Goal: Task Accomplishment & Management: Use online tool/utility

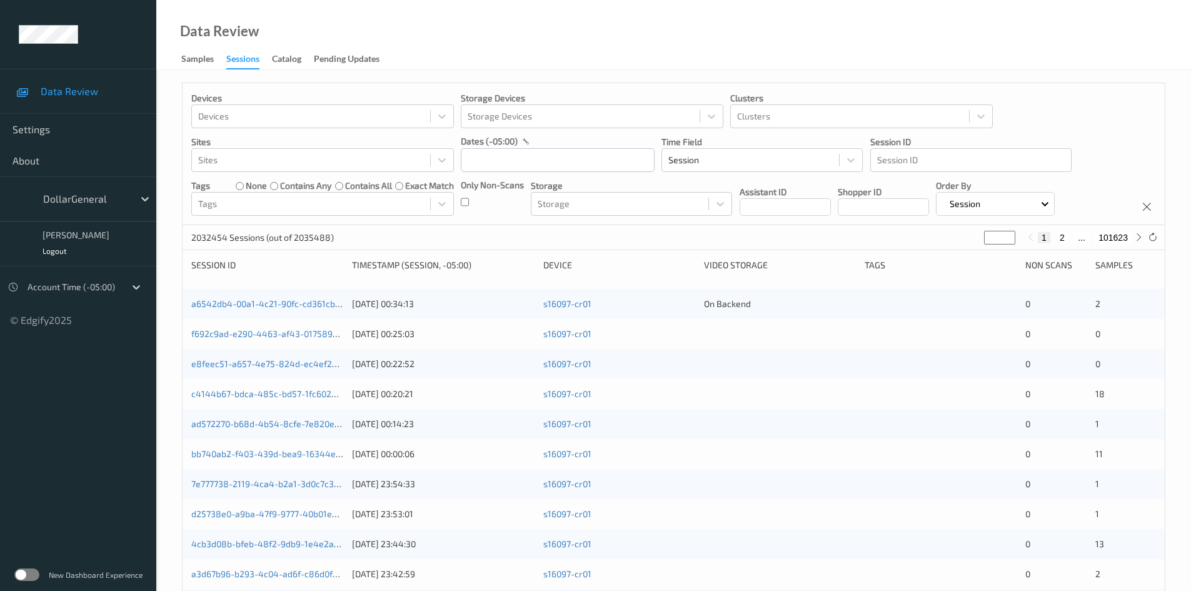
click at [28, 579] on label at bounding box center [26, 574] width 25 height 13
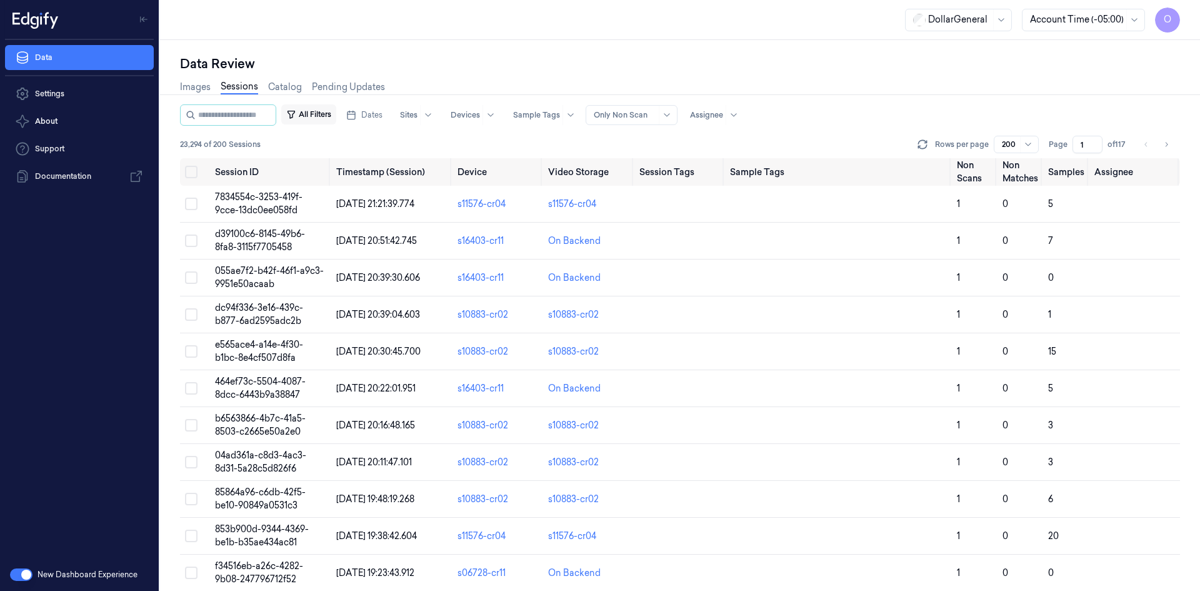
click at [314, 110] on button "All Filters" at bounding box center [308, 114] width 55 height 20
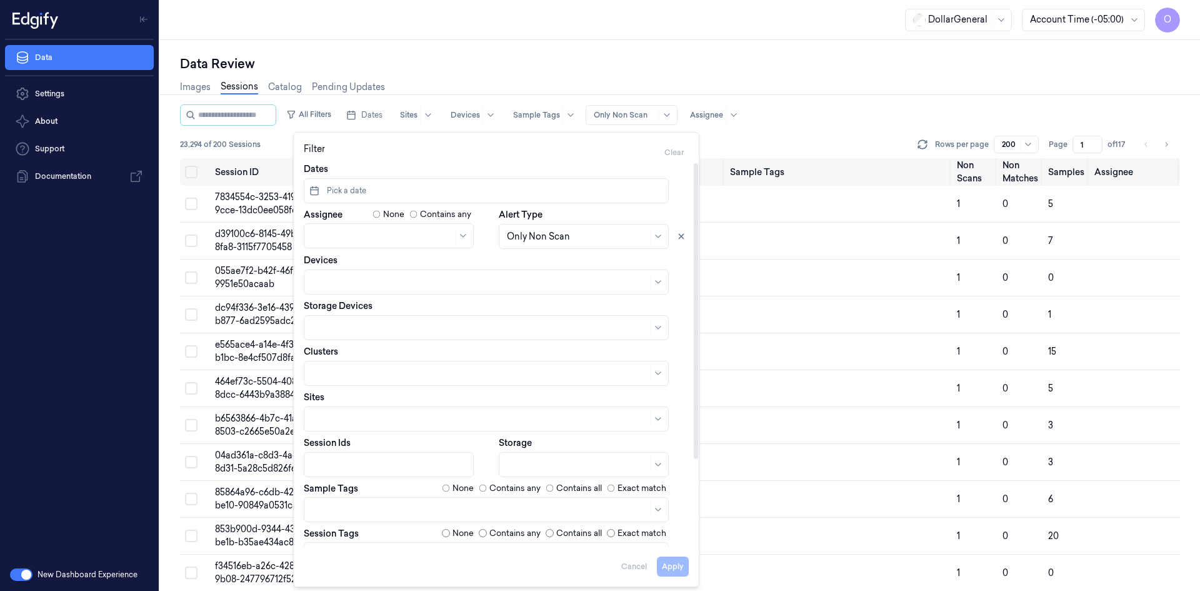
click at [358, 193] on span "Pick a date" at bounding box center [345, 190] width 42 height 11
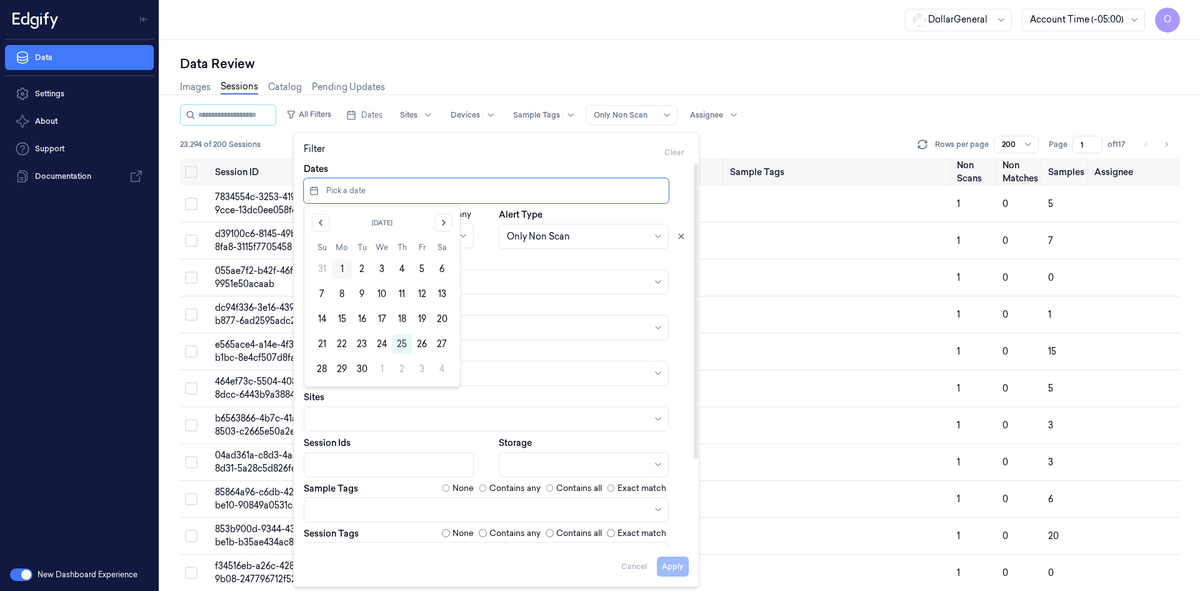
click at [340, 273] on button "1" at bounding box center [342, 269] width 20 height 20
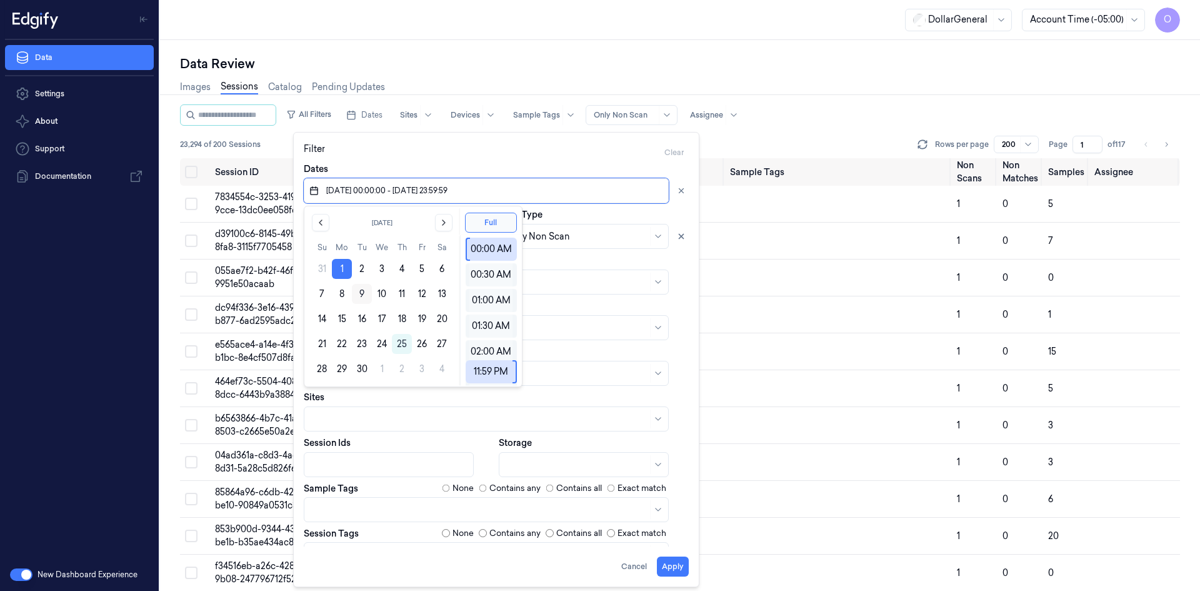
click at [361, 292] on button "9" at bounding box center [362, 294] width 20 height 20
click at [339, 272] on button "1" at bounding box center [342, 269] width 20 height 20
click at [308, 293] on div "[DATE] Su Mo Tu We Th Fr Sa 31 1 2 3 4 5 6 7 8 9 10 11 12 13 14 15 16 17 18 19 …" at bounding box center [382, 296] width 156 height 180
click at [320, 292] on button "7" at bounding box center [322, 294] width 20 height 20
type input "[DATE] 00:00:00 - [DATE] 23:59:59"
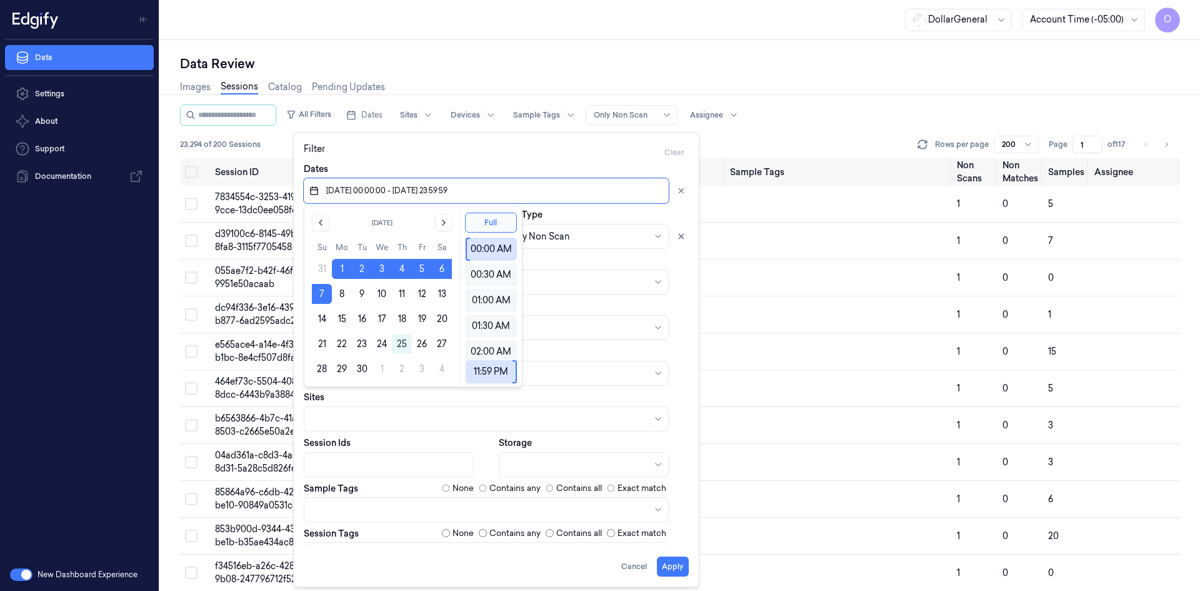
click at [561, 160] on div "Filter Clear" at bounding box center [496, 153] width 385 height 20
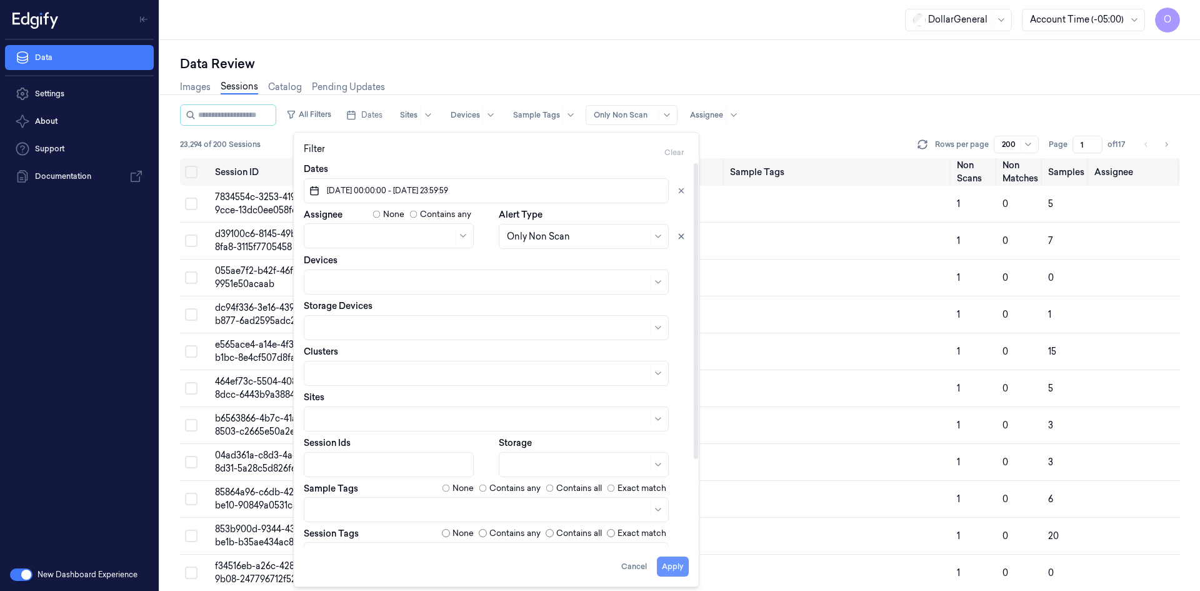
click at [673, 557] on button "Apply" at bounding box center [673, 566] width 32 height 20
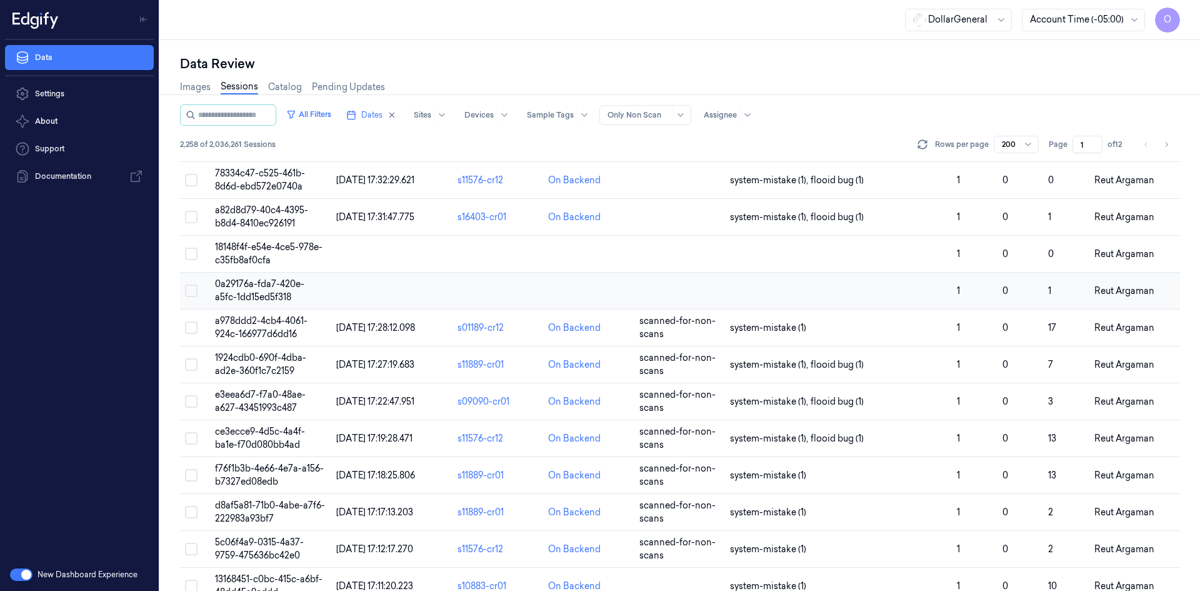
scroll to position [1938, 0]
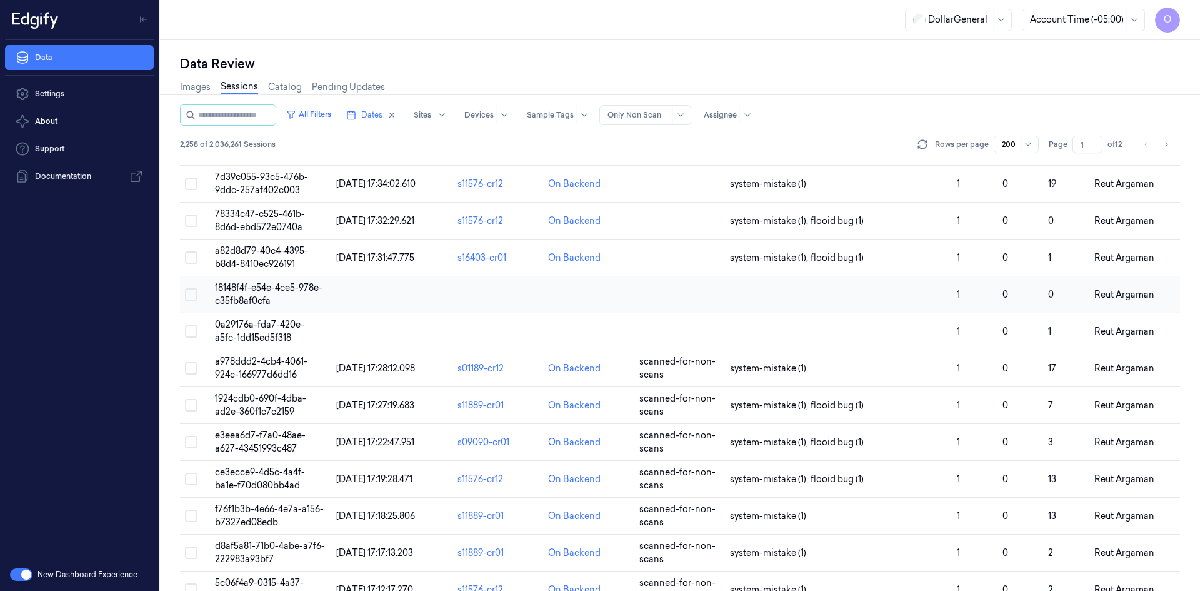
click at [784, 312] on td at bounding box center [838, 294] width 227 height 37
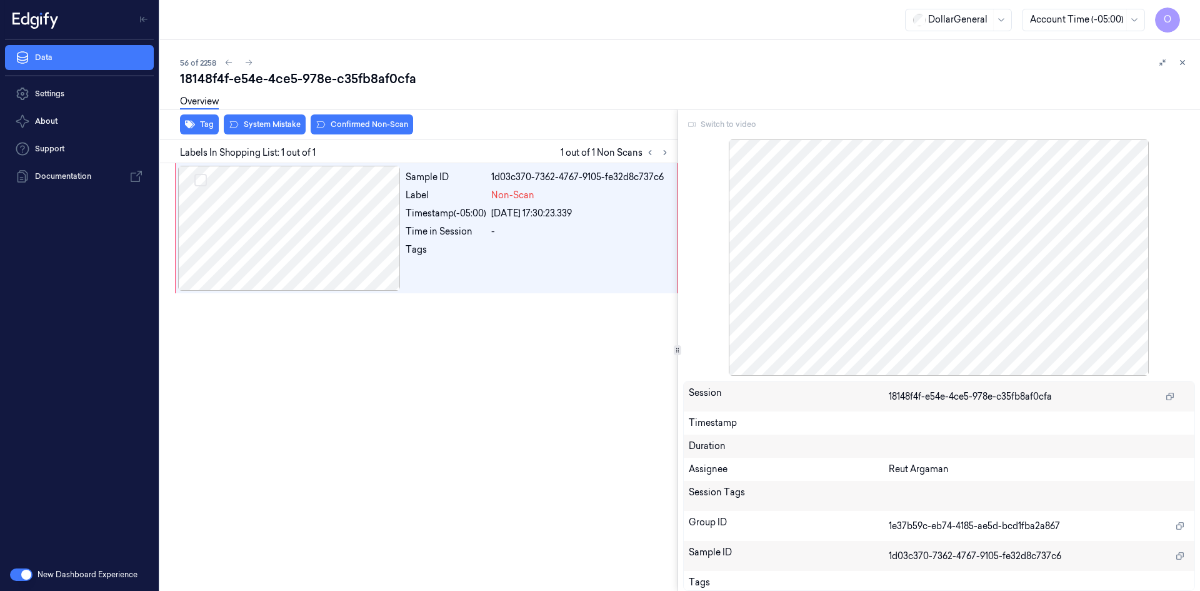
click at [201, 118] on div "Overview" at bounding box center [199, 104] width 39 height 32
click at [201, 129] on button "Tag" at bounding box center [199, 124] width 39 height 20
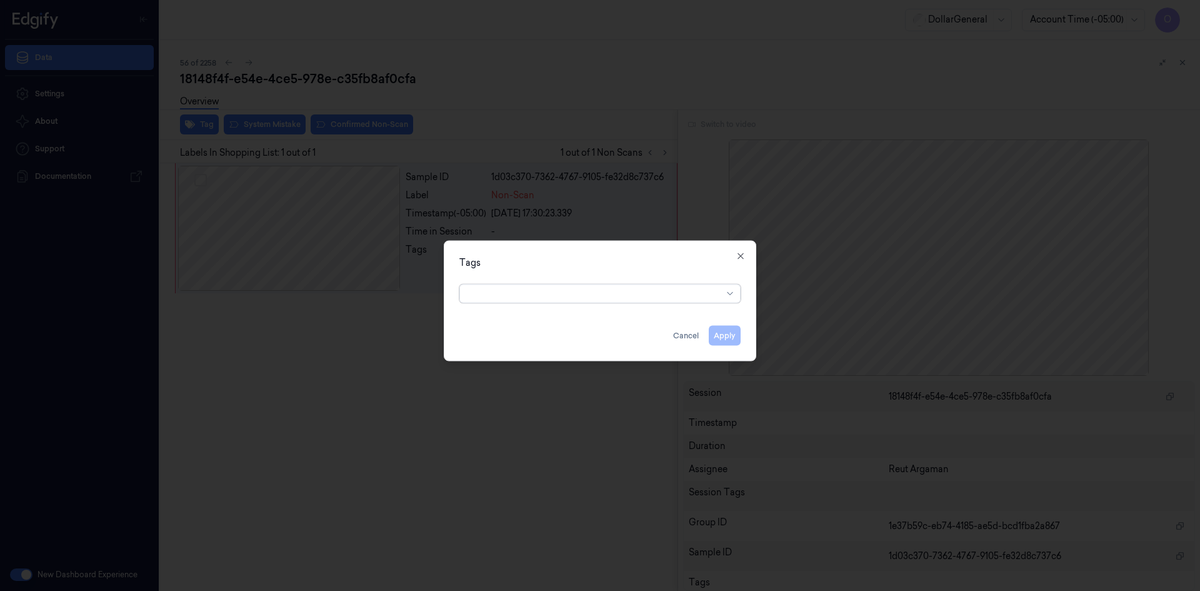
click at [616, 297] on div at bounding box center [595, 293] width 255 height 13
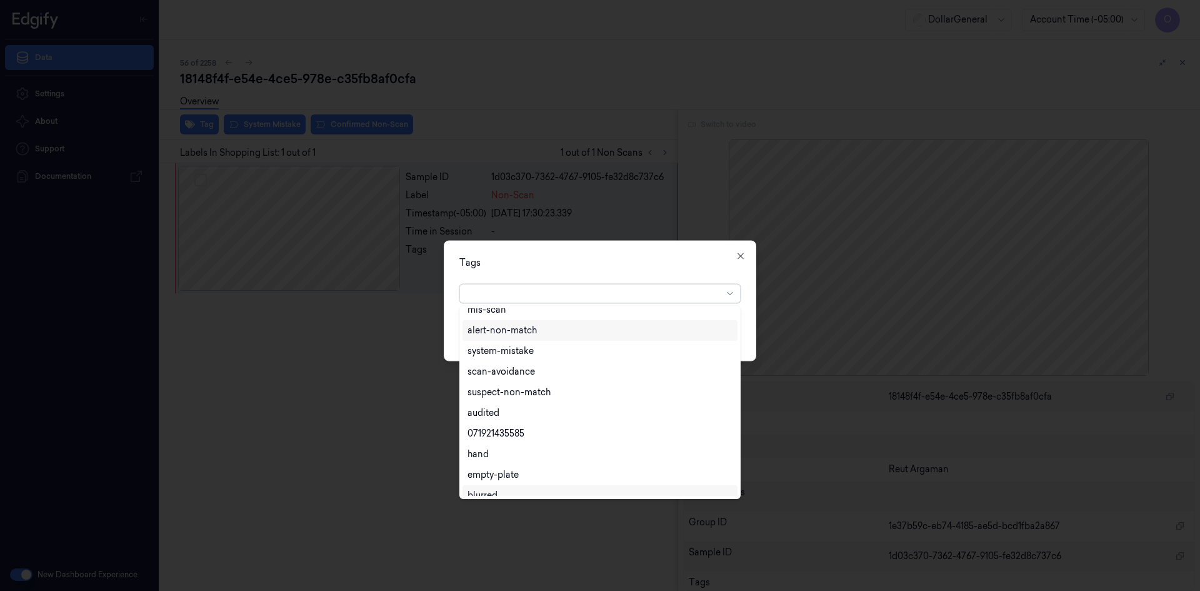
scroll to position [225, 0]
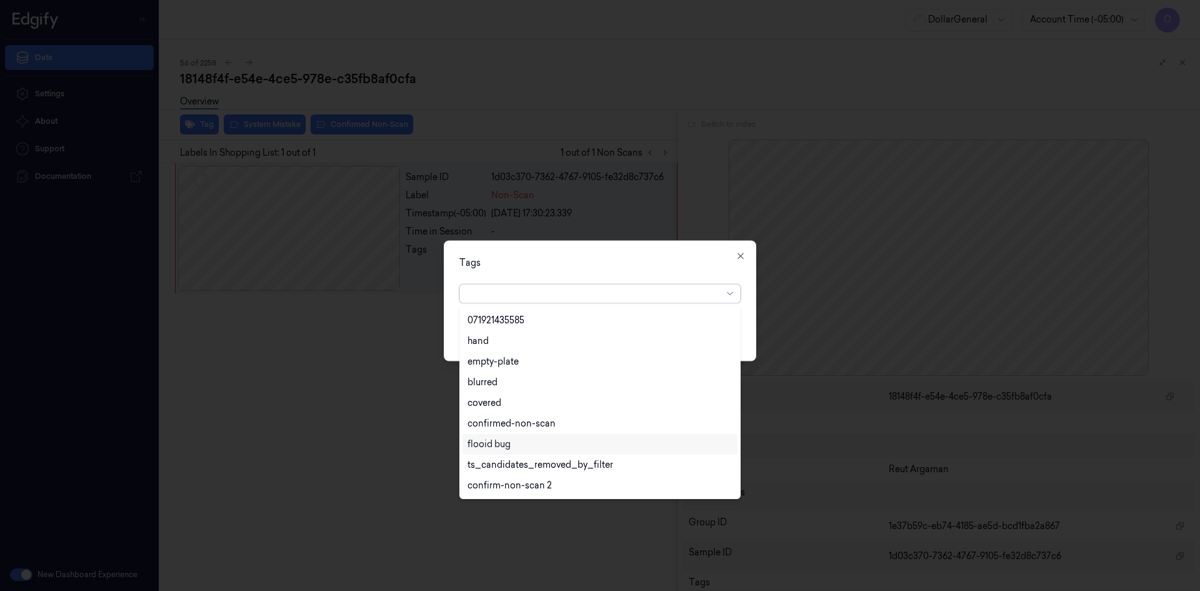
click at [544, 437] on div "flooid bug" at bounding box center [600, 444] width 275 height 21
click at [643, 263] on div "Tags" at bounding box center [599, 262] width 281 height 13
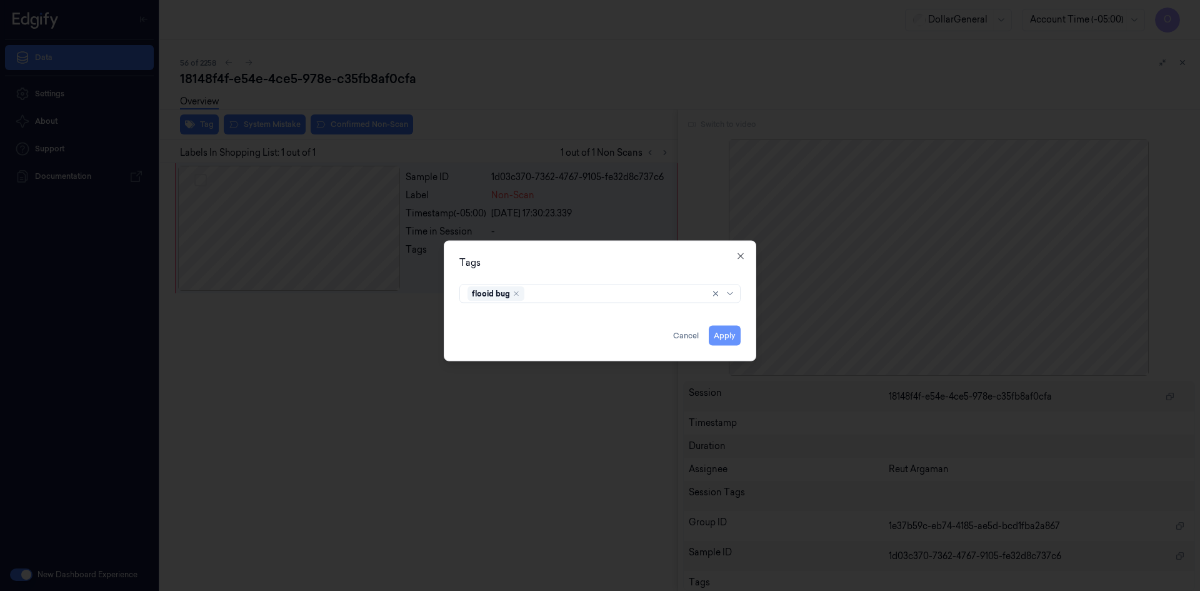
click at [713, 334] on button "Apply" at bounding box center [725, 335] width 32 height 20
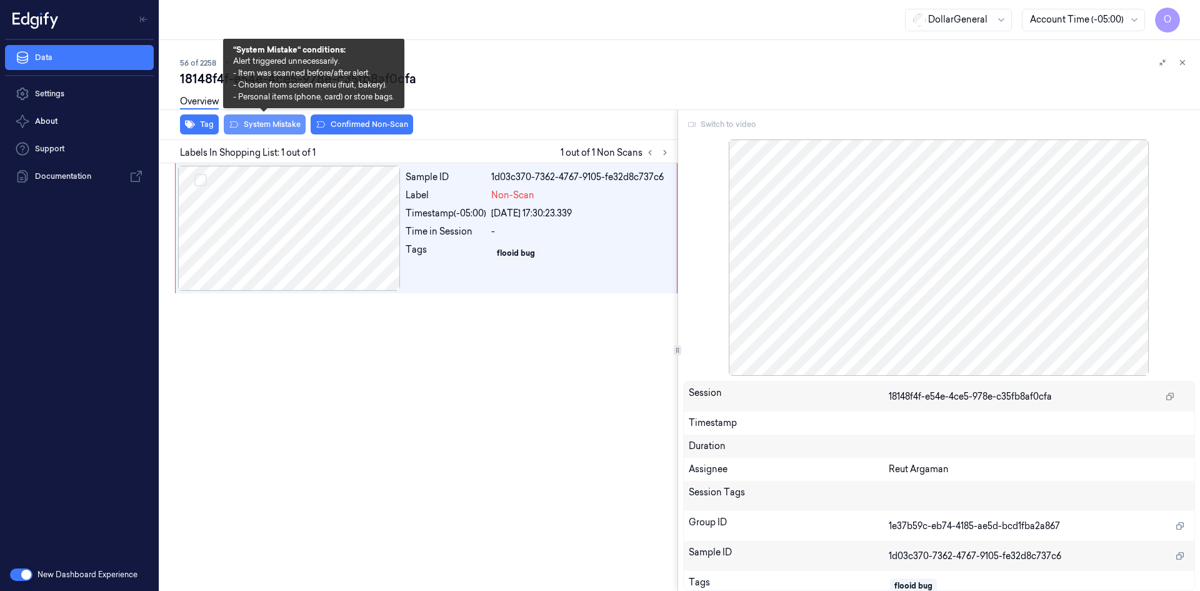
click at [277, 123] on button "System Mistake" at bounding box center [265, 124] width 82 height 20
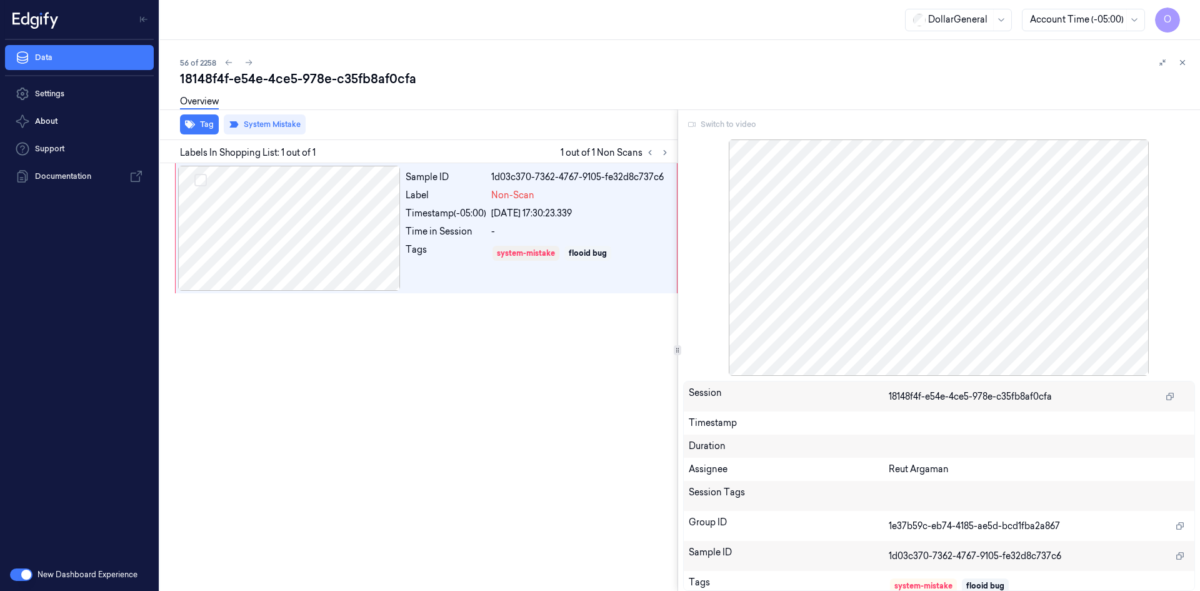
drag, startPoint x: 1186, startPoint y: 66, endPoint x: 1158, endPoint y: 75, distance: 30.1
click at [1186, 68] on button at bounding box center [1182, 62] width 15 height 15
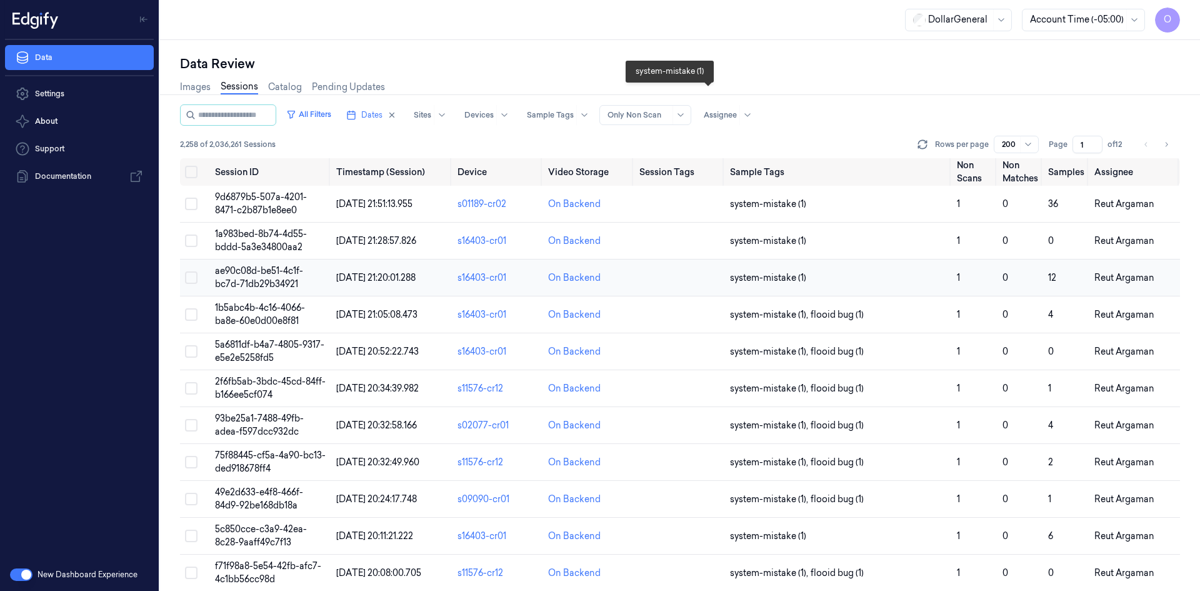
scroll to position [1858, 0]
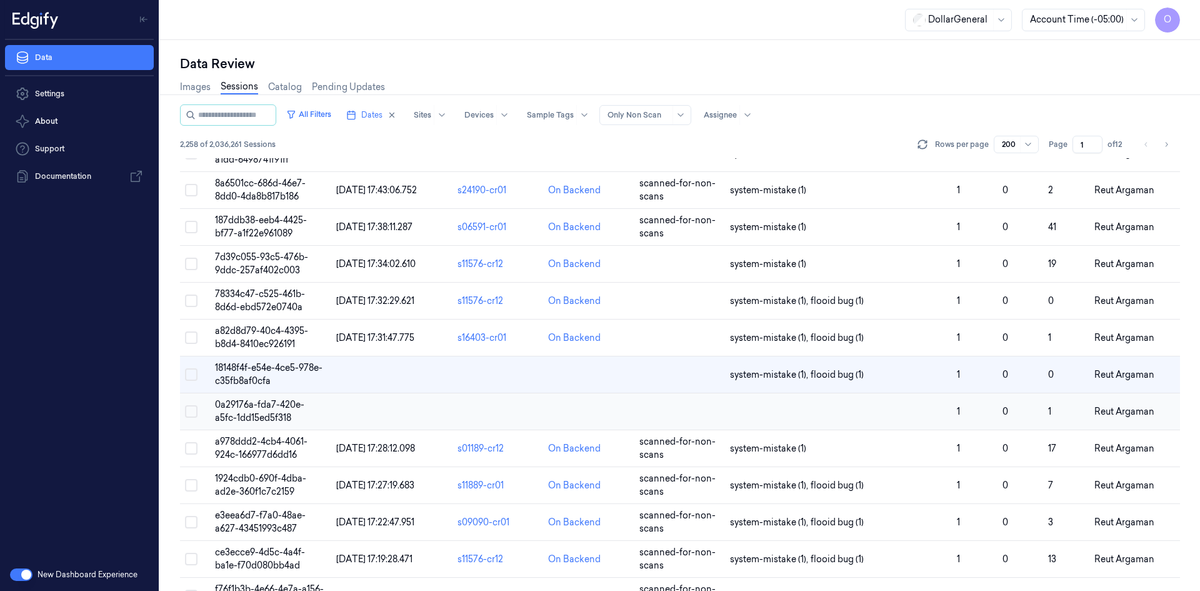
click at [752, 412] on td at bounding box center [838, 411] width 227 height 37
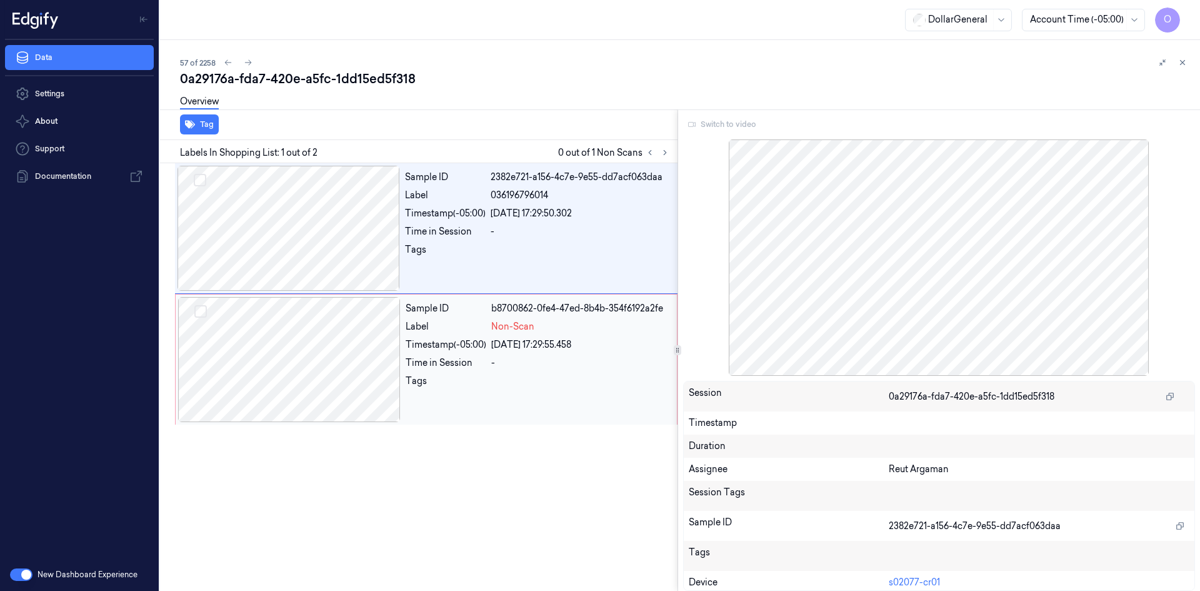
click at [486, 351] on div "Timestamp (-05:00)" at bounding box center [446, 344] width 81 height 13
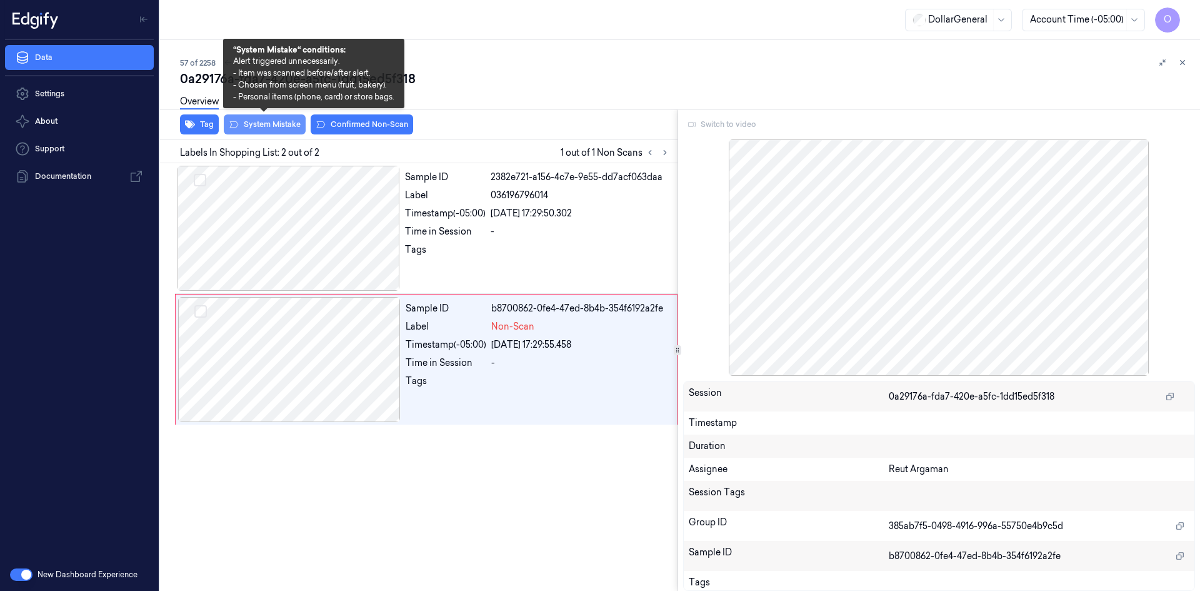
click at [278, 121] on button "System Mistake" at bounding box center [265, 124] width 82 height 20
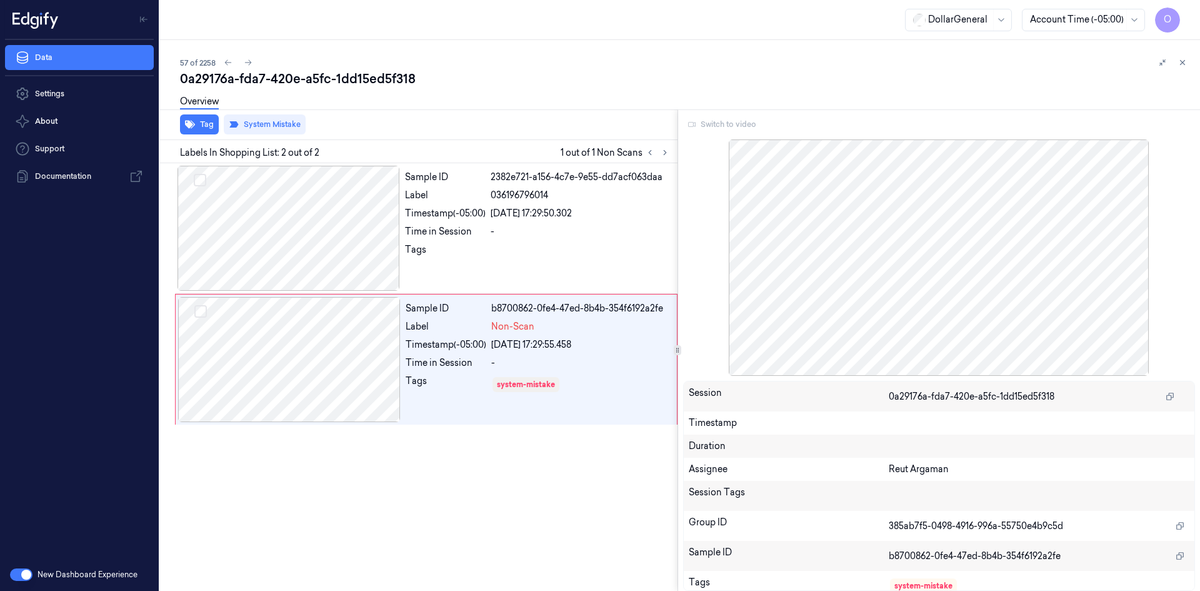
drag, startPoint x: 1184, startPoint y: 58, endPoint x: 1164, endPoint y: 79, distance: 29.6
click at [1181, 60] on button at bounding box center [1182, 62] width 15 height 15
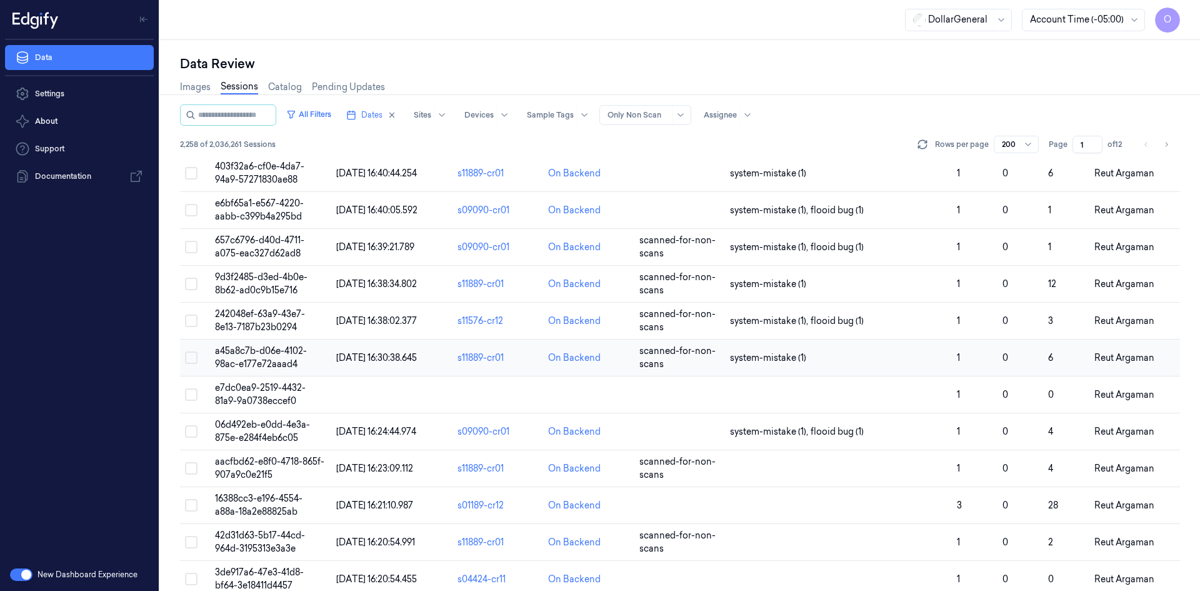
scroll to position [2707, 0]
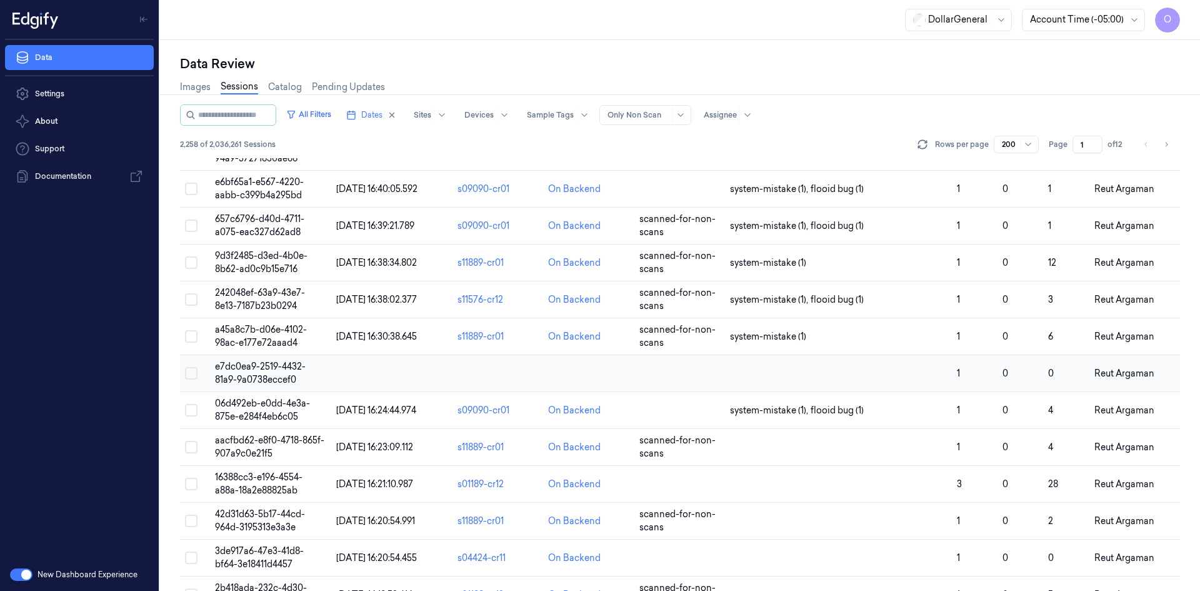
click at [883, 372] on td at bounding box center [838, 373] width 227 height 37
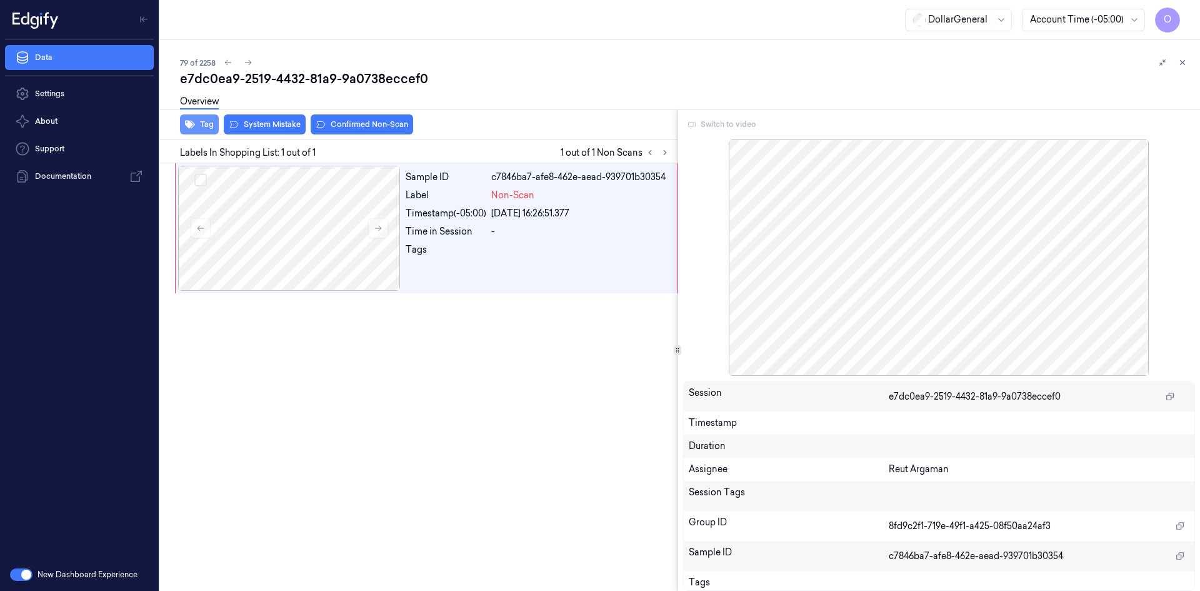
click at [211, 128] on button "Tag" at bounding box center [199, 124] width 39 height 20
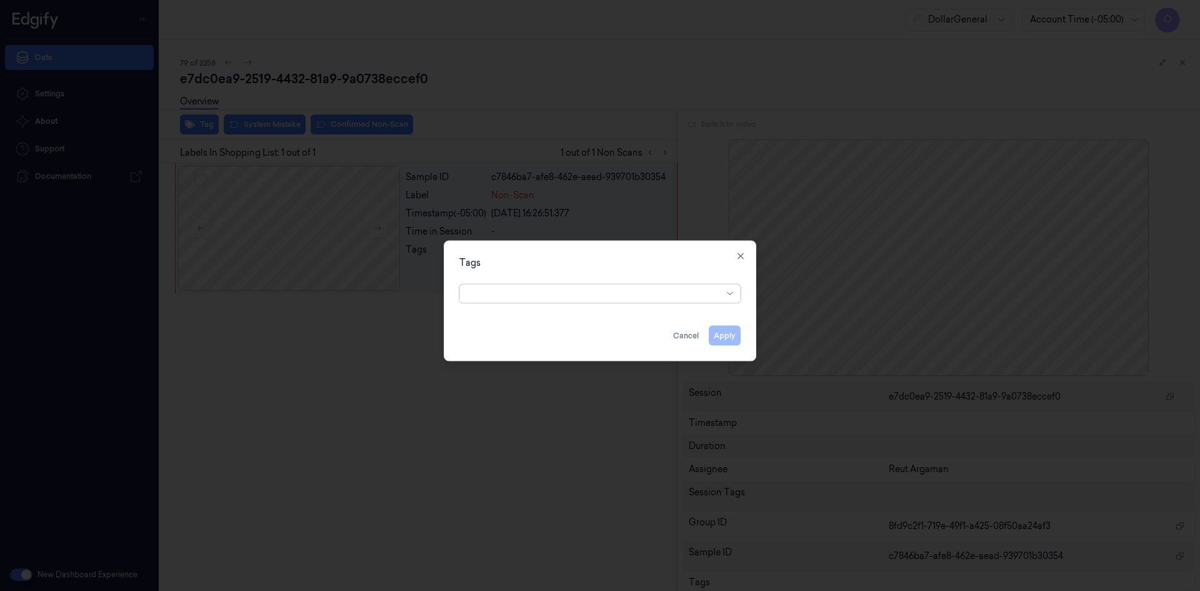
click at [624, 289] on div at bounding box center [595, 293] width 255 height 13
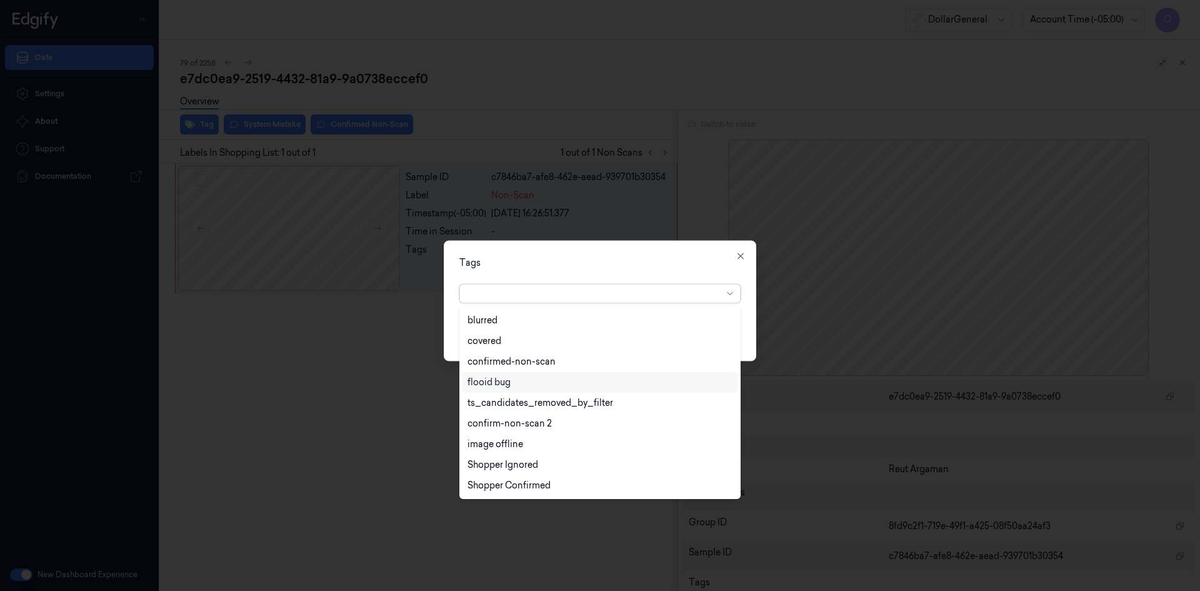
click at [521, 384] on div "flooid bug" at bounding box center [600, 382] width 265 height 13
click at [664, 256] on div "Tags" at bounding box center [599, 262] width 281 height 13
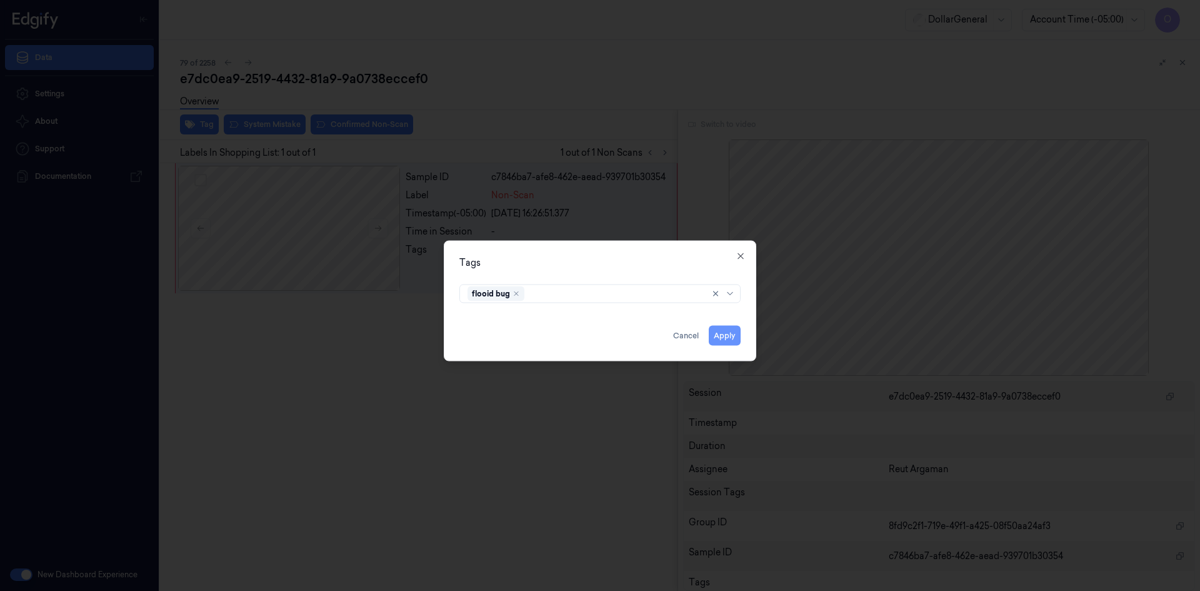
click at [718, 337] on button "Apply" at bounding box center [725, 335] width 32 height 20
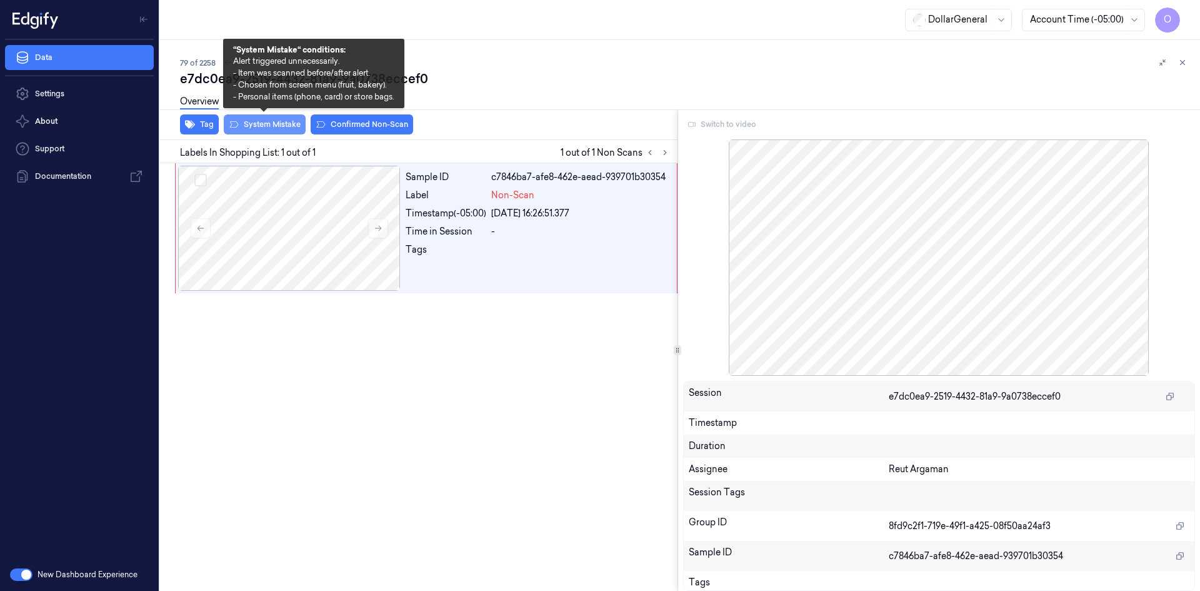
click at [231, 123] on icon at bounding box center [234, 124] width 10 height 10
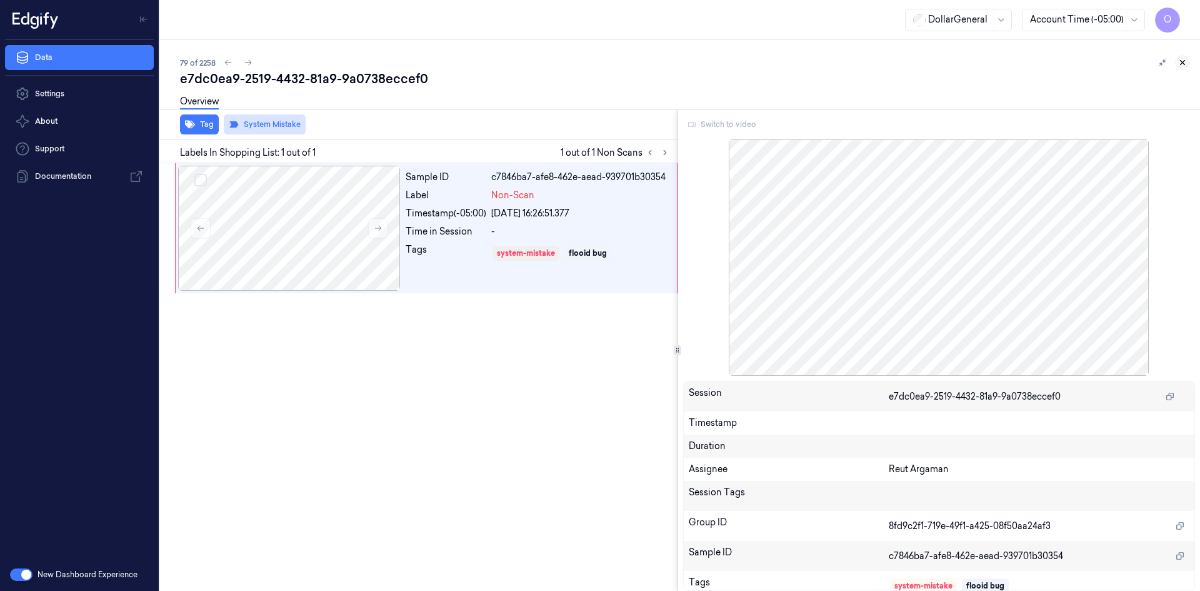
click at [1184, 63] on icon at bounding box center [1182, 62] width 9 height 9
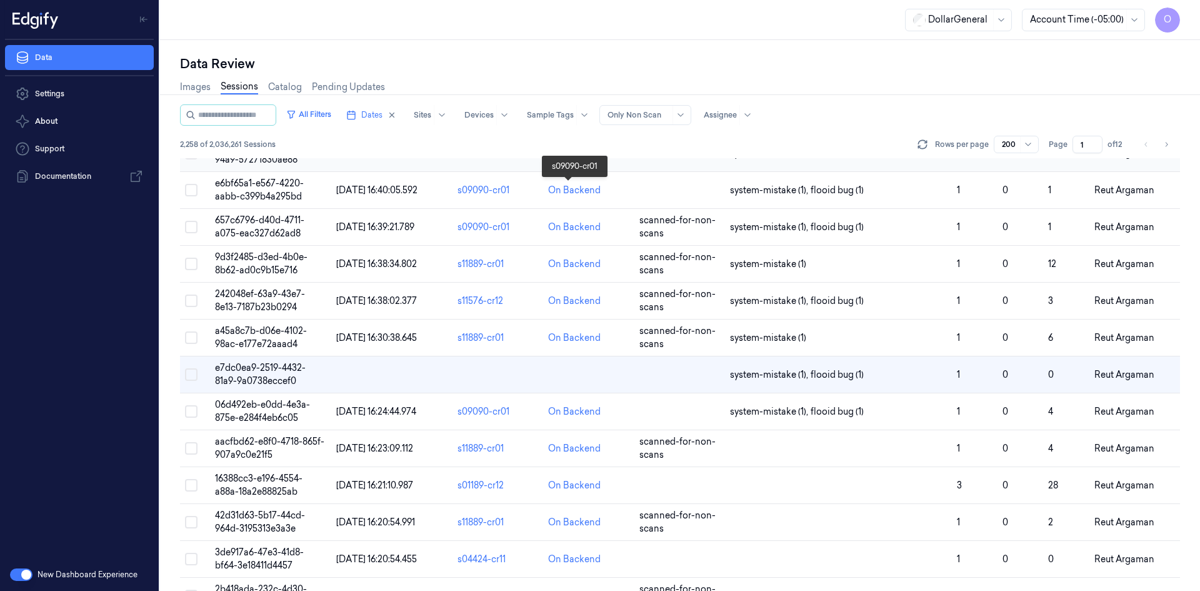
scroll to position [2706, 0]
click at [299, 119] on button "All Filters" at bounding box center [308, 114] width 55 height 20
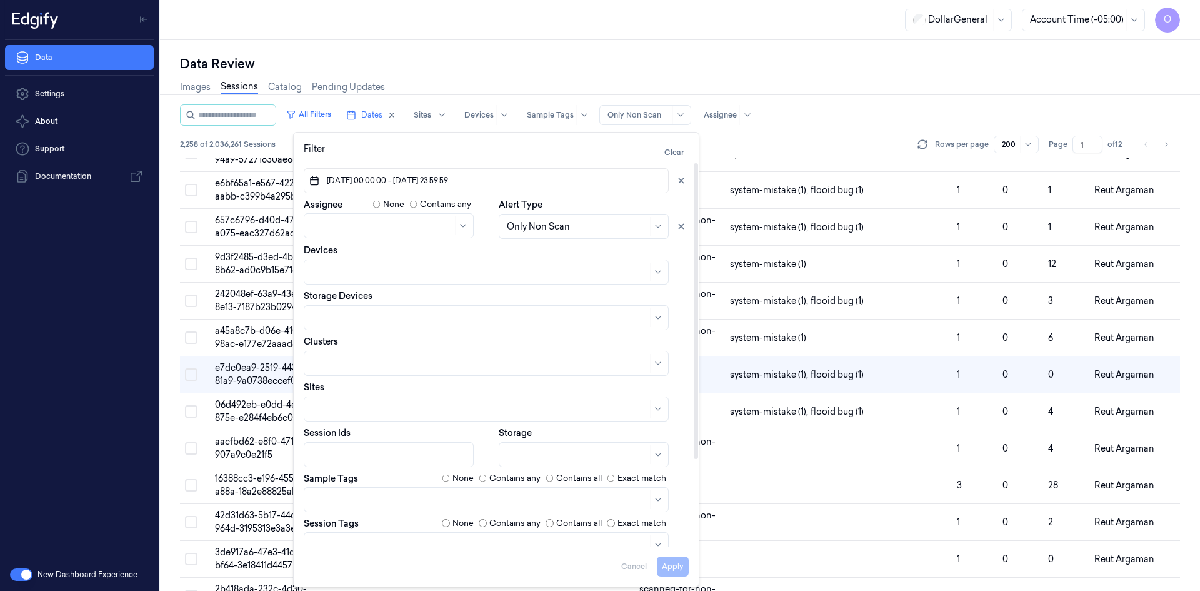
scroll to position [0, 0]
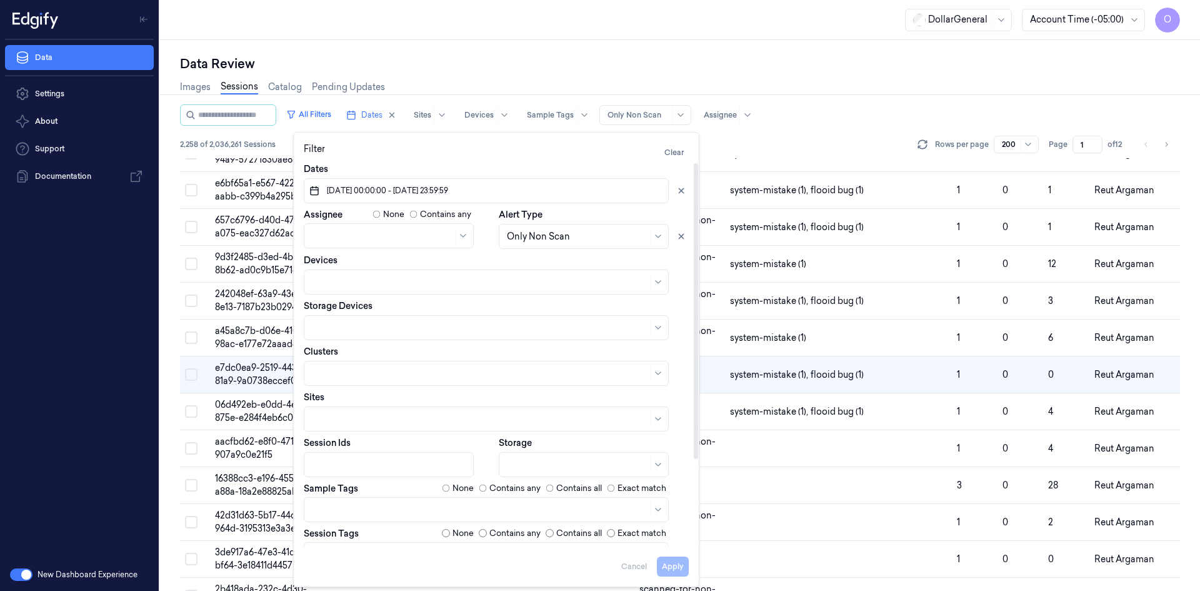
click at [461, 485] on label "None" at bounding box center [463, 488] width 21 height 13
click at [681, 563] on button "Apply" at bounding box center [673, 566] width 32 height 20
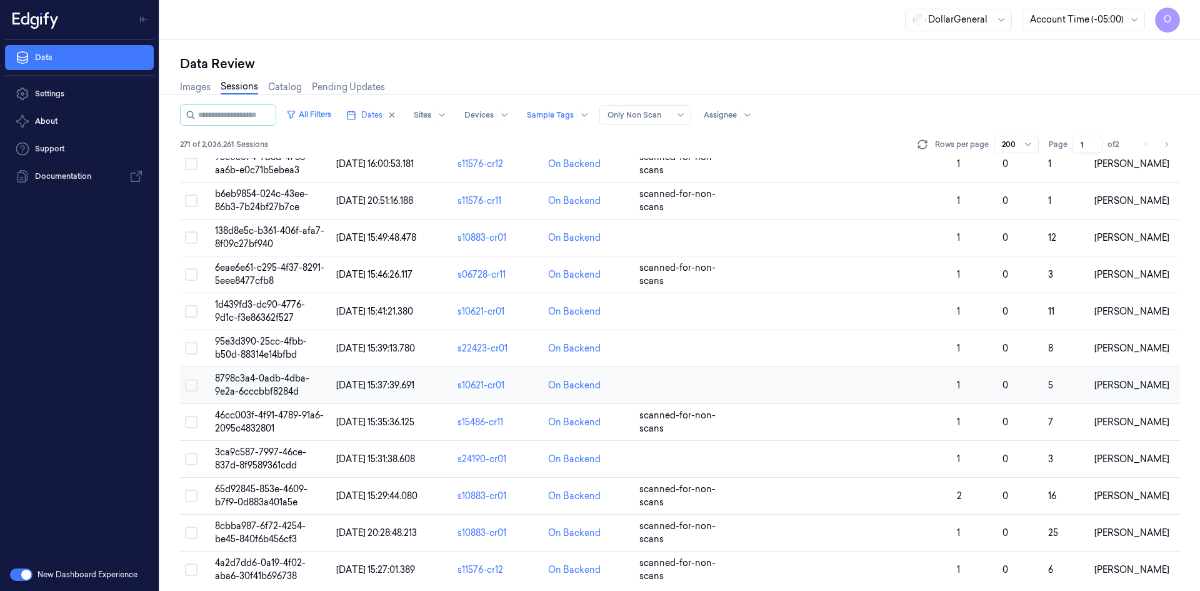
scroll to position [6979, 0]
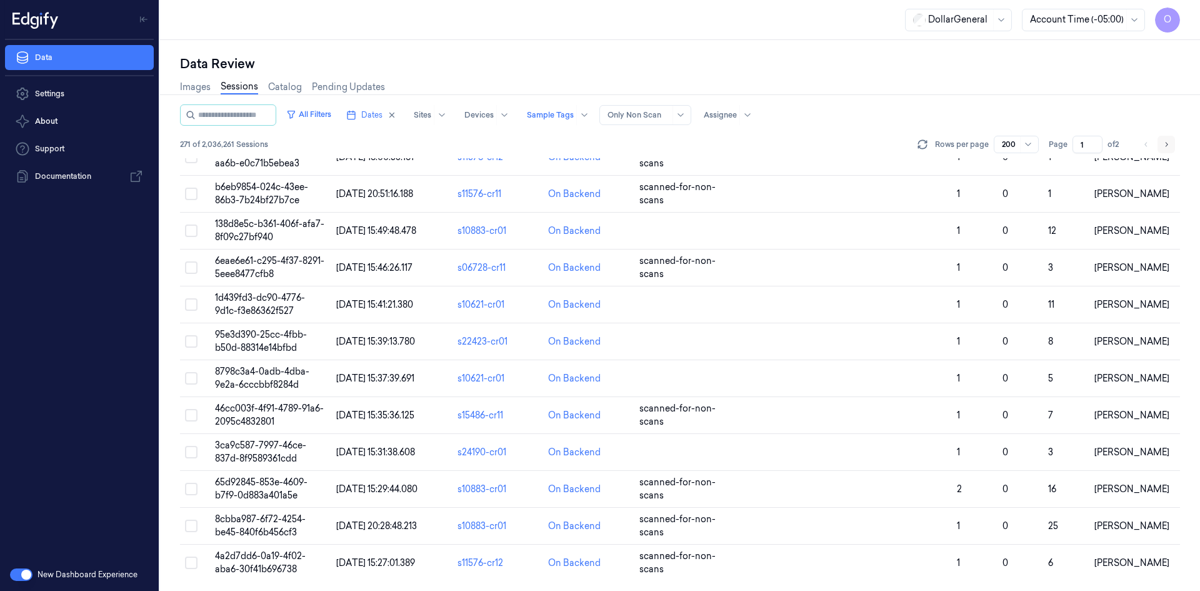
click at [1167, 137] on button "Go to next page" at bounding box center [1167, 145] width 18 height 18
type input "2"
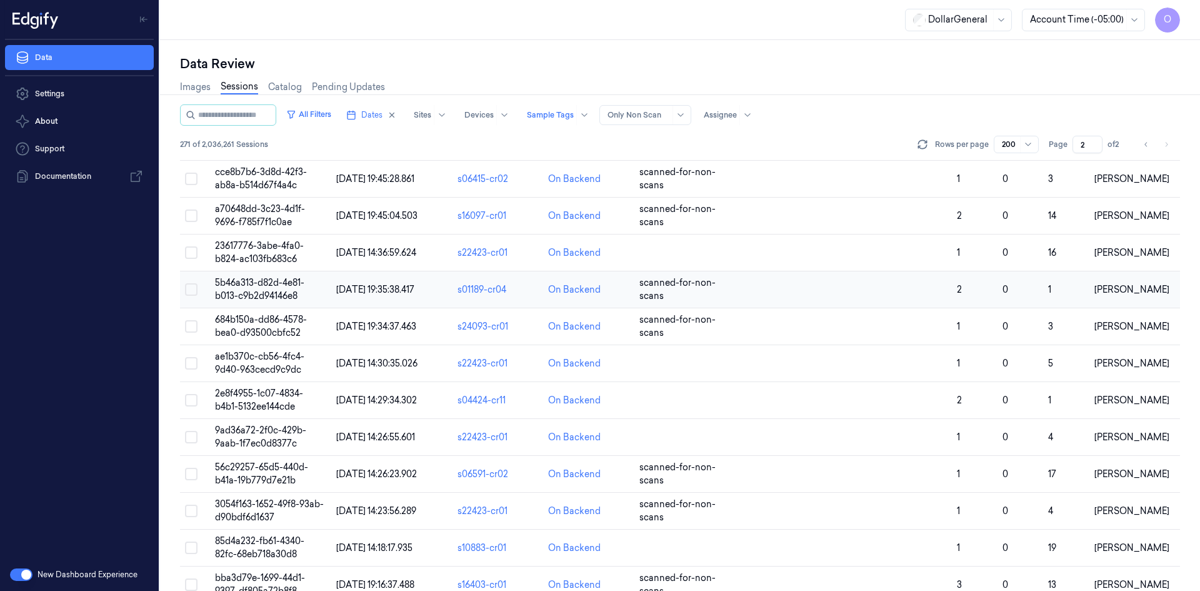
scroll to position [598, 0]
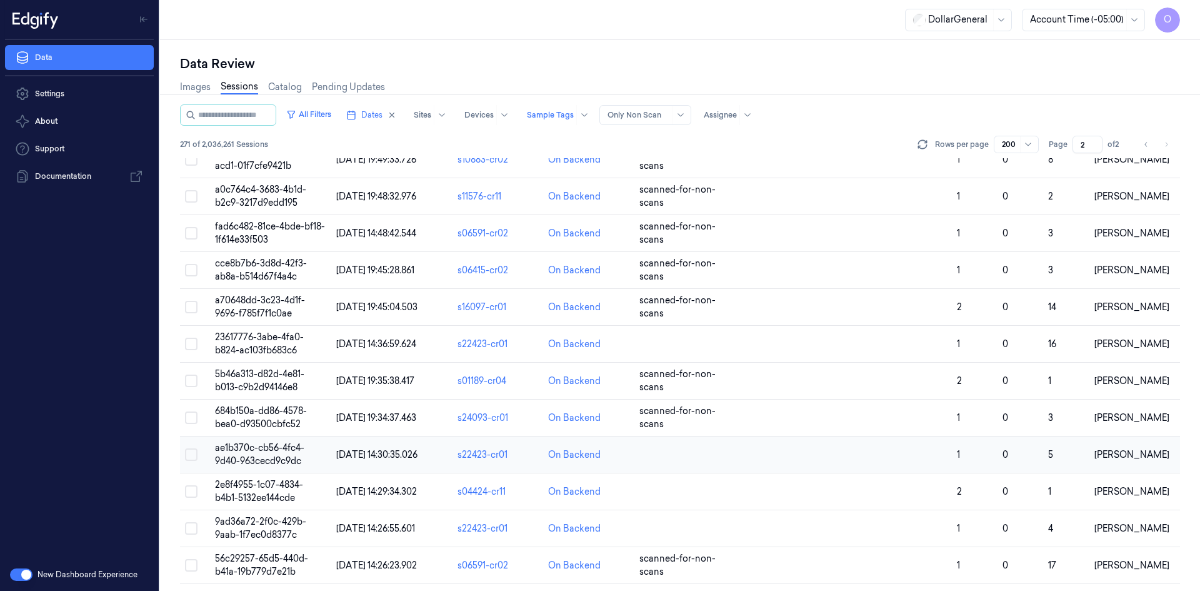
click at [886, 461] on td at bounding box center [838, 454] width 227 height 37
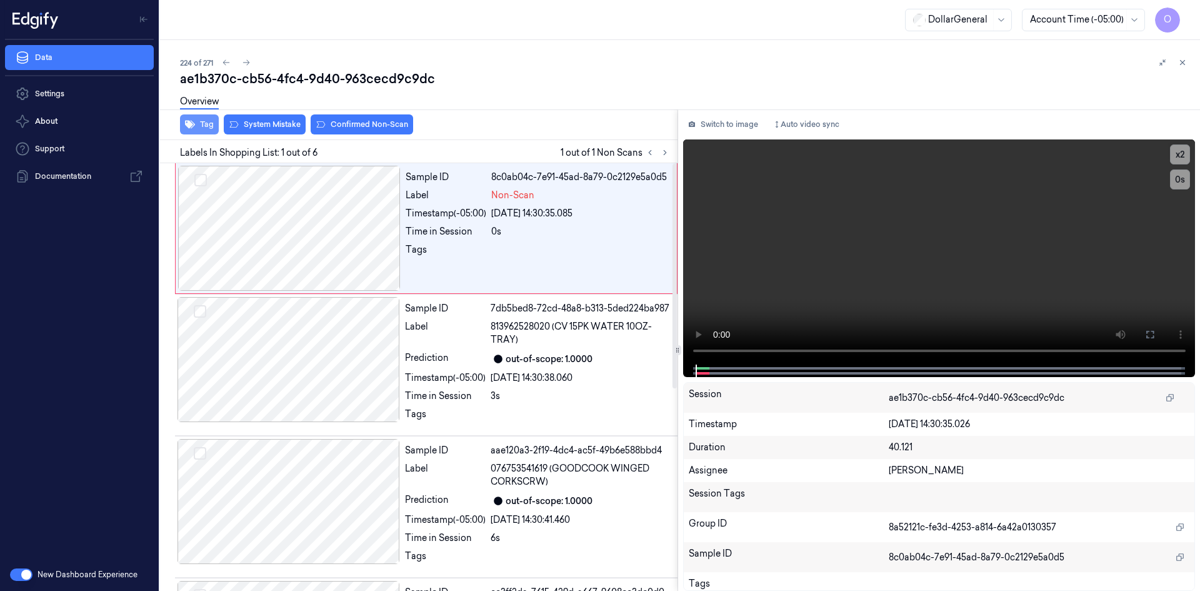
click at [199, 124] on button "Tag" at bounding box center [199, 124] width 39 height 20
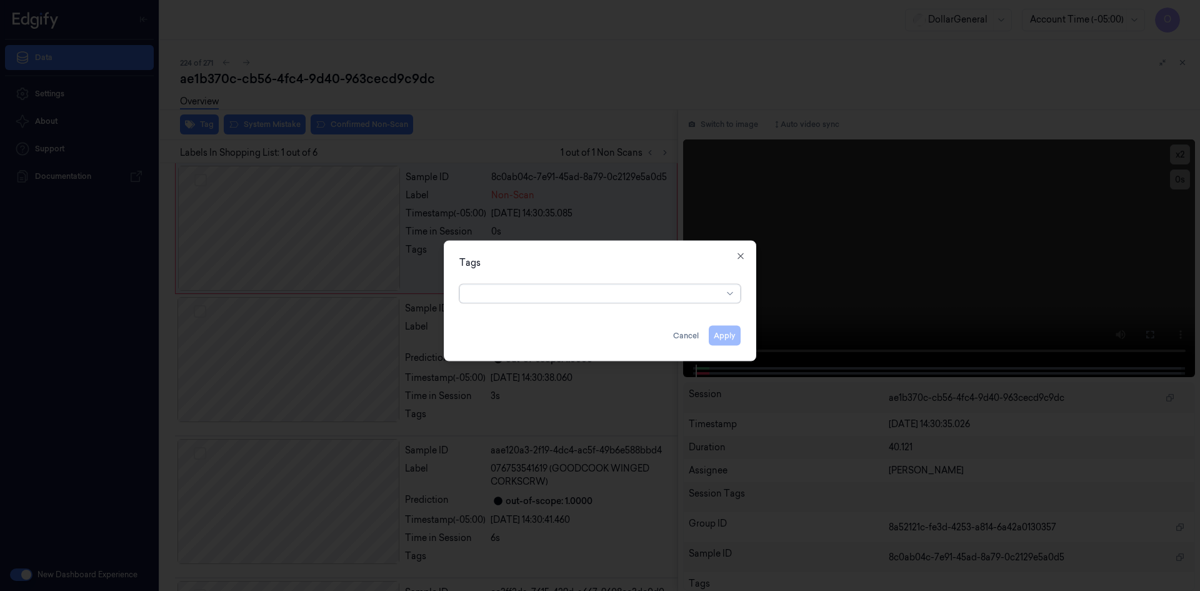
click at [488, 293] on div at bounding box center [595, 293] width 255 height 13
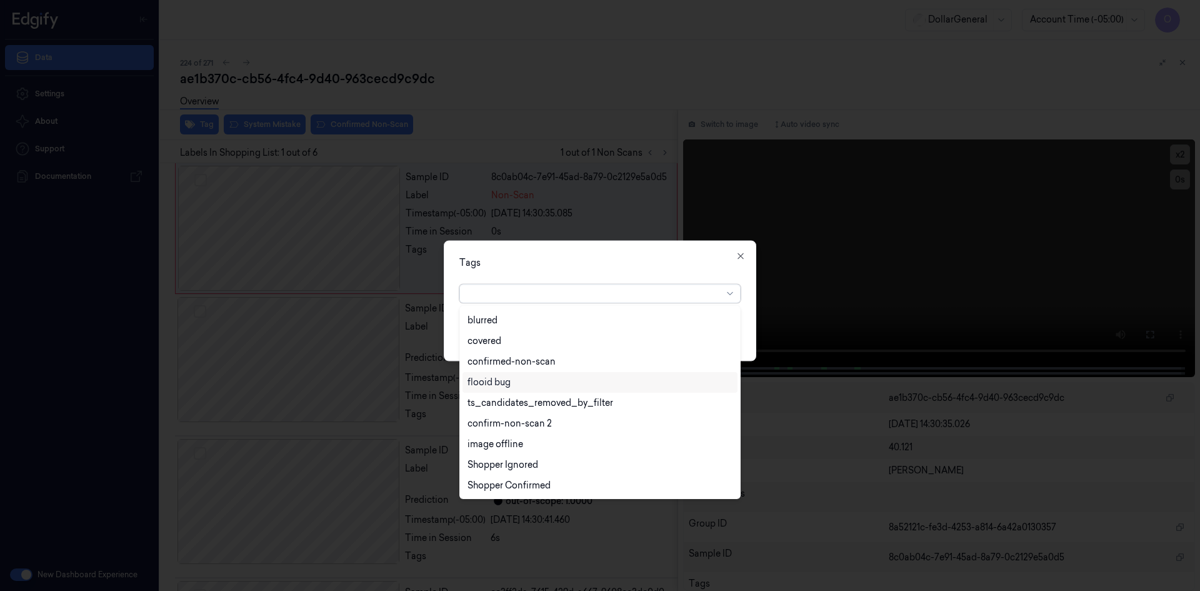
click at [513, 389] on div "flooid bug" at bounding box center [600, 382] width 275 height 21
click at [641, 269] on div "Tags option flooid bug , selected. 22 results available. Use Up and Down to cho…" at bounding box center [600, 300] width 313 height 121
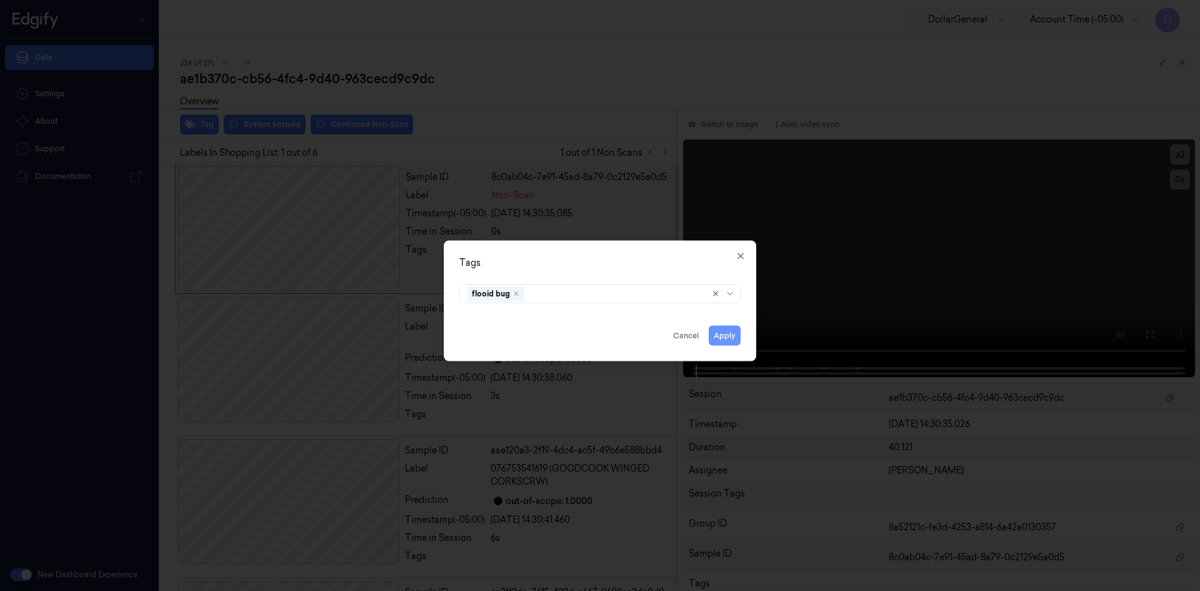
click at [731, 334] on button "Apply" at bounding box center [725, 335] width 32 height 20
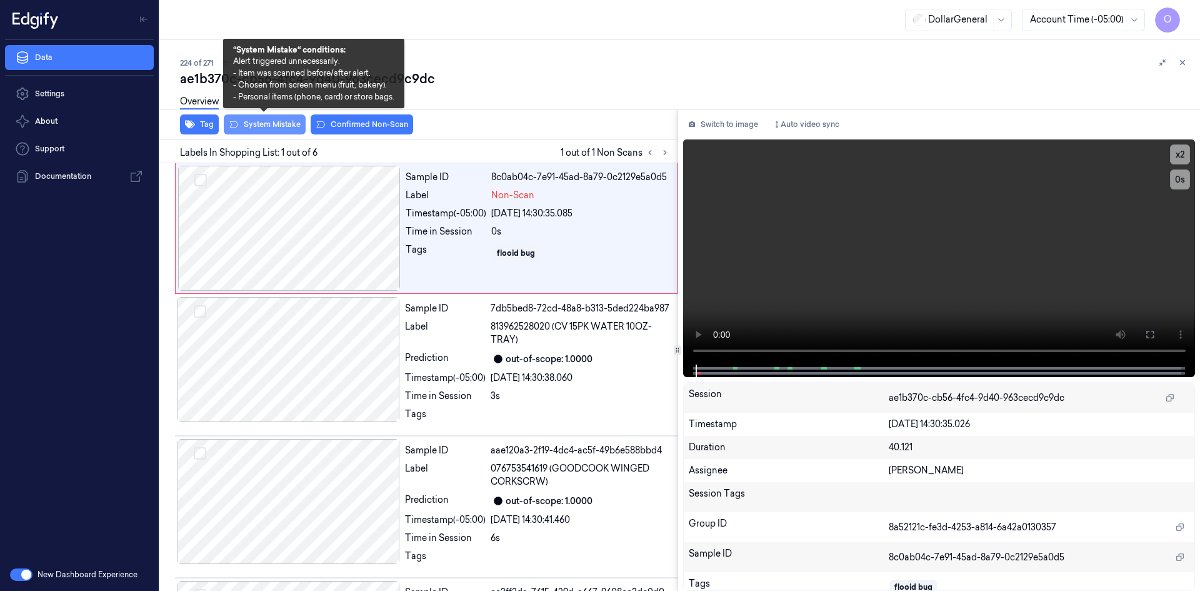
click at [254, 123] on button "System Mistake" at bounding box center [265, 124] width 82 height 20
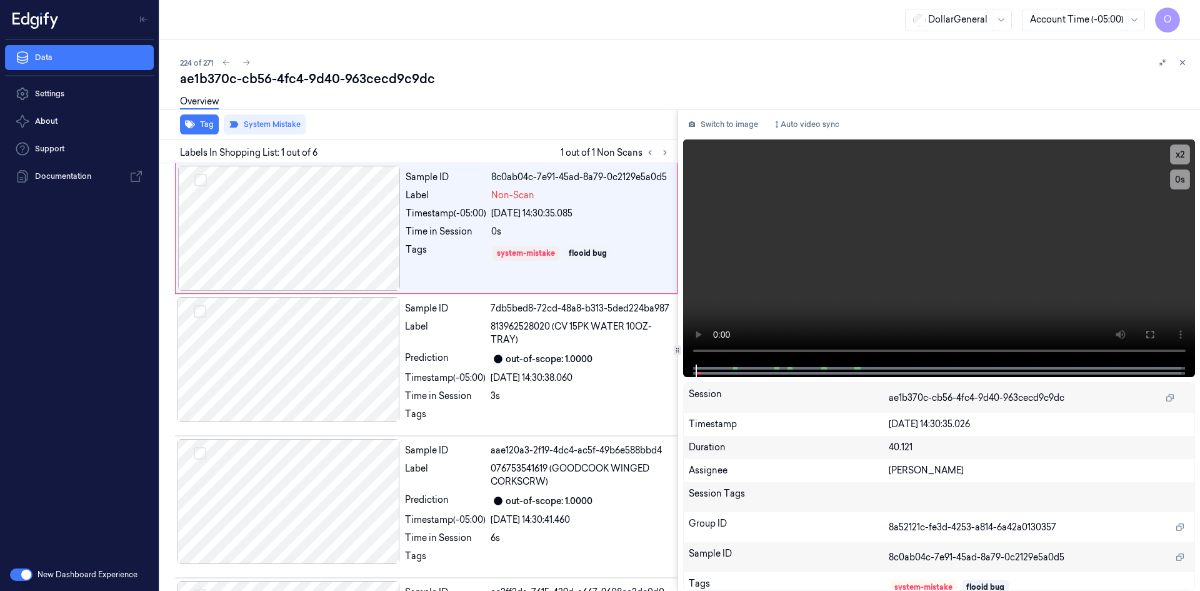
click at [499, 44] on div "224 of 271 ae1b370c-cb56-4fc4-9d40-963cecd9c9dc Overview Tag System Mistake Lab…" at bounding box center [680, 315] width 1040 height 551
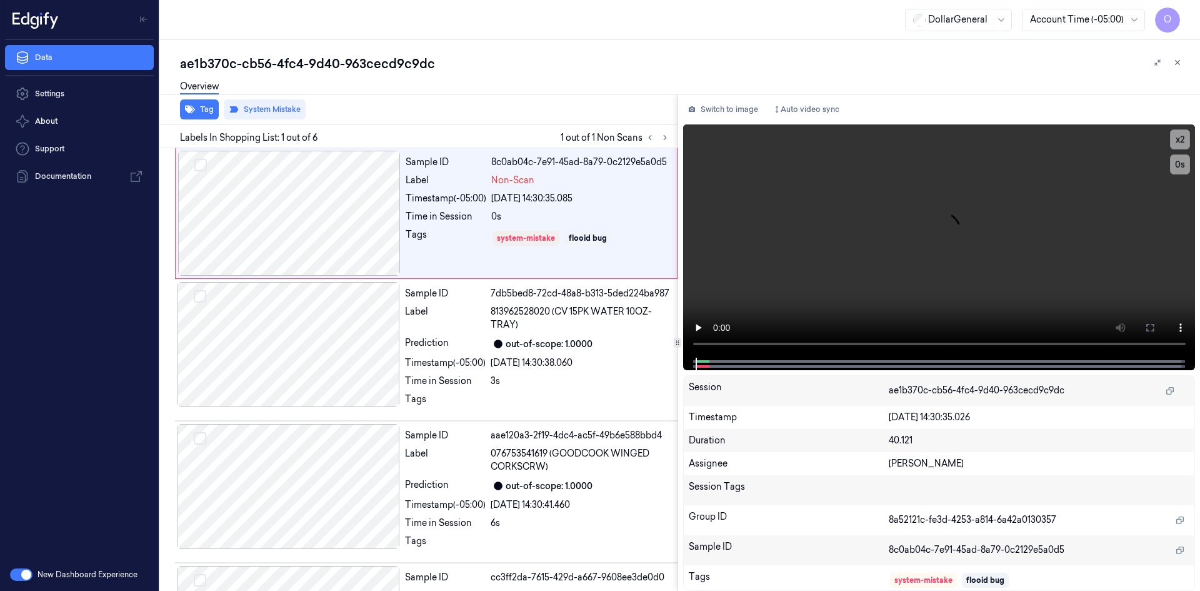
click at [508, 61] on div "ae1b370c-cb56-4fc4-9d40-963cecd9c9dc" at bounding box center [685, 64] width 1010 height 18
click at [1174, 63] on icon at bounding box center [1177, 62] width 9 height 9
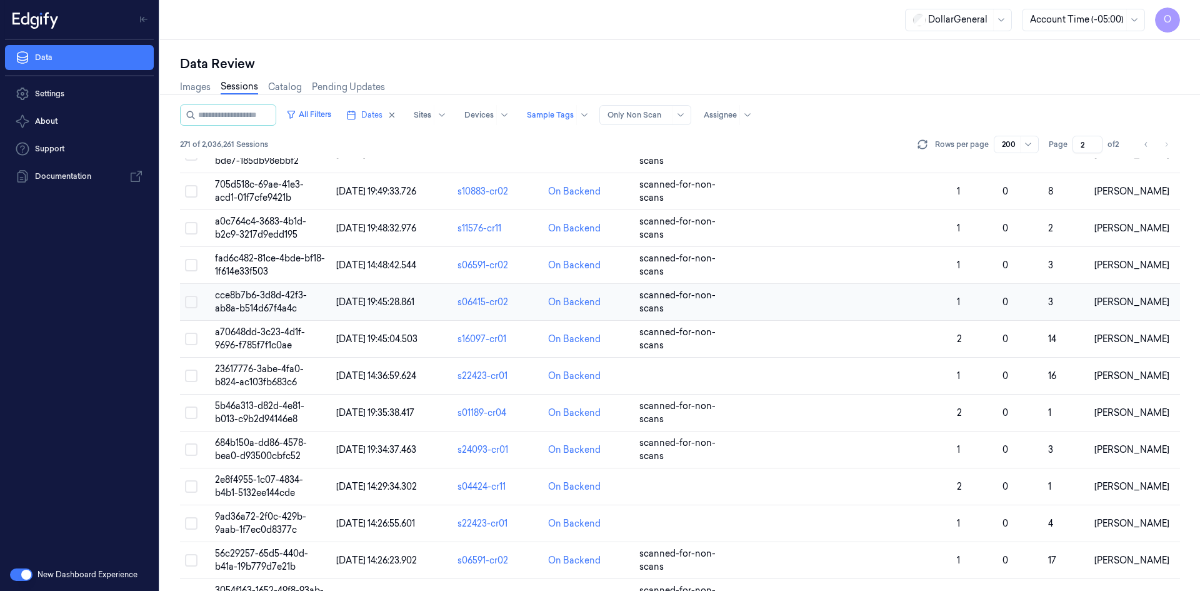
scroll to position [561, 0]
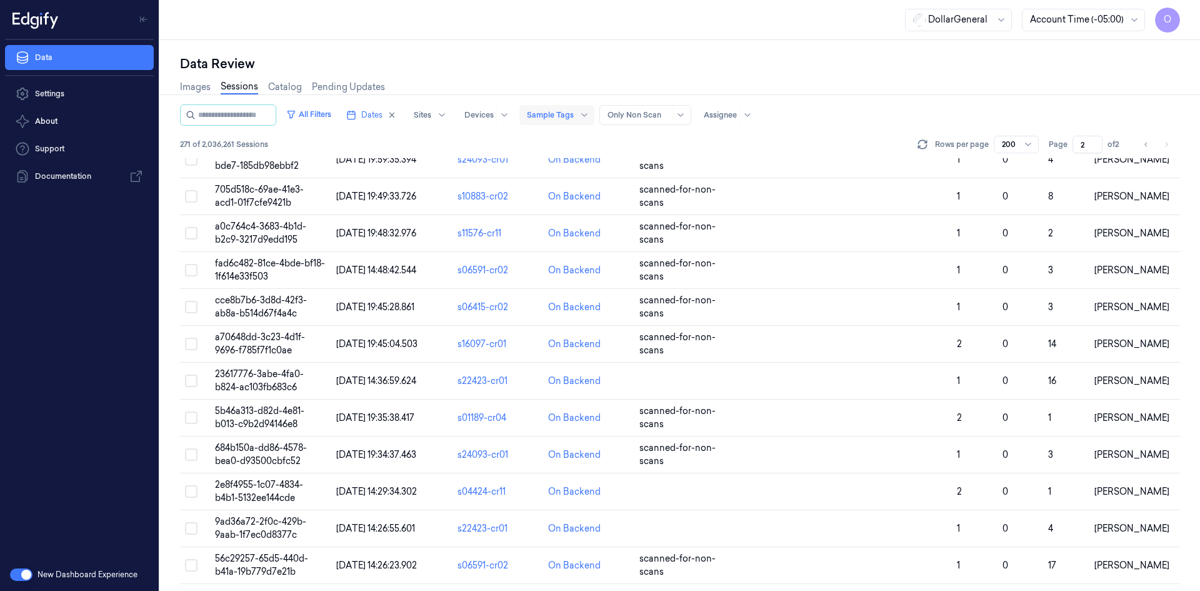
click at [543, 111] on div at bounding box center [550, 114] width 47 height 11
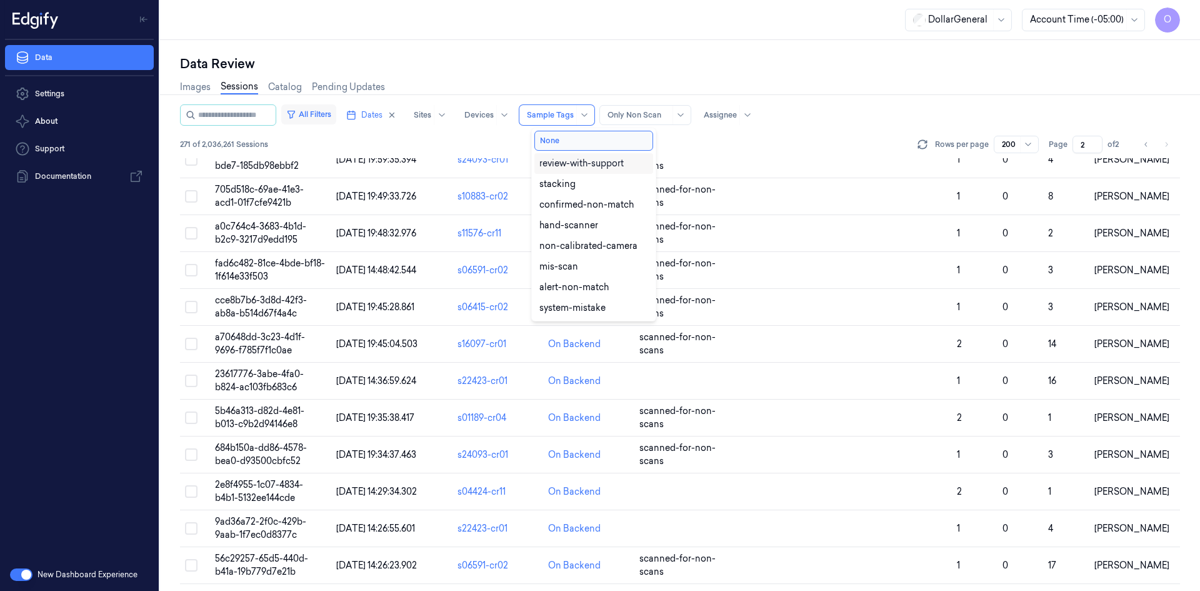
click at [296, 116] on icon "button" at bounding box center [291, 114] width 10 height 10
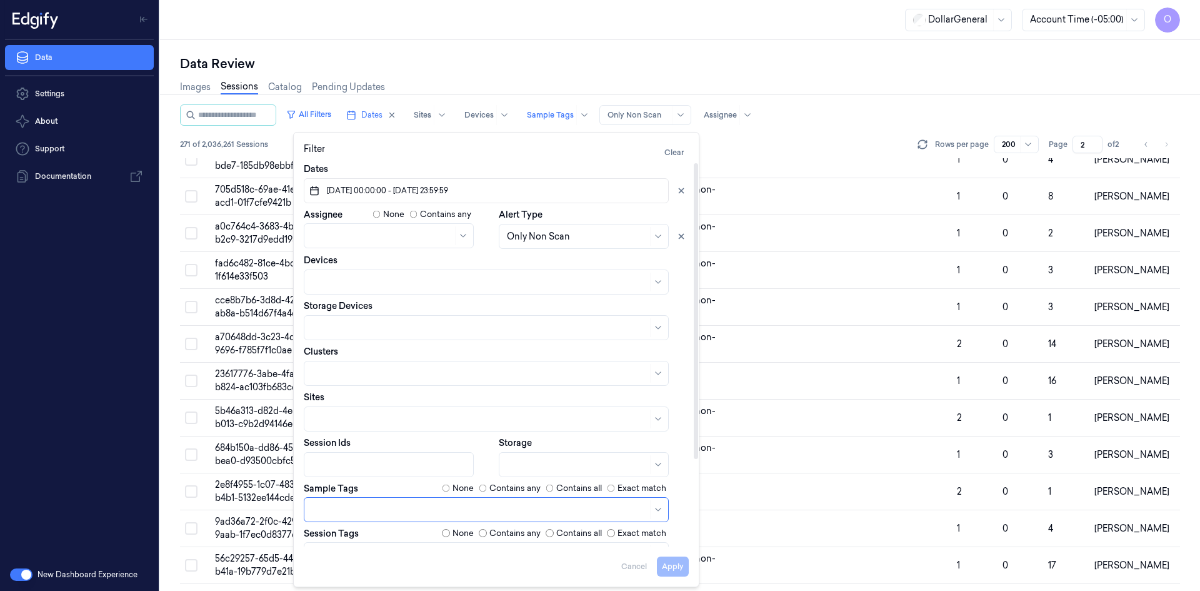
click at [498, 488] on label "Contains any" at bounding box center [514, 488] width 51 height 13
click at [671, 569] on button "Apply" at bounding box center [673, 566] width 32 height 20
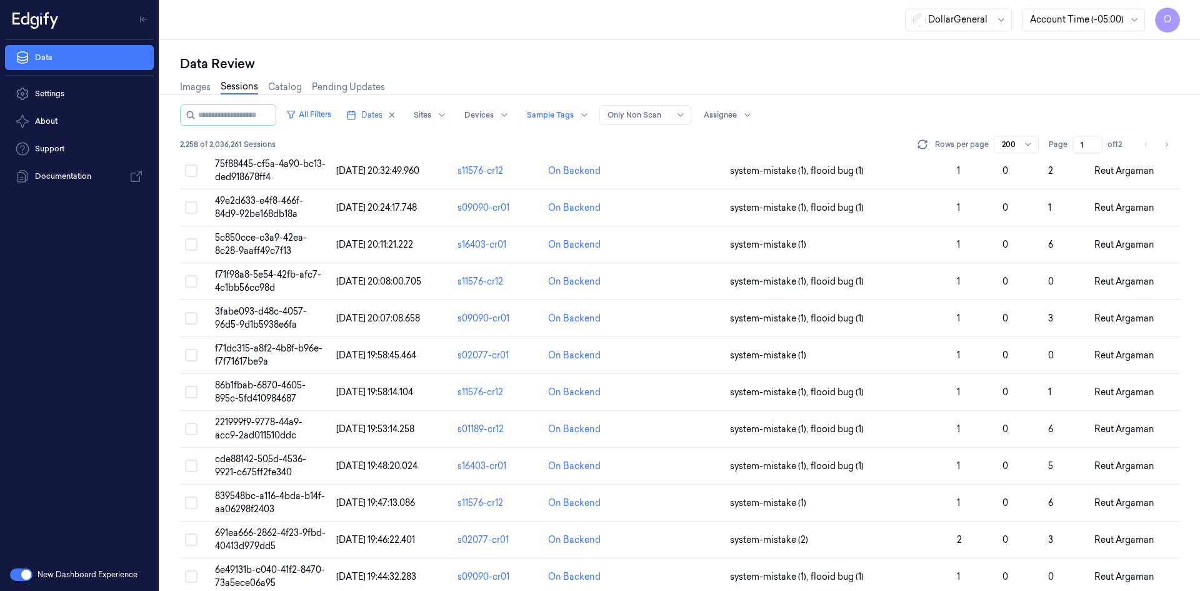
scroll to position [375, 0]
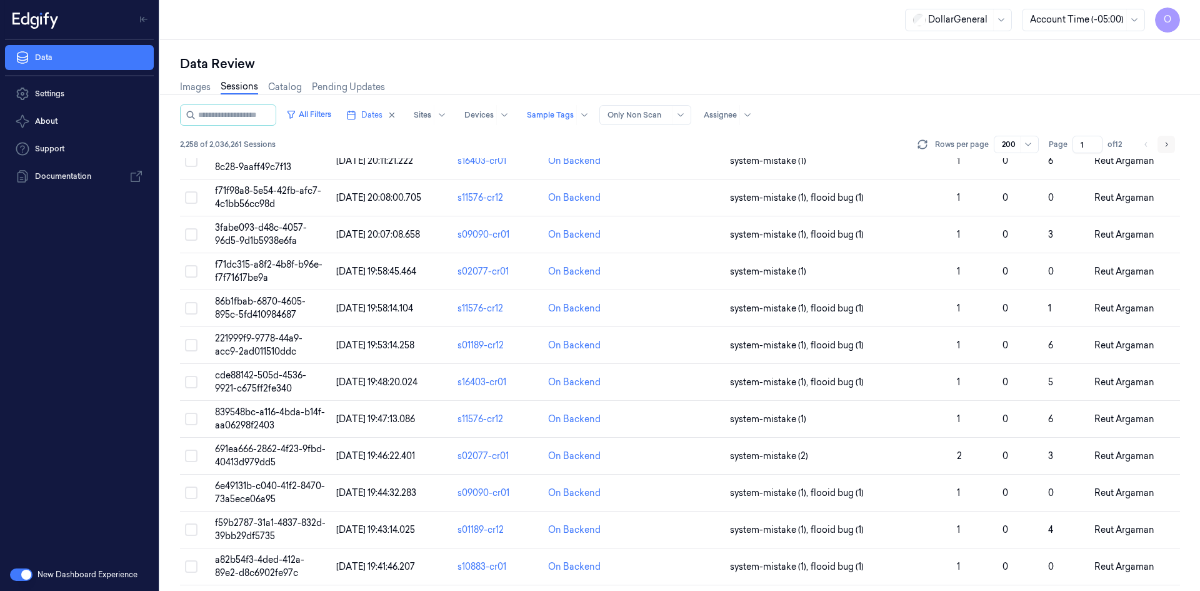
click at [1168, 149] on icon "Go to next page" at bounding box center [1167, 144] width 8 height 10
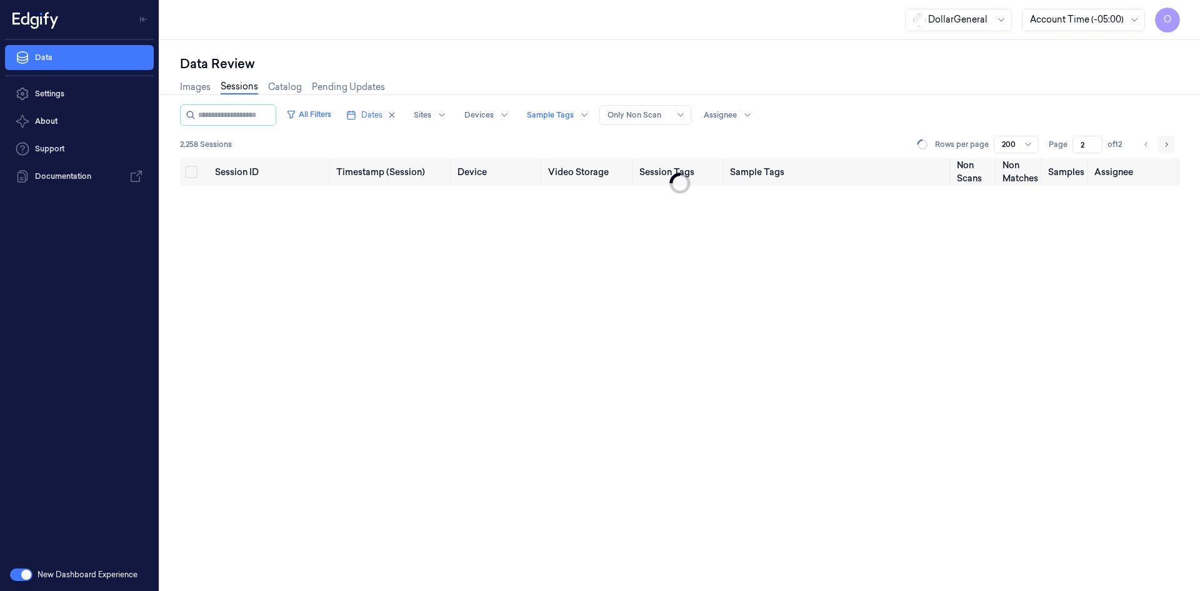
click at [1168, 149] on icon "Go to next page" at bounding box center [1167, 144] width 8 height 10
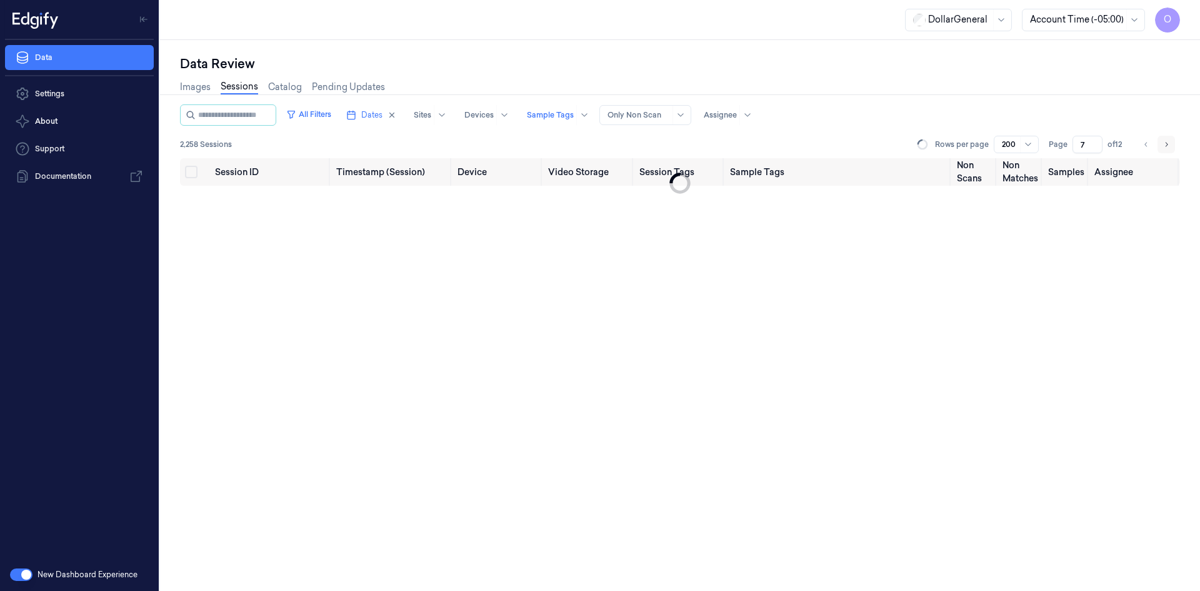
click at [1168, 149] on icon "Go to next page" at bounding box center [1167, 144] width 8 height 10
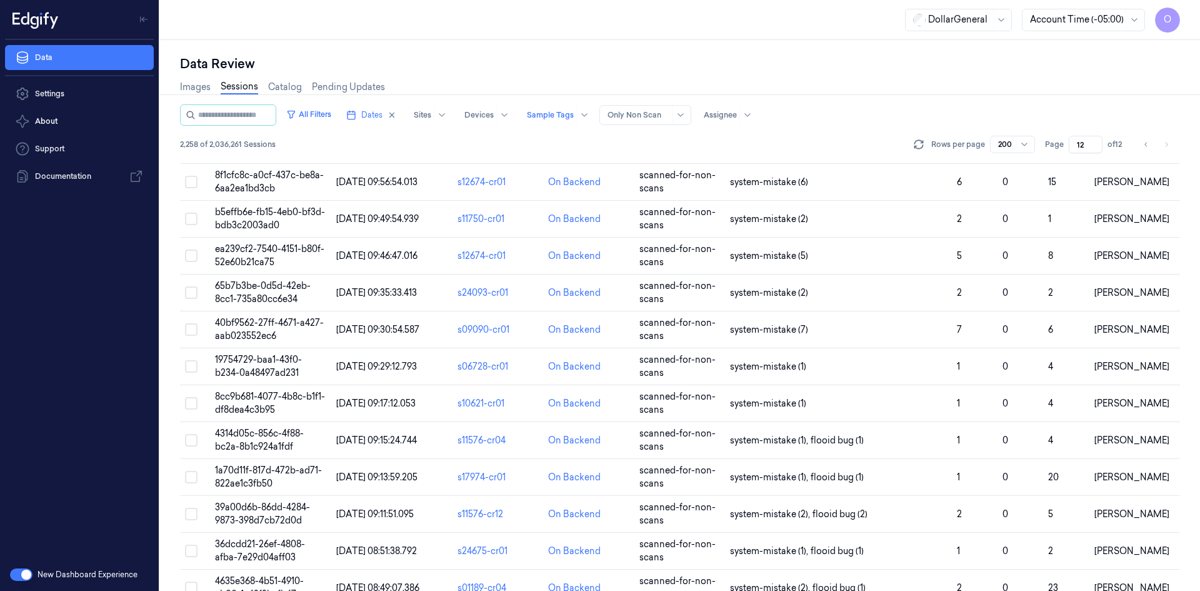
scroll to position [1743, 0]
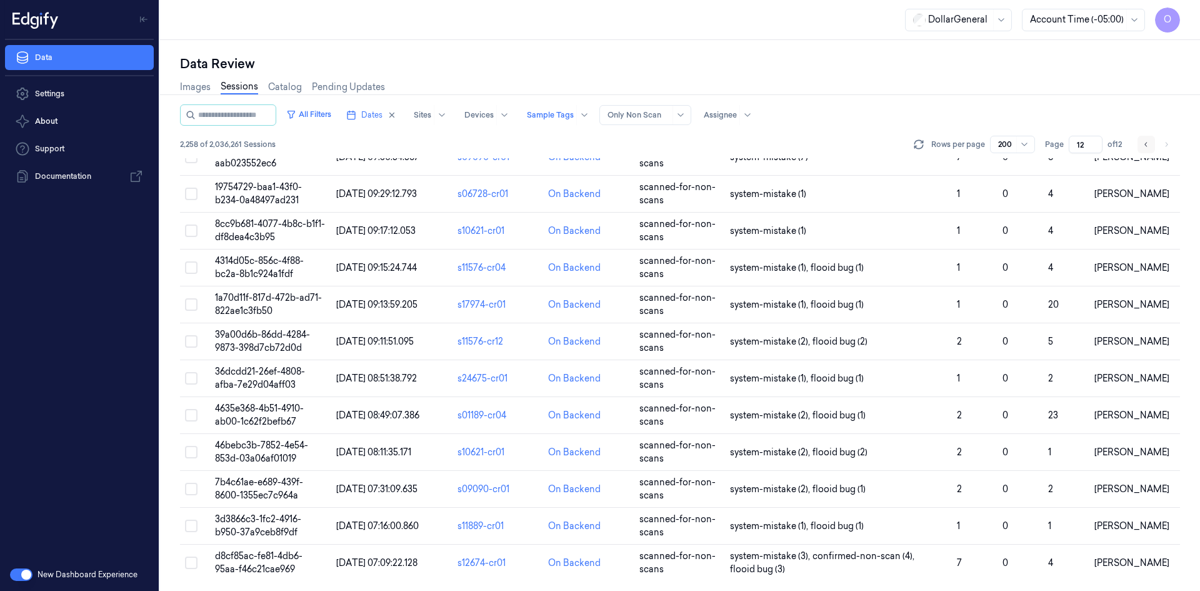
click at [1144, 147] on icon "Go to previous page" at bounding box center [1147, 144] width 8 height 10
type input "11"
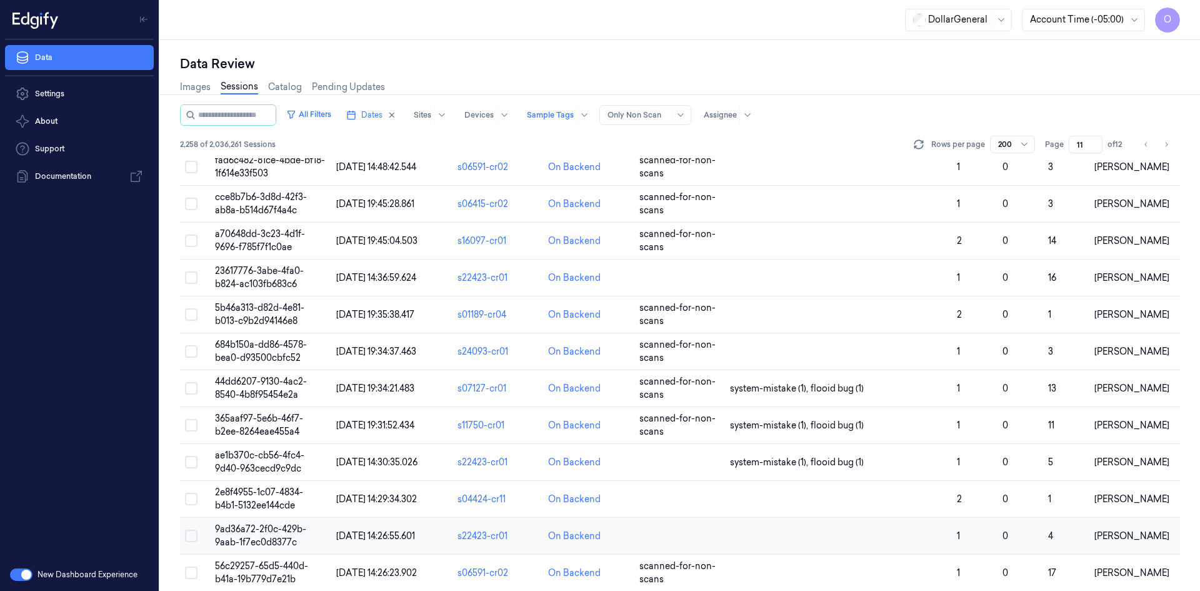
scroll to position [1750, 0]
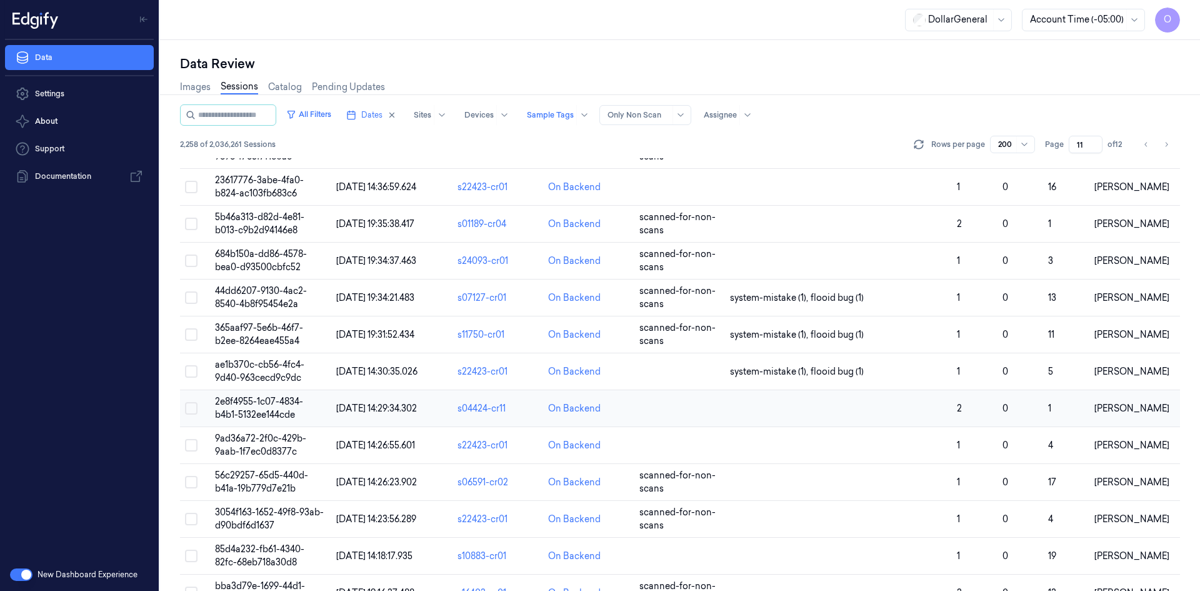
click at [871, 411] on td at bounding box center [838, 408] width 227 height 37
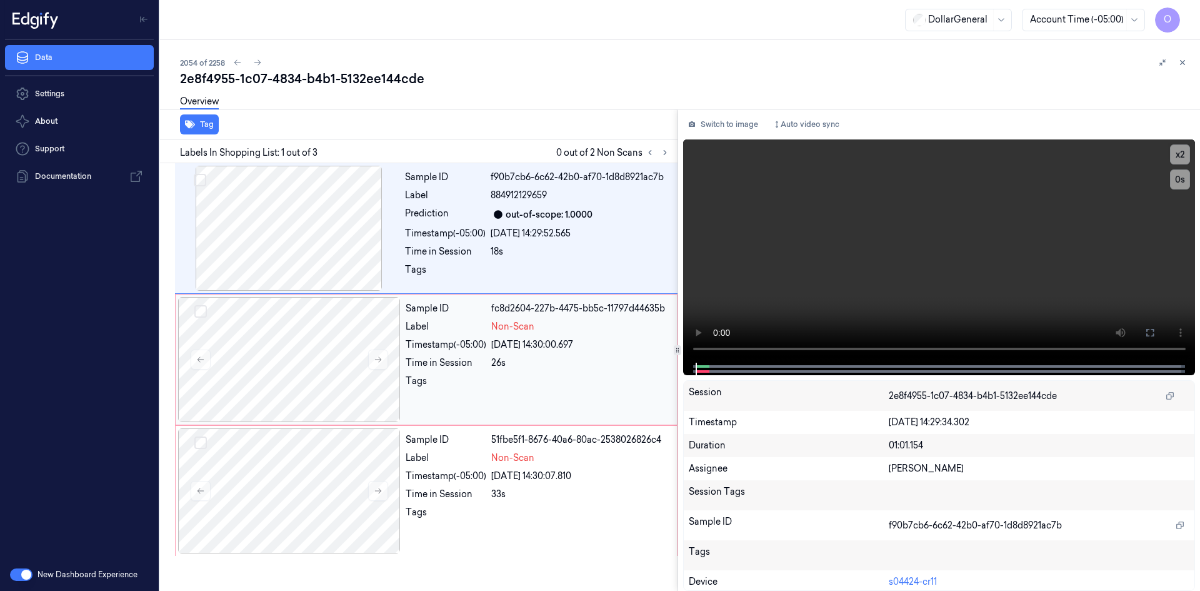
click at [513, 348] on div "[DATE] 14:30:00.697" at bounding box center [580, 344] width 178 height 13
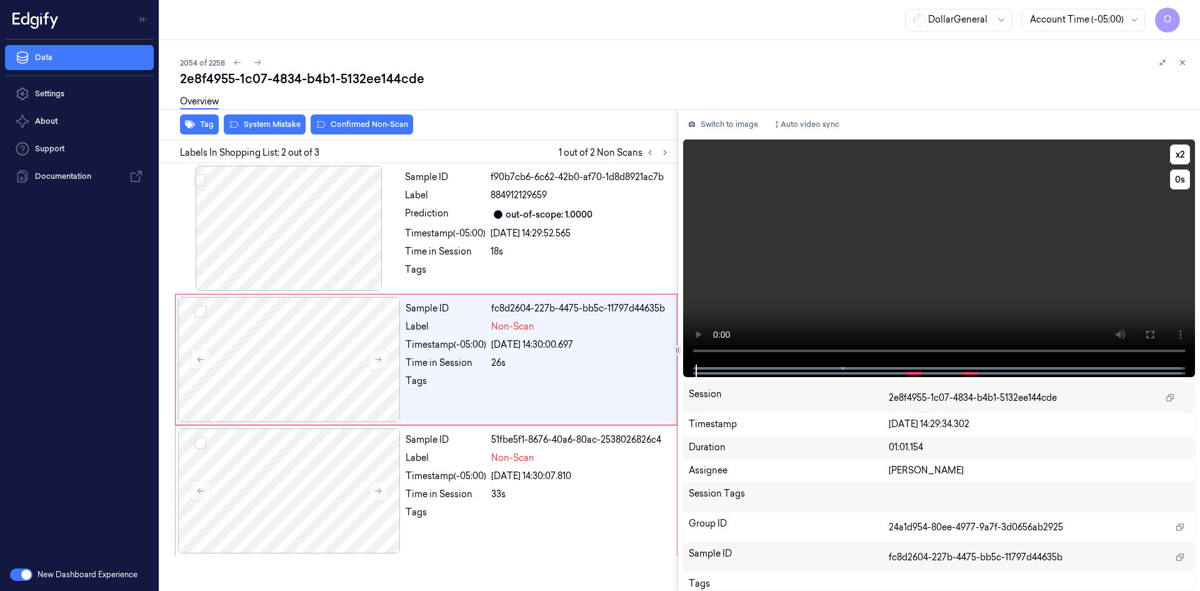
click at [964, 274] on video at bounding box center [939, 251] width 513 height 225
click at [963, 274] on video at bounding box center [939, 251] width 513 height 225
click at [365, 209] on div at bounding box center [289, 228] width 223 height 125
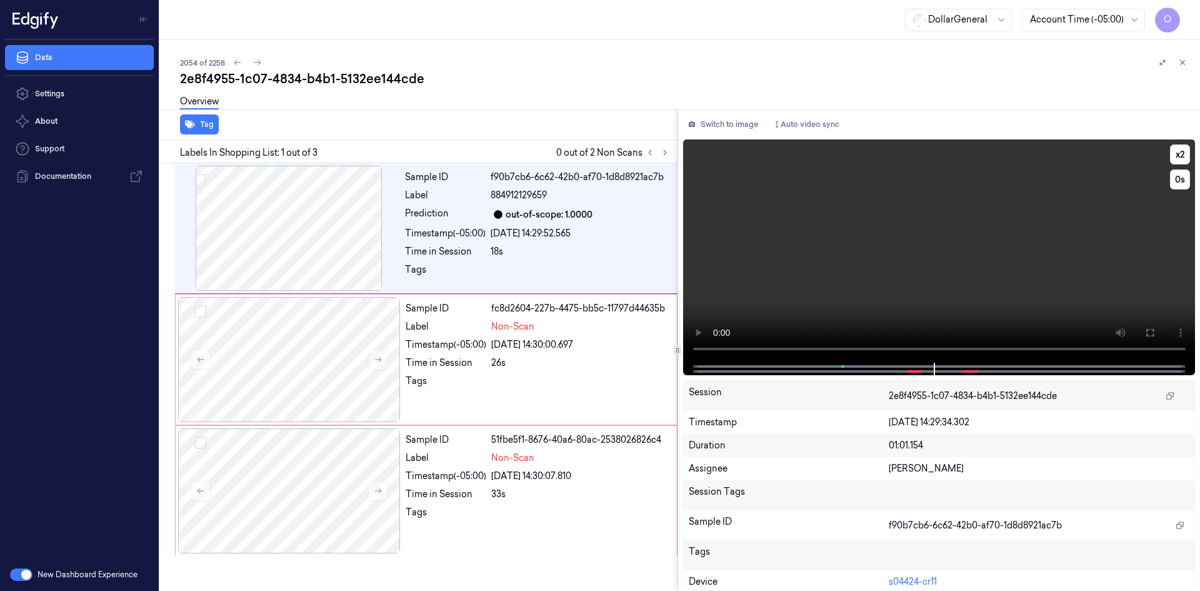
click at [756, 188] on video at bounding box center [939, 250] width 513 height 223
click at [875, 223] on video at bounding box center [939, 250] width 513 height 223
click at [473, 346] on div "Timestamp (-05:00)" at bounding box center [446, 344] width 81 height 13
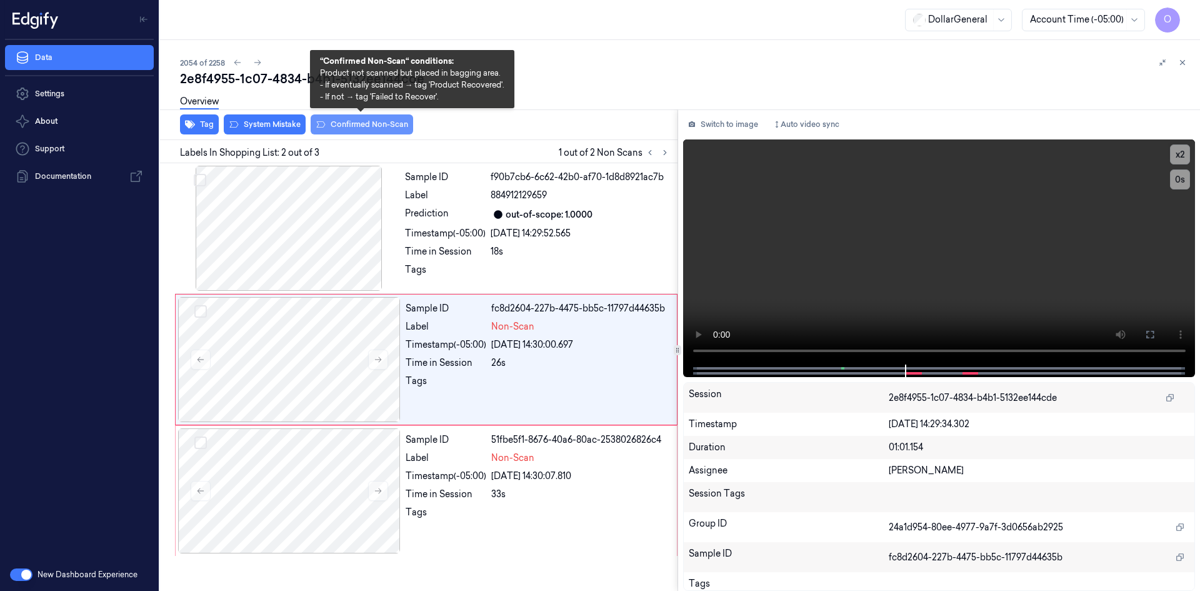
drag, startPoint x: 367, startPoint y: 131, endPoint x: 382, endPoint y: 131, distance: 15.0
click at [371, 131] on button "Confirmed Non-Scan" at bounding box center [362, 124] width 103 height 20
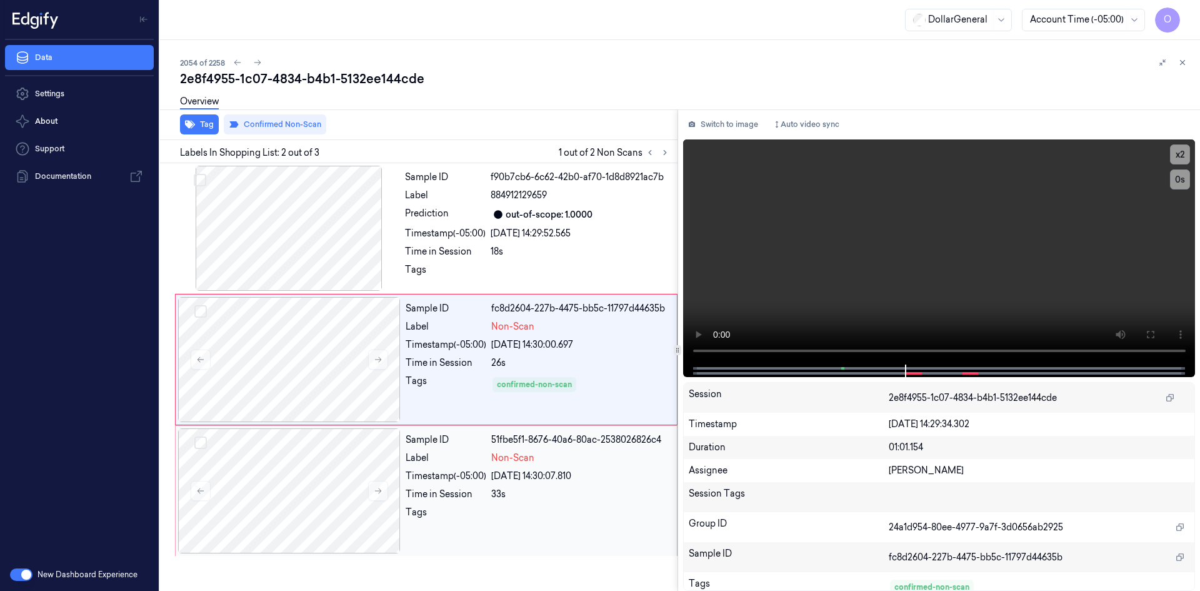
click at [561, 473] on div "[DATE] 14:30:07.810" at bounding box center [580, 475] width 178 height 13
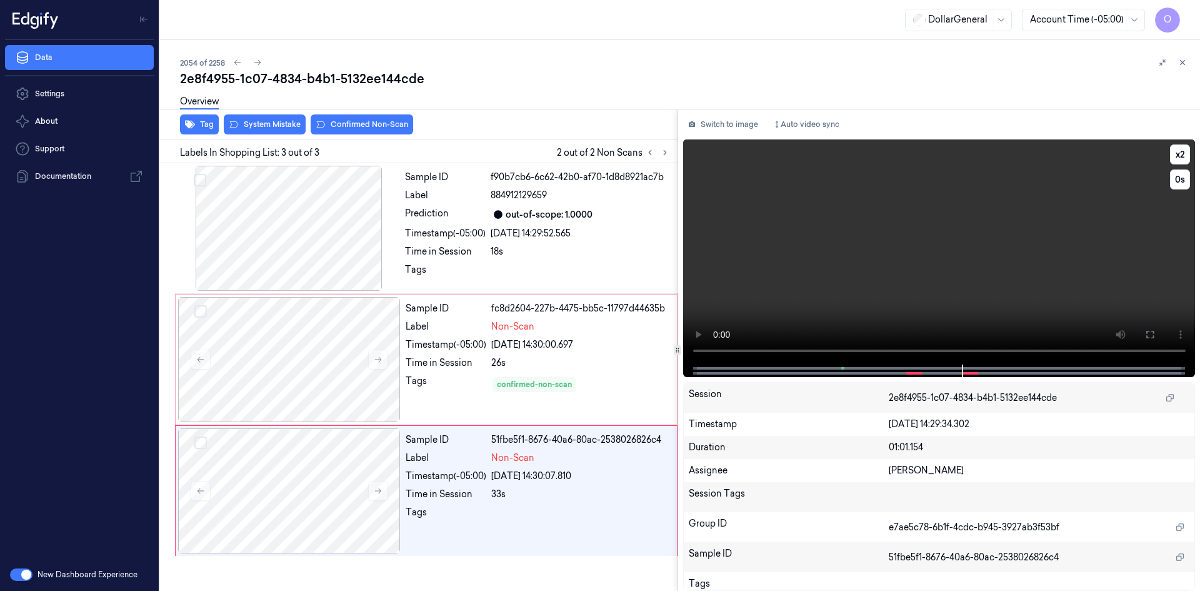
click at [904, 273] on video at bounding box center [939, 251] width 513 height 225
click at [514, 209] on div "out-of-scope: 1.0000" at bounding box center [549, 214] width 87 height 13
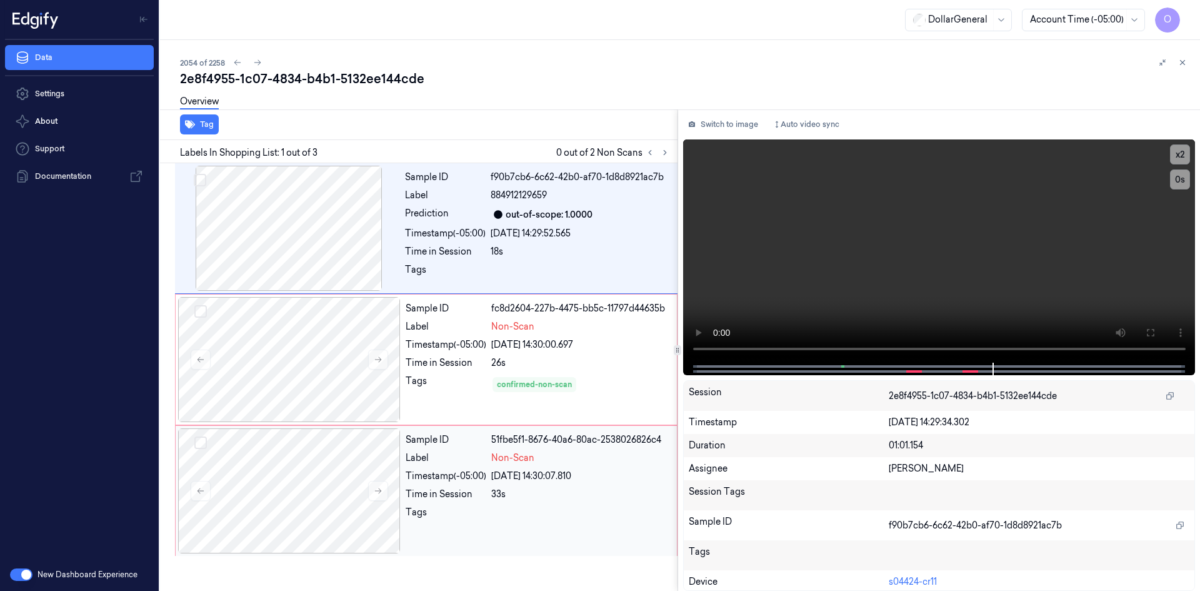
click at [549, 512] on div at bounding box center [580, 516] width 178 height 20
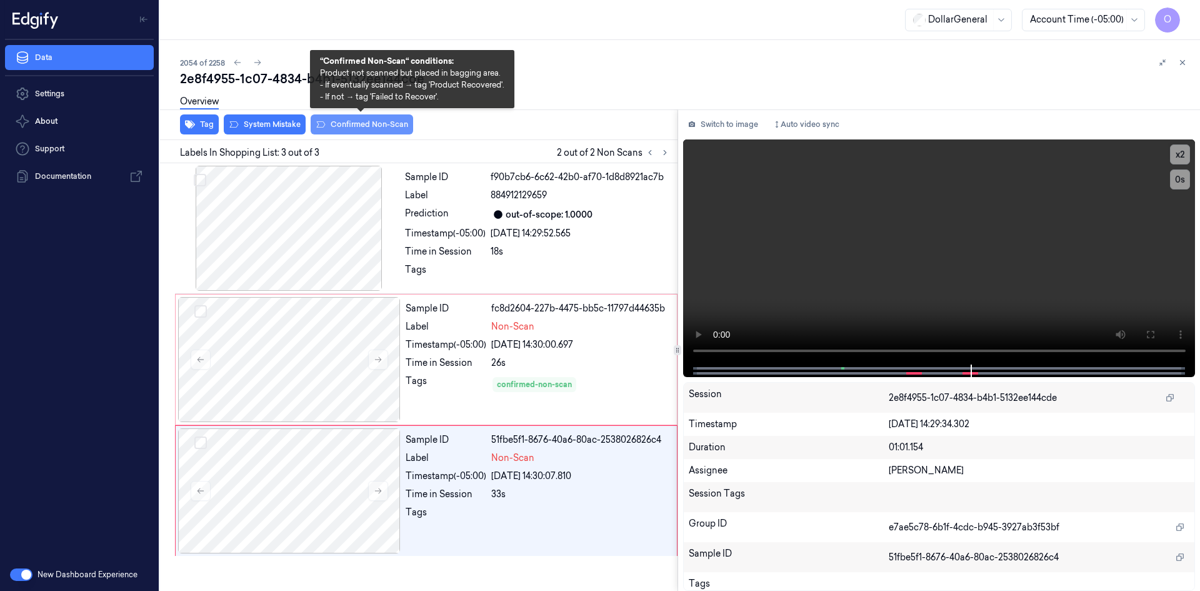
click at [392, 122] on button "Confirmed Non-Scan" at bounding box center [362, 124] width 103 height 20
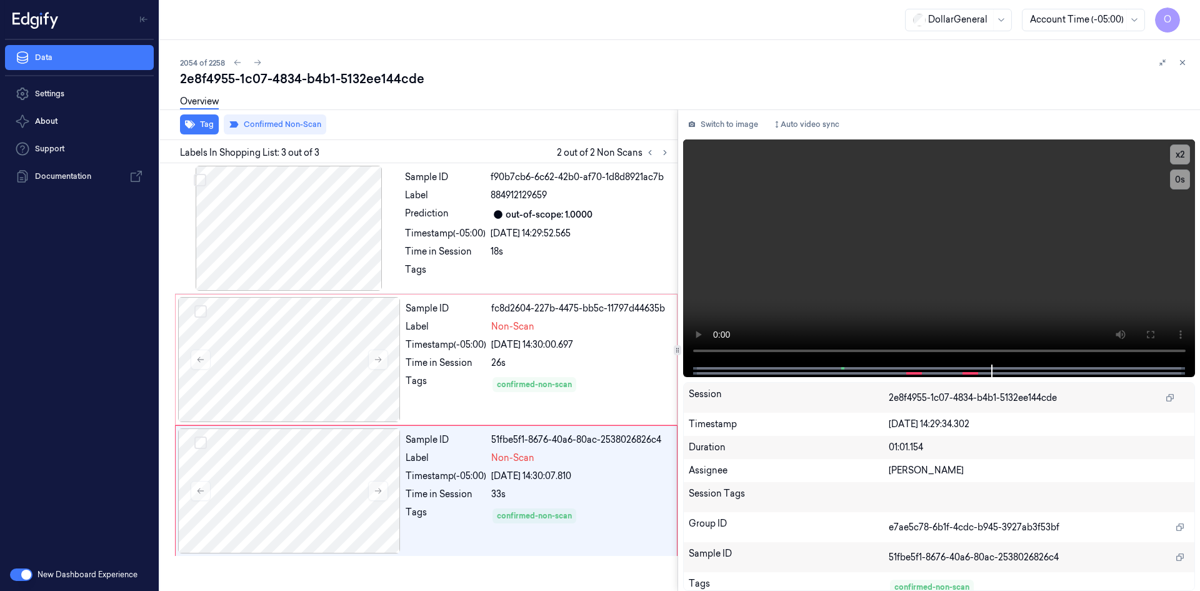
click at [593, 103] on div "Overview" at bounding box center [685, 104] width 1010 height 32
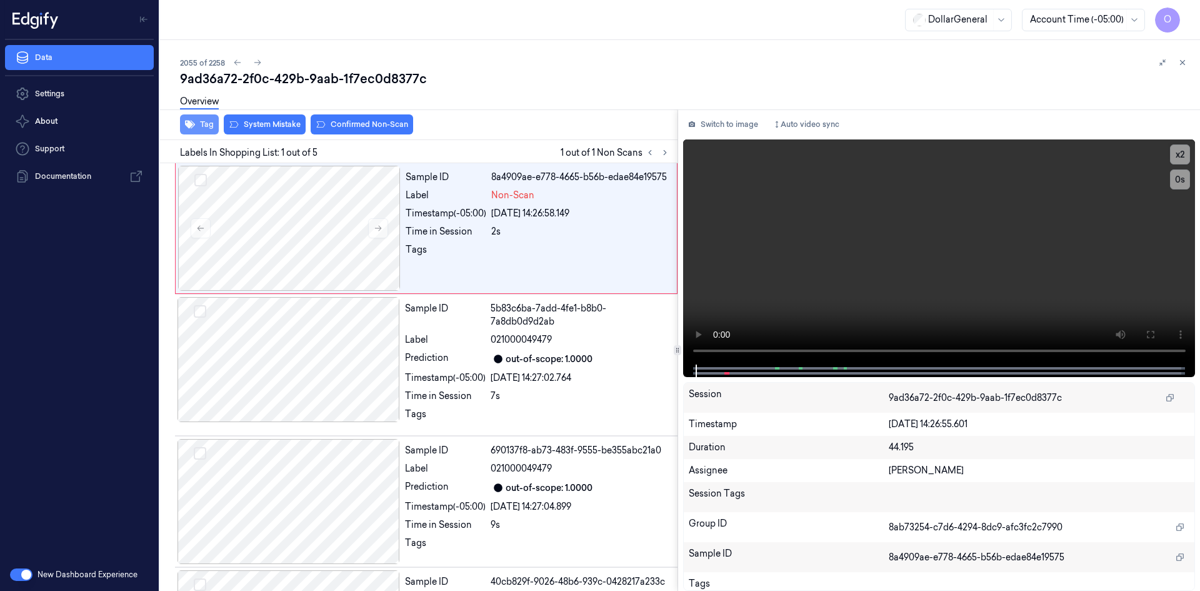
click at [209, 119] on button "Tag" at bounding box center [199, 124] width 39 height 20
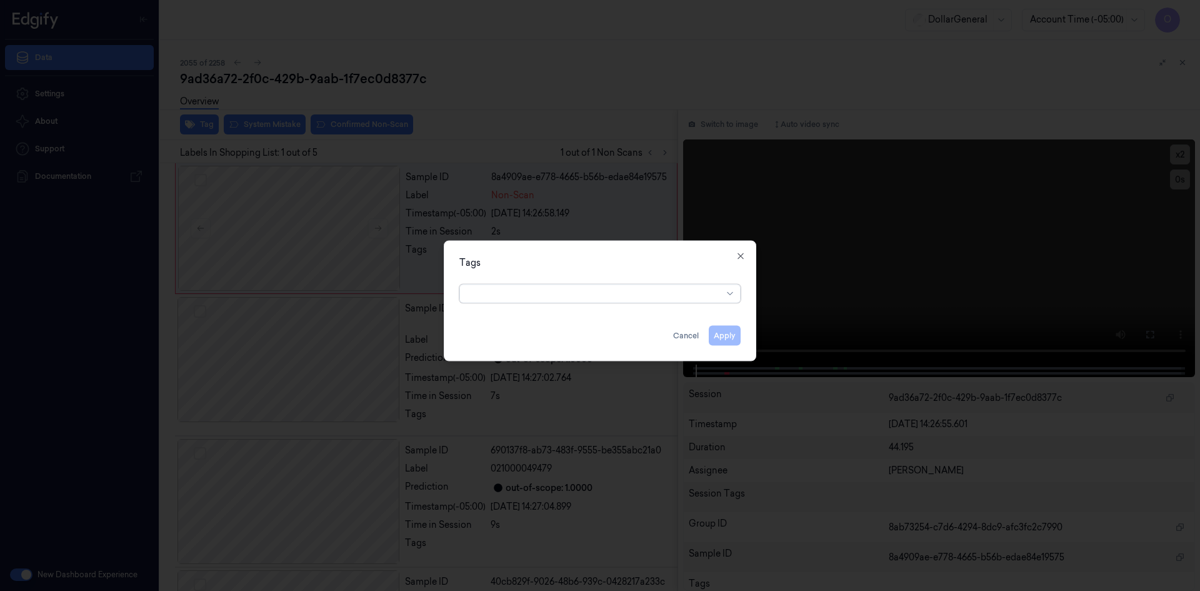
click at [687, 295] on div at bounding box center [595, 293] width 255 height 13
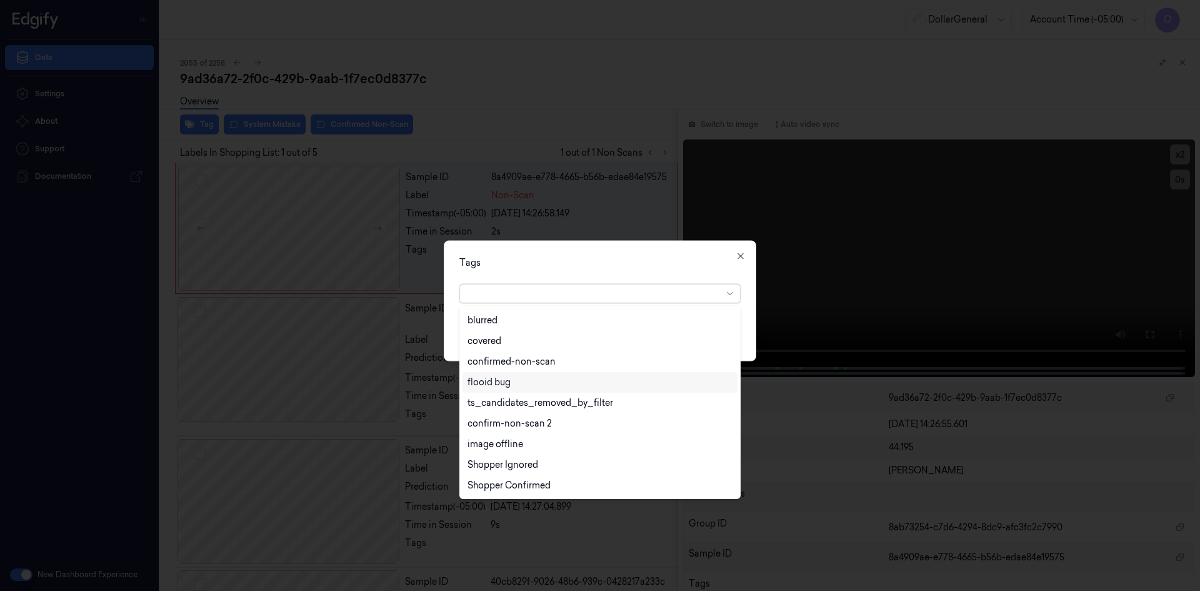
click at [531, 389] on div "flooid bug" at bounding box center [600, 382] width 275 height 21
click at [614, 263] on div "Tags" at bounding box center [599, 262] width 281 height 13
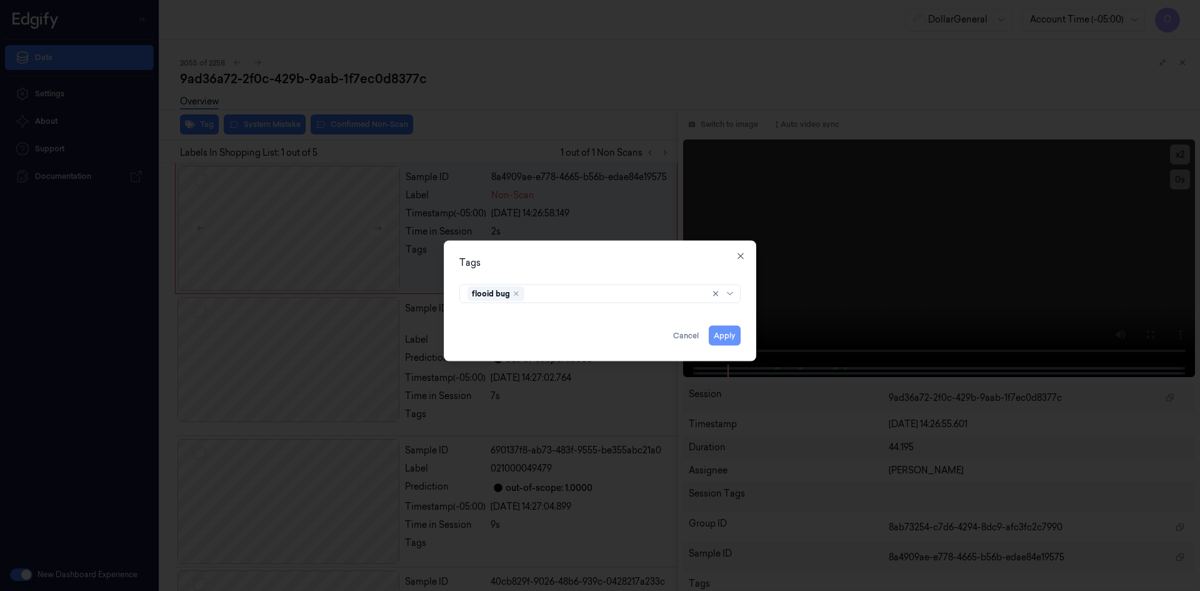
click at [730, 333] on button "Apply" at bounding box center [725, 335] width 32 height 20
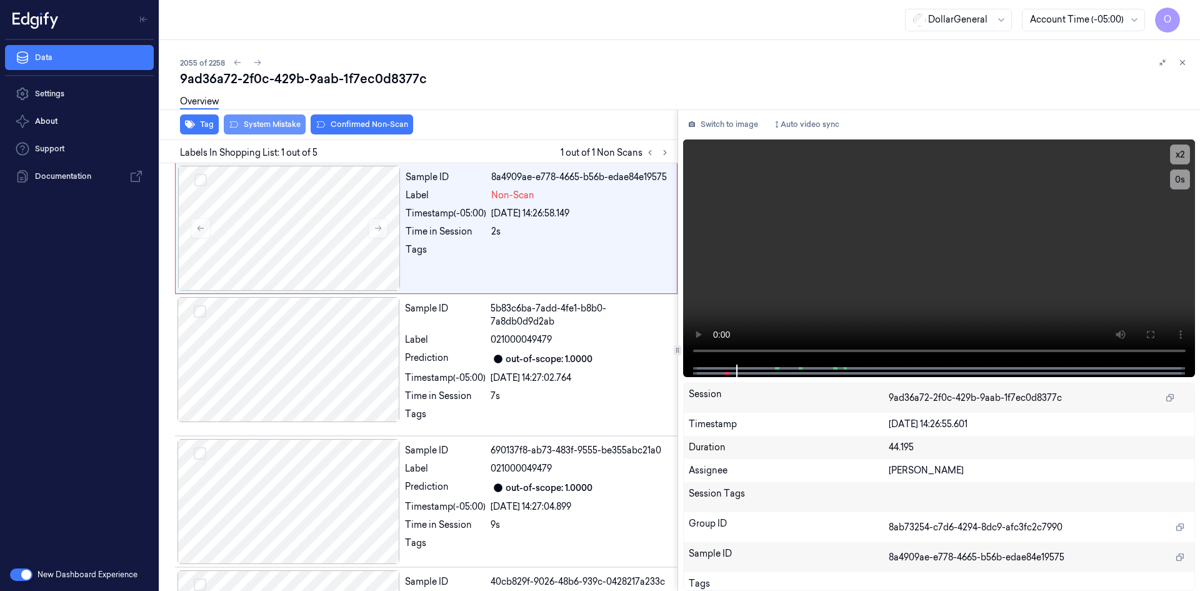
click at [283, 121] on button "System Mistake" at bounding box center [265, 124] width 82 height 20
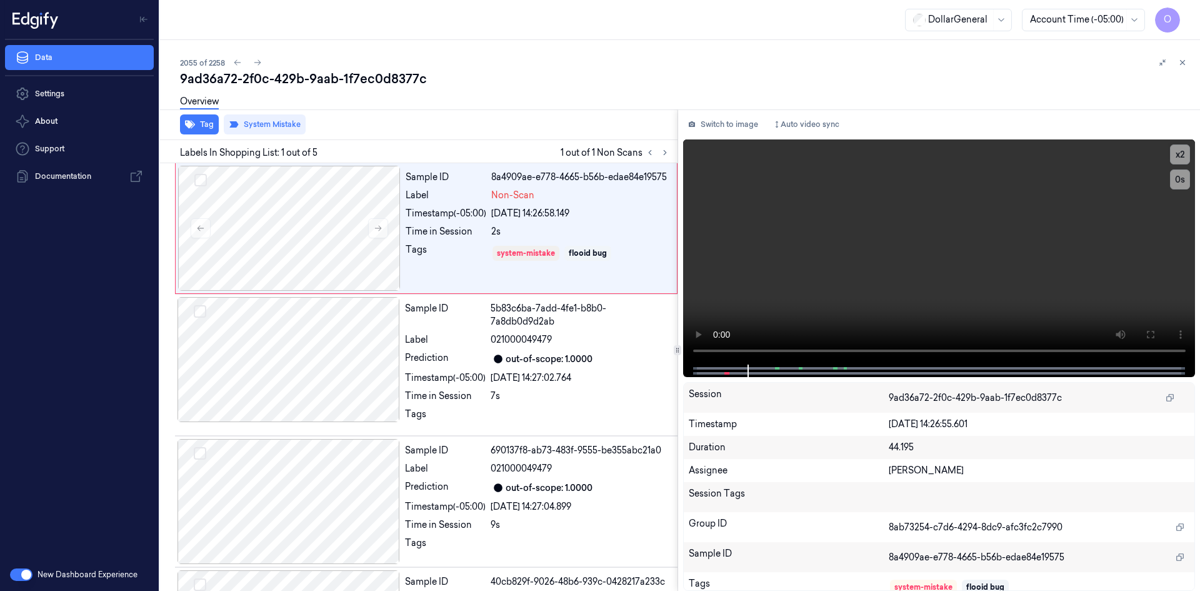
click at [383, 76] on div "9ad36a72-2f0c-429b-9aab-1f7ec0d8377c" at bounding box center [685, 79] width 1010 height 18
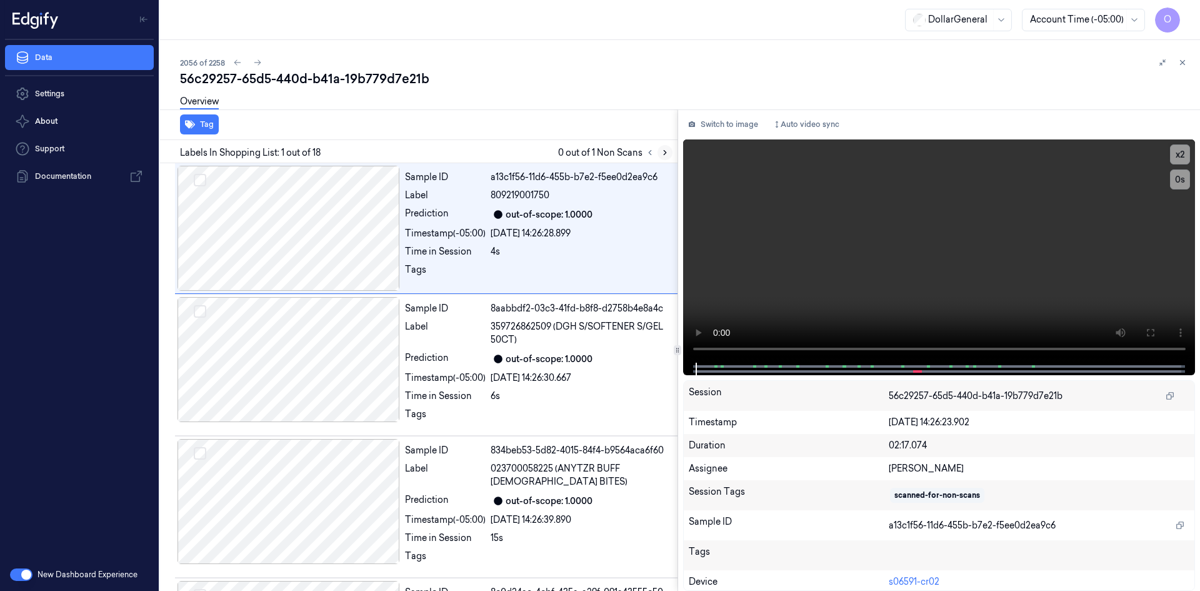
click at [661, 153] on icon at bounding box center [665, 152] width 9 height 9
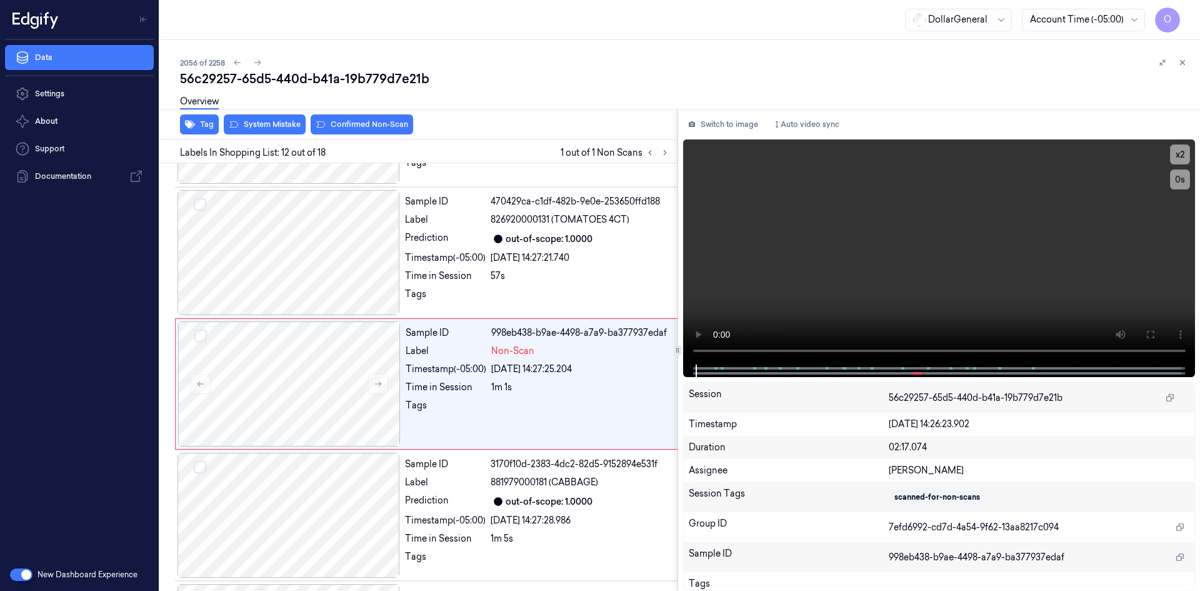
scroll to position [1338, 0]
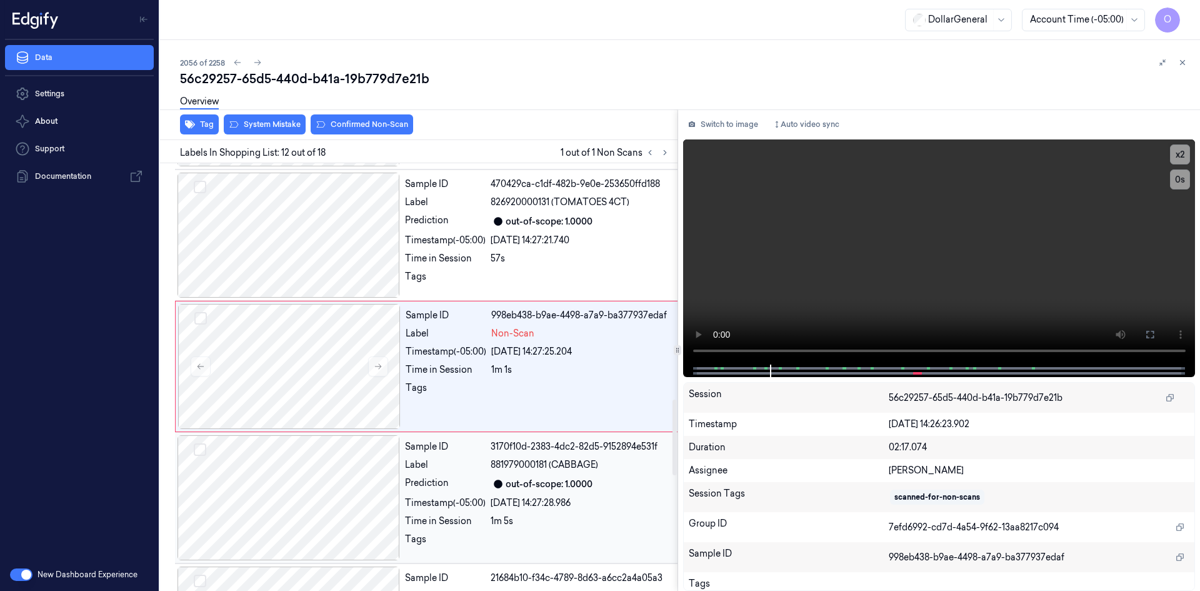
click at [473, 453] on div "Sample ID" at bounding box center [445, 446] width 81 height 13
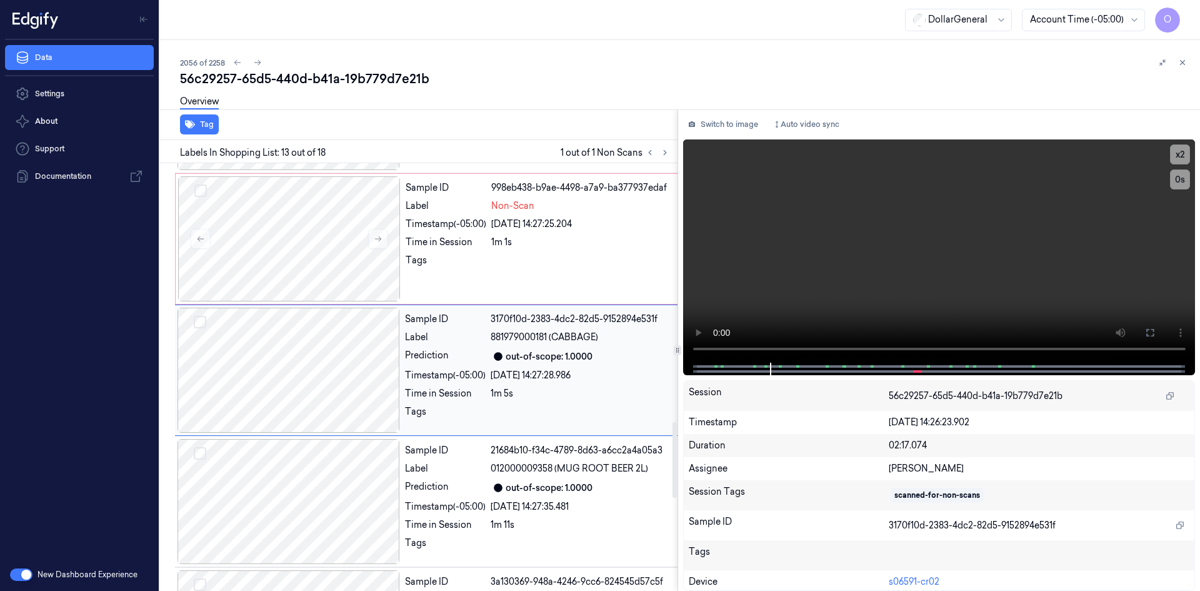
scroll to position [1469, 0]
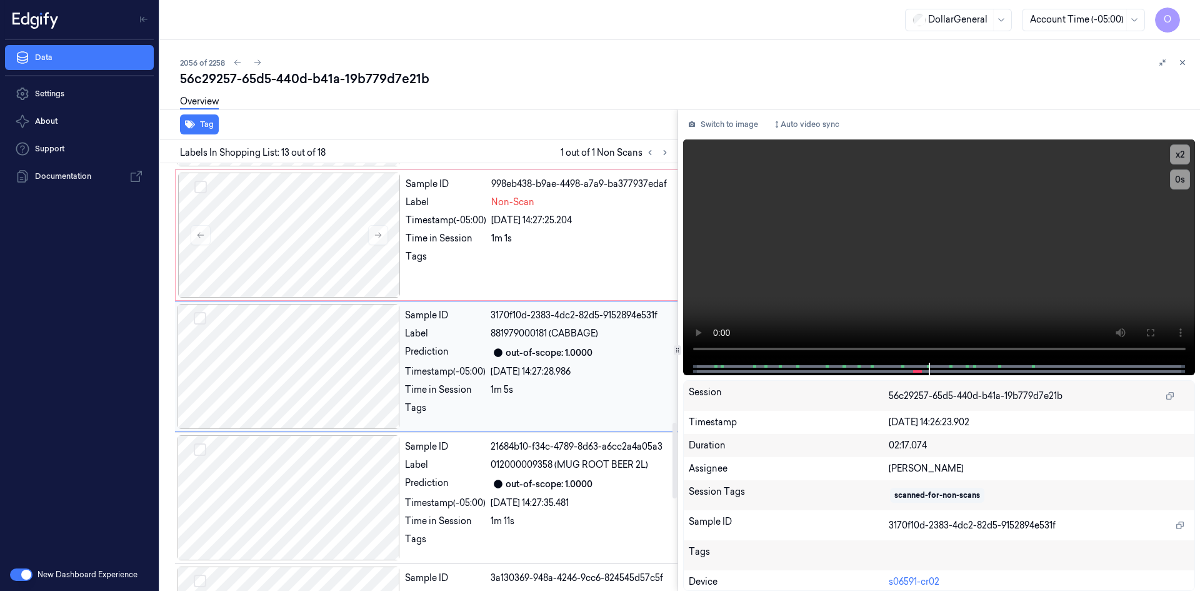
click at [518, 360] on div "out-of-scope: 1.0000" at bounding box center [585, 352] width 188 height 15
click at [470, 209] on div "Label" at bounding box center [446, 202] width 81 height 13
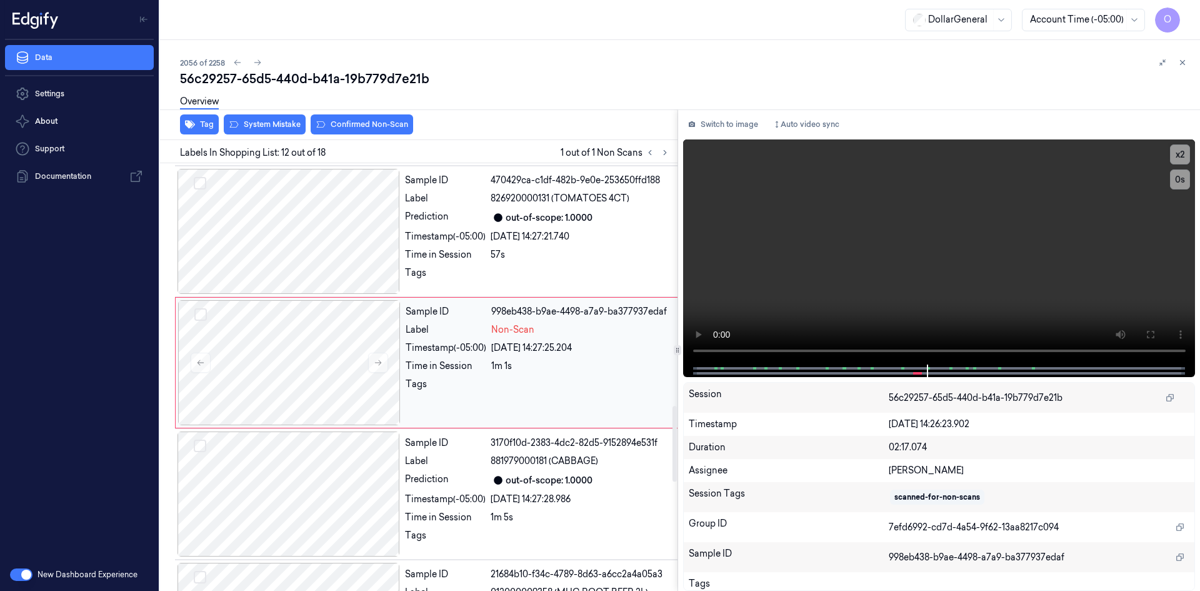
scroll to position [1338, 0]
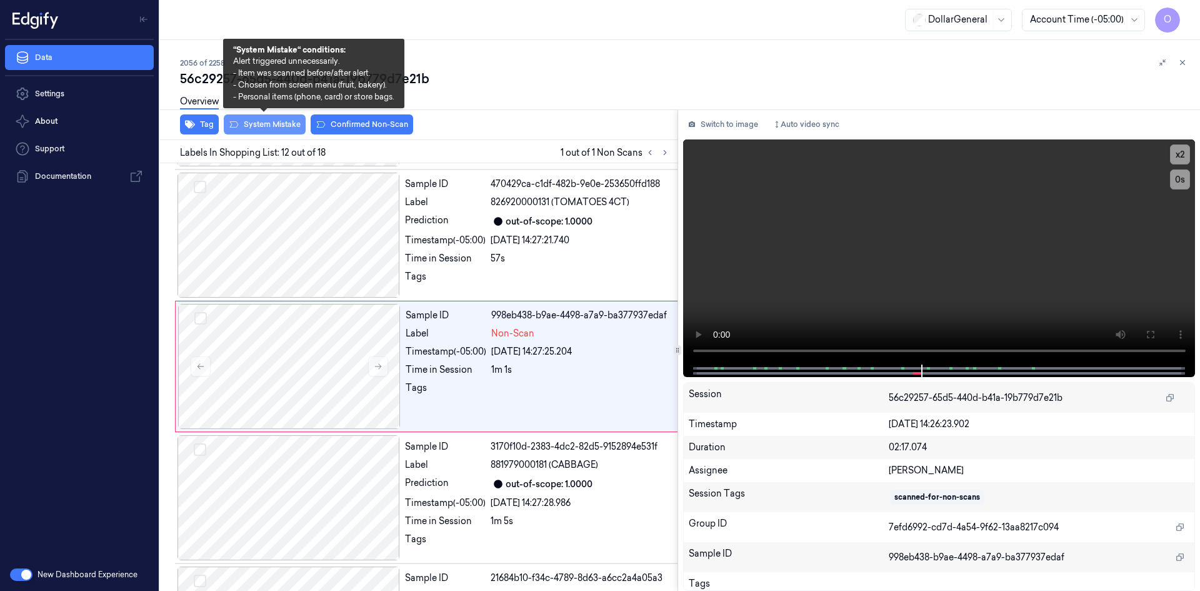
click at [286, 121] on button "System Mistake" at bounding box center [265, 124] width 82 height 20
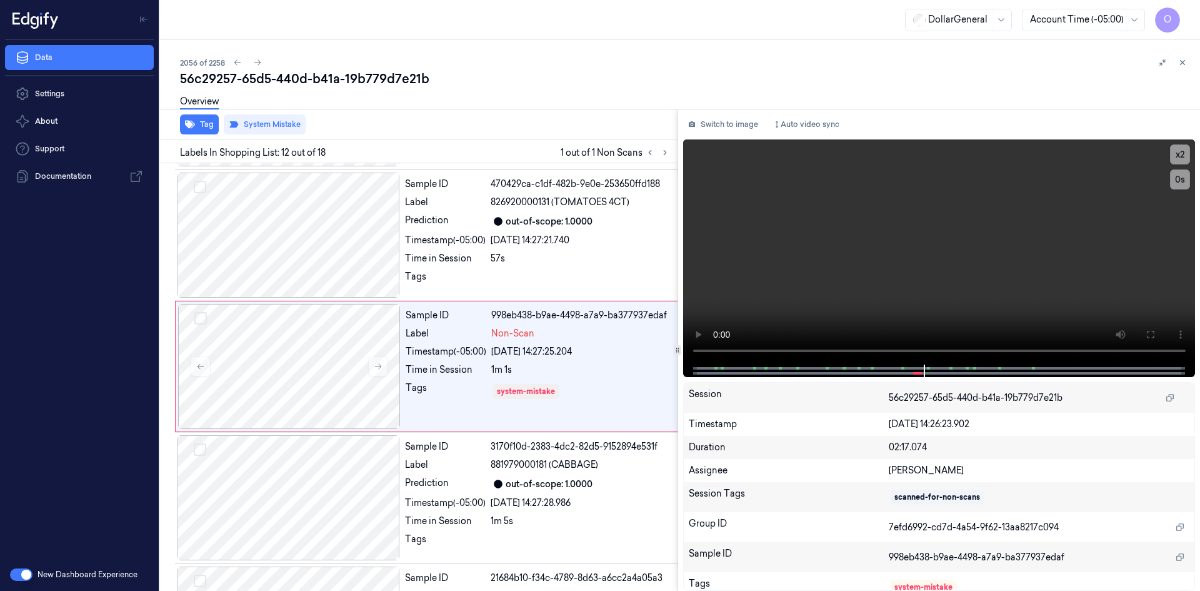
click at [403, 70] on div "56c29257-65d5-440d-b41a-19b779d7e21b" at bounding box center [685, 79] width 1010 height 18
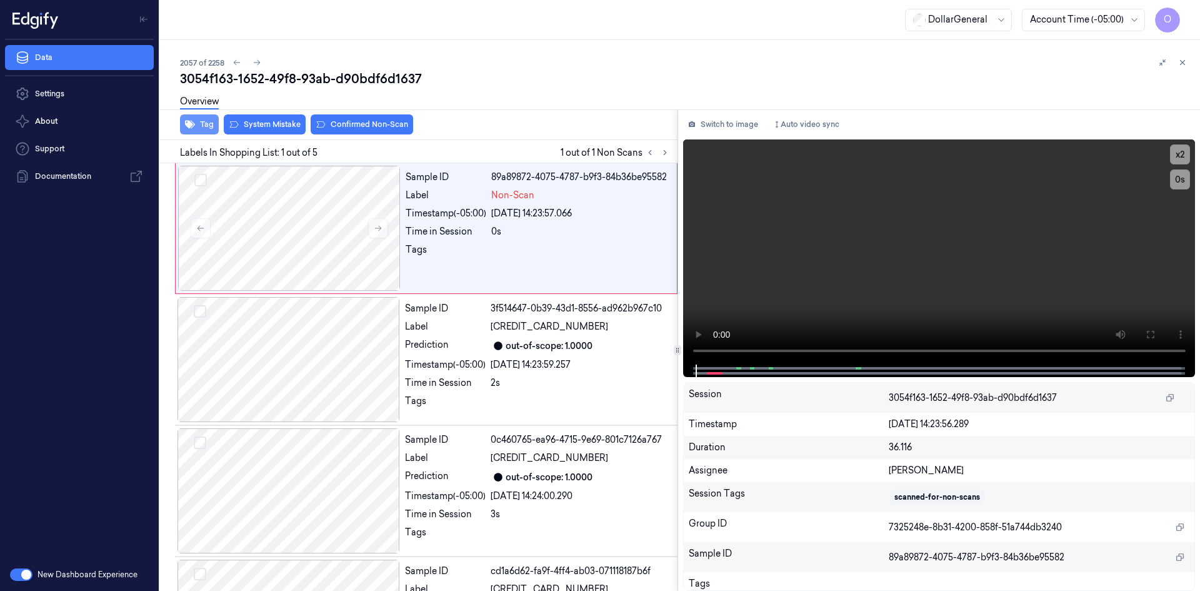
click at [204, 124] on button "Tag" at bounding box center [199, 124] width 39 height 20
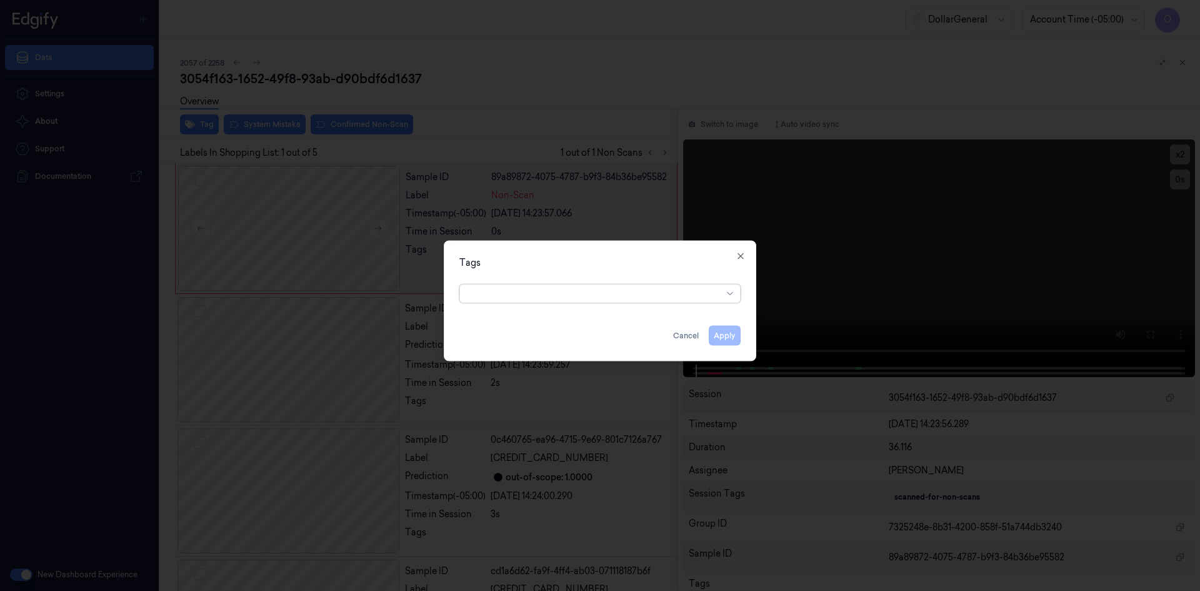
click at [513, 294] on div at bounding box center [595, 293] width 255 height 13
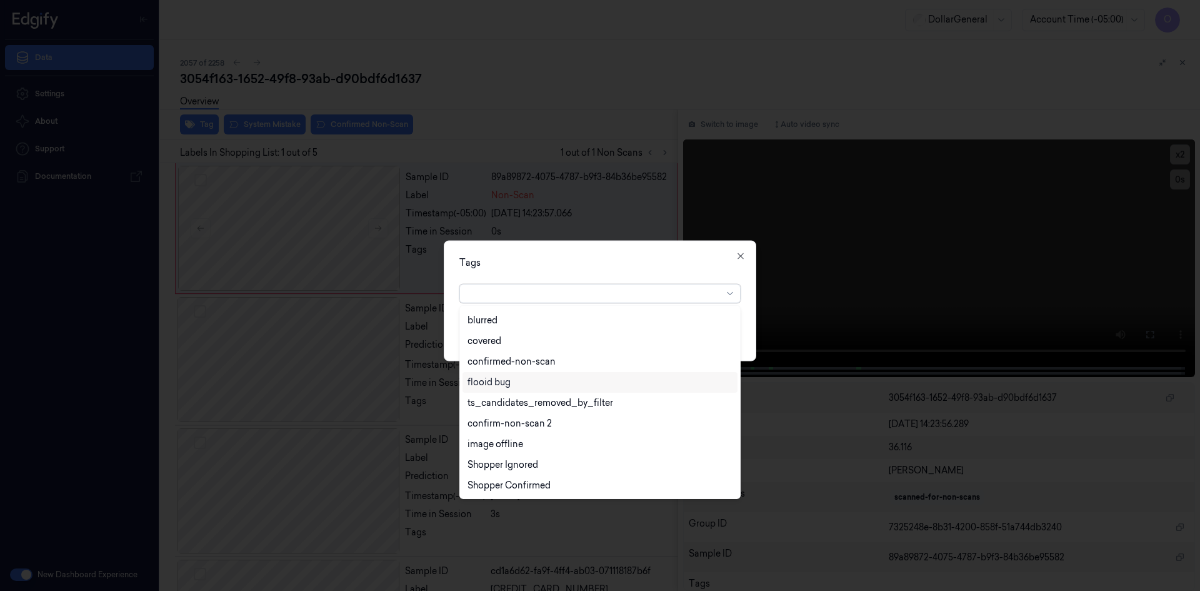
click at [558, 374] on div "flooid bug" at bounding box center [600, 382] width 275 height 21
click at [696, 255] on div "Tags option flooid bug , selected. 22 results available. Use Up and Down to cho…" at bounding box center [600, 300] width 313 height 121
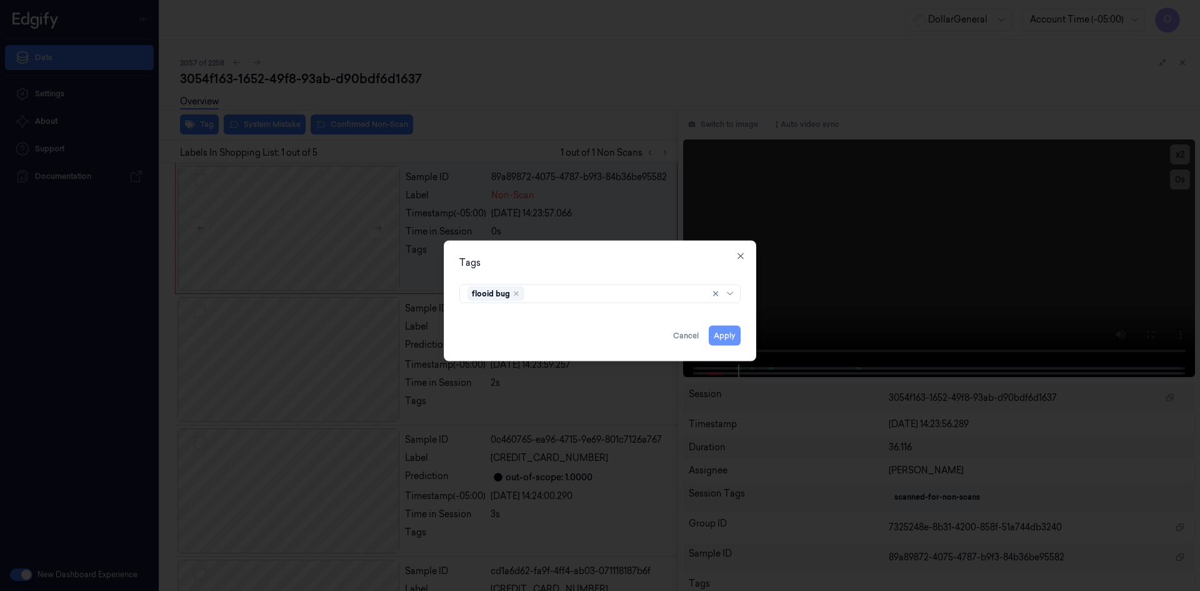
click at [736, 343] on button "Apply" at bounding box center [725, 335] width 32 height 20
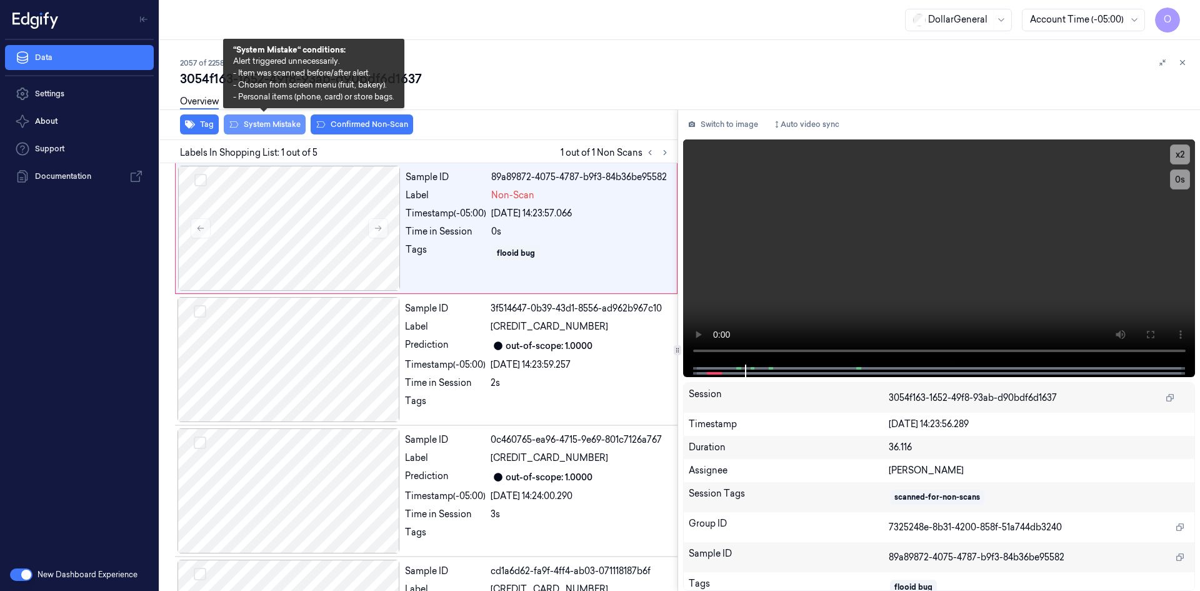
click at [231, 123] on icon at bounding box center [234, 124] width 10 height 10
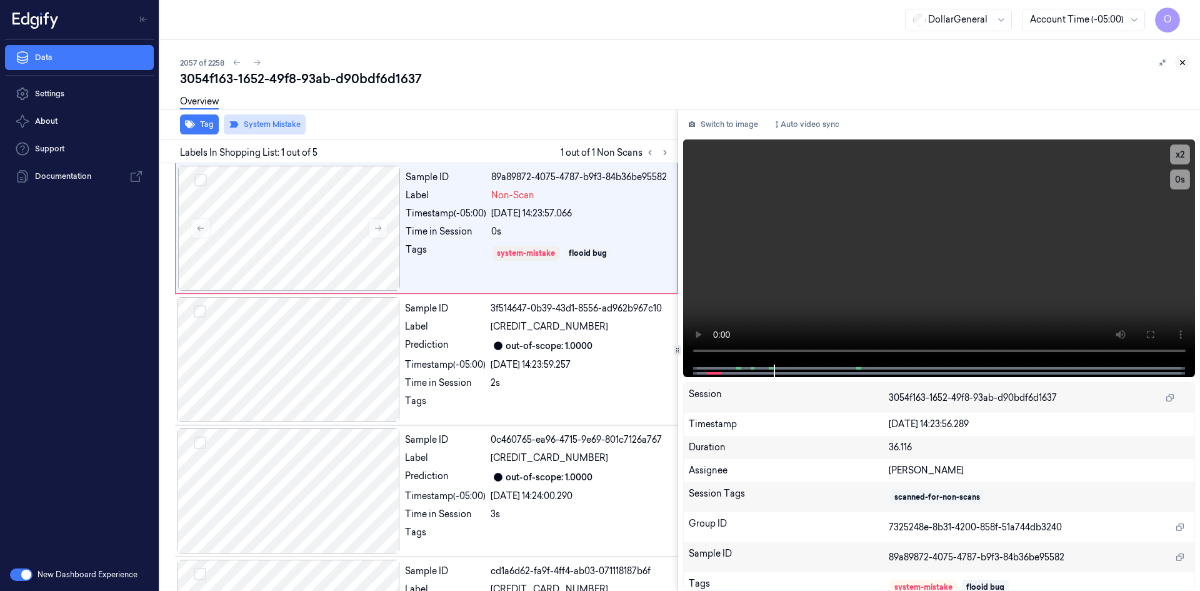
click at [1184, 63] on icon at bounding box center [1182, 62] width 9 height 9
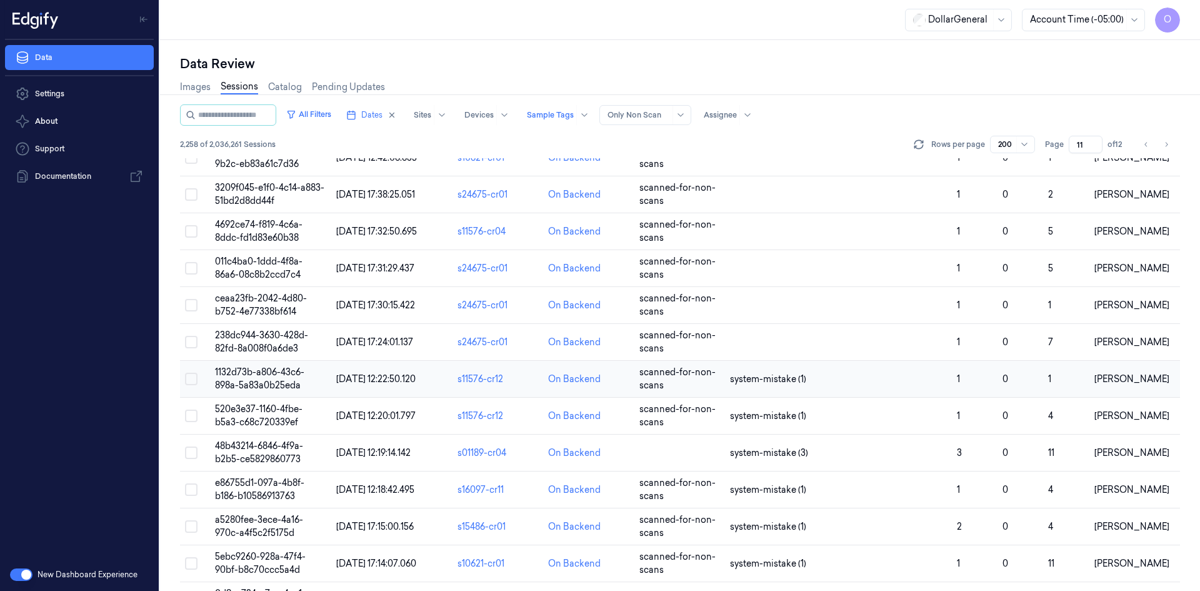
scroll to position [3519, 0]
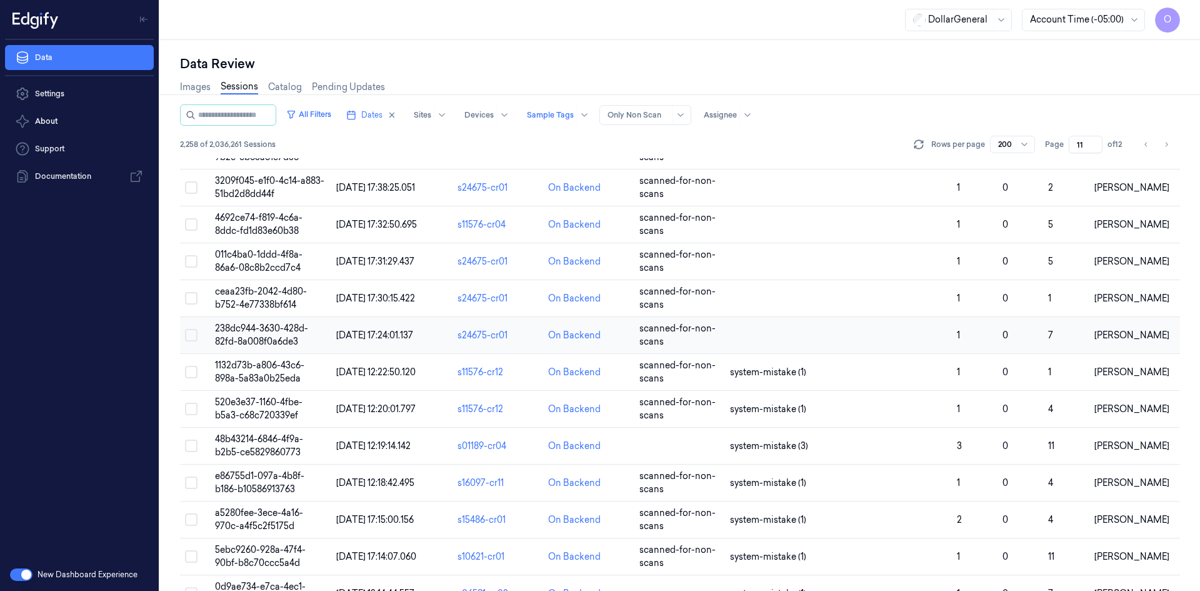
click at [1098, 333] on span "[PERSON_NAME]" at bounding box center [1131, 334] width 75 height 11
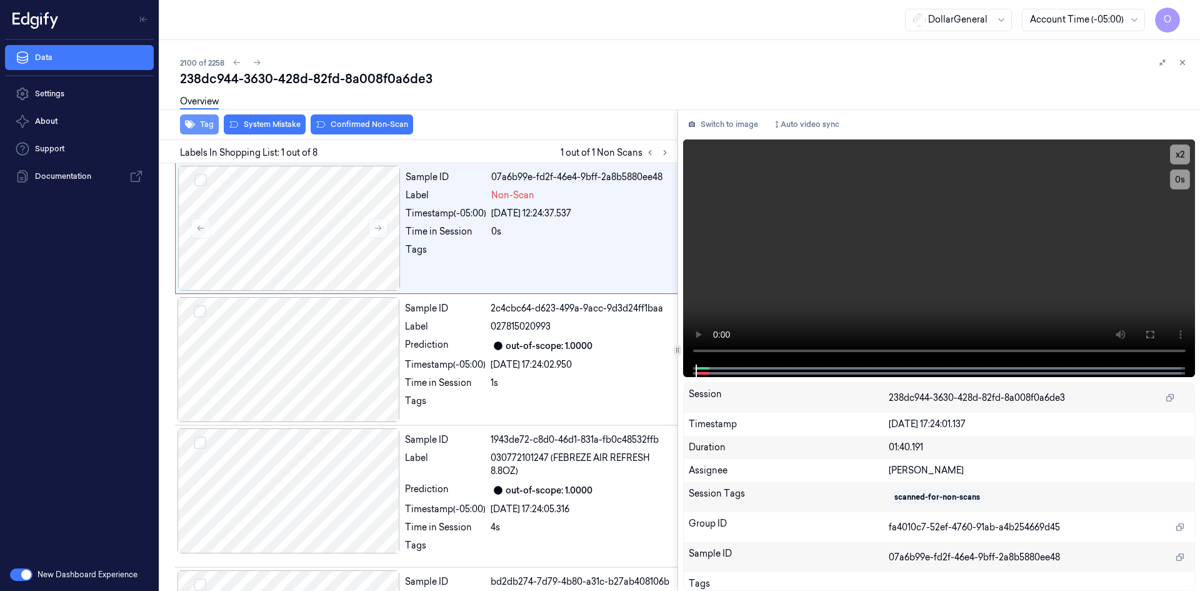
click at [194, 126] on icon "button" at bounding box center [190, 125] width 10 height 8
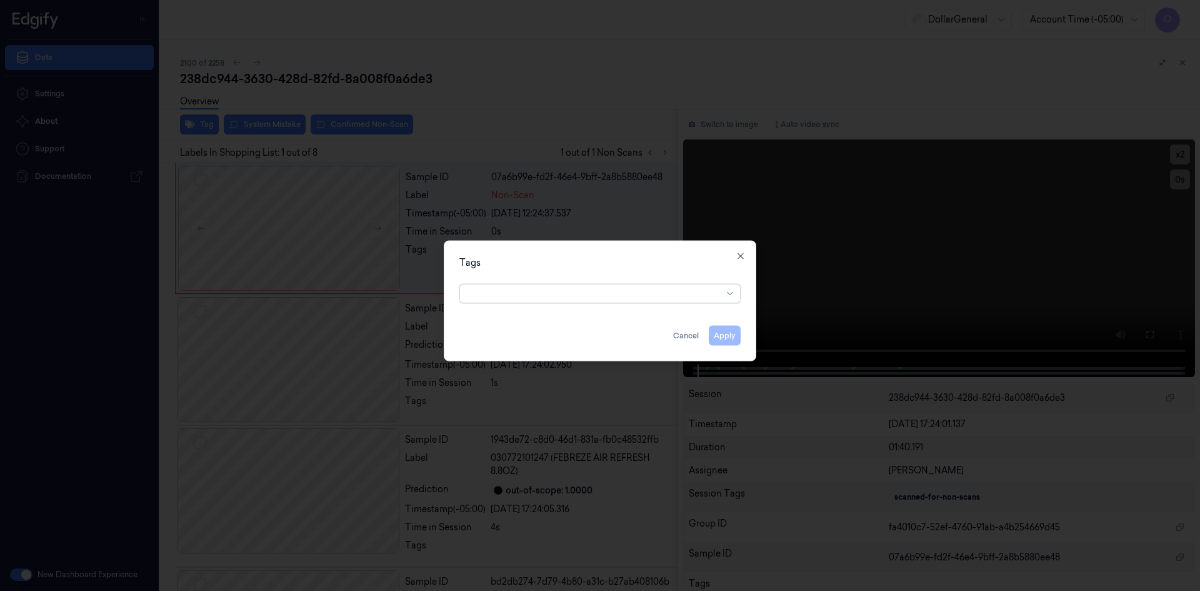
click at [589, 293] on div at bounding box center [595, 293] width 255 height 13
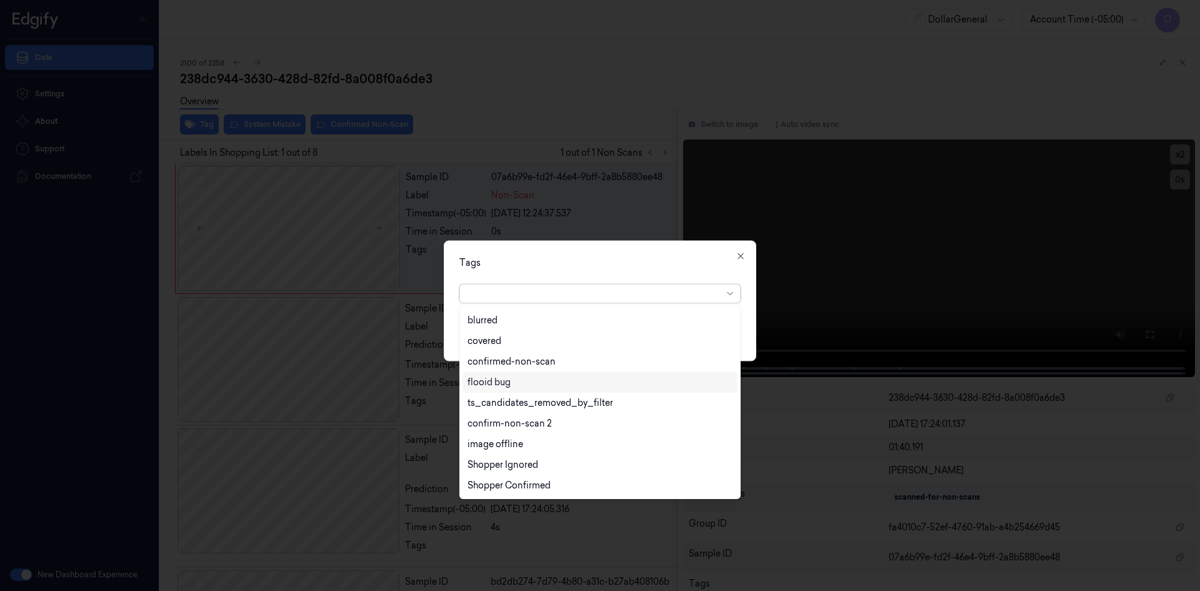
click at [585, 383] on div "flooid bug" at bounding box center [600, 382] width 265 height 13
click at [673, 270] on div "Tags option flooid bug , selected. 22 results available. Use Up and Down to cho…" at bounding box center [600, 300] width 313 height 121
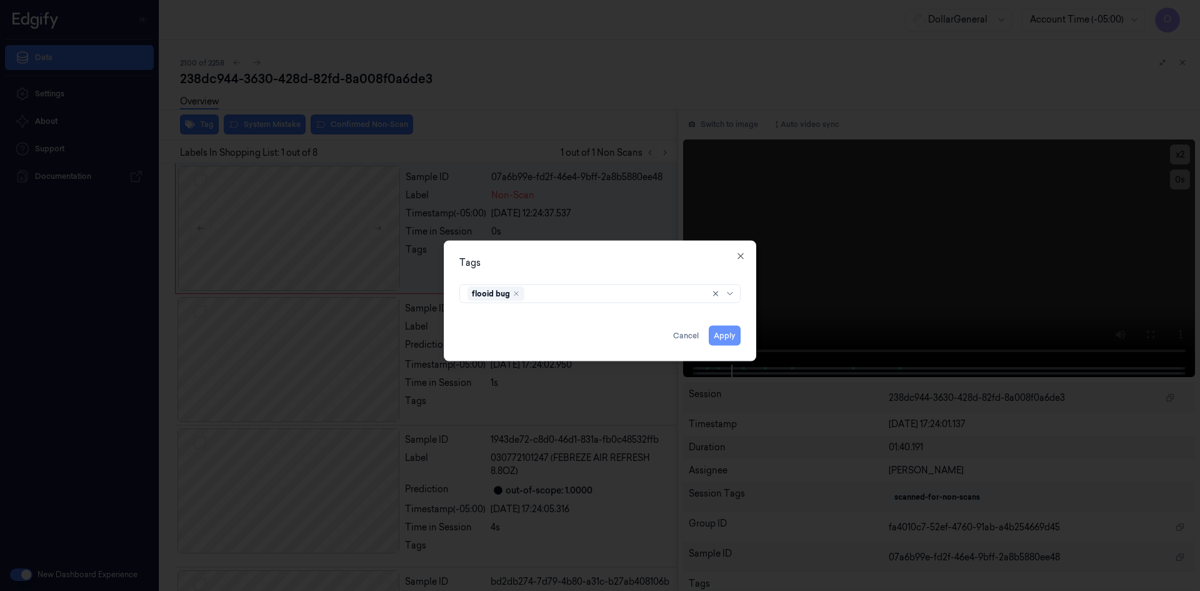
click at [718, 326] on button "Apply" at bounding box center [725, 335] width 32 height 20
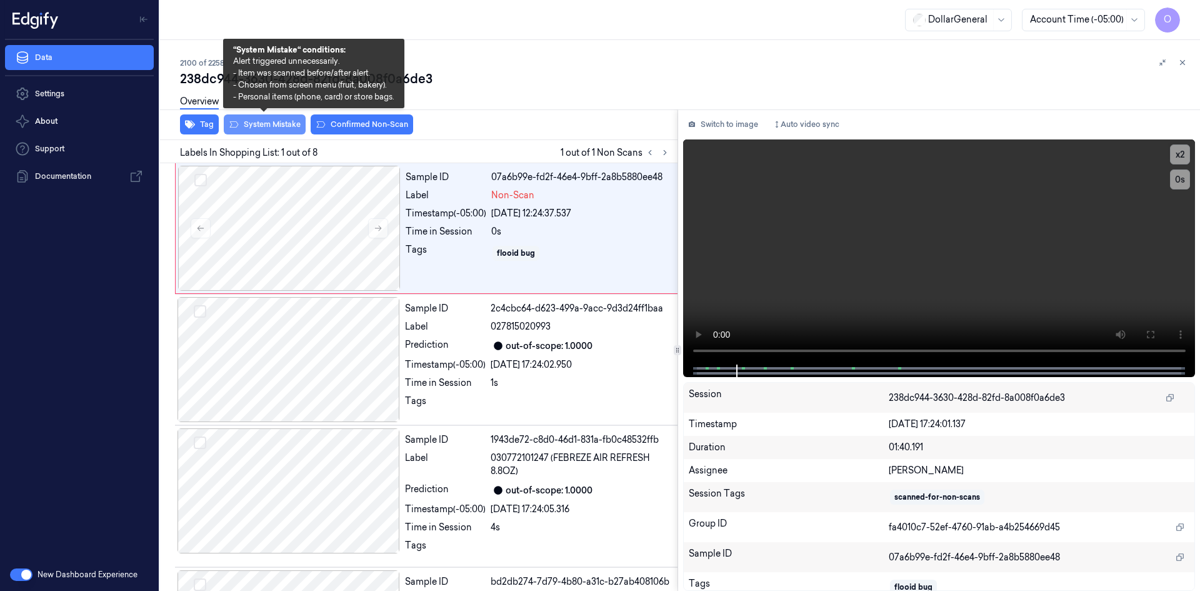
click at [250, 126] on button "System Mistake" at bounding box center [265, 124] width 82 height 20
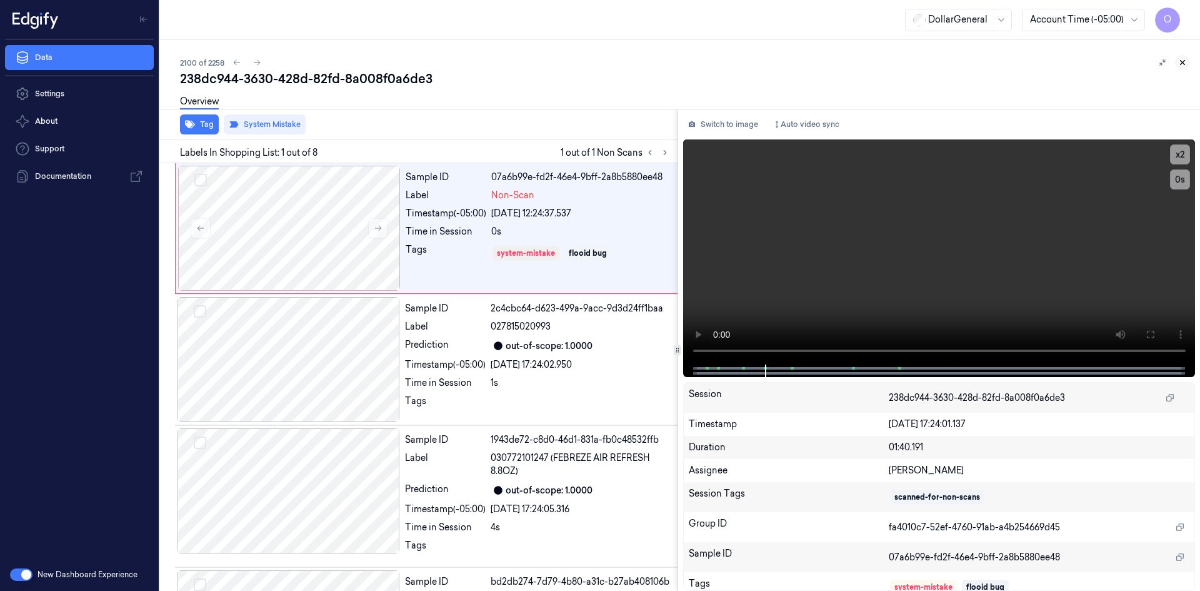
click at [1186, 64] on icon at bounding box center [1182, 62] width 9 height 9
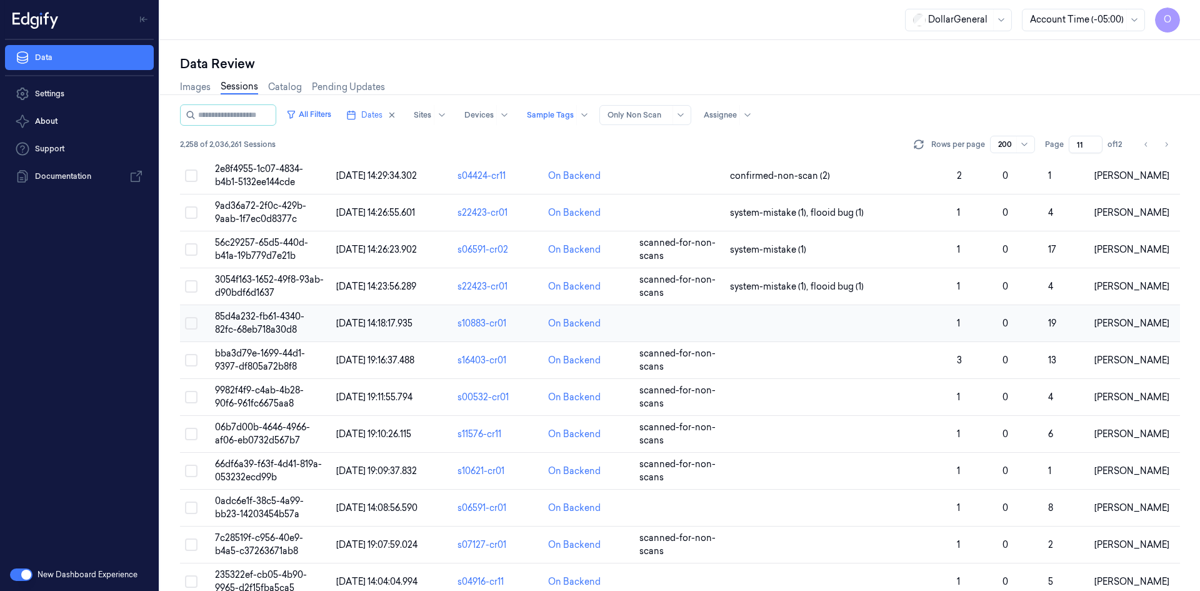
scroll to position [1980, 0]
click at [814, 319] on td at bounding box center [838, 326] width 227 height 37
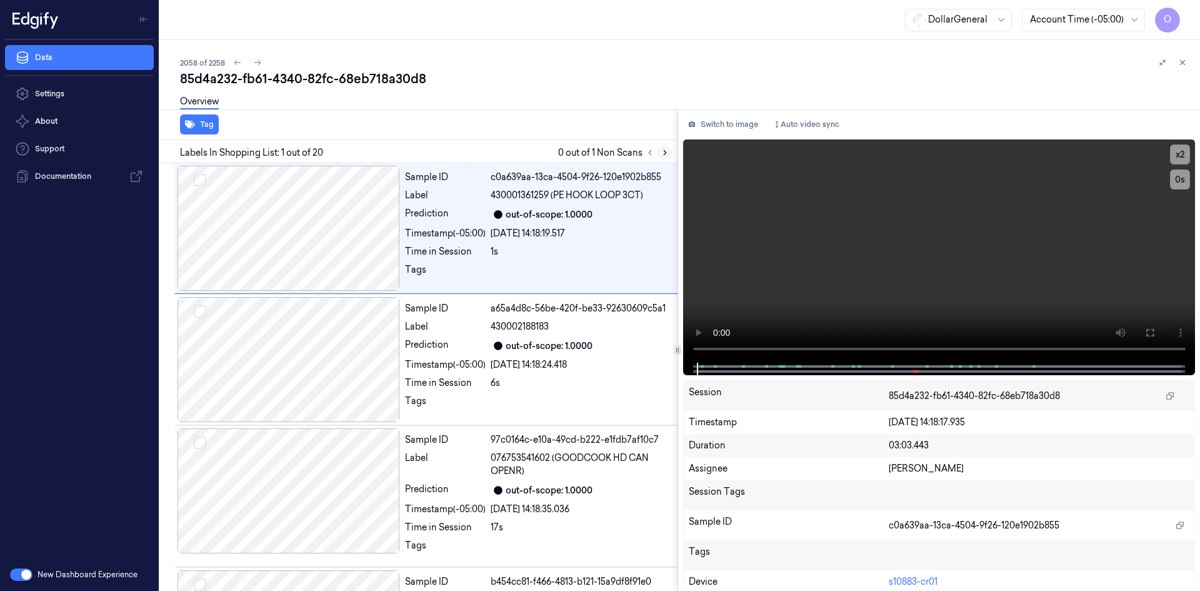
click at [666, 156] on icon at bounding box center [665, 152] width 9 height 9
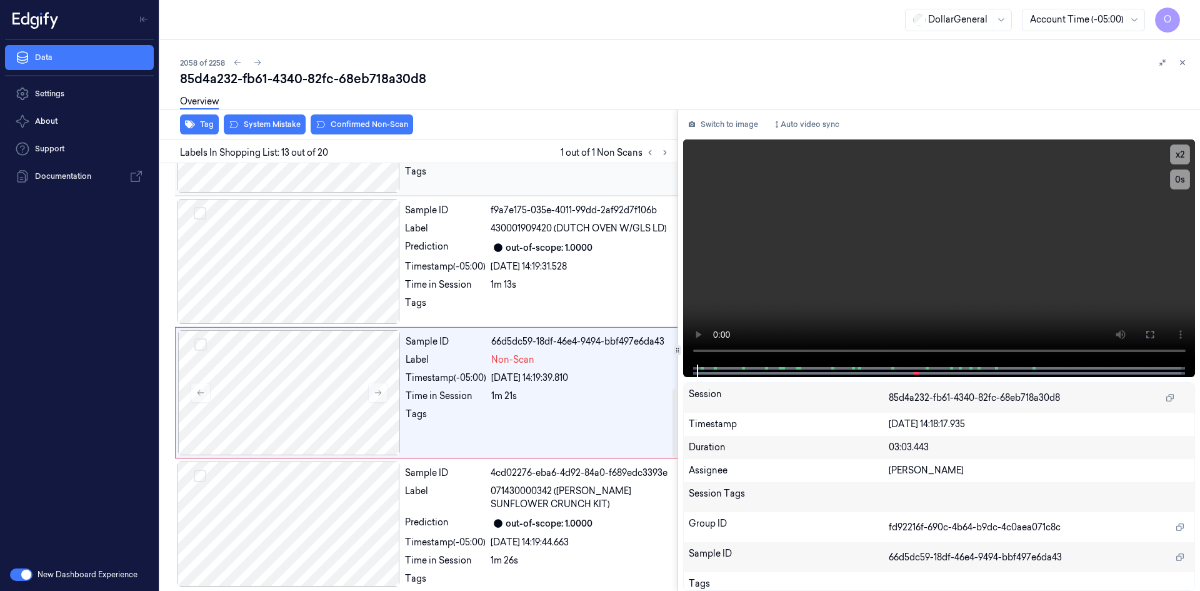
scroll to position [1448, 0]
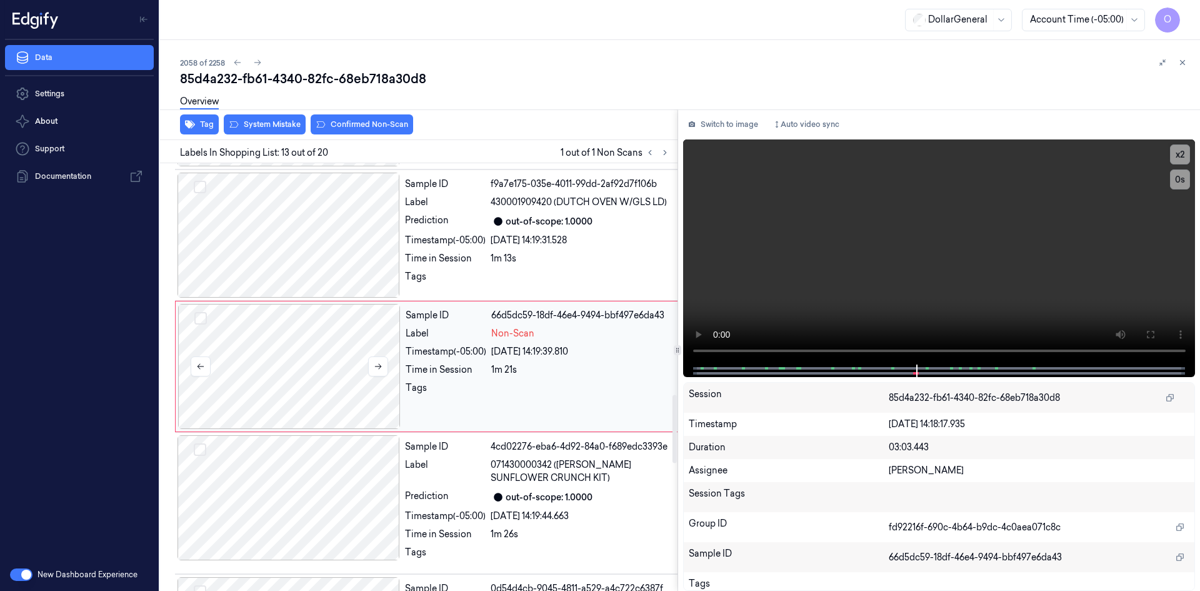
click at [359, 361] on div at bounding box center [289, 366] width 223 height 125
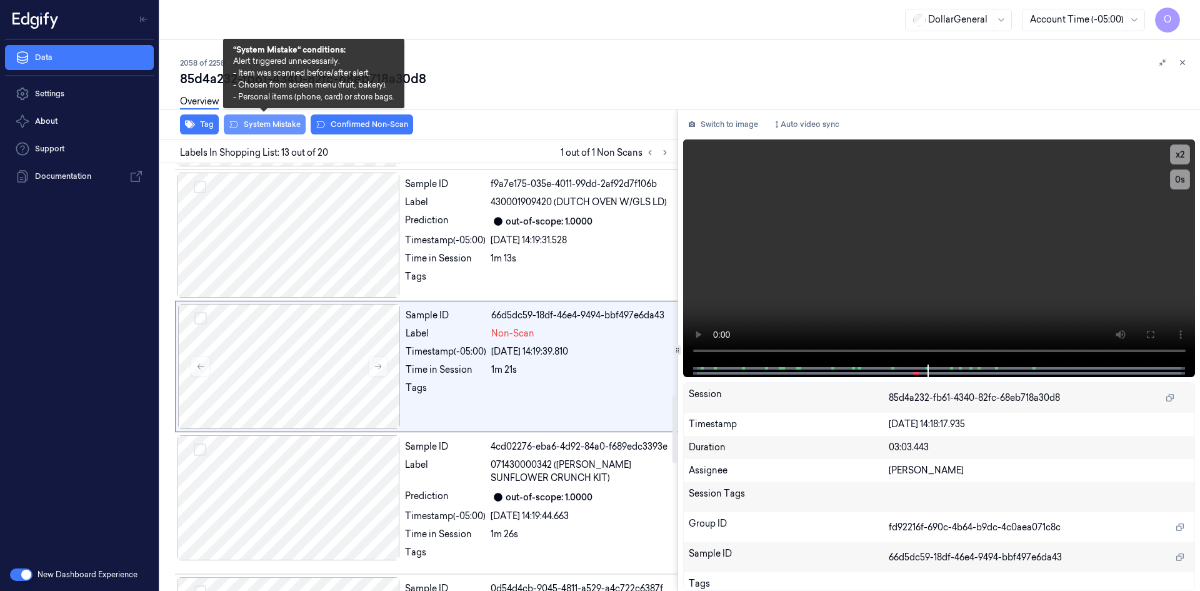
click at [289, 123] on button "System Mistake" at bounding box center [265, 124] width 82 height 20
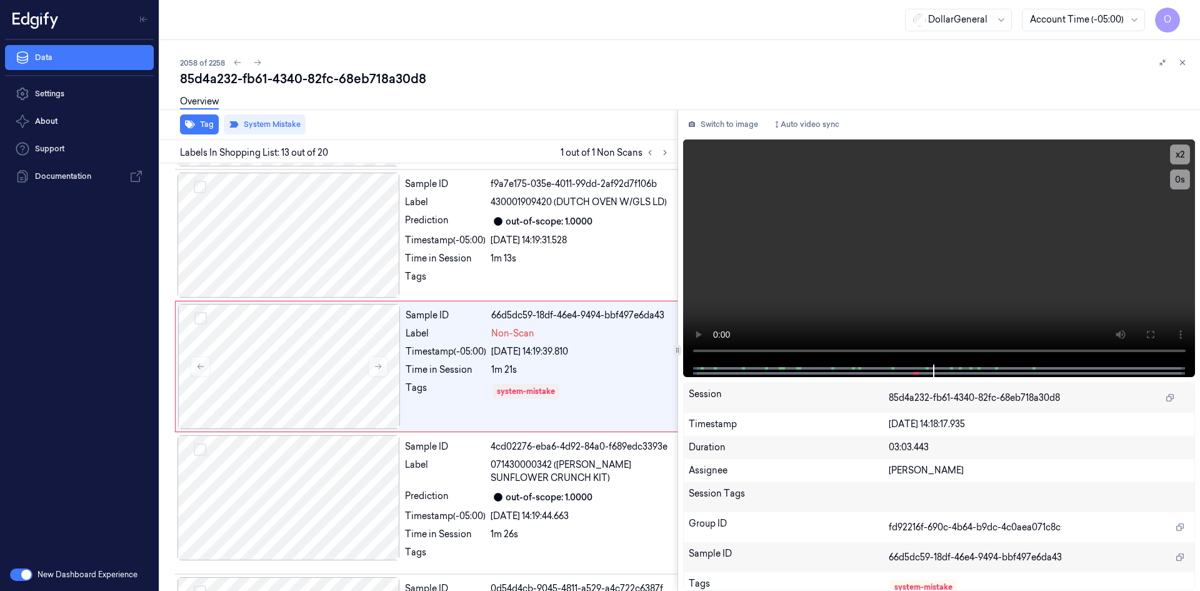
click at [598, 103] on div "Overview" at bounding box center [685, 104] width 1010 height 32
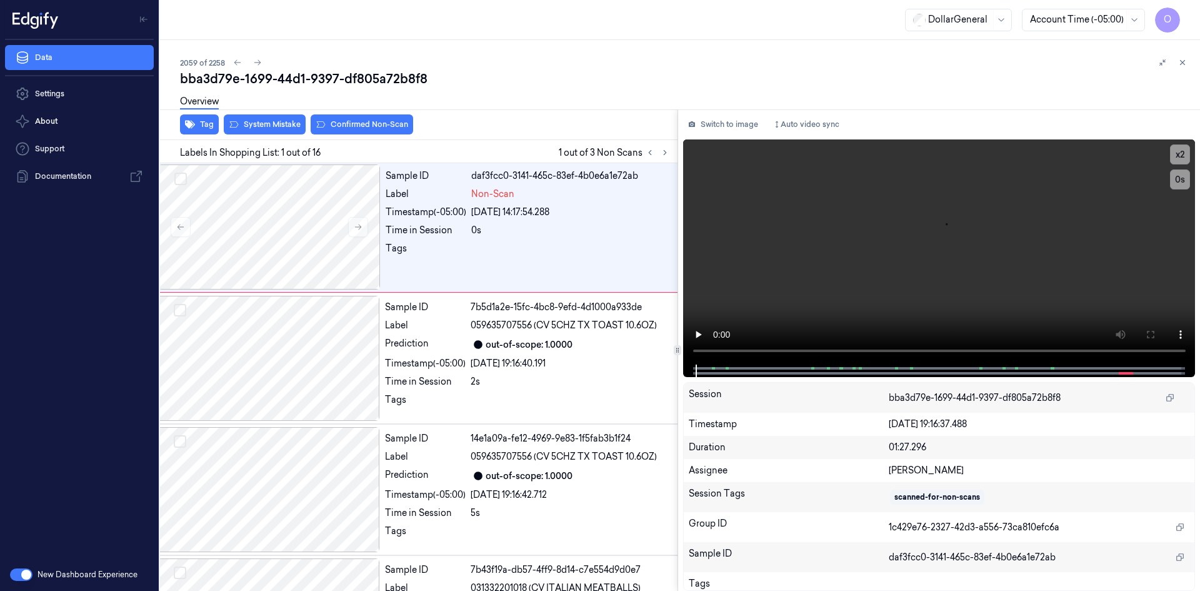
scroll to position [0, 20]
click at [199, 124] on button "Tag" at bounding box center [199, 124] width 39 height 20
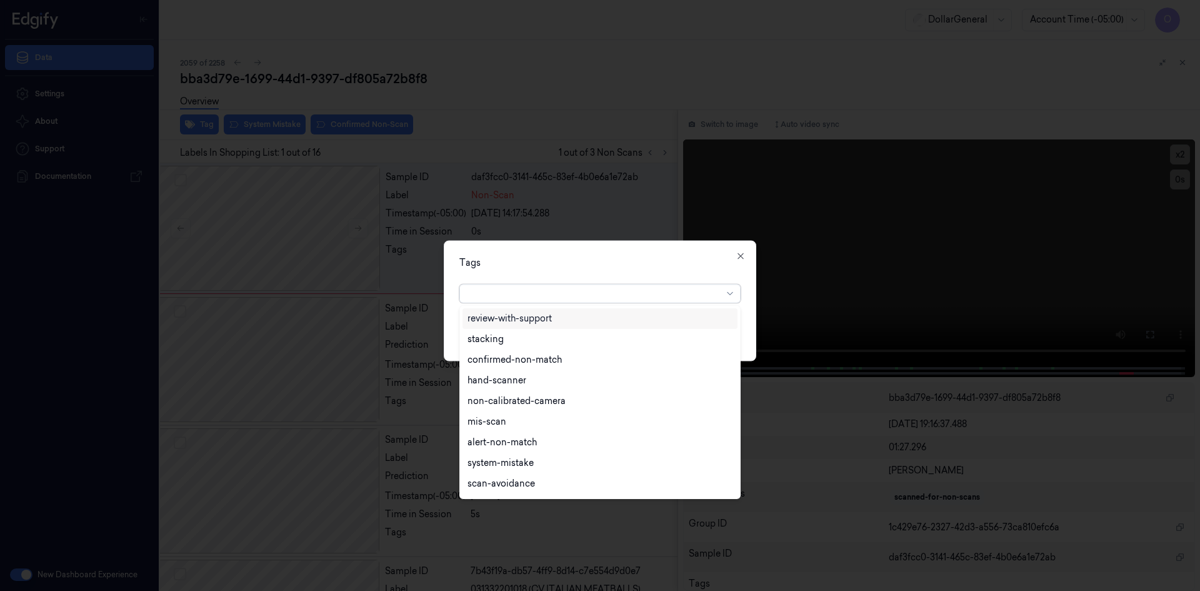
click at [519, 294] on div at bounding box center [595, 293] width 255 height 13
click at [503, 205] on div at bounding box center [600, 295] width 1200 height 591
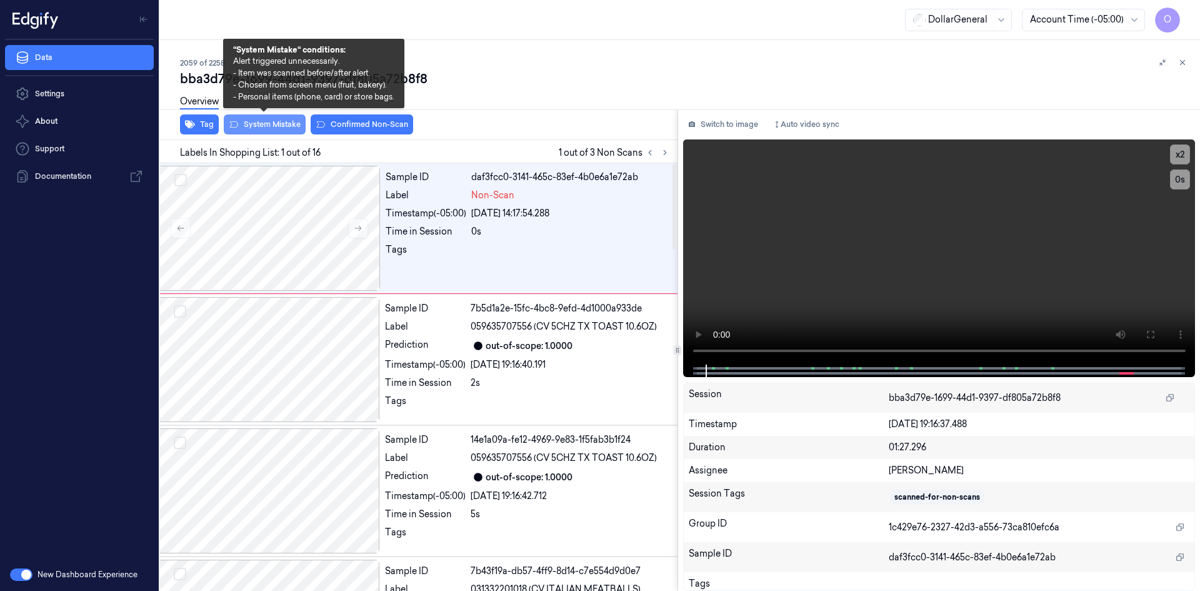
click at [287, 123] on button "System Mistake" at bounding box center [265, 124] width 82 height 20
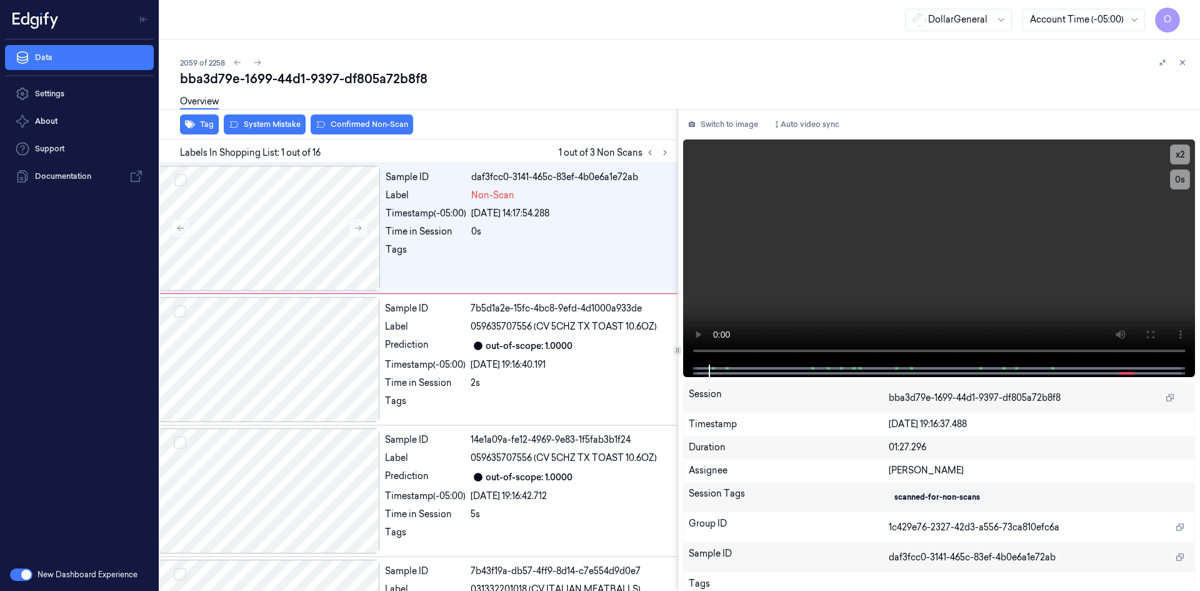
click at [493, 109] on div at bounding box center [677, 109] width 1045 height 1
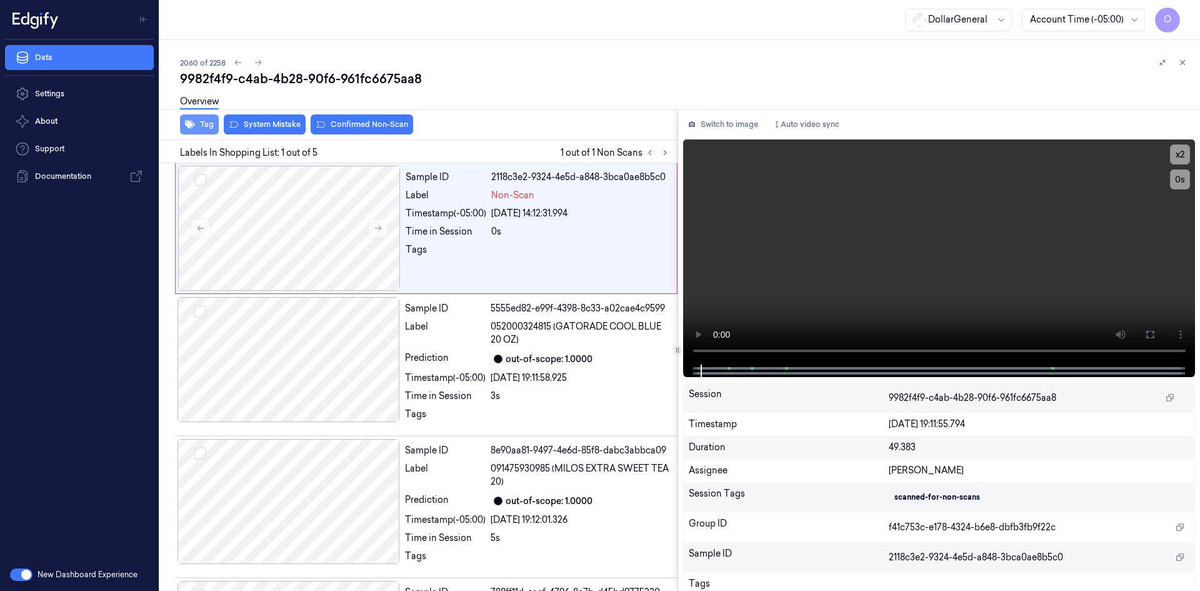
click at [212, 124] on button "Tag" at bounding box center [199, 124] width 39 height 20
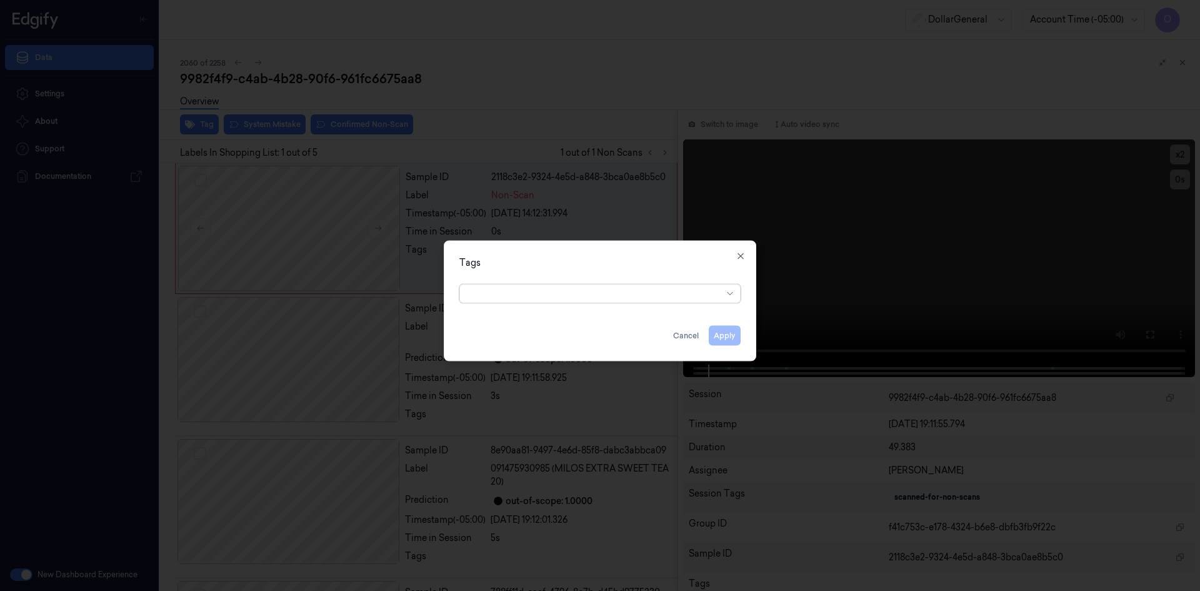
click at [541, 286] on div at bounding box center [595, 293] width 255 height 18
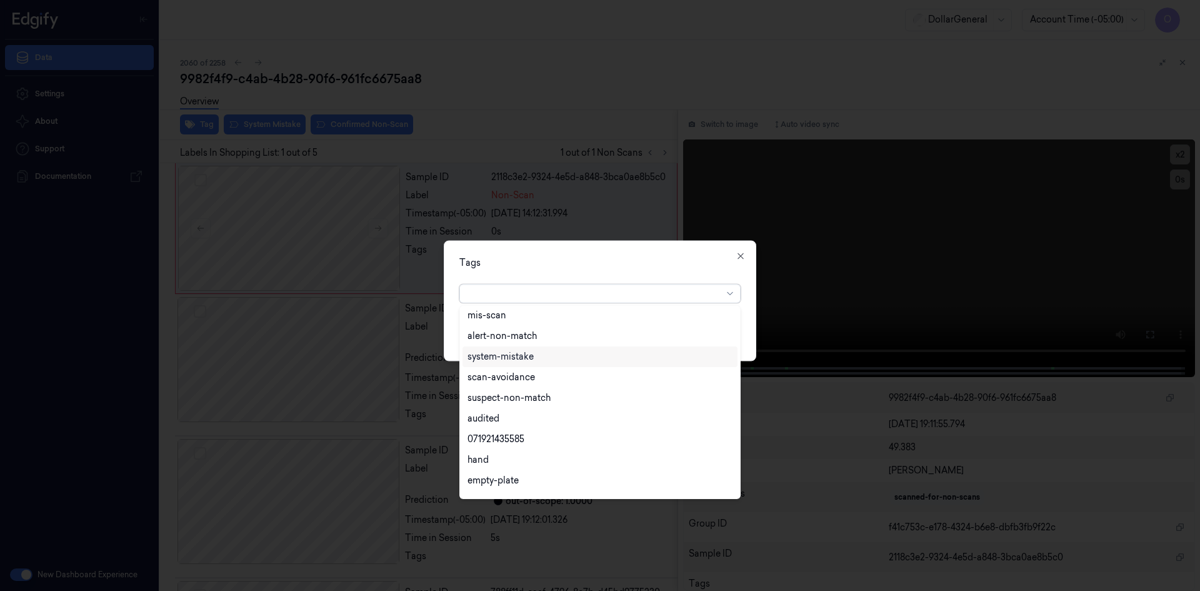
scroll to position [225, 0]
click at [509, 443] on div "flooid bug" at bounding box center [489, 444] width 43 height 13
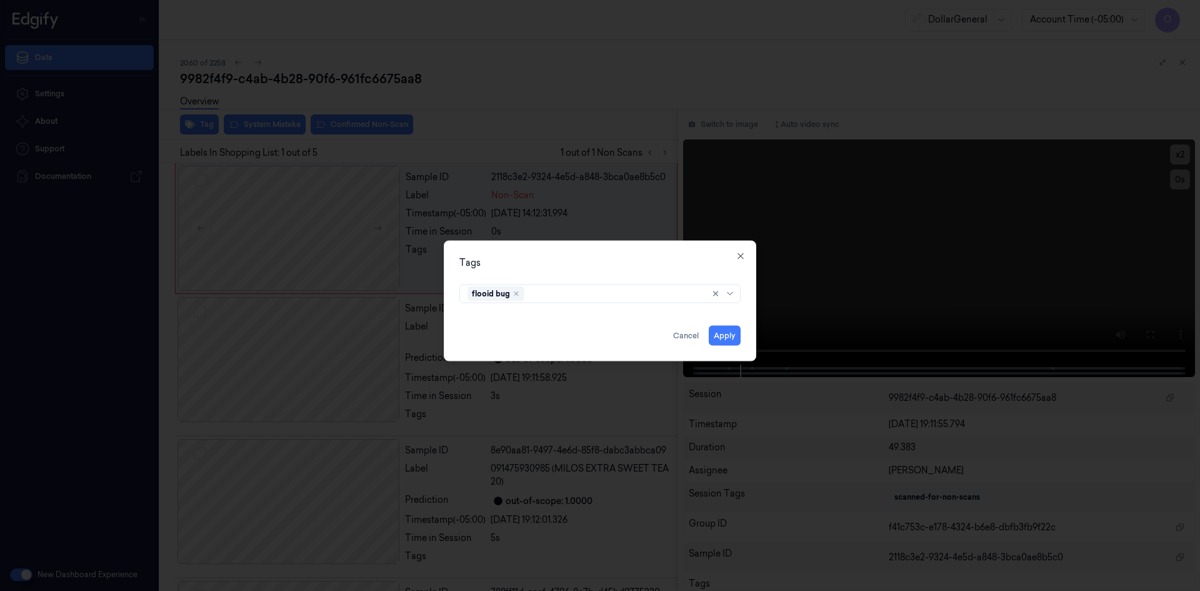
click at [589, 279] on div "flooid bug" at bounding box center [599, 291] width 281 height 24
click at [734, 333] on button "Apply" at bounding box center [725, 335] width 32 height 20
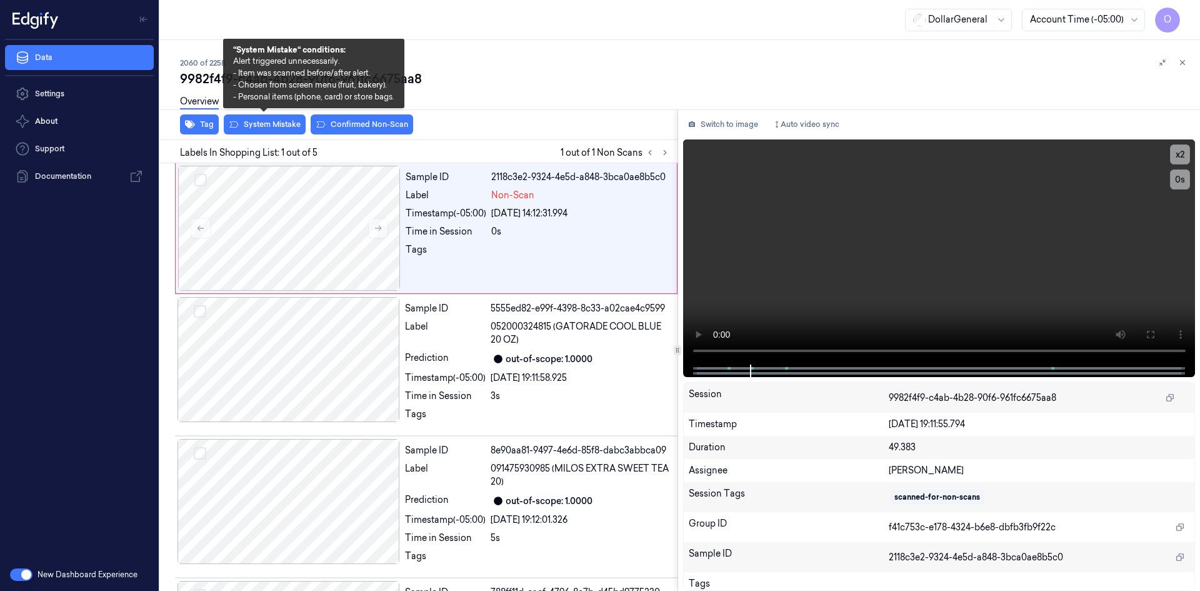
click at [265, 122] on button "System Mistake" at bounding box center [265, 124] width 82 height 20
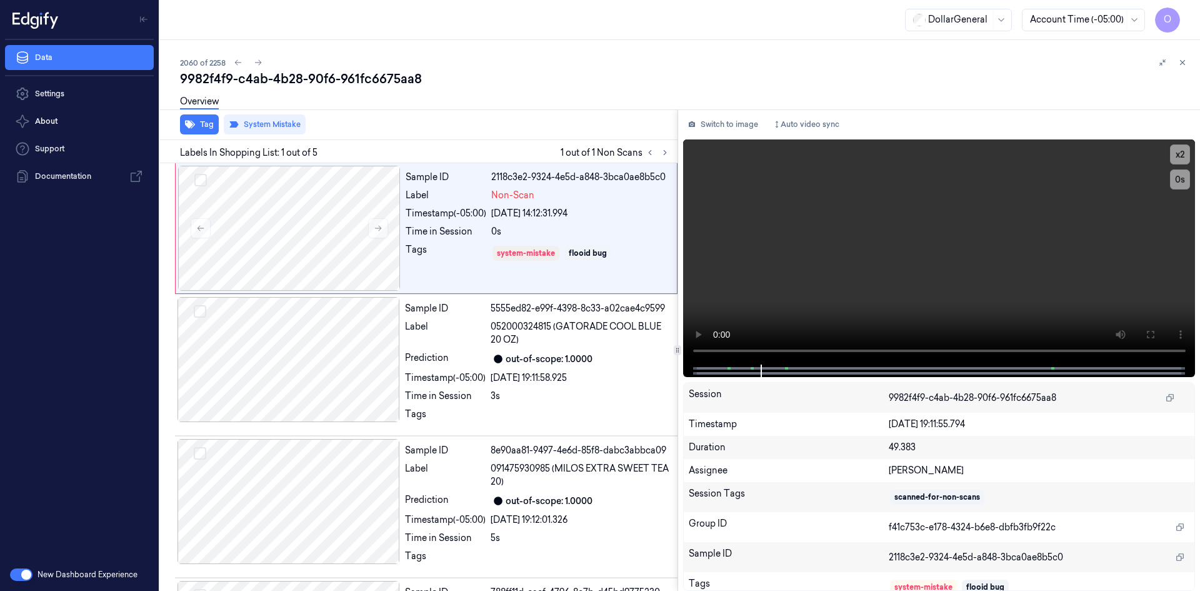
click at [522, 107] on div "Overview" at bounding box center [685, 104] width 1010 height 32
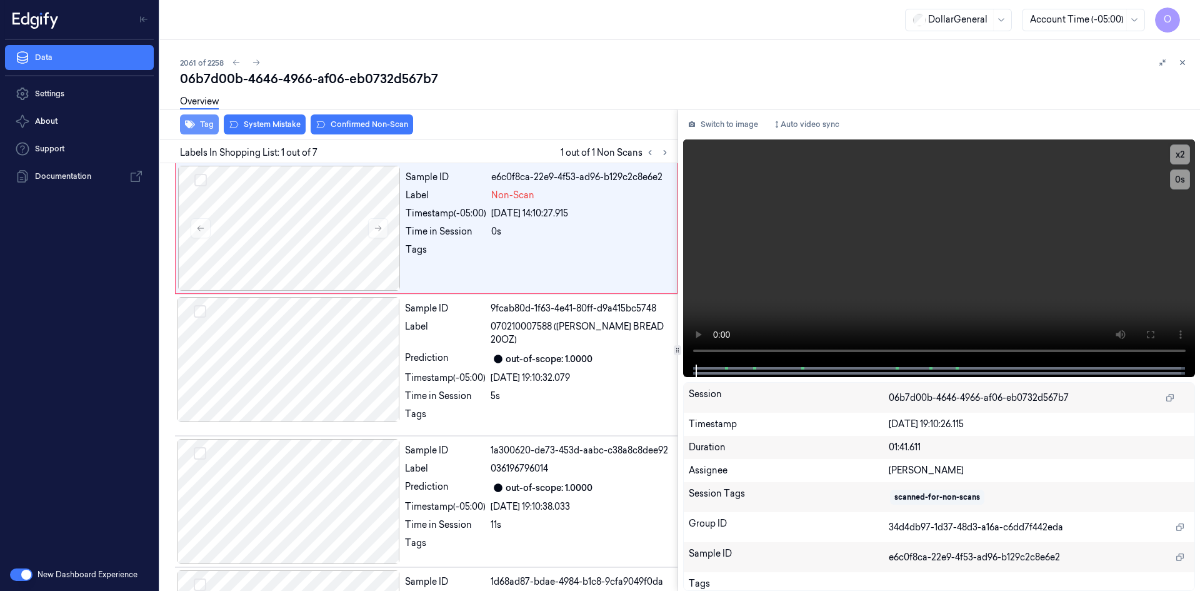
click at [202, 124] on button "Tag" at bounding box center [199, 124] width 39 height 20
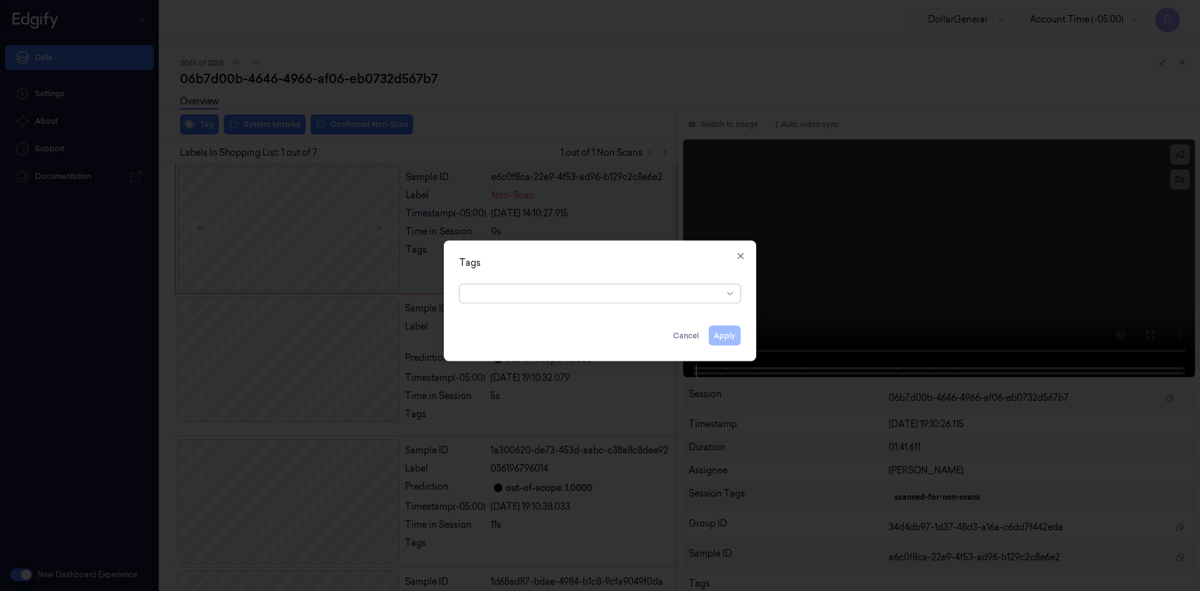
click at [509, 294] on div at bounding box center [595, 293] width 255 height 13
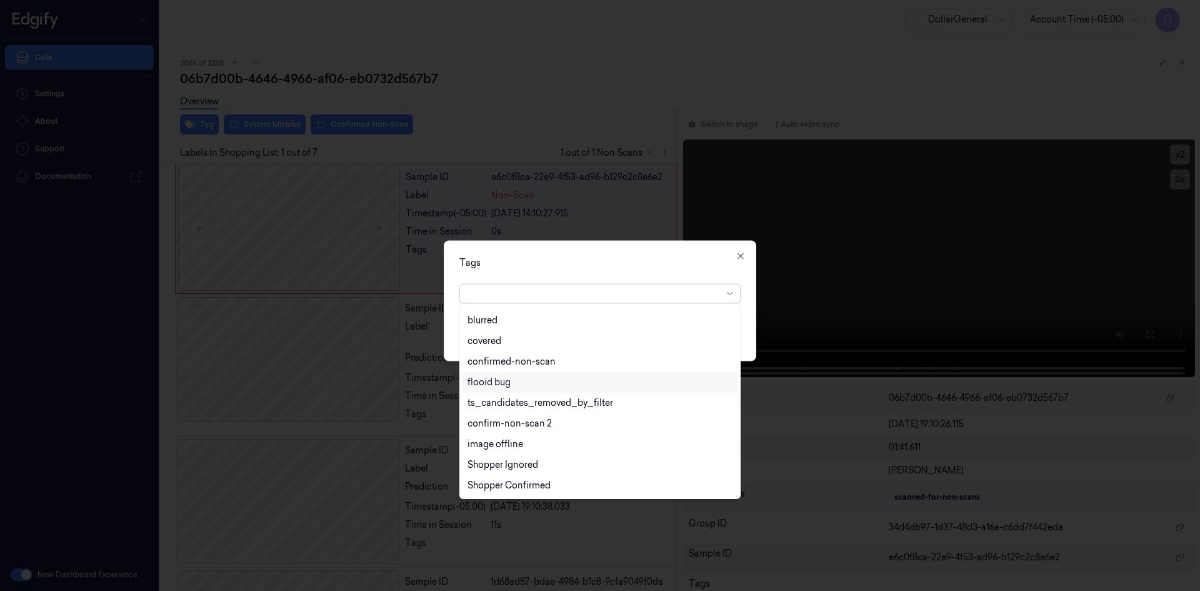
click at [563, 372] on div "flooid bug" at bounding box center [600, 382] width 275 height 21
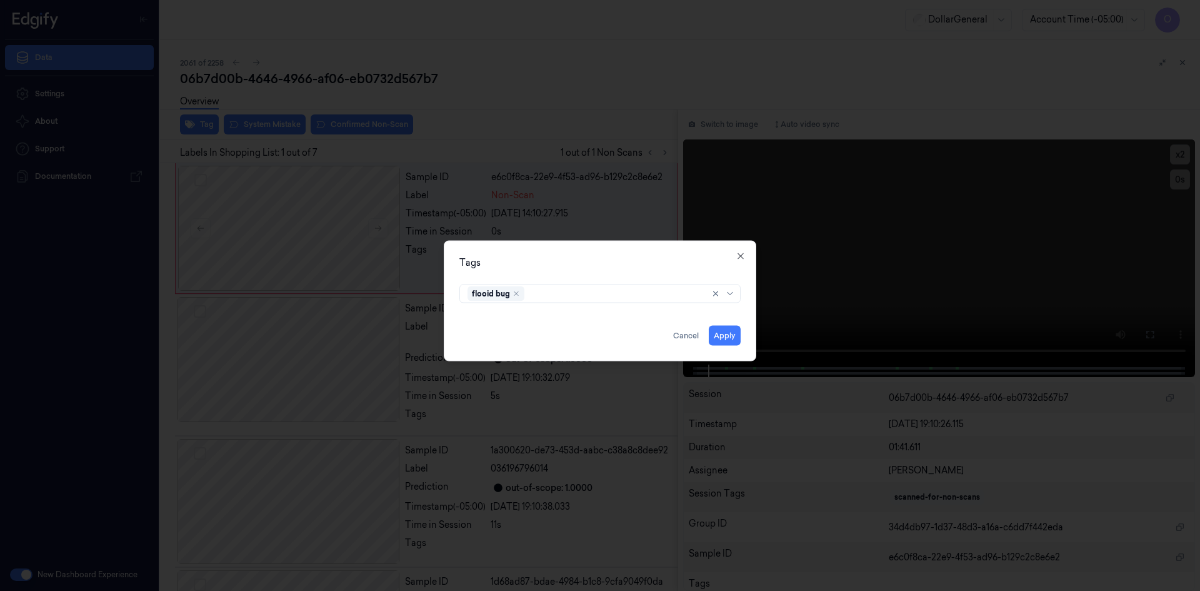
click at [594, 276] on div "Tags flooid bug Apply Cancel Close" at bounding box center [600, 300] width 313 height 121
click at [721, 336] on button "Apply" at bounding box center [725, 335] width 32 height 20
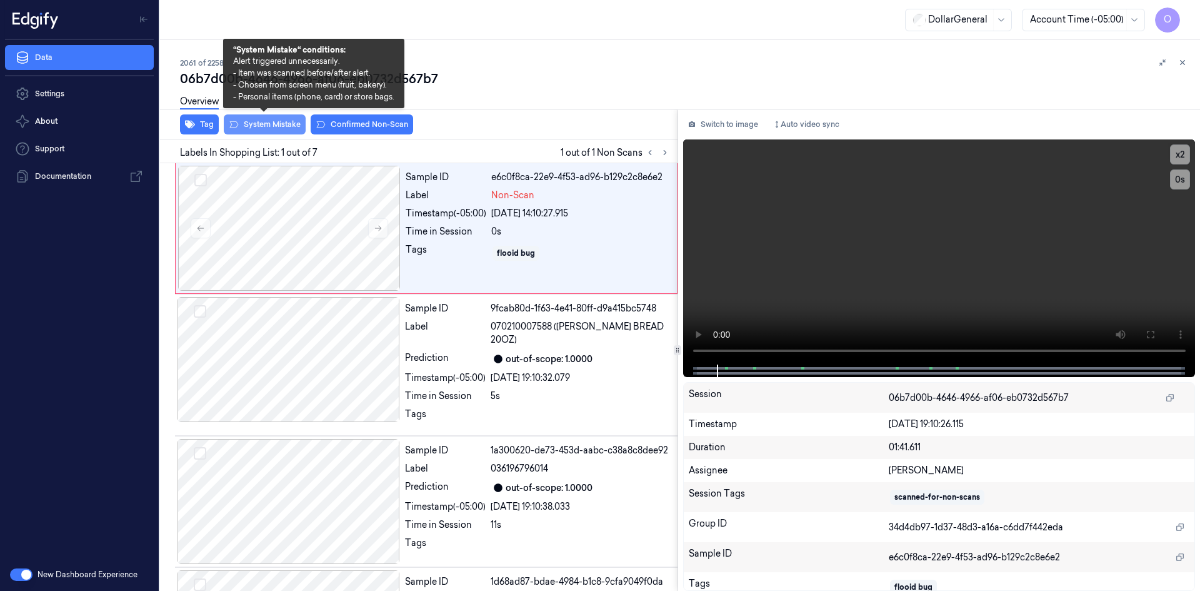
click at [289, 121] on button "System Mistake" at bounding box center [265, 124] width 82 height 20
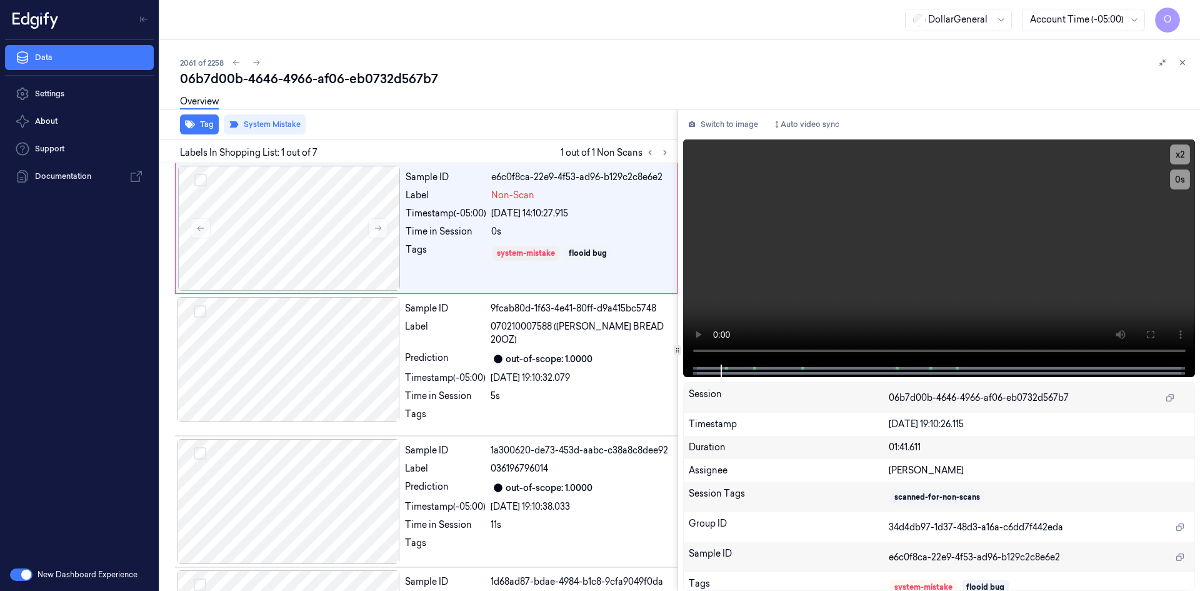
click at [486, 115] on div "Overview" at bounding box center [685, 104] width 1010 height 32
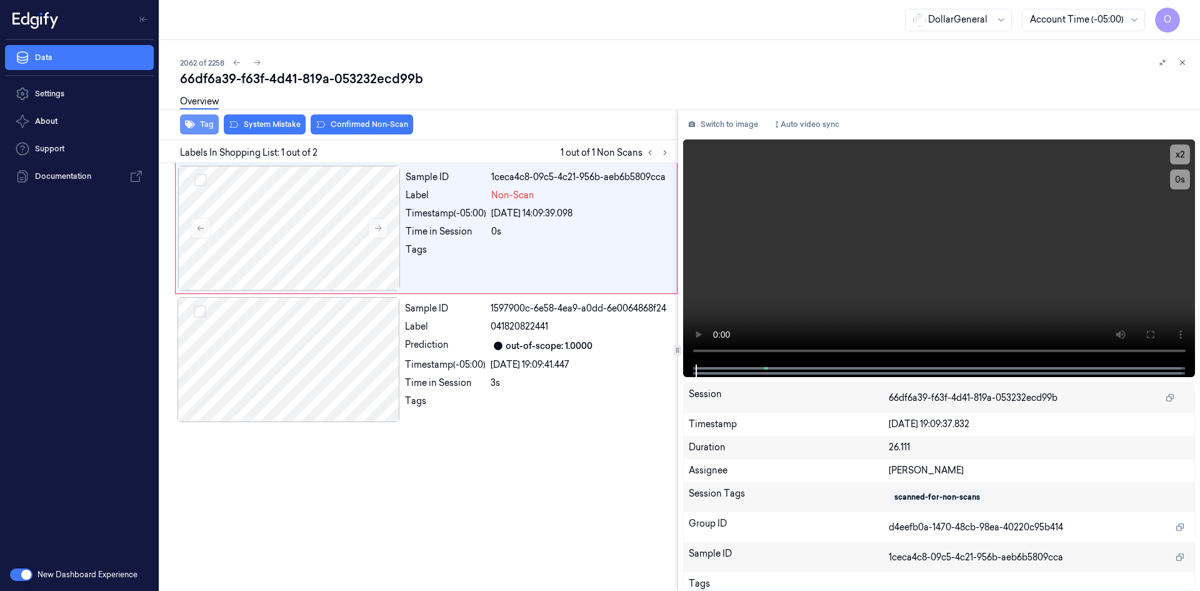
click at [211, 127] on button "Tag" at bounding box center [199, 124] width 39 height 20
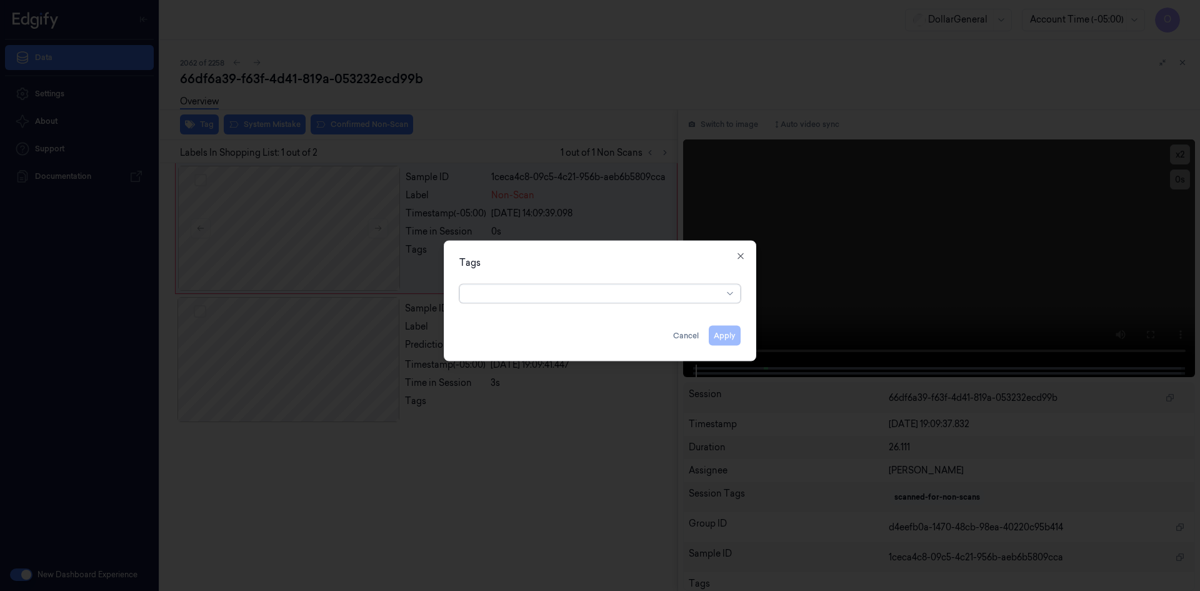
click at [657, 293] on div at bounding box center [595, 293] width 255 height 13
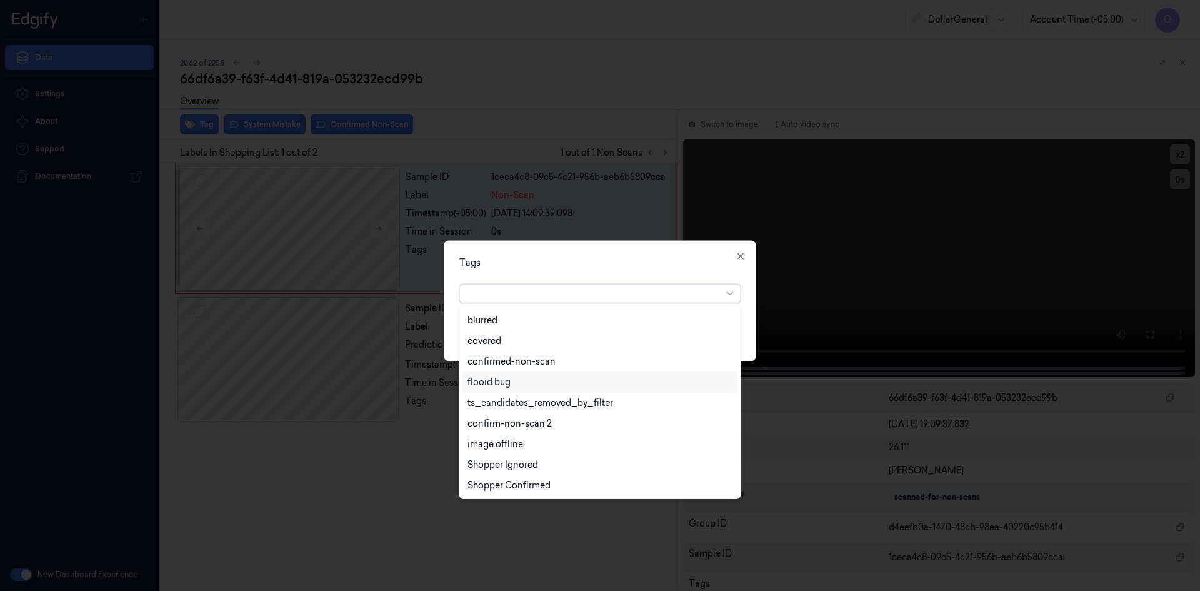
click at [556, 379] on div "flooid bug" at bounding box center [600, 382] width 265 height 13
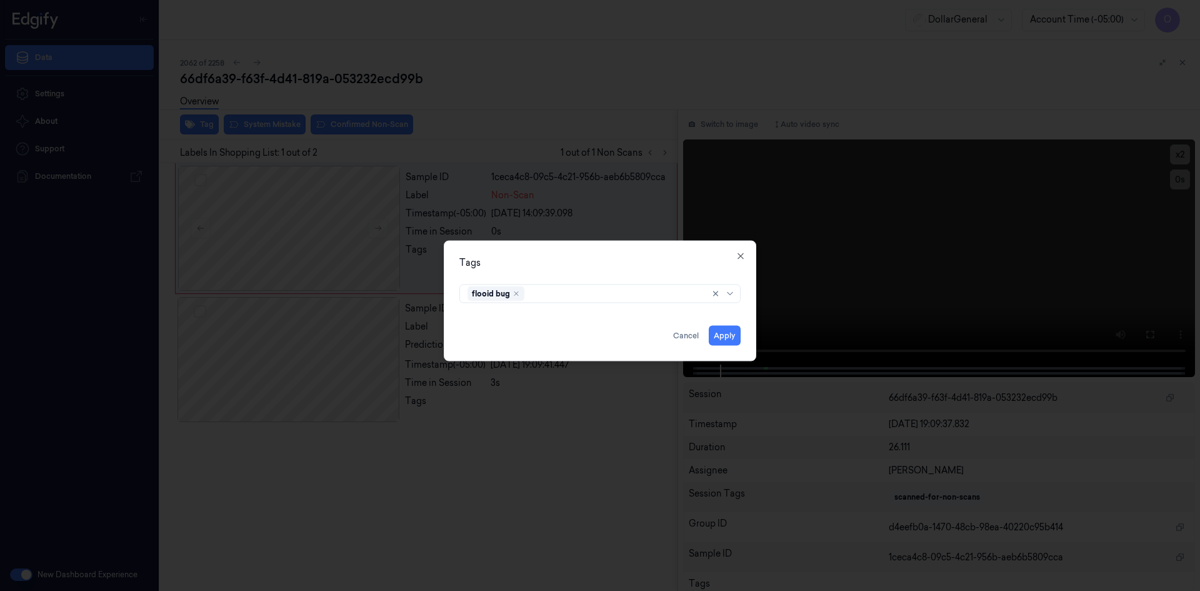
click at [612, 254] on div "Tags flooid bug Apply Cancel Close" at bounding box center [600, 300] width 313 height 121
click at [733, 337] on button "Apply" at bounding box center [725, 335] width 32 height 20
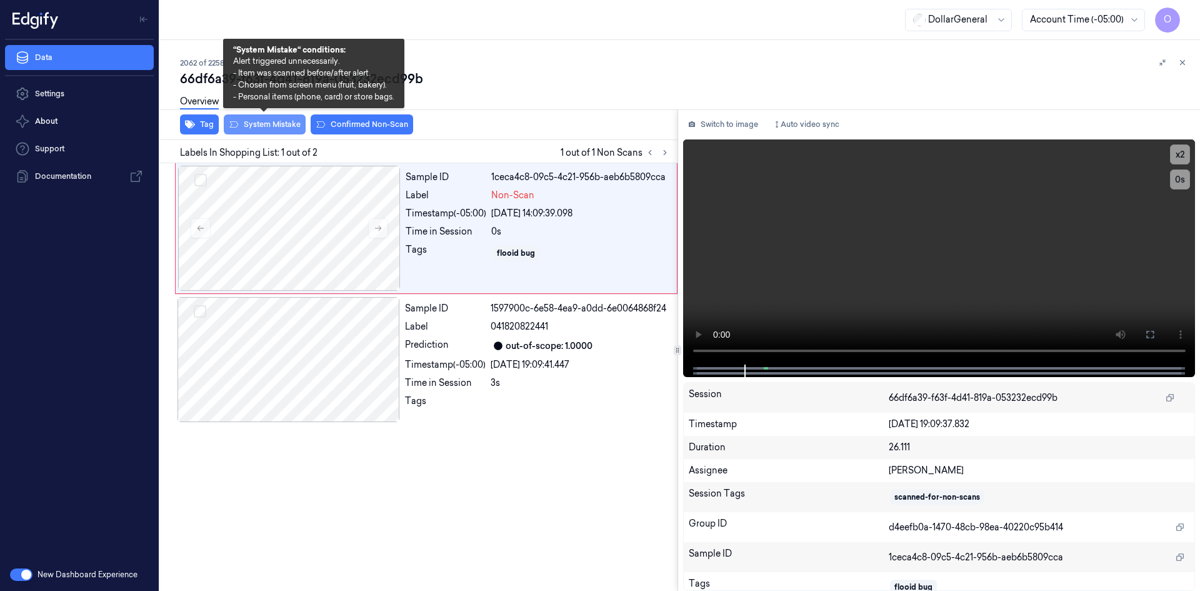
click at [285, 125] on button "System Mistake" at bounding box center [265, 124] width 82 height 20
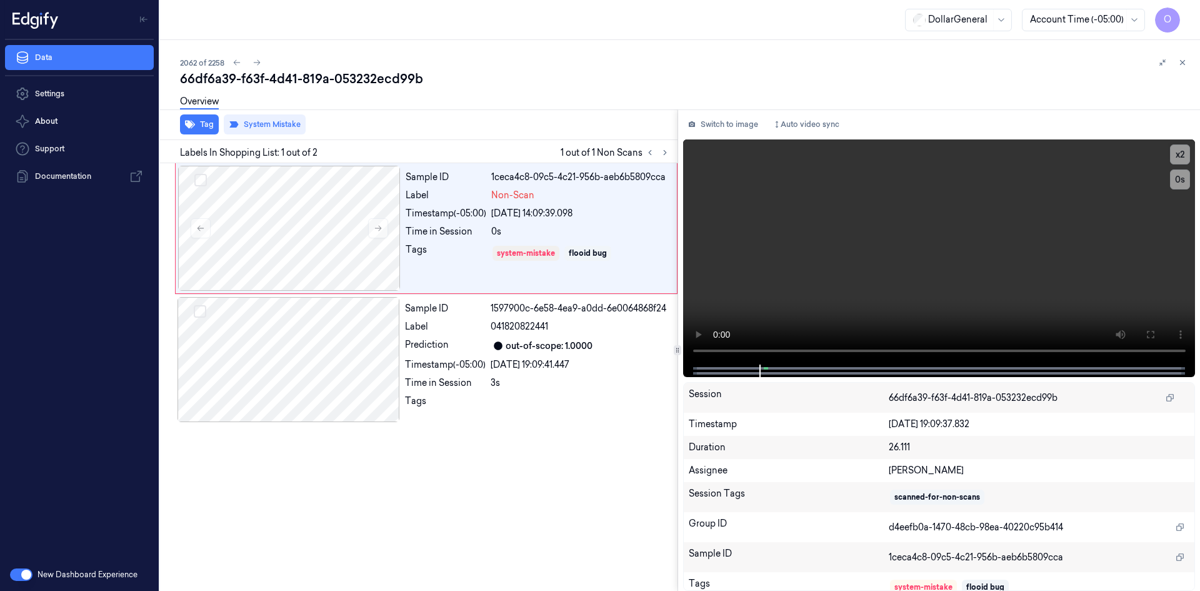
click at [479, 110] on div "Overview" at bounding box center [685, 104] width 1010 height 32
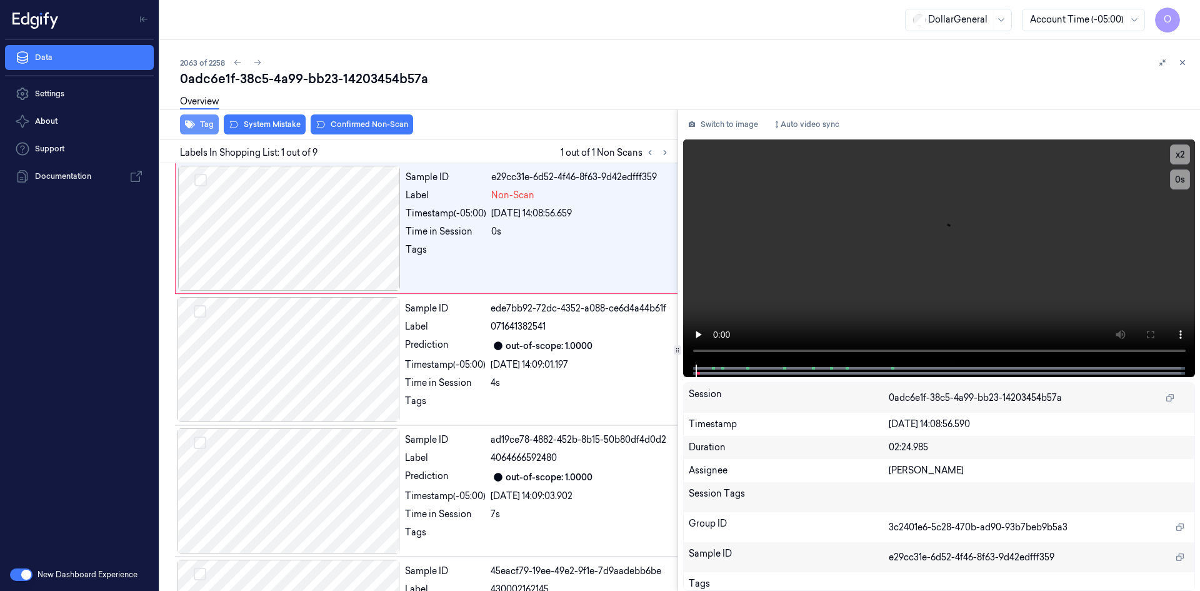
click at [211, 124] on button "Tag" at bounding box center [199, 124] width 39 height 20
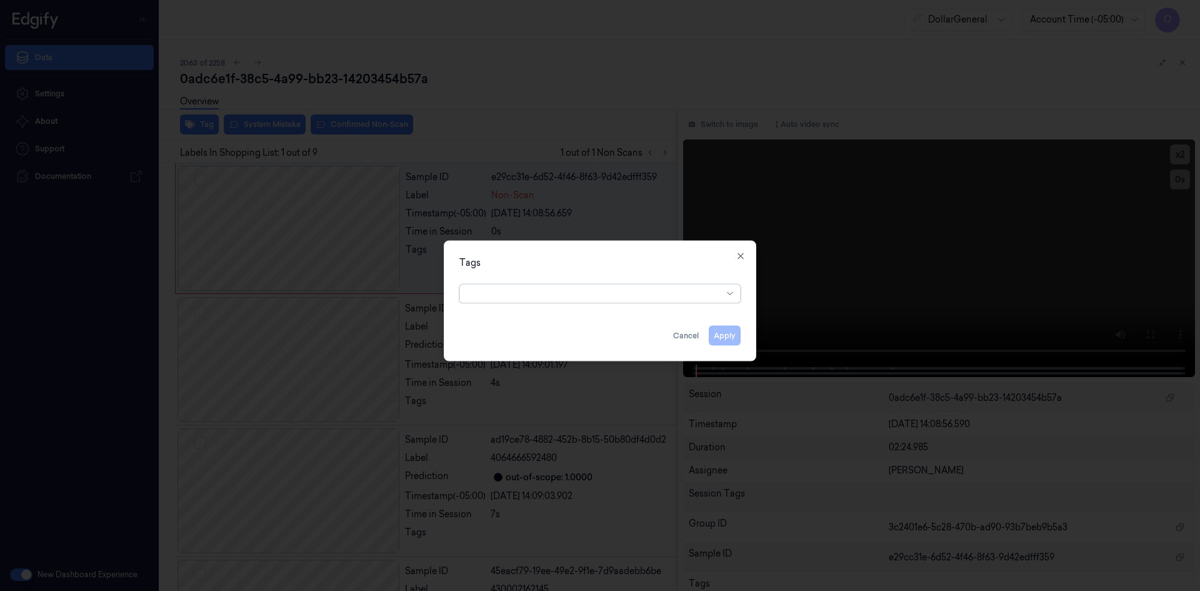
click at [531, 287] on div at bounding box center [595, 293] width 255 height 13
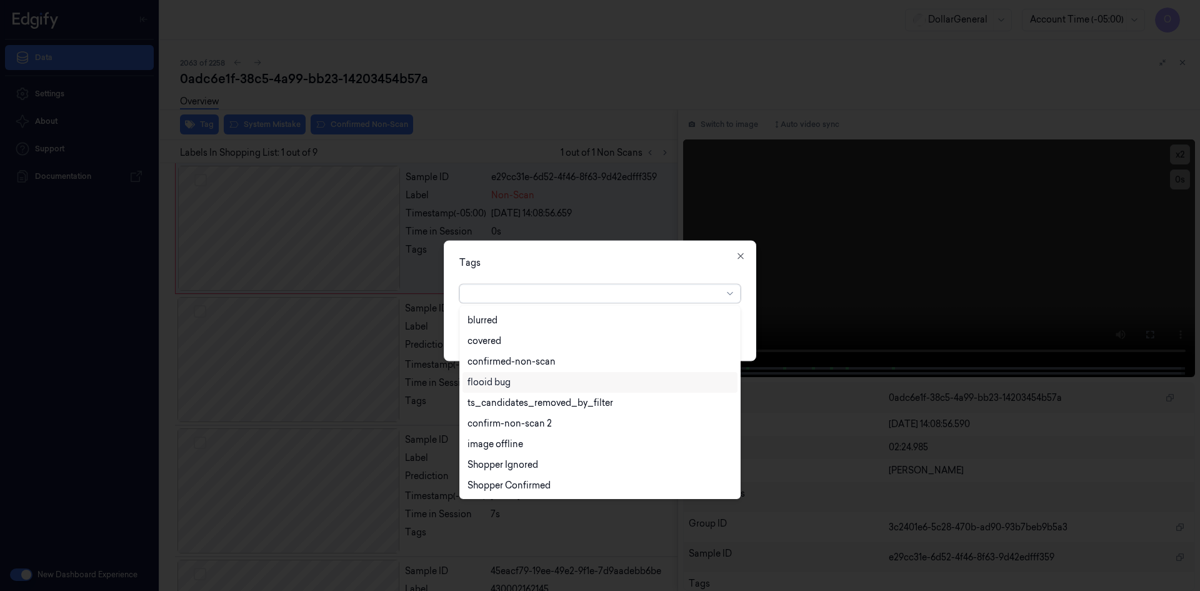
click at [521, 388] on div "flooid bug" at bounding box center [600, 382] width 265 height 13
click at [664, 280] on div "option flooid bug , selected. 22 results available. Use Up and Down to choose o…" at bounding box center [599, 291] width 281 height 24
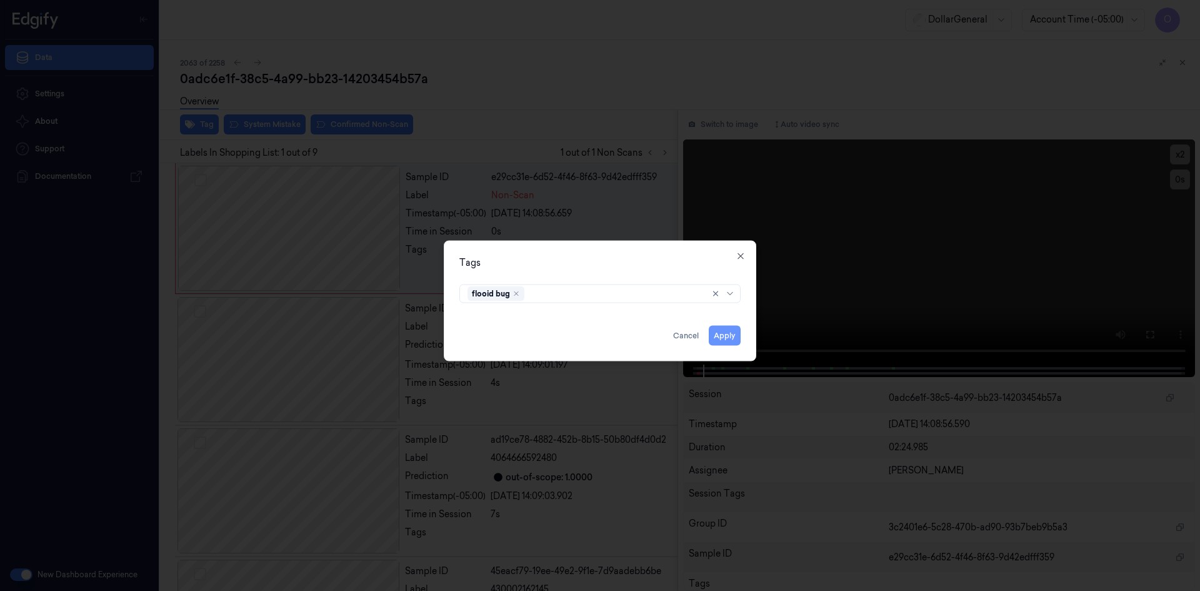
click at [716, 336] on button "Apply" at bounding box center [725, 335] width 32 height 20
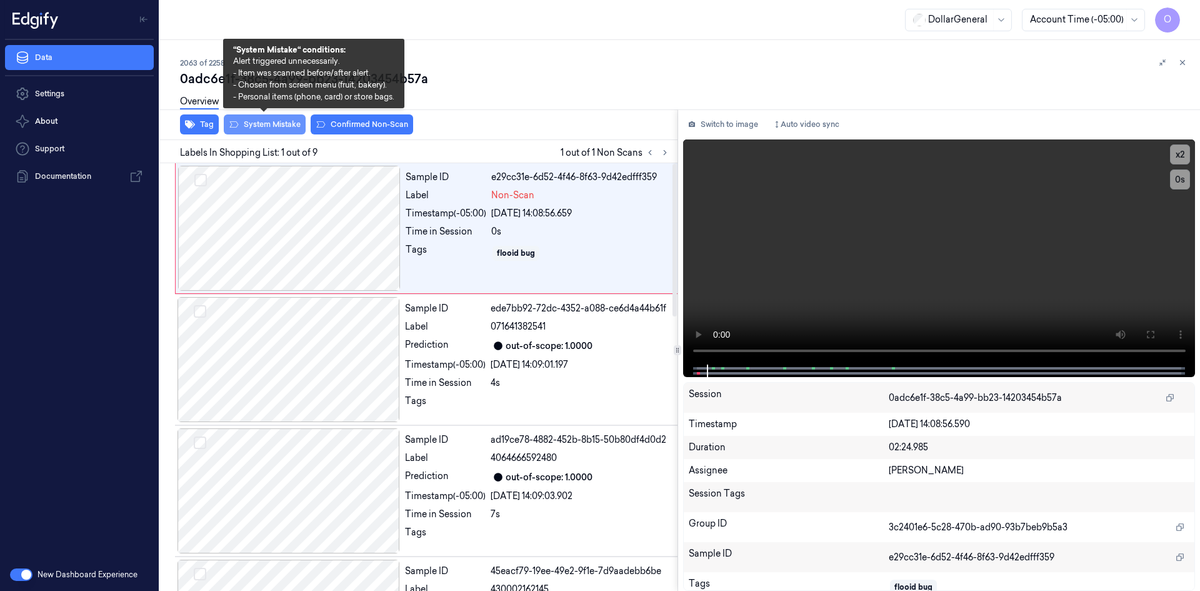
click at [262, 121] on button "System Mistake" at bounding box center [265, 124] width 82 height 20
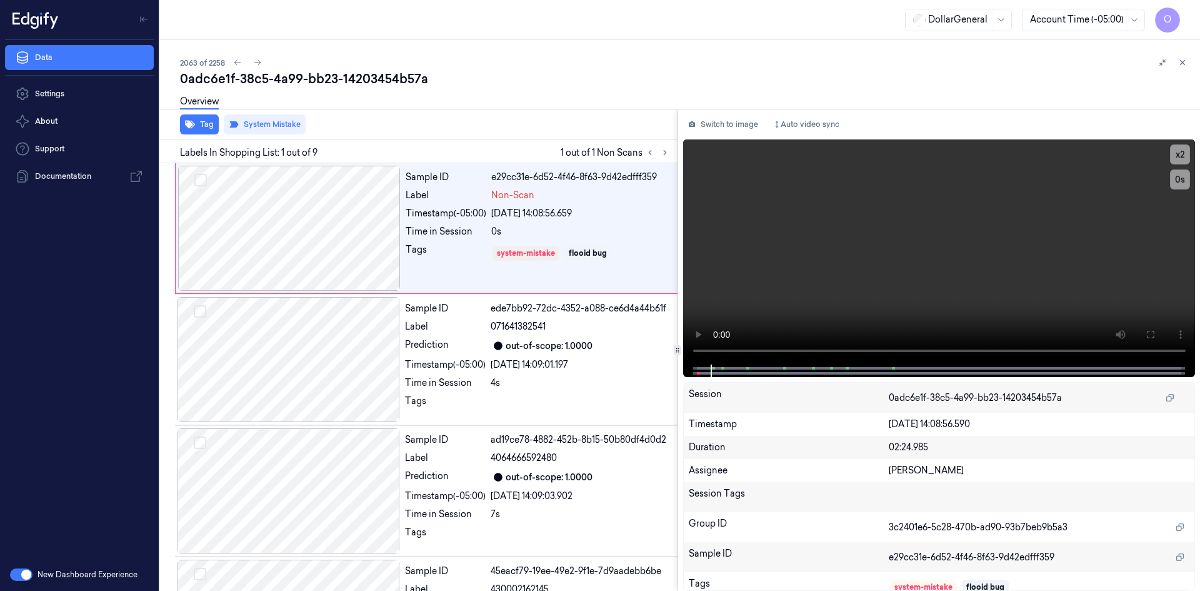
click at [426, 113] on div "Overview" at bounding box center [685, 104] width 1010 height 32
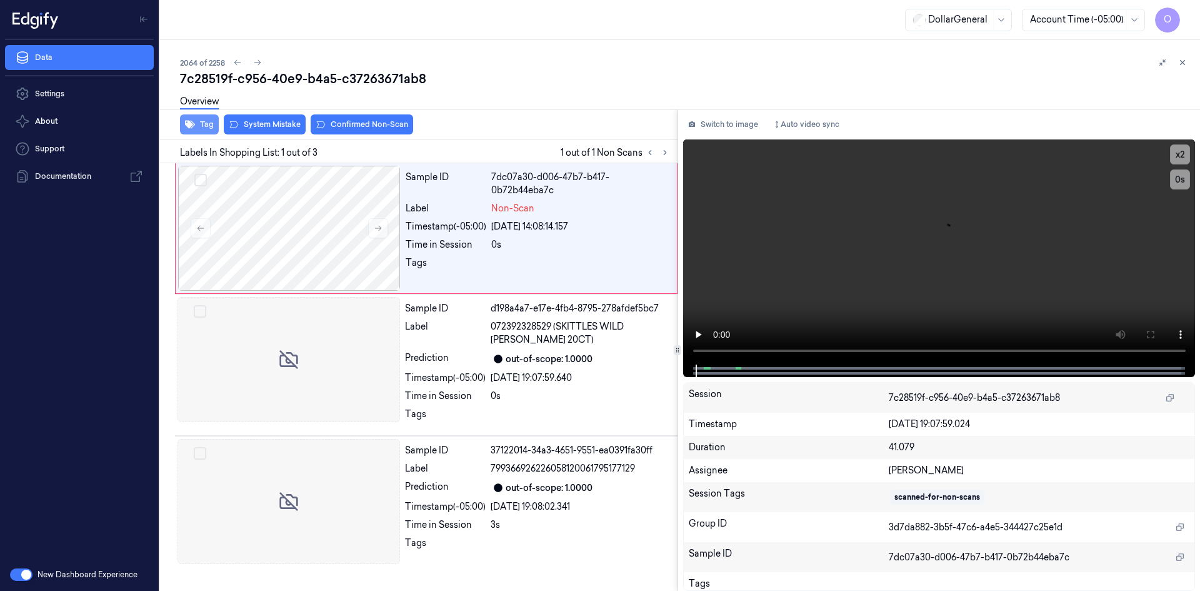
click at [193, 128] on icon "button" at bounding box center [190, 124] width 10 height 10
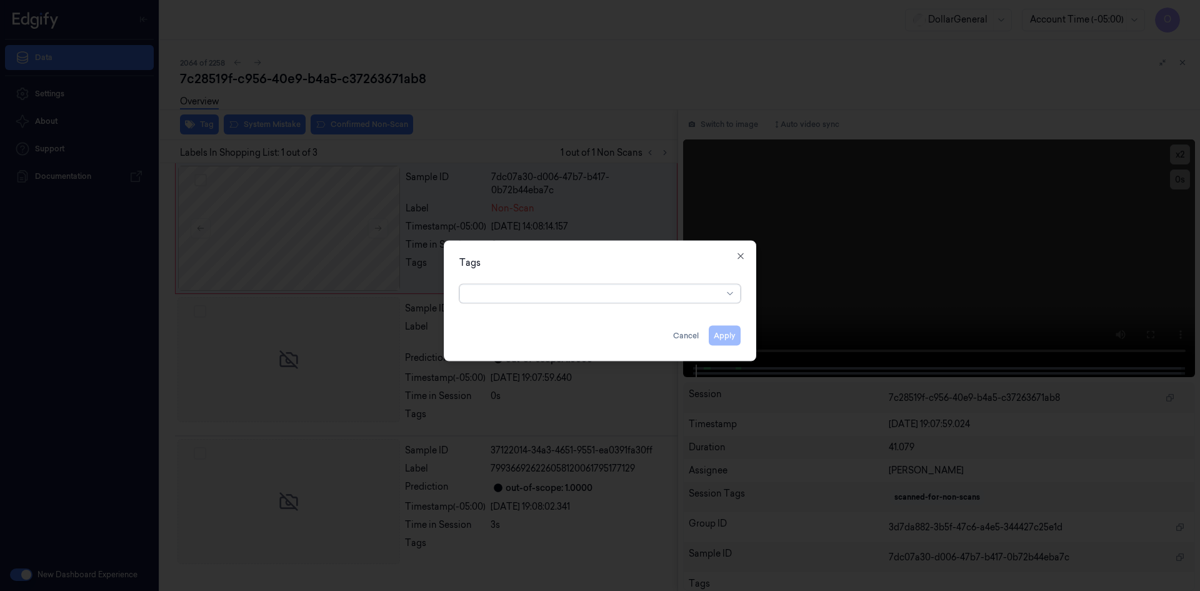
click at [586, 294] on div at bounding box center [595, 293] width 255 height 13
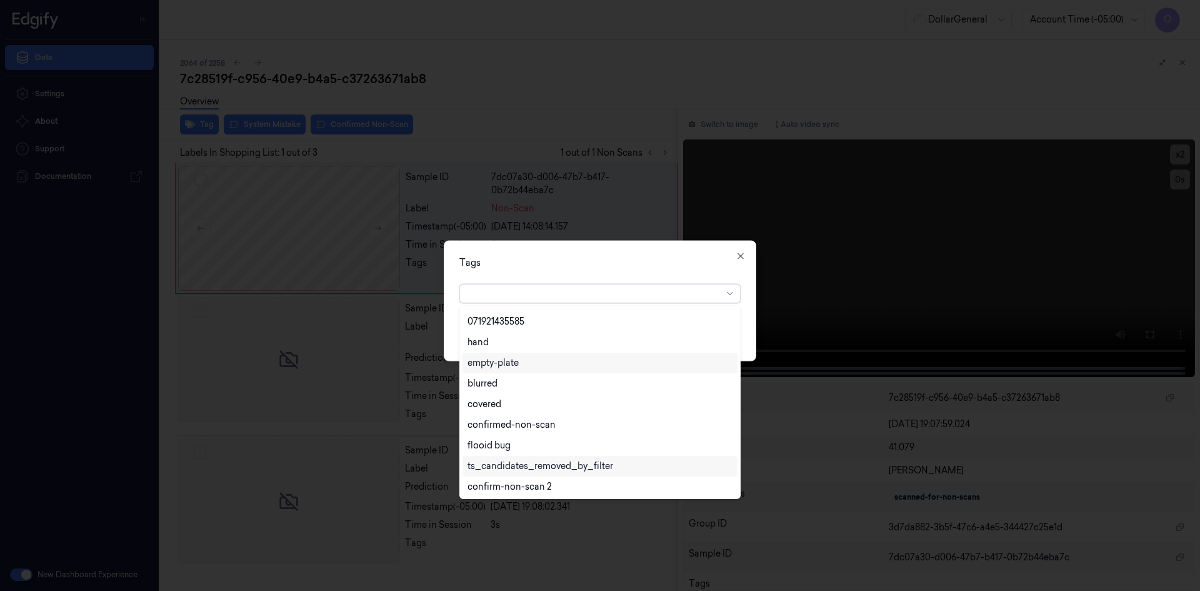
scroll to position [287, 0]
click at [496, 381] on div "flooid bug" at bounding box center [489, 382] width 43 height 13
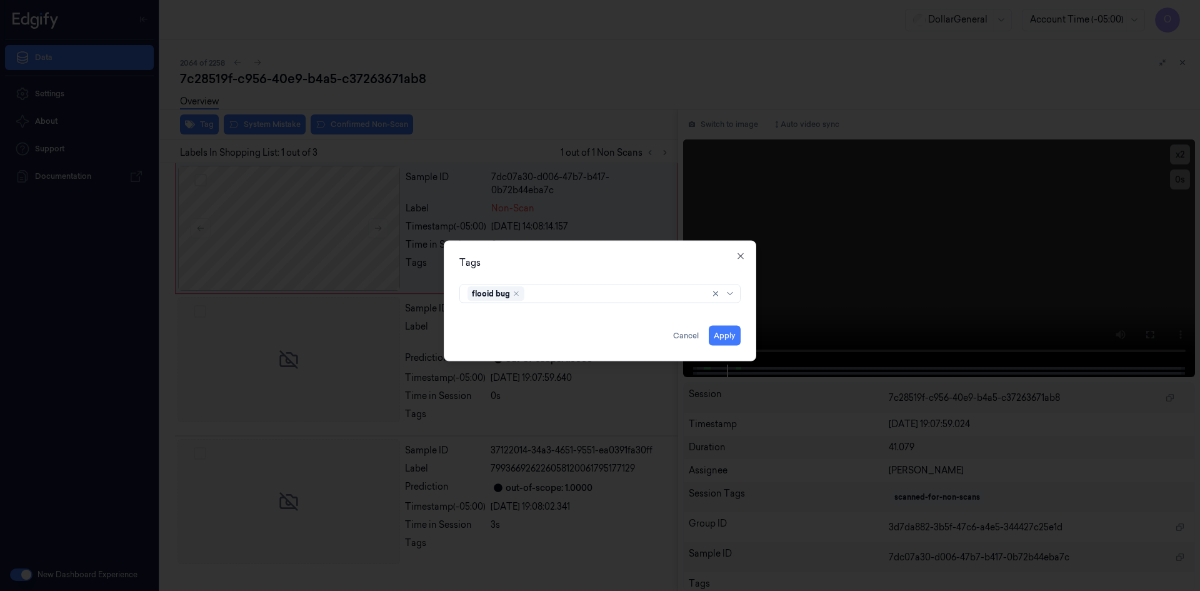
click at [609, 269] on div "Tags flooid bug Apply Cancel Close" at bounding box center [600, 300] width 313 height 121
click at [727, 330] on button "Apply" at bounding box center [725, 335] width 32 height 20
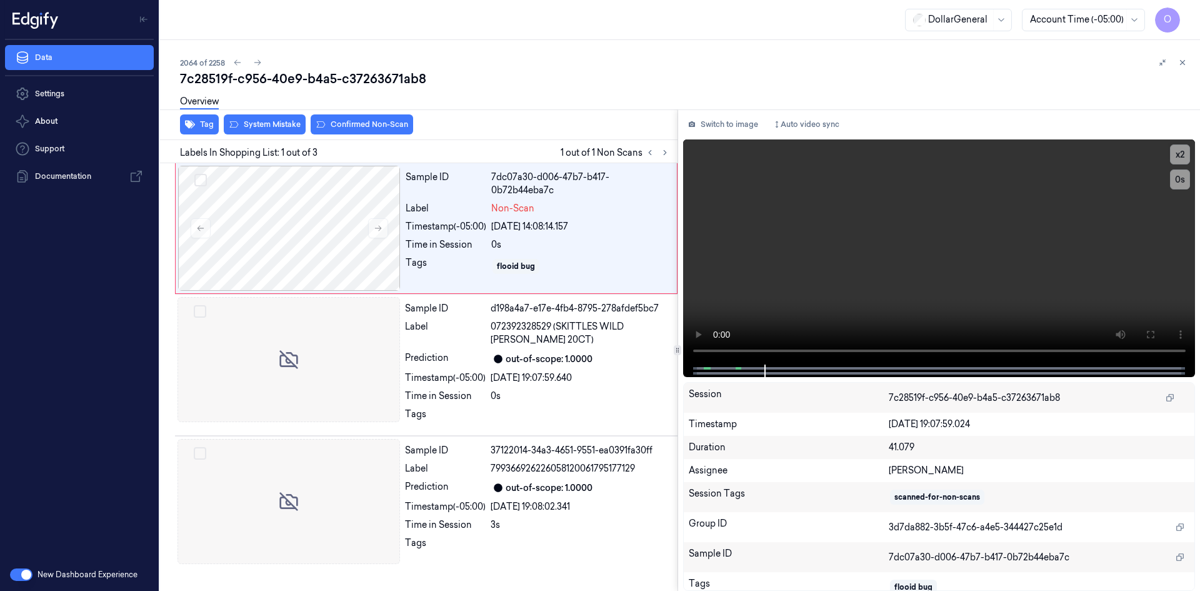
click at [258, 118] on div "Overview" at bounding box center [685, 104] width 1010 height 32
click at [261, 121] on button "System Mistake" at bounding box center [265, 124] width 82 height 20
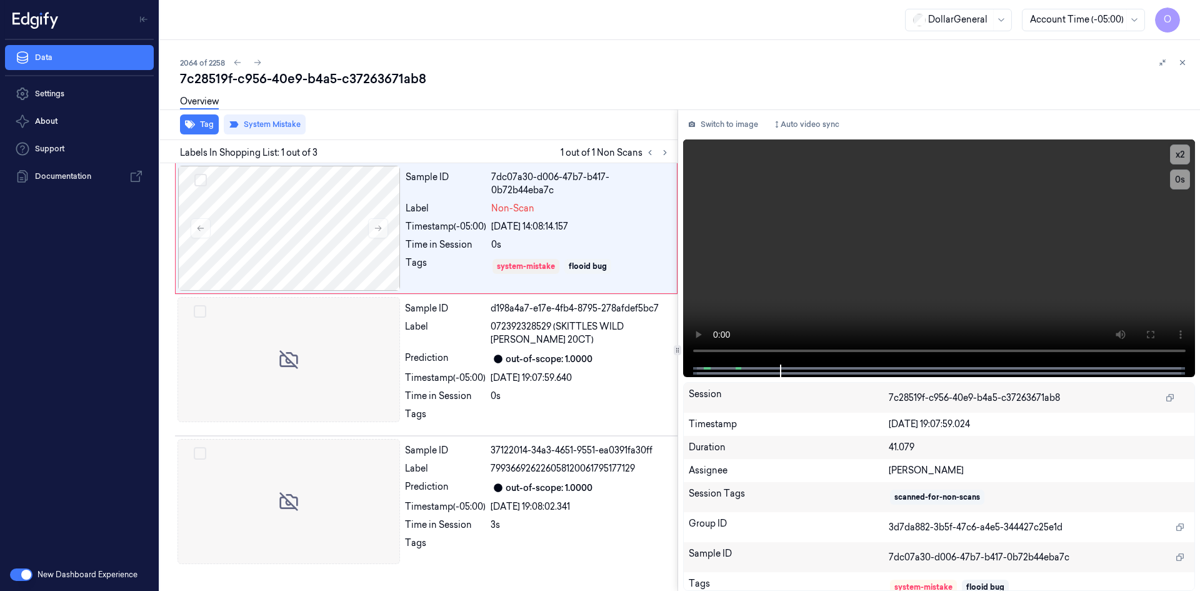
click at [368, 83] on div "7c28519f-c956-40e9-b4a5-c37263671ab8" at bounding box center [685, 79] width 1010 height 18
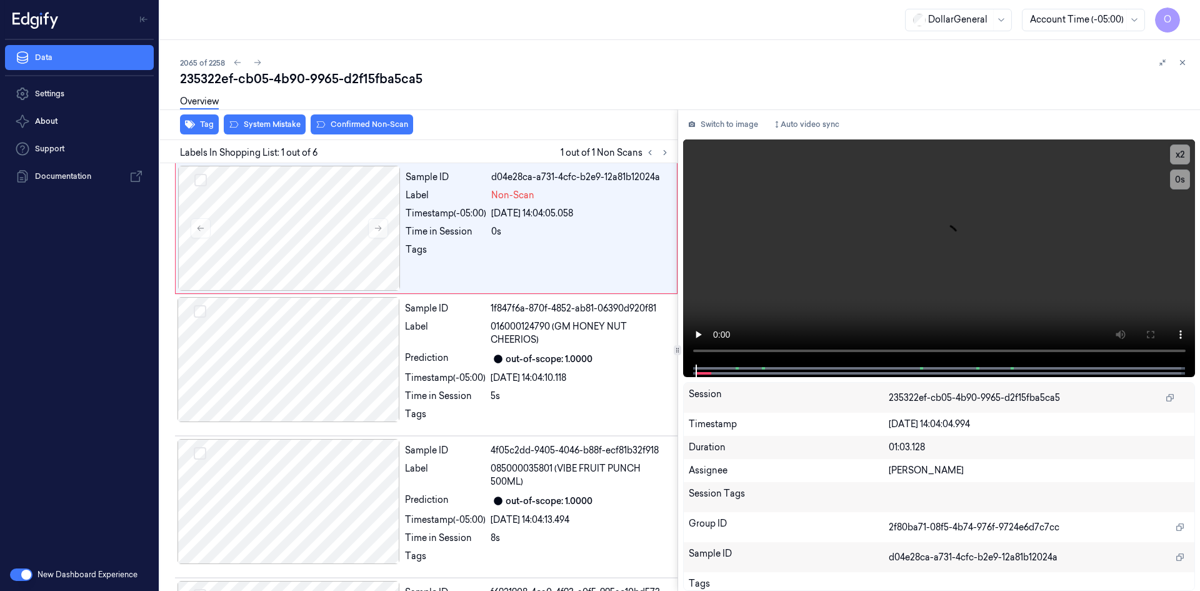
click at [189, 119] on div "Overview" at bounding box center [199, 104] width 39 height 32
click at [192, 123] on icon "button" at bounding box center [190, 125] width 10 height 8
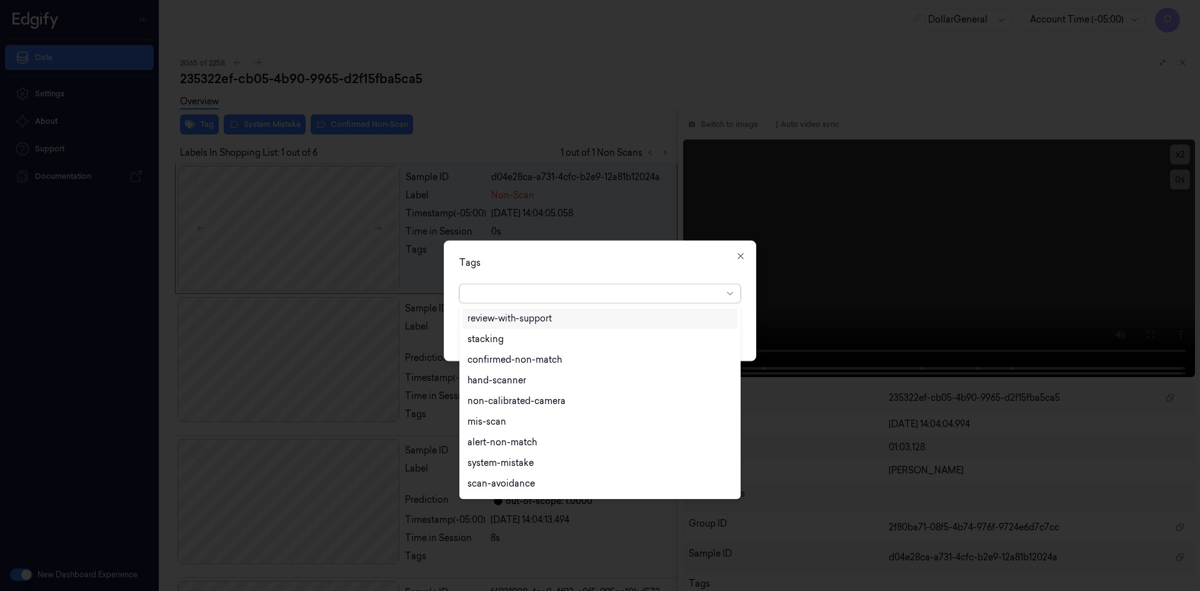
drag, startPoint x: 536, startPoint y: 286, endPoint x: 526, endPoint y: 291, distance: 11.5
click at [536, 286] on div at bounding box center [595, 293] width 255 height 18
click at [492, 382] on div "flooid bug" at bounding box center [489, 382] width 43 height 13
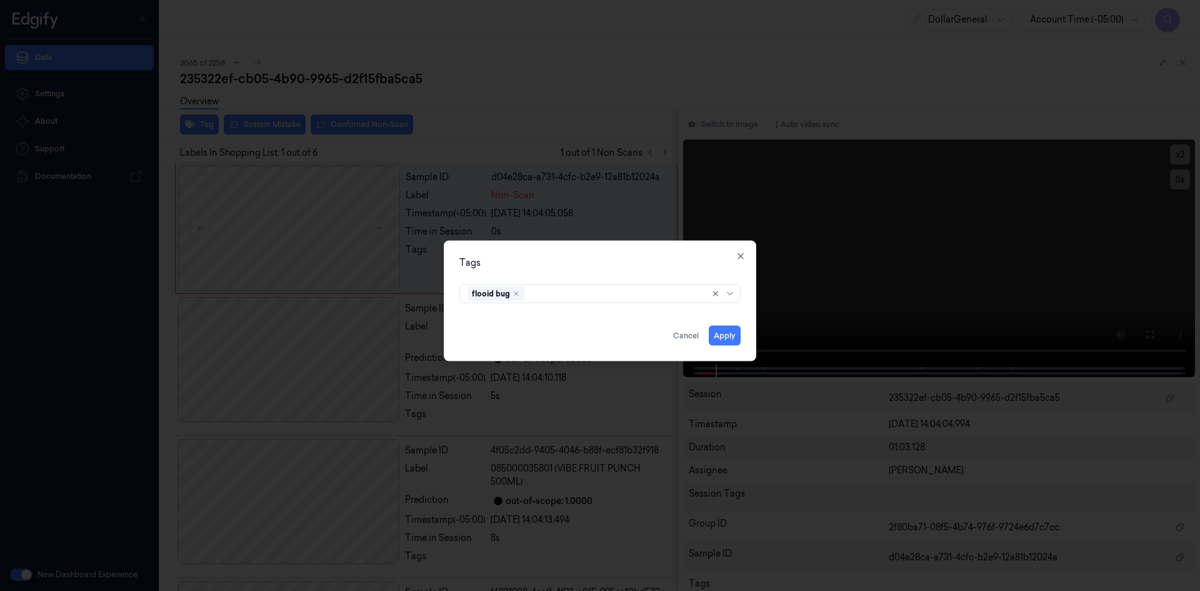
click at [553, 279] on div "flooid bug" at bounding box center [599, 291] width 281 height 24
click at [715, 334] on button "Apply" at bounding box center [725, 335] width 32 height 20
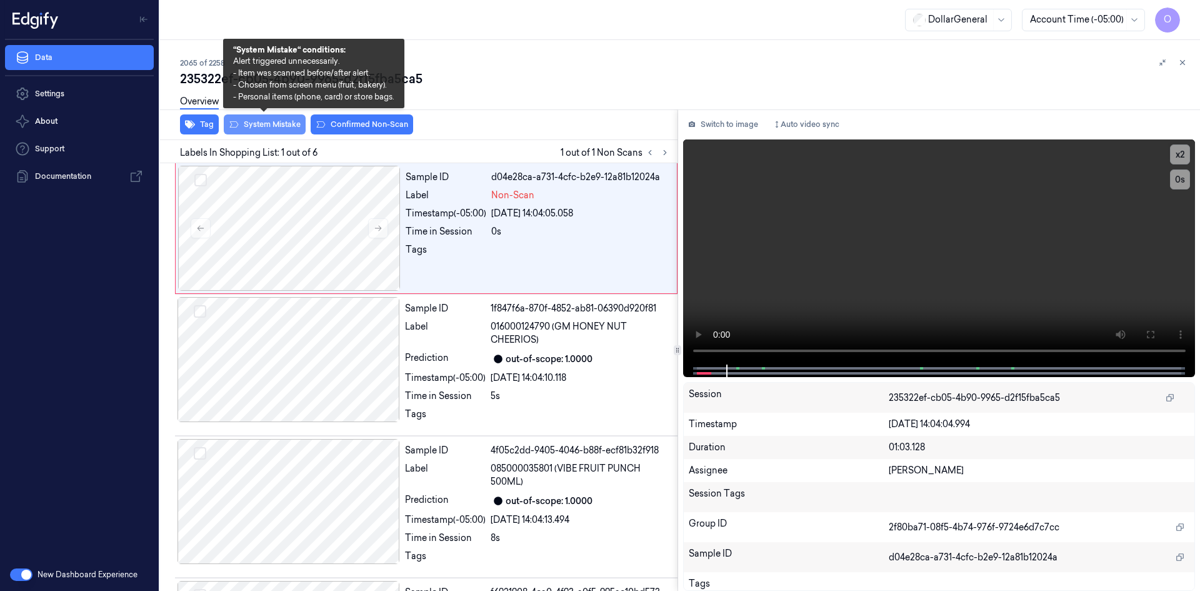
click at [237, 123] on icon at bounding box center [234, 124] width 9 height 6
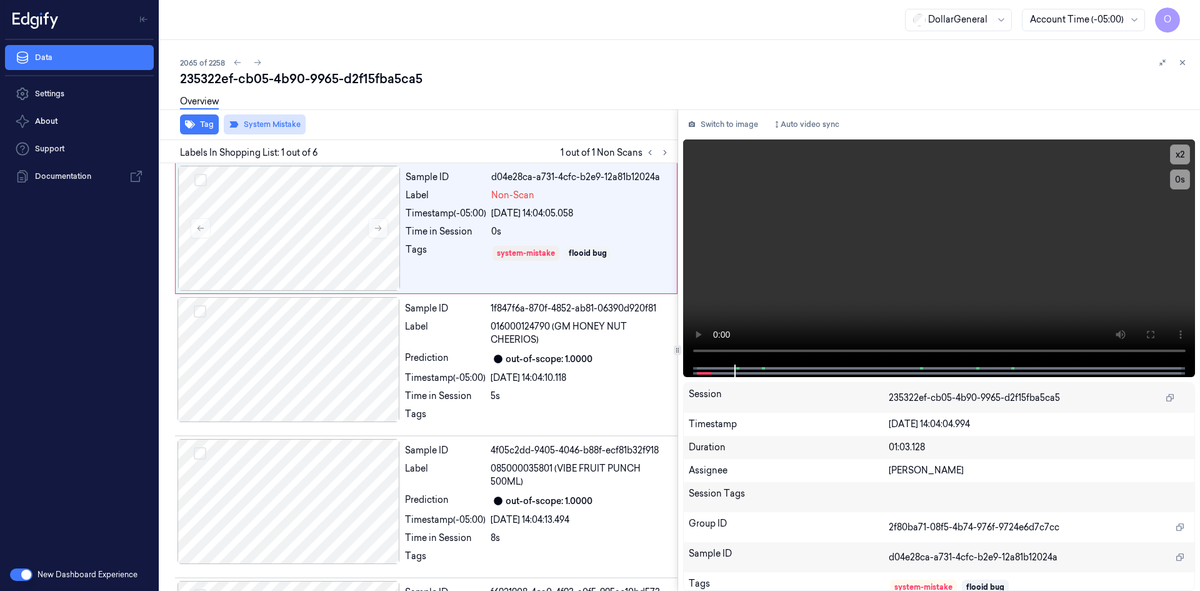
click at [531, 133] on div "Tag System Mistake" at bounding box center [416, 124] width 523 height 31
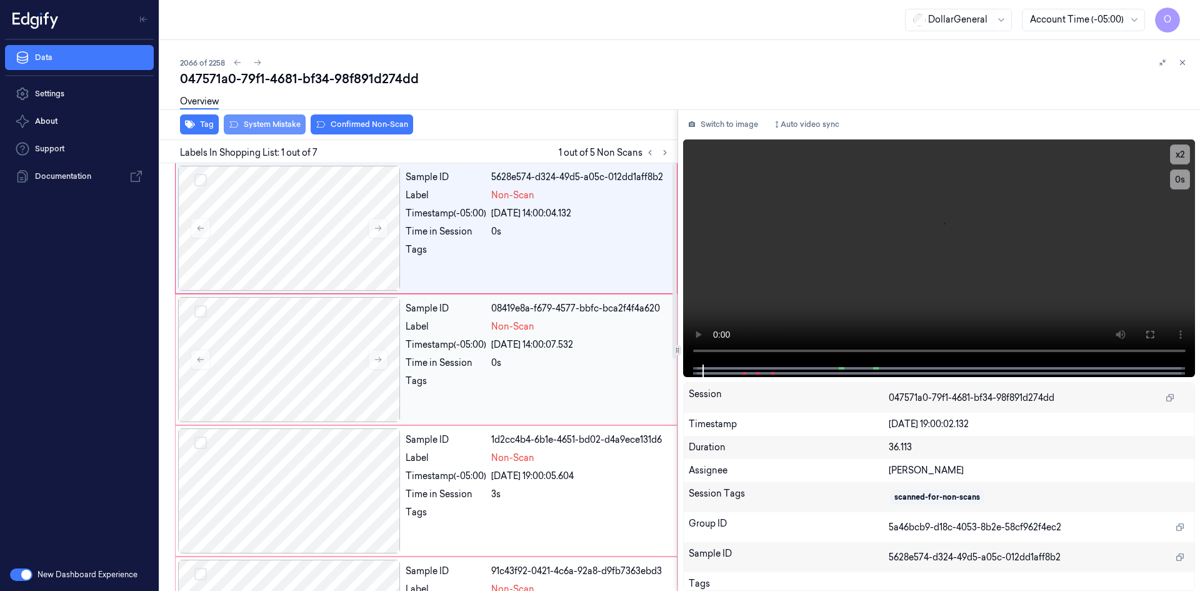
click at [535, 339] on div "[DATE] 14:00:07.532" at bounding box center [580, 344] width 178 height 13
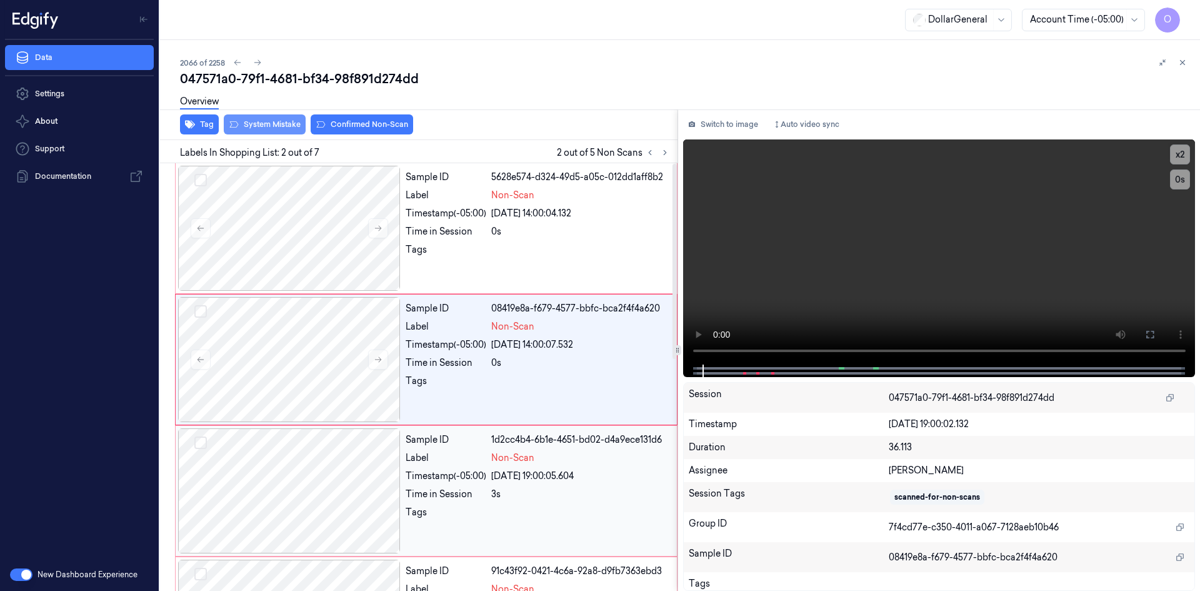
click at [541, 452] on div "Non-Scan" at bounding box center [580, 457] width 178 height 13
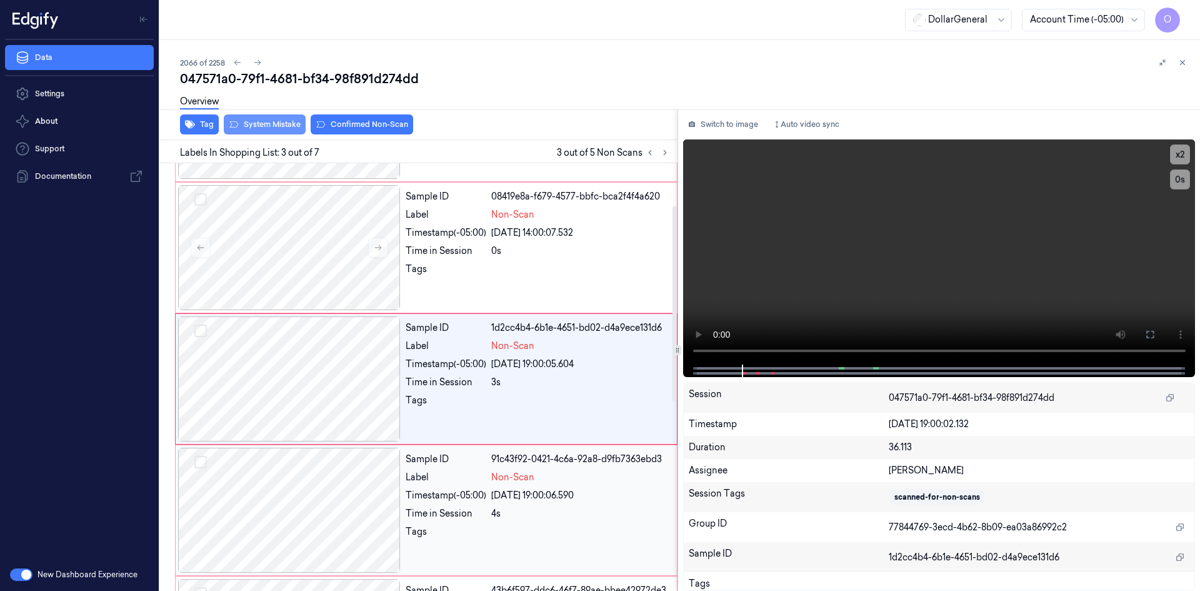
scroll to position [114, 0]
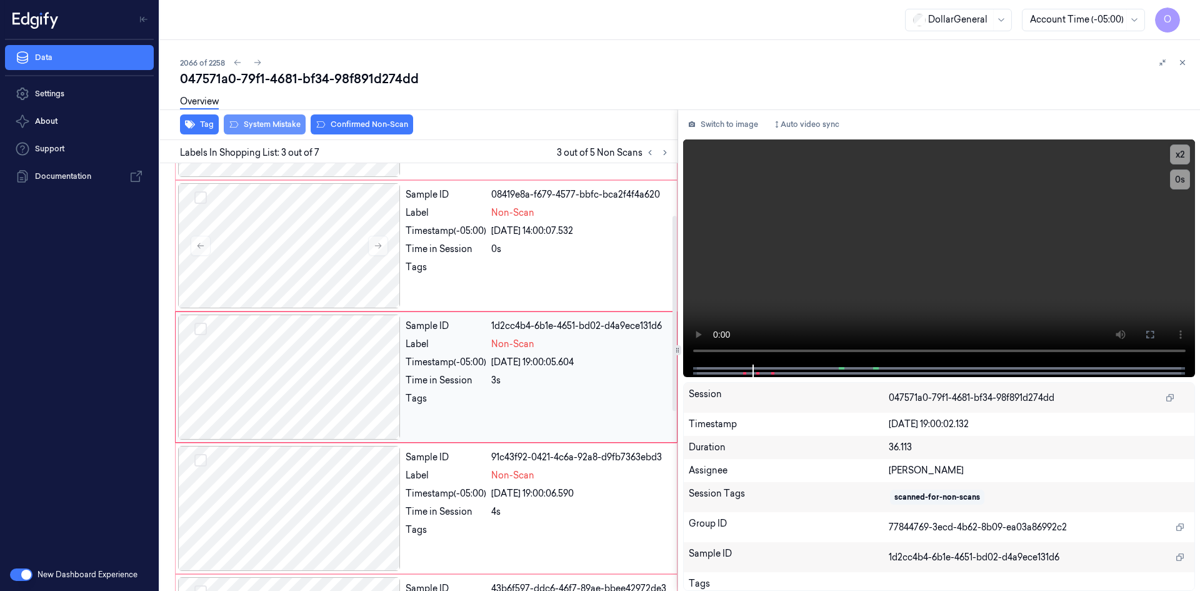
click at [537, 416] on div "Sample ID 1d2cc4b4-6b1e-4651-bd02-d4a9ece131d6 Label Non-Scan Timestamp (-05:00…" at bounding box center [538, 376] width 274 height 125
click at [588, 491] on div "[DATE] 19:00:06.590" at bounding box center [580, 493] width 178 height 13
click at [588, 491] on div "[DATE] 19:00:07.708" at bounding box center [580, 493] width 178 height 13
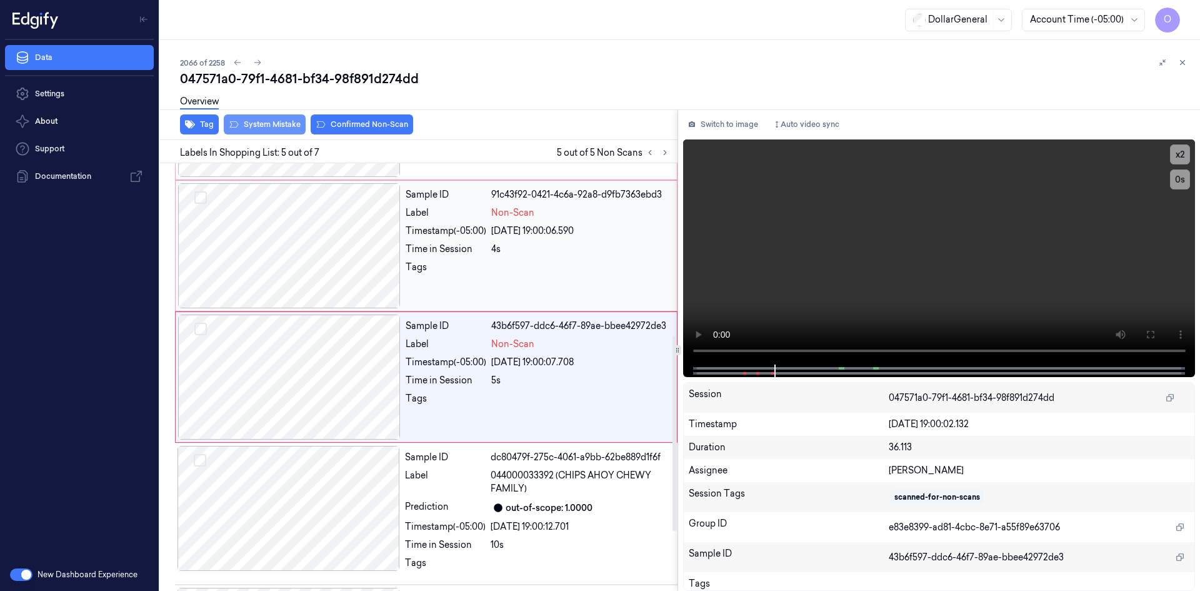
click at [588, 491] on span "044000033392 (CHIPS AHOY CHEWY FAMILY)" at bounding box center [580, 482] width 179 height 26
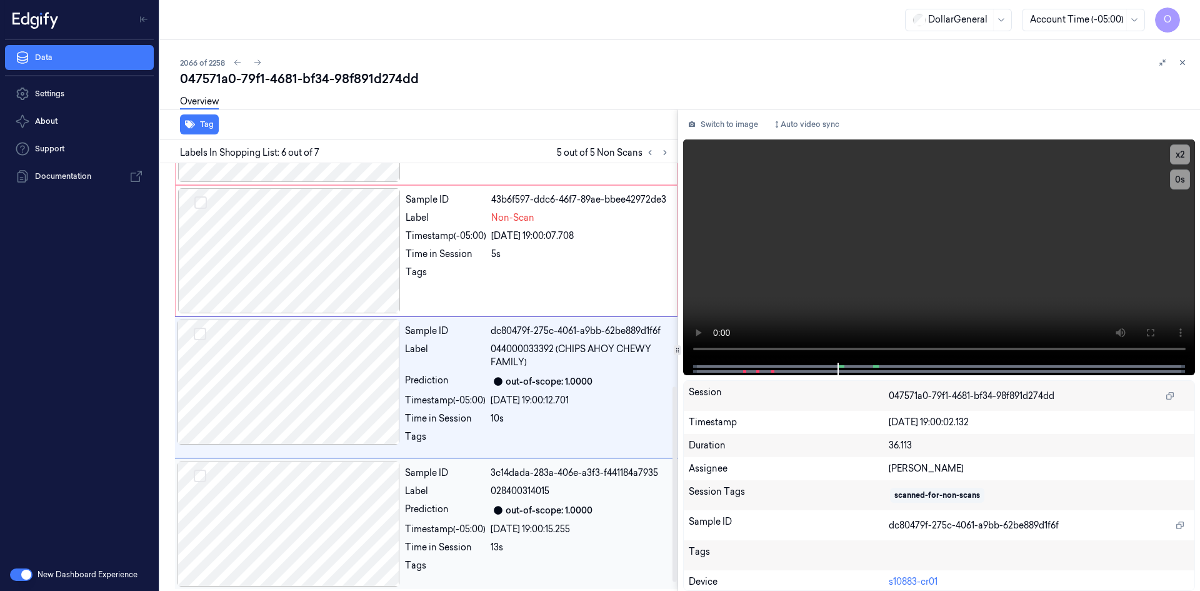
scroll to position [506, 0]
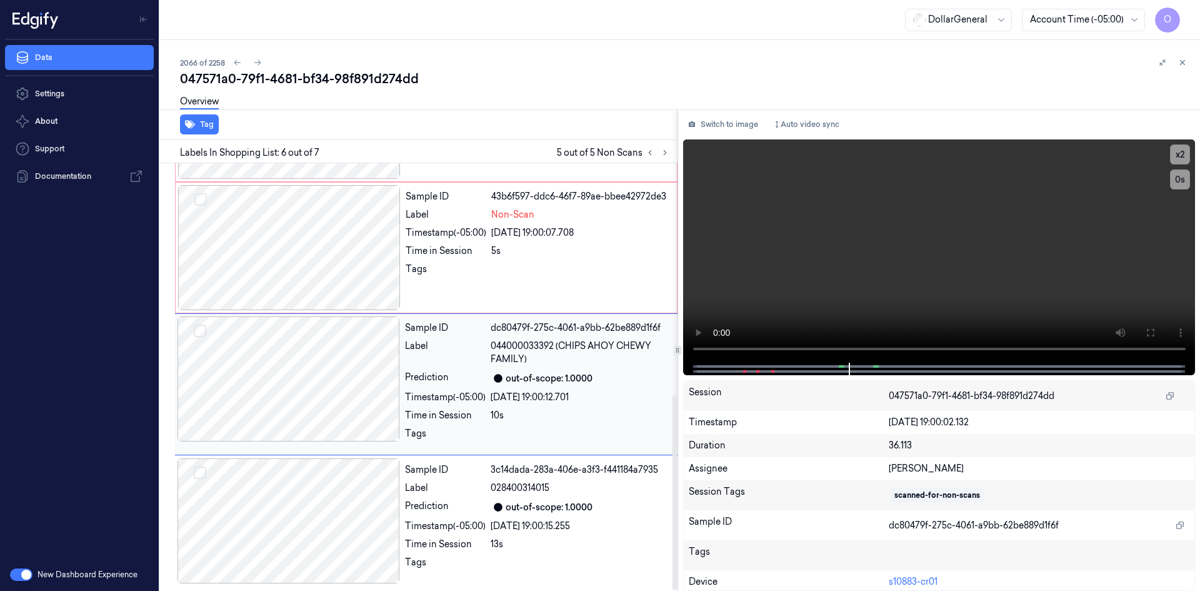
click at [546, 404] on div "Sample ID dc80479f-275c-4061-a9bb-62be889d1f6f Label 044000033392 (CHIPS AHOY C…" at bounding box center [537, 384] width 275 height 136
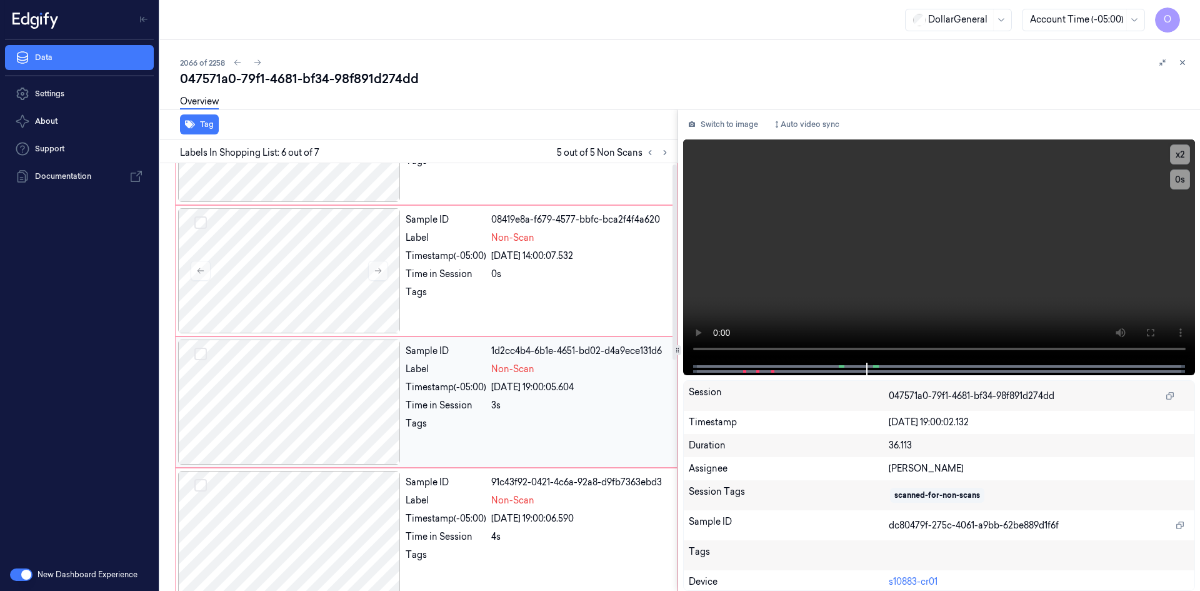
scroll to position [0, 0]
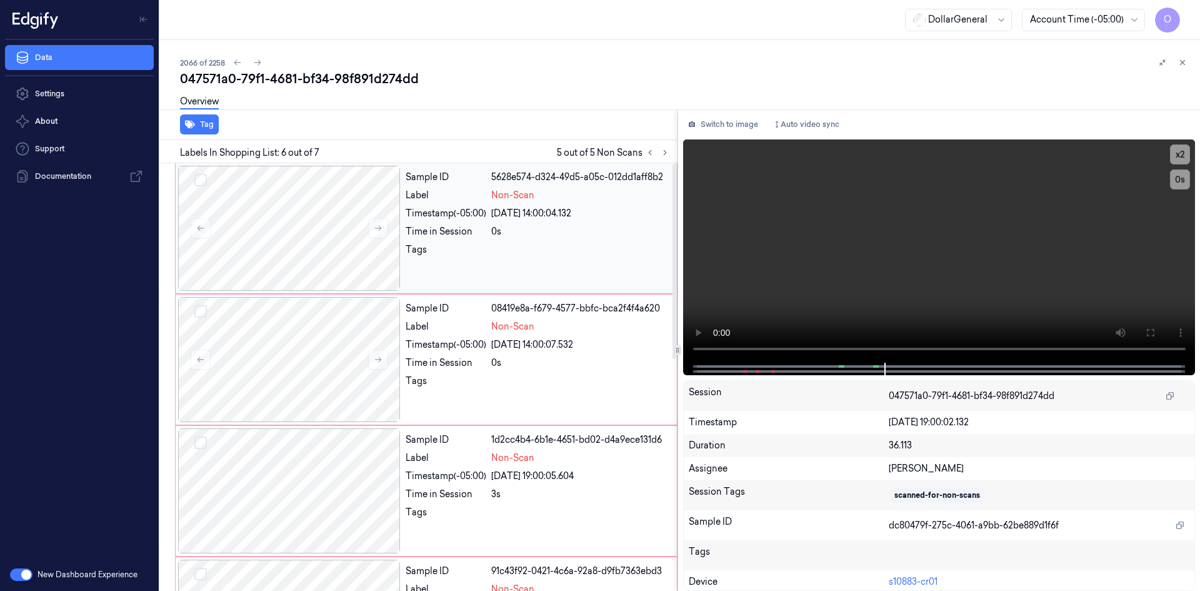
click at [567, 232] on div "0s" at bounding box center [580, 231] width 178 height 13
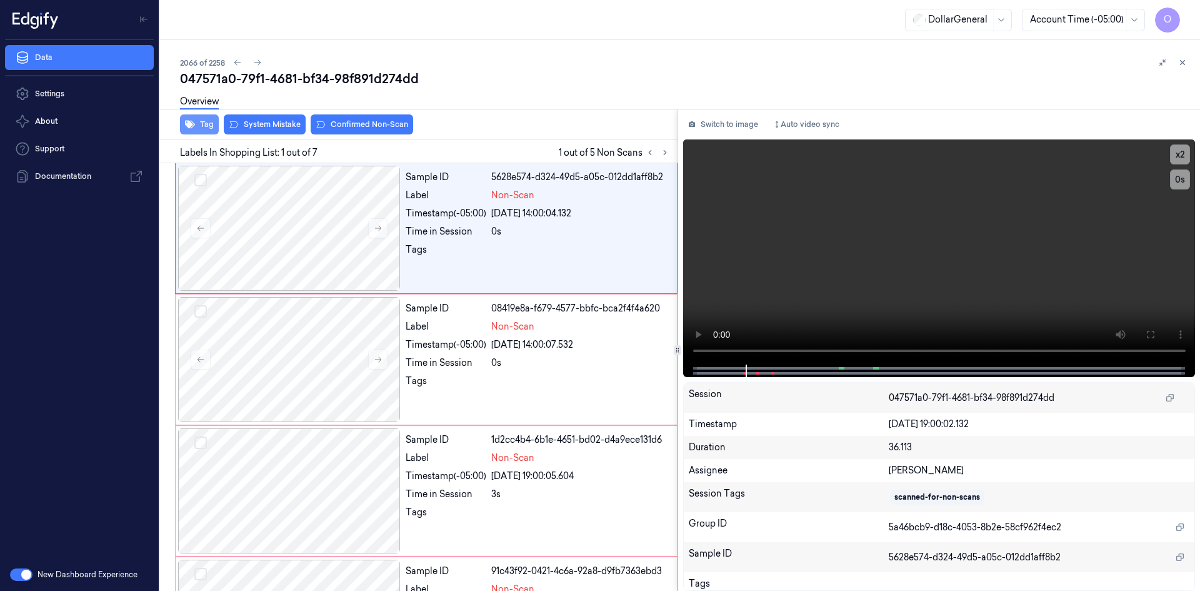
click at [208, 124] on button "Tag" at bounding box center [199, 124] width 39 height 20
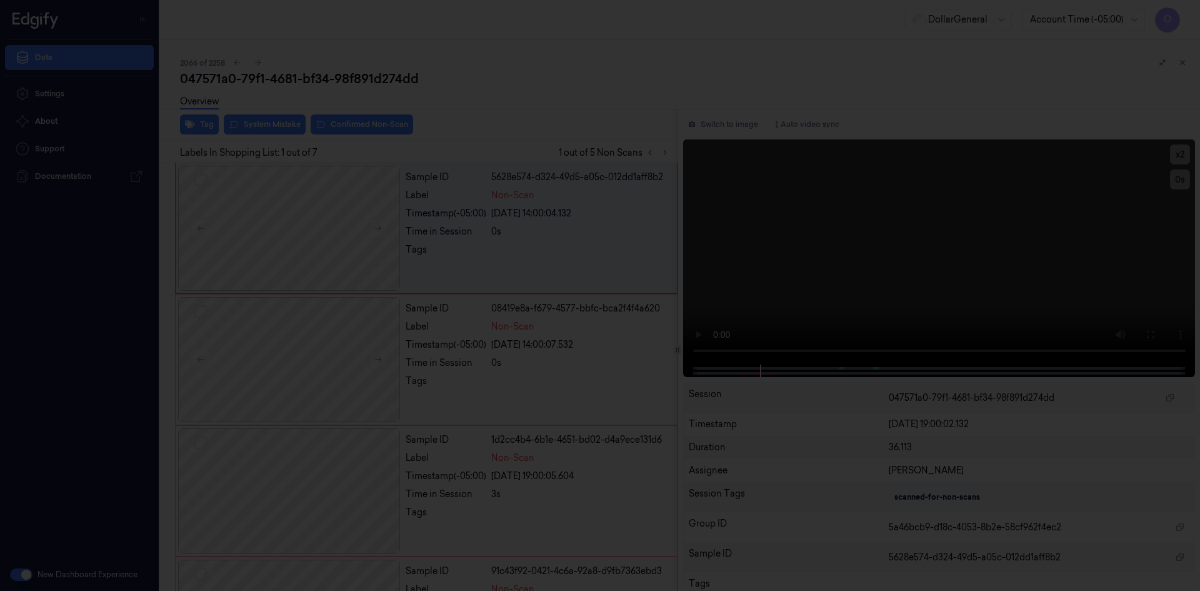
click at [526, 218] on div at bounding box center [600, 295] width 1200 height 591
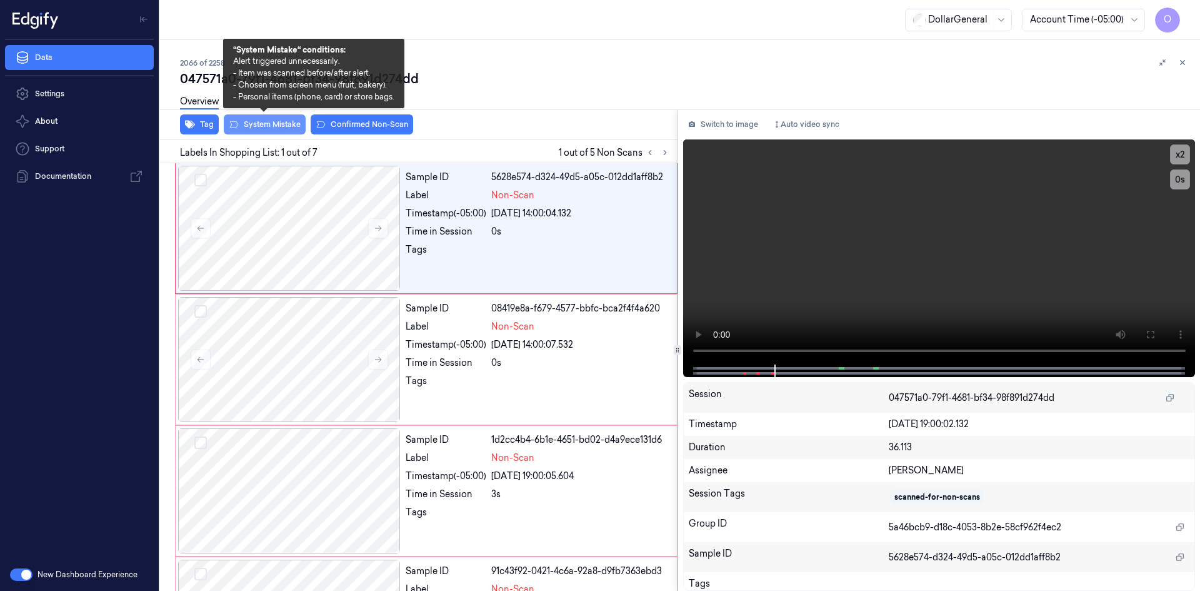
click at [279, 123] on button "System Mistake" at bounding box center [265, 124] width 82 height 20
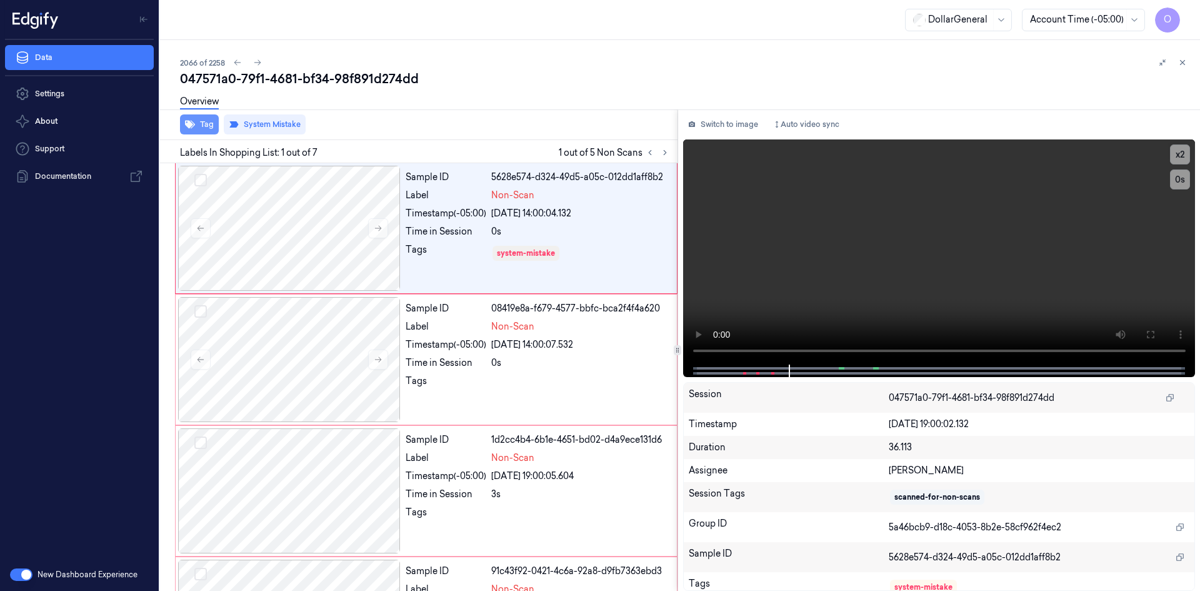
click at [203, 124] on button "Tag" at bounding box center [199, 124] width 39 height 20
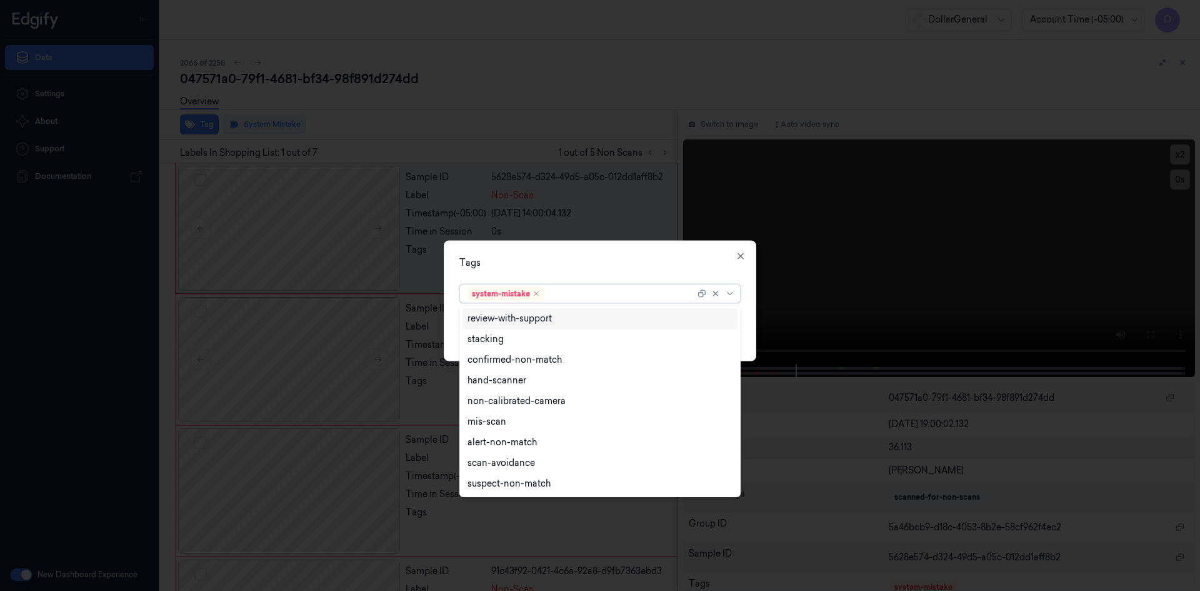
click at [589, 301] on div "system-mistake" at bounding box center [582, 293] width 228 height 18
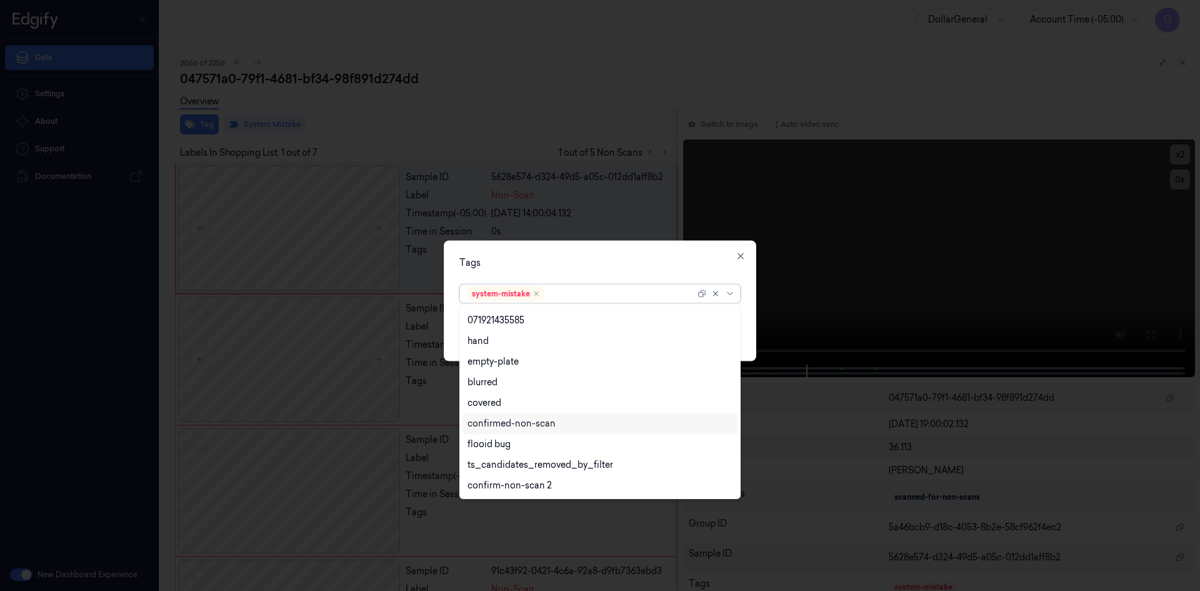
scroll to position [266, 0]
click at [544, 389] on div "flooid bug" at bounding box center [600, 382] width 275 height 21
click at [682, 273] on div "Tags option flooid bug , selected. 21 results available. Use Up and Down to cho…" at bounding box center [600, 300] width 313 height 121
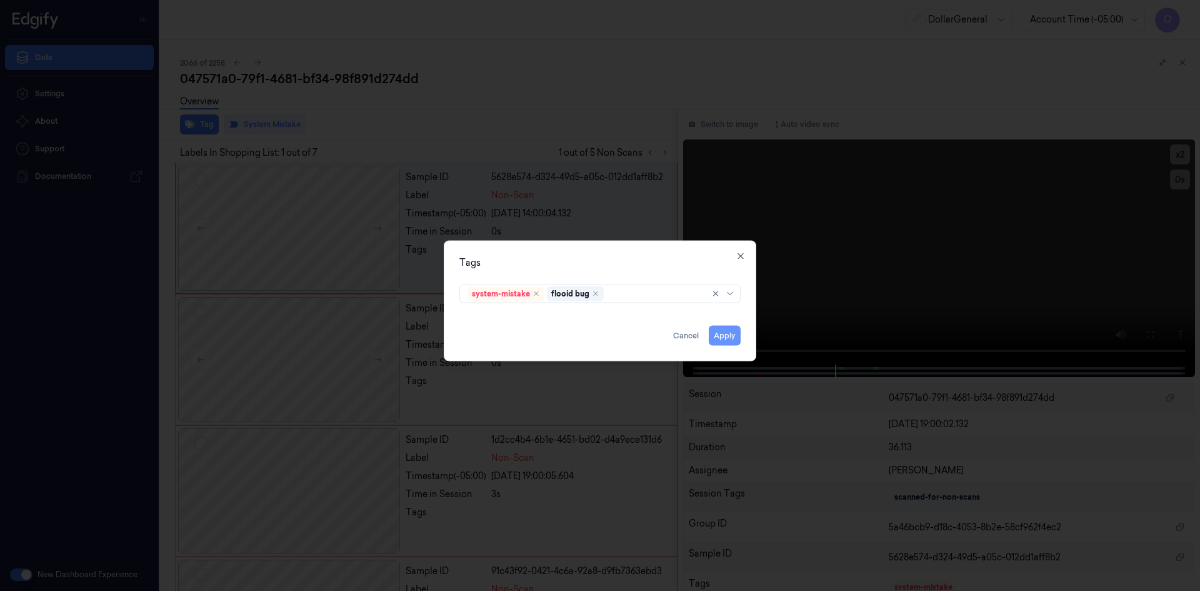
click at [724, 339] on button "Apply" at bounding box center [725, 335] width 32 height 20
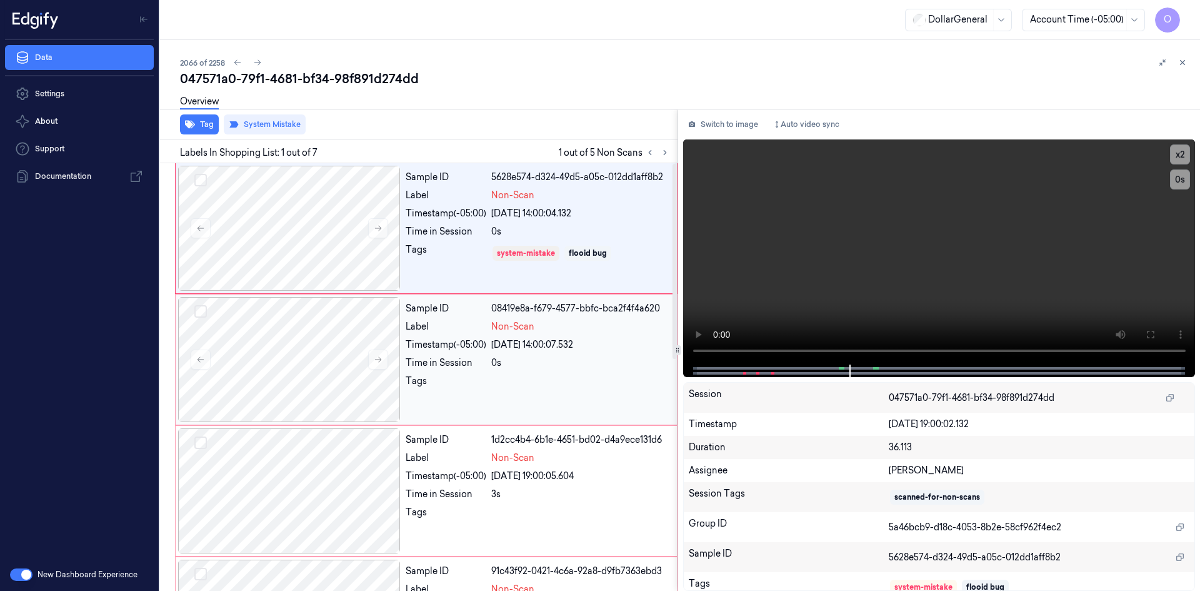
click at [570, 374] on div "Sample ID 08419e8a-f679-4577-bbfc-bca2f4f4a620 Label Non-Scan Timestamp (-05:00…" at bounding box center [538, 359] width 274 height 125
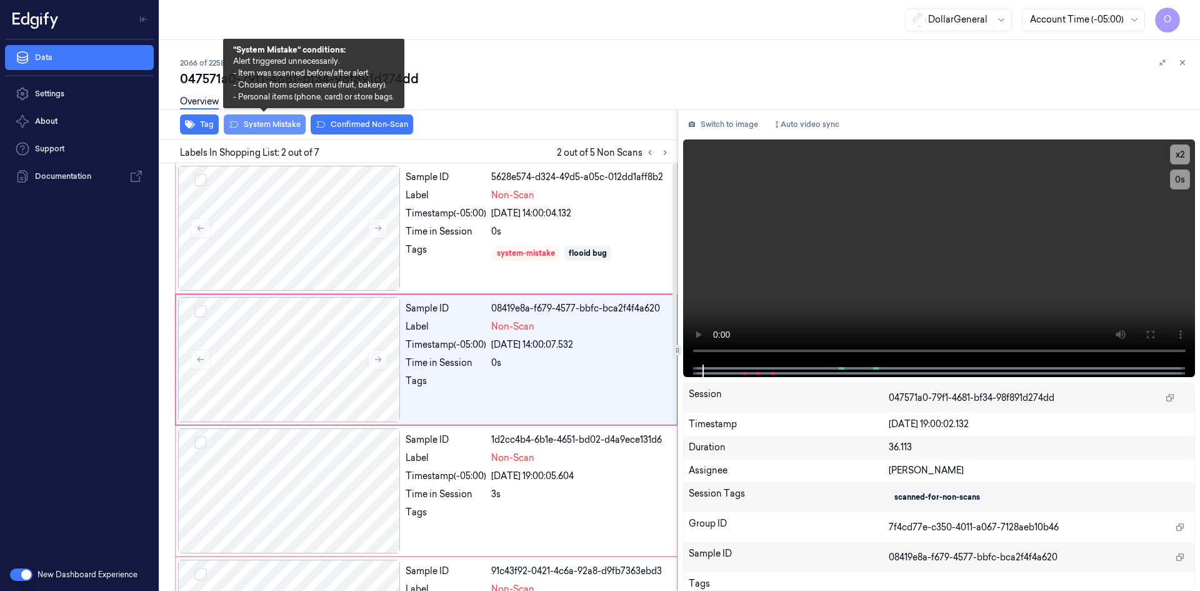
click at [253, 128] on button "System Mistake" at bounding box center [265, 124] width 82 height 20
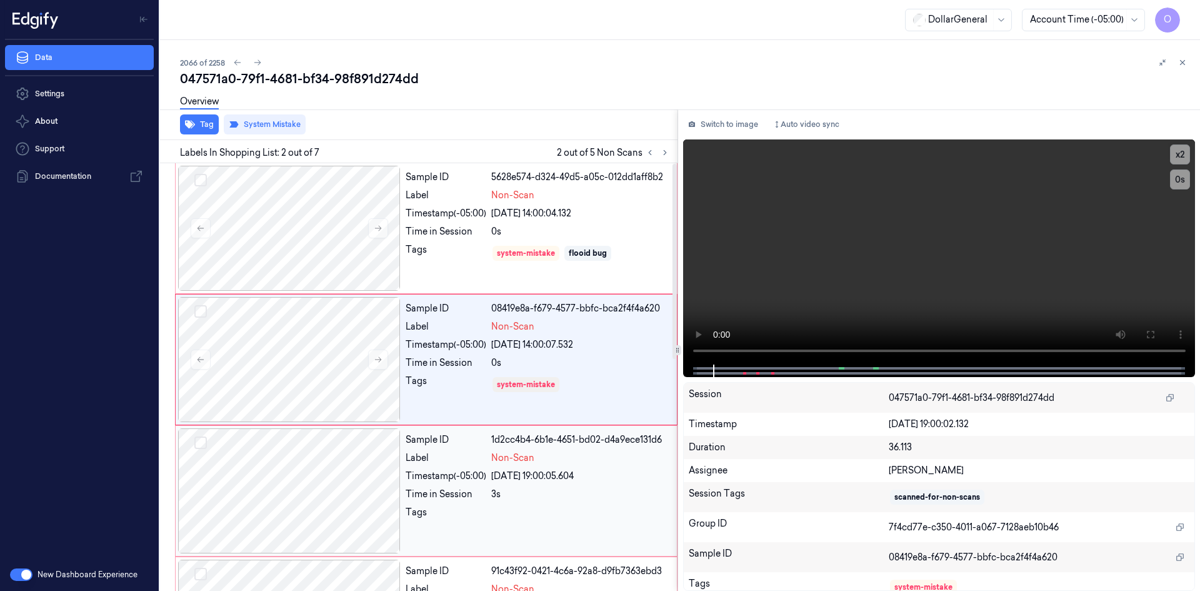
click at [384, 509] on div at bounding box center [289, 490] width 223 height 125
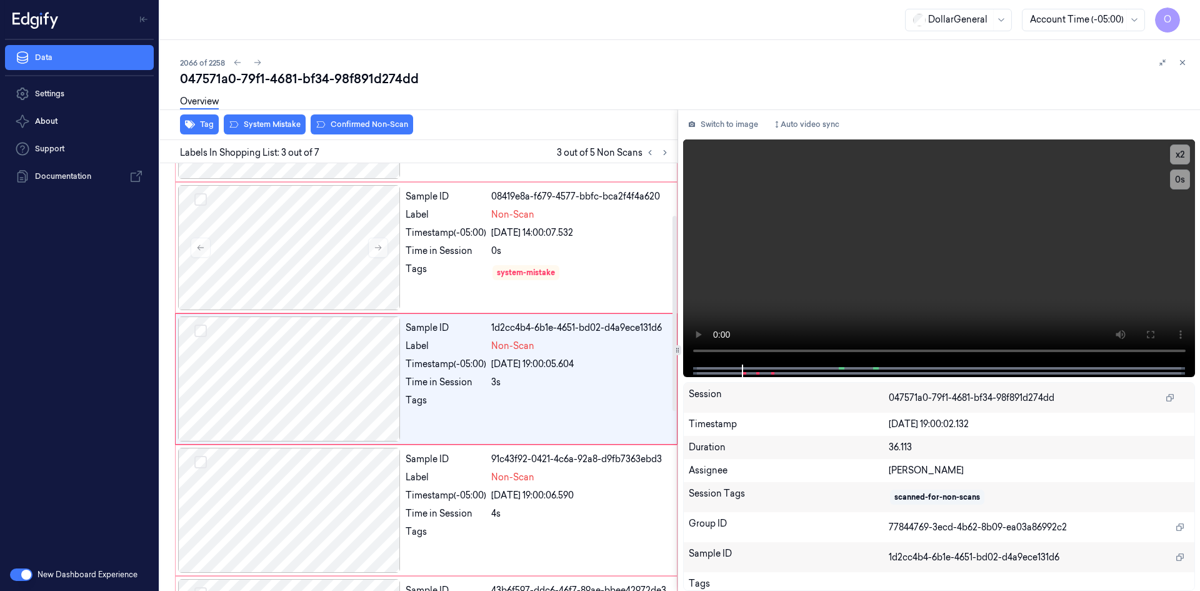
scroll to position [114, 0]
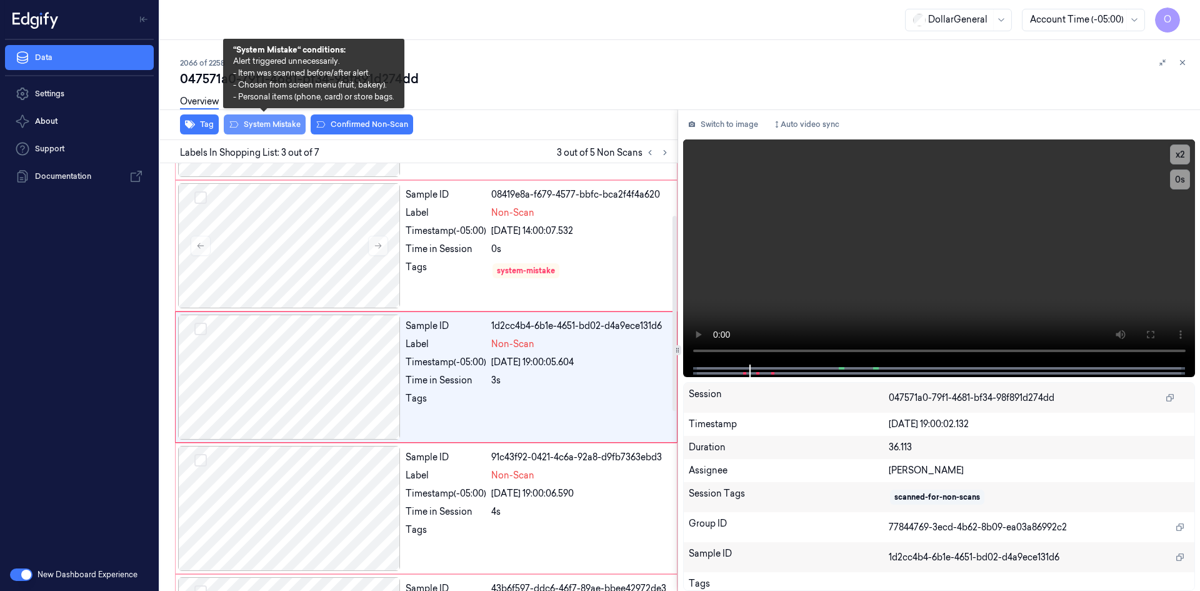
click at [296, 127] on button "System Mistake" at bounding box center [265, 124] width 82 height 20
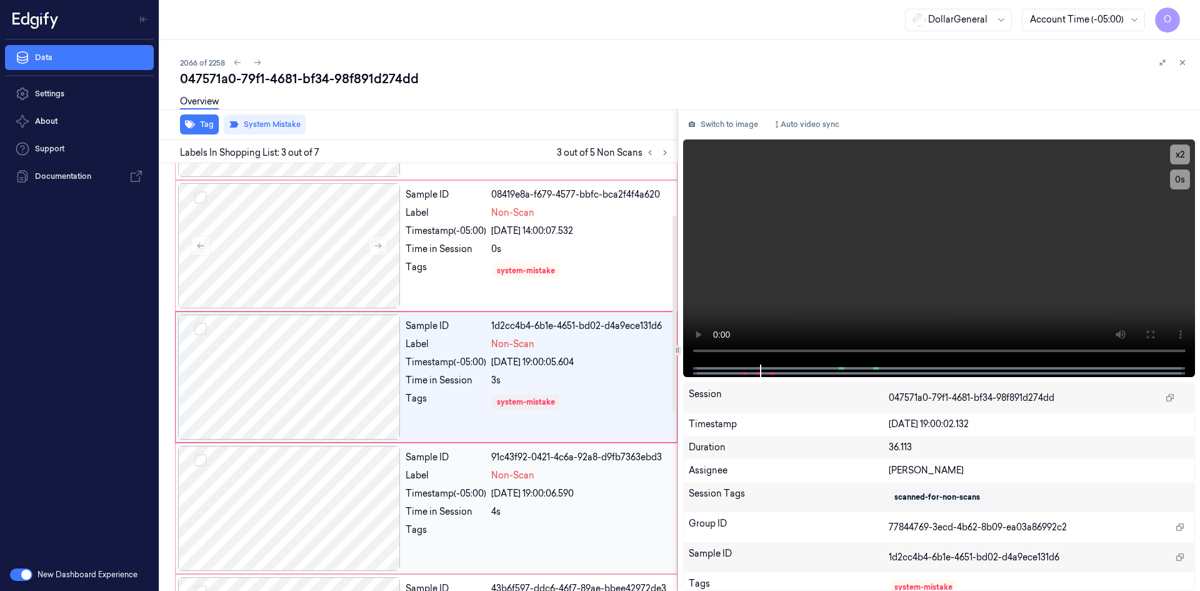
click at [562, 510] on div "4s" at bounding box center [580, 511] width 178 height 13
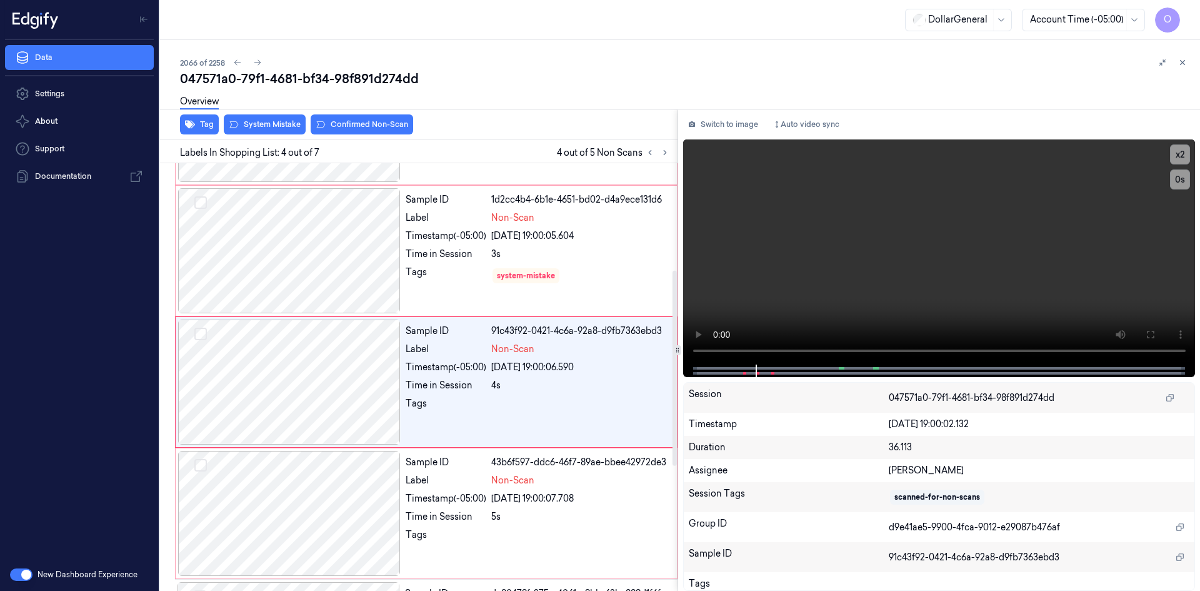
scroll to position [245, 0]
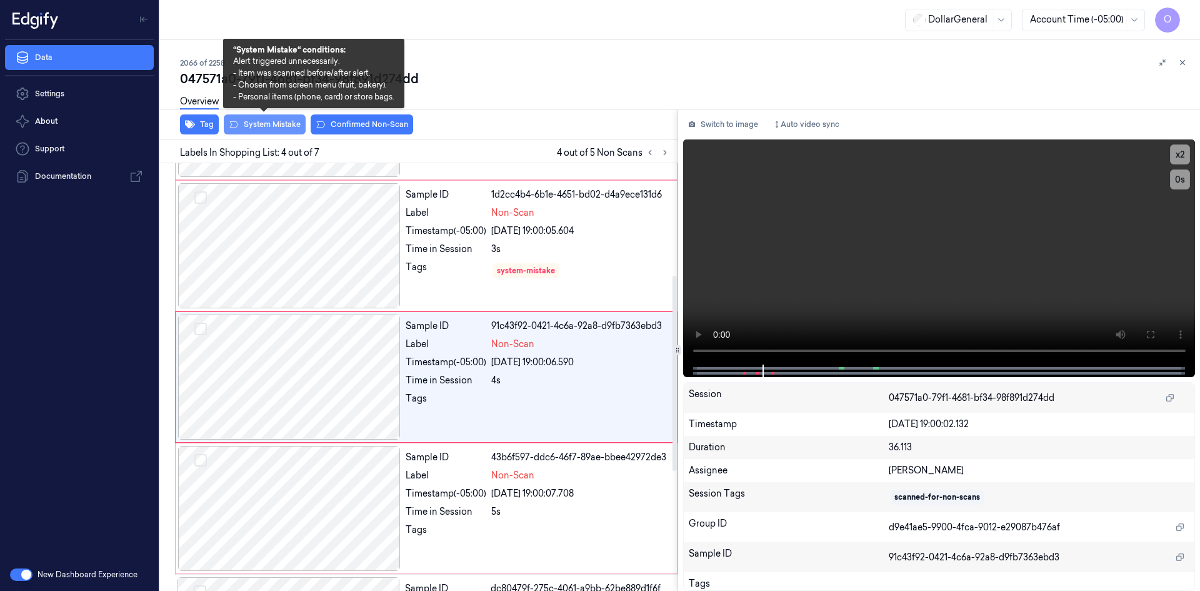
drag, startPoint x: 276, startPoint y: 121, endPoint x: 279, endPoint y: 131, distance: 10.5
click at [276, 123] on button "System Mistake" at bounding box center [265, 124] width 82 height 20
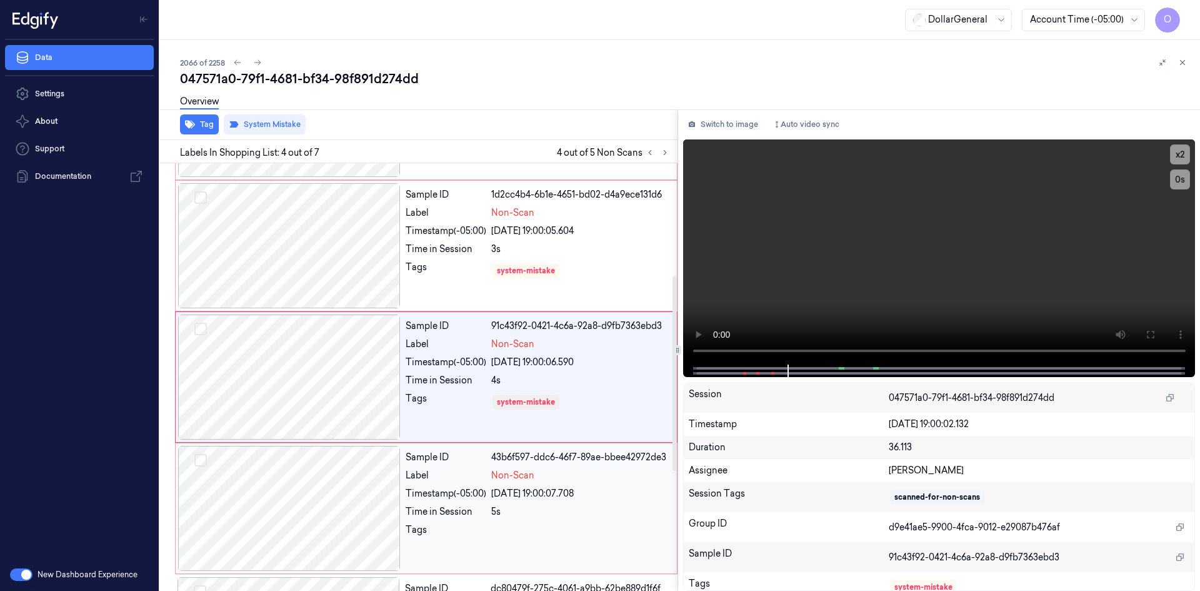
click at [617, 508] on div "5s" at bounding box center [580, 511] width 178 height 13
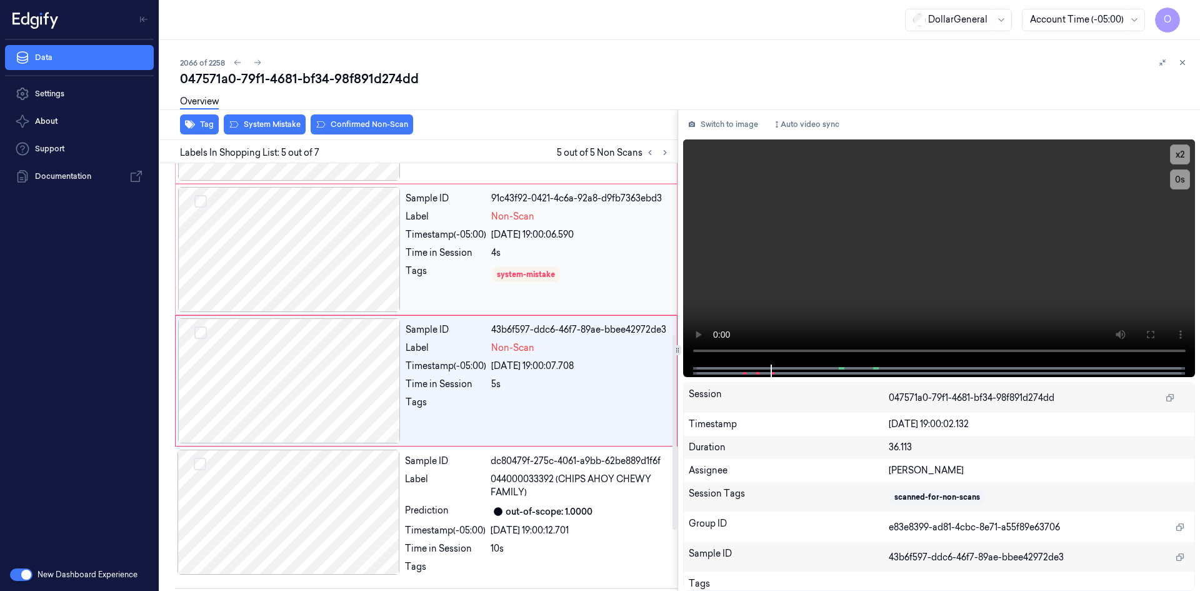
scroll to position [376, 0]
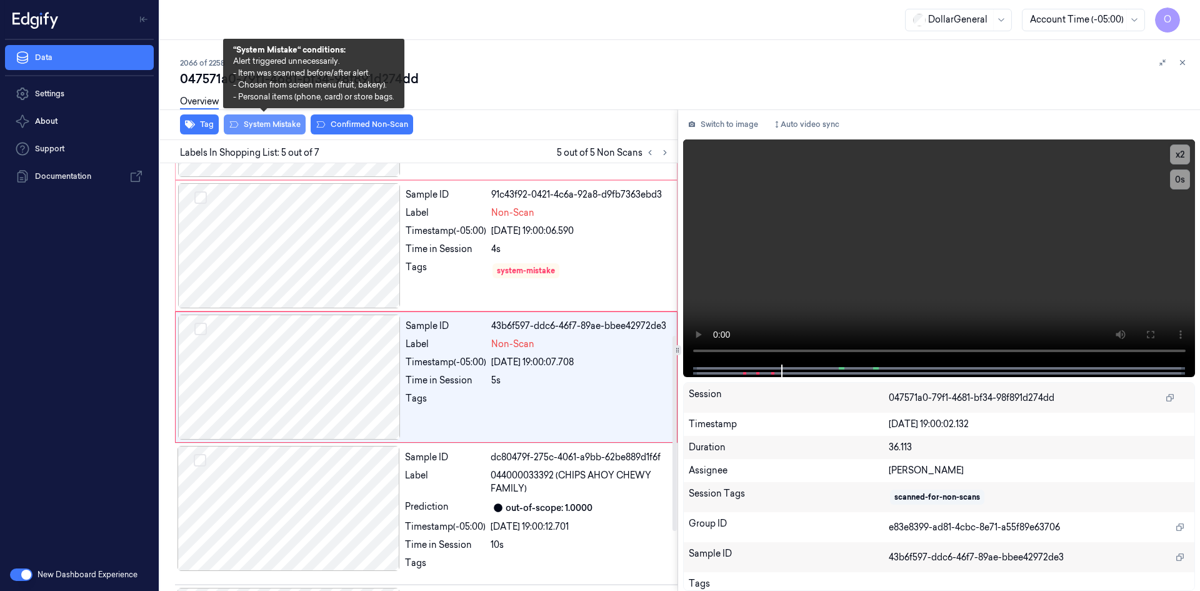
click at [291, 129] on button "System Mistake" at bounding box center [265, 124] width 82 height 20
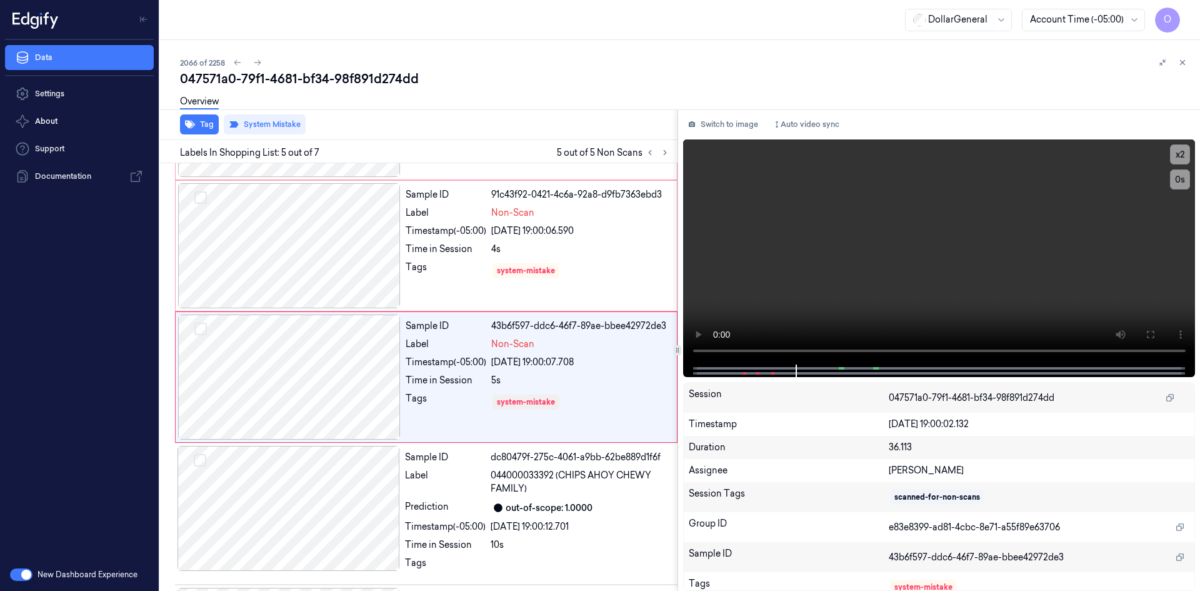
click at [529, 131] on div "Tag System Mistake" at bounding box center [416, 124] width 523 height 31
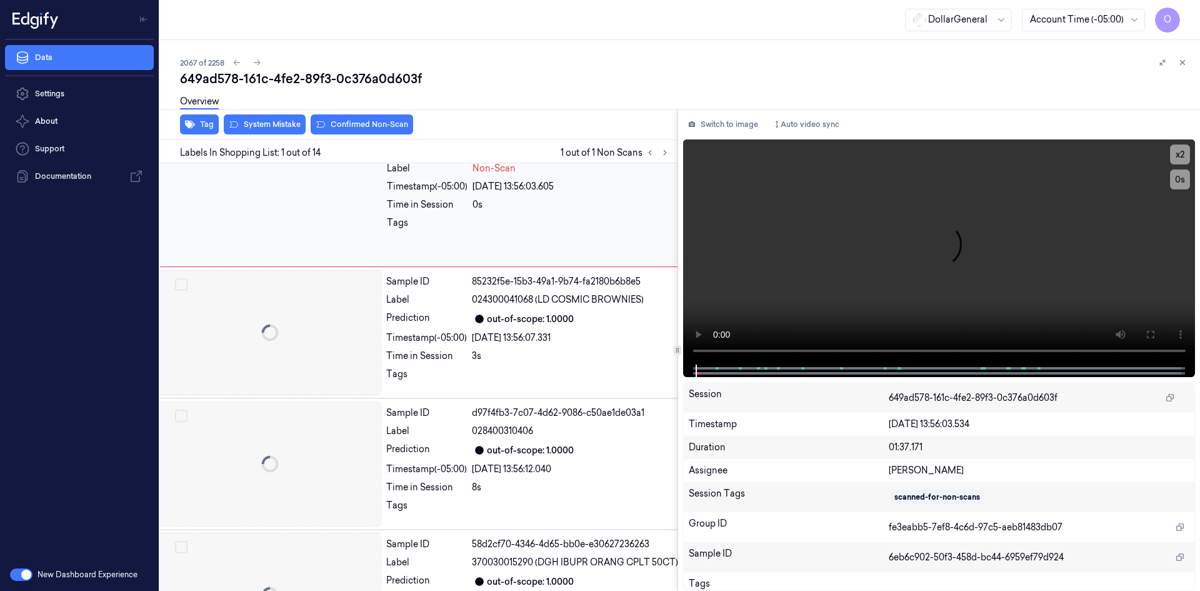
scroll to position [0, 20]
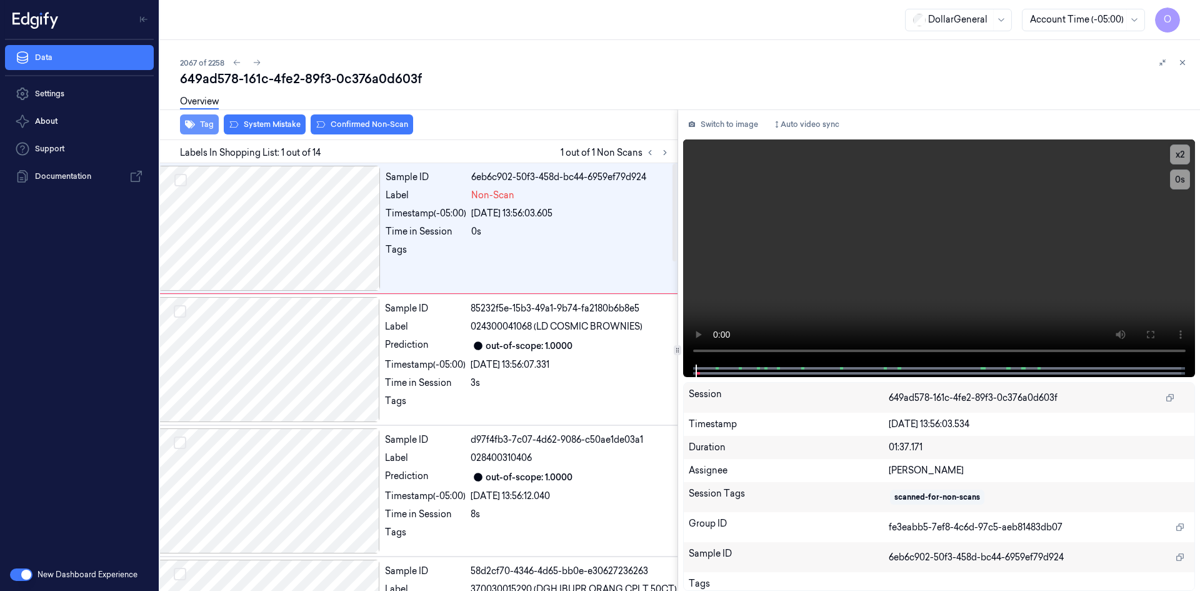
click at [204, 123] on button "Tag" at bounding box center [199, 124] width 39 height 20
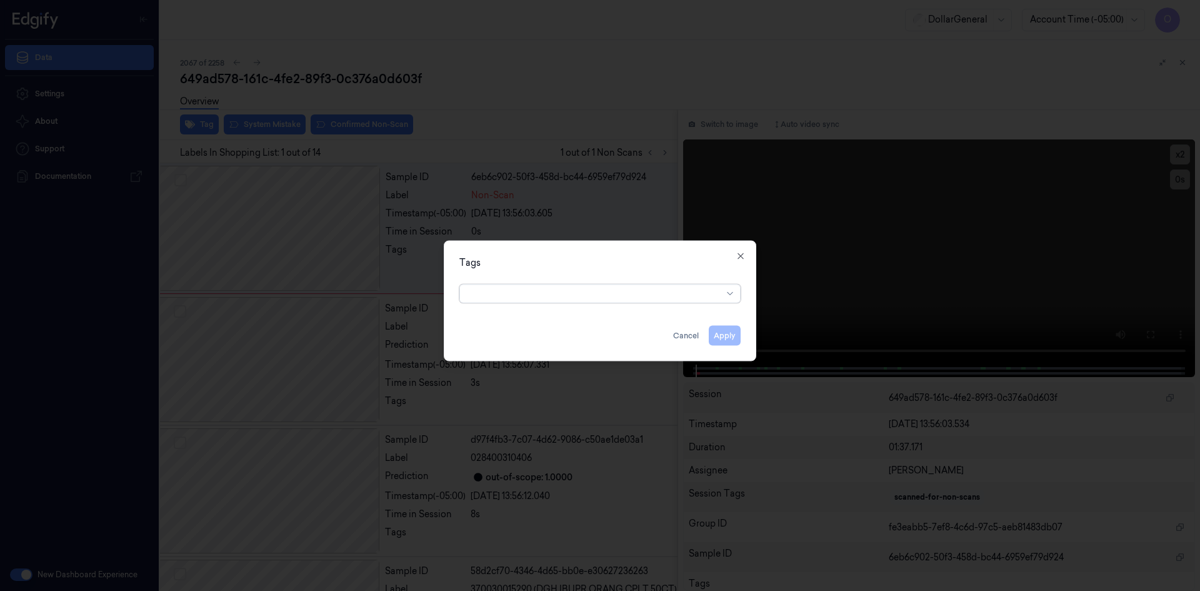
click at [610, 291] on div at bounding box center [595, 293] width 255 height 13
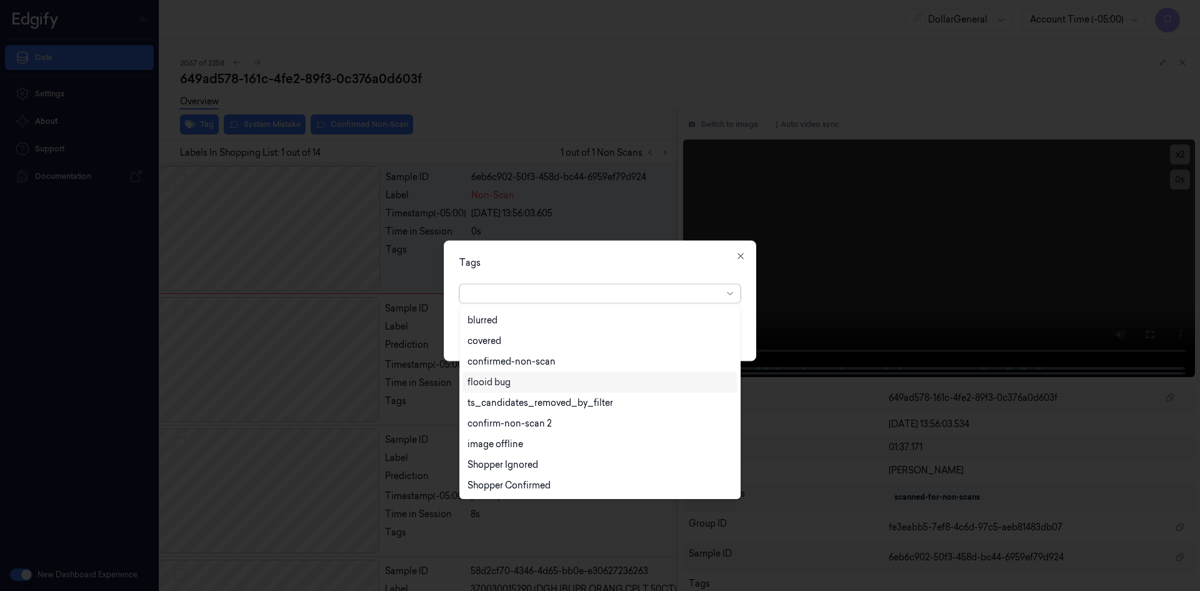
click at [591, 384] on div "flooid bug" at bounding box center [600, 382] width 265 height 13
click at [625, 254] on div "Tags option flooid bug , selected. 22 results available. Use Up and Down to cho…" at bounding box center [600, 300] width 313 height 121
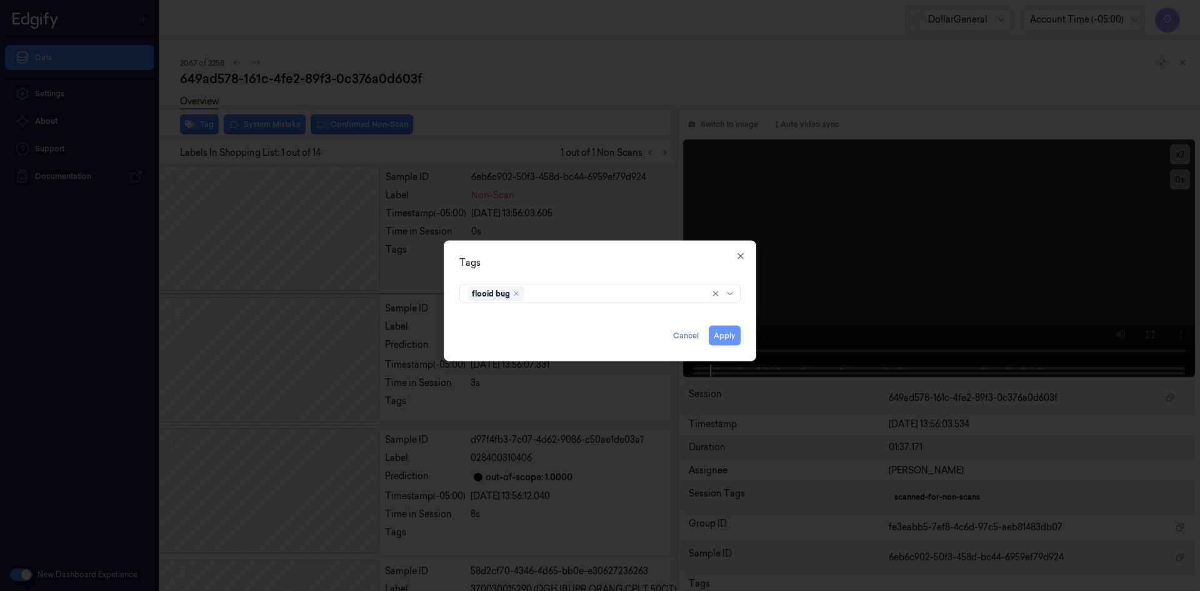
click at [731, 333] on button "Apply" at bounding box center [725, 335] width 32 height 20
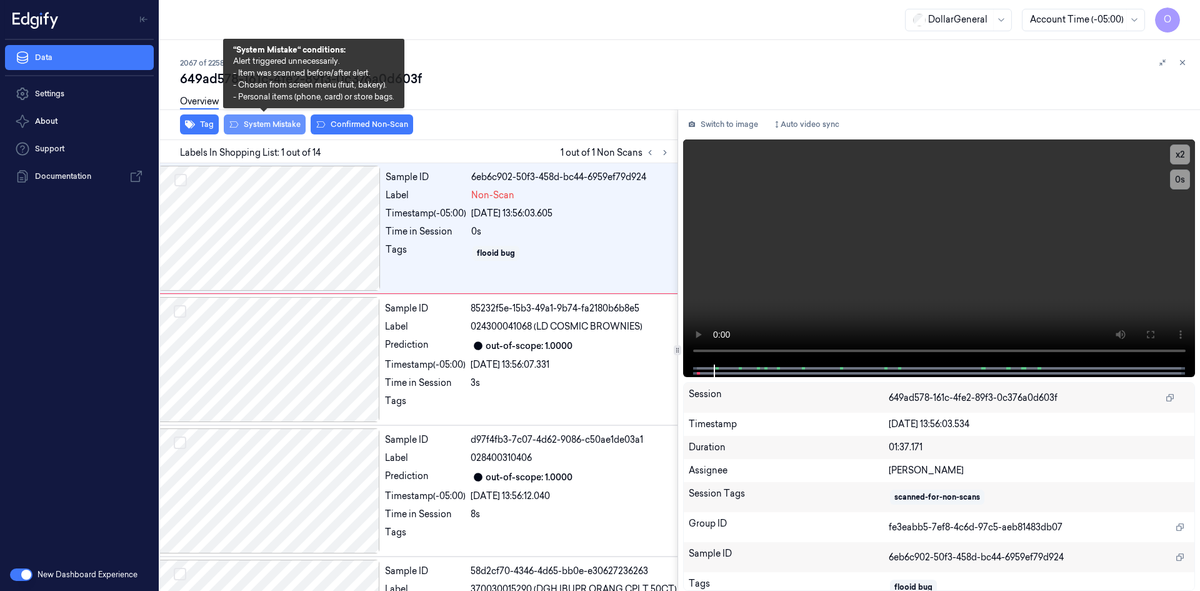
click at [295, 121] on button "System Mistake" at bounding box center [265, 124] width 82 height 20
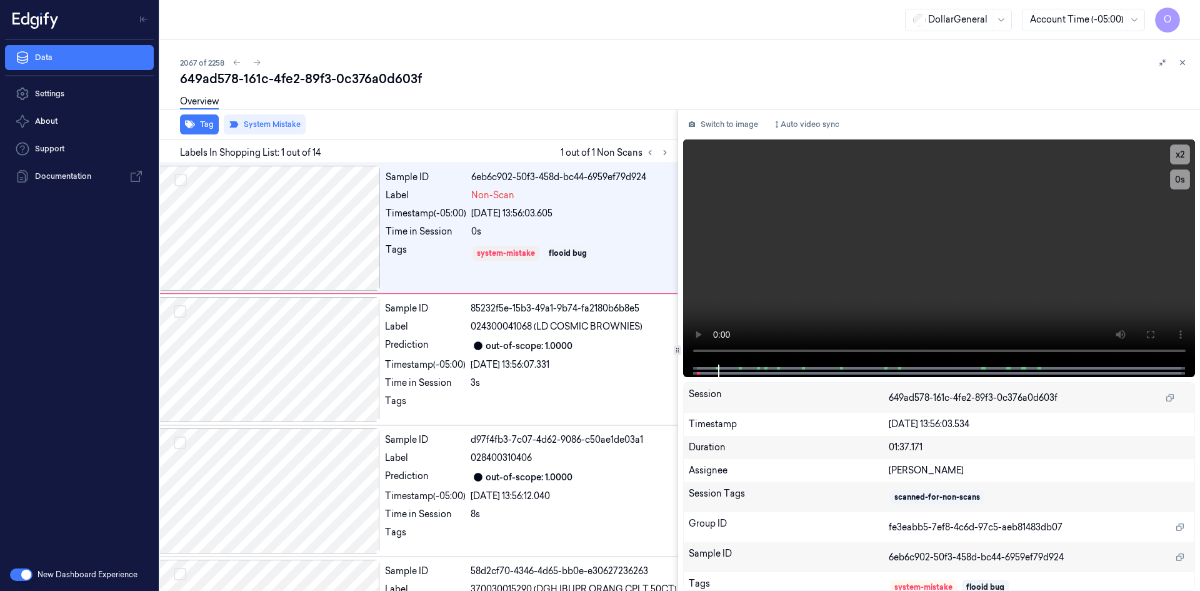
click at [513, 102] on div "Overview" at bounding box center [685, 104] width 1010 height 32
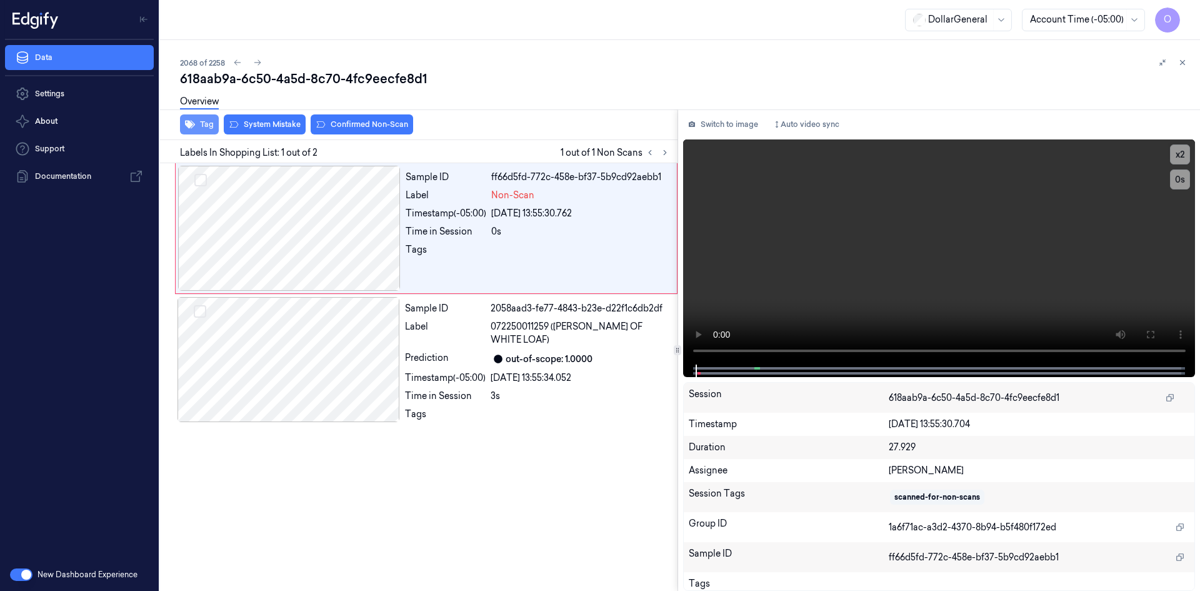
click at [211, 123] on button "Tag" at bounding box center [199, 124] width 39 height 20
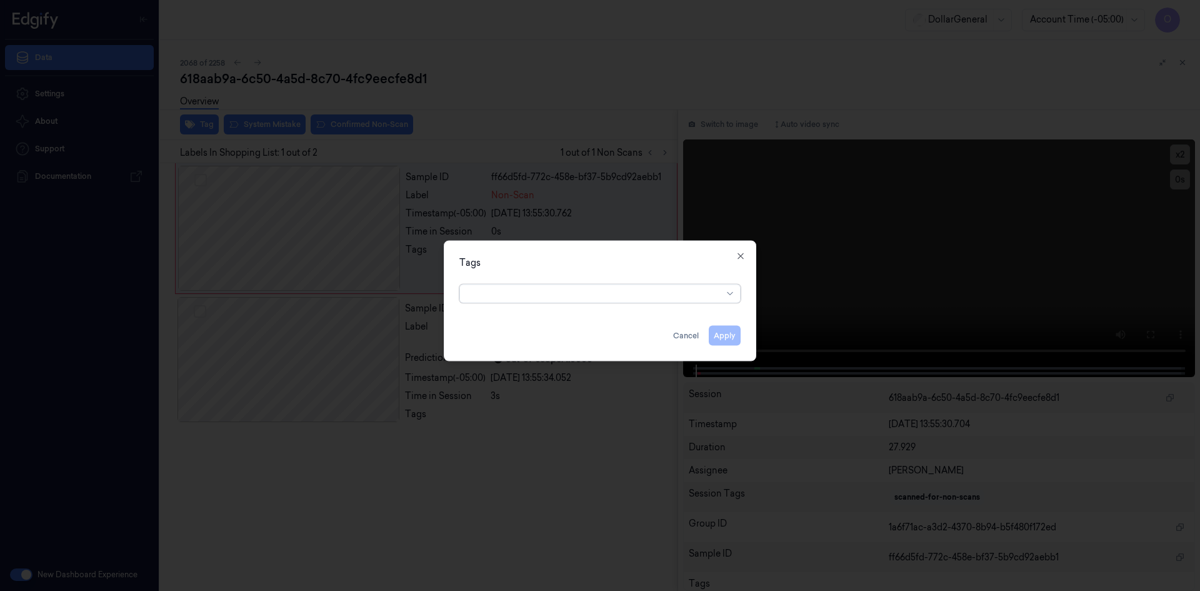
click at [604, 298] on div at bounding box center [595, 293] width 255 height 13
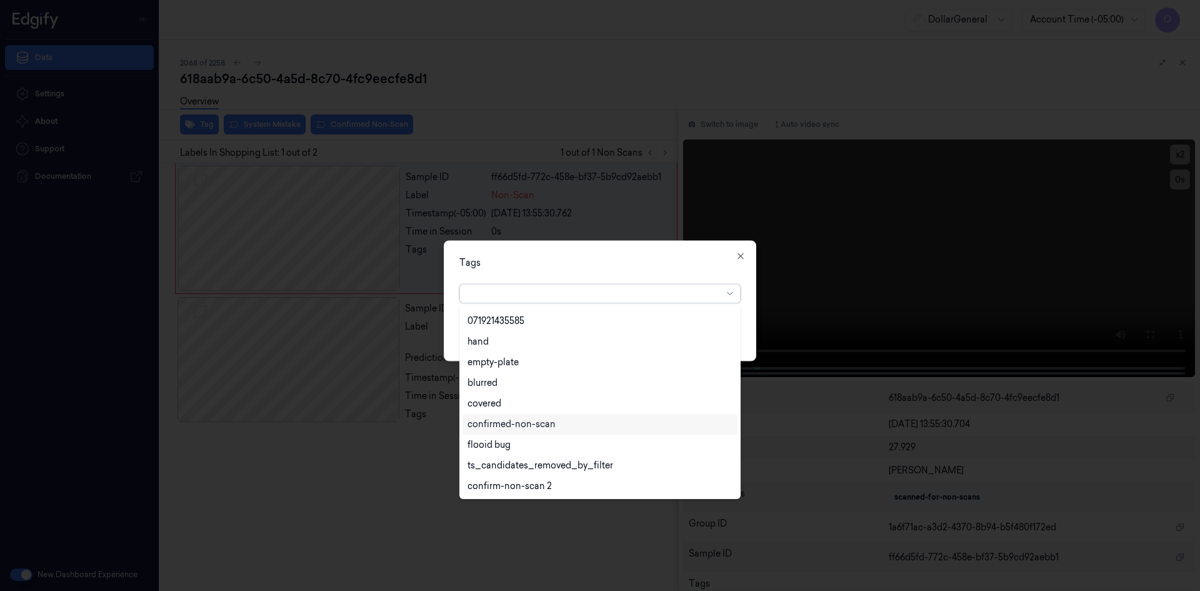
scroll to position [225, 0]
click at [501, 439] on div "flooid bug" at bounding box center [489, 444] width 43 height 13
click at [573, 271] on div "Tags option flooid bug , selected. 22 results available. Use Up and Down to cho…" at bounding box center [600, 300] width 313 height 121
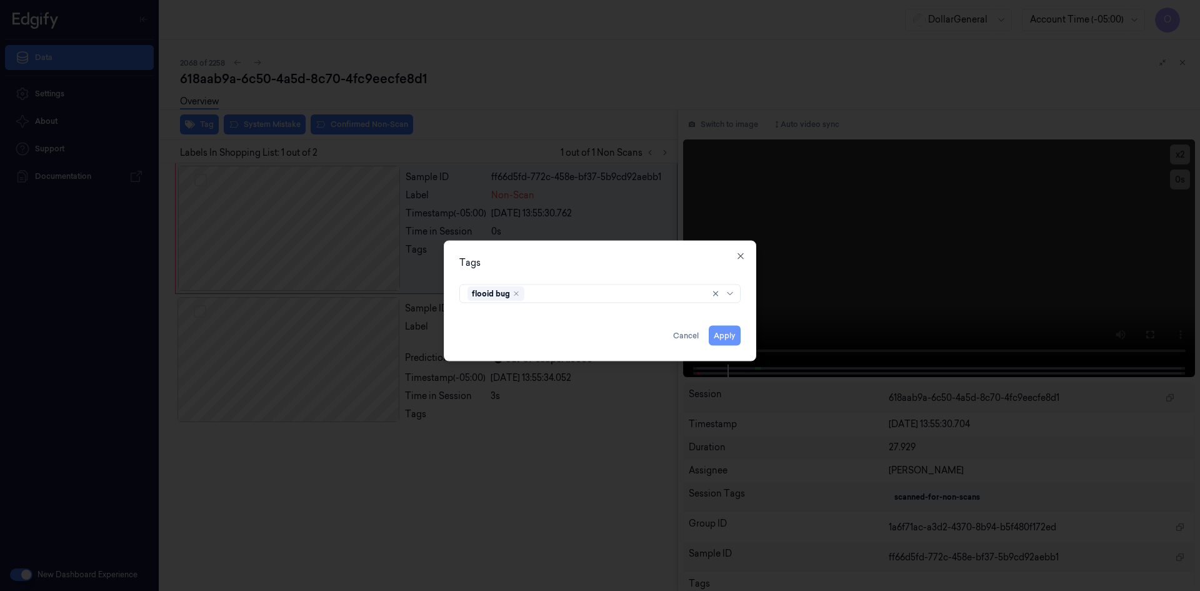
click at [737, 329] on button "Apply" at bounding box center [725, 335] width 32 height 20
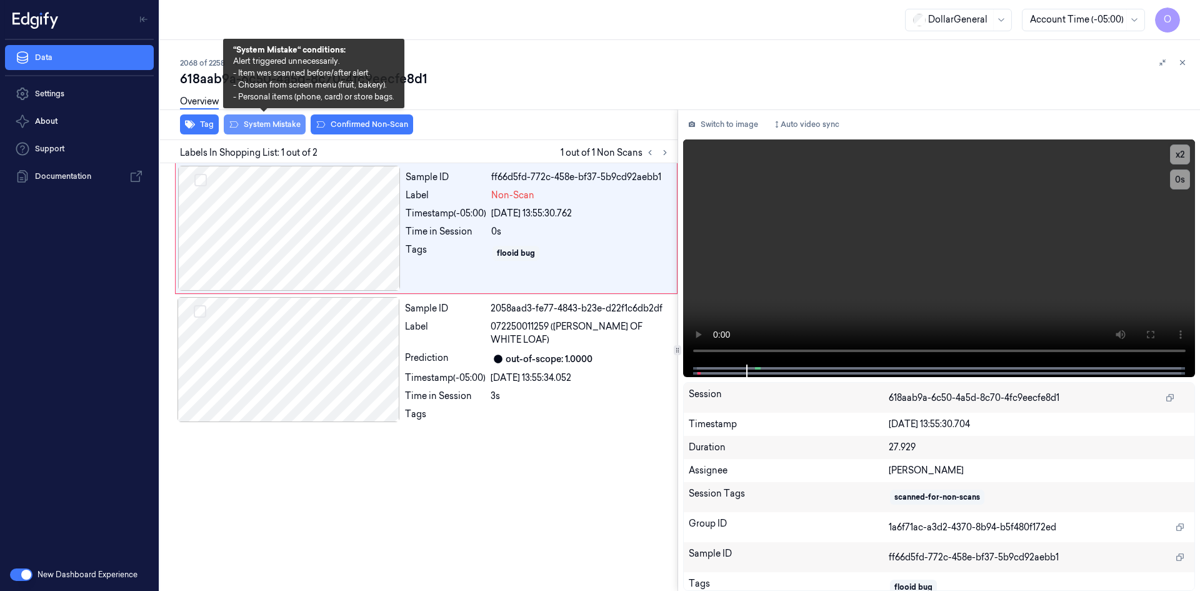
click at [258, 126] on button "System Mistake" at bounding box center [265, 124] width 82 height 20
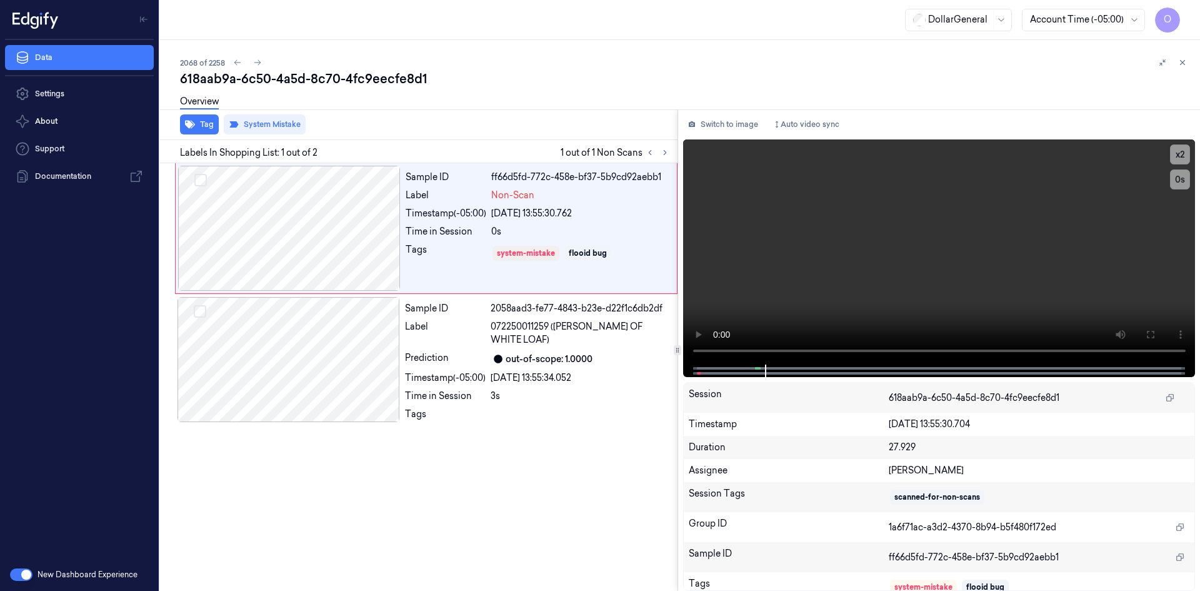
click at [538, 97] on div "Overview" at bounding box center [685, 104] width 1010 height 32
click at [481, 103] on div "Overview" at bounding box center [685, 104] width 1010 height 32
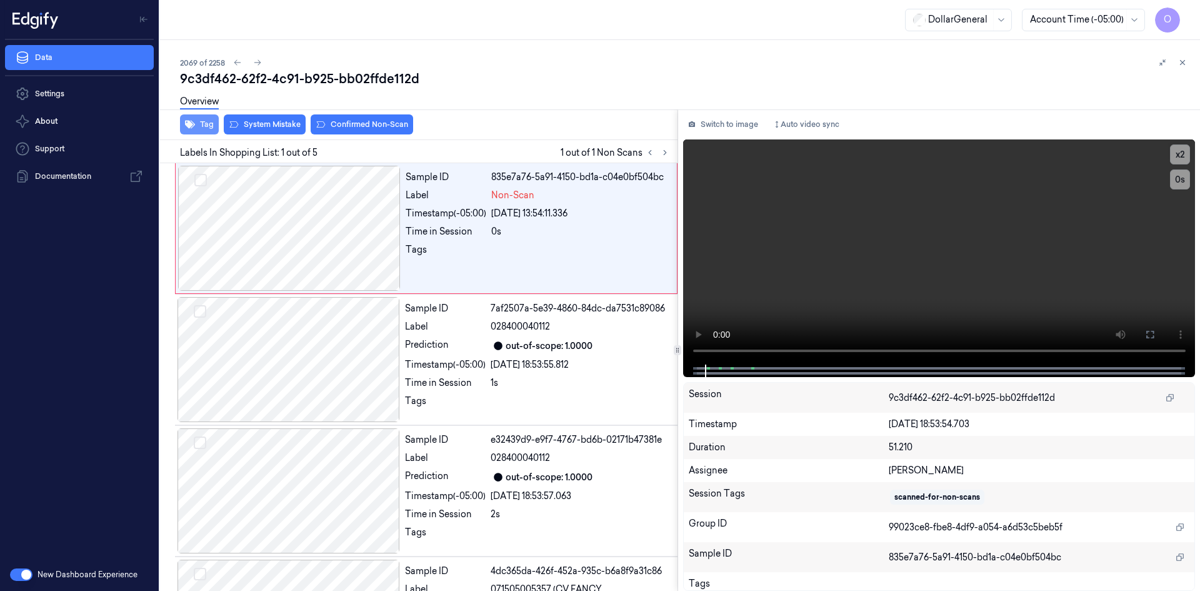
click at [203, 126] on button "Tag" at bounding box center [199, 124] width 39 height 20
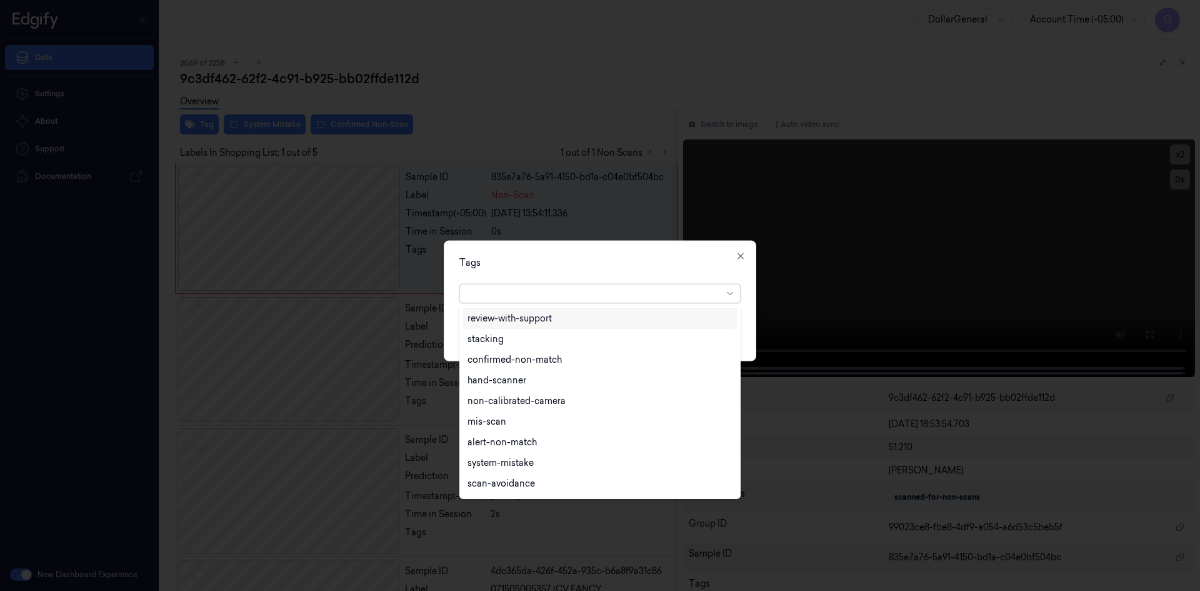
click at [491, 288] on div at bounding box center [595, 293] width 255 height 13
click at [565, 390] on div "flooid bug" at bounding box center [600, 382] width 275 height 21
click at [596, 268] on div "Tags" at bounding box center [599, 262] width 281 height 13
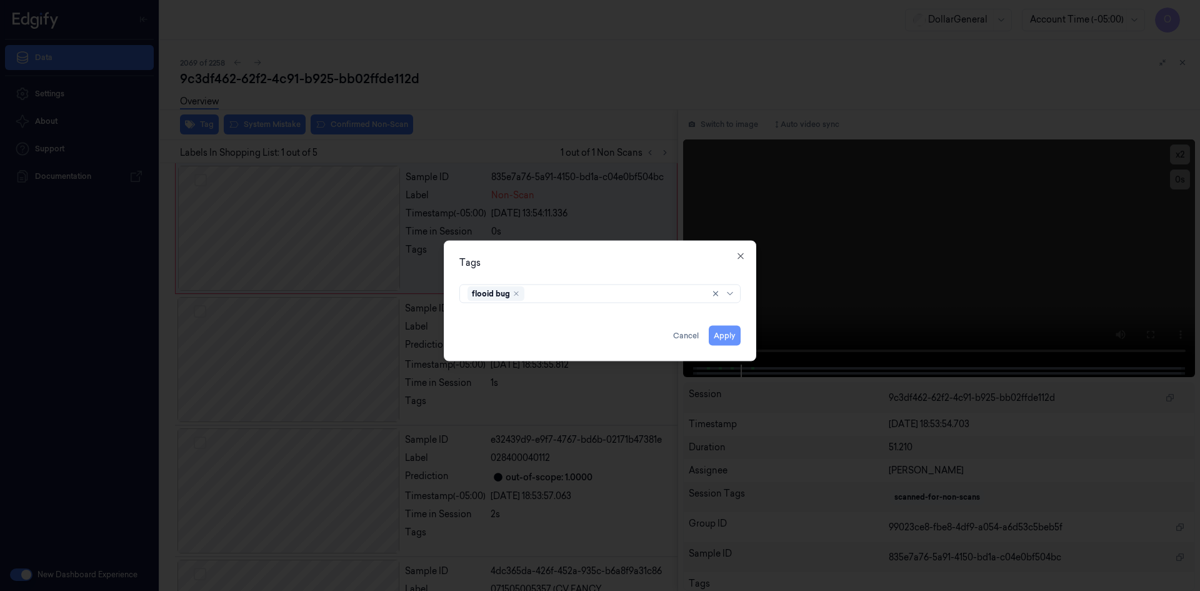
click at [725, 343] on button "Apply" at bounding box center [725, 335] width 32 height 20
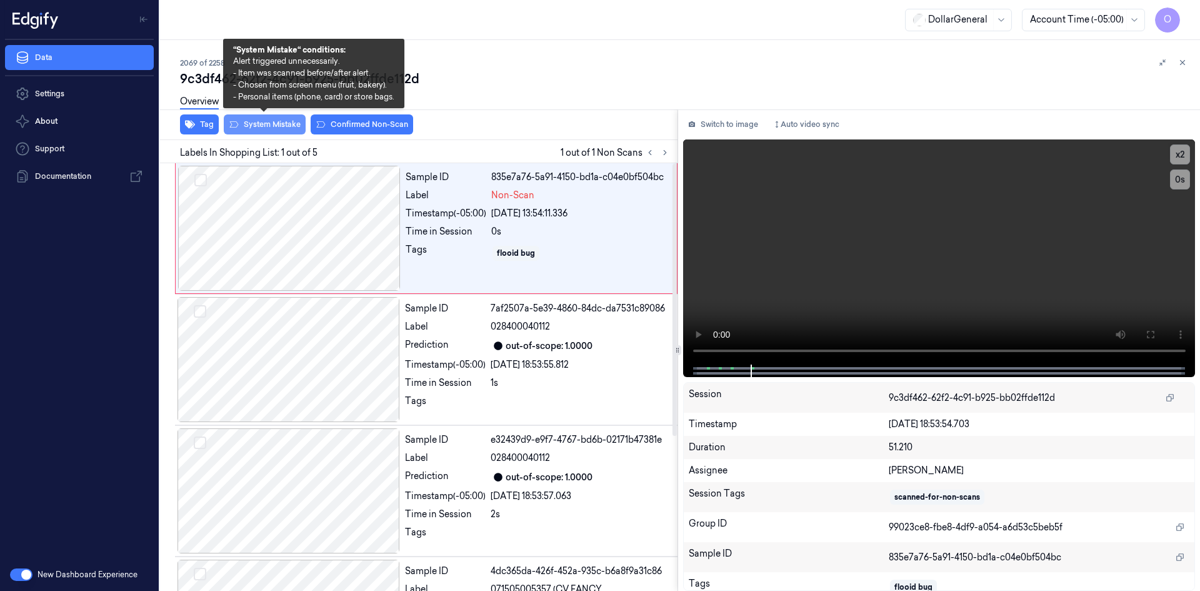
click at [255, 123] on button "System Mistake" at bounding box center [265, 124] width 82 height 20
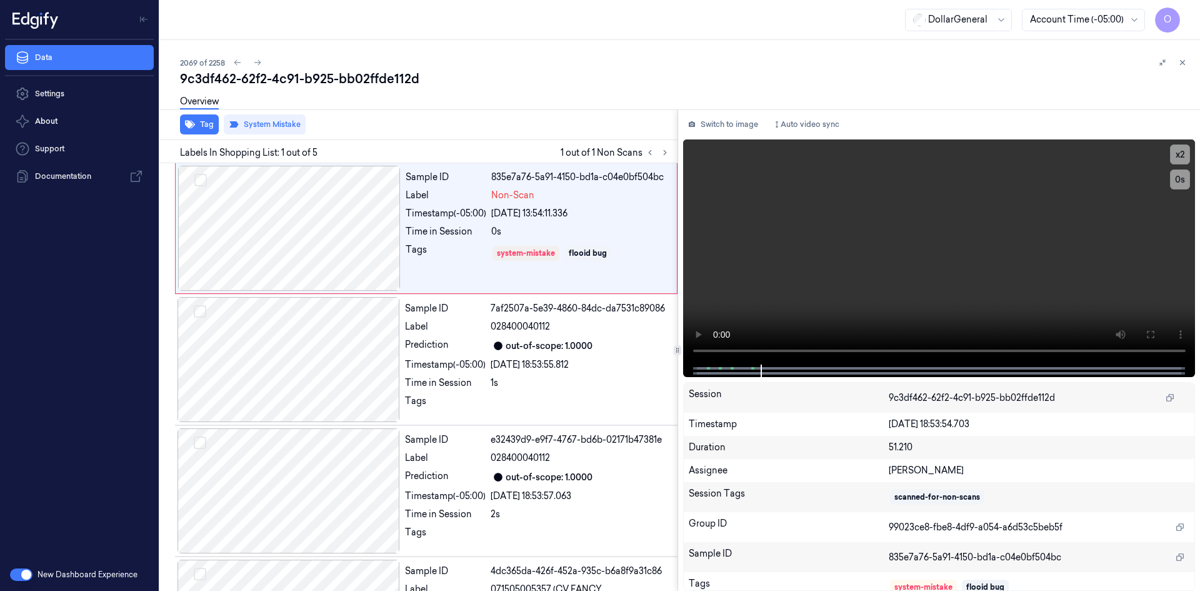
click at [489, 80] on div "9c3df462-62f2-4c91-b925-bb02ffde112d" at bounding box center [685, 79] width 1010 height 18
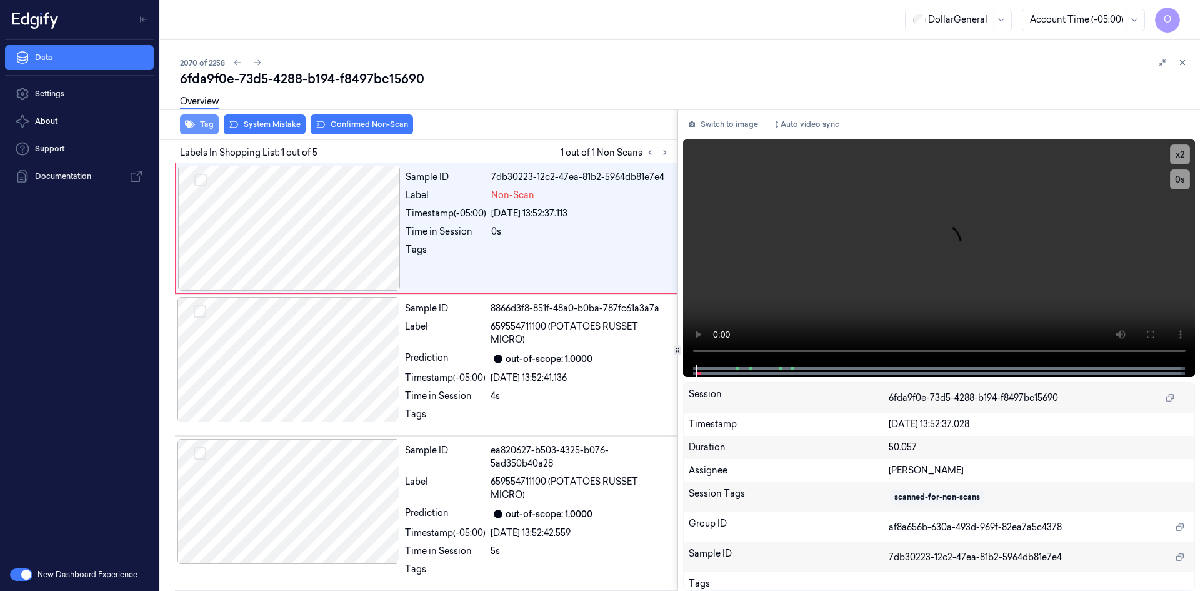
click at [200, 123] on button "Tag" at bounding box center [199, 124] width 39 height 20
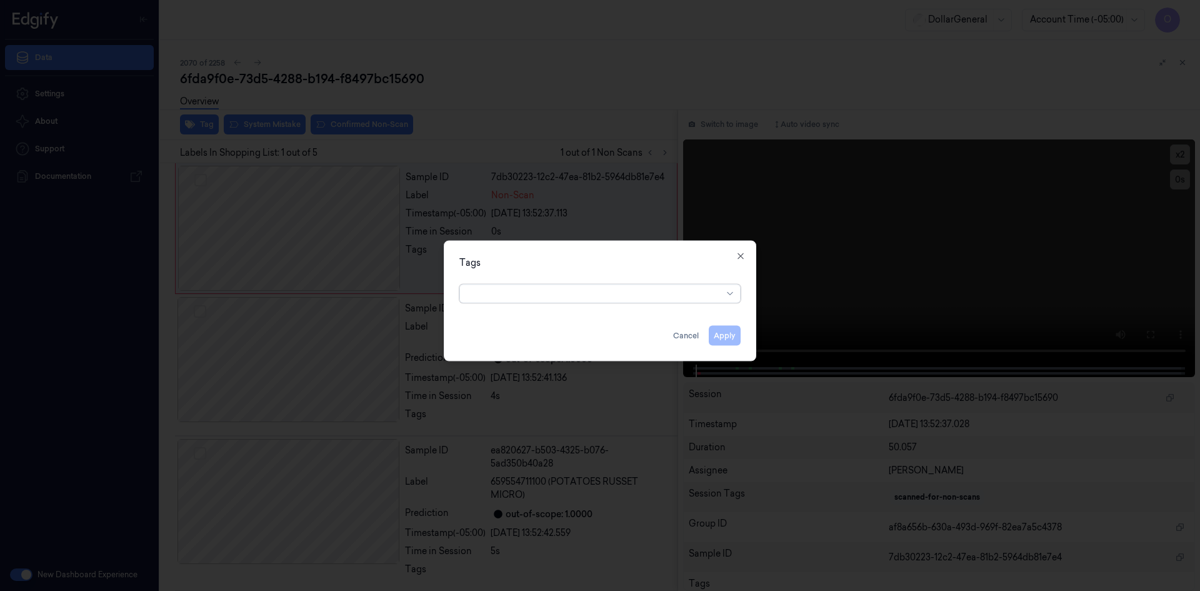
click at [628, 299] on div at bounding box center [595, 293] width 255 height 13
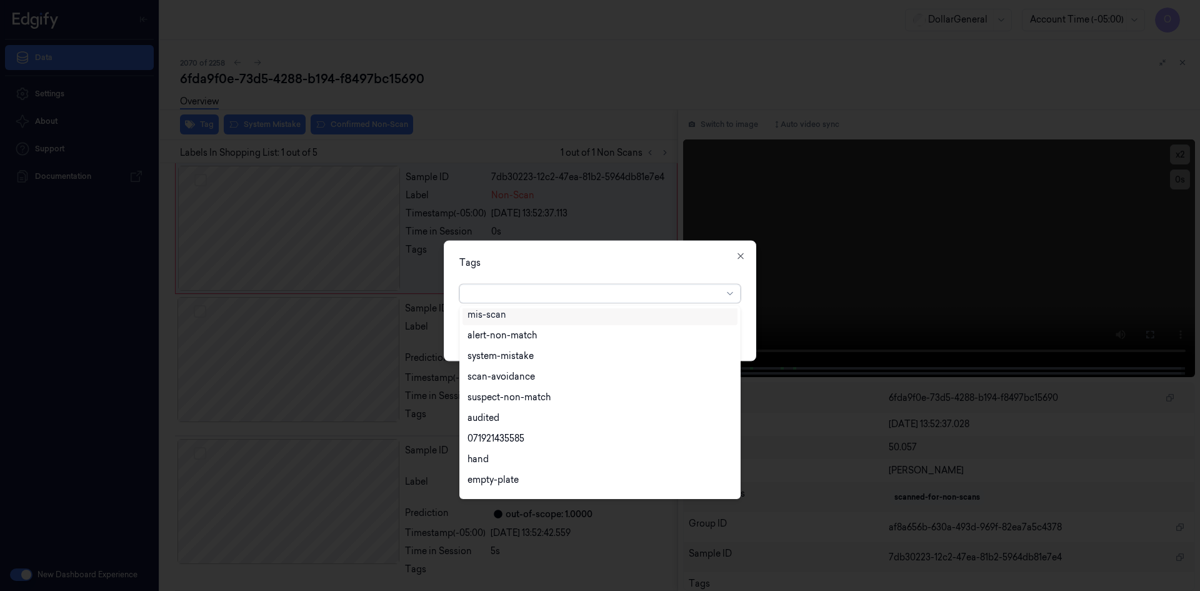
scroll to position [225, 0]
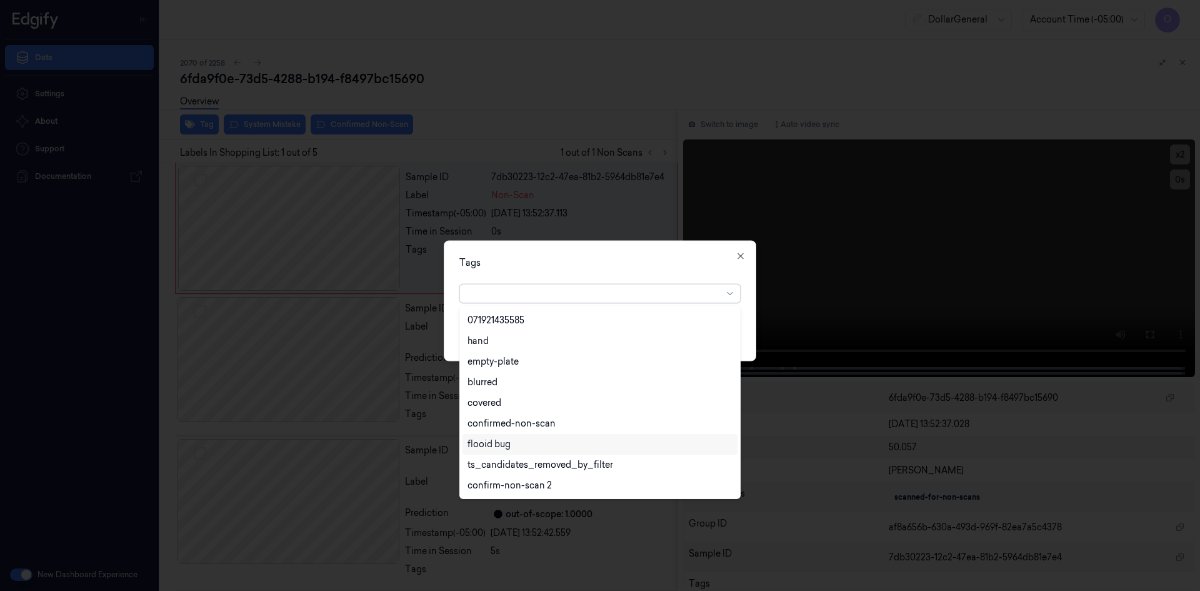
click at [516, 439] on div "flooid bug" at bounding box center [600, 444] width 265 height 13
click at [660, 259] on div "Tags" at bounding box center [599, 262] width 281 height 13
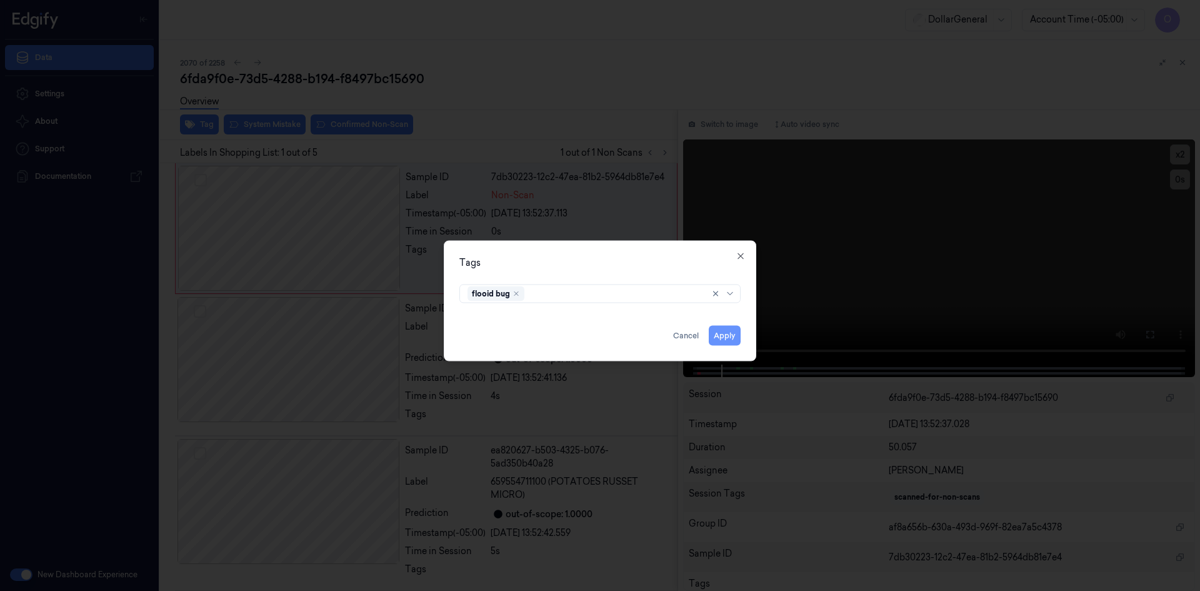
click at [717, 341] on button "Apply" at bounding box center [725, 335] width 32 height 20
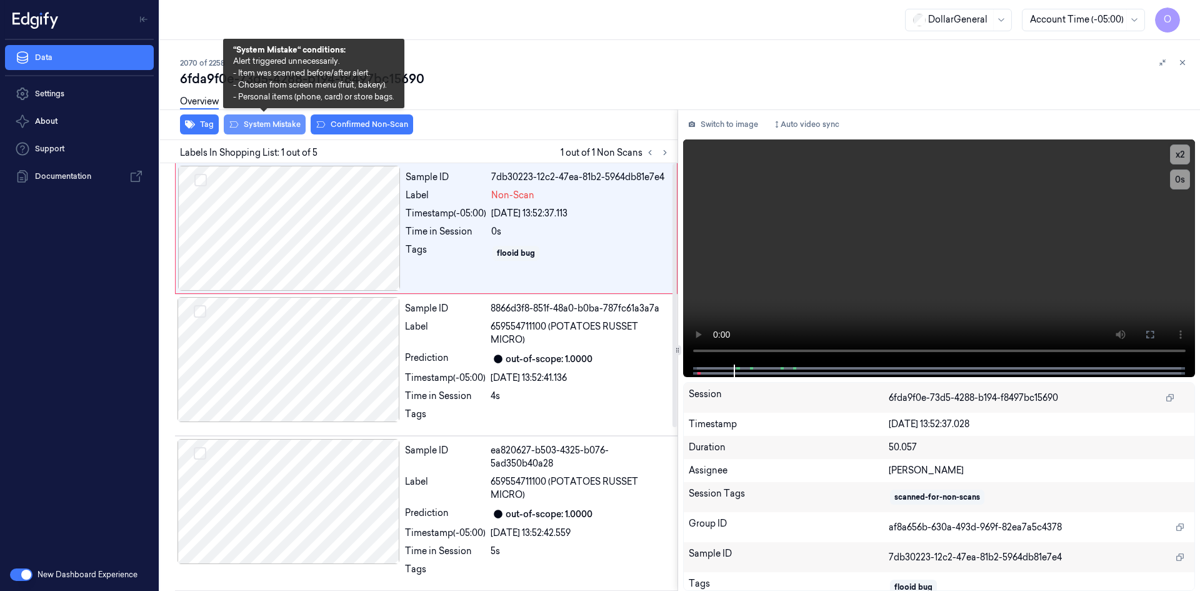
click at [277, 133] on button "System Mistake" at bounding box center [265, 124] width 82 height 20
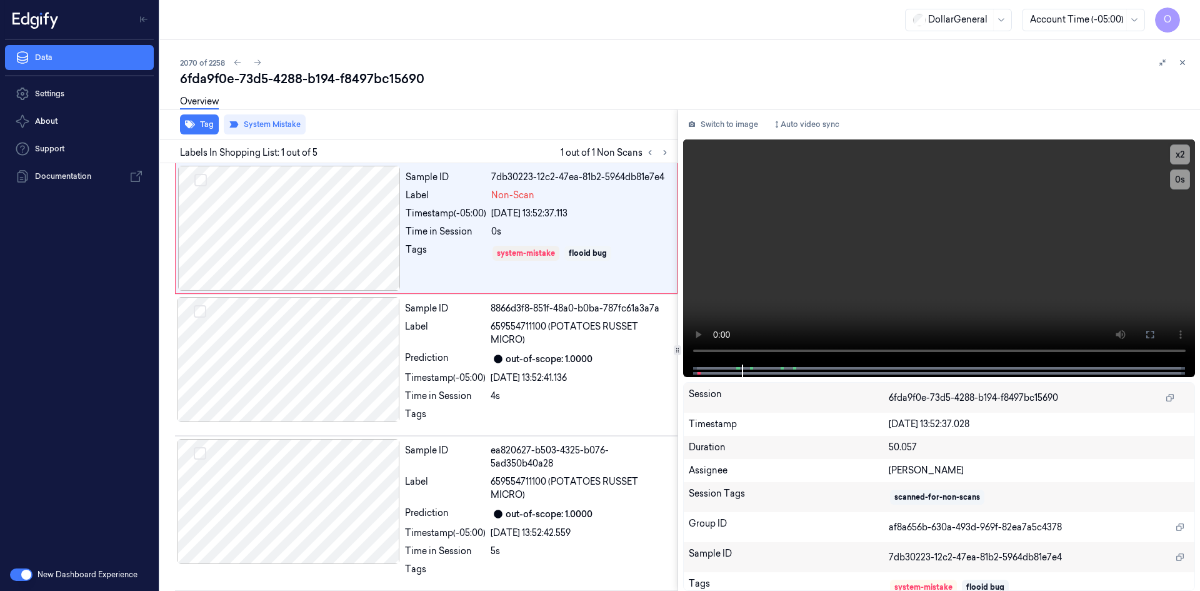
click at [495, 106] on div "Overview" at bounding box center [685, 104] width 1010 height 32
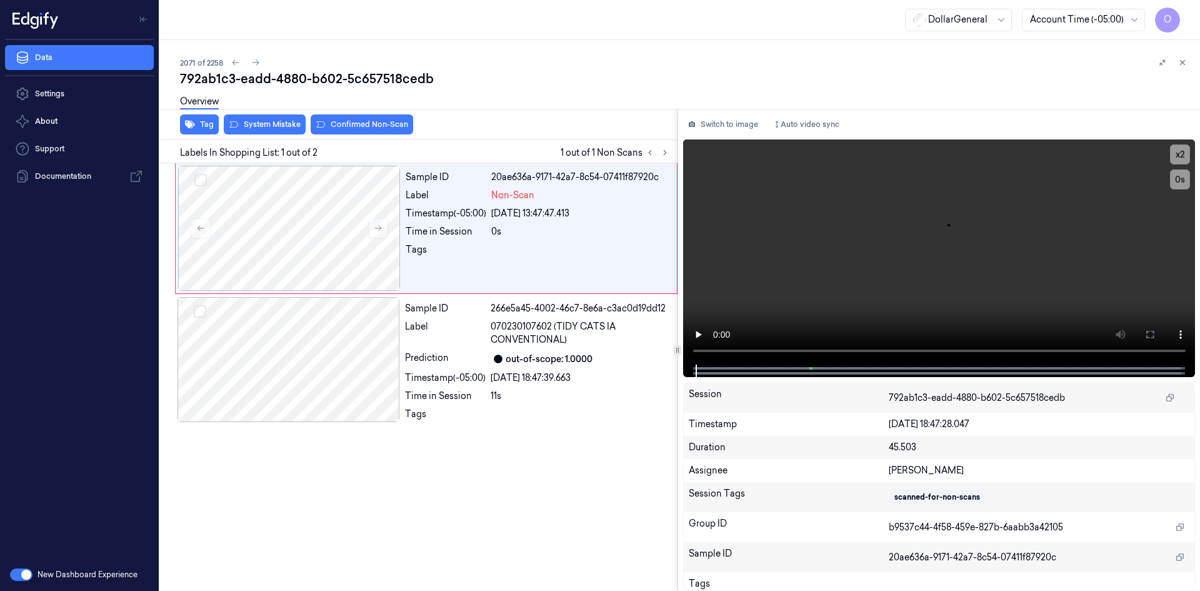
click at [203, 135] on div "Tag System Mistake Confirmed Non-Scan" at bounding box center [416, 124] width 523 height 31
click at [202, 128] on button "Tag" at bounding box center [199, 124] width 39 height 20
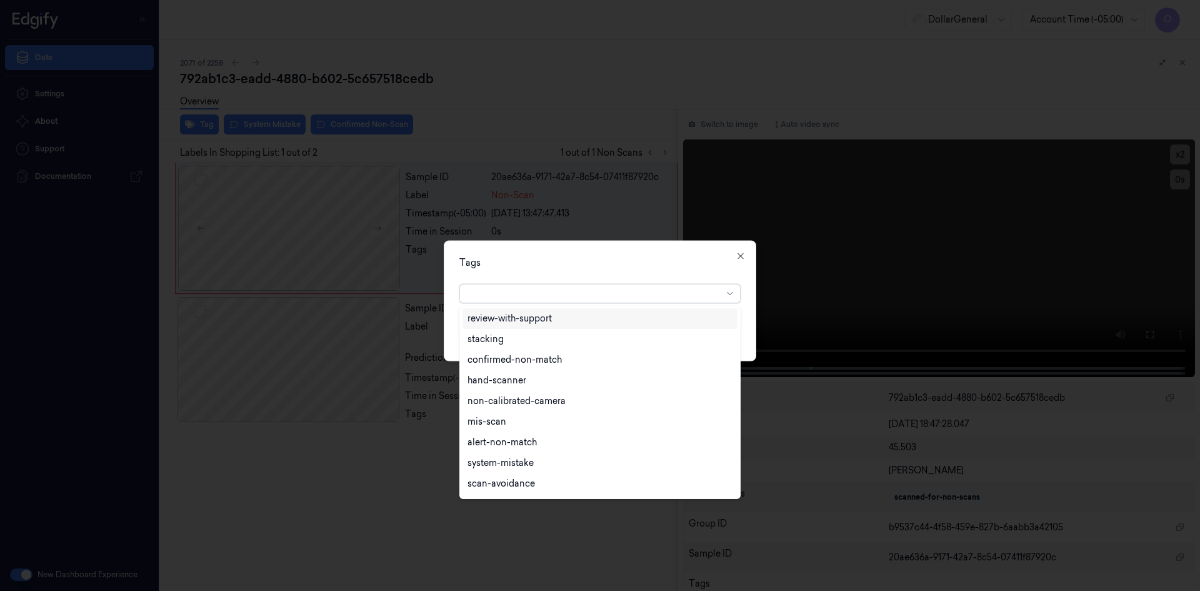
click at [556, 299] on div at bounding box center [595, 293] width 255 height 13
click at [493, 388] on div "flooid bug" at bounding box center [489, 382] width 43 height 13
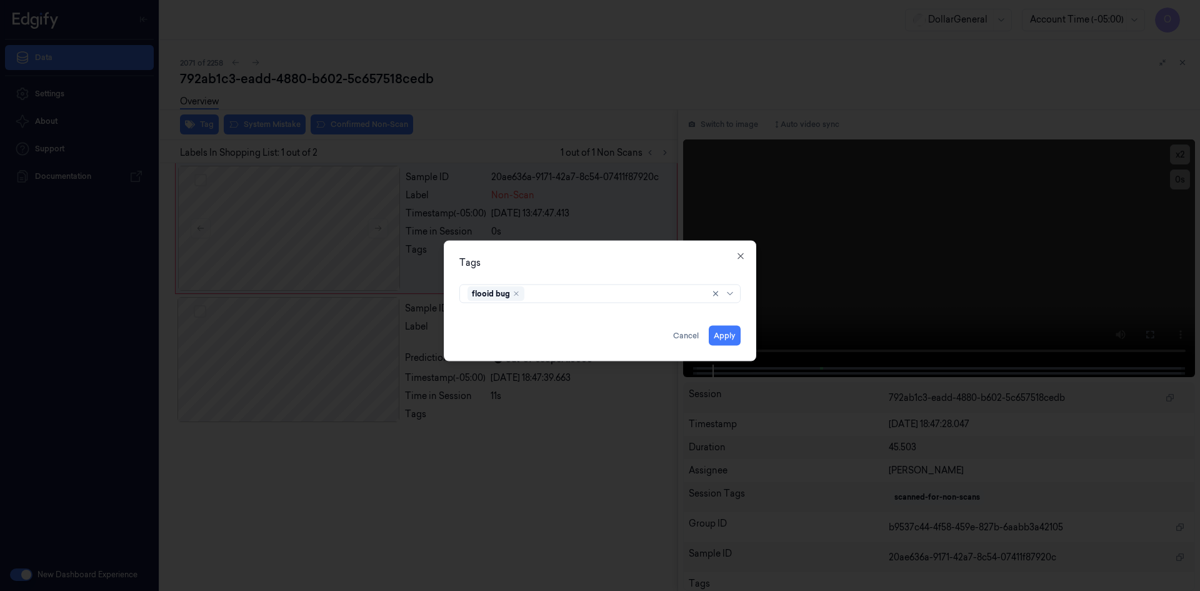
click at [563, 263] on div "Tags" at bounding box center [599, 262] width 281 height 13
click at [724, 331] on button "Apply" at bounding box center [725, 335] width 32 height 20
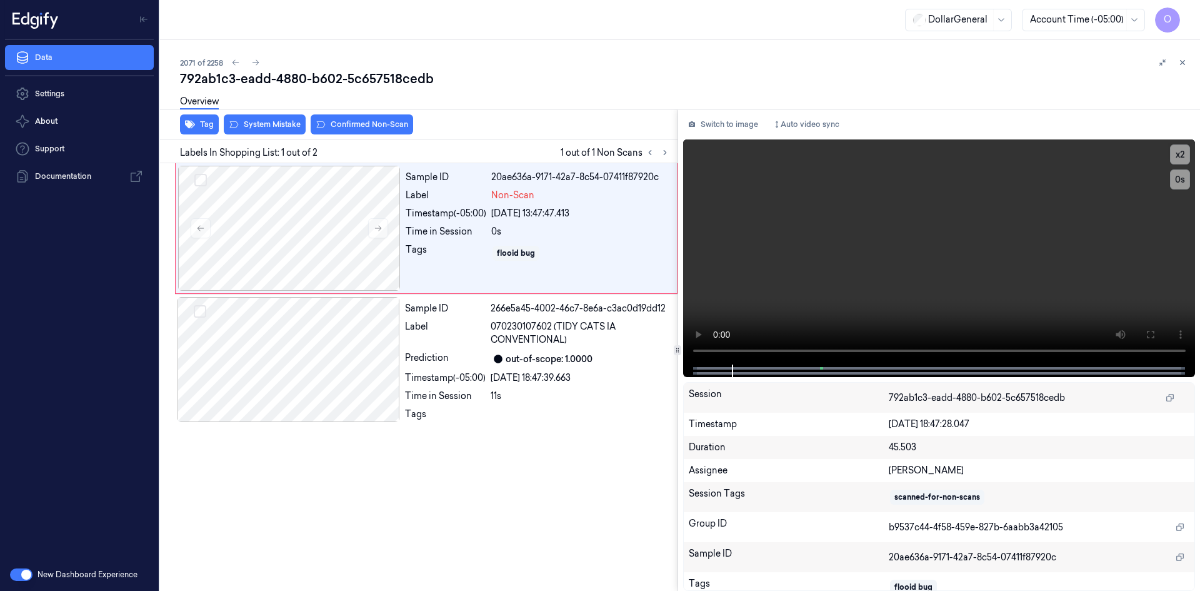
click at [271, 112] on div "Overview" at bounding box center [685, 104] width 1010 height 32
click at [278, 119] on button "System Mistake" at bounding box center [265, 124] width 82 height 20
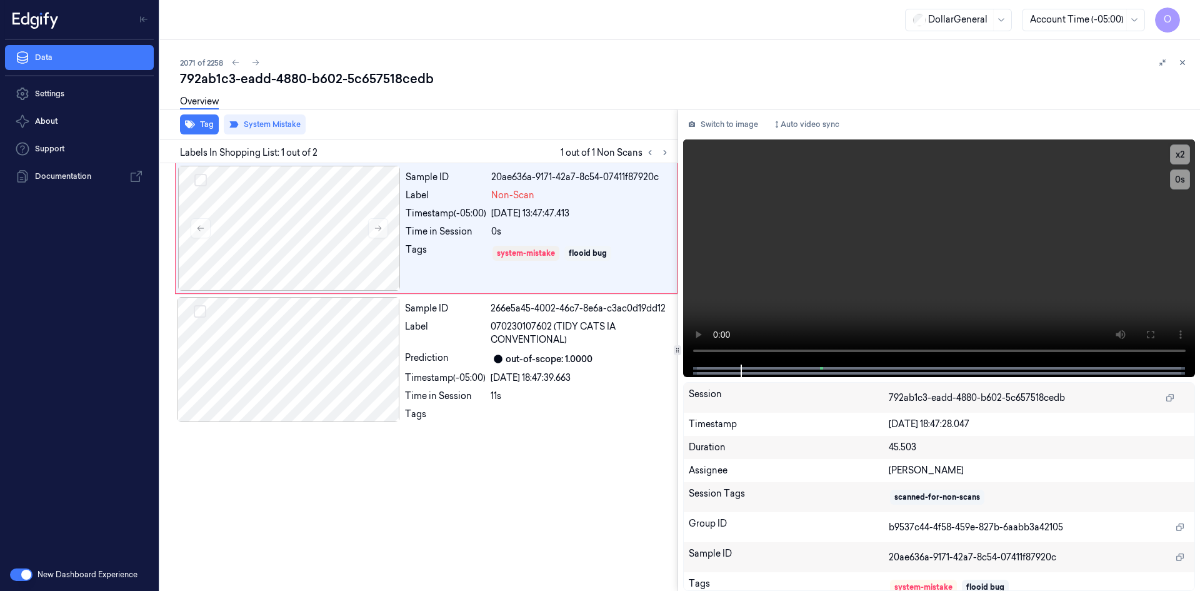
click at [311, 101] on div "Overview" at bounding box center [685, 104] width 1010 height 32
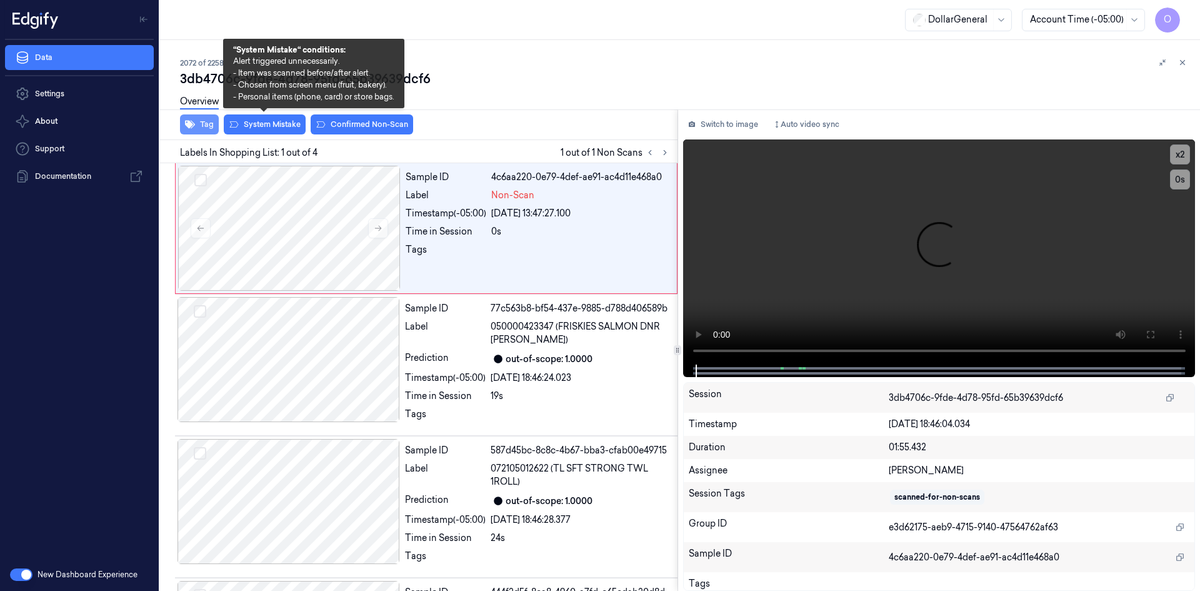
click at [211, 128] on button "Tag" at bounding box center [199, 124] width 39 height 20
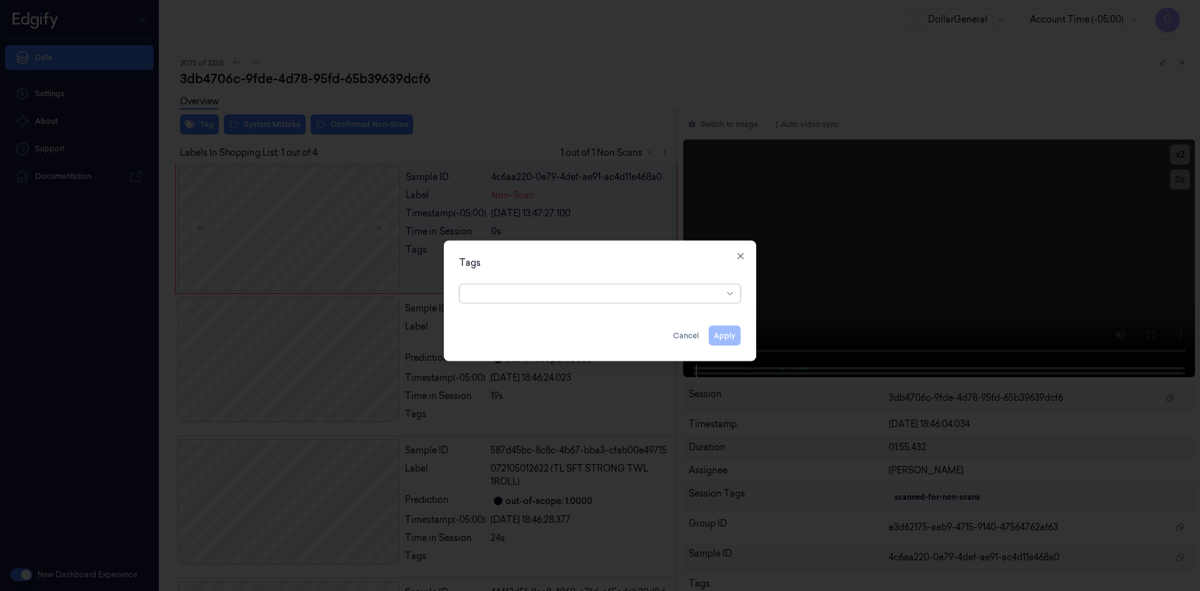
click at [571, 302] on div at bounding box center [599, 293] width 281 height 19
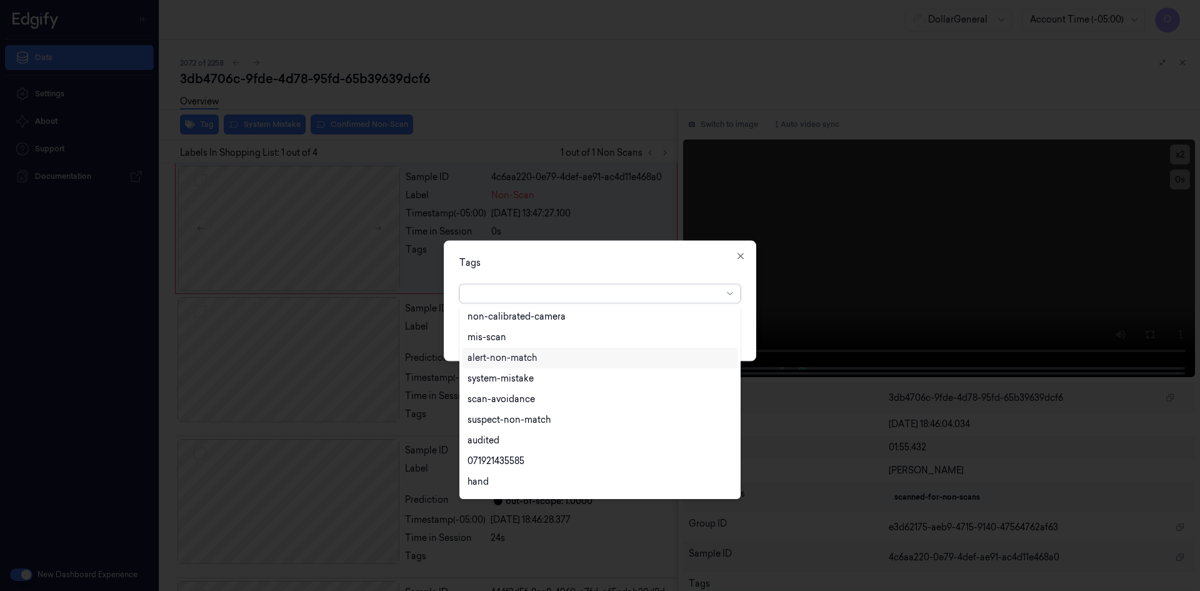
scroll to position [225, 0]
click at [508, 436] on div "flooid bug" at bounding box center [600, 444] width 275 height 21
click at [592, 256] on div "Tags" at bounding box center [599, 262] width 281 height 13
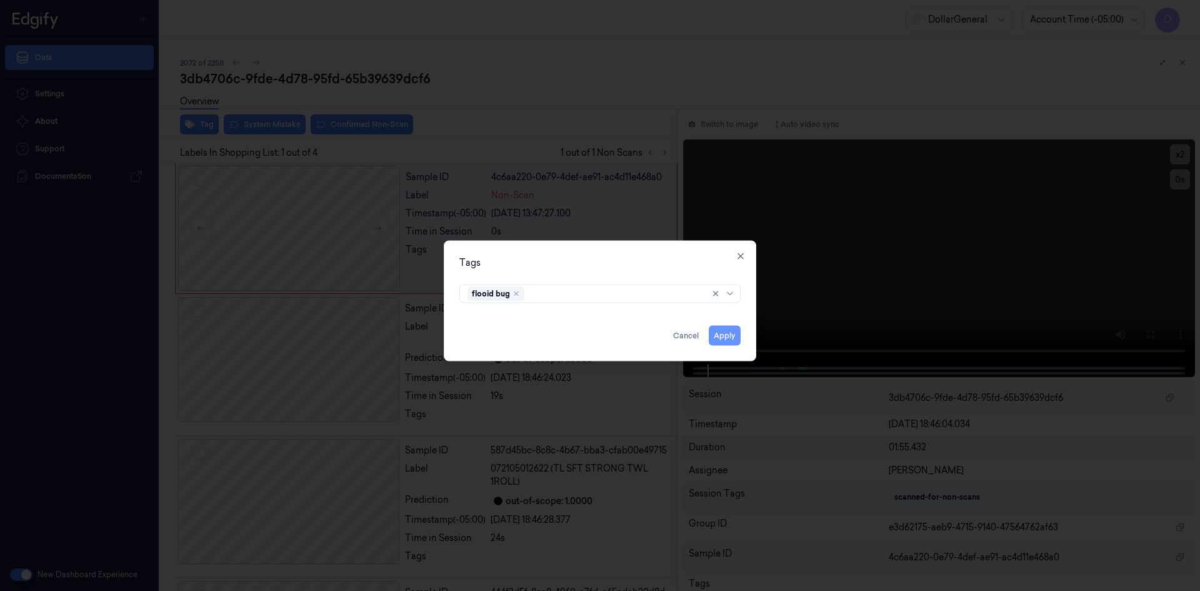
click at [727, 325] on div "Apply Cancel" at bounding box center [599, 330] width 281 height 30
click at [721, 333] on button "Apply" at bounding box center [725, 335] width 32 height 20
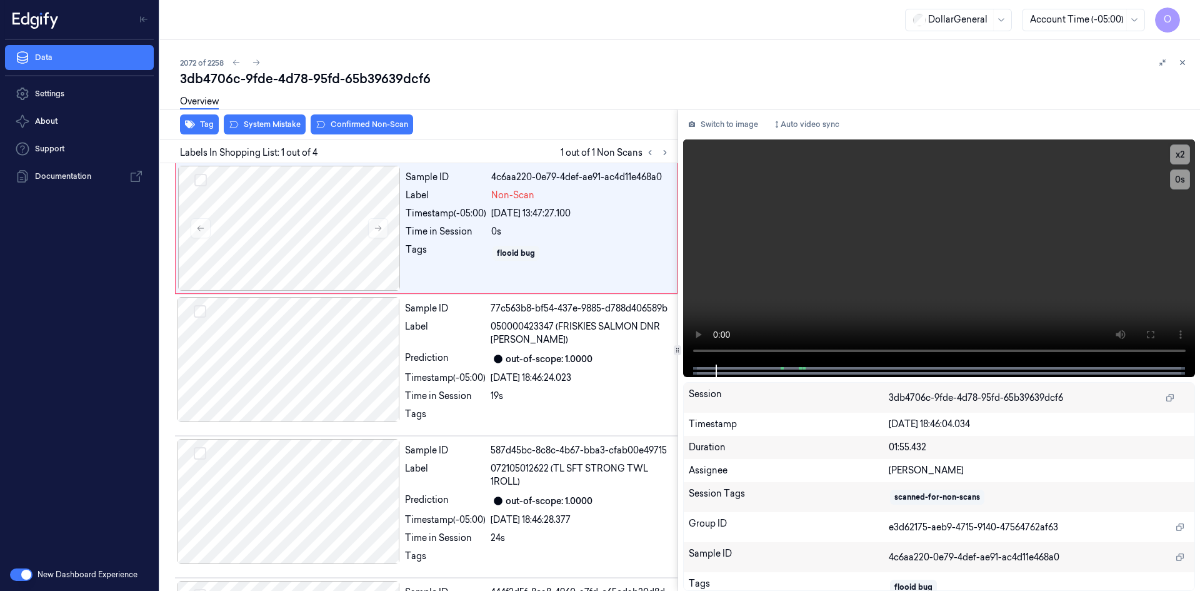
click at [263, 118] on div "Overview" at bounding box center [685, 104] width 1010 height 32
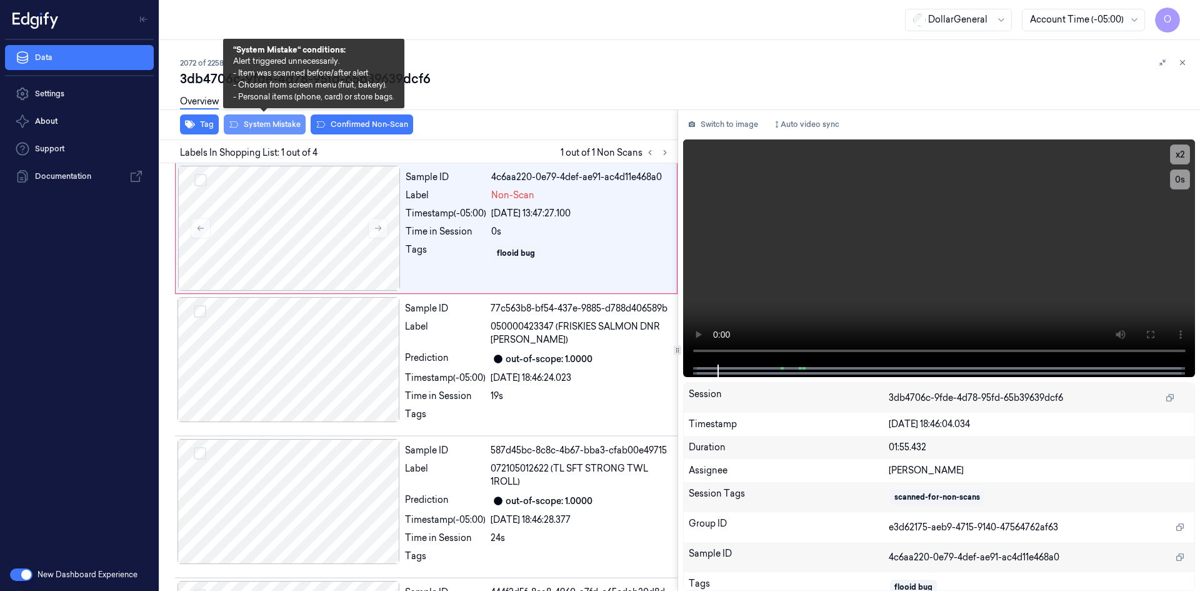
click at [267, 124] on button "System Mistake" at bounding box center [265, 124] width 82 height 20
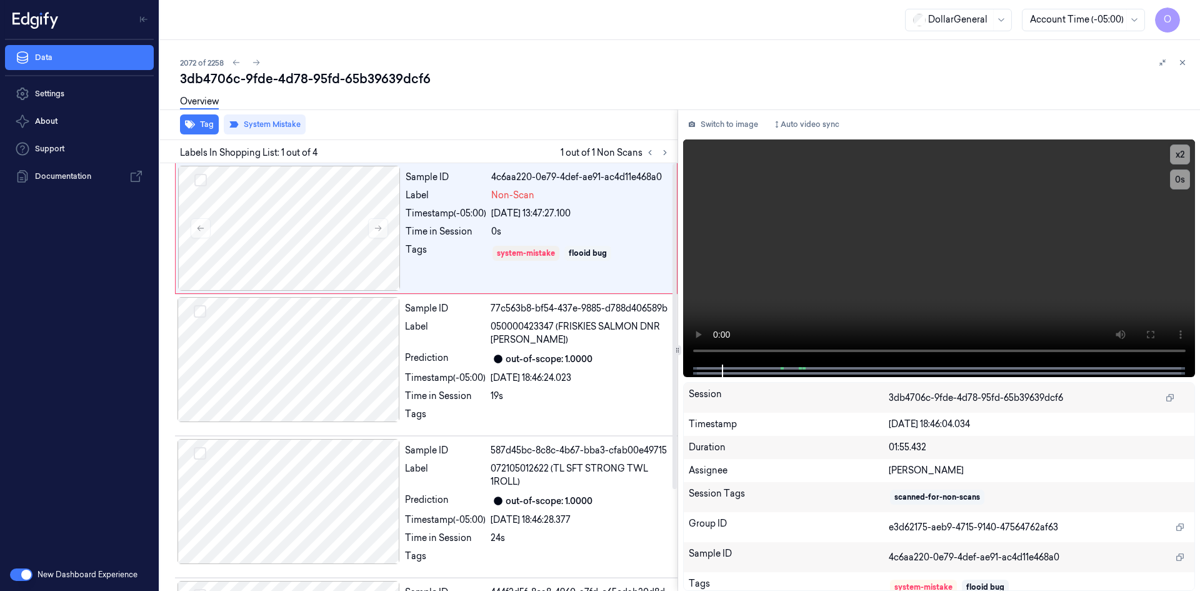
click at [550, 105] on div "Overview" at bounding box center [685, 104] width 1010 height 32
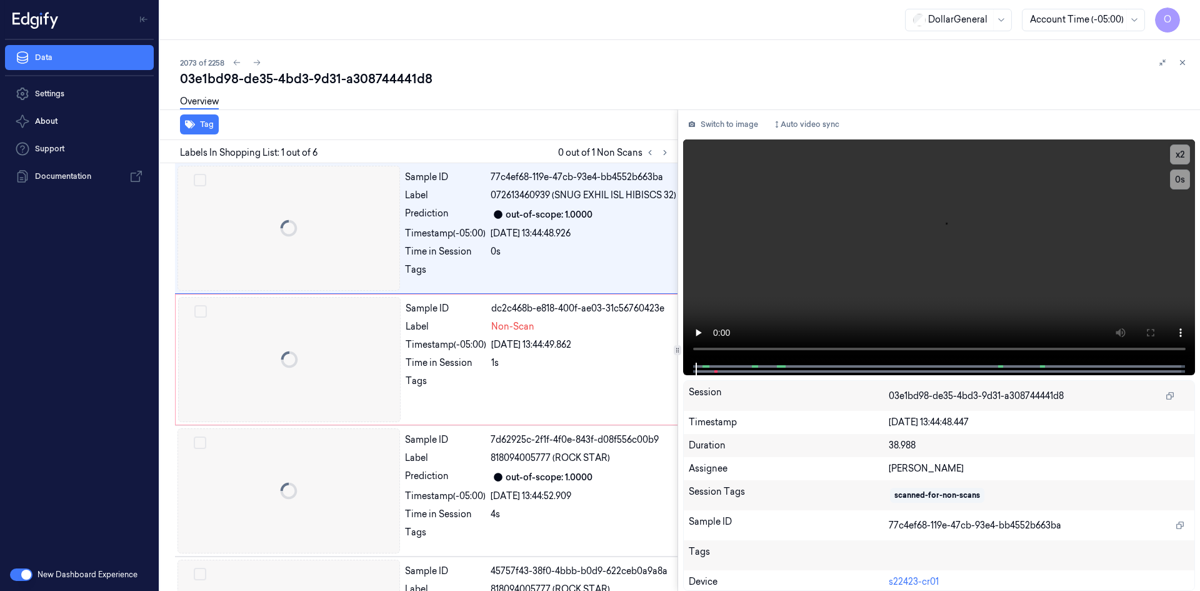
scroll to position [0, 20]
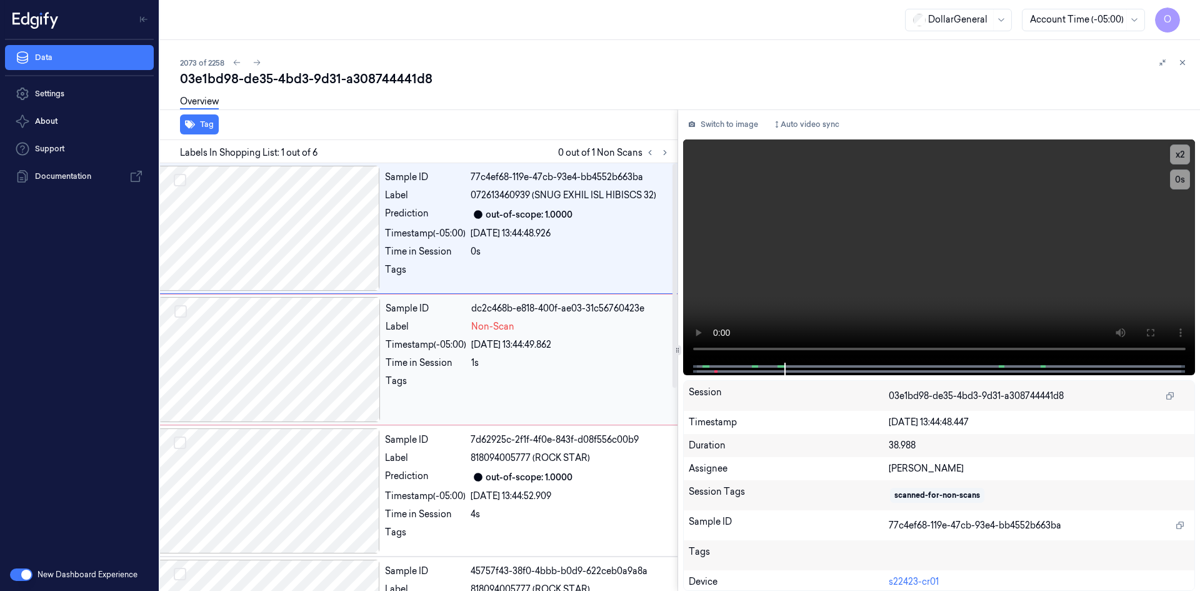
click at [461, 365] on div "Time in Session" at bounding box center [426, 362] width 81 height 13
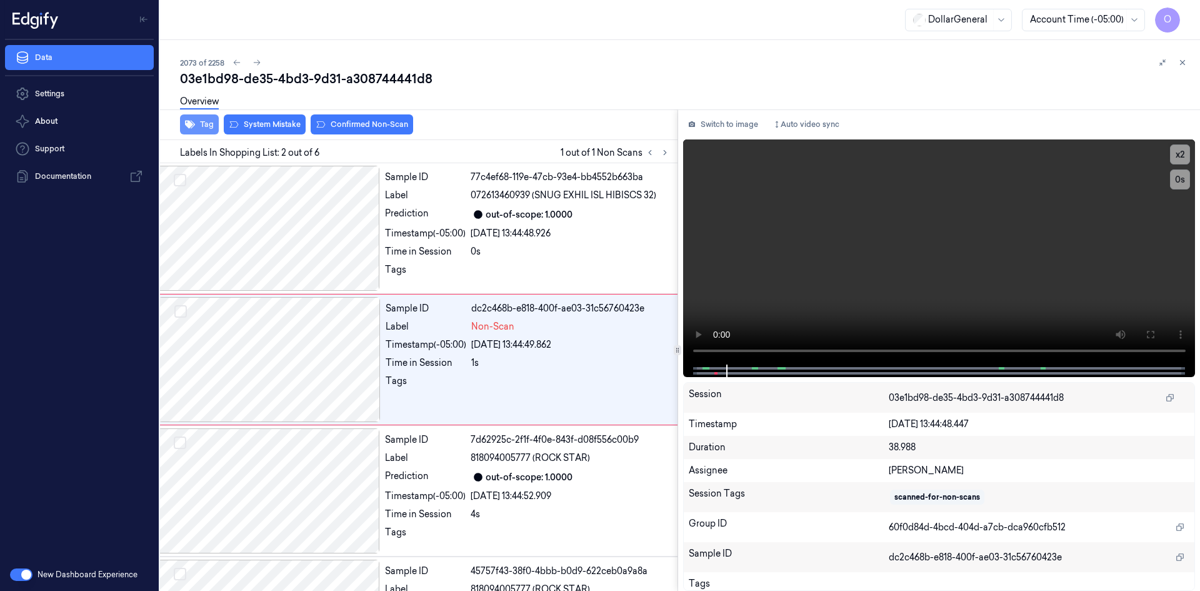
click at [206, 125] on button "Tag" at bounding box center [199, 124] width 39 height 20
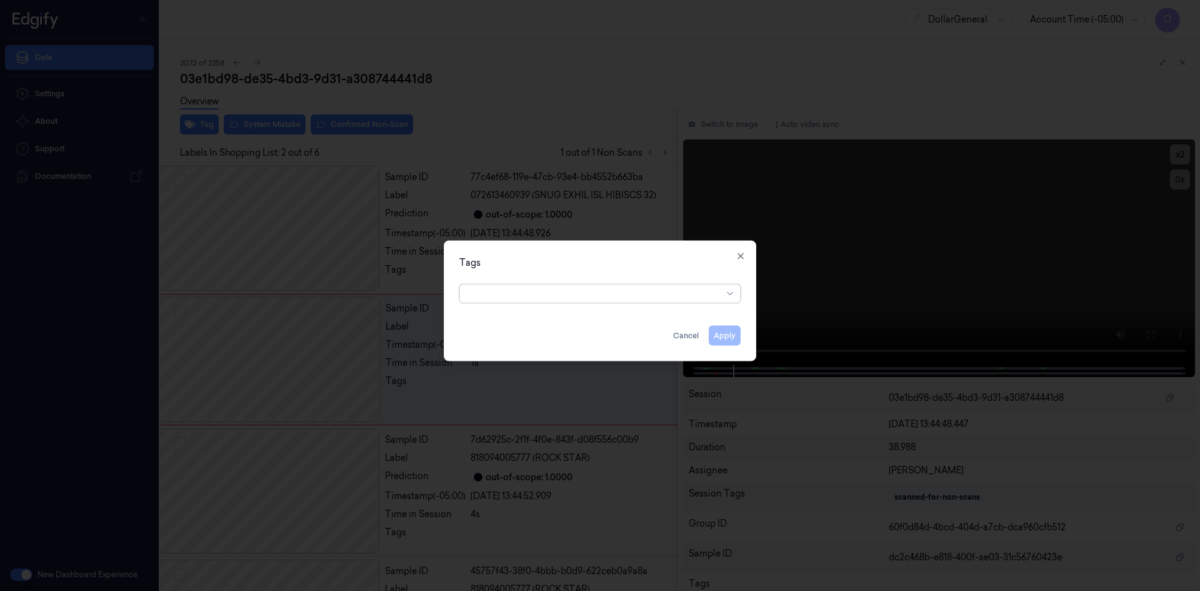
click at [555, 288] on div at bounding box center [595, 293] width 255 height 13
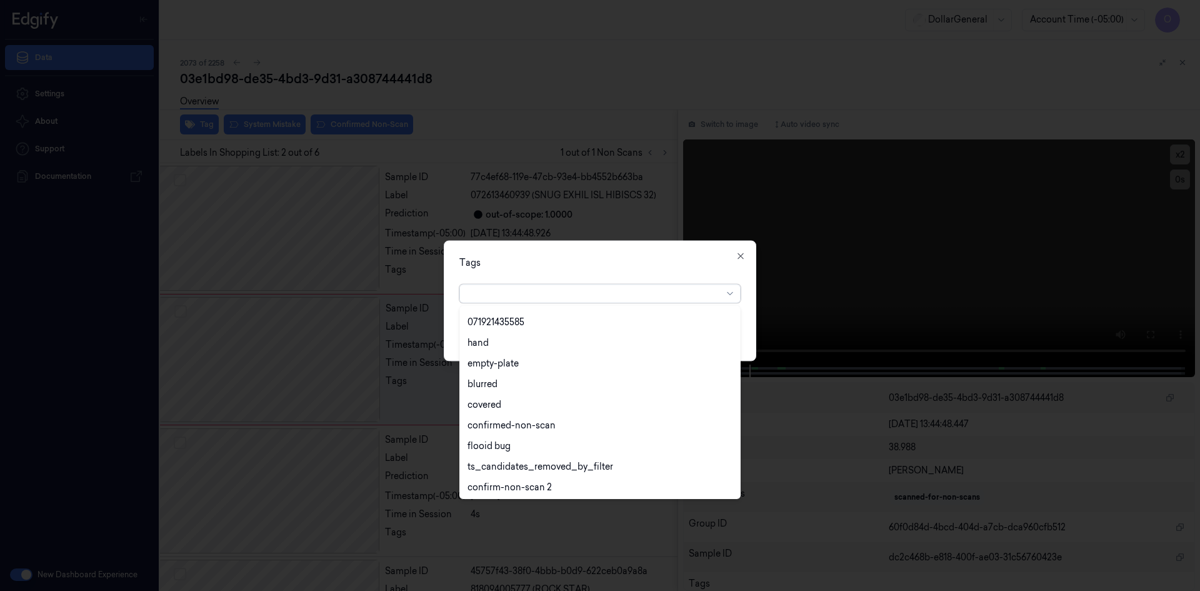
scroll to position [225, 0]
click at [503, 441] on div "flooid bug" at bounding box center [489, 444] width 43 height 13
click at [610, 256] on div "Tags" at bounding box center [599, 262] width 281 height 13
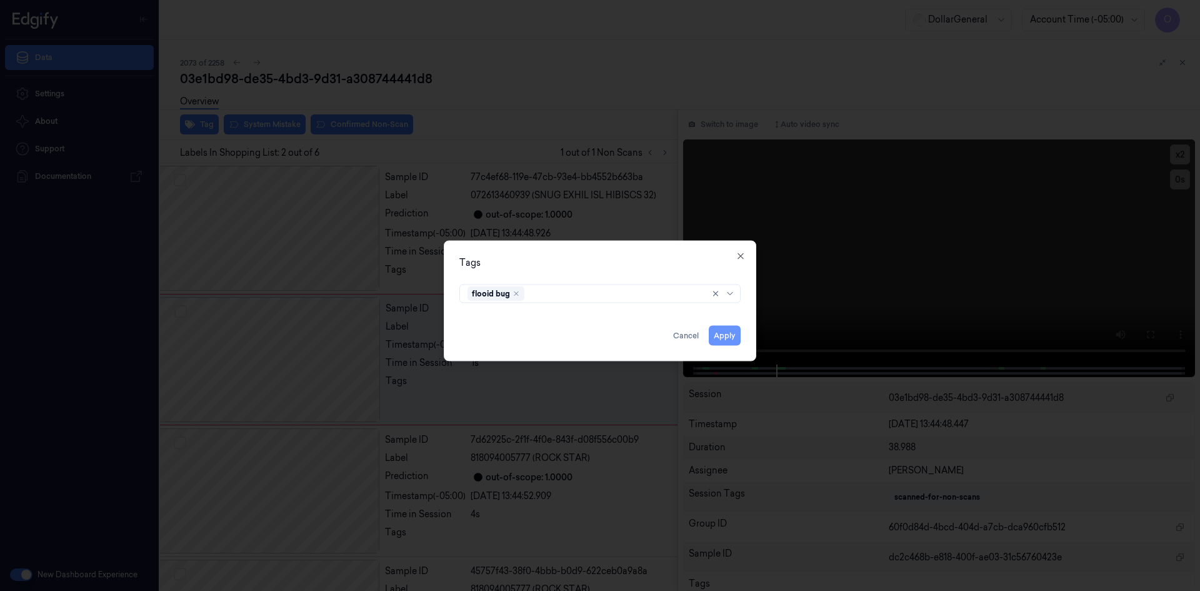
click at [727, 338] on button "Apply" at bounding box center [725, 335] width 32 height 20
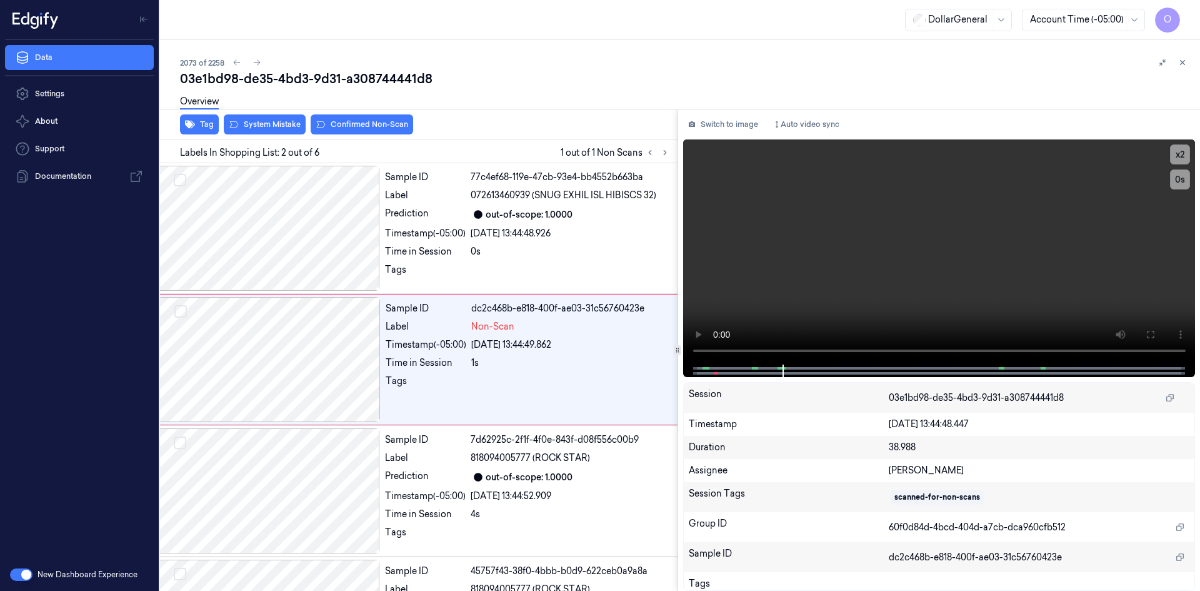
click at [267, 116] on div "Overview" at bounding box center [685, 104] width 1010 height 32
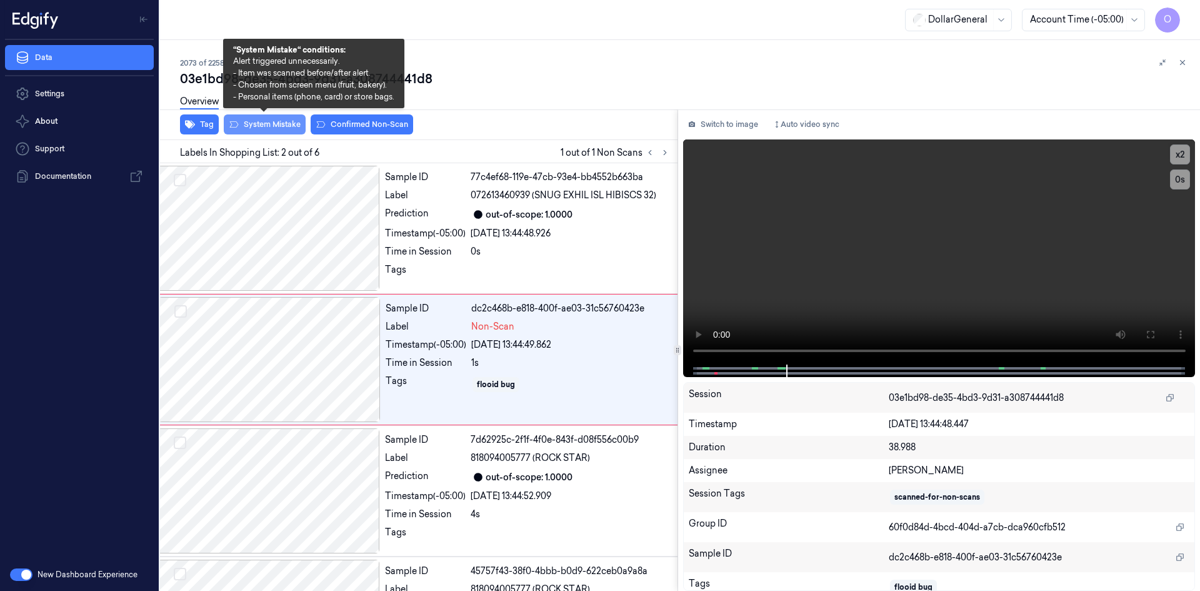
click at [269, 121] on button "System Mistake" at bounding box center [265, 124] width 82 height 20
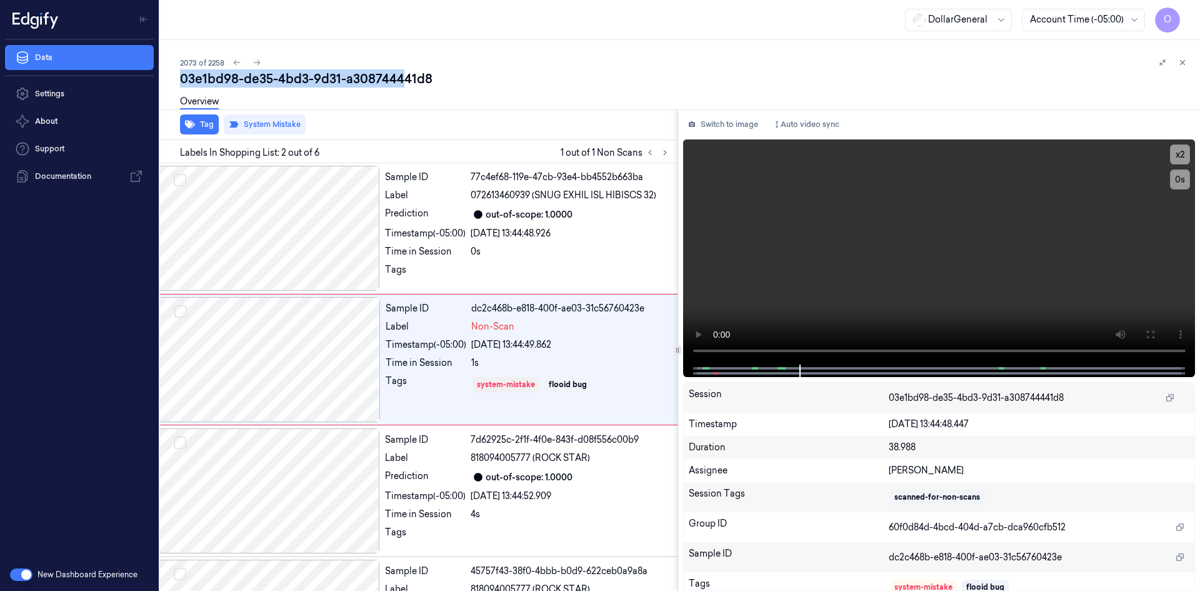
click at [404, 69] on div "2073 of 2258 03e1bd98-de35-4bd3-9d31-a308744441d8 Overview Tag System Mistake L…" at bounding box center [680, 315] width 1040 height 551
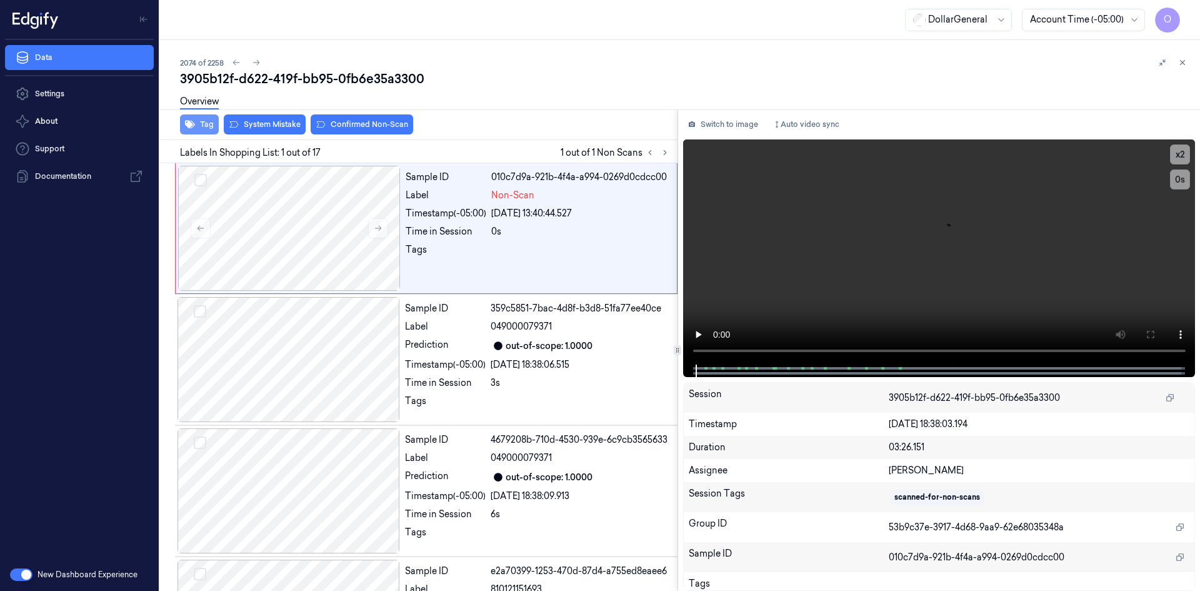
click at [208, 119] on button "Tag" at bounding box center [199, 124] width 39 height 20
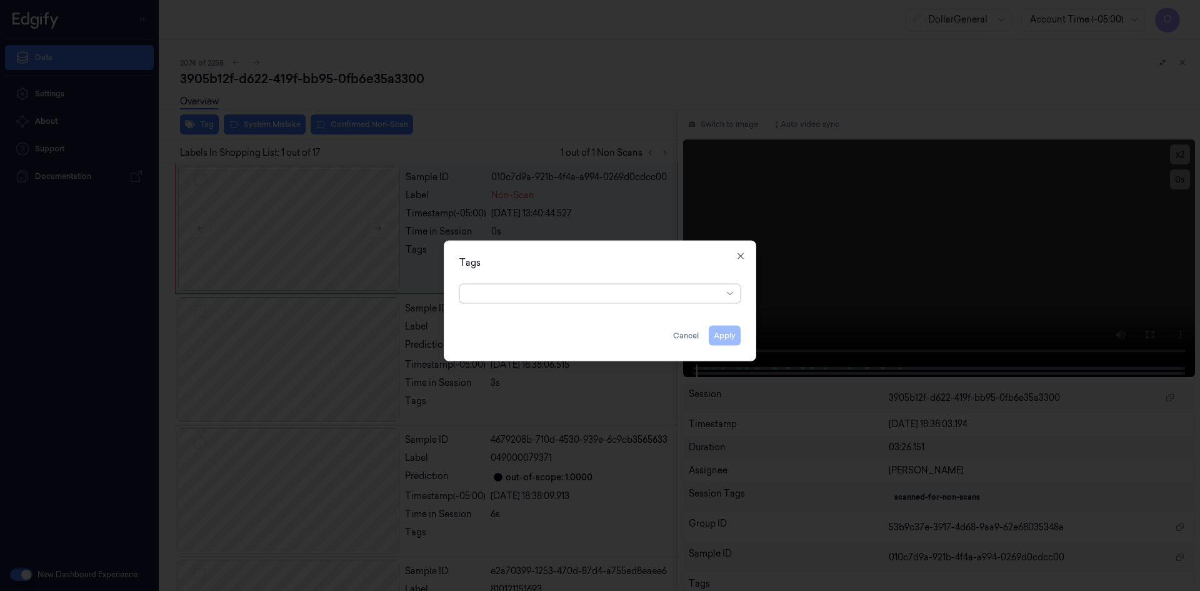
click at [509, 298] on div at bounding box center [595, 293] width 255 height 13
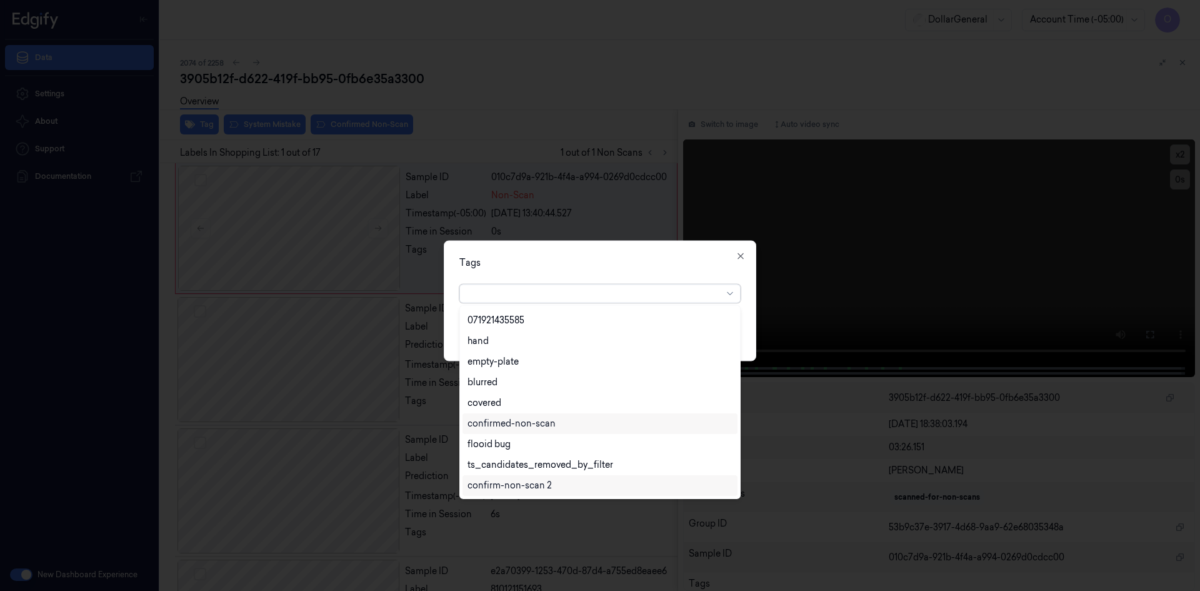
scroll to position [287, 0]
click at [536, 390] on div "flooid bug" at bounding box center [600, 382] width 275 height 21
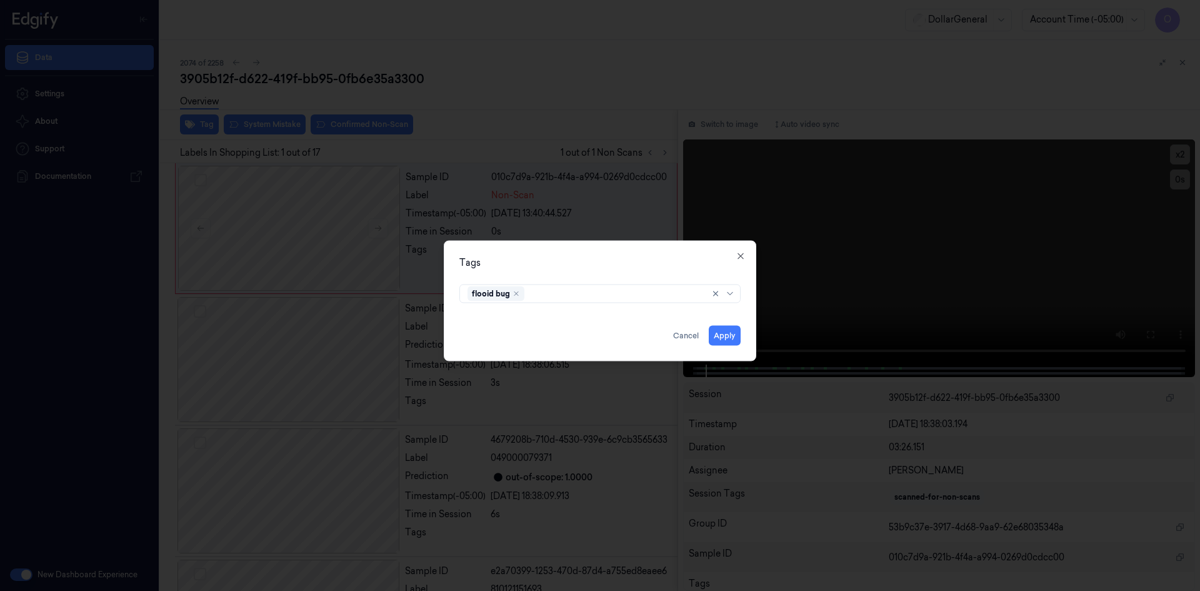
click at [641, 253] on div "Tags flooid bug Apply Cancel Close" at bounding box center [600, 300] width 313 height 121
click at [727, 338] on button "Apply" at bounding box center [725, 335] width 32 height 20
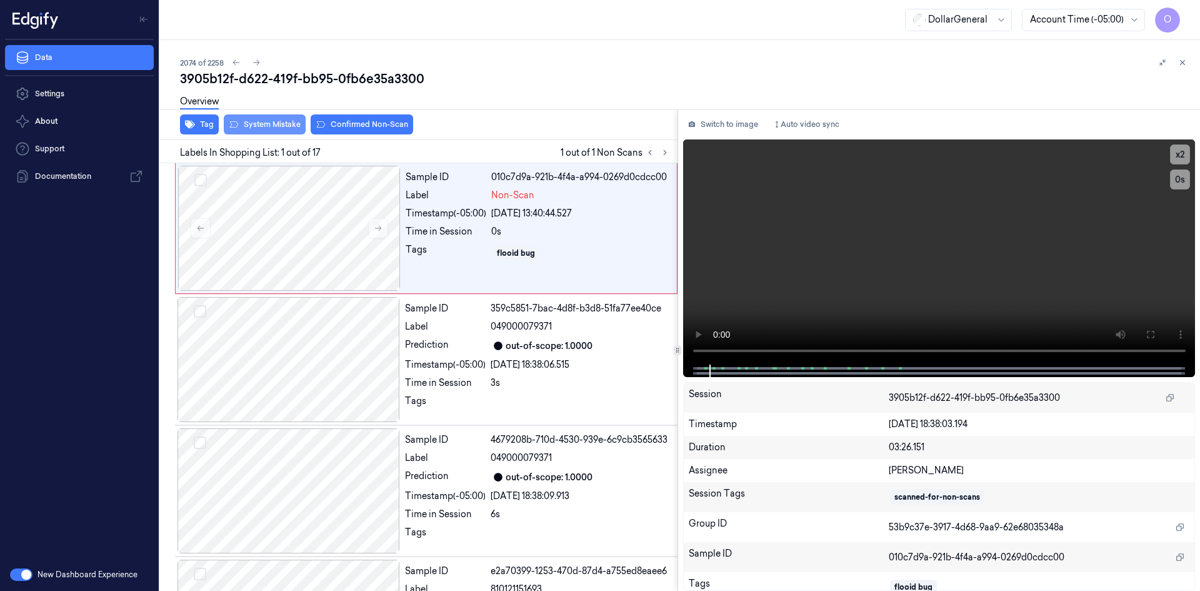
click at [271, 128] on button "System Mistake" at bounding box center [265, 124] width 82 height 20
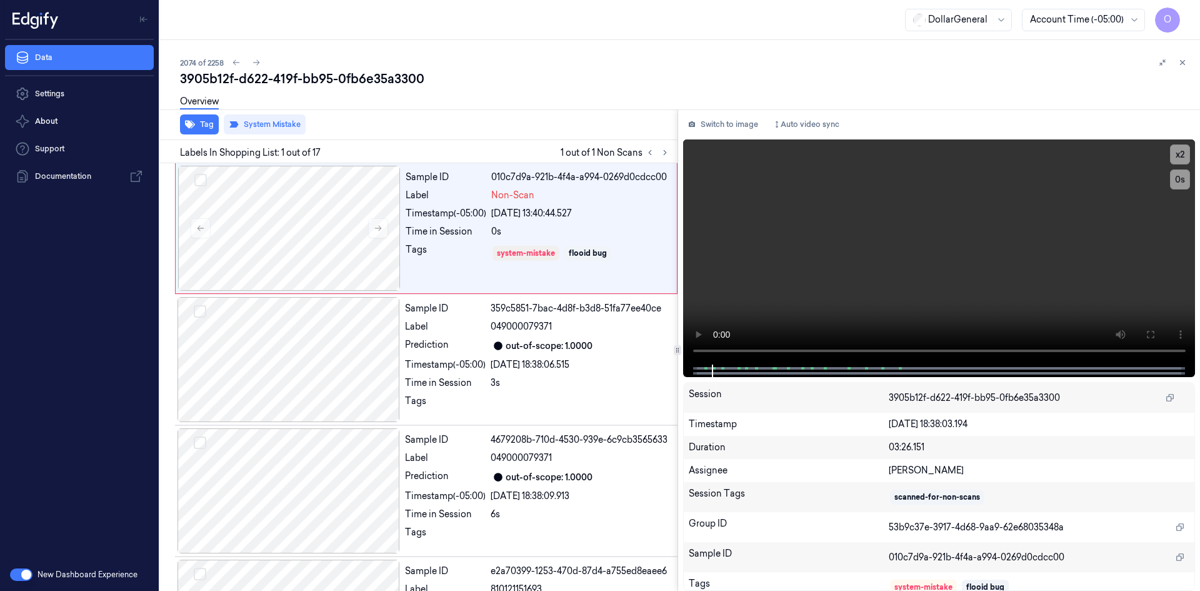
click at [641, 57] on div "2074 of 2258" at bounding box center [685, 62] width 1010 height 15
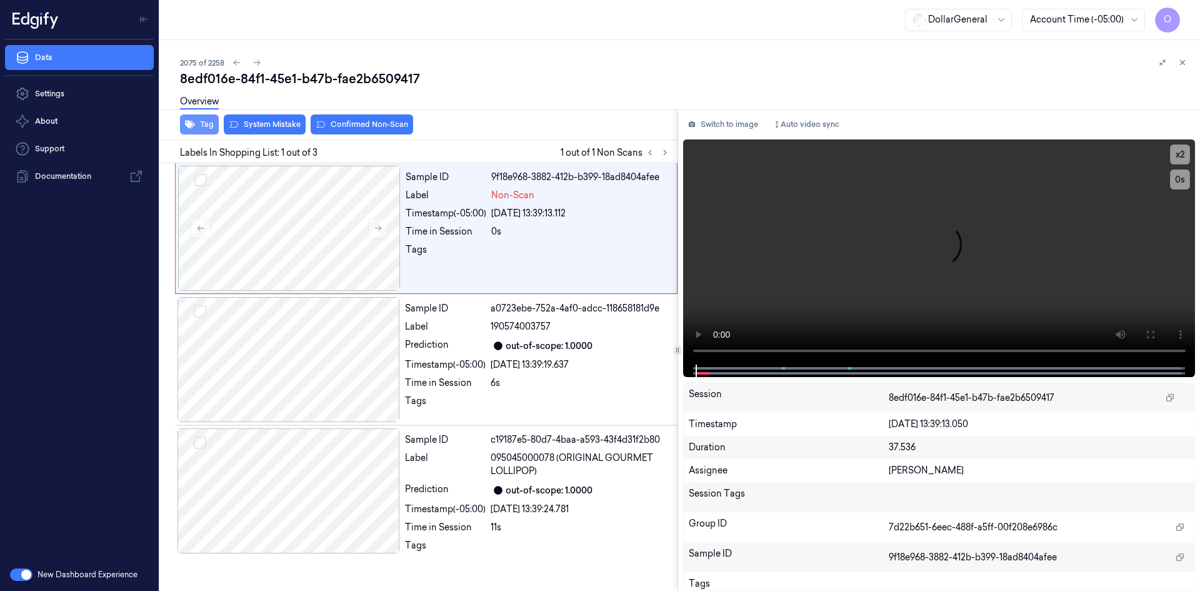
click at [213, 121] on button "Tag" at bounding box center [199, 124] width 39 height 20
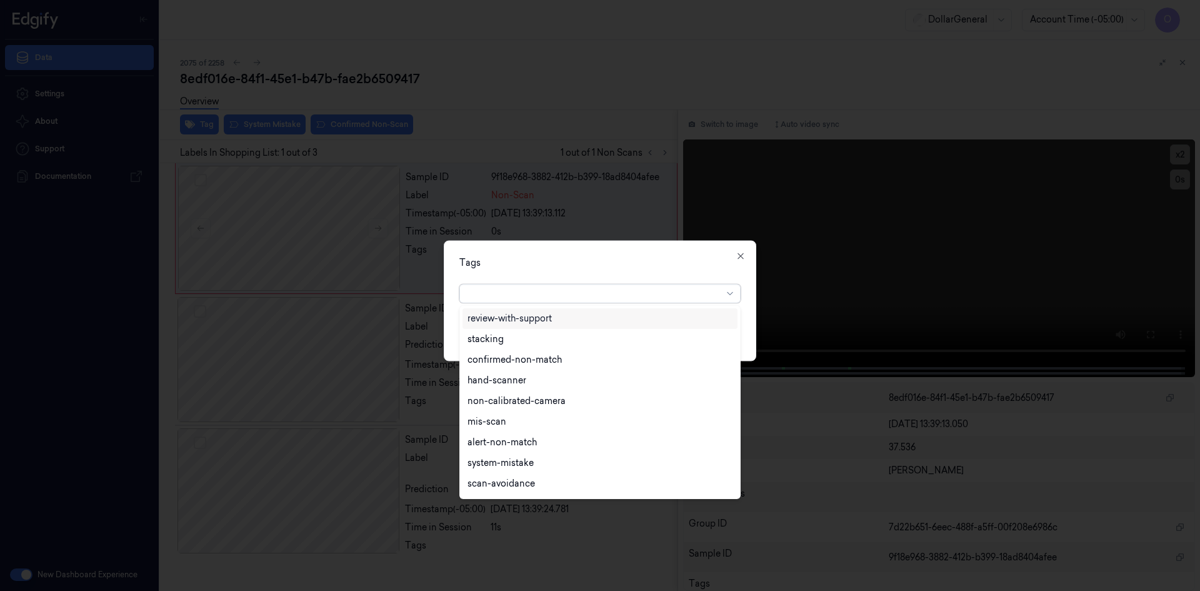
click at [613, 299] on div at bounding box center [595, 293] width 255 height 13
click at [528, 383] on div "flooid bug" at bounding box center [600, 382] width 265 height 13
click at [608, 265] on div "Tags" at bounding box center [599, 262] width 281 height 13
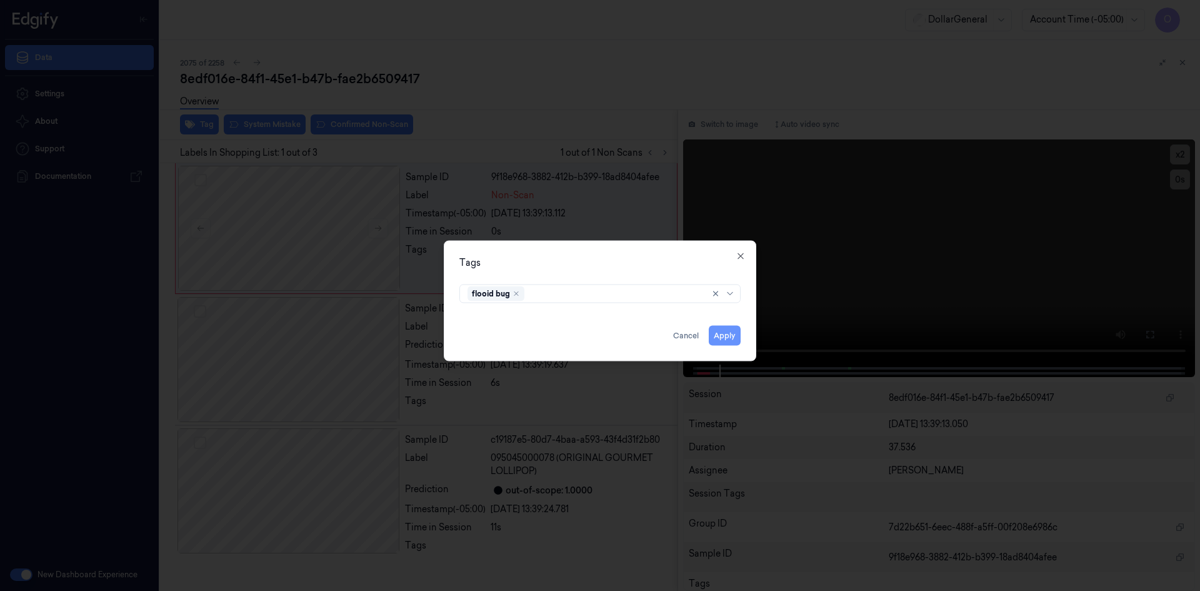
click at [720, 330] on button "Apply" at bounding box center [725, 335] width 32 height 20
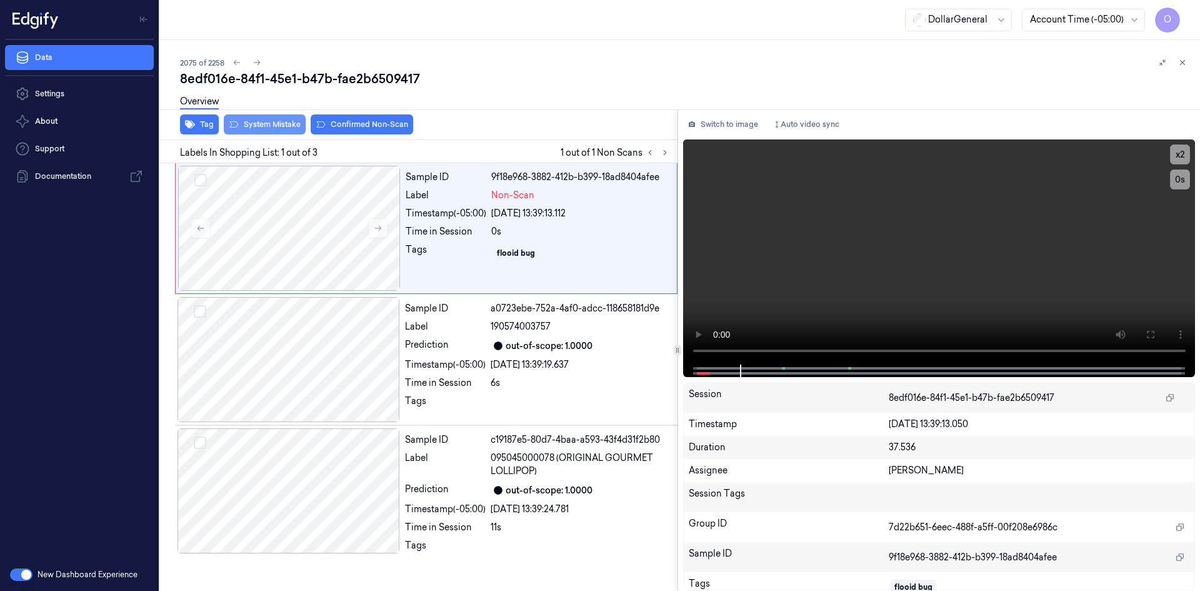
click at [243, 129] on button "System Mistake" at bounding box center [265, 124] width 82 height 20
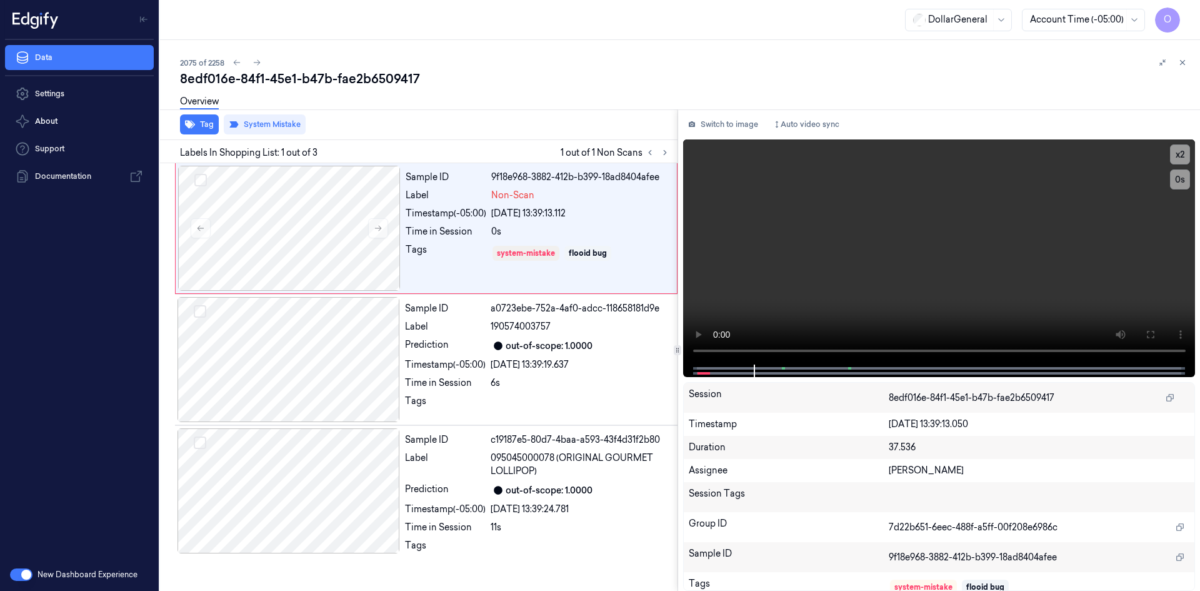
click at [472, 110] on div "Overview" at bounding box center [685, 104] width 1010 height 32
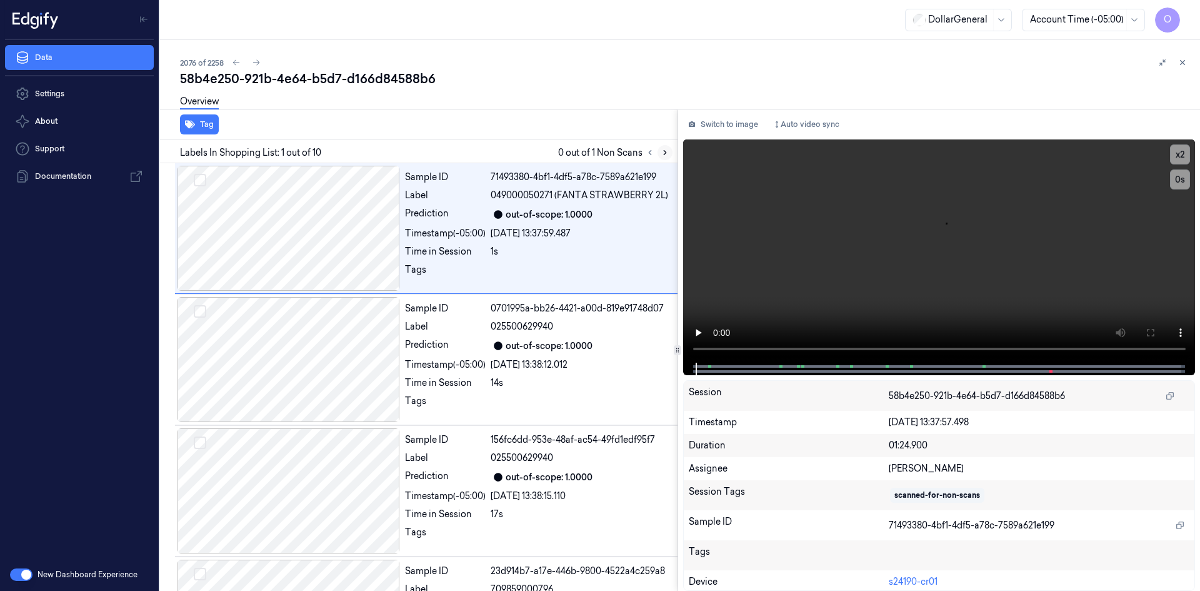
click at [660, 158] on button at bounding box center [665, 152] width 15 height 15
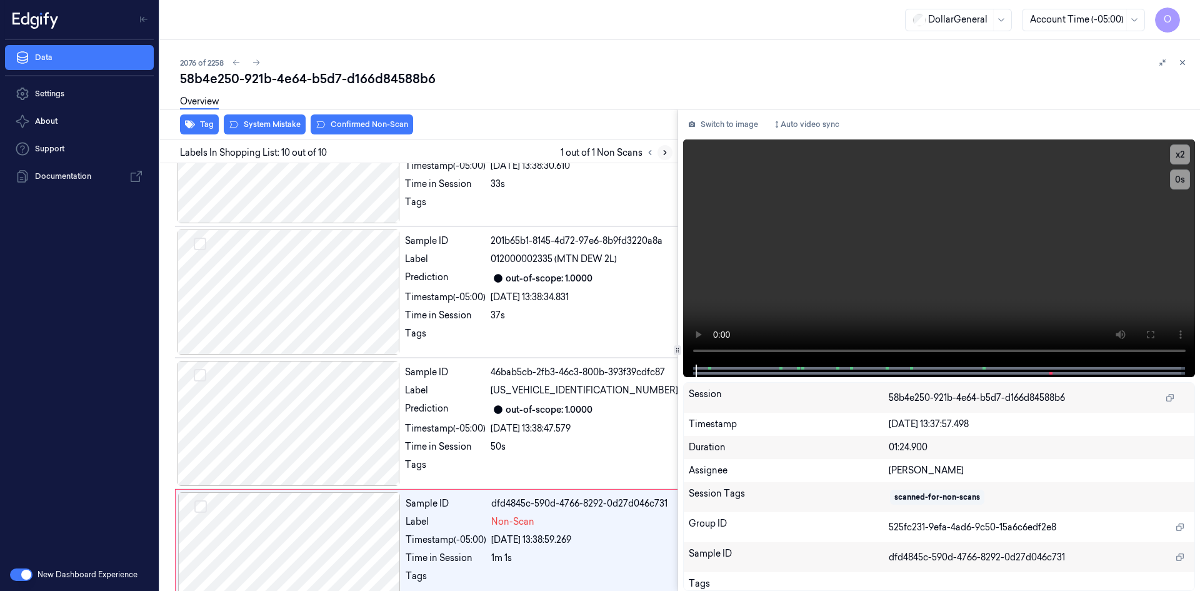
scroll to position [889, 0]
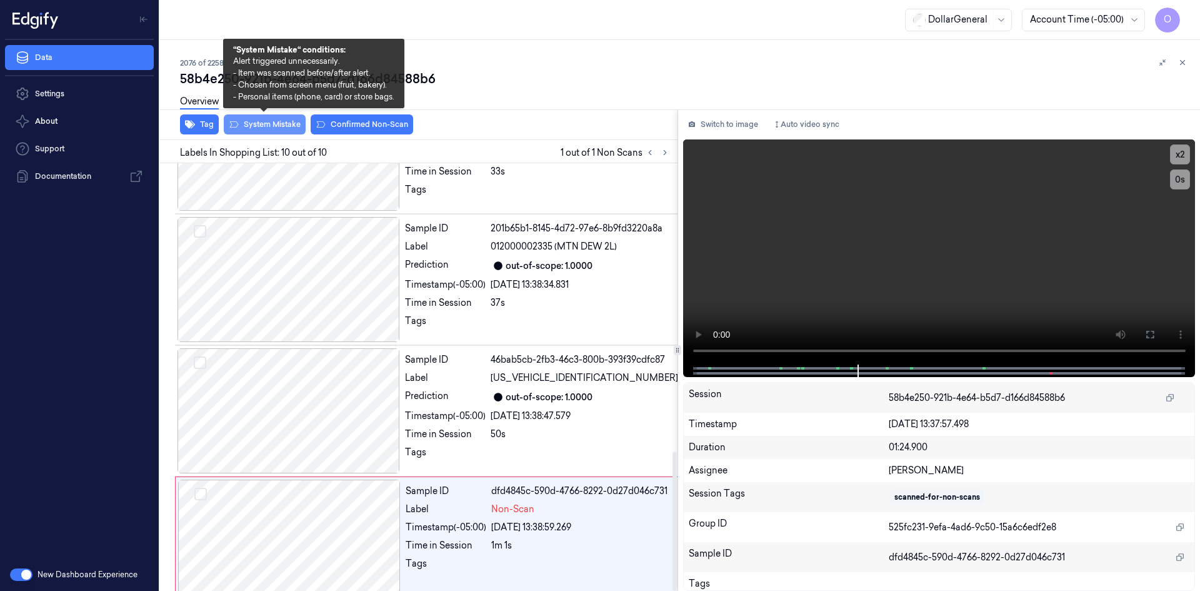
click at [275, 126] on button "System Mistake" at bounding box center [265, 124] width 82 height 20
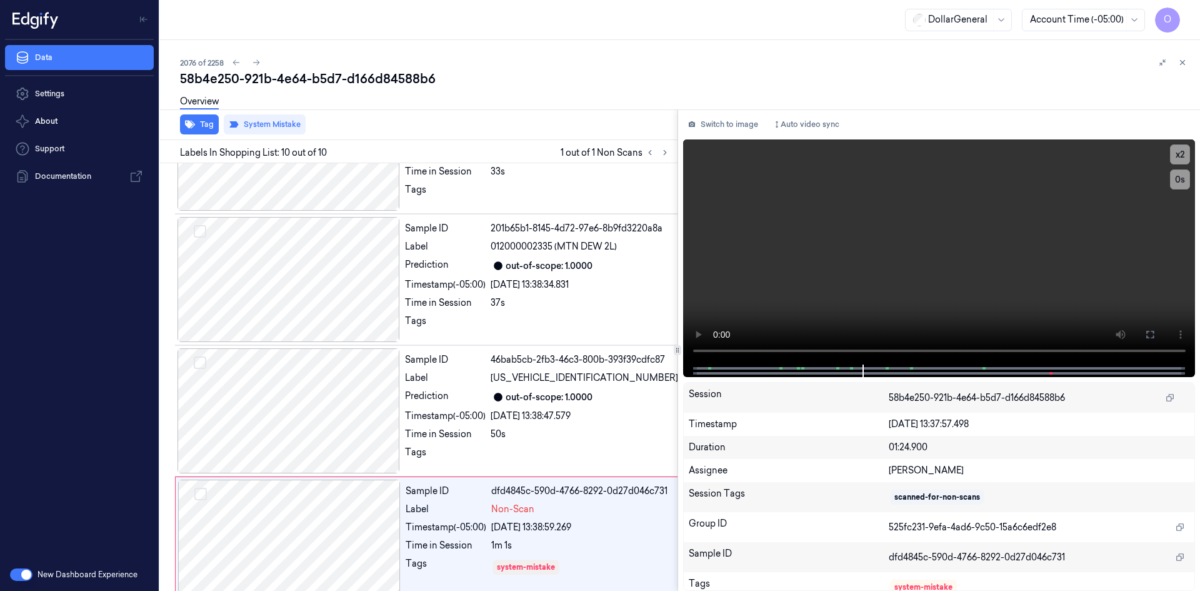
click at [519, 124] on div "Tag System Mistake" at bounding box center [416, 124] width 523 height 31
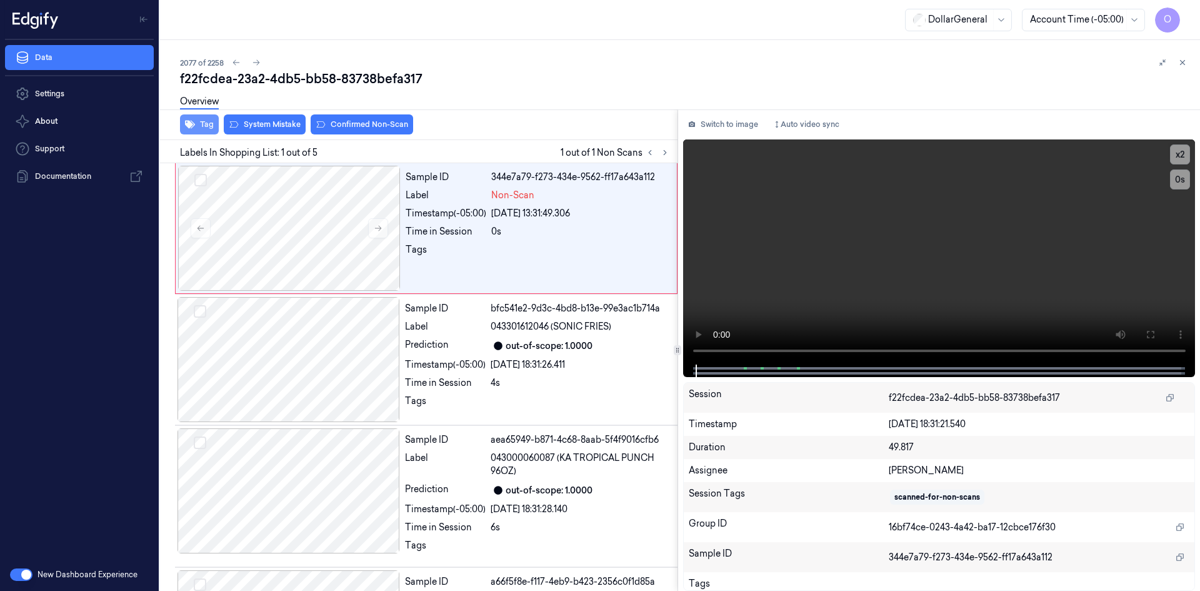
click at [200, 131] on button "Tag" at bounding box center [199, 124] width 39 height 20
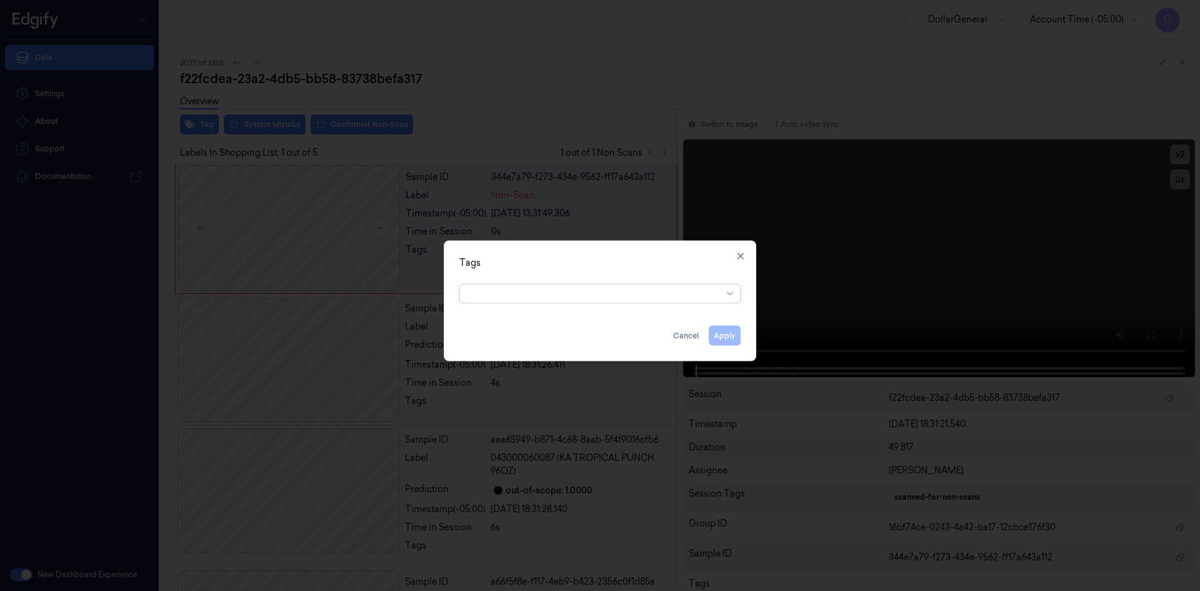
click at [599, 304] on div "option , selected. Select is focused ,type to refine list, press Down to open t…" at bounding box center [599, 292] width 301 height 26
click at [585, 289] on div at bounding box center [595, 293] width 255 height 13
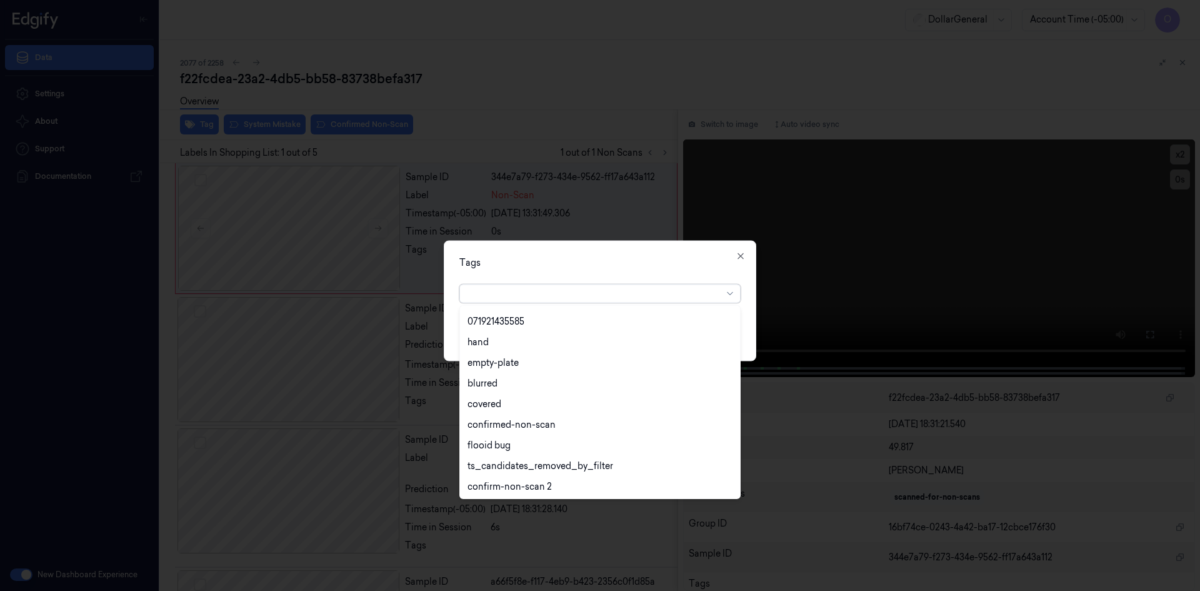
scroll to position [225, 0]
click at [526, 447] on div "flooid bug" at bounding box center [600, 444] width 265 height 13
click at [594, 237] on div at bounding box center [600, 295] width 1200 height 591
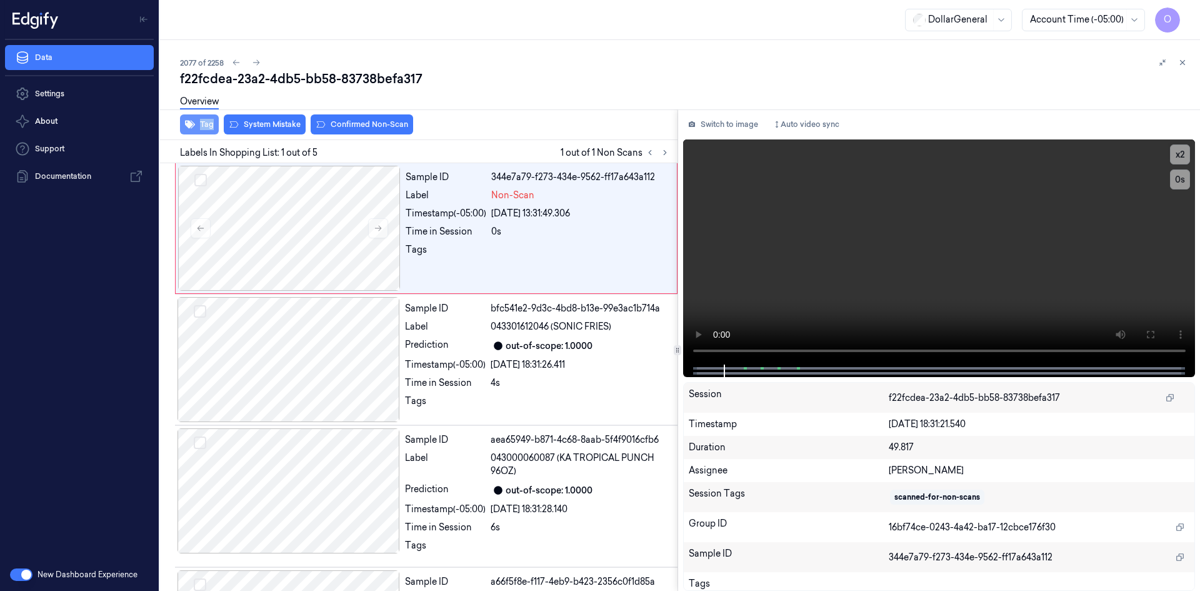
click at [210, 121] on div "Tag System Mistake Confirmed Non-Scan" at bounding box center [416, 124] width 523 height 31
click at [208, 121] on button "Tag" at bounding box center [199, 124] width 39 height 20
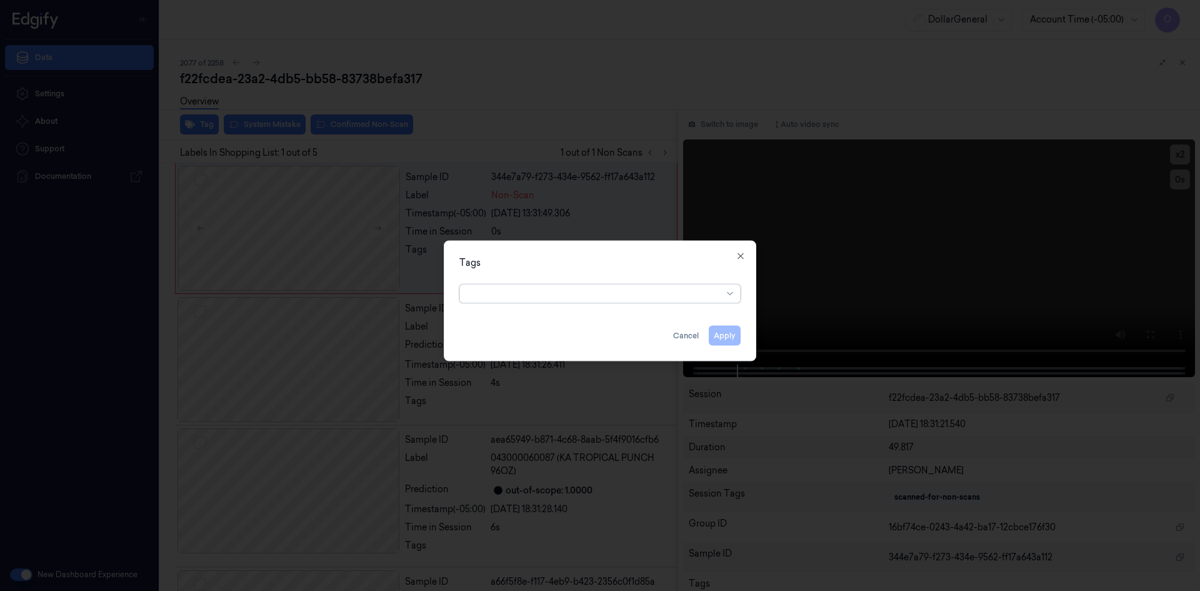
click at [611, 292] on div at bounding box center [595, 293] width 255 height 13
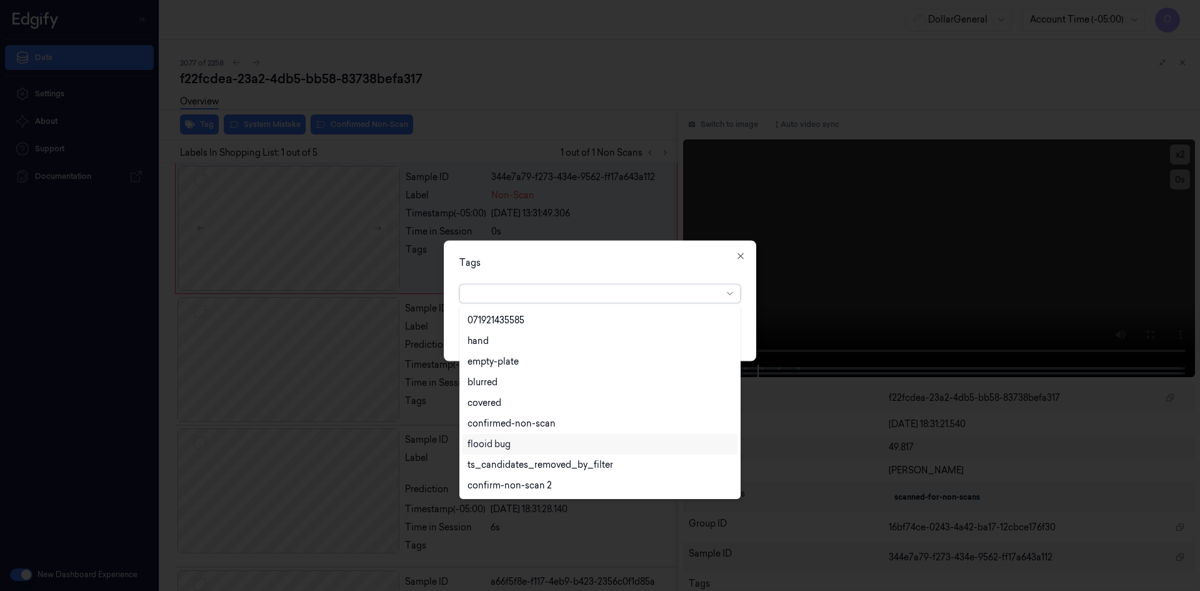
click at [513, 439] on div "flooid bug" at bounding box center [600, 444] width 265 height 13
click at [646, 272] on div "Tags option flooid bug , selected. 22 results available. Use Up and Down to cho…" at bounding box center [600, 300] width 313 height 121
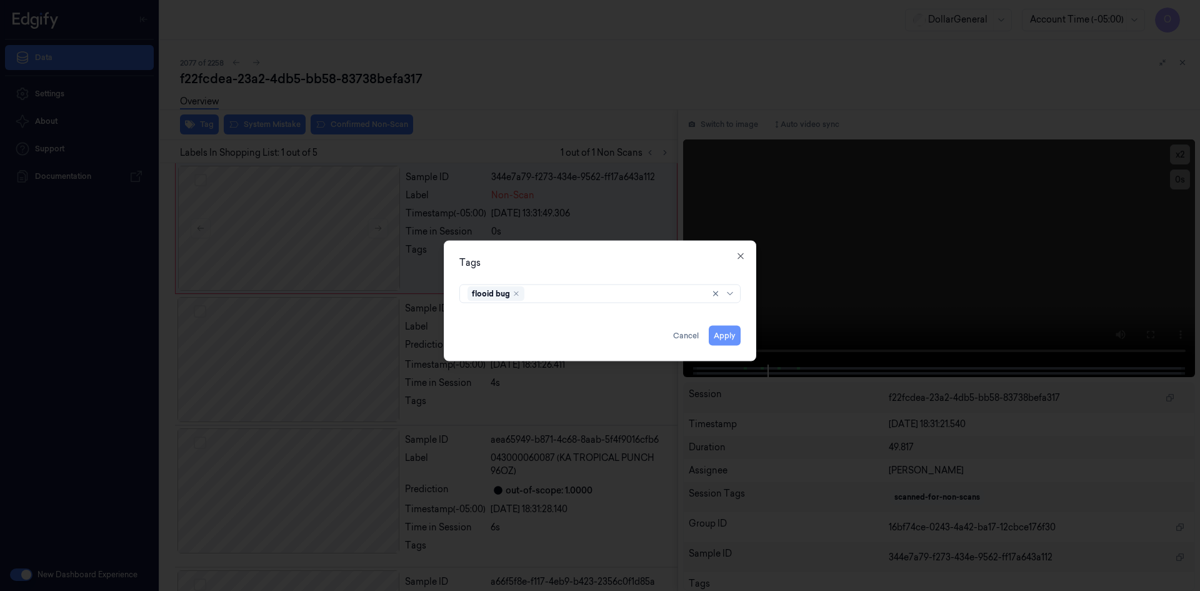
click at [729, 337] on button "Apply" at bounding box center [725, 335] width 32 height 20
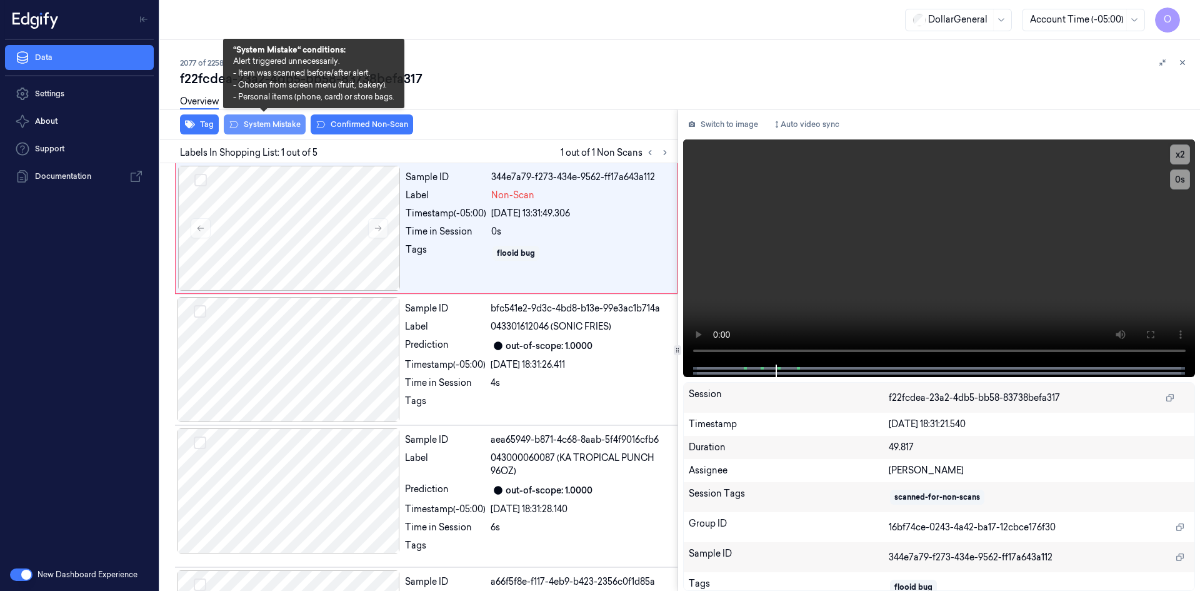
click at [291, 128] on button "System Mistake" at bounding box center [265, 124] width 82 height 20
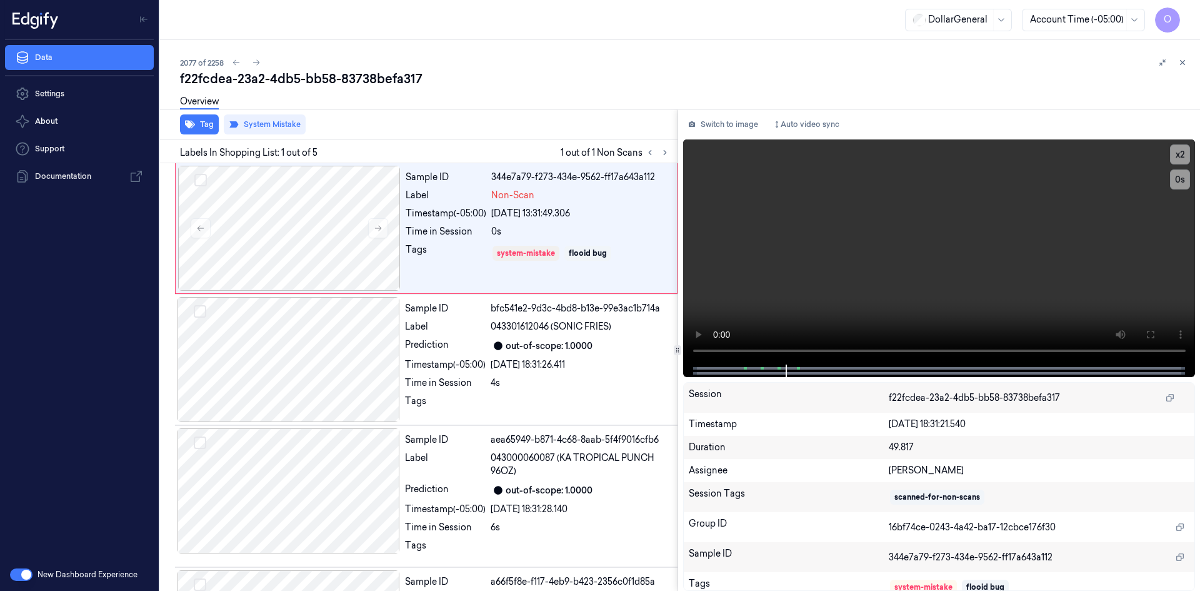
click at [496, 114] on div "Overview" at bounding box center [685, 104] width 1010 height 32
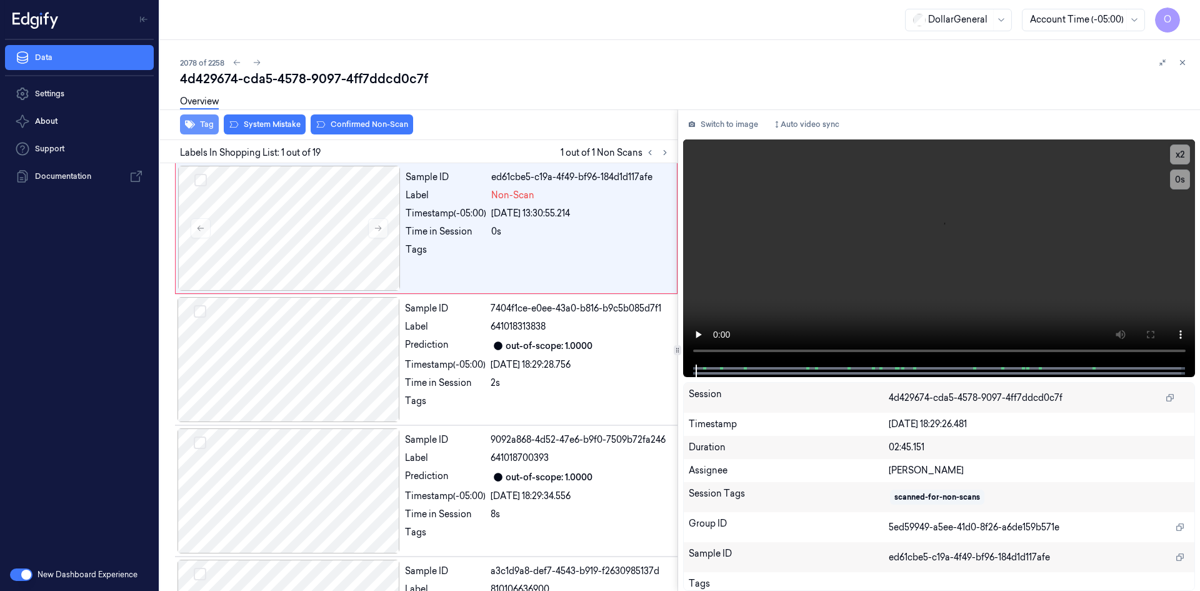
click at [208, 129] on button "Tag" at bounding box center [199, 124] width 39 height 20
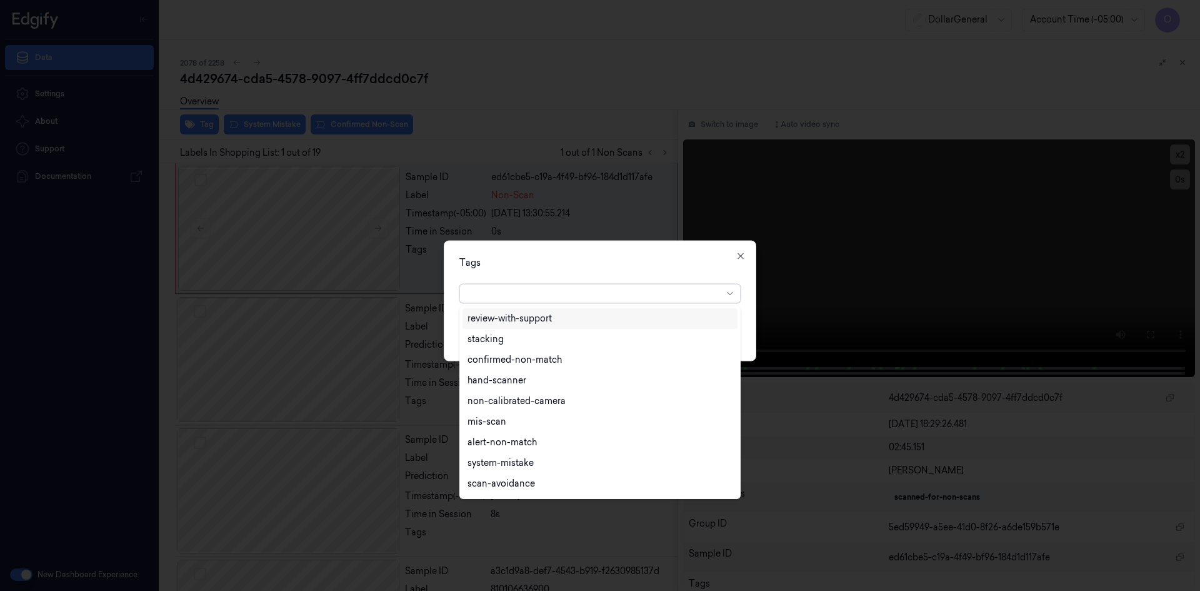
click at [588, 301] on div at bounding box center [595, 293] width 255 height 18
click at [601, 386] on div "flooid bug" at bounding box center [600, 382] width 265 height 13
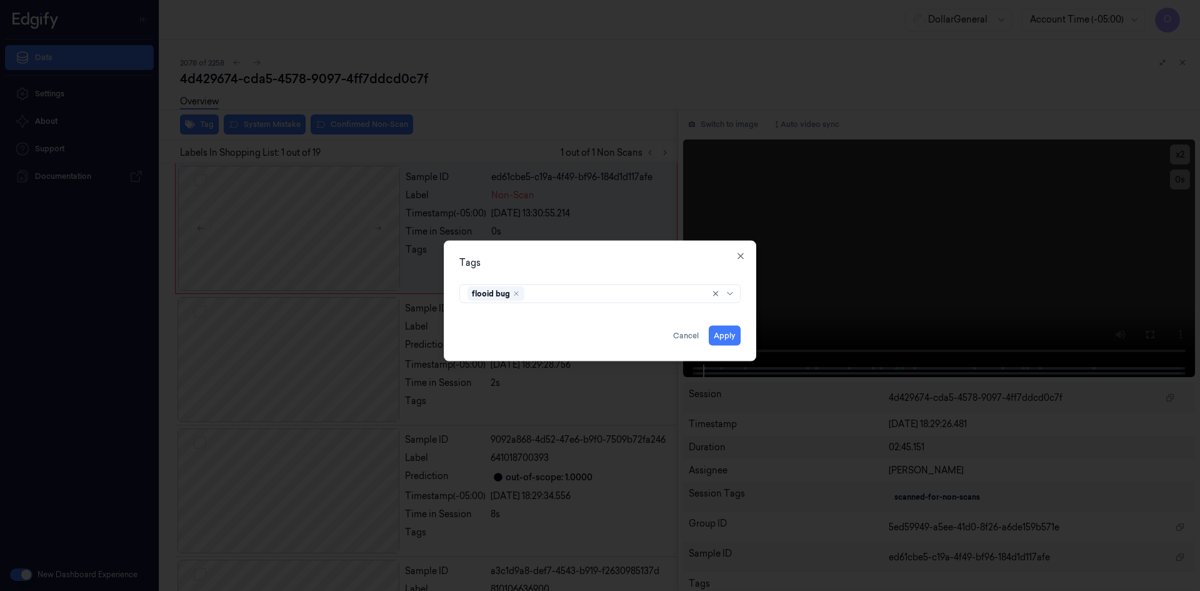
click at [658, 256] on div "Tags" at bounding box center [599, 262] width 281 height 13
click at [718, 334] on button "Apply" at bounding box center [725, 335] width 32 height 20
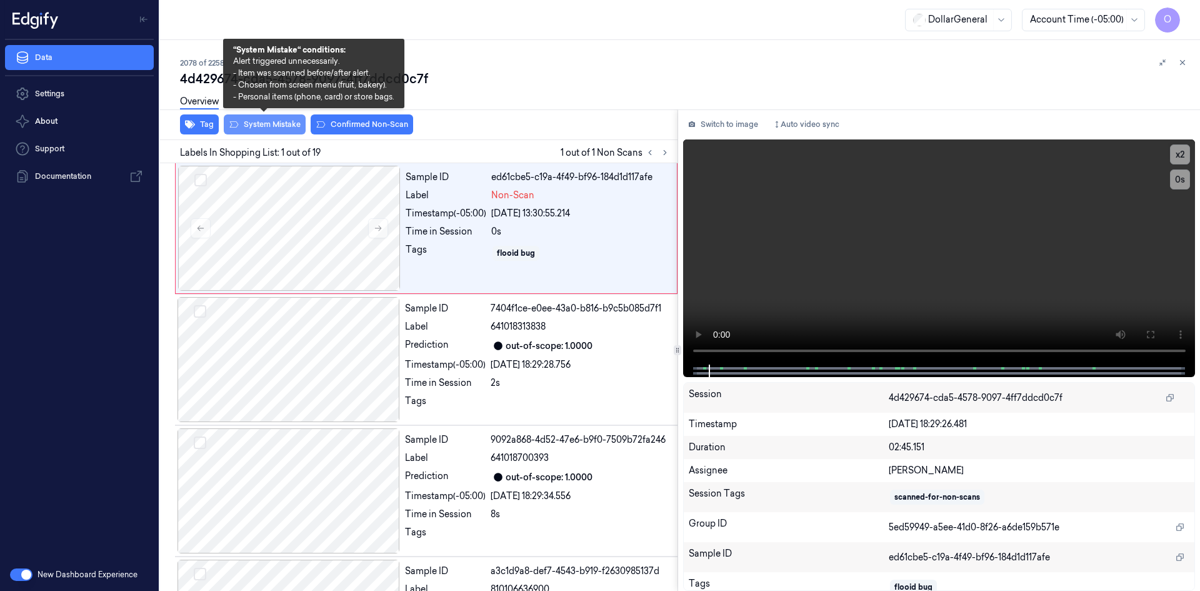
click at [276, 121] on button "System Mistake" at bounding box center [265, 124] width 82 height 20
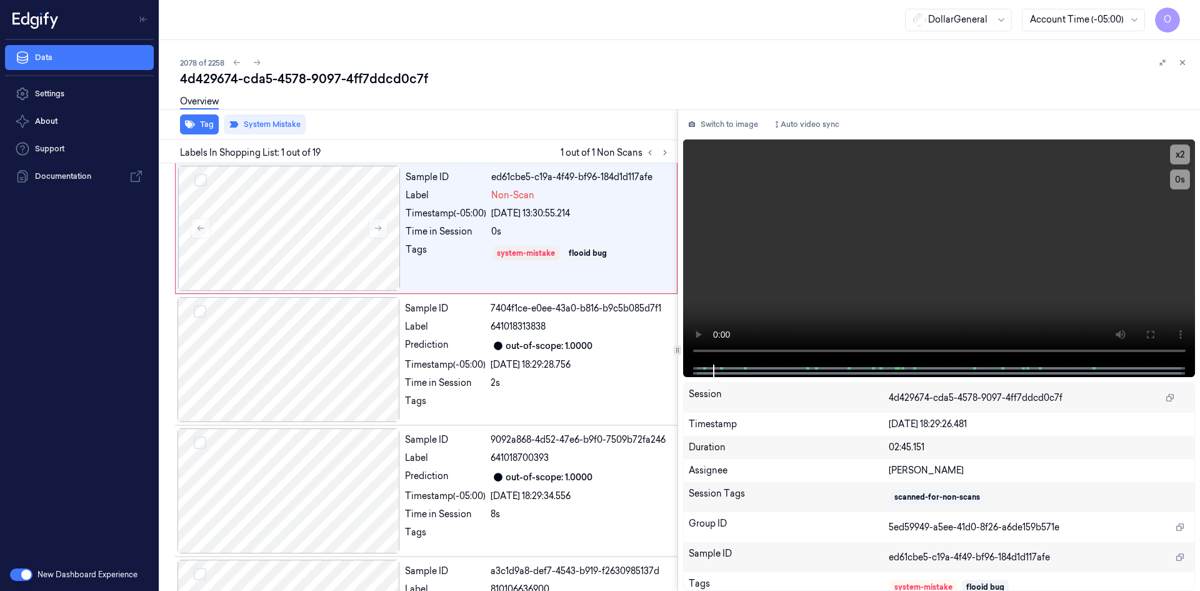
click at [424, 128] on div "Tag System Mistake" at bounding box center [416, 124] width 523 height 31
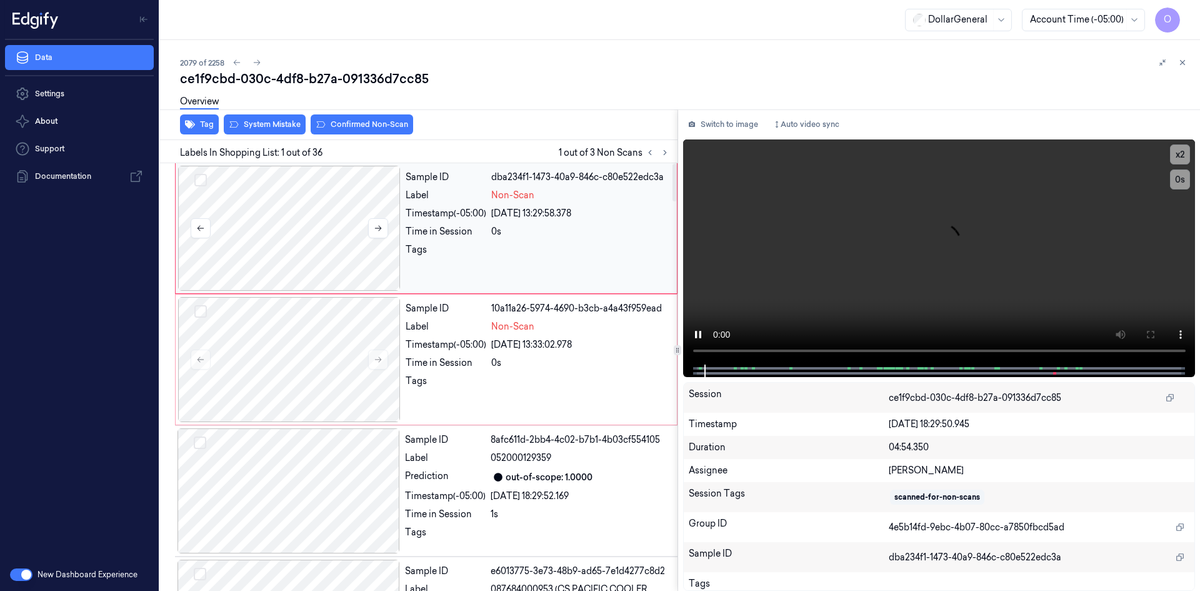
click at [328, 255] on div at bounding box center [289, 228] width 223 height 125
click at [371, 364] on button at bounding box center [378, 359] width 20 height 20
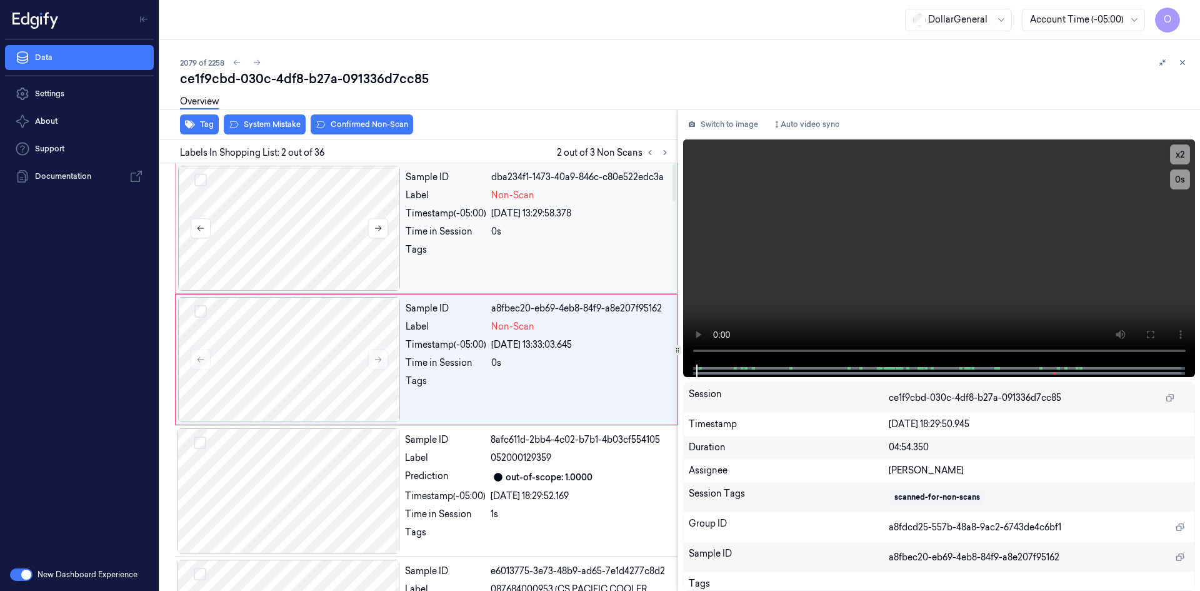
click at [388, 241] on div at bounding box center [289, 228] width 223 height 125
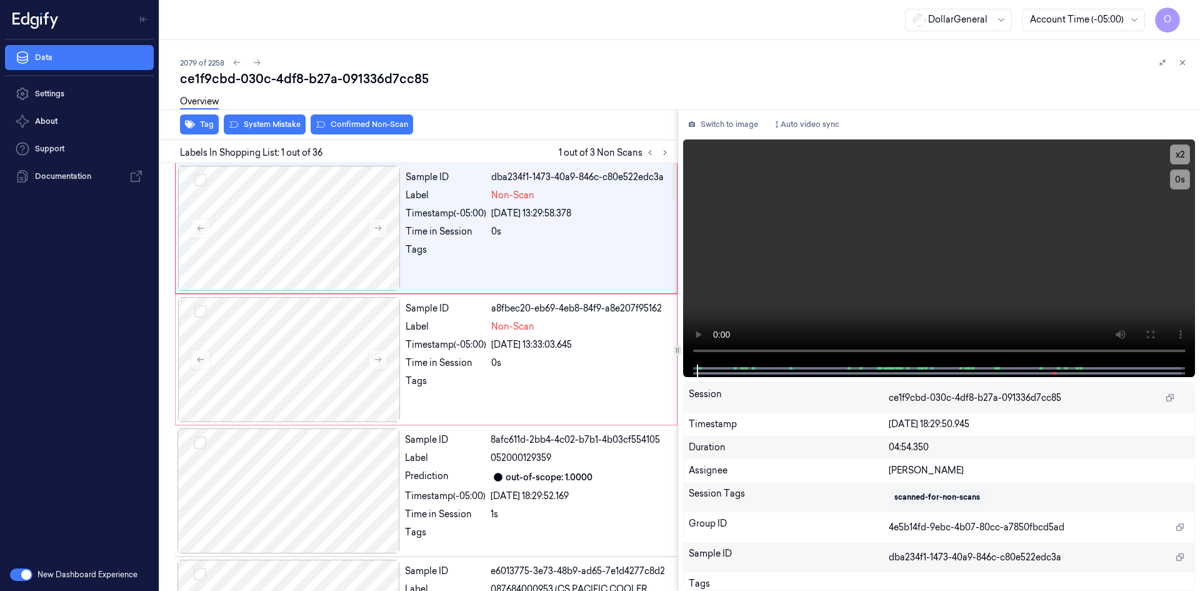
drag, startPoint x: 189, startPoint y: 118, endPoint x: 231, endPoint y: 151, distance: 53.0
click at [189, 119] on div "Overview" at bounding box center [199, 104] width 39 height 32
click at [204, 124] on button "Tag" at bounding box center [199, 124] width 39 height 20
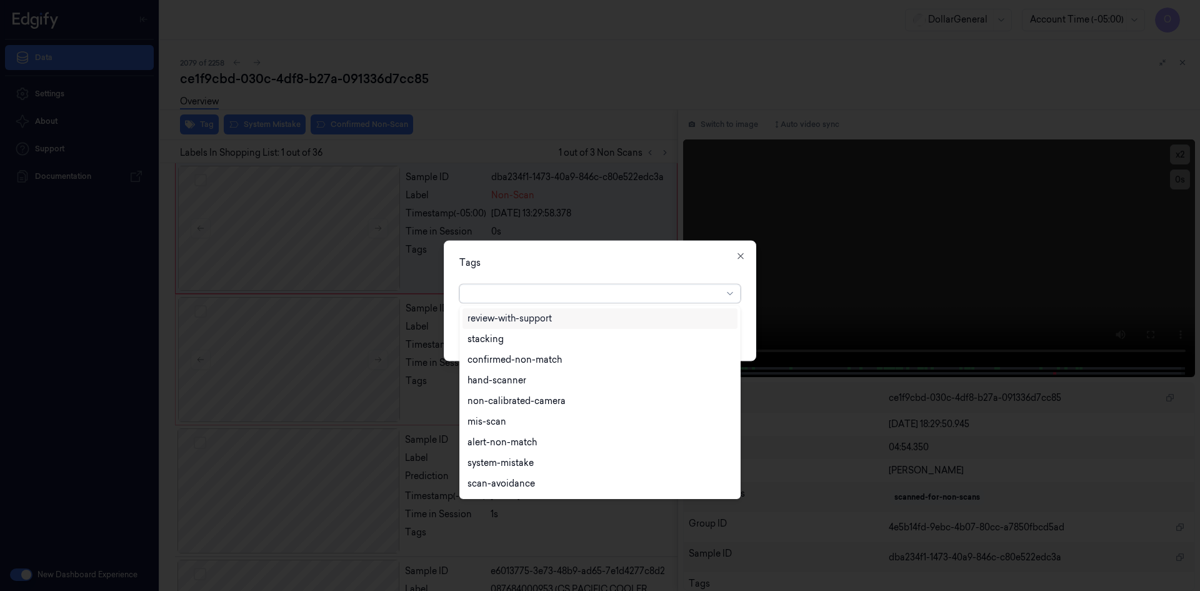
click at [516, 294] on div at bounding box center [595, 293] width 255 height 13
click at [516, 386] on div "flooid bug" at bounding box center [600, 382] width 265 height 13
click at [606, 267] on div "Tags" at bounding box center [599, 262] width 281 height 13
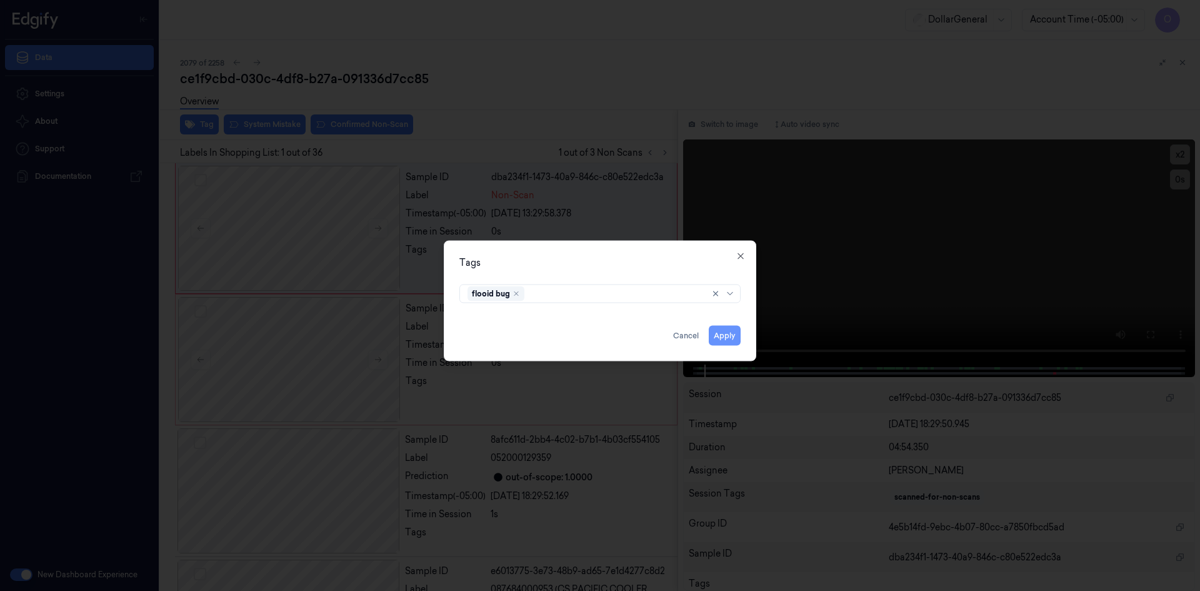
click at [731, 338] on button "Apply" at bounding box center [725, 335] width 32 height 20
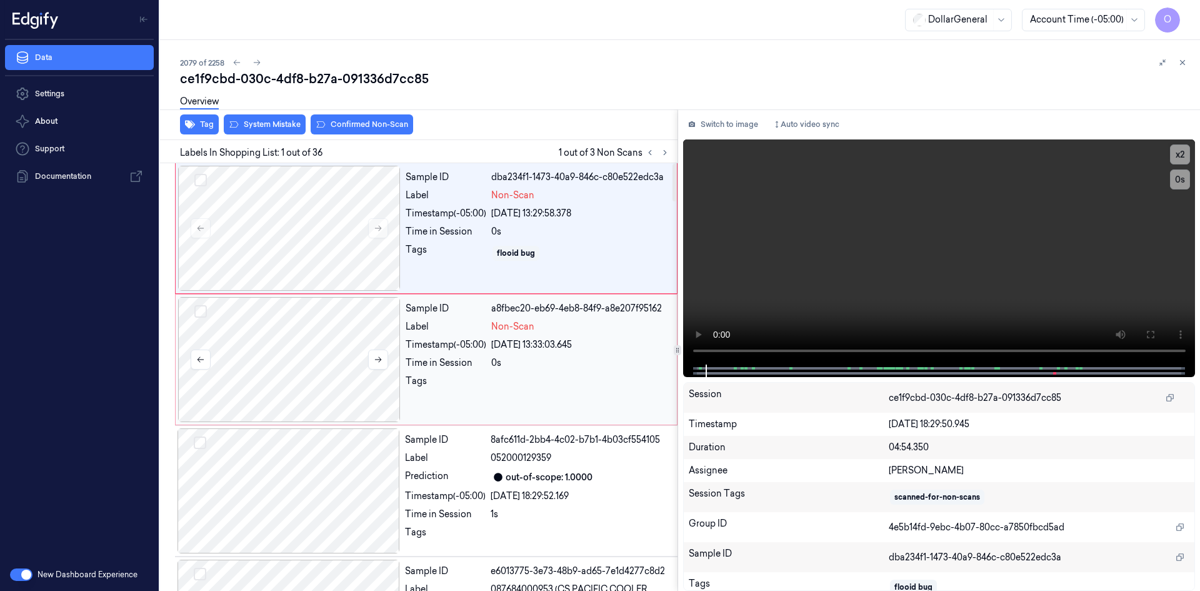
click at [298, 328] on div at bounding box center [289, 359] width 223 height 125
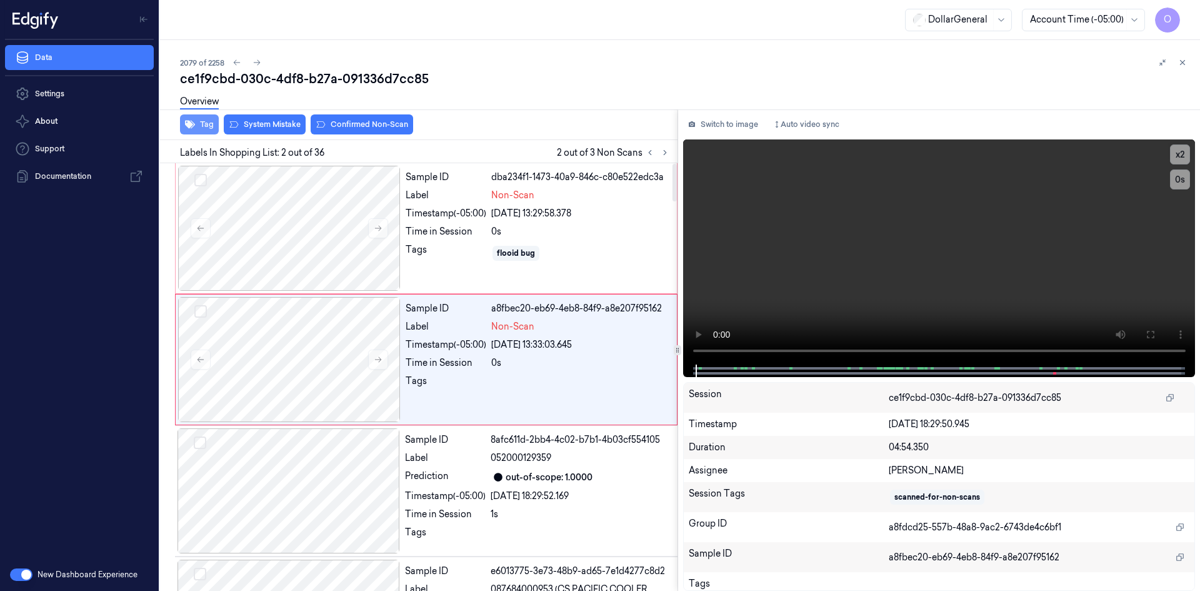
click at [212, 124] on button "Tag" at bounding box center [199, 124] width 39 height 20
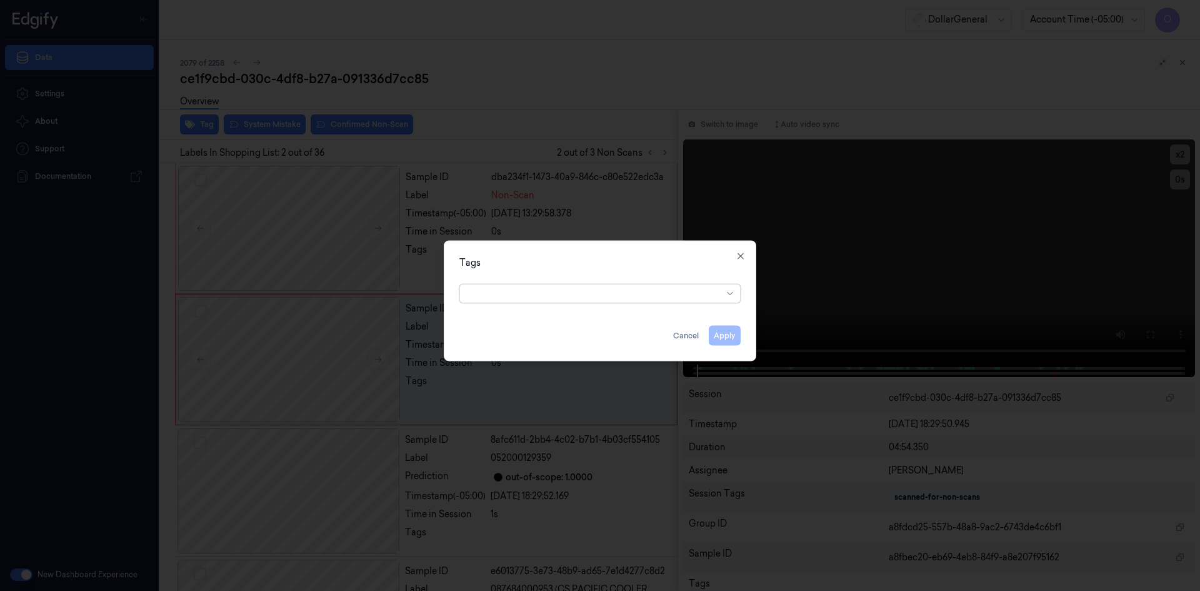
click at [534, 298] on div at bounding box center [595, 293] width 255 height 13
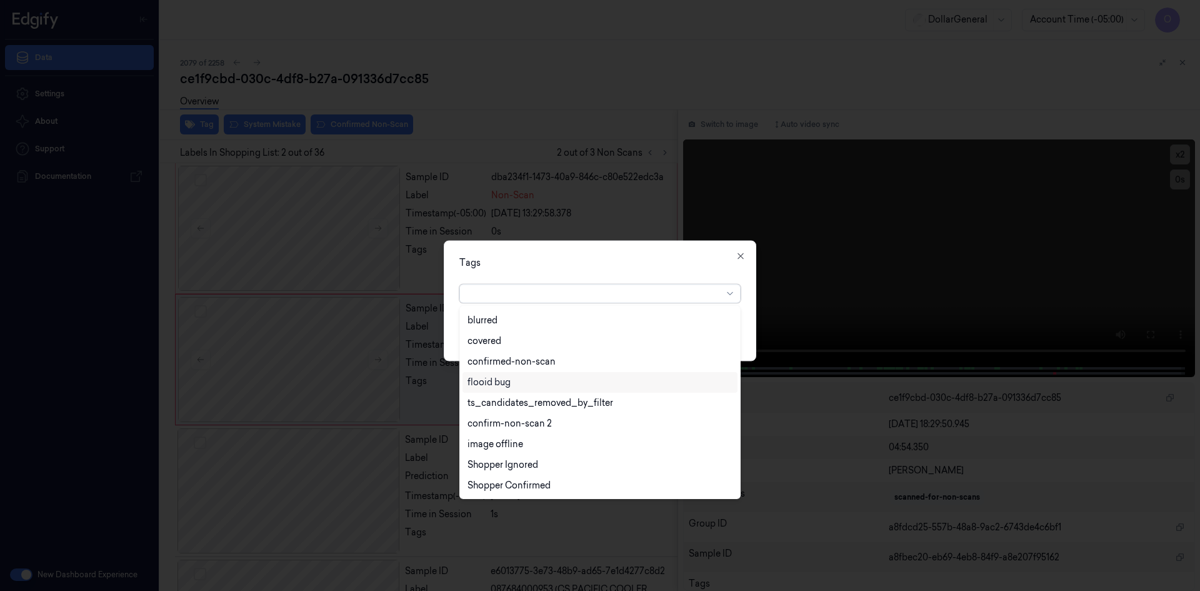
click at [479, 391] on div "flooid bug" at bounding box center [600, 382] width 275 height 21
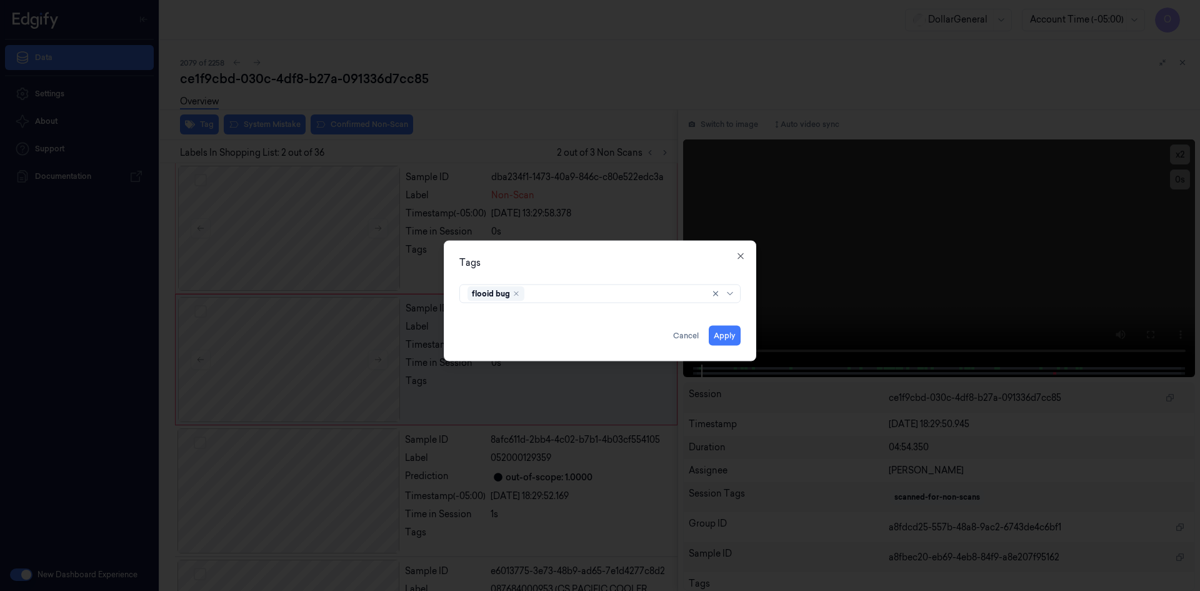
click at [677, 271] on div "Tags flooid bug Apply Cancel Close" at bounding box center [600, 300] width 313 height 121
click at [723, 328] on button "Apply" at bounding box center [725, 335] width 32 height 20
click at [722, 334] on video at bounding box center [939, 251] width 513 height 225
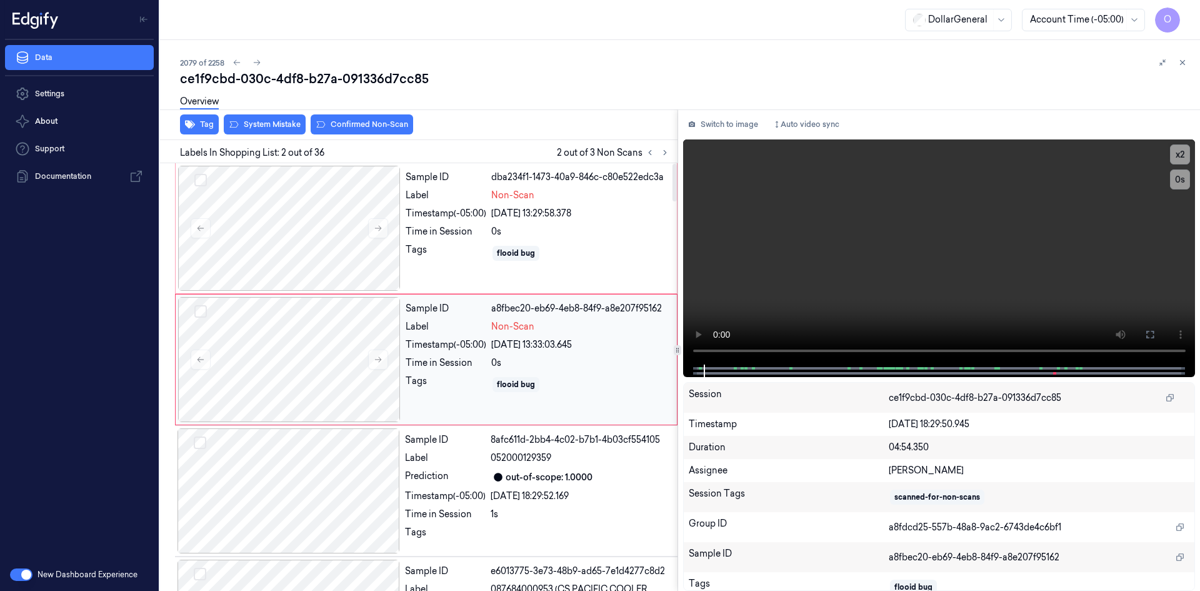
click at [596, 328] on div "Non-Scan" at bounding box center [580, 326] width 178 height 13
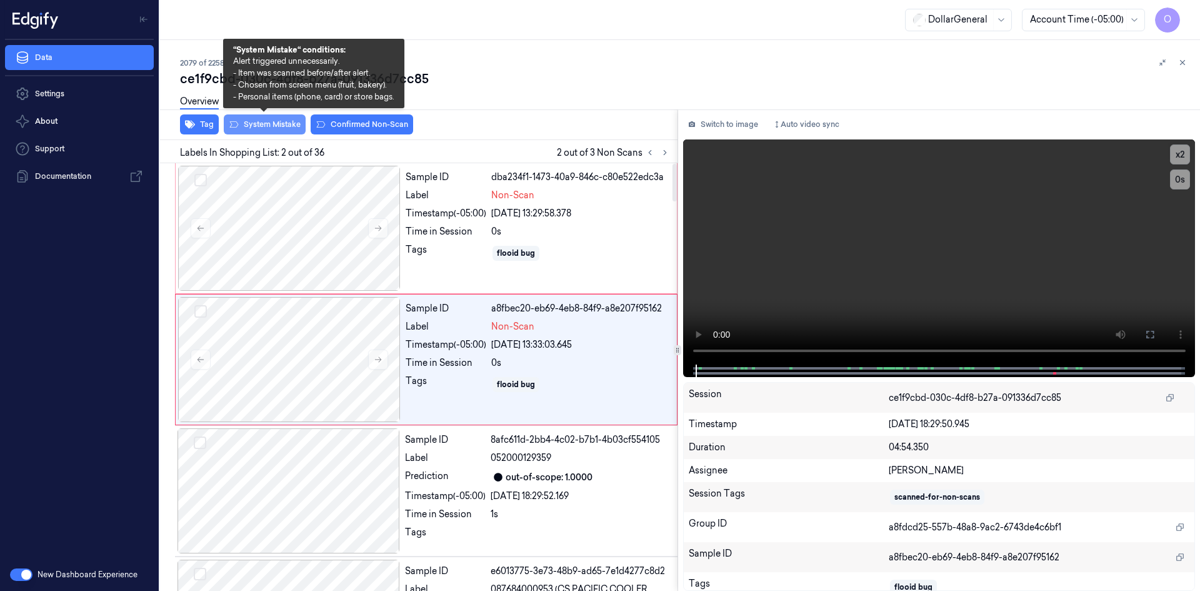
click at [255, 128] on button "System Mistake" at bounding box center [265, 124] width 82 height 20
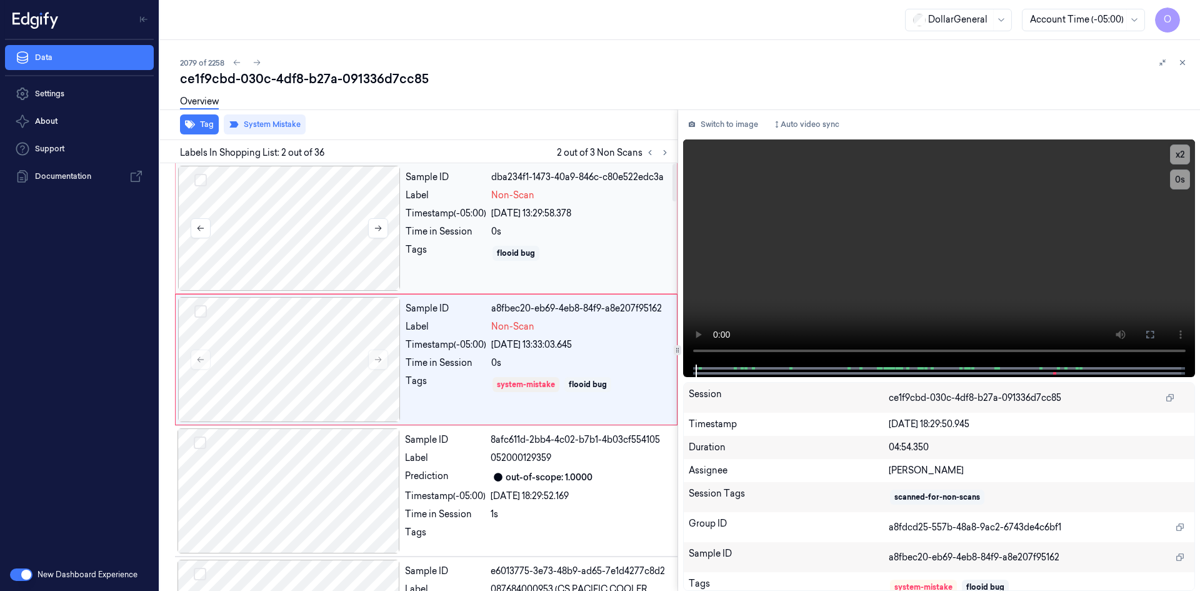
click at [269, 196] on div at bounding box center [289, 228] width 223 height 125
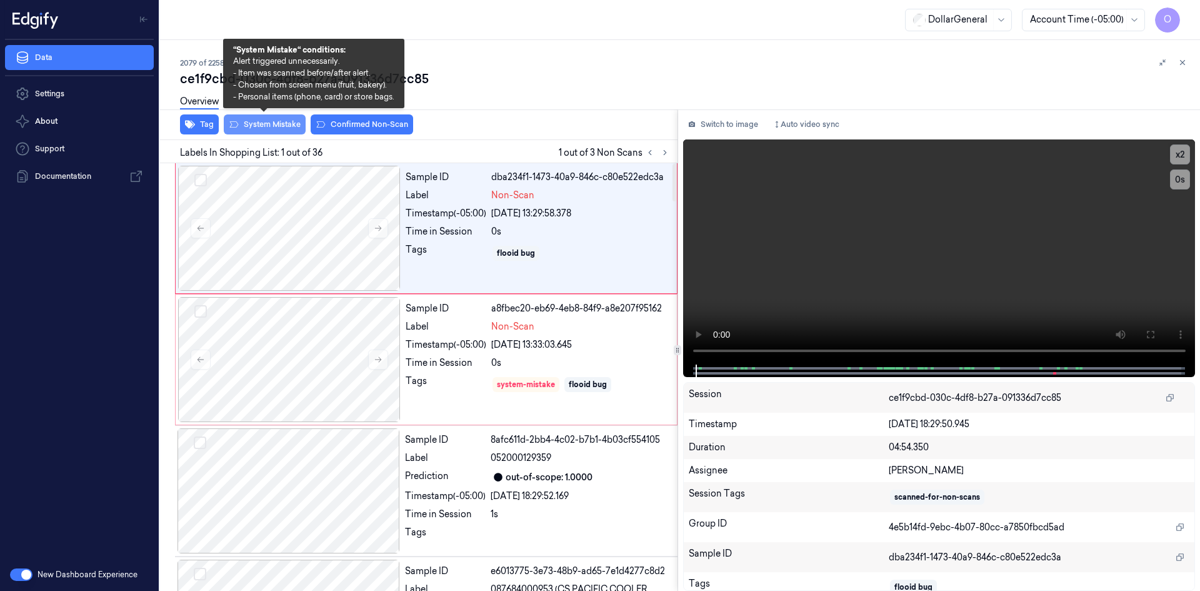
click at [271, 127] on button "System Mistake" at bounding box center [265, 124] width 82 height 20
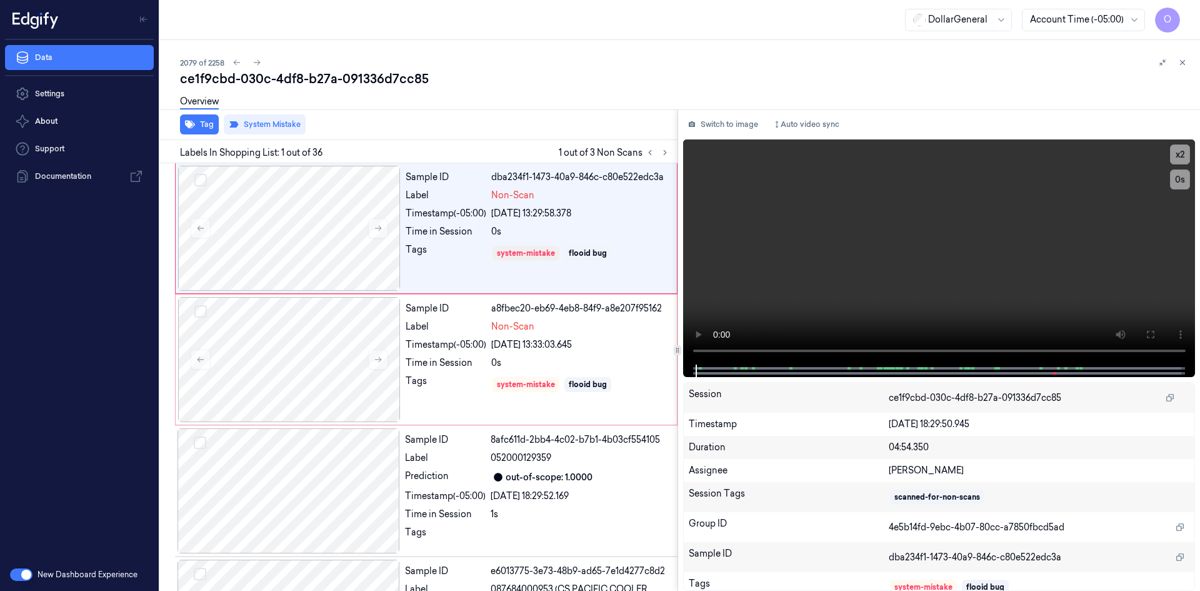
click at [468, 90] on div "Overview" at bounding box center [685, 104] width 1010 height 32
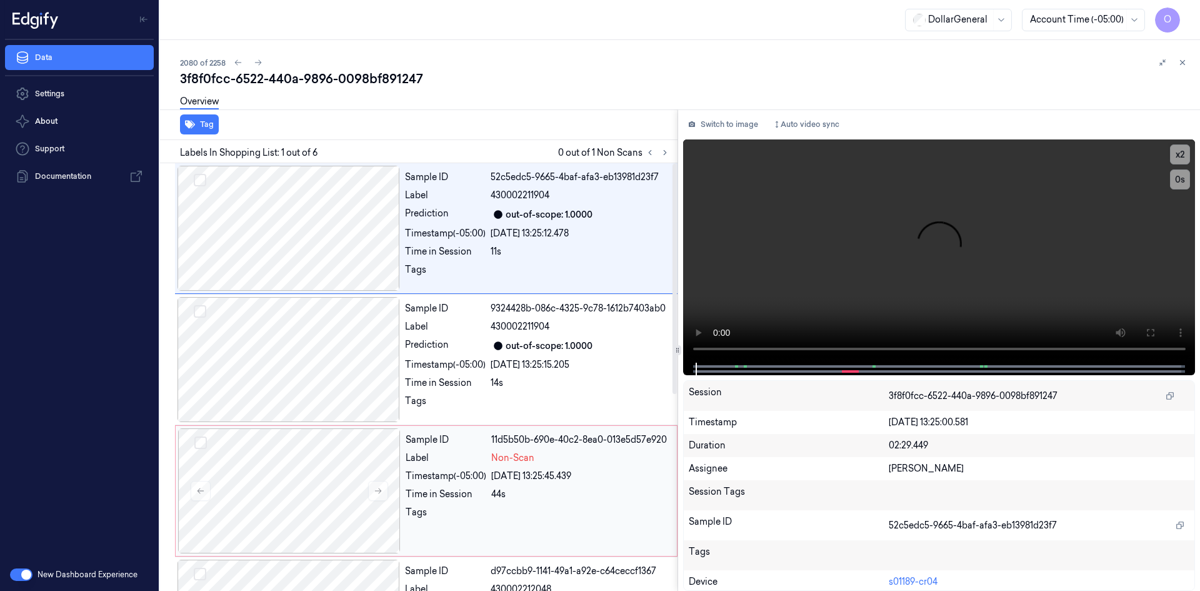
click at [565, 476] on div "[DATE] 13:25:45.439" at bounding box center [580, 475] width 178 height 13
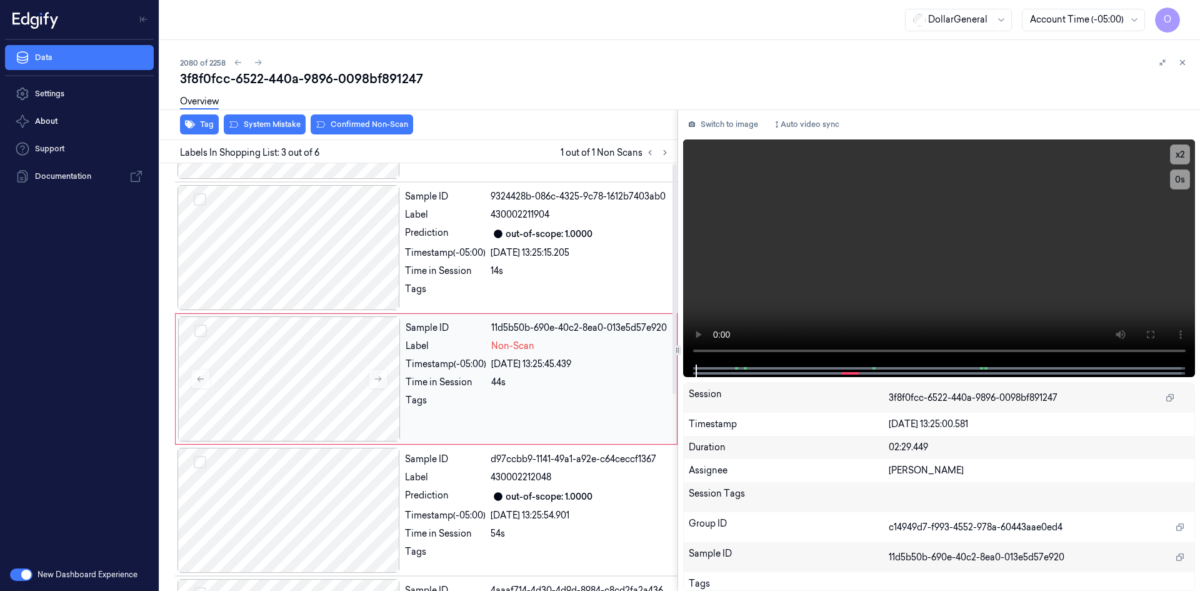
scroll to position [114, 0]
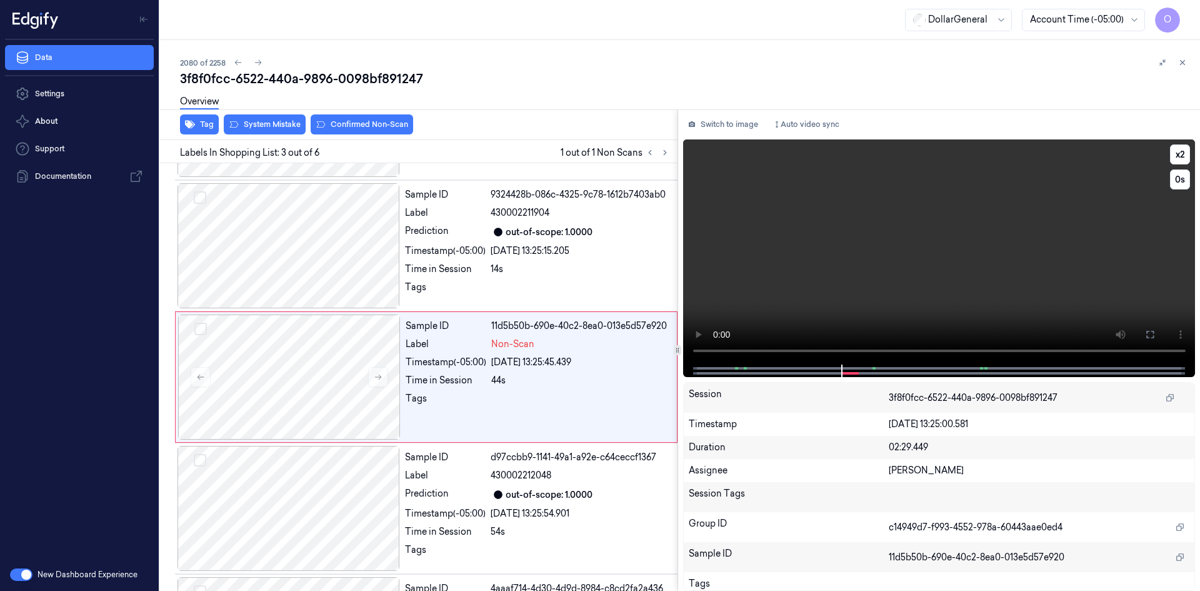
click at [862, 241] on video at bounding box center [939, 251] width 513 height 225
click at [545, 249] on div "[DATE] 13:25:15.205" at bounding box center [580, 250] width 179 height 13
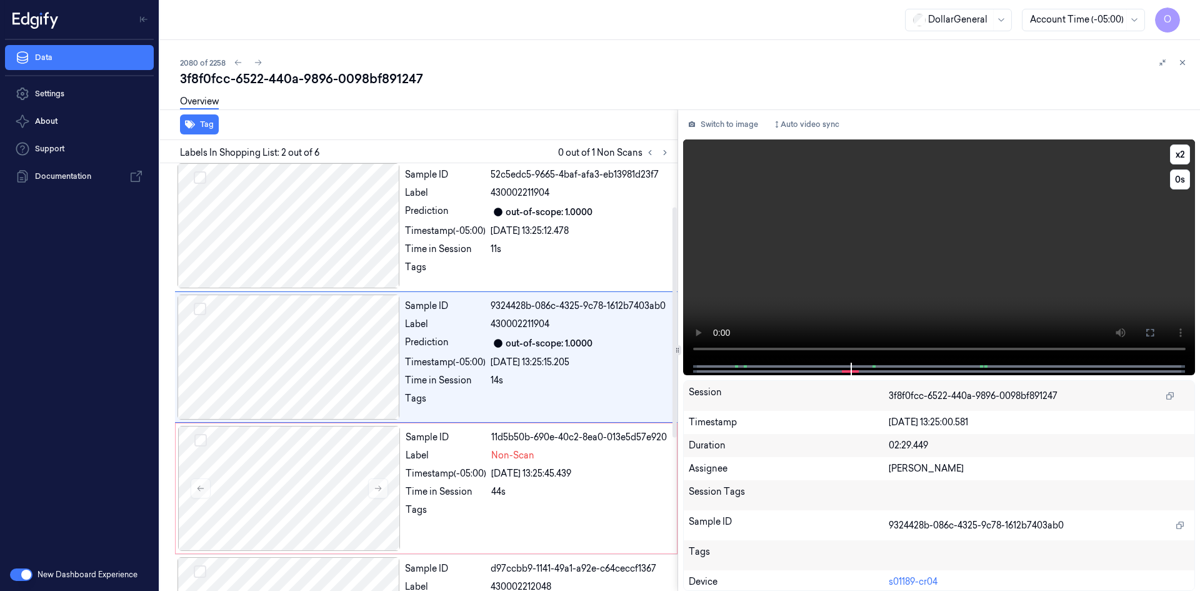
scroll to position [0, 0]
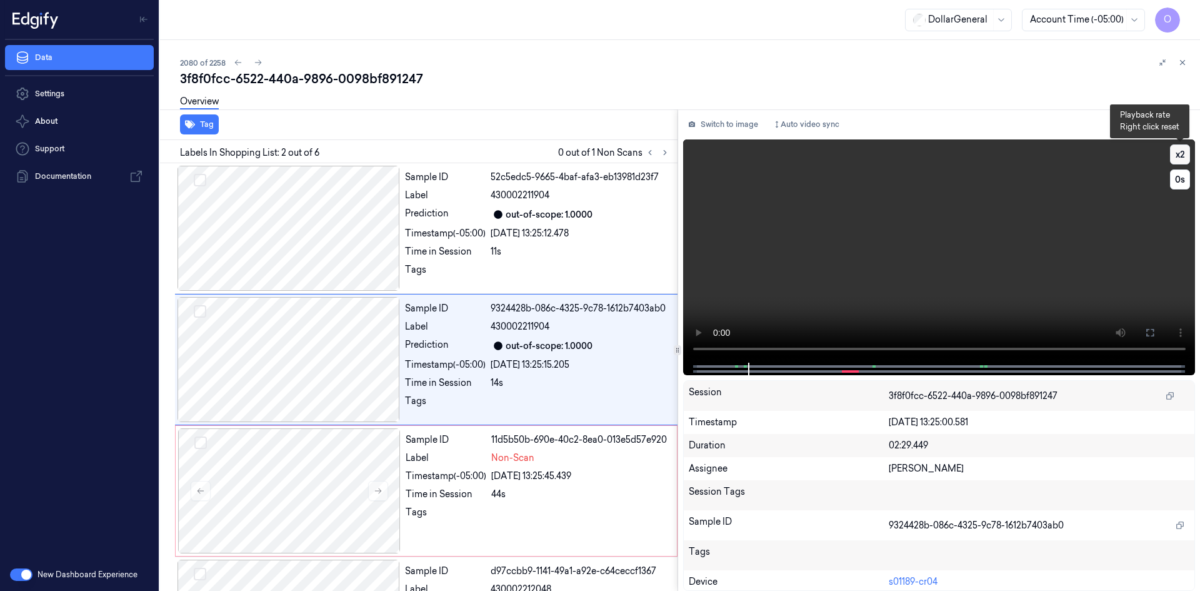
click at [1187, 153] on button "x 2" at bounding box center [1180, 154] width 20 height 20
click at [428, 477] on div "Timestamp (-05:00)" at bounding box center [446, 475] width 81 height 13
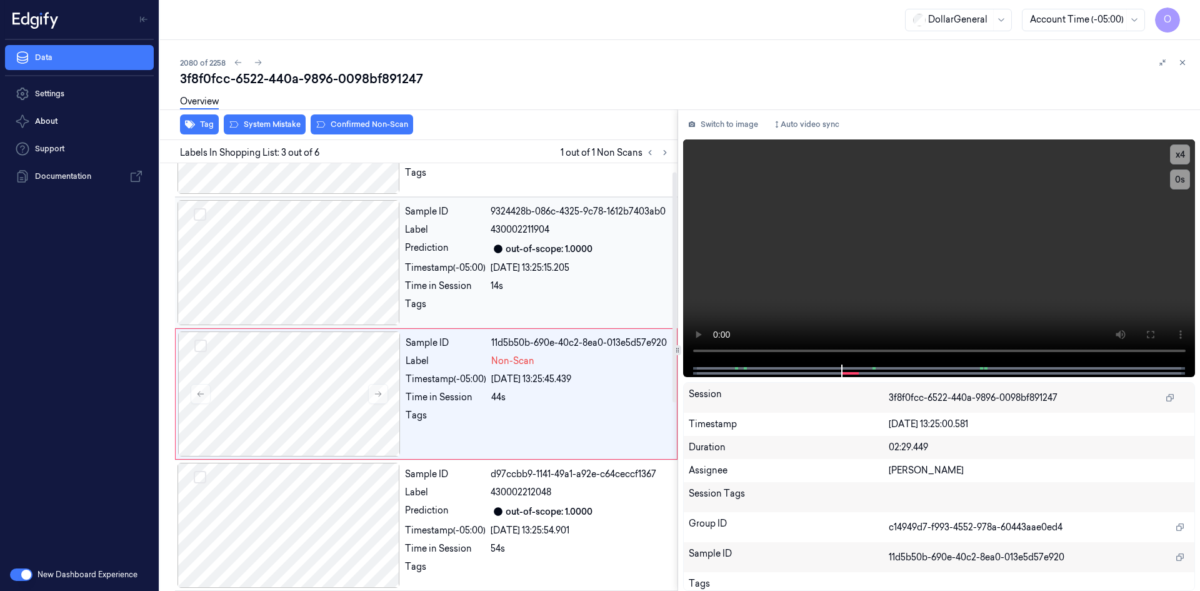
scroll to position [114, 0]
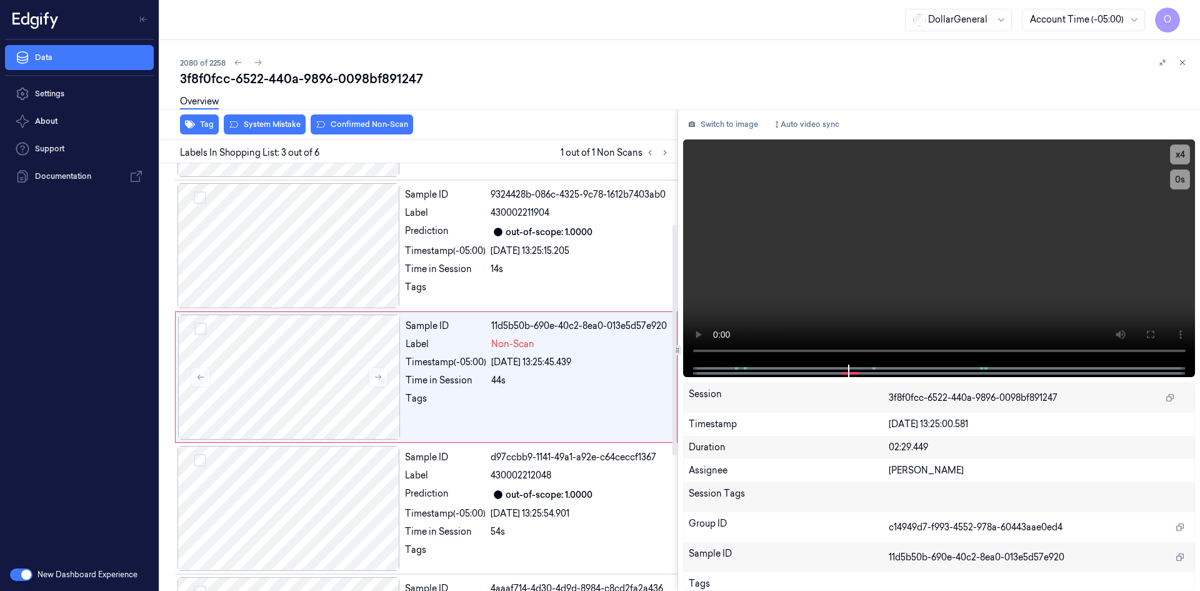
click at [274, 138] on div "Tag System Mistake Confirmed Non-Scan" at bounding box center [416, 124] width 523 height 31
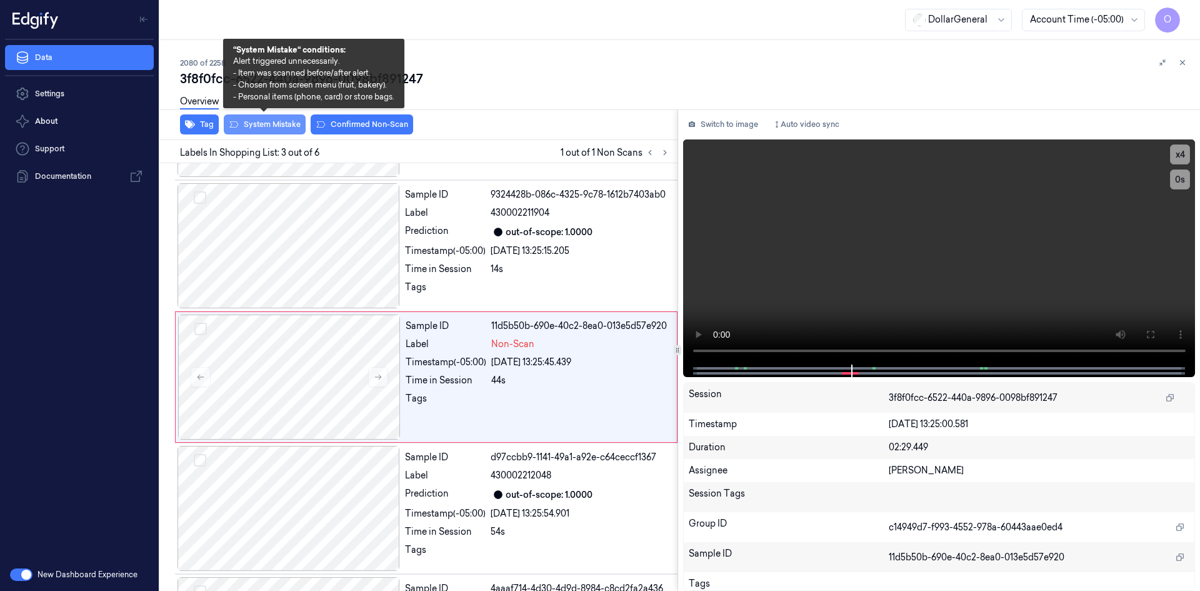
click at [279, 134] on button "System Mistake" at bounding box center [265, 124] width 82 height 20
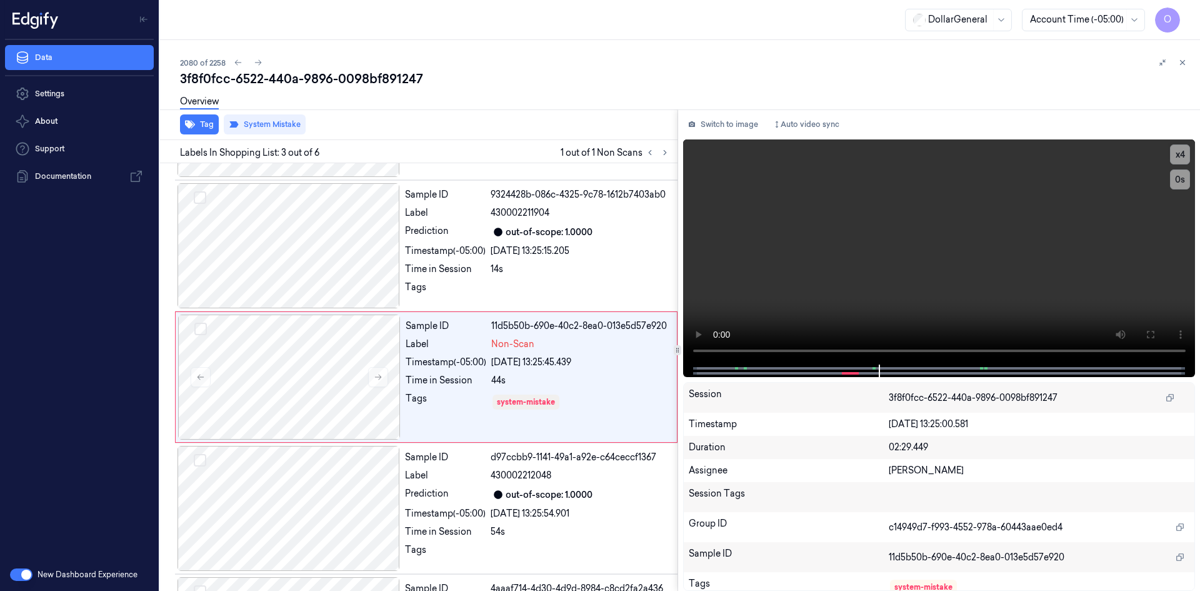
click at [594, 128] on div "Tag System Mistake" at bounding box center [416, 124] width 523 height 31
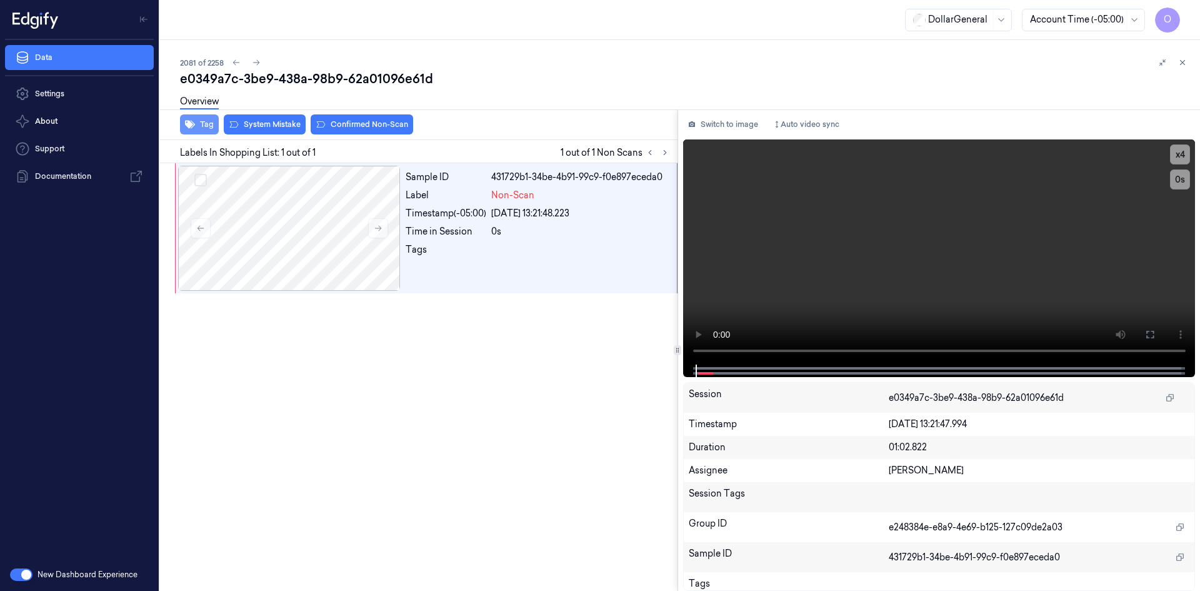
click at [193, 121] on icon "button" at bounding box center [190, 124] width 10 height 10
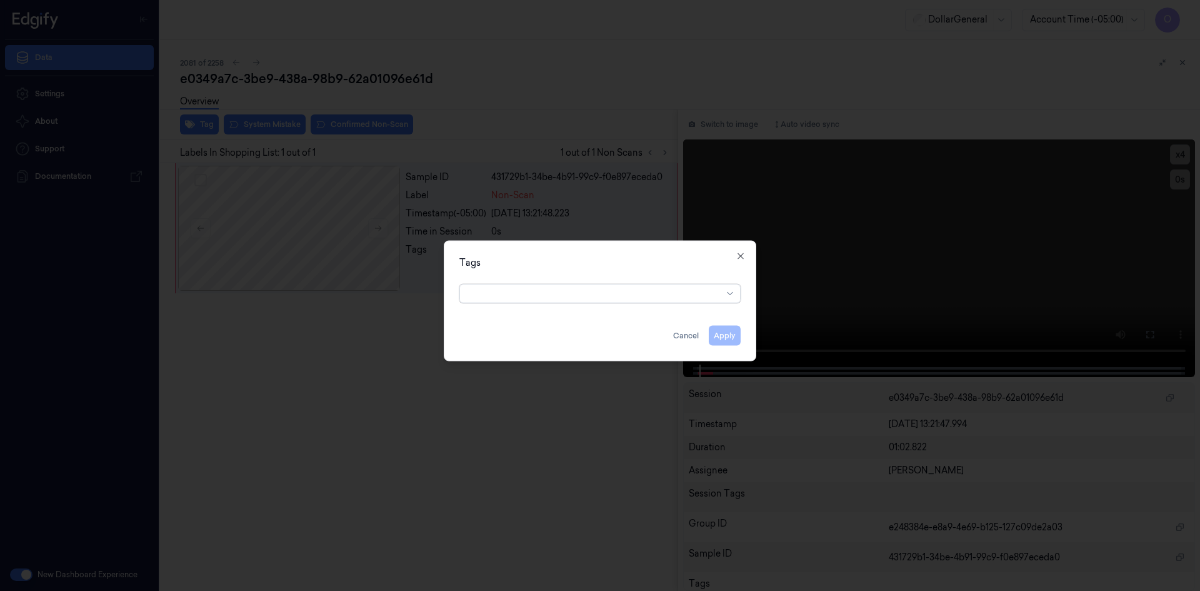
click at [520, 293] on div at bounding box center [595, 293] width 255 height 13
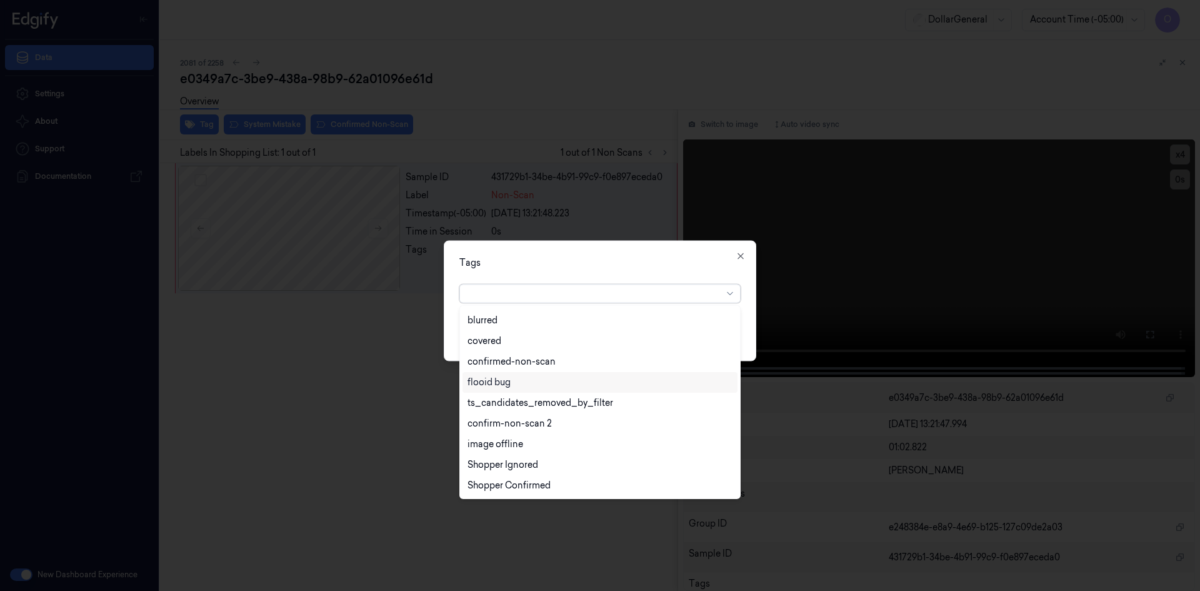
click at [523, 376] on div "flooid bug" at bounding box center [600, 382] width 265 height 13
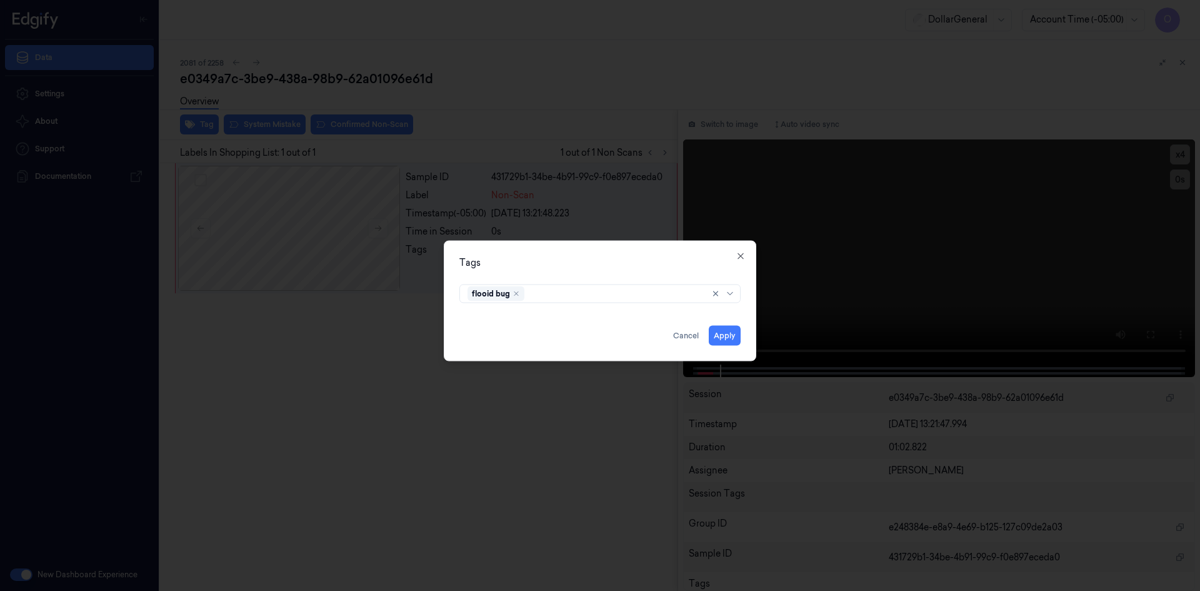
click at [620, 271] on div "Tags flooid bug Apply Cancel Close" at bounding box center [600, 300] width 313 height 121
click at [722, 334] on button "Apply" at bounding box center [725, 335] width 32 height 20
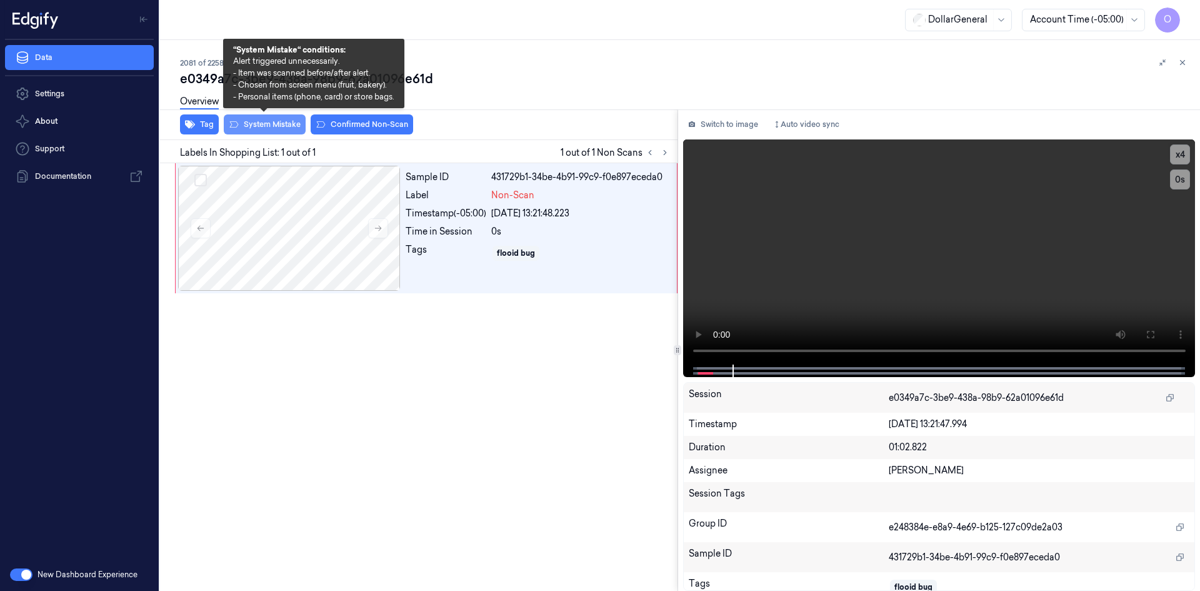
click at [274, 121] on button "System Mistake" at bounding box center [265, 124] width 82 height 20
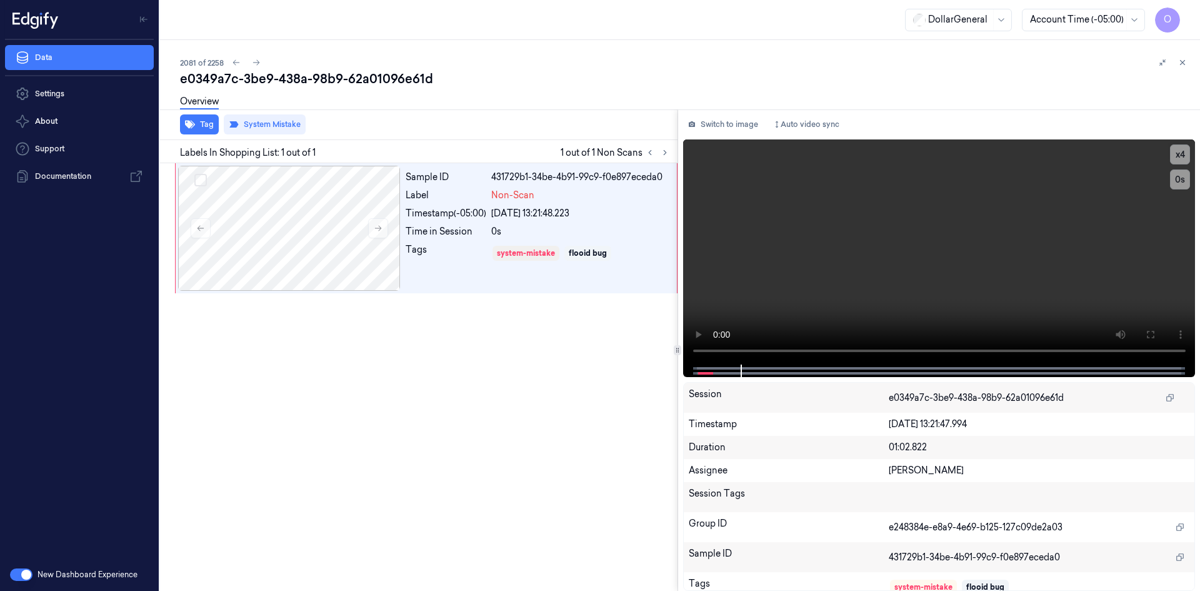
click at [527, 77] on div "e0349a7c-3be9-438a-98b9-62a01096e61d" at bounding box center [685, 79] width 1010 height 18
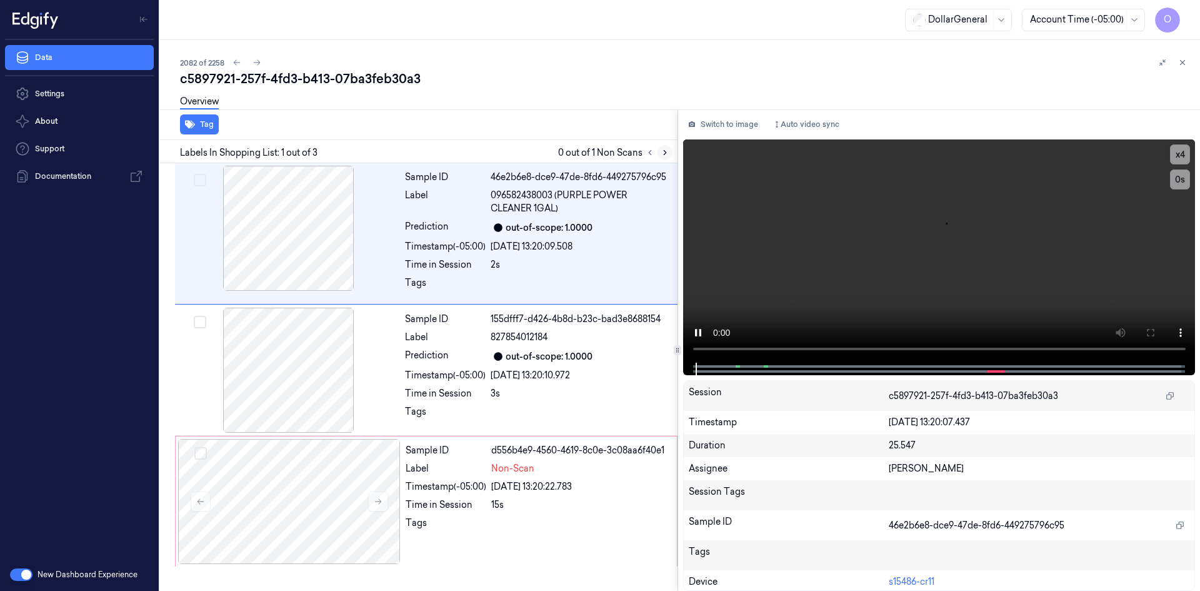
click at [667, 152] on icon at bounding box center [665, 152] width 9 height 9
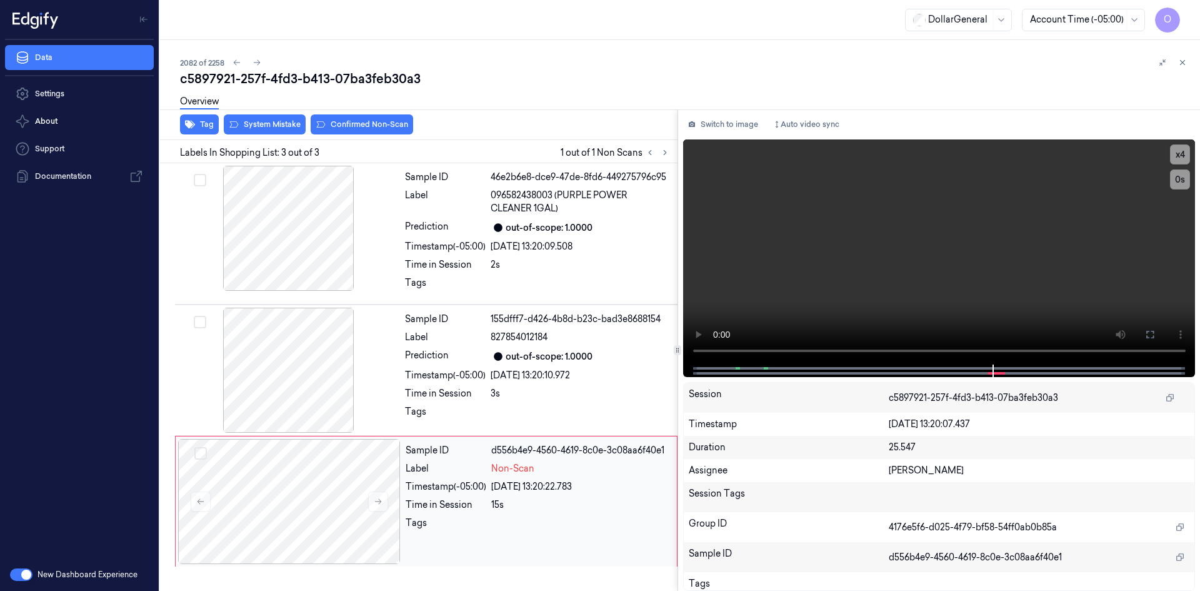
click at [534, 497] on div "Sample ID d556b4e9-4560-4619-8c0e-3c08aa6f40e1 Label Non-Scan Timestamp (-05:00…" at bounding box center [538, 501] width 274 height 125
click at [511, 382] on div "Sample ID 155dfff7-d426-4b8d-b23c-bad3e8688154 Label 827854012184 Prediction ou…" at bounding box center [537, 370] width 275 height 125
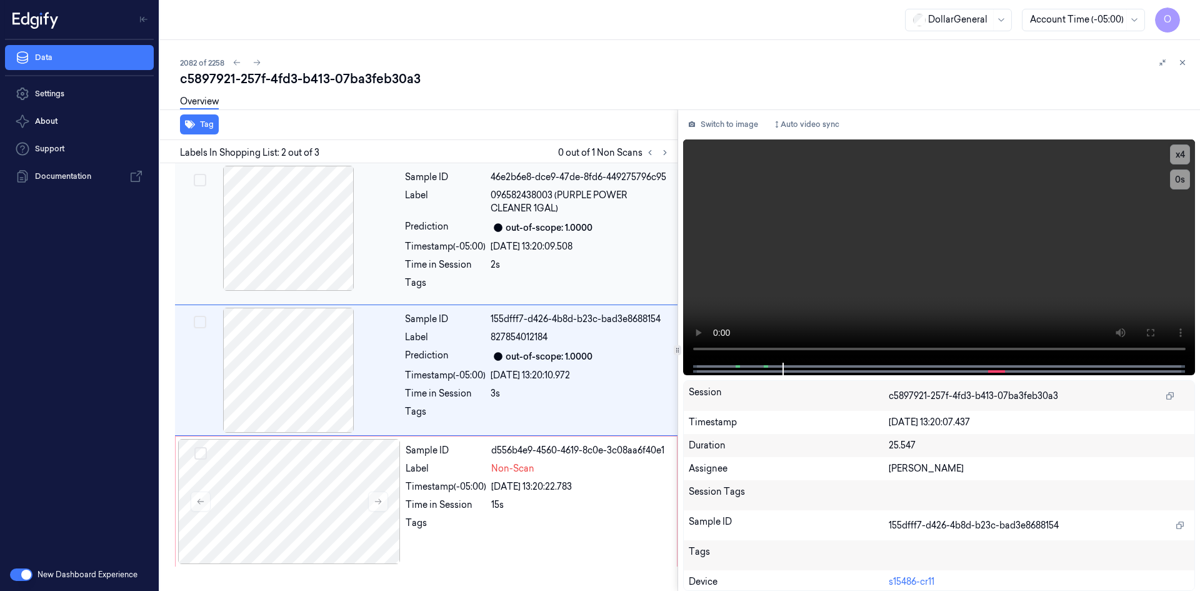
click at [581, 214] on span "096582438003 (PURPLE POWER CLEANER 1GAL)" at bounding box center [580, 202] width 179 height 26
click at [580, 377] on div "[DATE] 13:20:10.972" at bounding box center [580, 375] width 179 height 13
click at [579, 393] on div "3s" at bounding box center [580, 393] width 179 height 13
click at [566, 234] on div "out-of-scope: 1.0000" at bounding box center [549, 227] width 87 height 13
click at [571, 388] on div "3s" at bounding box center [580, 393] width 179 height 13
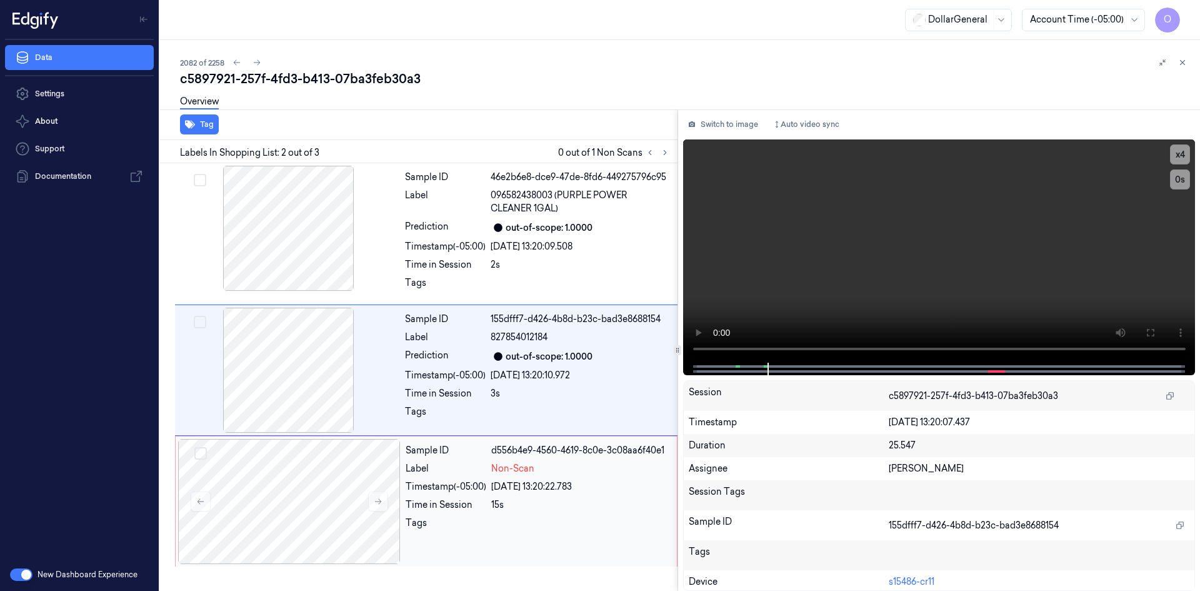
click at [573, 488] on div "[DATE] 13:20:22.783" at bounding box center [580, 486] width 178 height 13
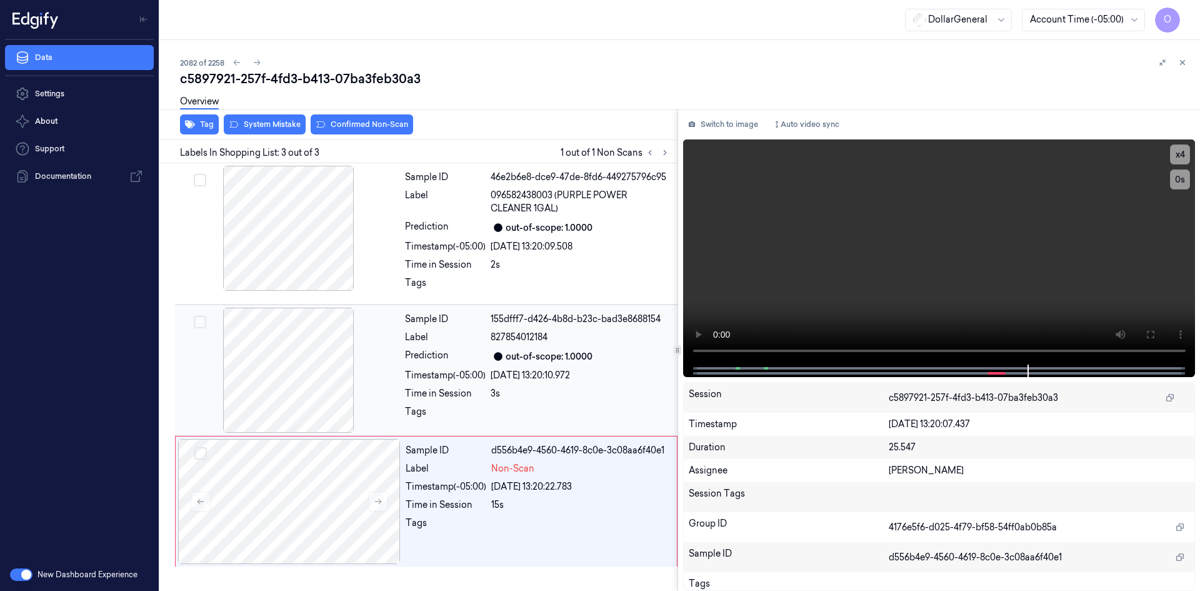
click at [611, 380] on div "[DATE] 13:20:10.972" at bounding box center [580, 375] width 179 height 13
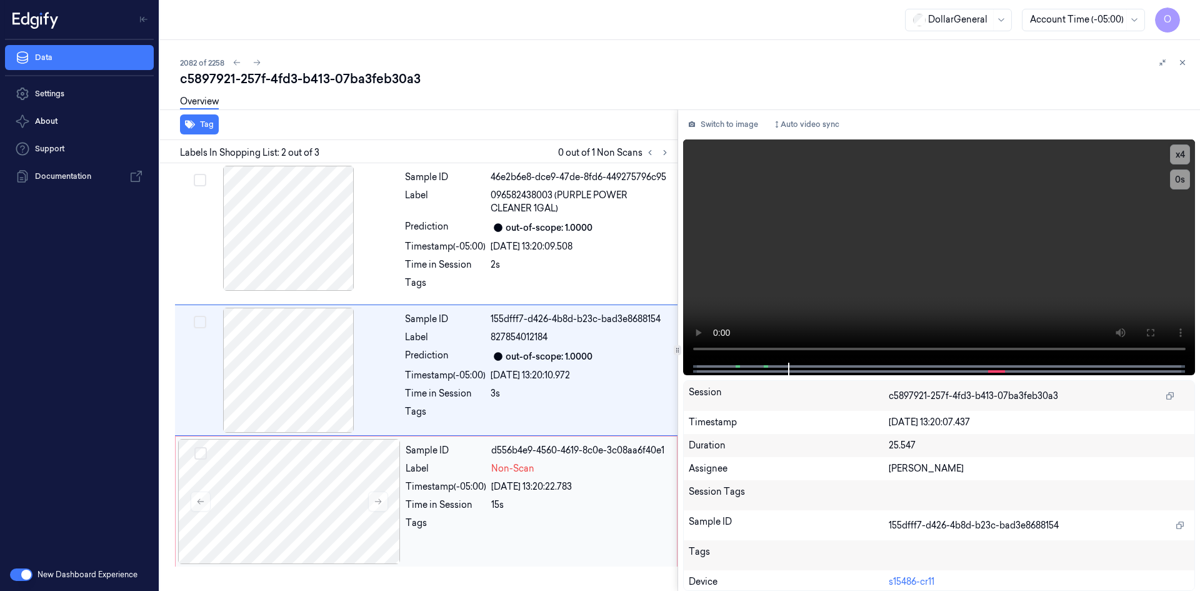
click at [598, 447] on div "d556b4e9-4560-4619-8c0e-3c08aa6f40e1" at bounding box center [580, 450] width 178 height 13
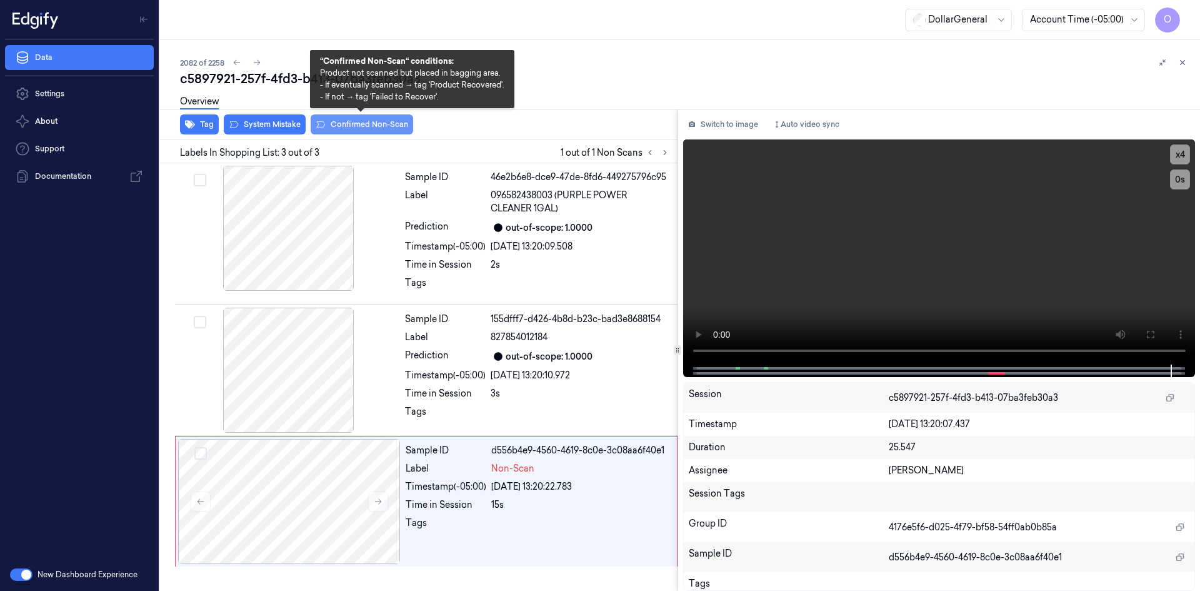
click at [394, 126] on button "Confirmed Non-Scan" at bounding box center [362, 124] width 103 height 20
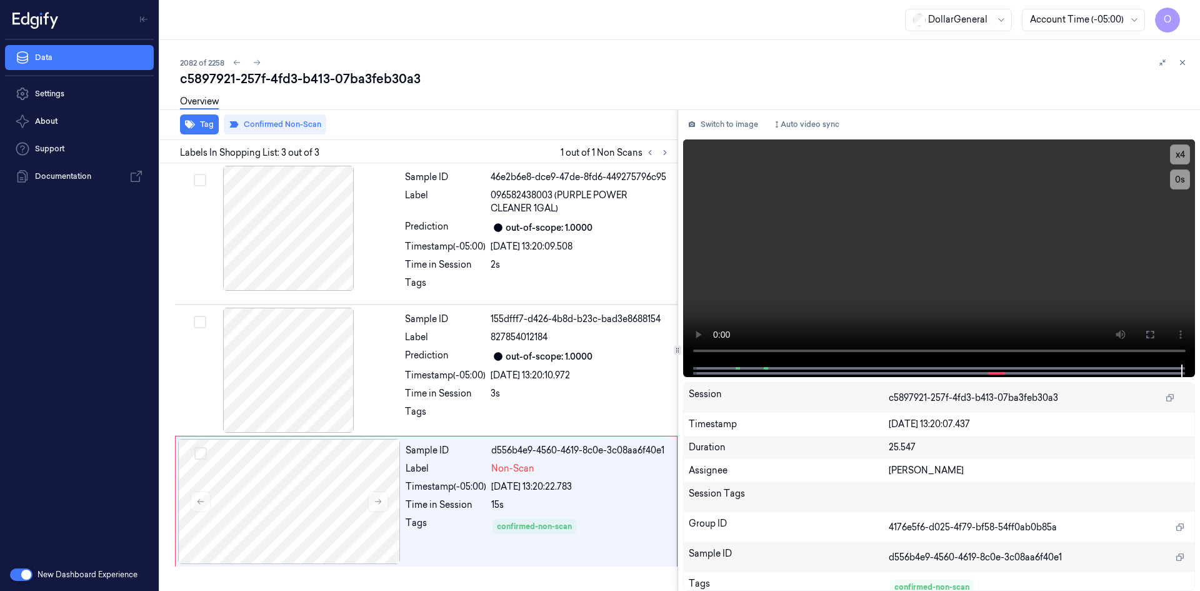
click at [641, 100] on div "Overview" at bounding box center [685, 104] width 1010 height 32
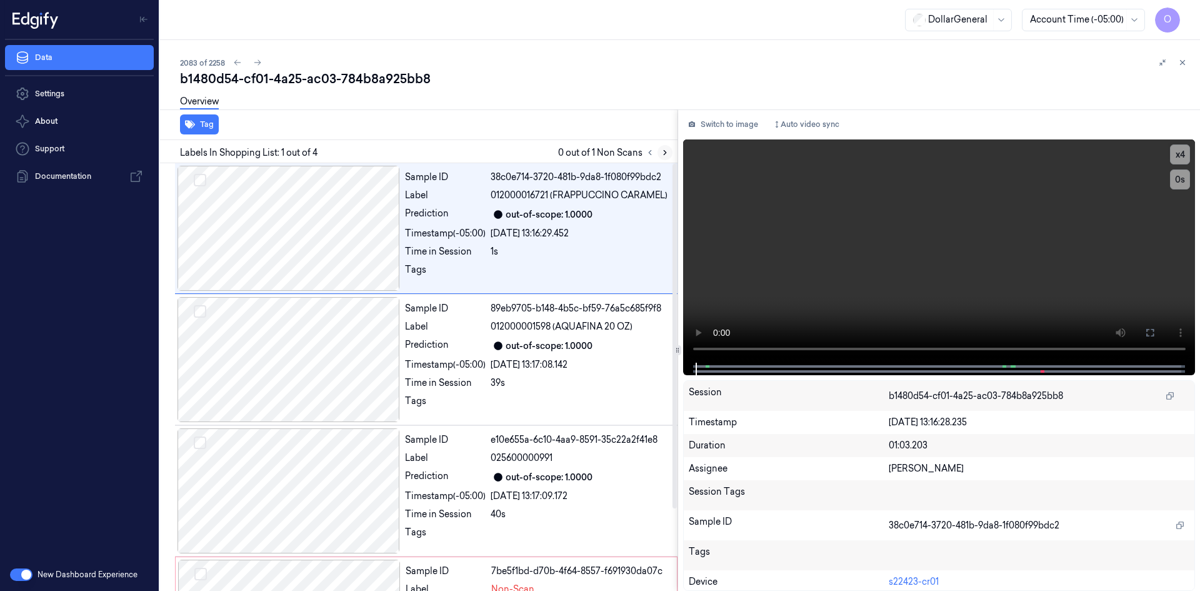
click at [661, 149] on icon at bounding box center [665, 152] width 9 height 9
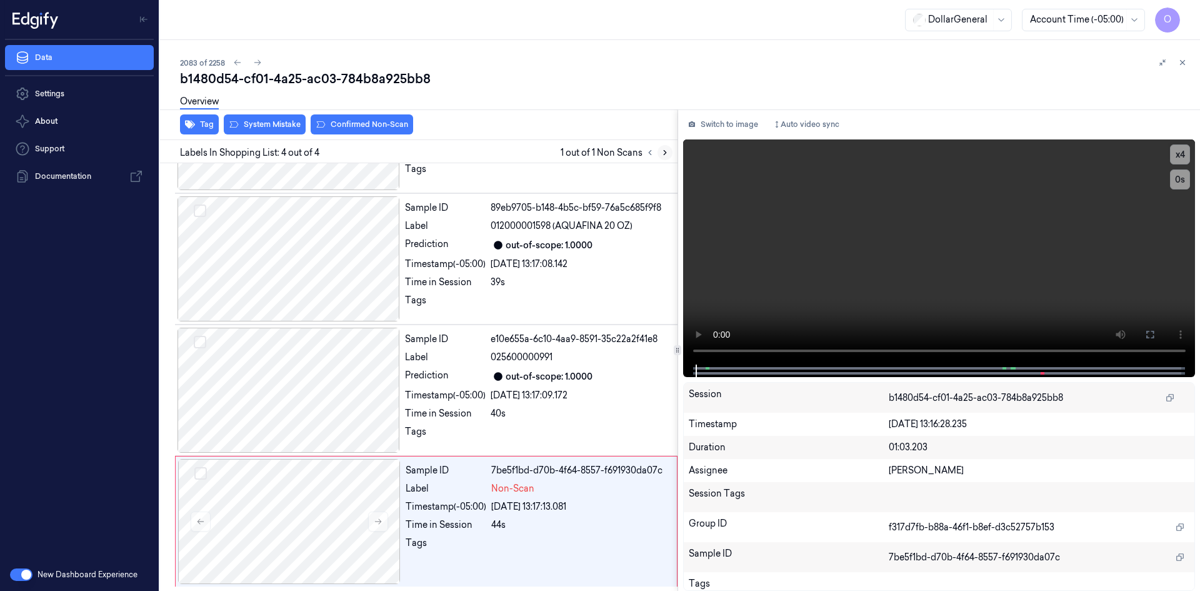
scroll to position [101, 0]
click at [488, 510] on div "Timestamp (-05:00) [DATE] 13:17:13.081" at bounding box center [538, 505] width 264 height 13
click at [928, 299] on video at bounding box center [939, 251] width 513 height 225
click at [965, 273] on video at bounding box center [939, 251] width 513 height 225
click at [336, 372] on div at bounding box center [289, 389] width 223 height 125
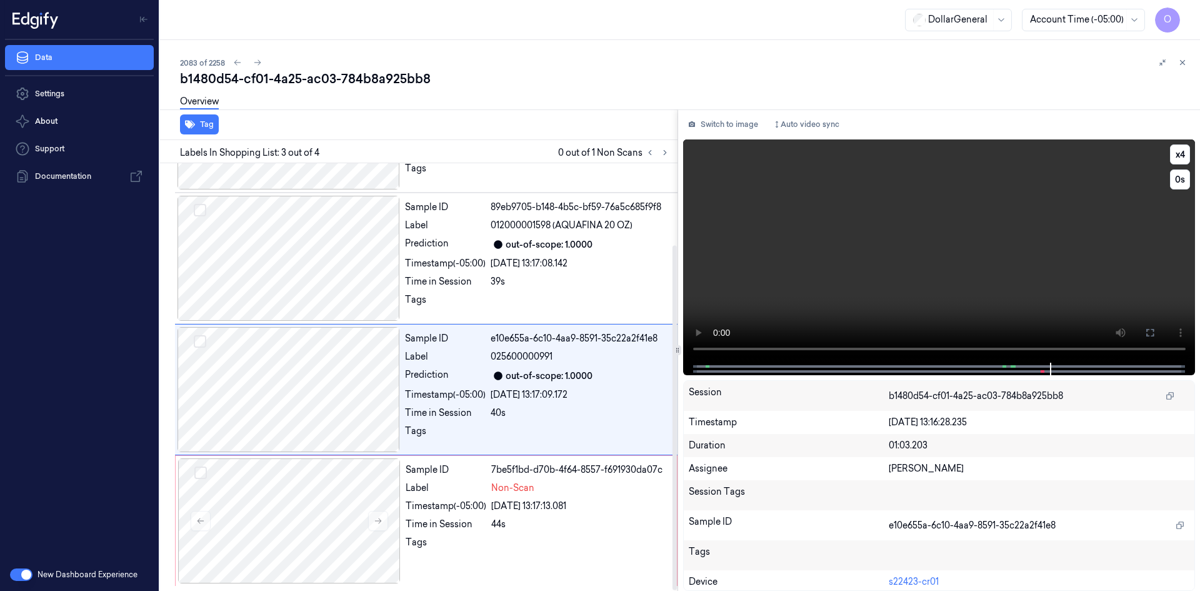
click at [1031, 271] on video at bounding box center [939, 250] width 513 height 223
click at [520, 261] on div "[DATE] 13:17:08.142" at bounding box center [580, 263] width 179 height 13
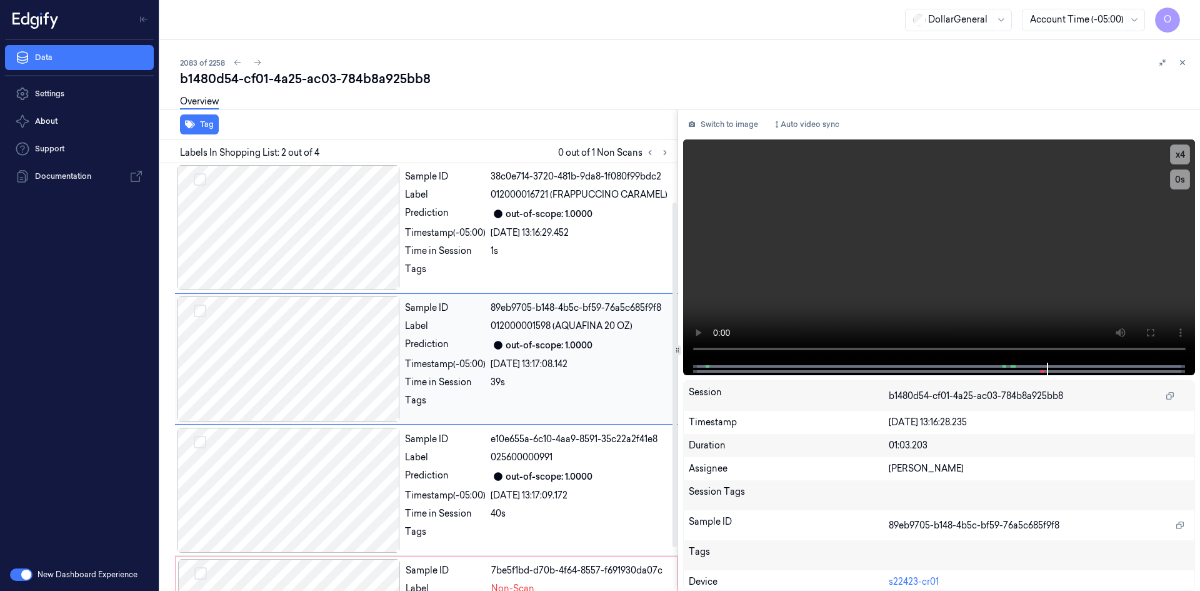
scroll to position [0, 0]
click at [528, 254] on div "1s" at bounding box center [580, 251] width 179 height 13
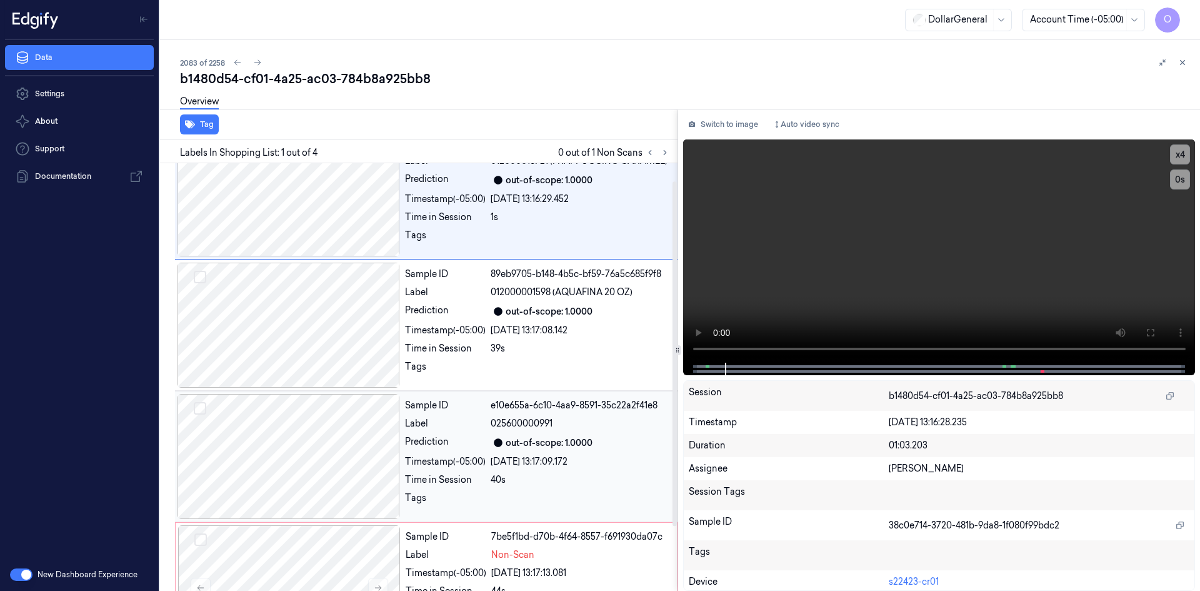
scroll to position [101, 0]
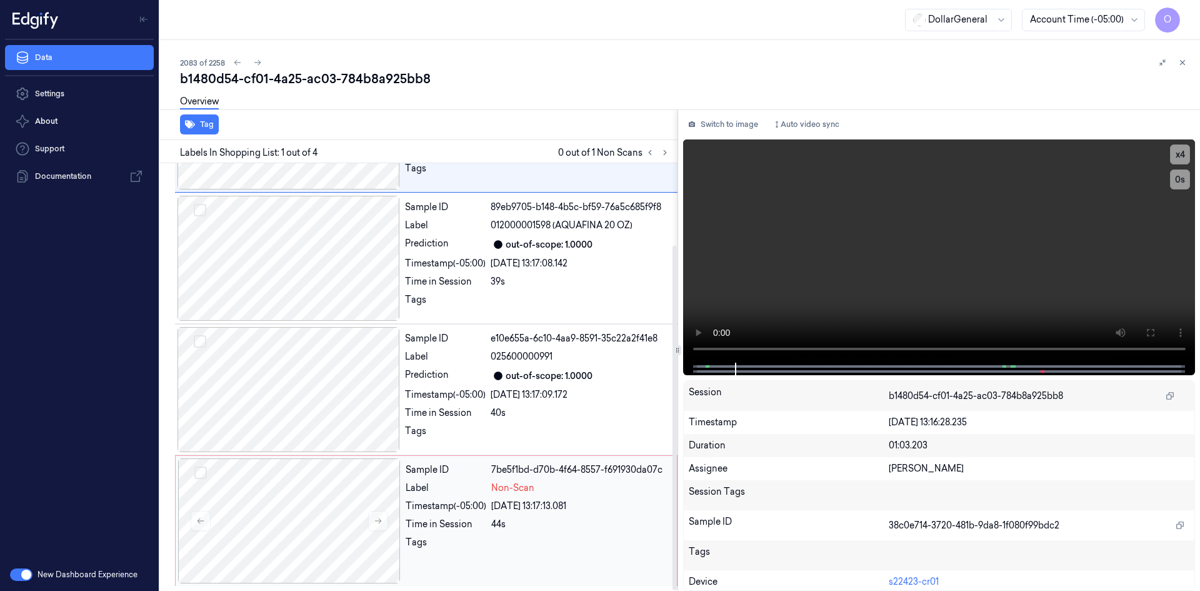
click at [526, 529] on div "44s" at bounding box center [580, 524] width 178 height 13
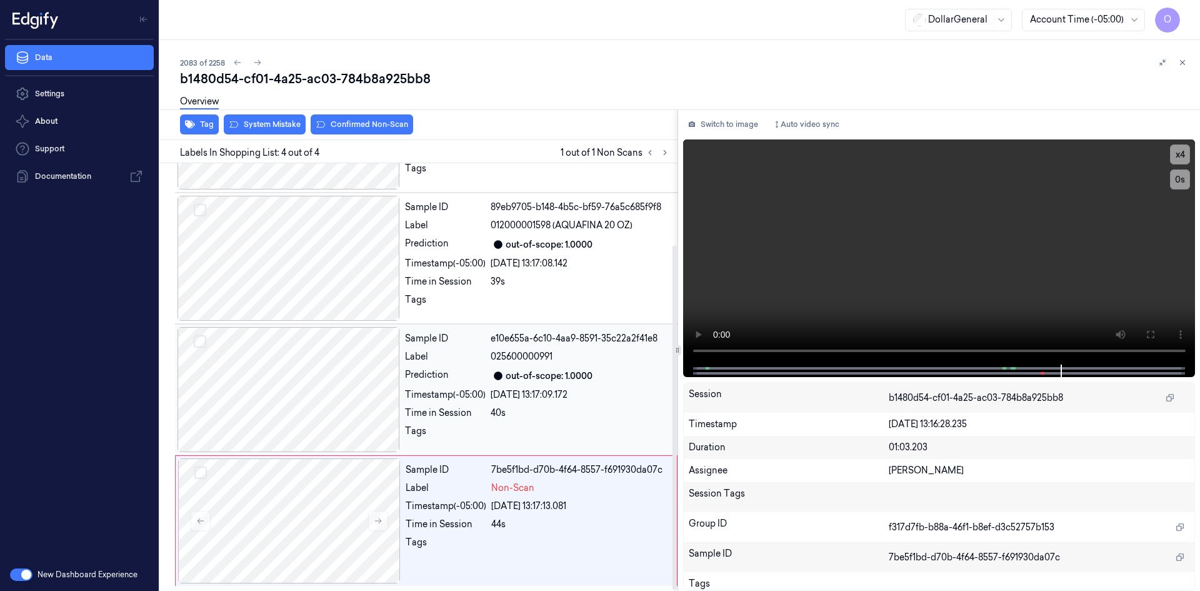
drag, startPoint x: 216, startPoint y: 126, endPoint x: 403, endPoint y: 335, distance: 280.2
click at [401, 335] on div "Tag System Mistake Confirmed Non-Scan Labels In Shopping List: 4 out of 4 1 out…" at bounding box center [416, 349] width 523 height 481
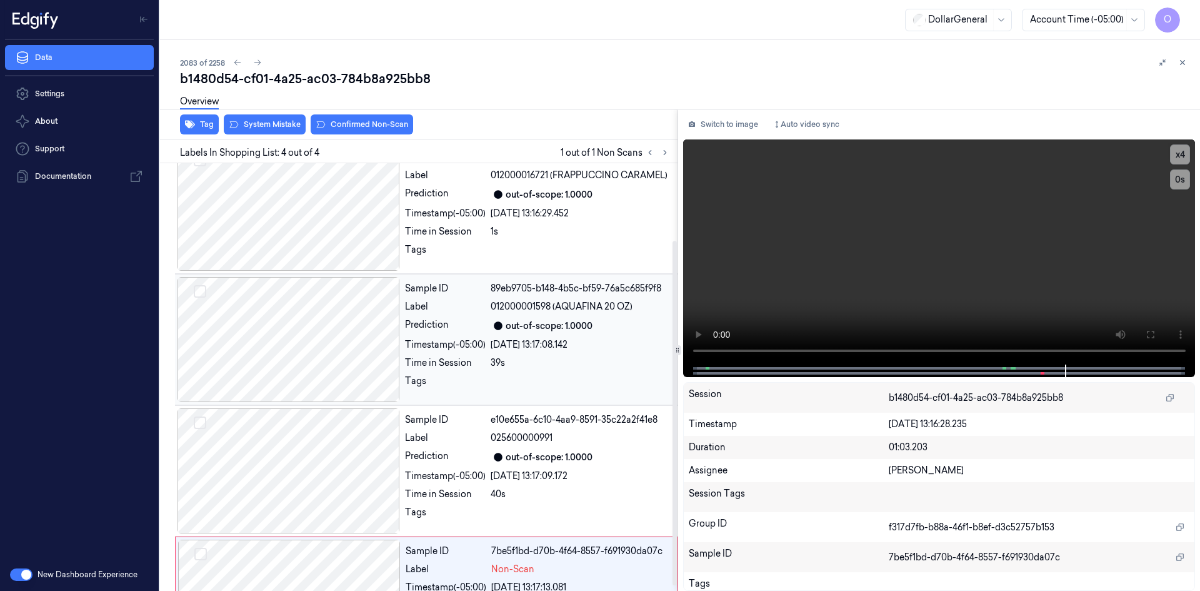
scroll to position [0, 0]
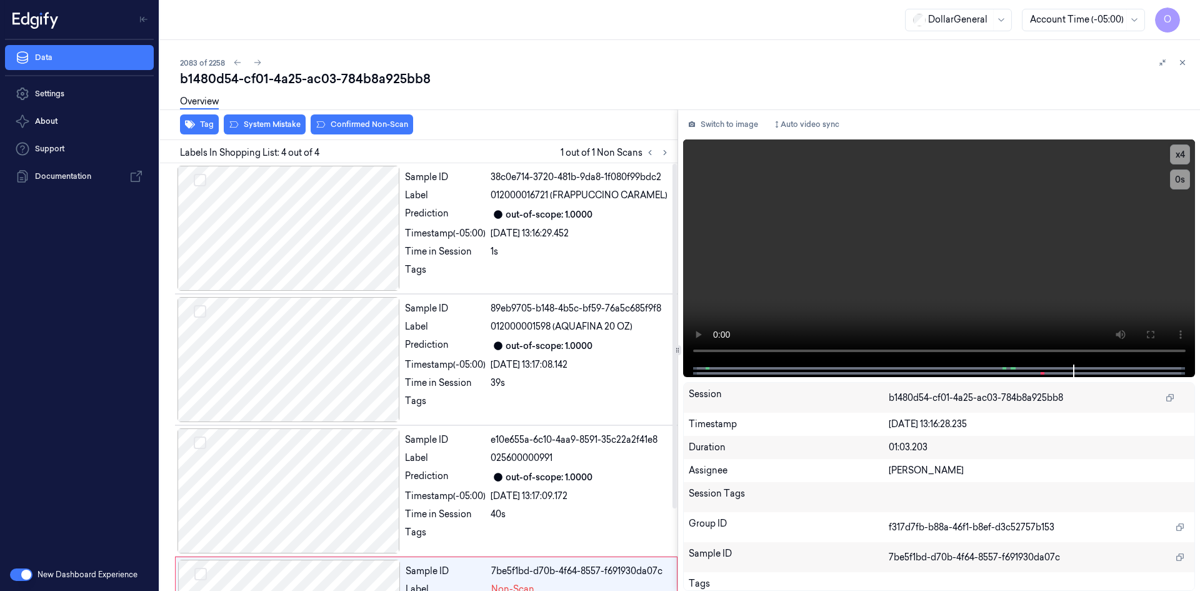
click at [201, 134] on div "Tag System Mistake Confirmed Non-Scan" at bounding box center [416, 124] width 523 height 31
click at [208, 128] on button "Tag" at bounding box center [199, 124] width 39 height 20
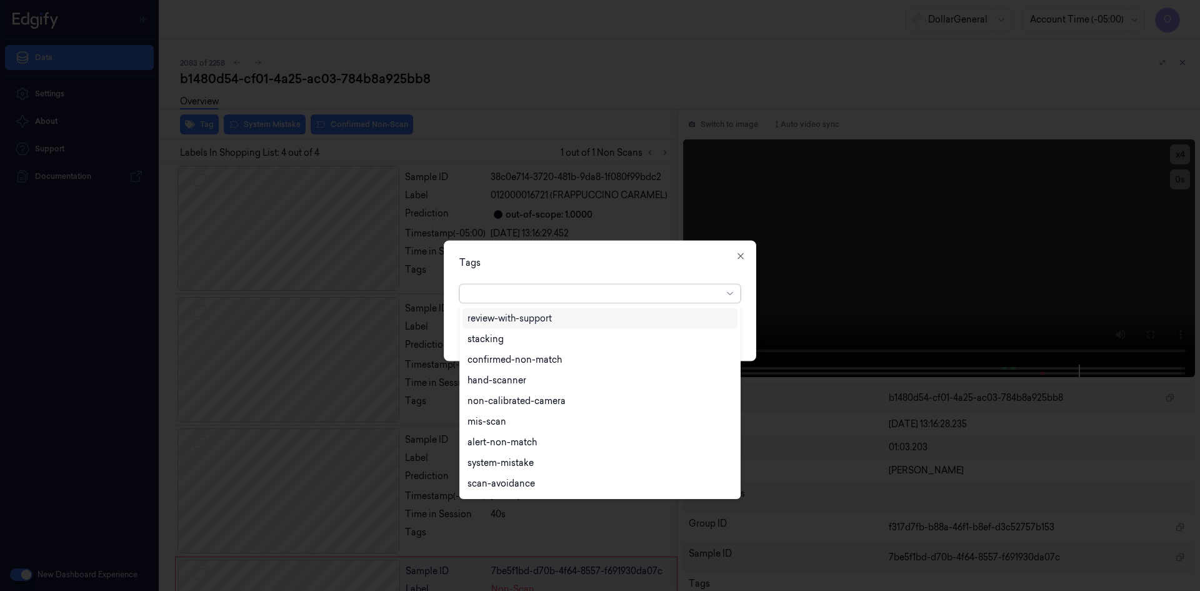
click at [562, 293] on div at bounding box center [595, 293] width 255 height 13
click at [537, 442] on div "flooid bug" at bounding box center [600, 444] width 265 height 13
click at [664, 276] on div "Tags option flooid bug , selected. 22 results available. Use Up and Down to cho…" at bounding box center [600, 300] width 313 height 121
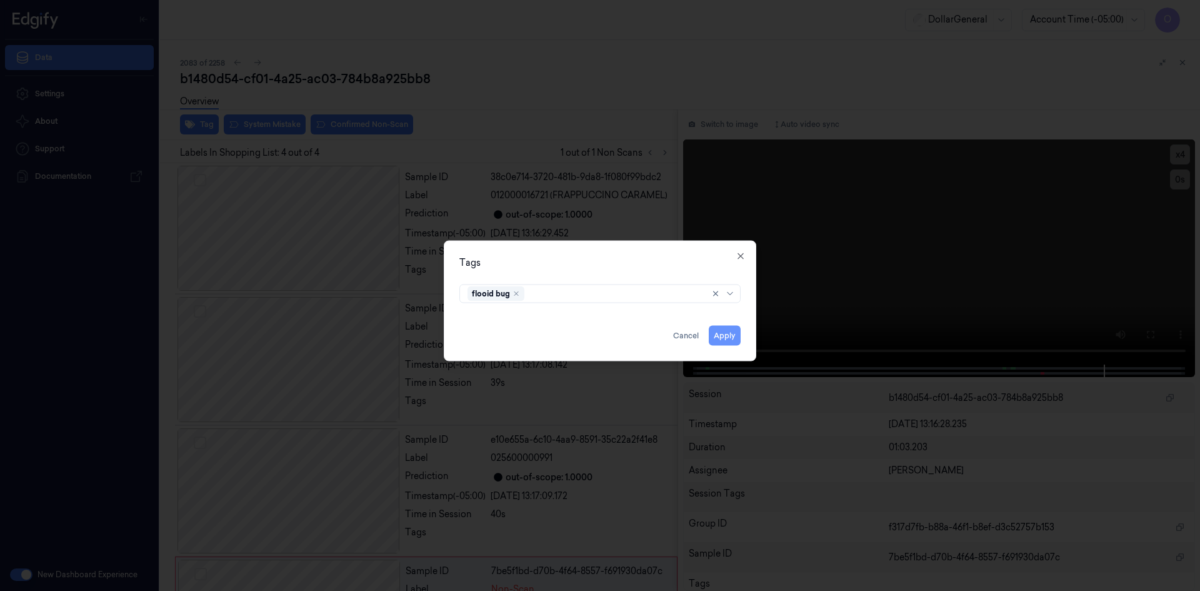
drag, startPoint x: 733, startPoint y: 336, endPoint x: 726, endPoint y: 337, distance: 6.9
click at [733, 336] on button "Apply" at bounding box center [725, 335] width 32 height 20
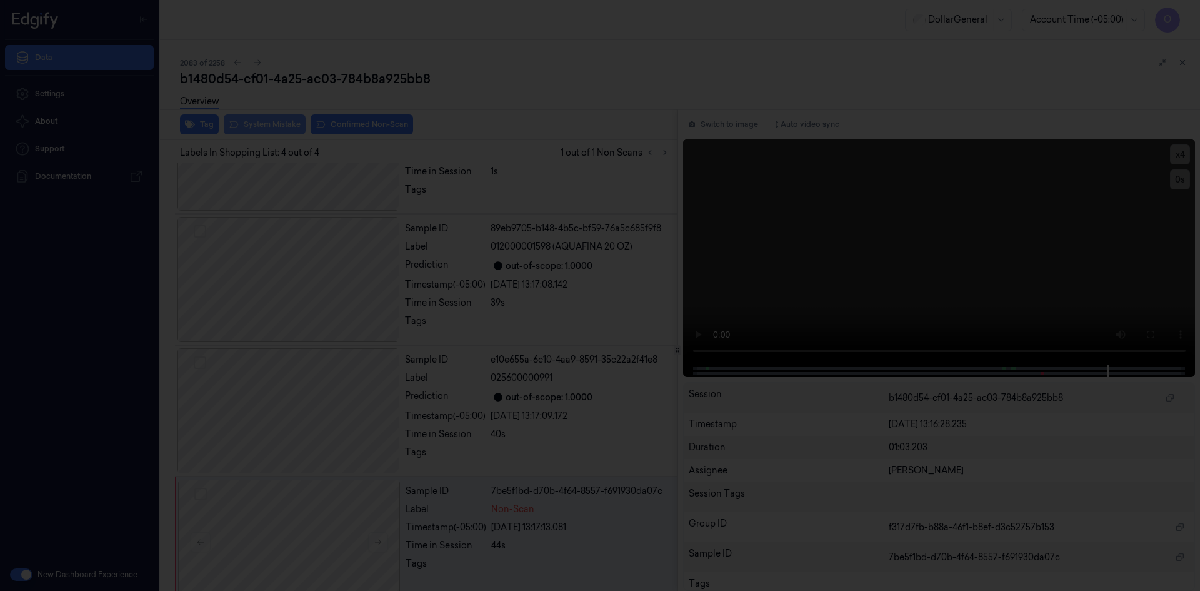
scroll to position [101, 0]
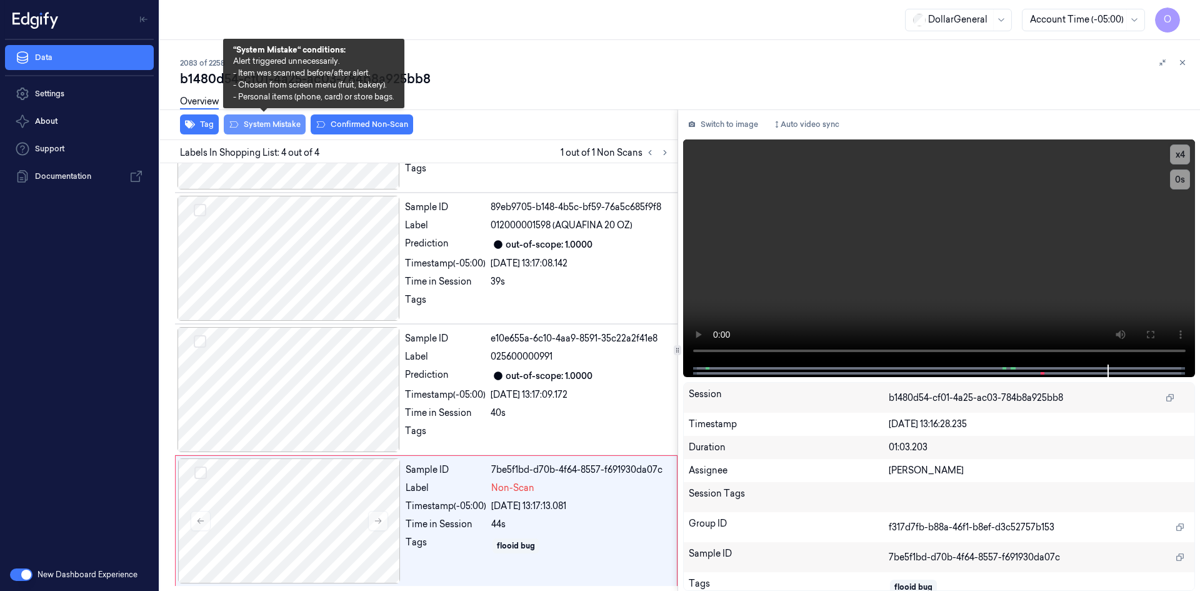
click at [284, 123] on button "System Mistake" at bounding box center [265, 124] width 82 height 20
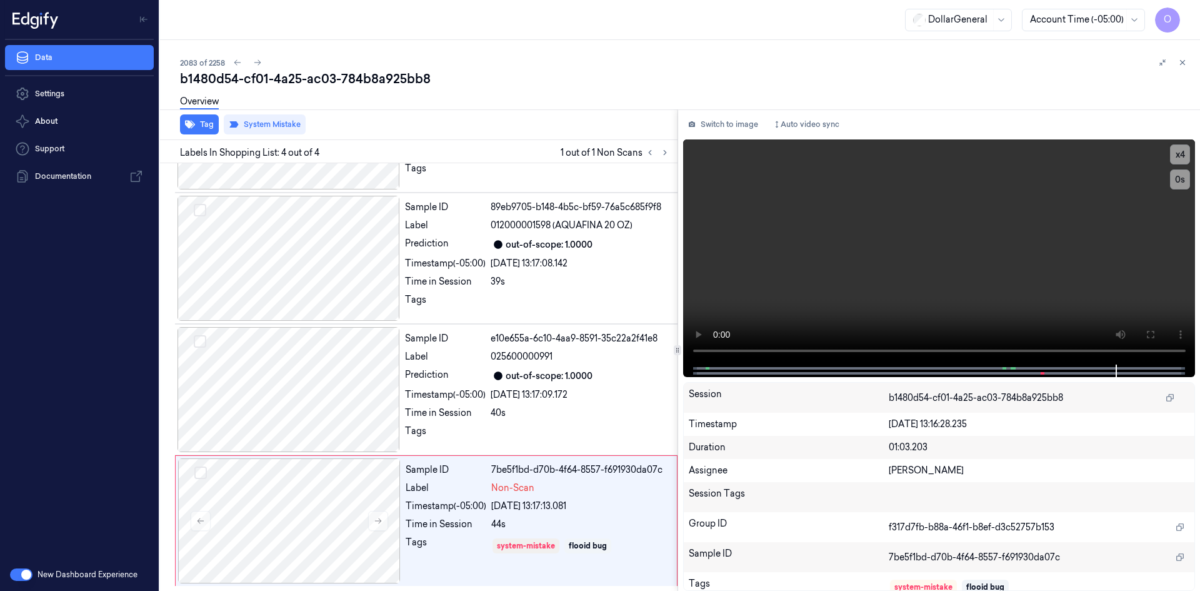
click at [599, 114] on div "Overview" at bounding box center [685, 104] width 1010 height 32
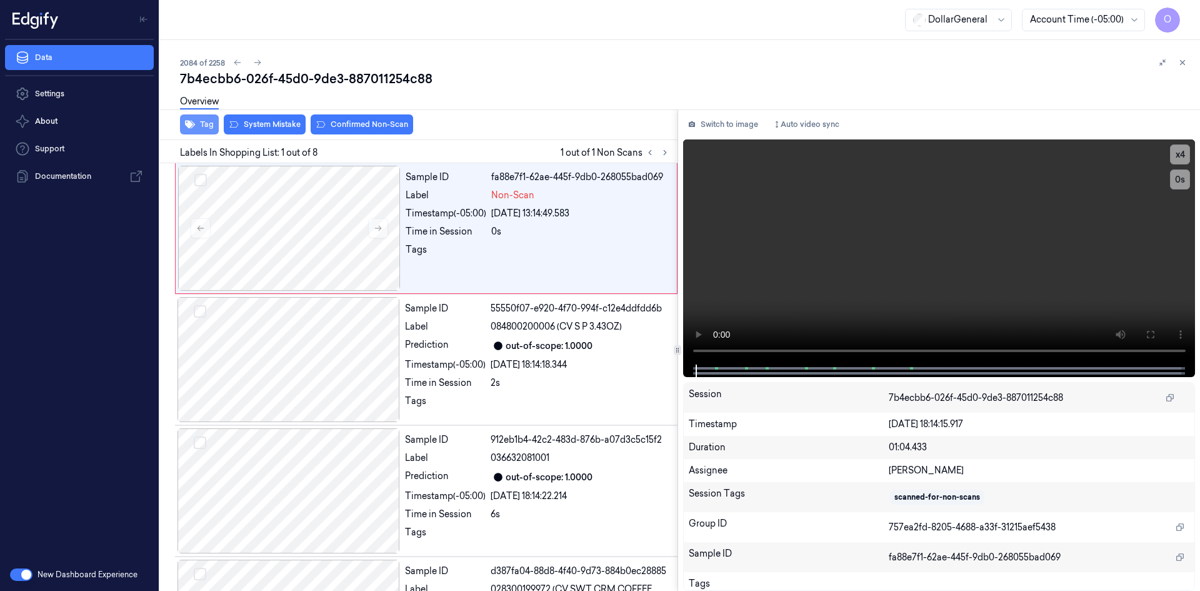
click at [206, 124] on button "Tag" at bounding box center [199, 124] width 39 height 20
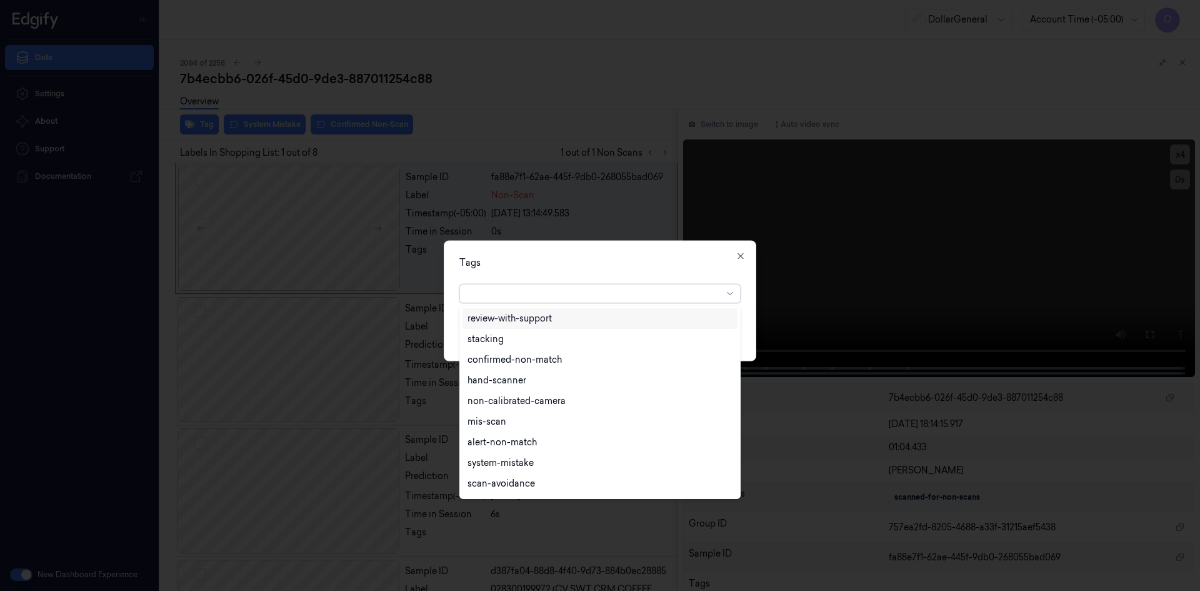
click at [551, 291] on div at bounding box center [595, 293] width 255 height 13
click at [573, 382] on div "flooid bug" at bounding box center [600, 382] width 265 height 13
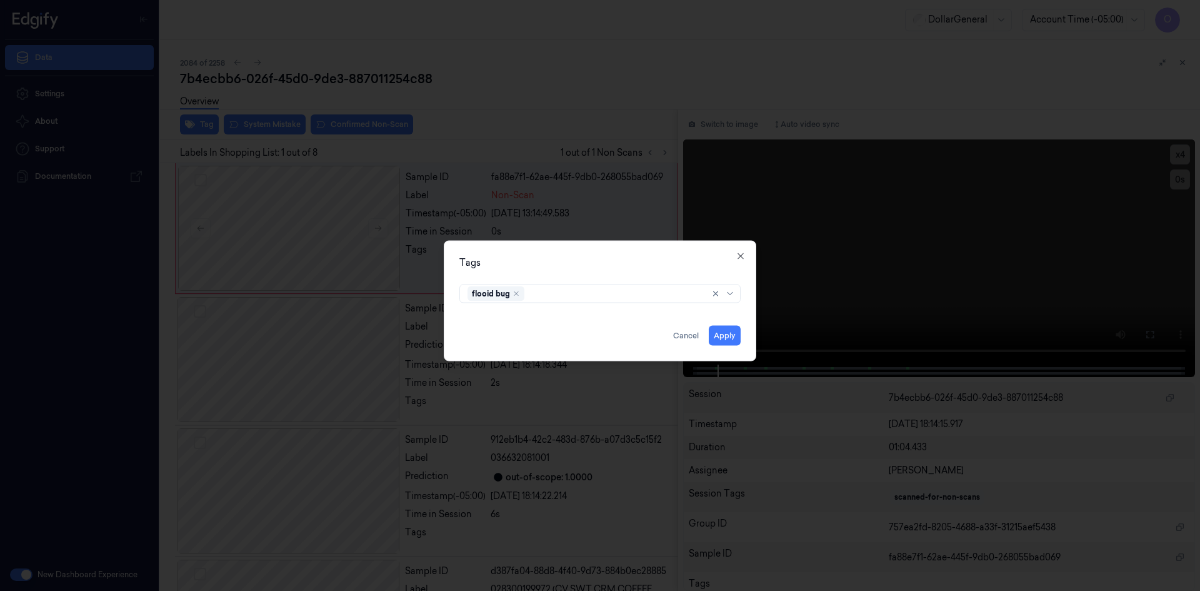
click at [576, 268] on div "Tags" at bounding box center [599, 262] width 281 height 13
click at [728, 334] on button "Apply" at bounding box center [725, 335] width 32 height 20
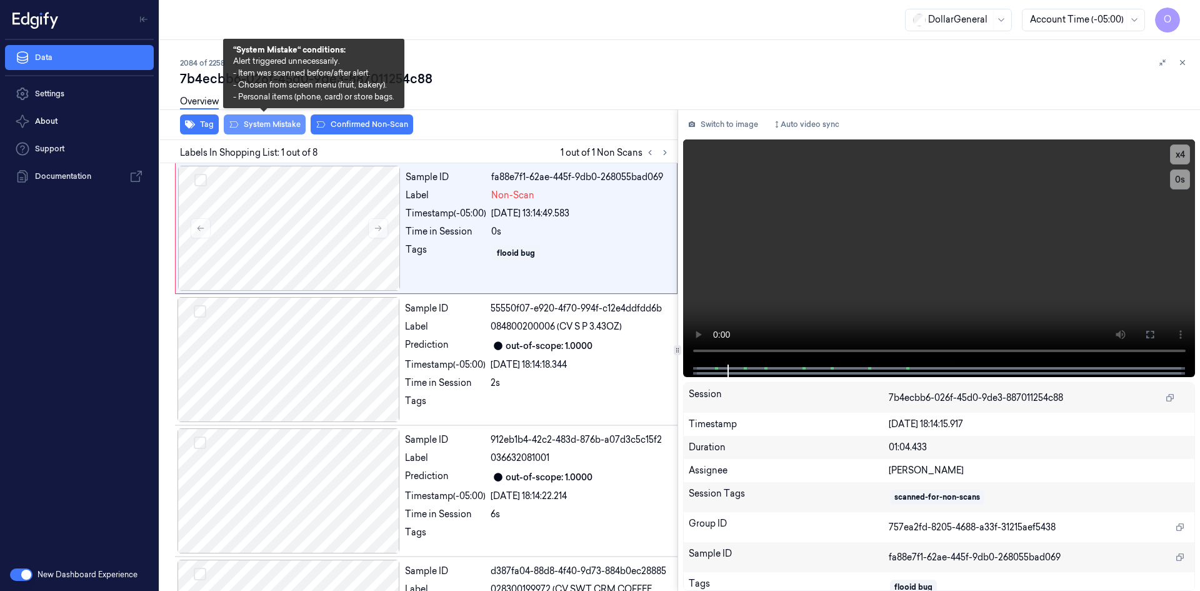
click at [260, 124] on button "System Mistake" at bounding box center [265, 124] width 82 height 20
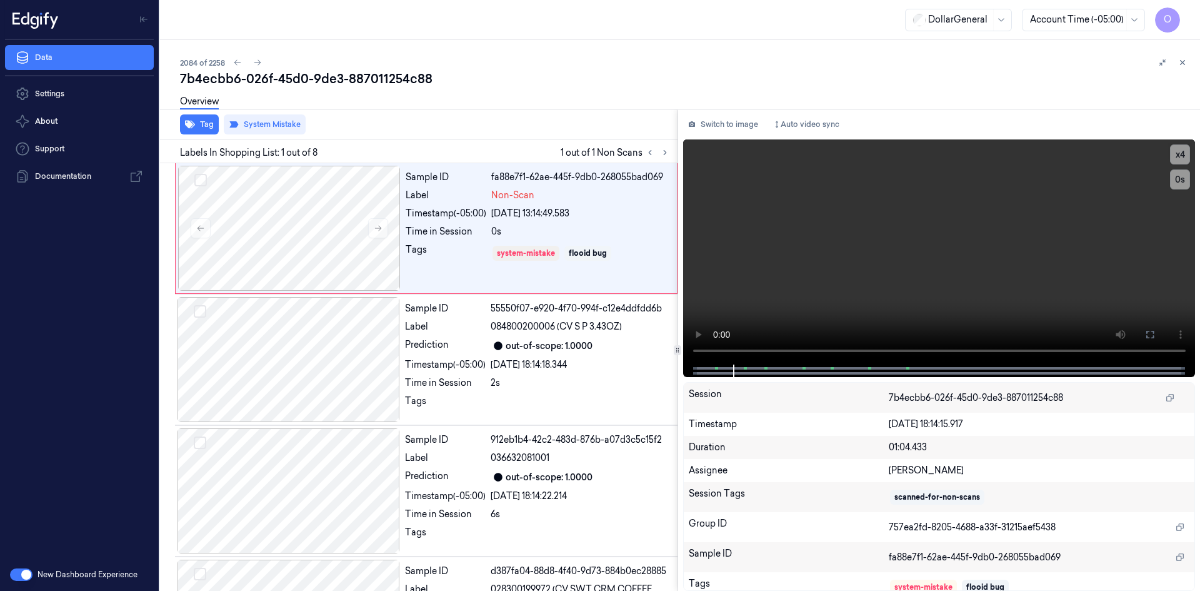
click at [499, 111] on div "Overview" at bounding box center [685, 104] width 1010 height 32
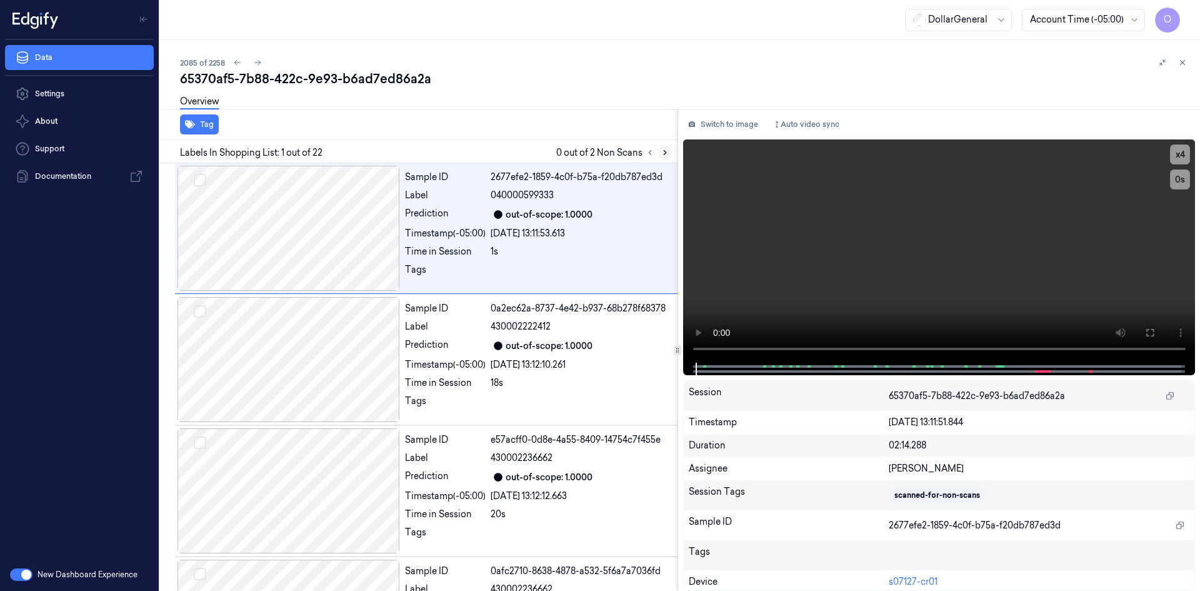
click at [661, 156] on icon at bounding box center [665, 152] width 9 height 9
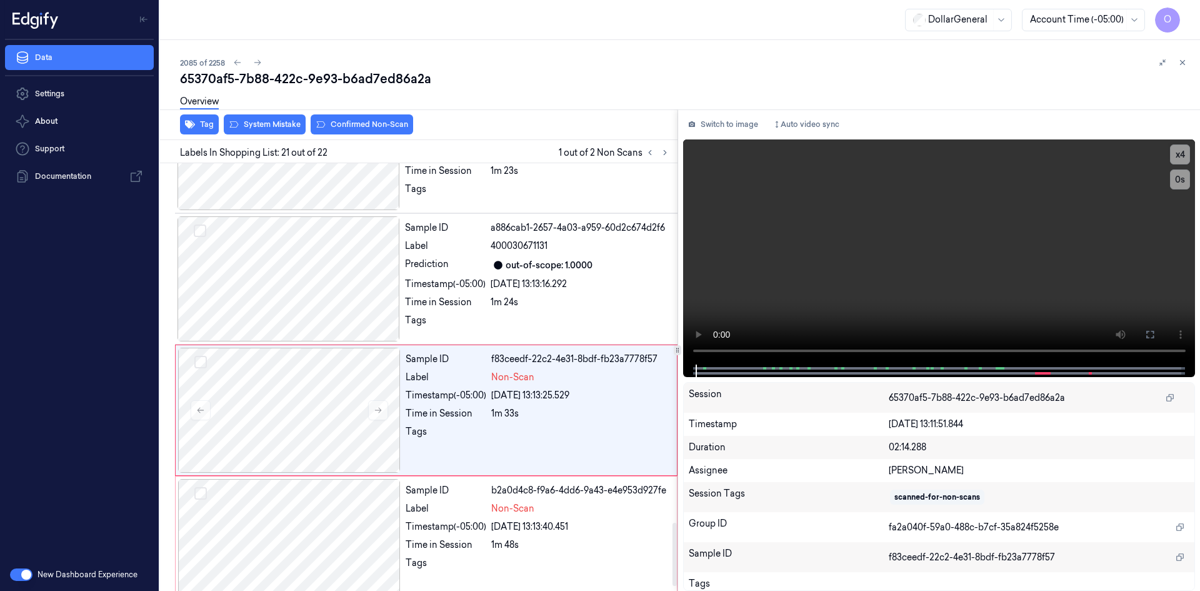
scroll to position [2464, 0]
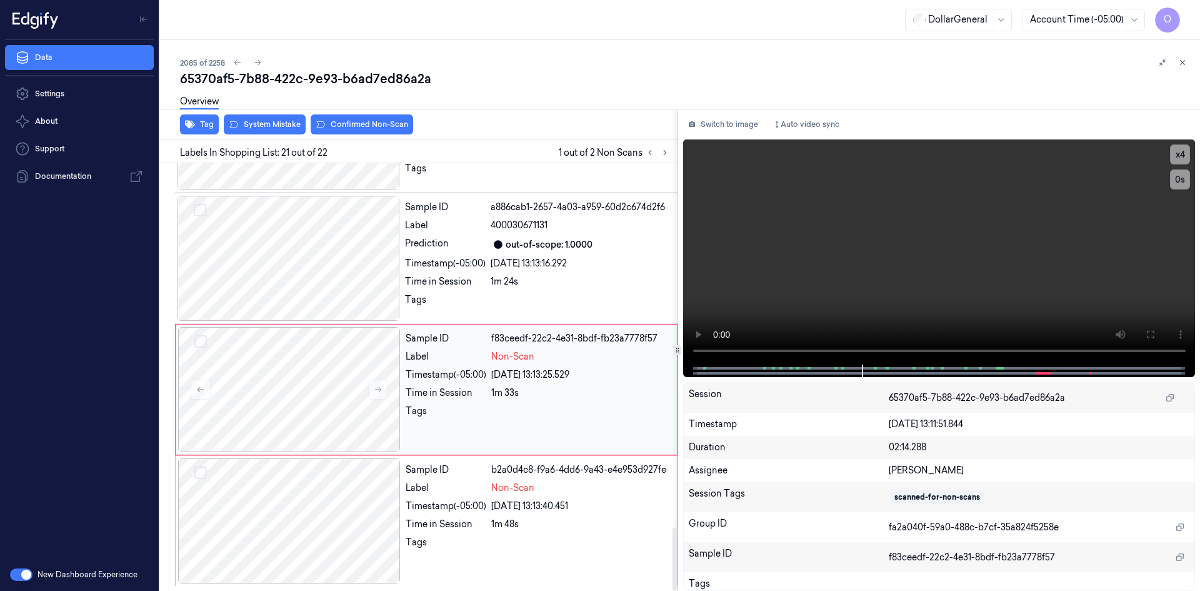
click at [565, 387] on div "1m 33s" at bounding box center [580, 392] width 178 height 13
click at [576, 254] on div "Sample ID a886cab1-2657-4a03-a959-60d2c674d2f6 Label 400030671131 Prediction ou…" at bounding box center [537, 258] width 275 height 125
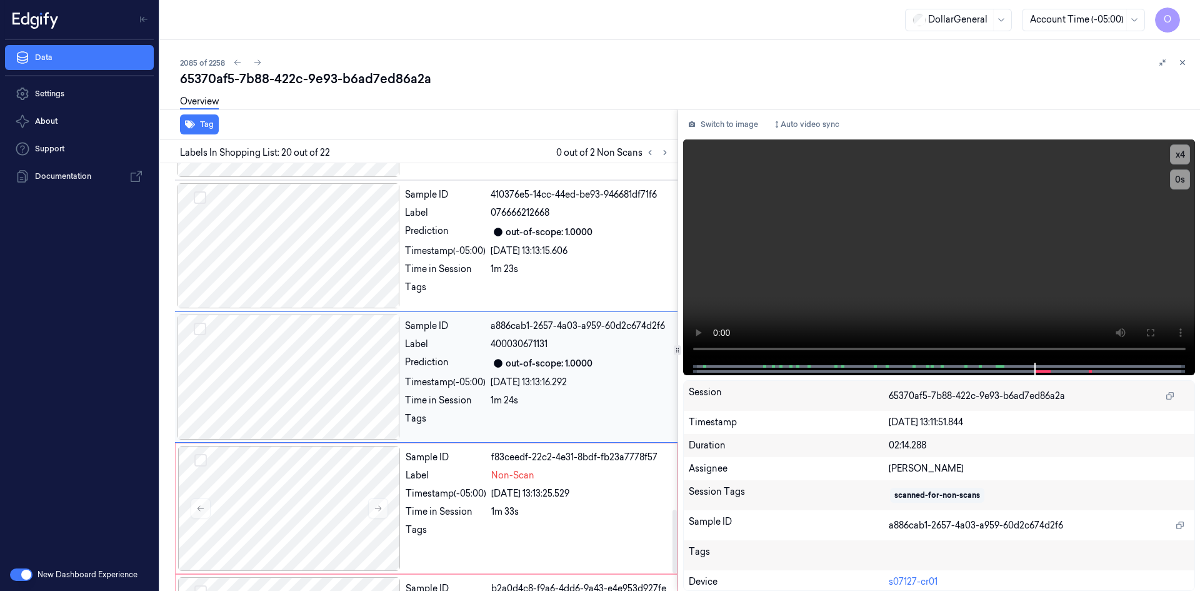
click at [576, 254] on div "[DATE] 13:13:15.606" at bounding box center [580, 250] width 179 height 13
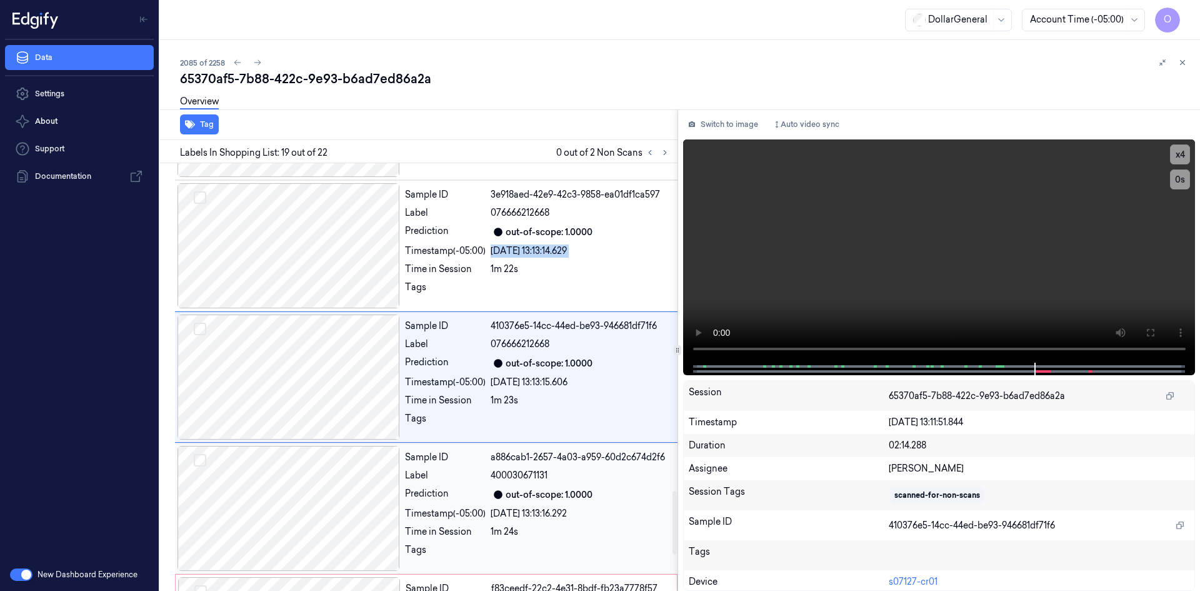
click at [576, 254] on div "[DATE] 13:13:14.629" at bounding box center [580, 250] width 179 height 13
click at [576, 254] on div "[DATE] 13:13:09.941" at bounding box center [580, 250] width 179 height 13
click at [576, 254] on div "[DATE] 13:13:06.060" at bounding box center [580, 250] width 179 height 13
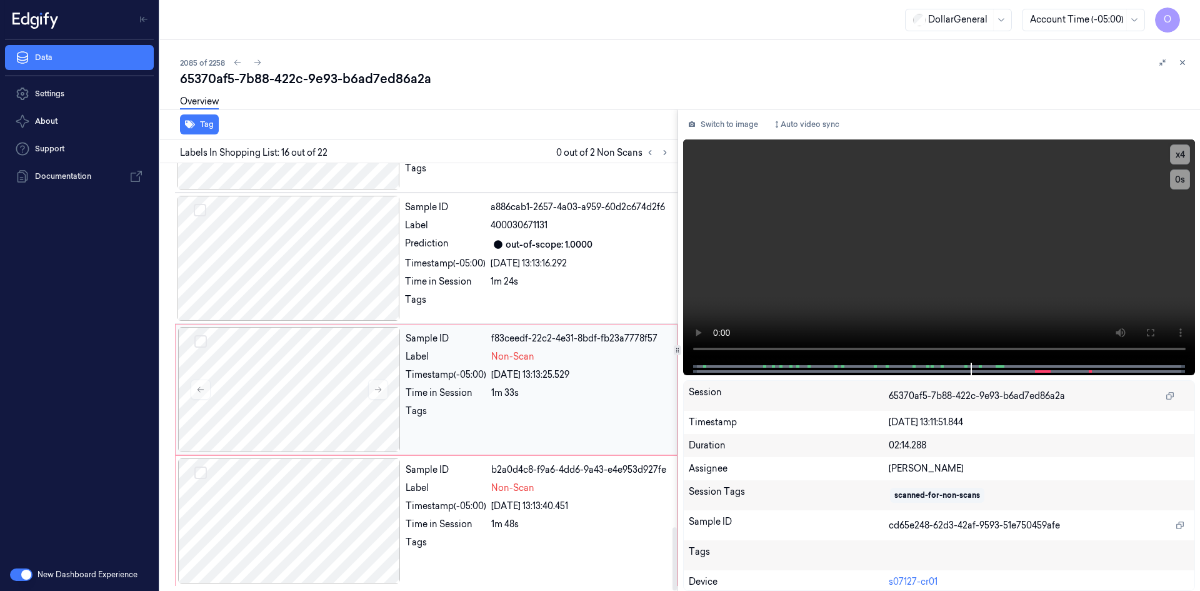
click at [568, 401] on div "Sample ID f83ceedf-22c2-4e31-8bdf-fb23a7778f57 Label Non-Scan Timestamp (-05:00…" at bounding box center [538, 389] width 274 height 125
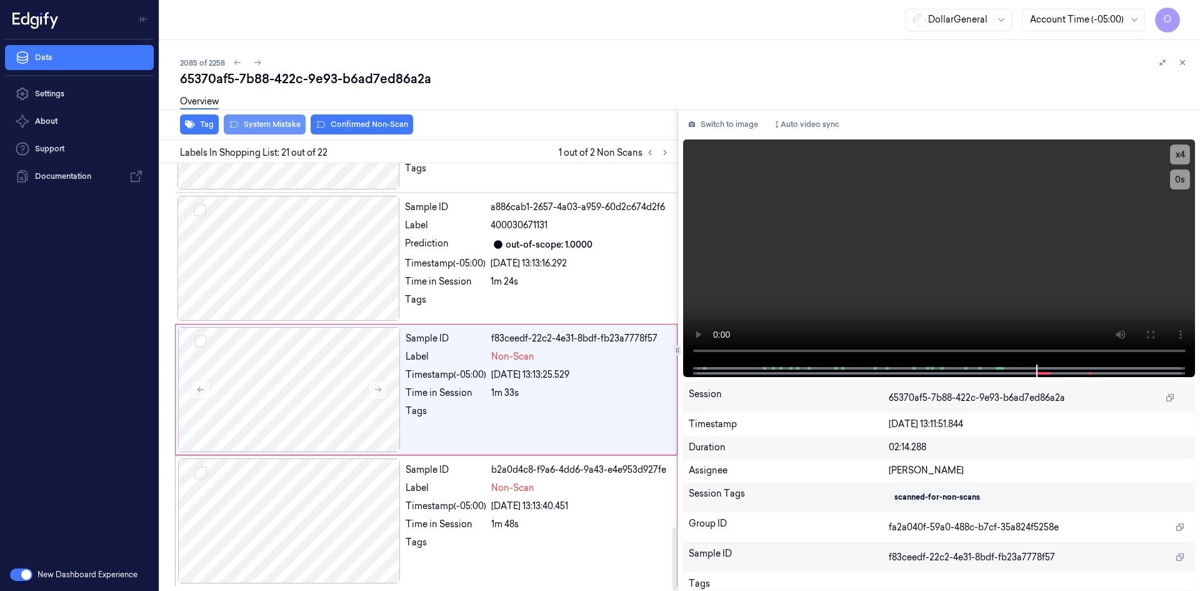
click at [294, 128] on button "System Mistake" at bounding box center [265, 124] width 82 height 20
click at [468, 502] on div "Timestamp (-05:00)" at bounding box center [446, 505] width 81 height 13
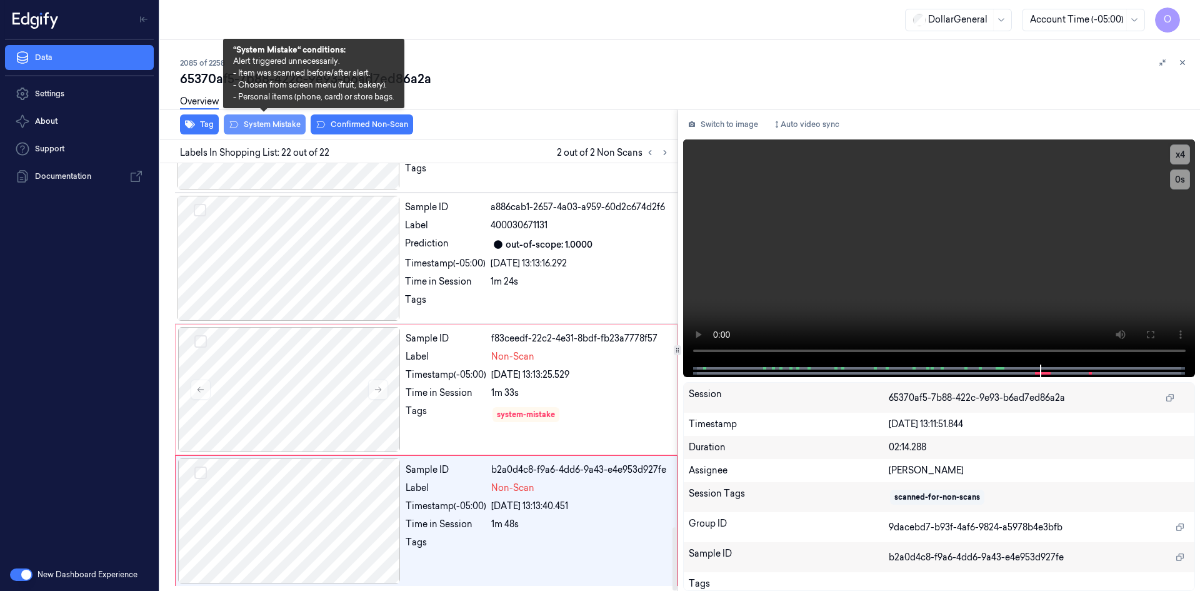
click at [272, 126] on button "System Mistake" at bounding box center [265, 124] width 82 height 20
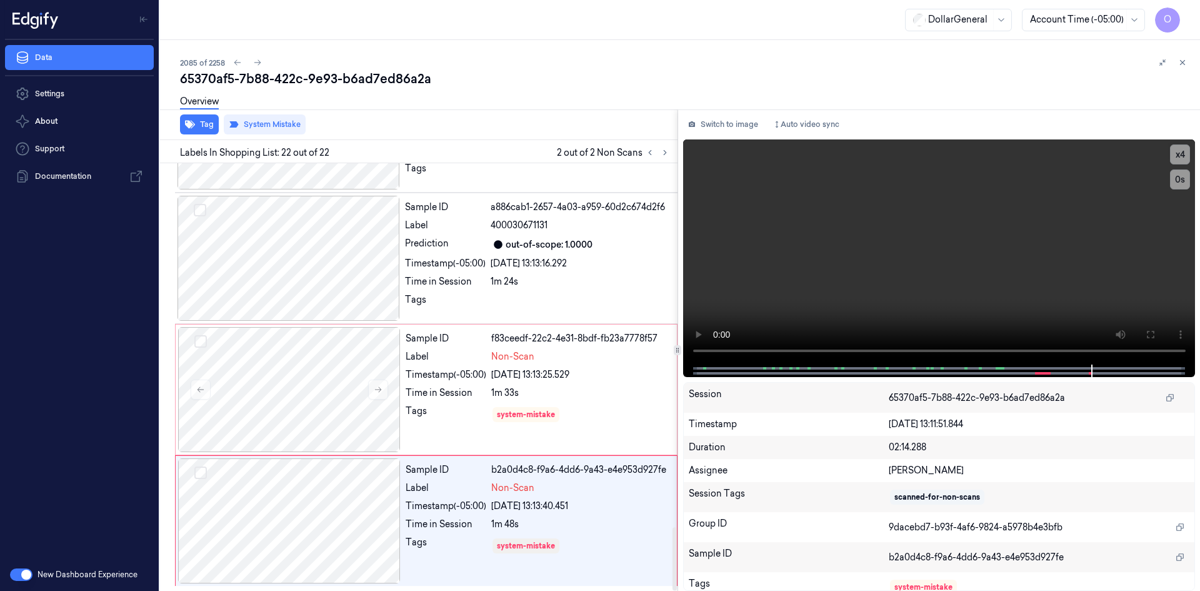
click at [546, 119] on div "Tag System Mistake" at bounding box center [416, 124] width 523 height 31
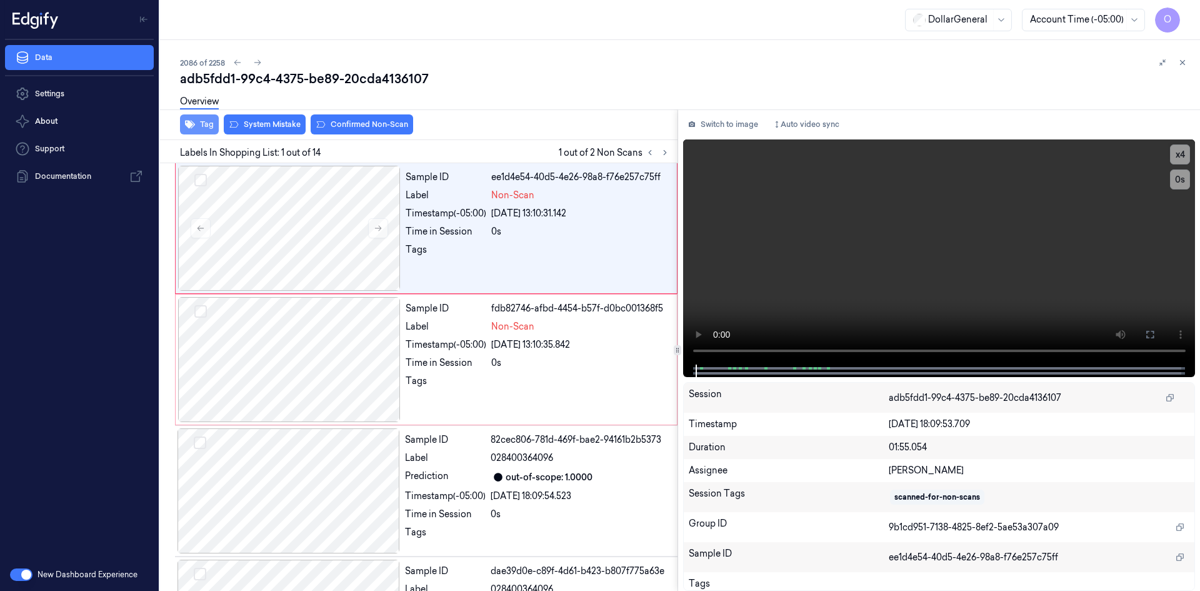
click at [203, 124] on button "Tag" at bounding box center [199, 124] width 39 height 20
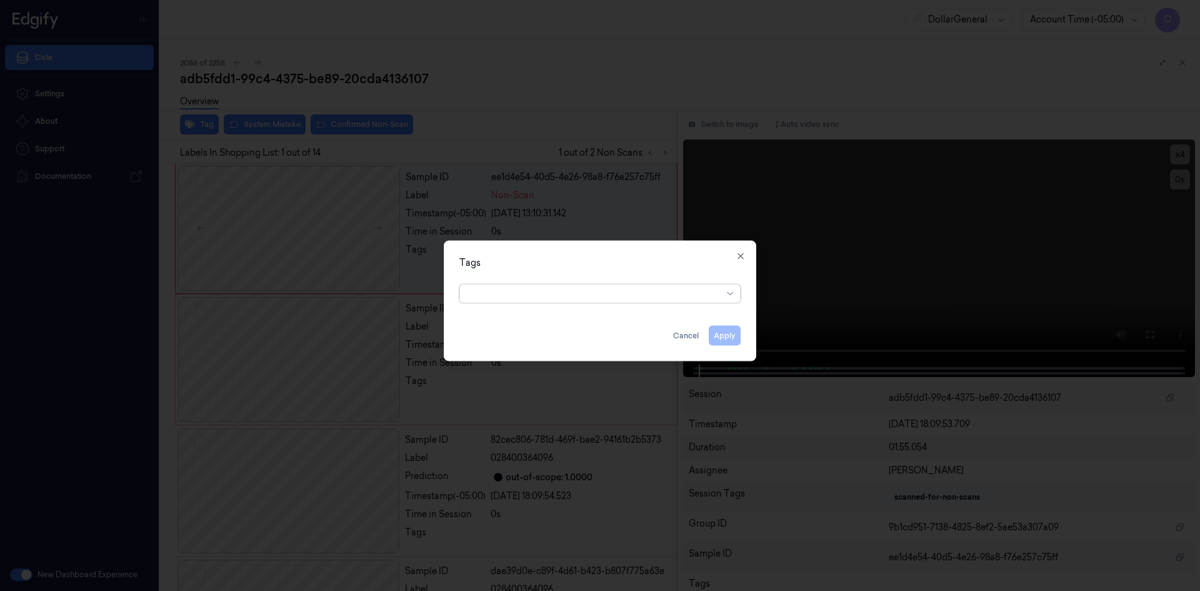
click at [569, 294] on div at bounding box center [595, 293] width 255 height 13
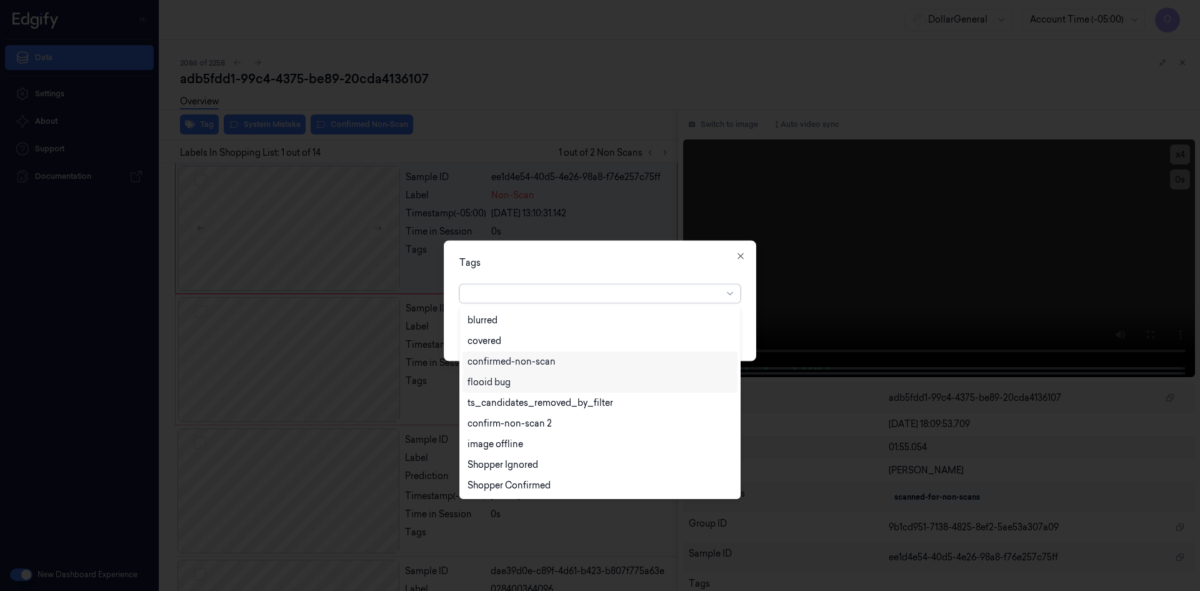
drag, startPoint x: 534, startPoint y: 385, endPoint x: 543, endPoint y: 375, distance: 12.9
click at [534, 385] on div "flooid bug" at bounding box center [600, 382] width 265 height 13
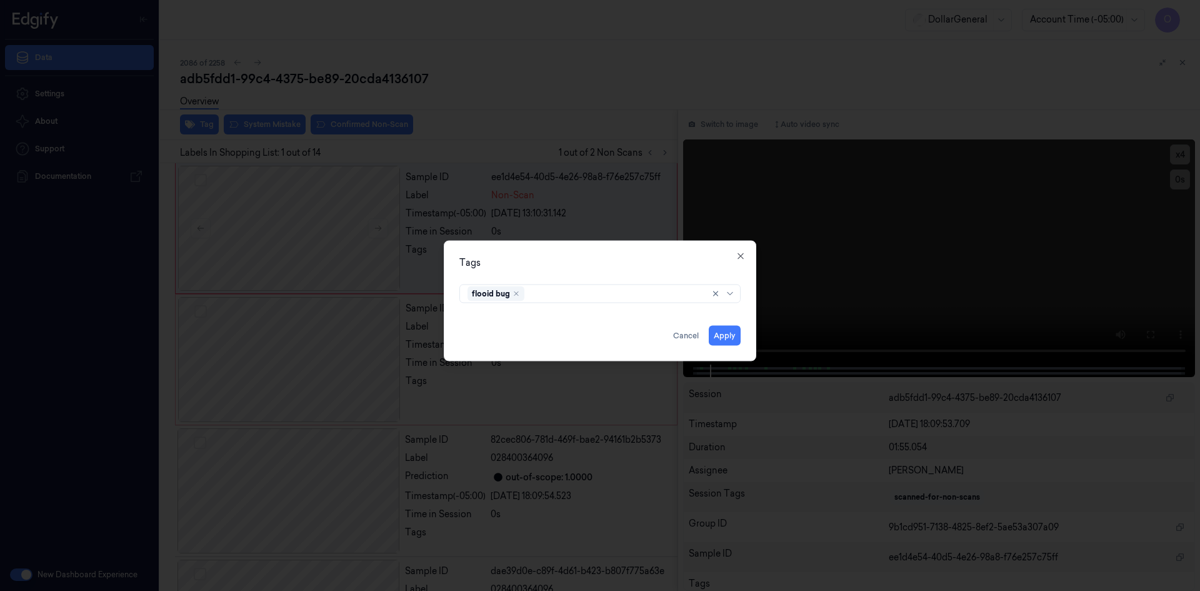
click at [568, 257] on div "Tags" at bounding box center [599, 262] width 281 height 13
click at [729, 333] on button "Apply" at bounding box center [725, 335] width 32 height 20
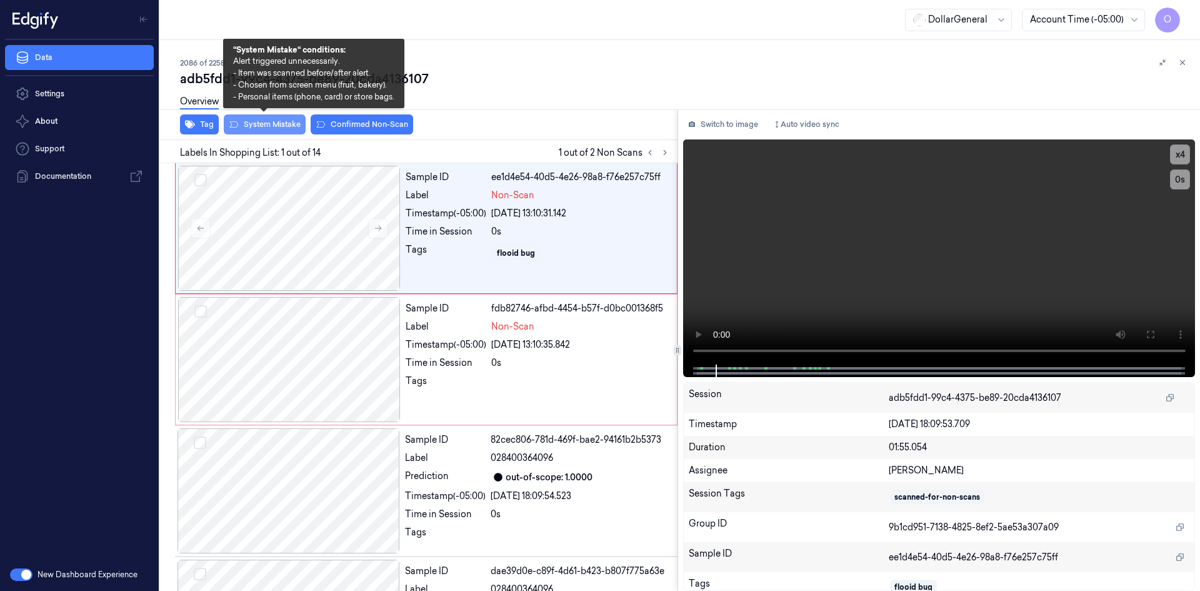
click at [263, 121] on button "System Mistake" at bounding box center [265, 124] width 82 height 20
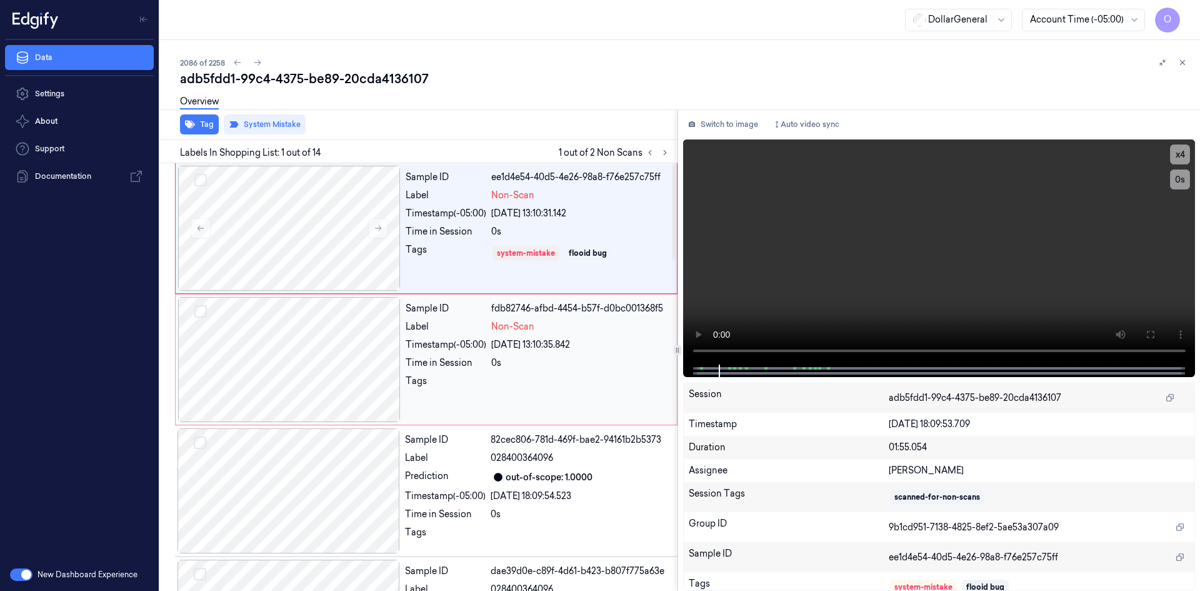
click at [316, 369] on div at bounding box center [289, 359] width 223 height 125
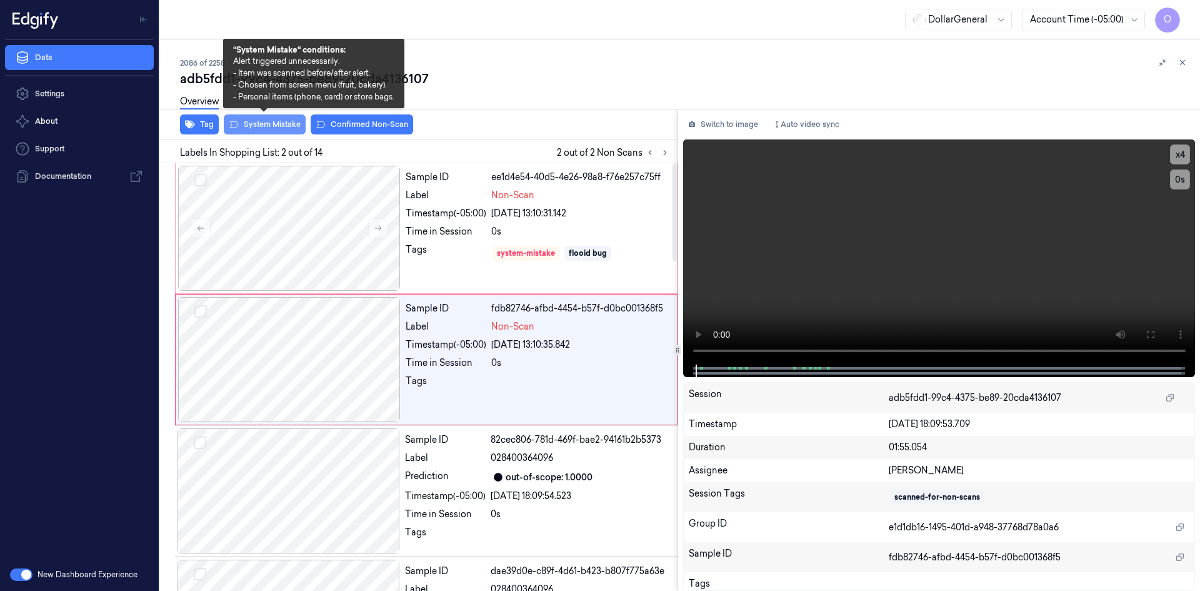
click at [279, 125] on button "System Mistake" at bounding box center [265, 124] width 82 height 20
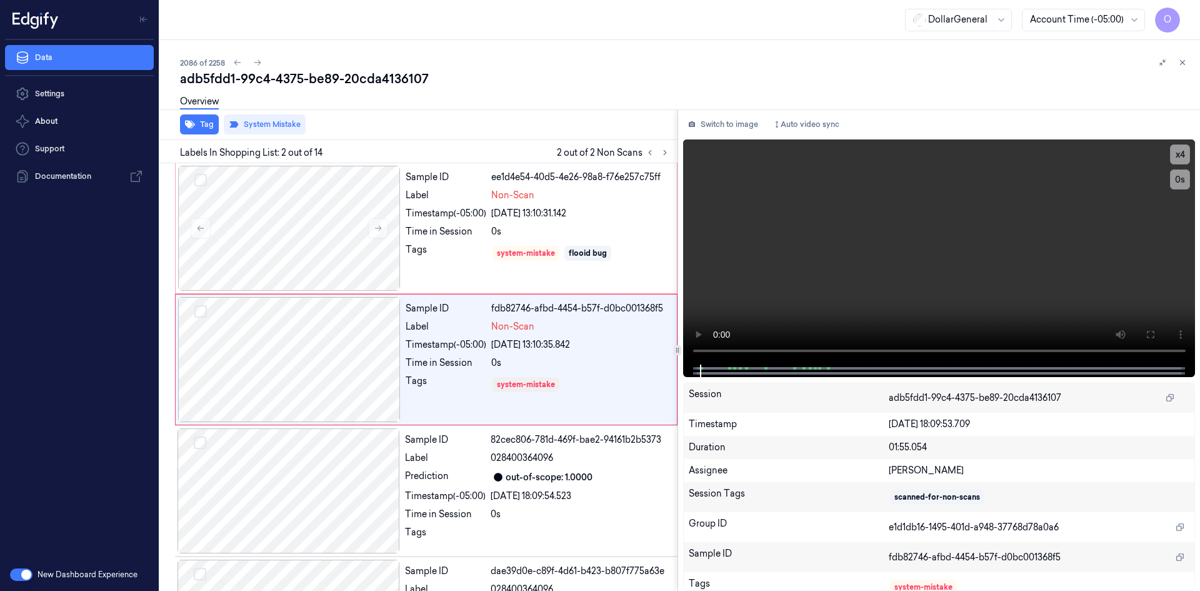
click at [1178, 62] on icon at bounding box center [1182, 62] width 9 height 9
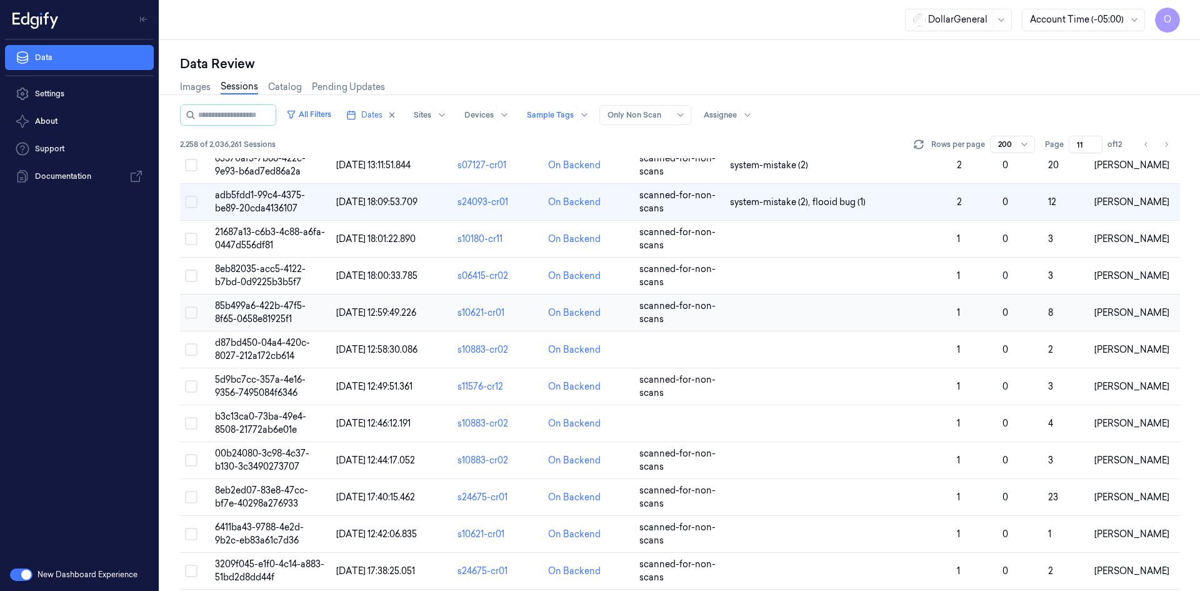
scroll to position [3089, 0]
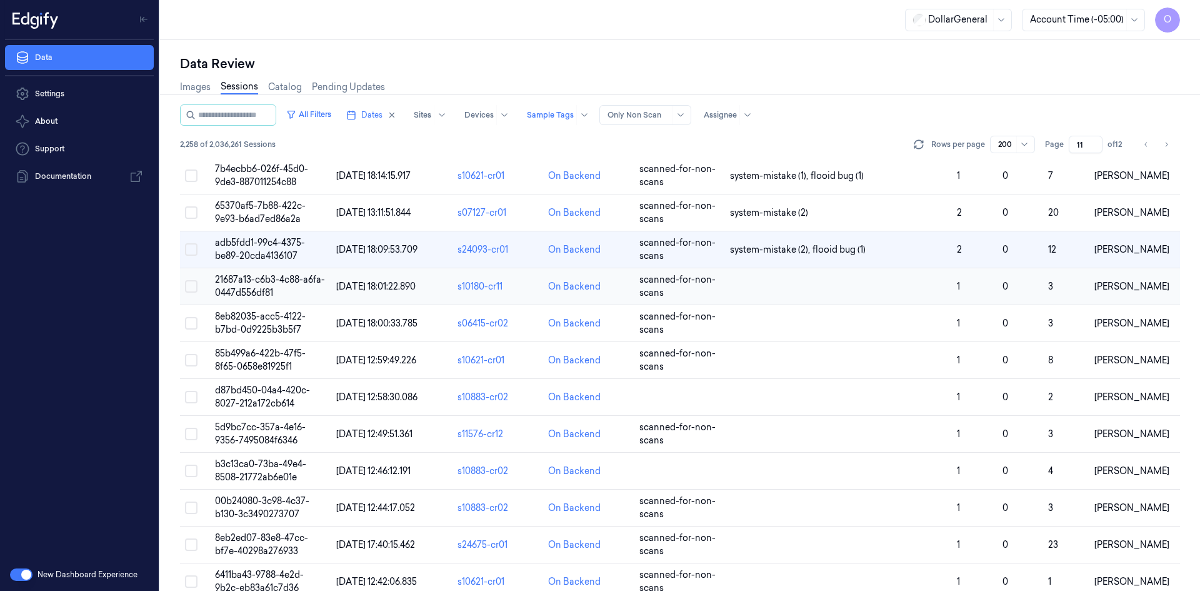
click at [847, 291] on td at bounding box center [838, 286] width 227 height 37
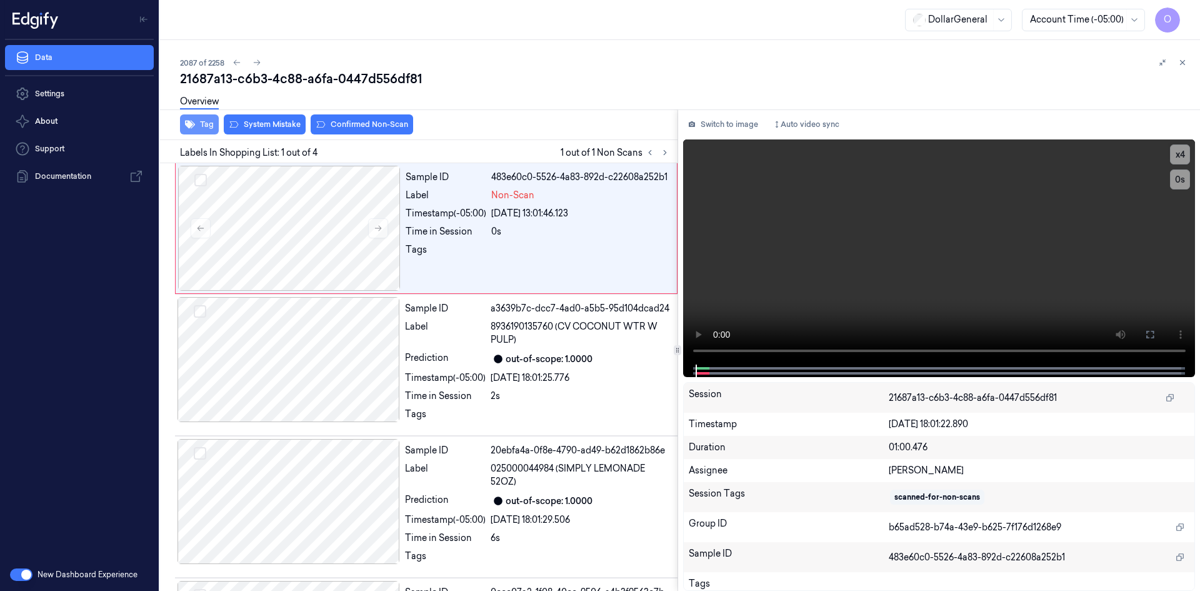
click at [210, 124] on button "Tag" at bounding box center [199, 124] width 39 height 20
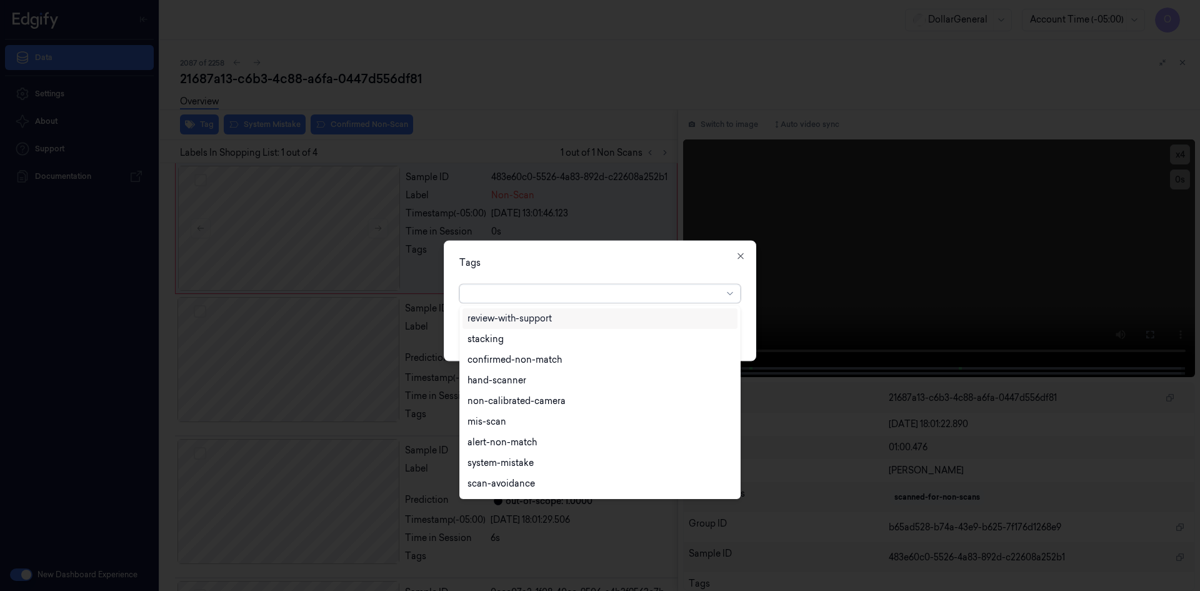
click at [564, 295] on div at bounding box center [595, 293] width 255 height 13
click at [529, 385] on div "flooid bug" at bounding box center [600, 382] width 265 height 13
click at [593, 264] on div "Tags" at bounding box center [599, 262] width 281 height 13
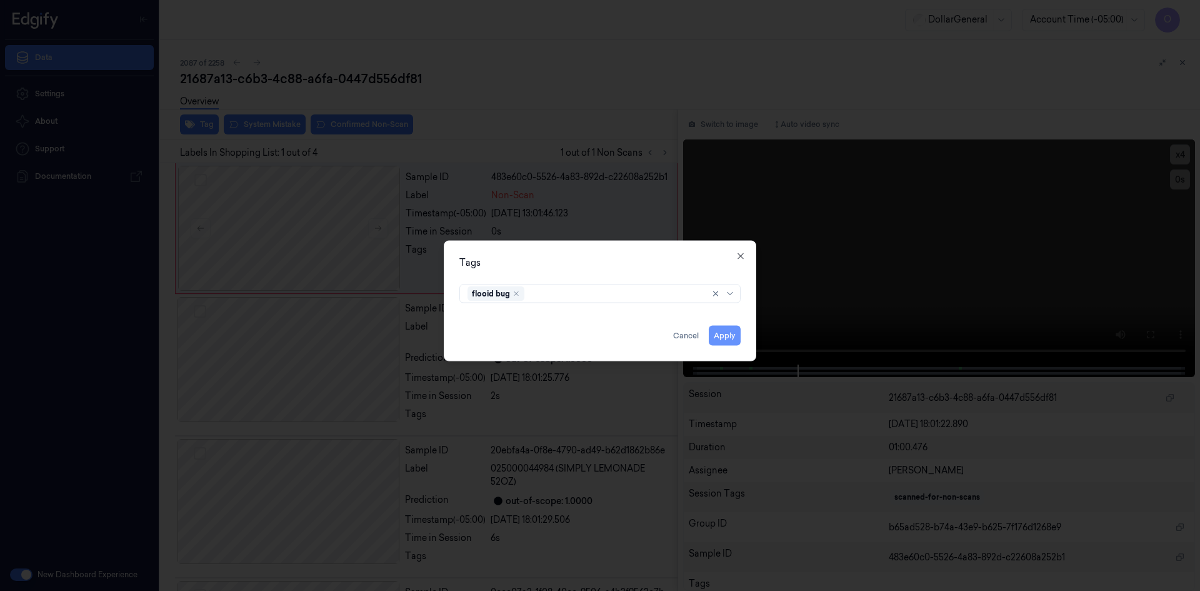
click at [736, 340] on button "Apply" at bounding box center [725, 335] width 32 height 20
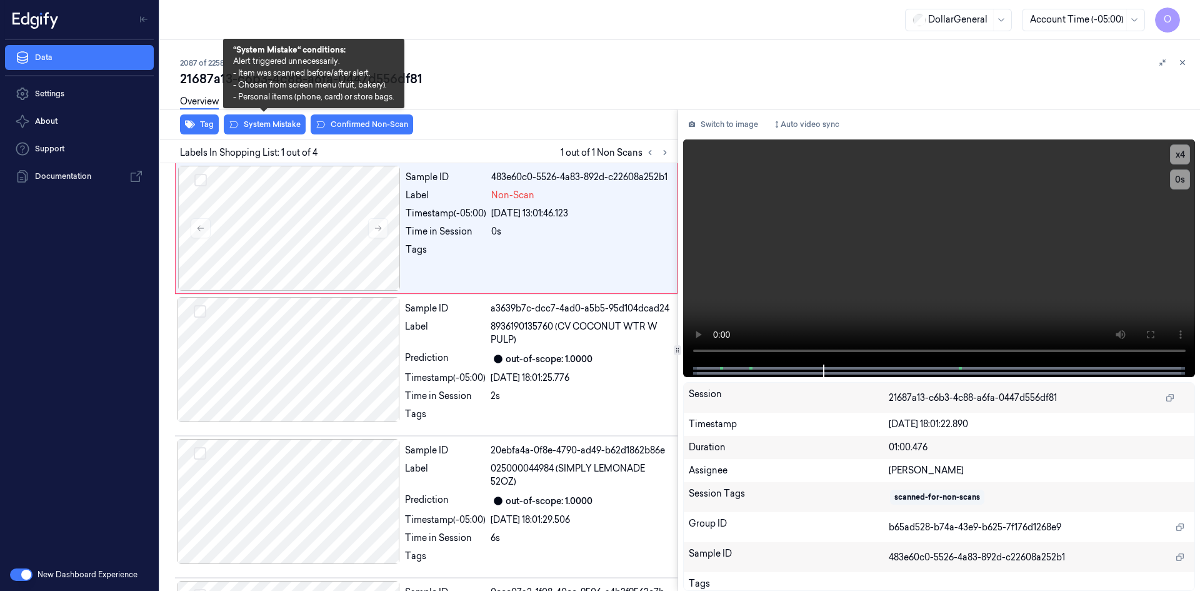
click at [271, 116] on div "Overview" at bounding box center [685, 104] width 1010 height 32
click at [269, 124] on button "System Mistake" at bounding box center [265, 124] width 82 height 20
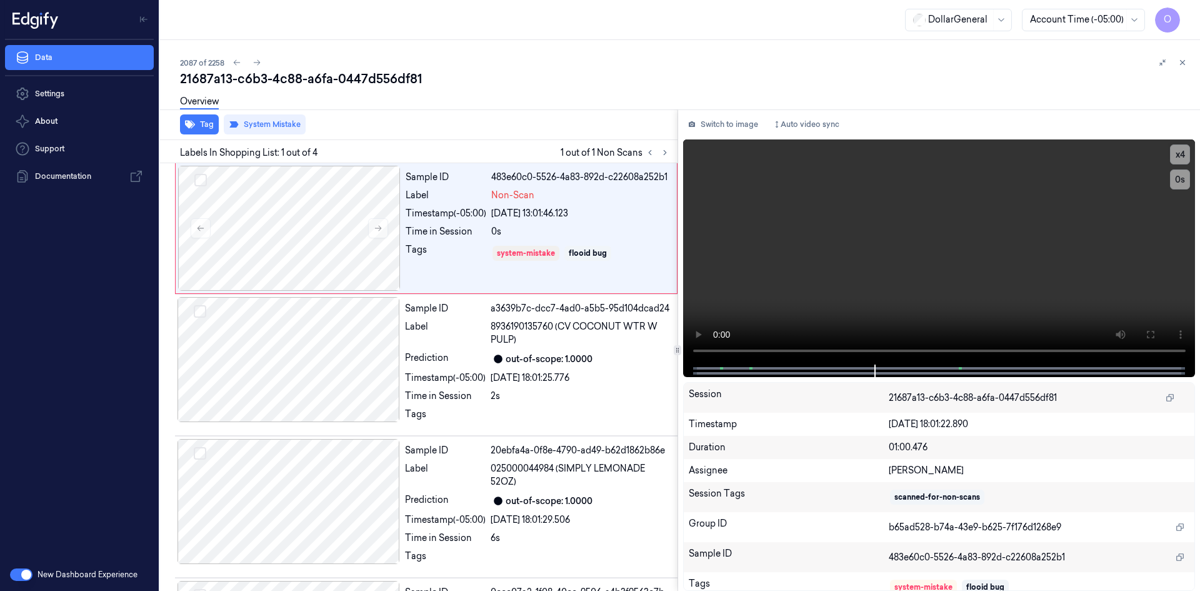
click at [450, 91] on div "Overview" at bounding box center [685, 104] width 1010 height 32
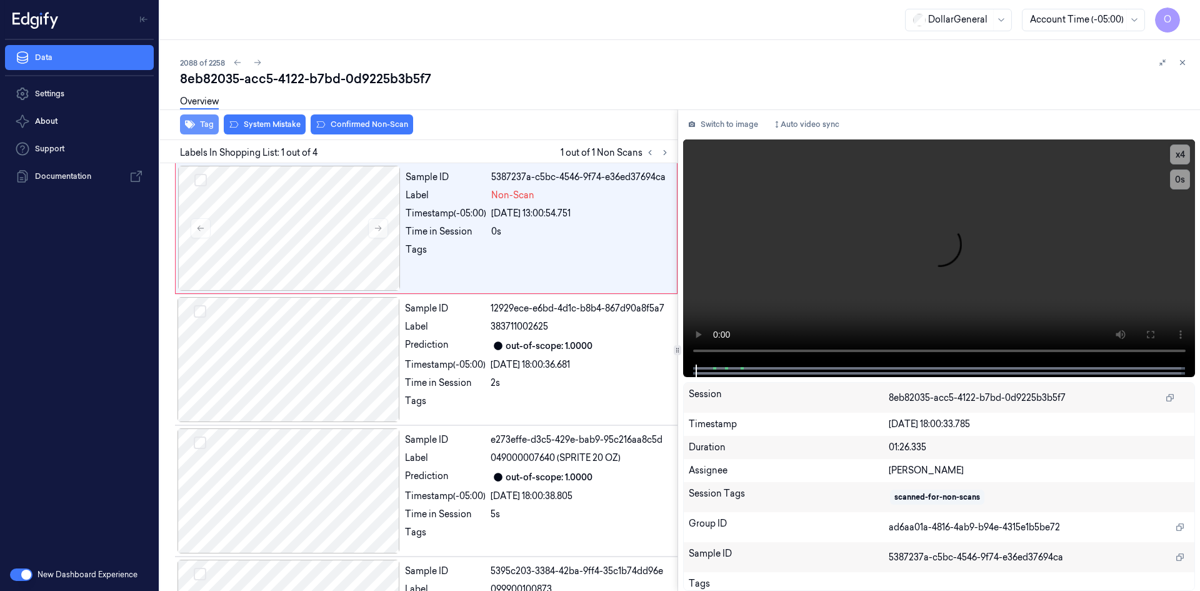
click at [200, 126] on button "Tag" at bounding box center [199, 124] width 39 height 20
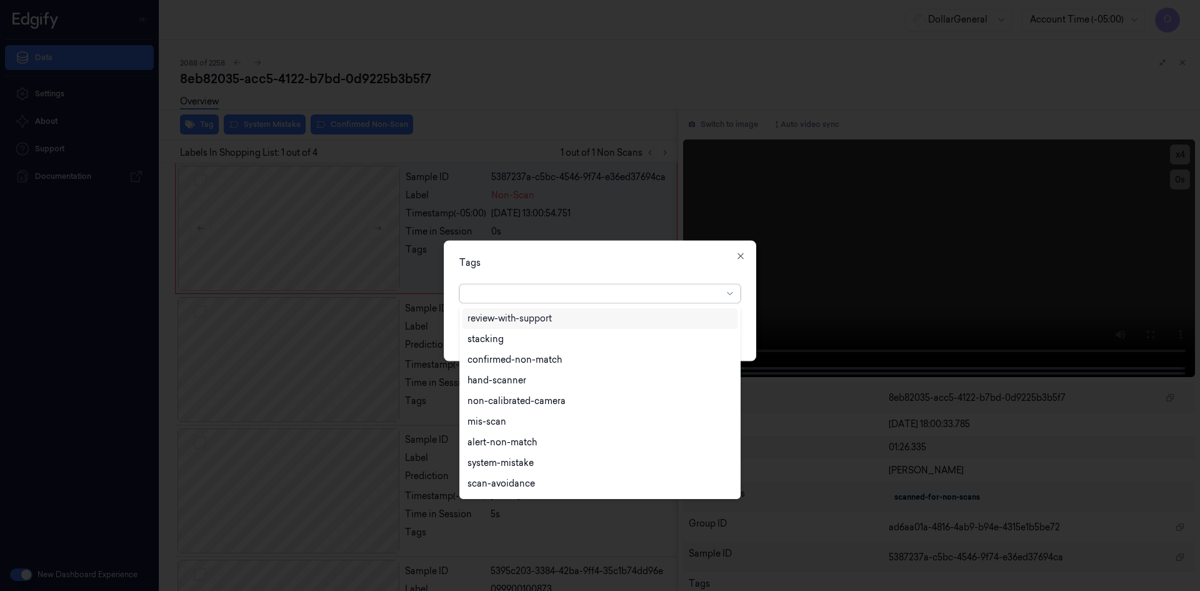
click at [590, 302] on div at bounding box center [599, 293] width 281 height 19
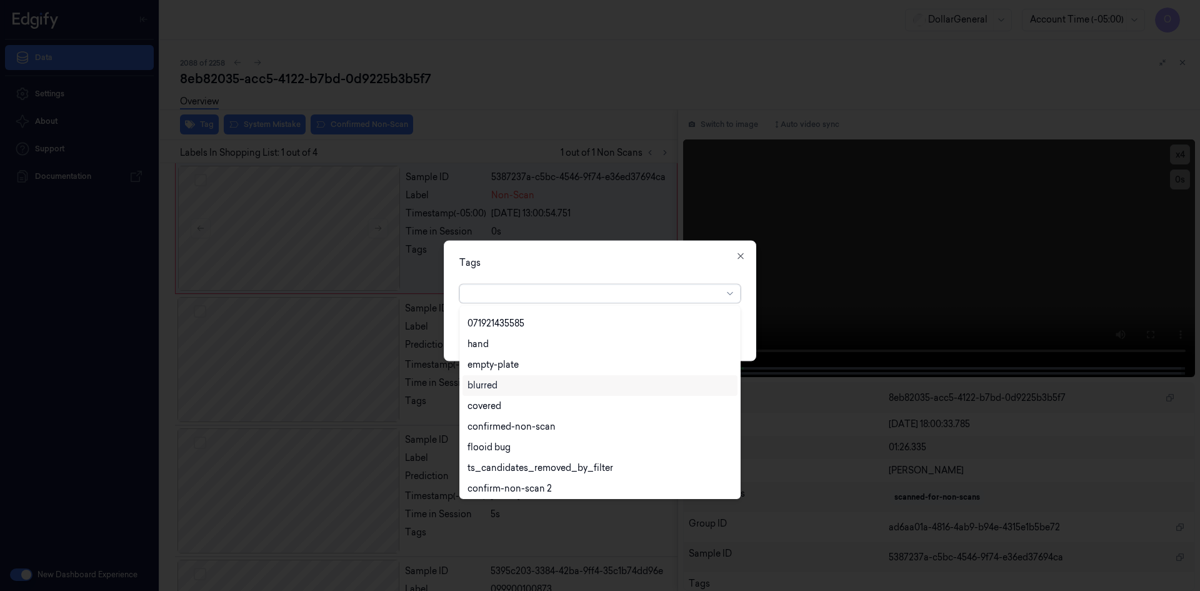
scroll to position [225, 0]
click at [501, 441] on div "flooid bug" at bounding box center [489, 444] width 43 height 13
click at [653, 259] on div "Tags" at bounding box center [599, 262] width 281 height 13
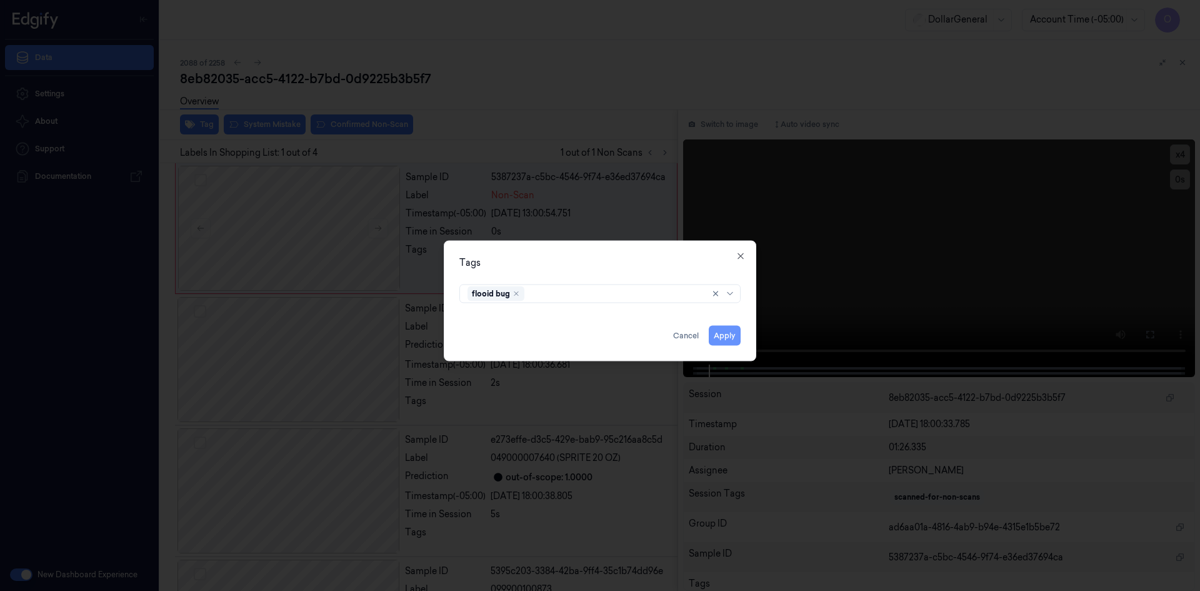
click at [725, 335] on button "Apply" at bounding box center [725, 335] width 32 height 20
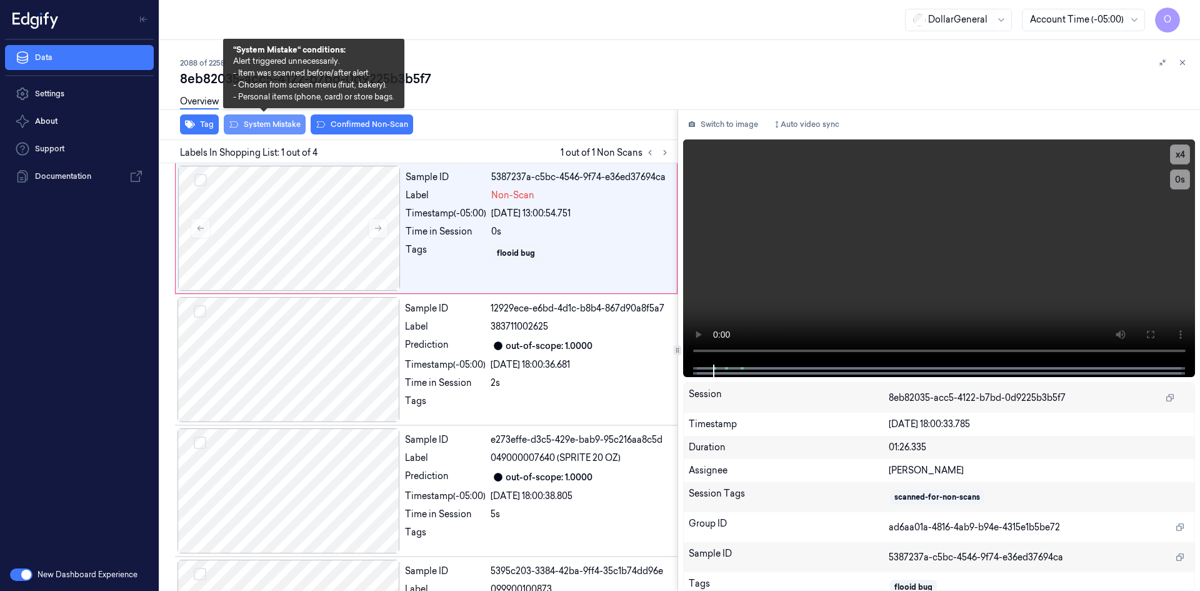
click at [298, 123] on button "System Mistake" at bounding box center [265, 124] width 82 height 20
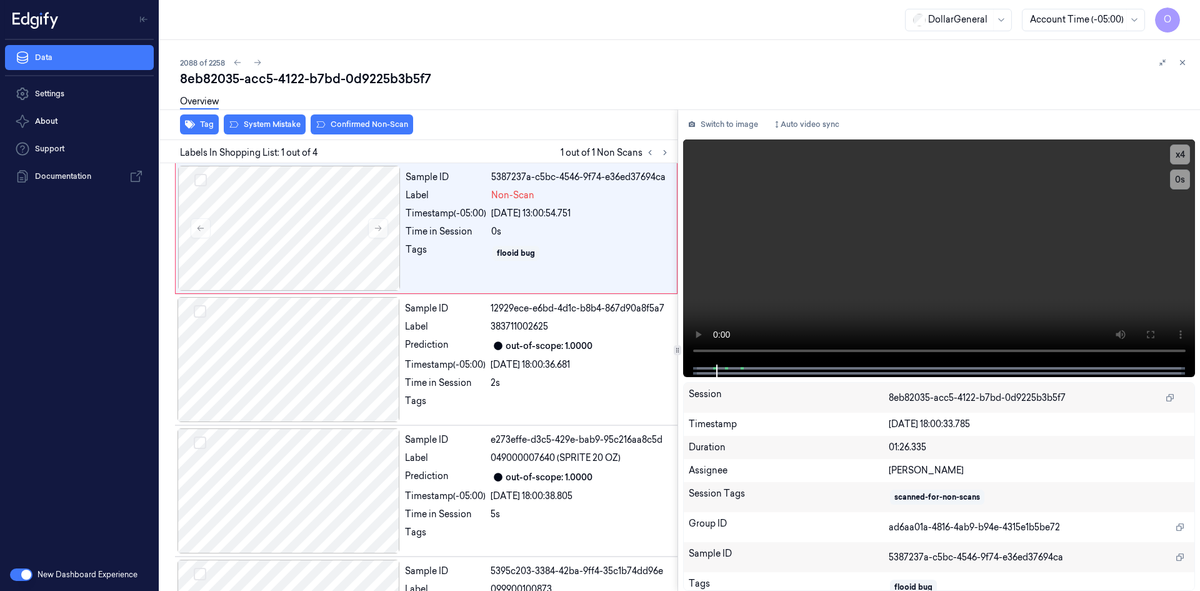
click at [523, 80] on div "8eb82035-acc5-4122-b7bd-0d9225b3b5f7" at bounding box center [685, 79] width 1010 height 18
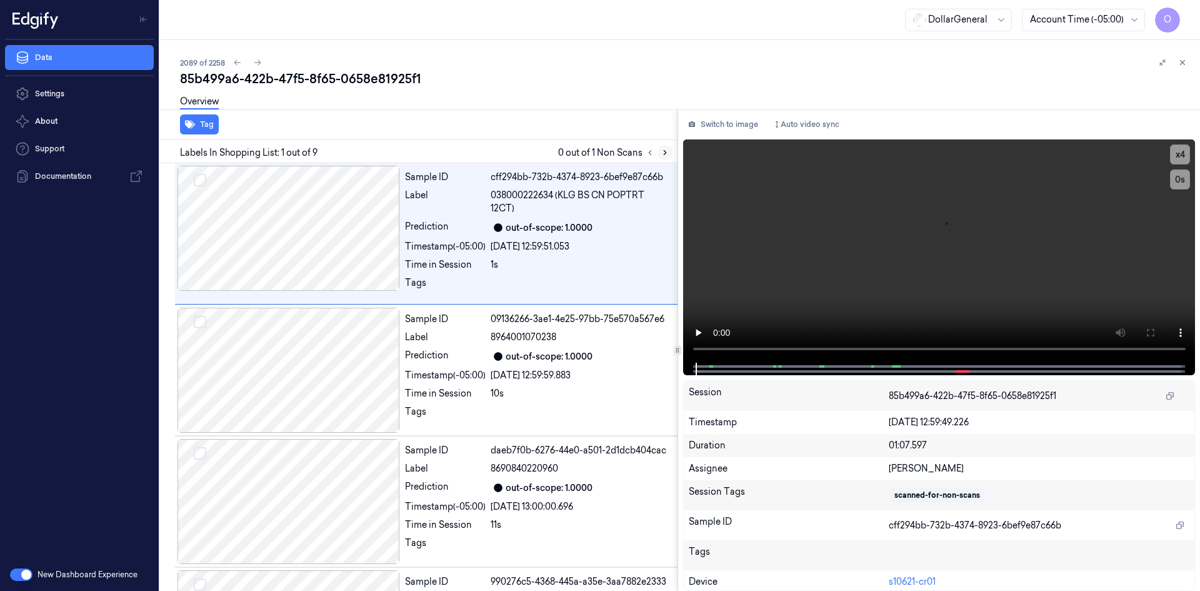
click at [661, 155] on icon at bounding box center [665, 152] width 9 height 9
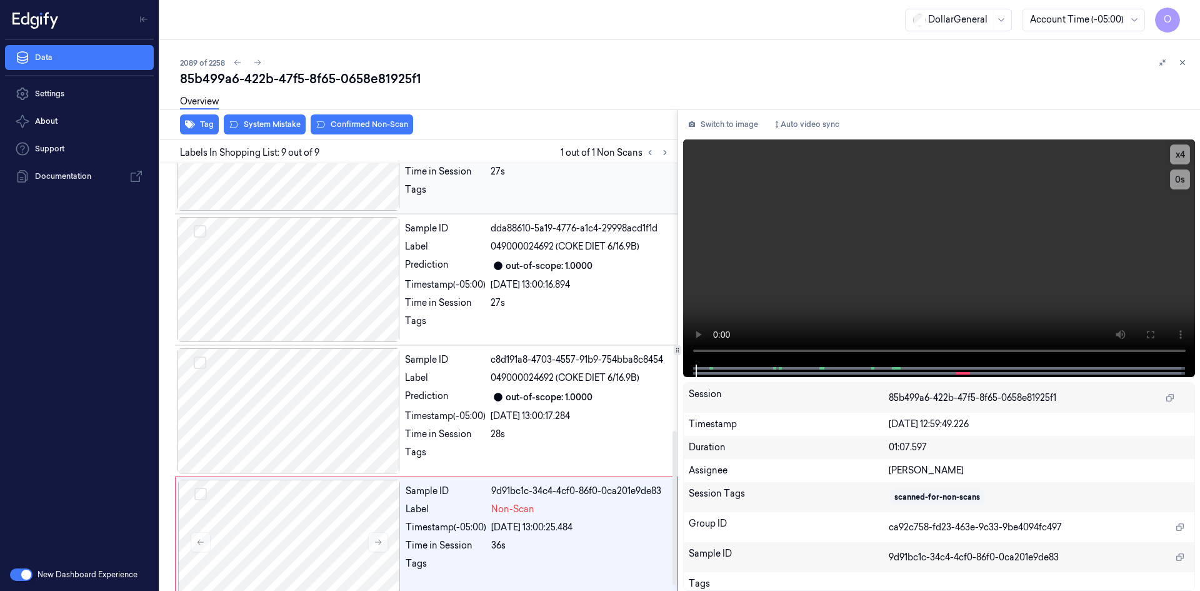
scroll to position [758, 0]
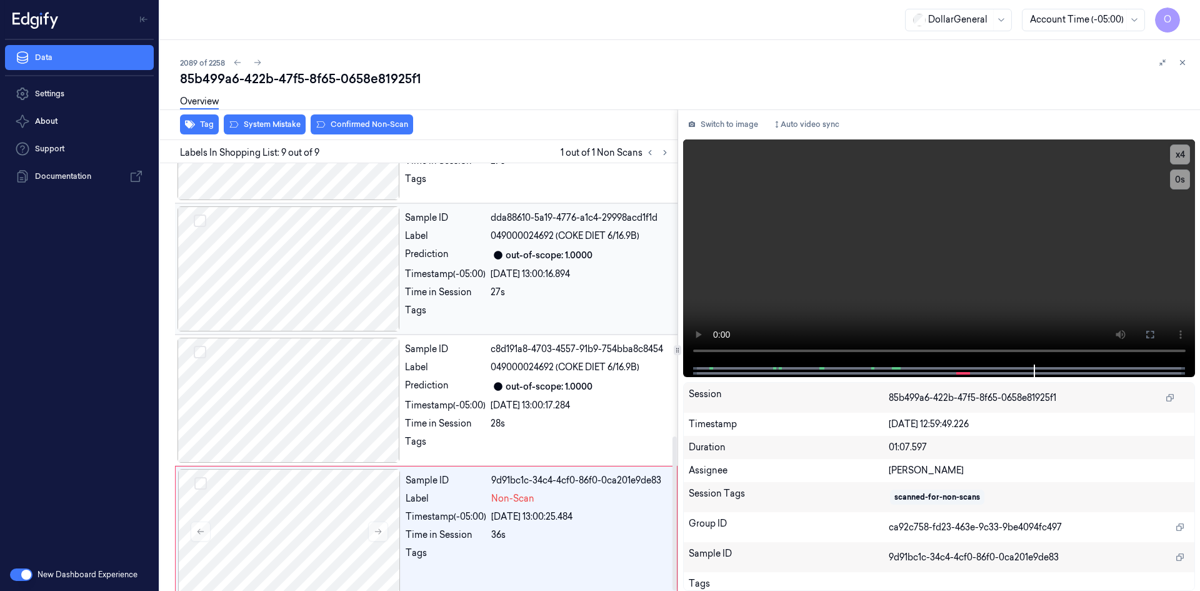
click at [509, 304] on div at bounding box center [580, 314] width 179 height 20
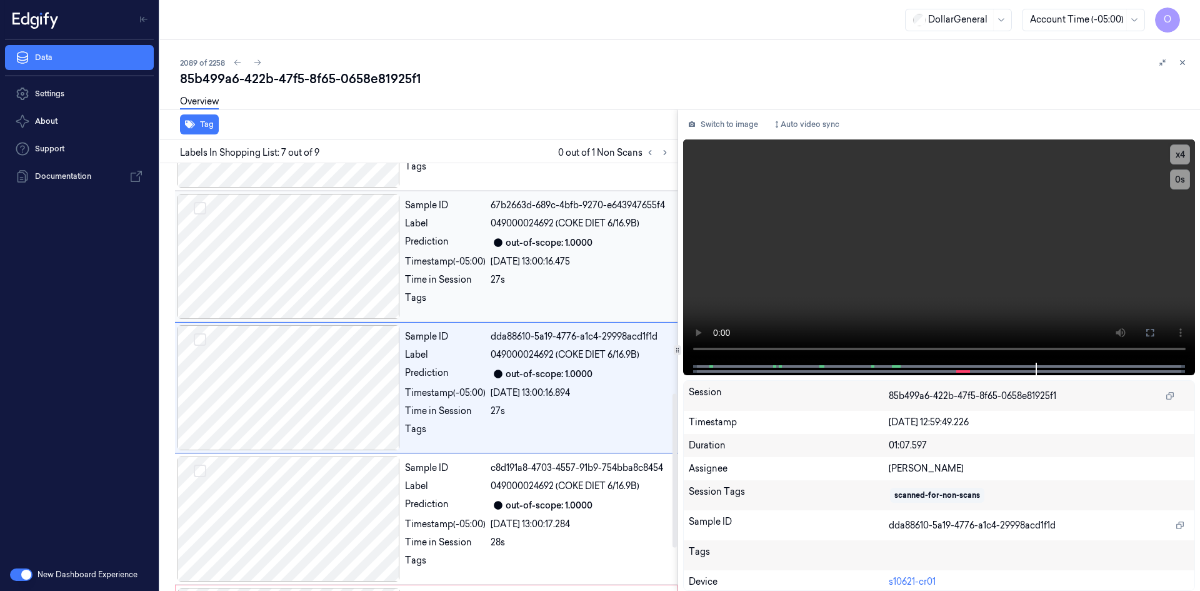
click at [509, 291] on div at bounding box center [580, 301] width 179 height 20
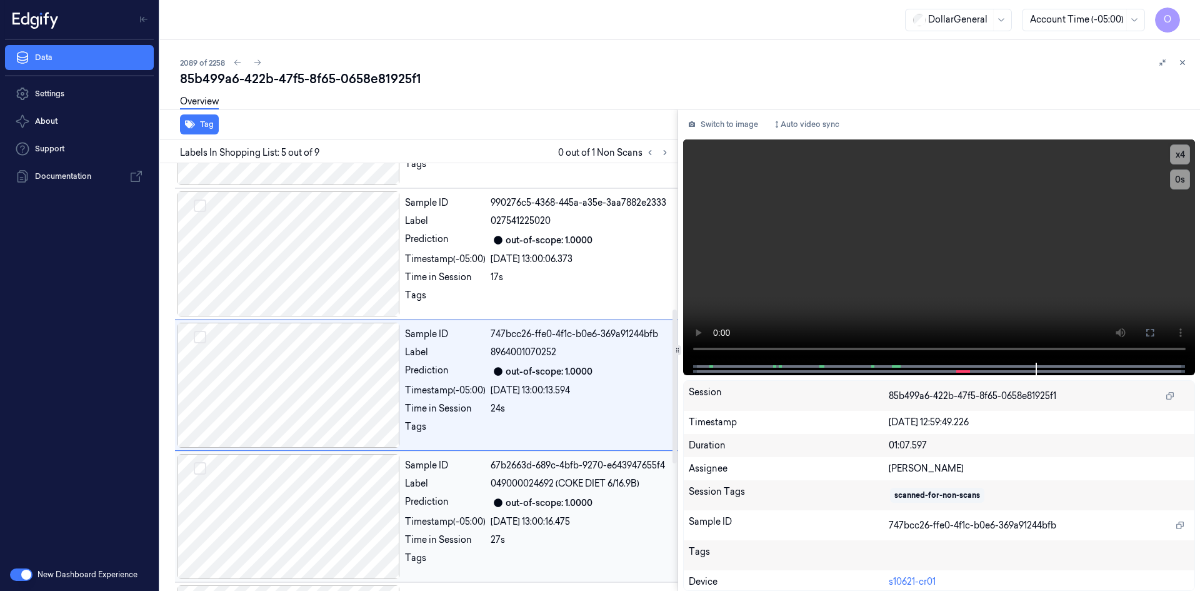
scroll to position [376, 0]
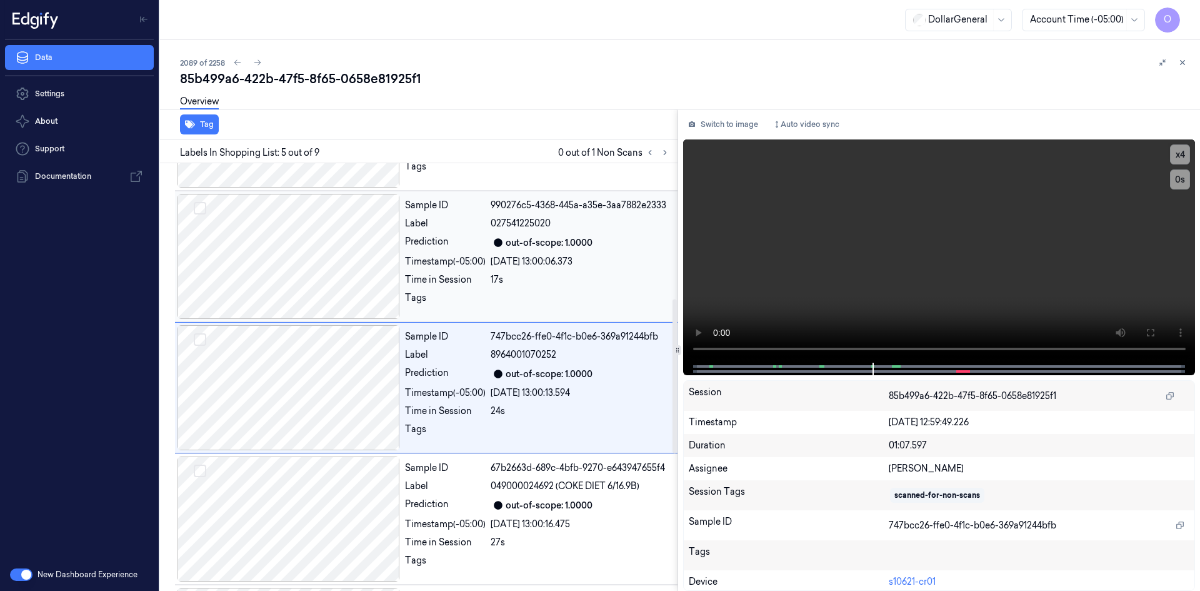
click at [506, 302] on div "Sample ID 990276c5-4368-445a-a35e-3aa7882e2333 Label 027541225020 Prediction ou…" at bounding box center [537, 256] width 275 height 125
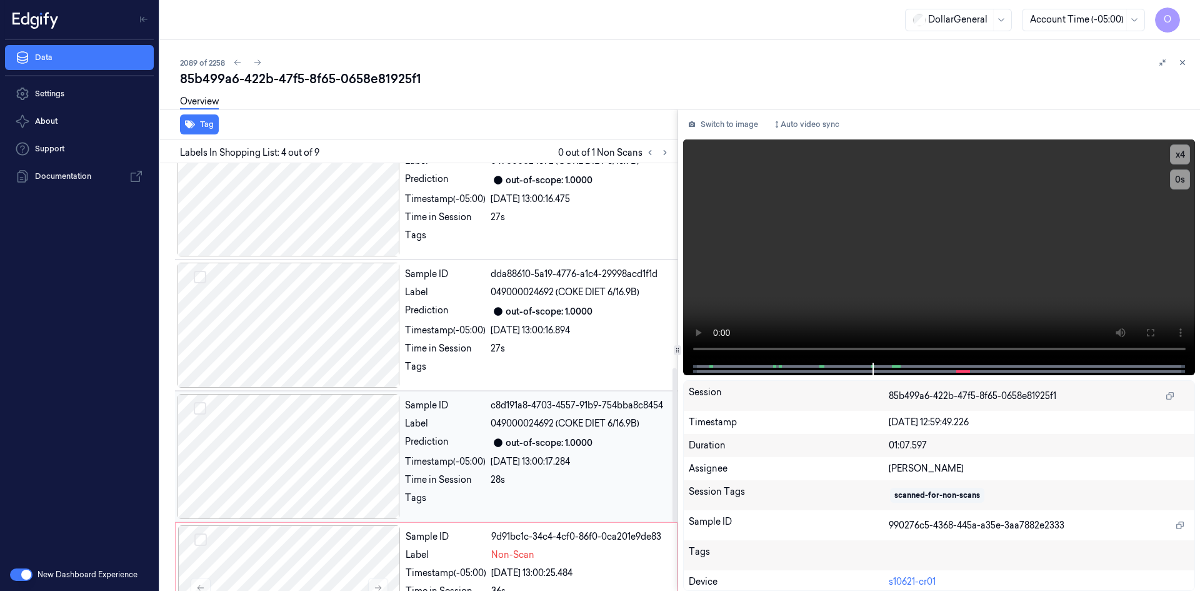
scroll to position [758, 0]
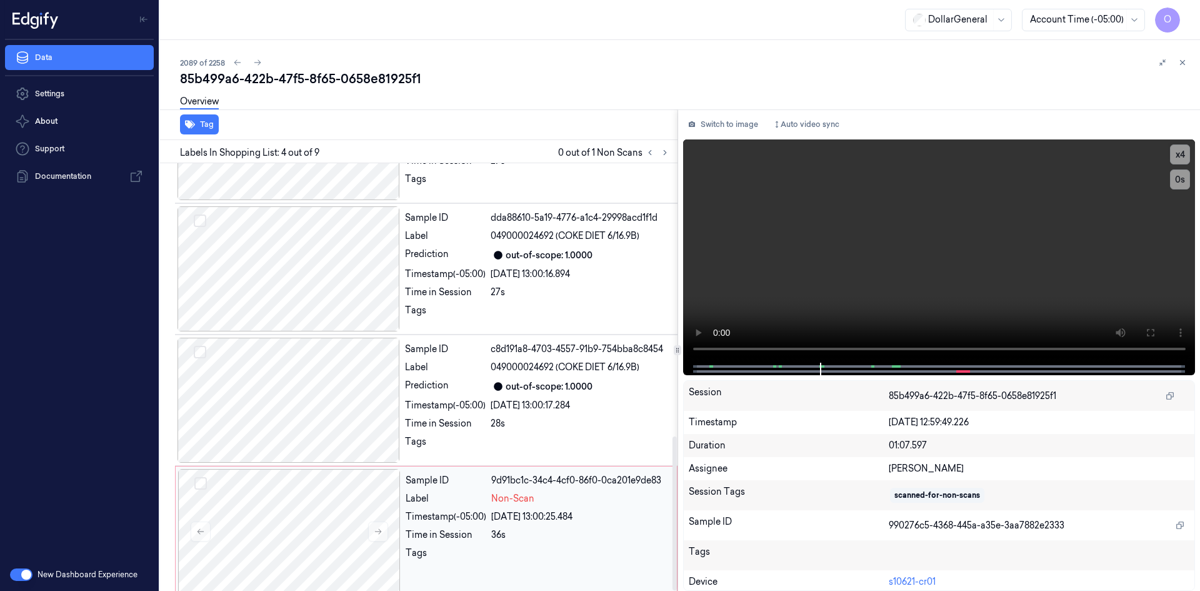
click at [484, 510] on div "Timestamp (-05:00)" at bounding box center [446, 516] width 81 height 13
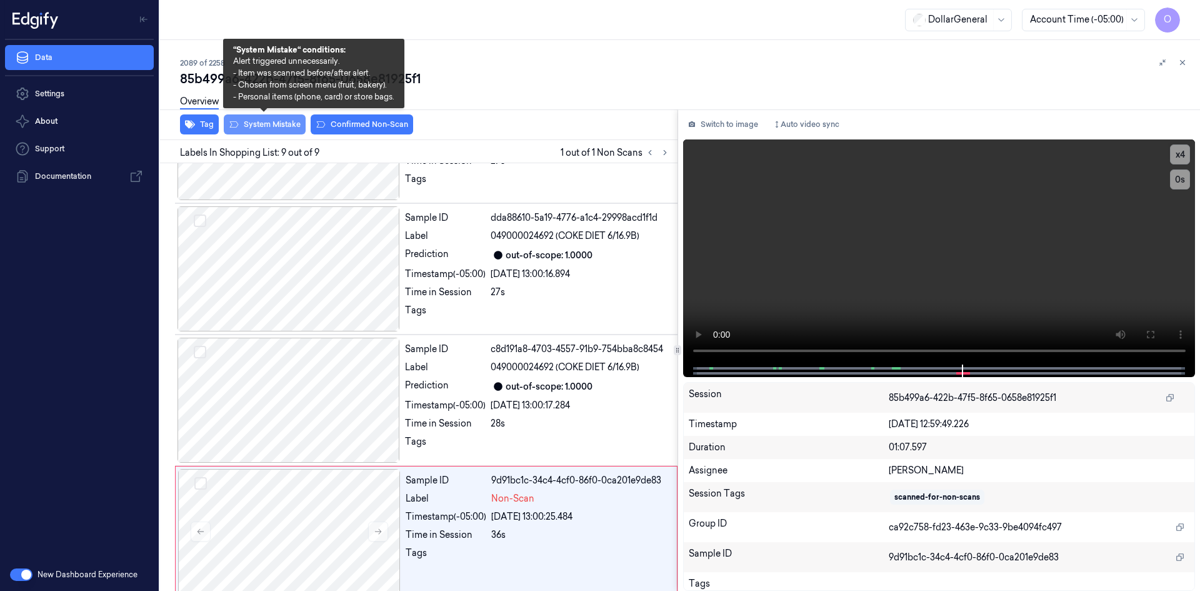
click at [281, 127] on button "System Mistake" at bounding box center [265, 124] width 82 height 20
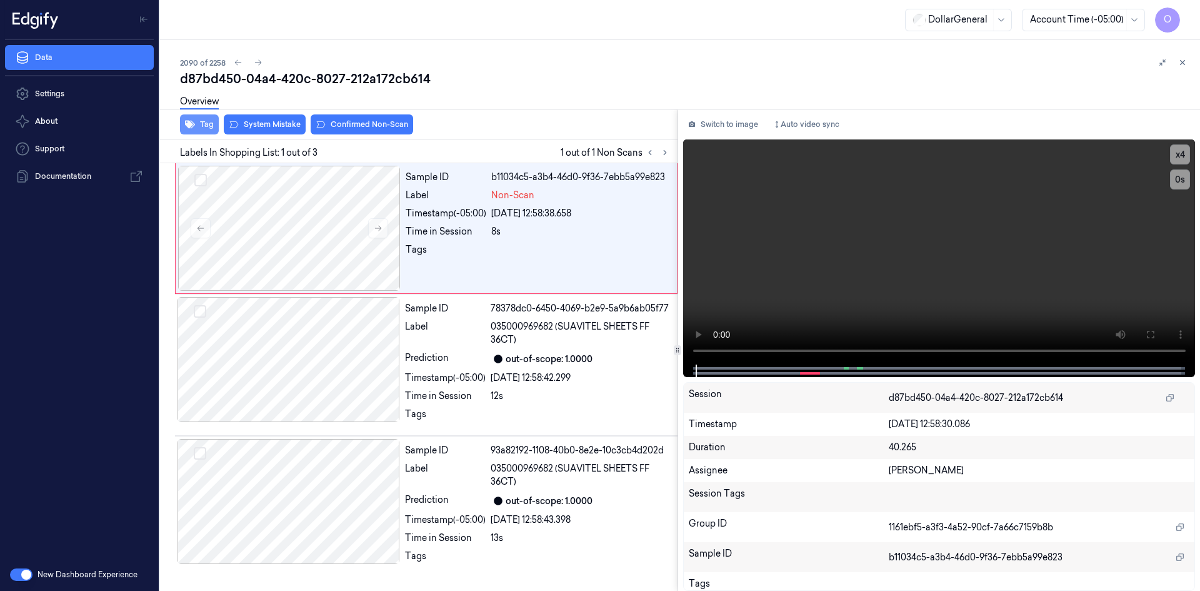
click at [197, 128] on button "Tag" at bounding box center [199, 124] width 39 height 20
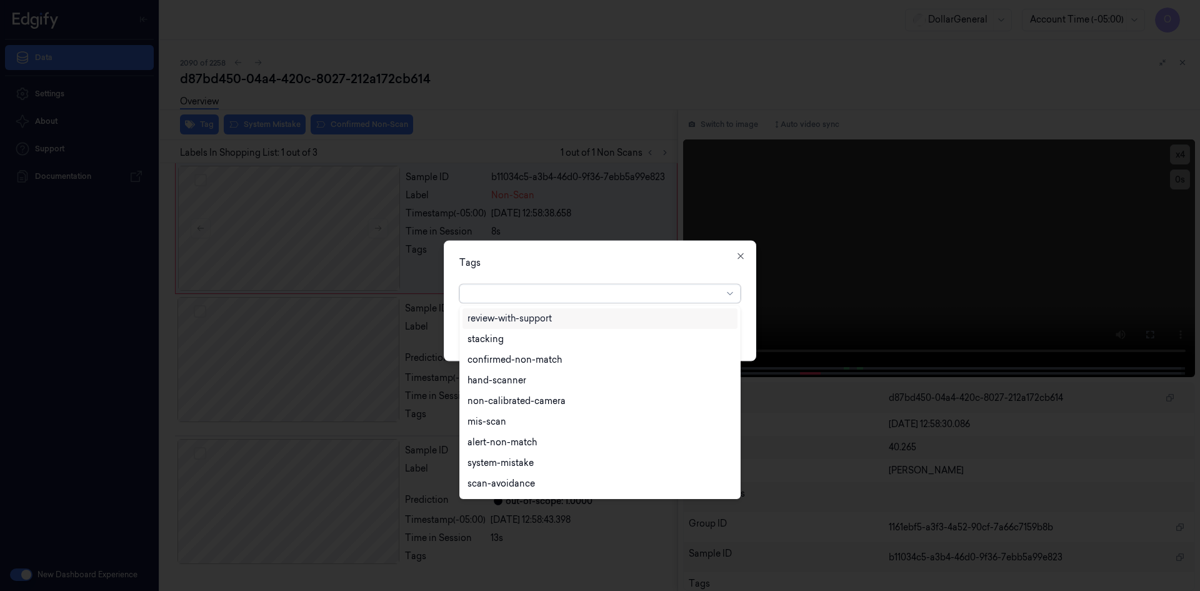
click at [612, 294] on div at bounding box center [595, 293] width 255 height 13
click at [533, 390] on div "flooid bug" at bounding box center [600, 382] width 275 height 21
click at [679, 263] on div "Tags" at bounding box center [599, 262] width 281 height 13
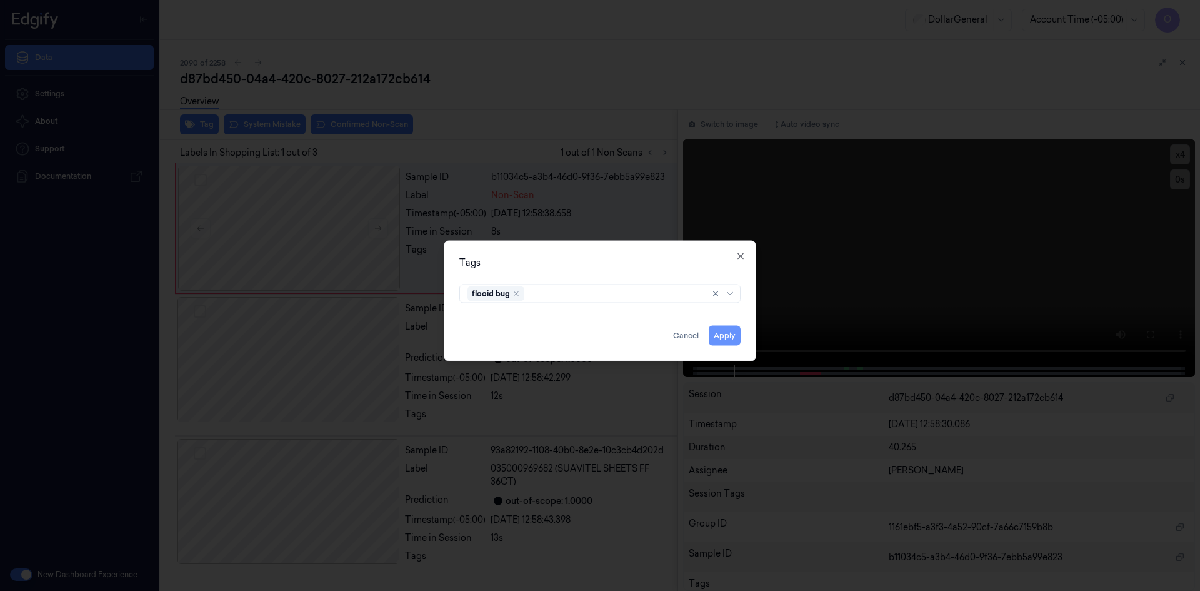
click at [727, 330] on button "Apply" at bounding box center [725, 335] width 32 height 20
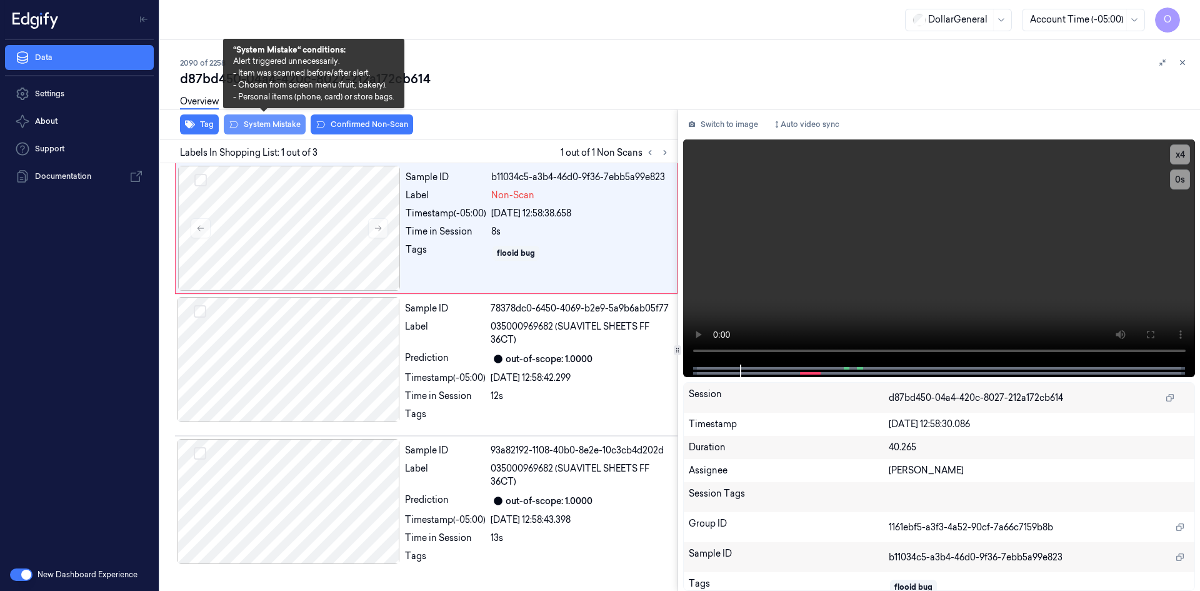
click at [272, 121] on button "System Mistake" at bounding box center [265, 124] width 82 height 20
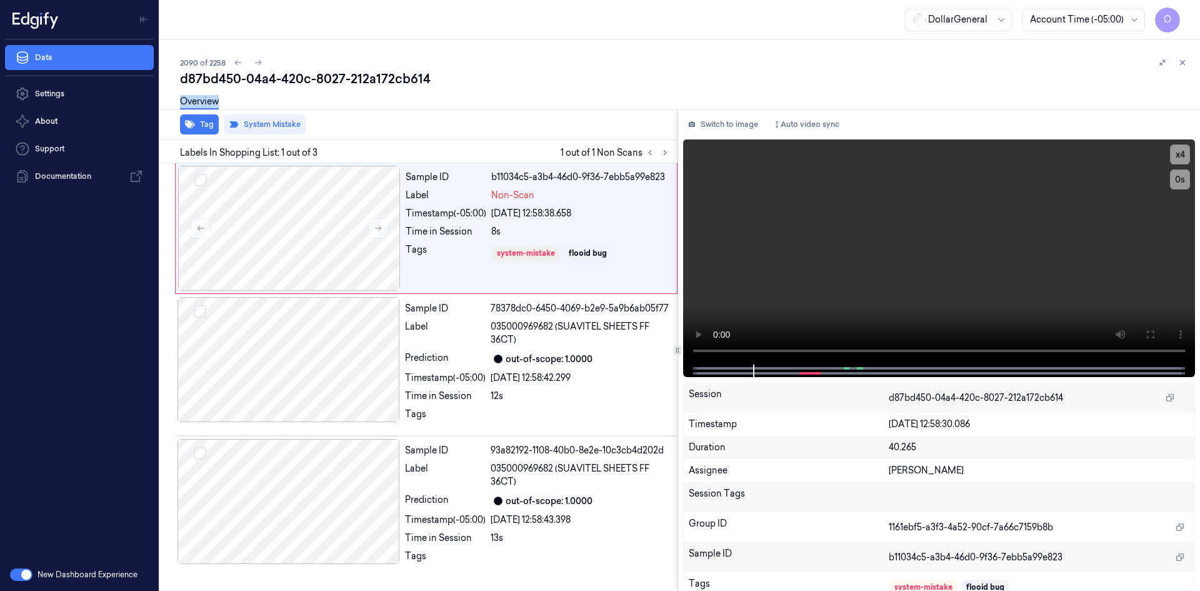
drag, startPoint x: 486, startPoint y: 84, endPoint x: 478, endPoint y: 89, distance: 9.4
click at [478, 89] on div "d87bd450-04a4-420c-8027-212a172cb614 Overview" at bounding box center [685, 94] width 1010 height 49
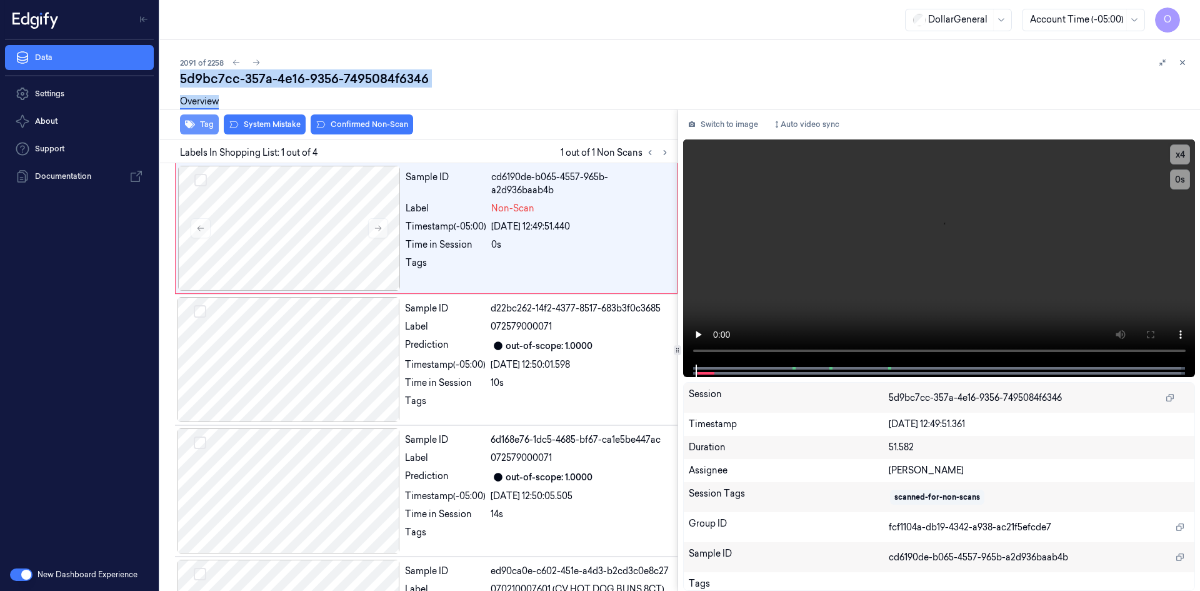
click at [206, 129] on button "Tag" at bounding box center [199, 124] width 39 height 20
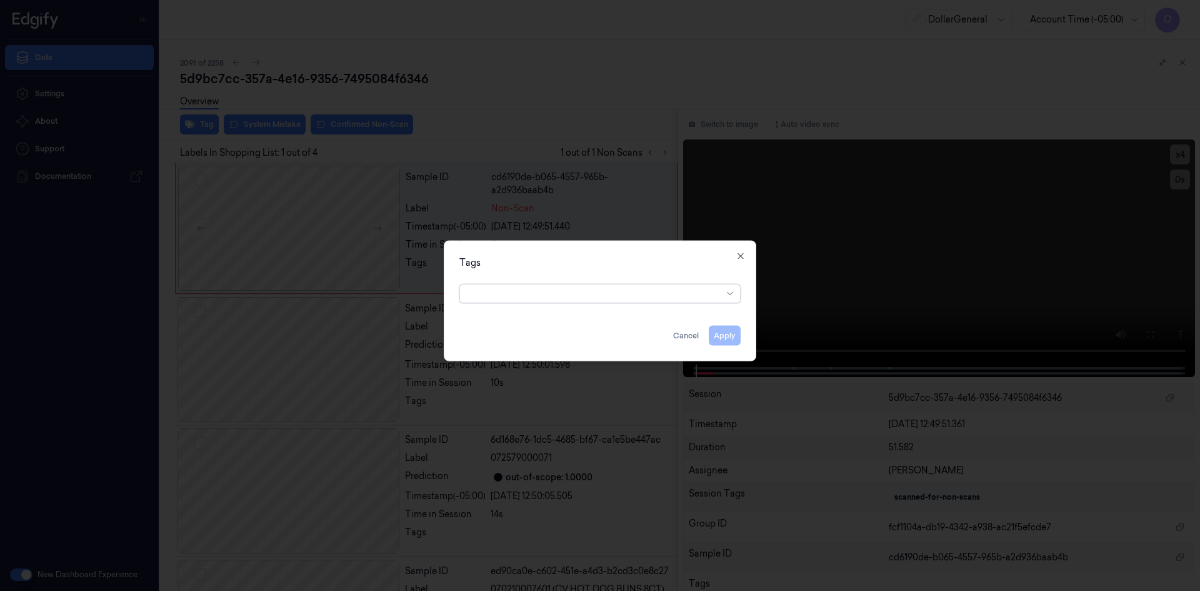
click at [533, 297] on div at bounding box center [595, 293] width 255 height 13
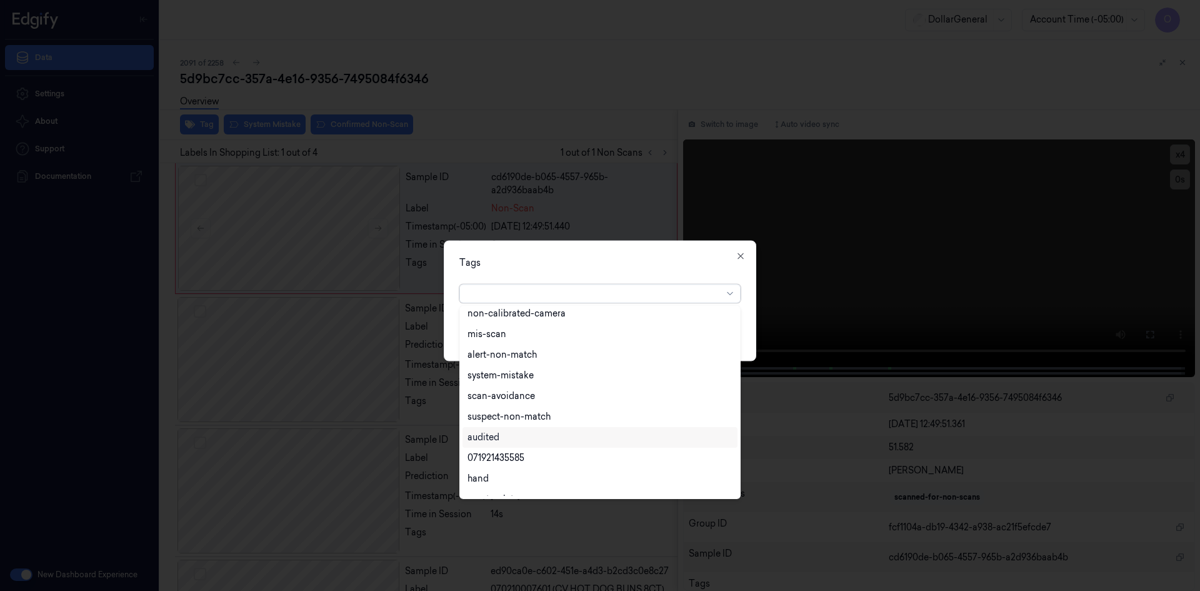
scroll to position [225, 0]
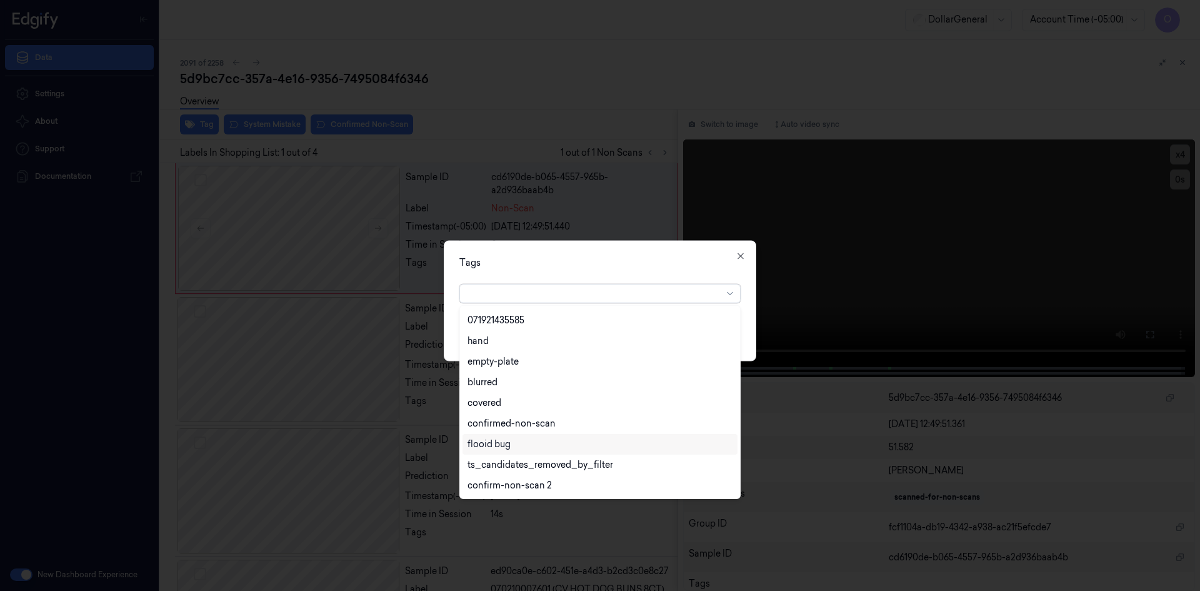
click at [533, 438] on div "flooid bug" at bounding box center [600, 444] width 265 height 13
click at [673, 273] on div "Tags option flooid bug , selected. 22 results available. Use Up and Down to cho…" at bounding box center [600, 300] width 313 height 121
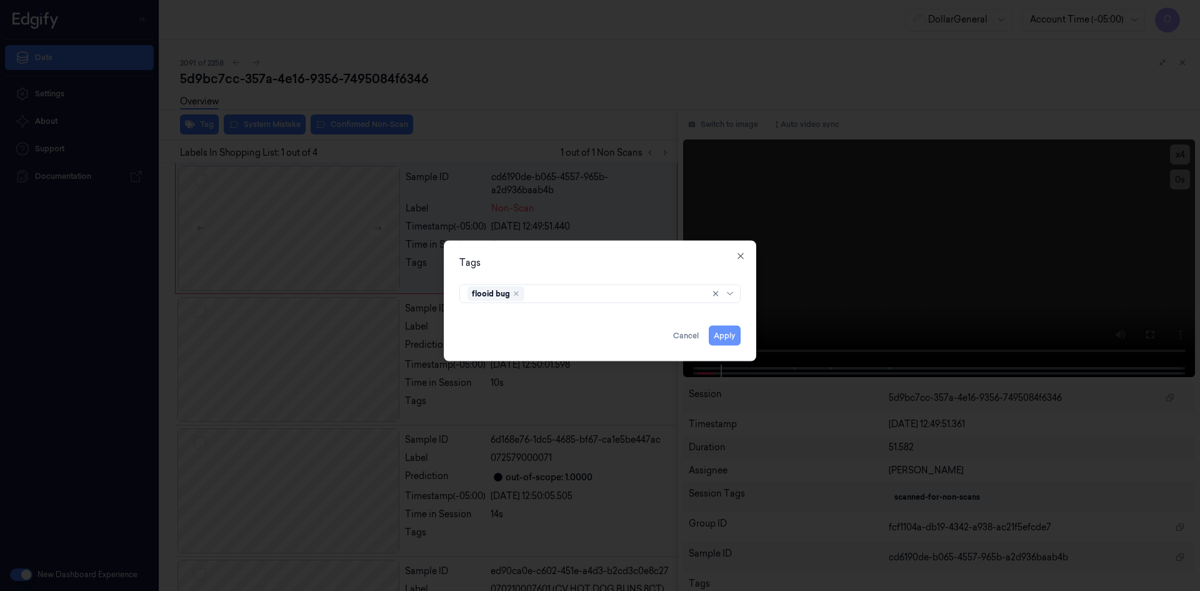
click at [725, 333] on button "Apply" at bounding box center [725, 335] width 32 height 20
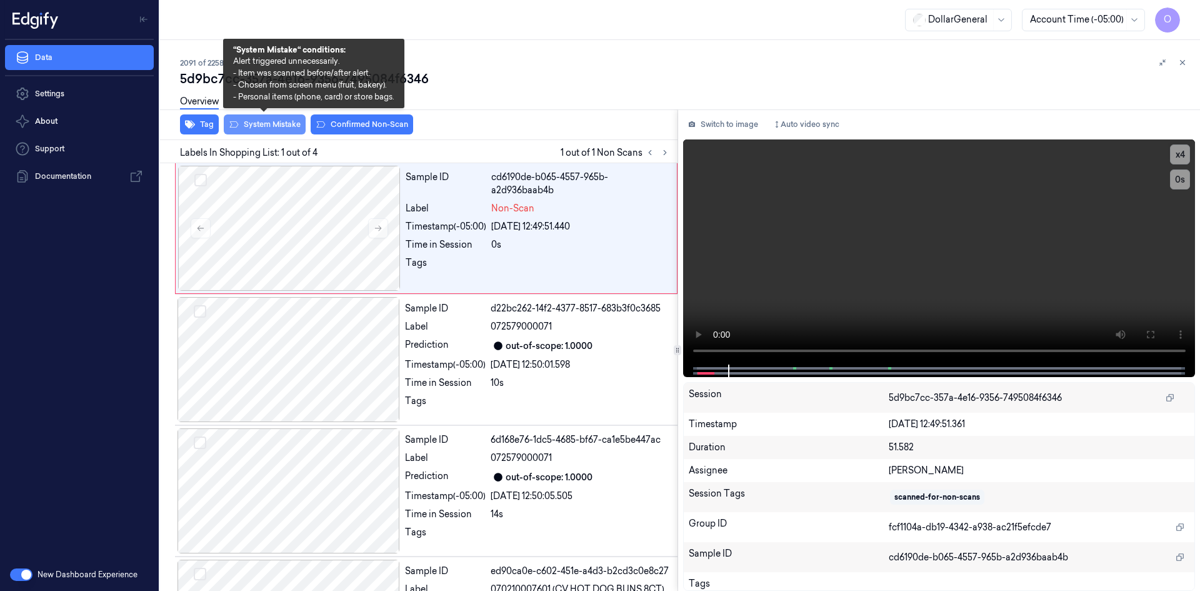
click at [268, 127] on button "System Mistake" at bounding box center [265, 124] width 82 height 20
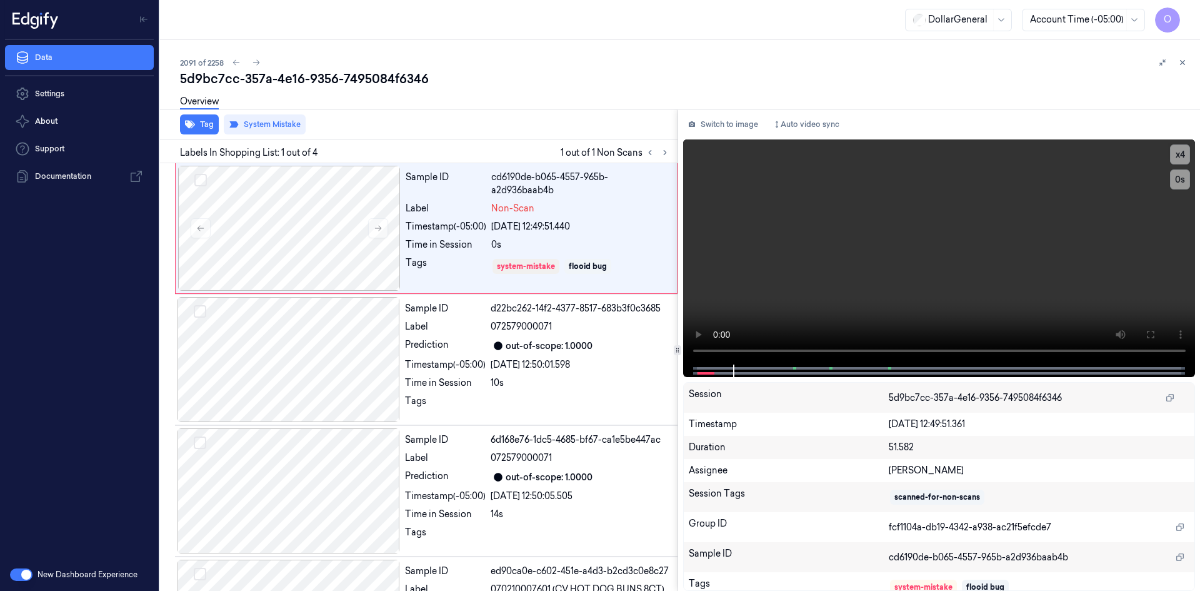
click at [524, 110] on div "Overview" at bounding box center [685, 104] width 1010 height 32
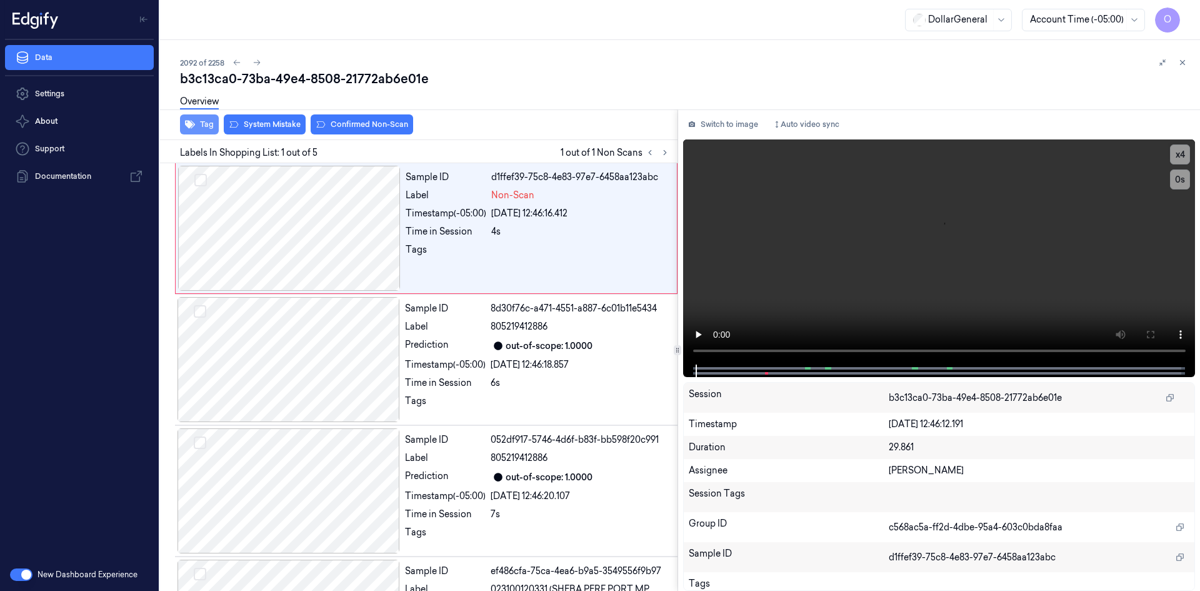
click at [194, 129] on button "Tag" at bounding box center [199, 124] width 39 height 20
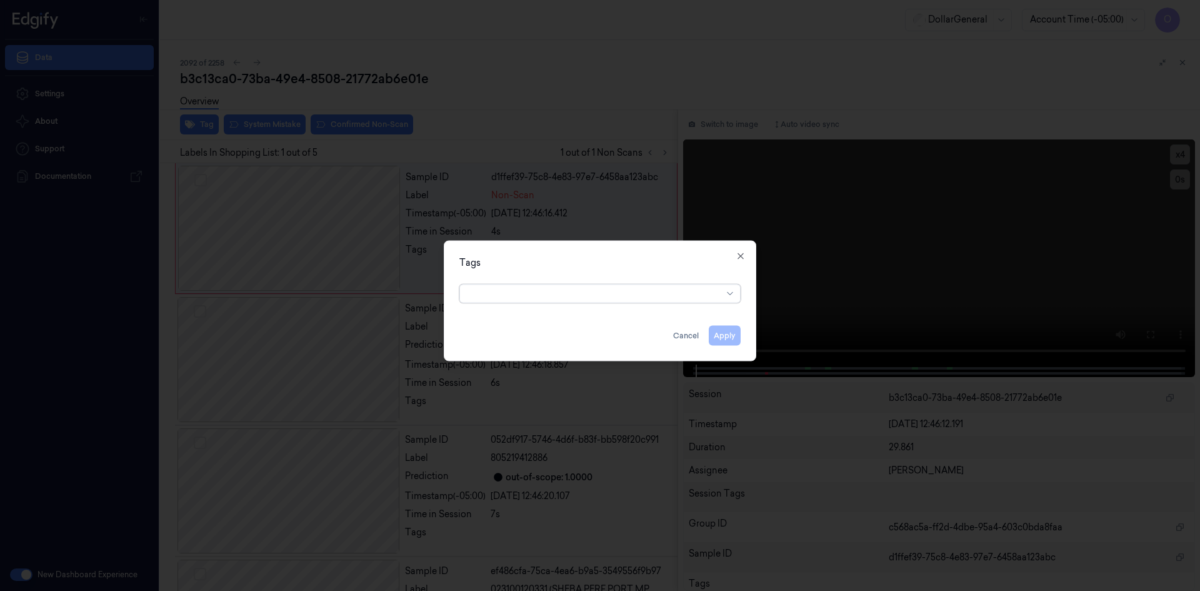
drag, startPoint x: 601, startPoint y: 303, endPoint x: 599, endPoint y: 309, distance: 6.5
click at [599, 309] on div "Tags option , selected. Select is focused ,type to refine list, press Down to o…" at bounding box center [600, 300] width 313 height 121
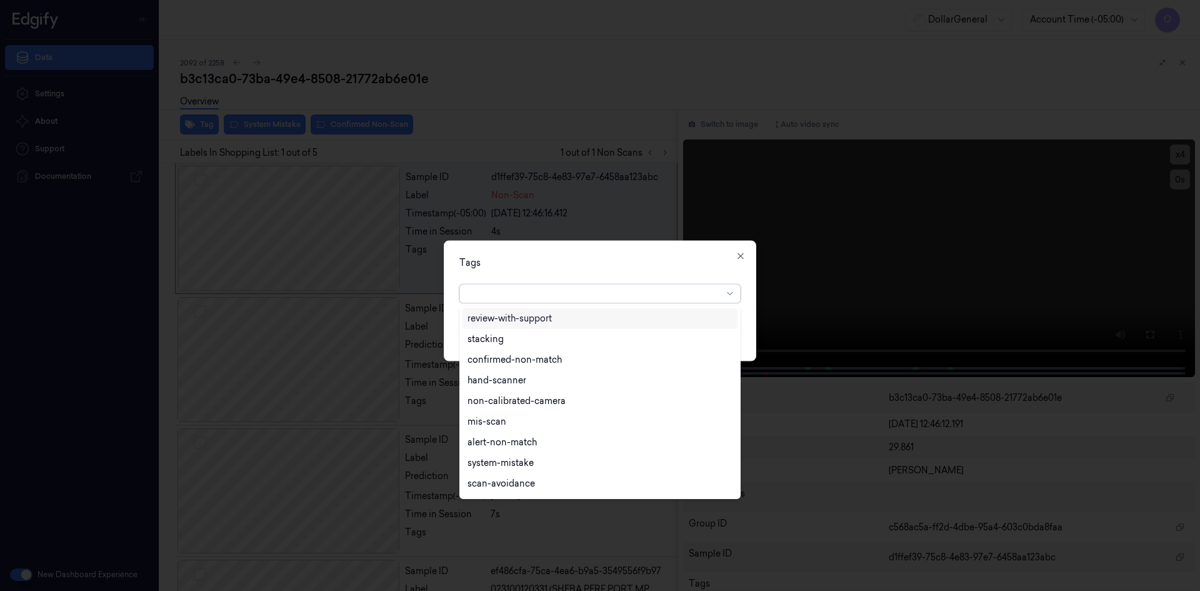
click at [603, 299] on div at bounding box center [595, 293] width 255 height 13
click at [549, 391] on div "flooid bug" at bounding box center [600, 382] width 275 height 21
click at [591, 266] on div "Tags" at bounding box center [599, 262] width 281 height 13
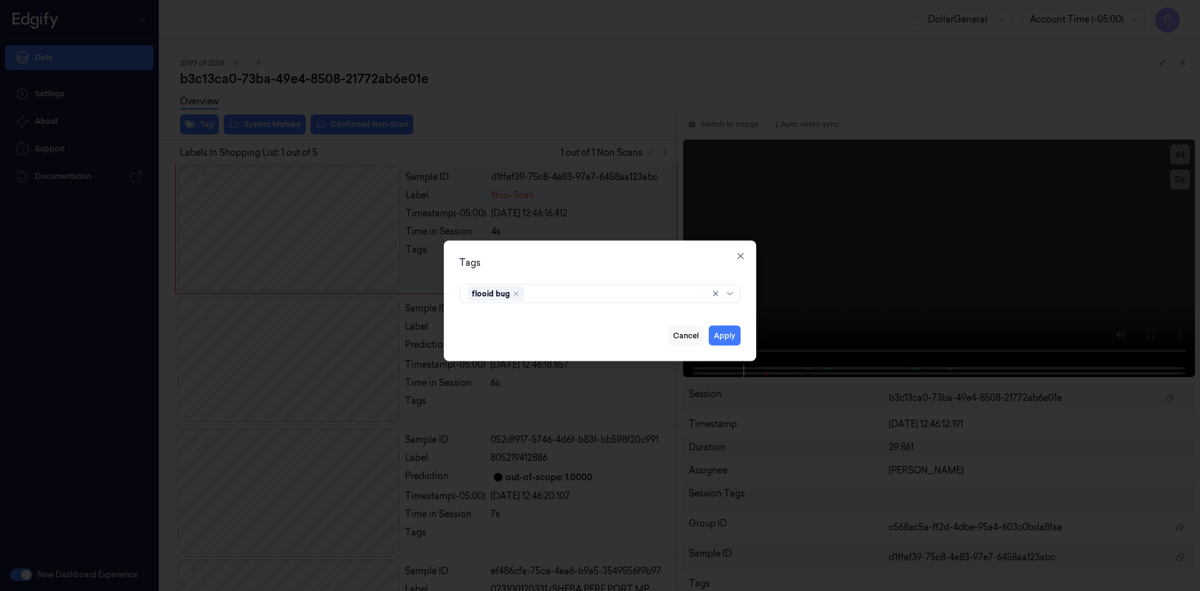
drag, startPoint x: 729, startPoint y: 336, endPoint x: 692, endPoint y: 328, distance: 38.2
click at [729, 336] on button "Apply" at bounding box center [725, 335] width 32 height 20
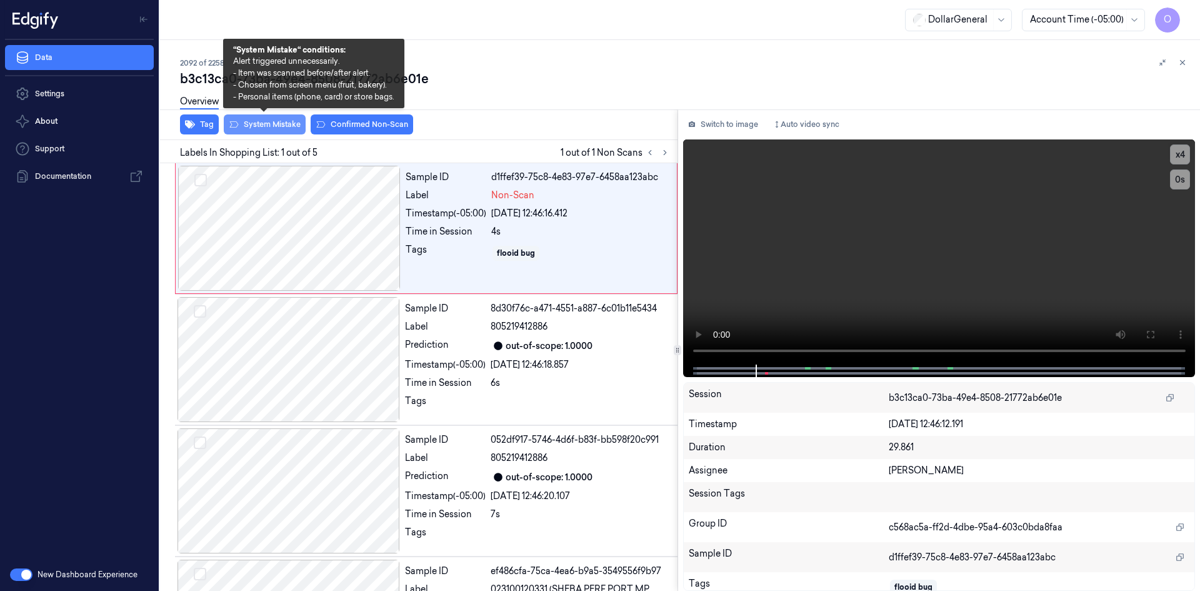
click at [257, 128] on button "System Mistake" at bounding box center [265, 124] width 82 height 20
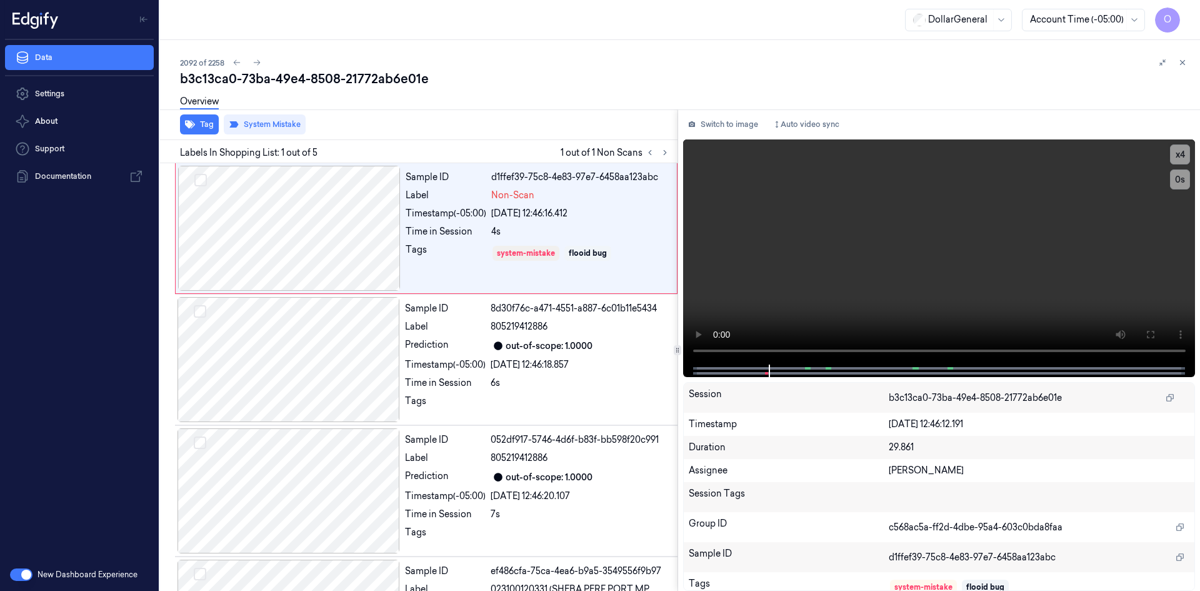
click at [530, 82] on div "b3c13ca0-73ba-49e4-8508-21772ab6e01e" at bounding box center [685, 79] width 1010 height 18
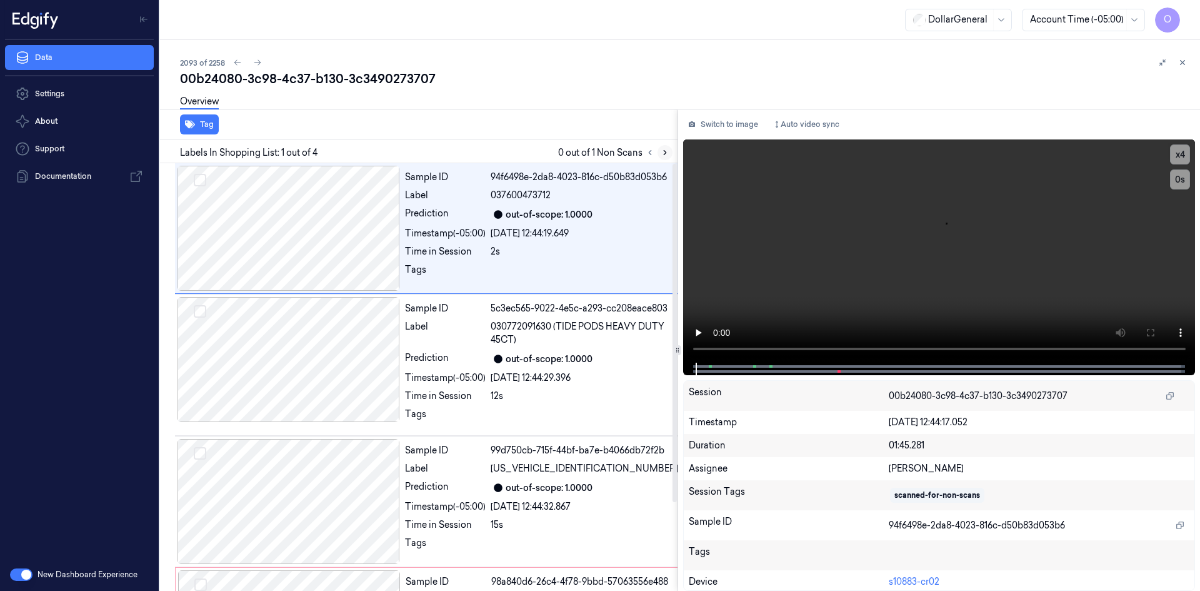
click at [666, 156] on icon at bounding box center [665, 152] width 9 height 9
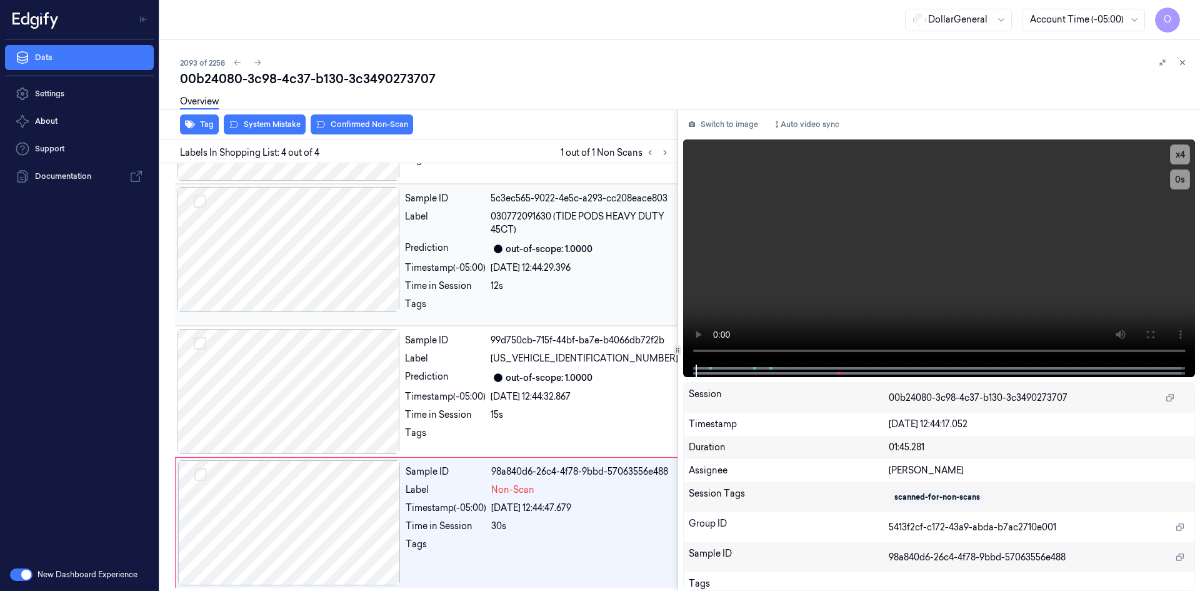
scroll to position [112, 0]
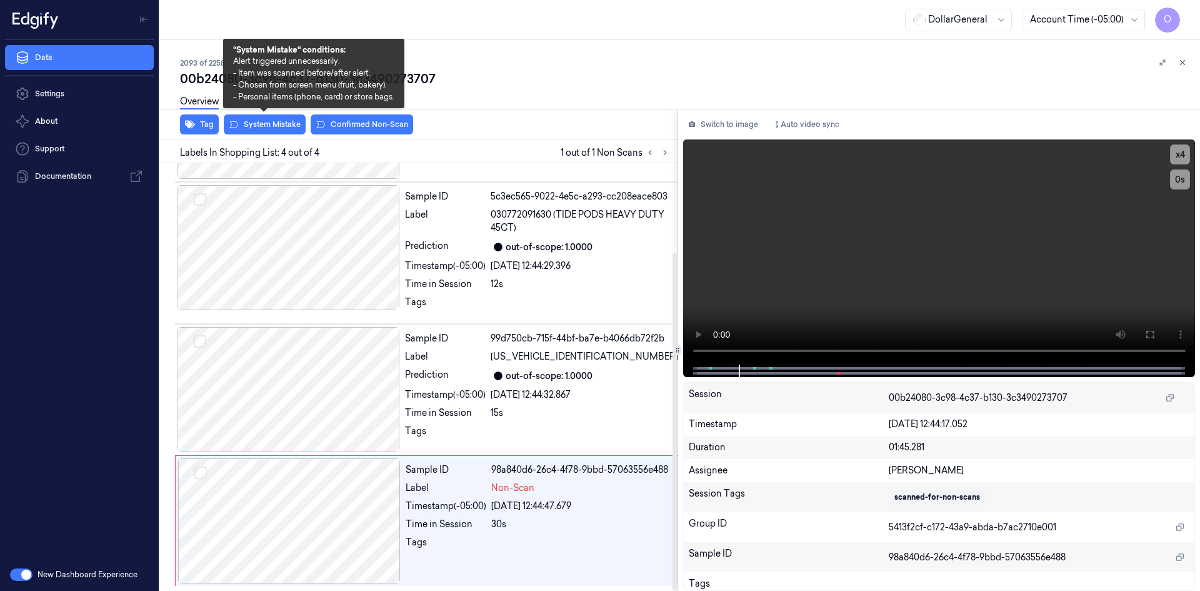
click at [286, 134] on div "Tag System Mistake Confirmed Non-Scan" at bounding box center [416, 124] width 523 height 31
click at [288, 128] on button "System Mistake" at bounding box center [265, 124] width 82 height 20
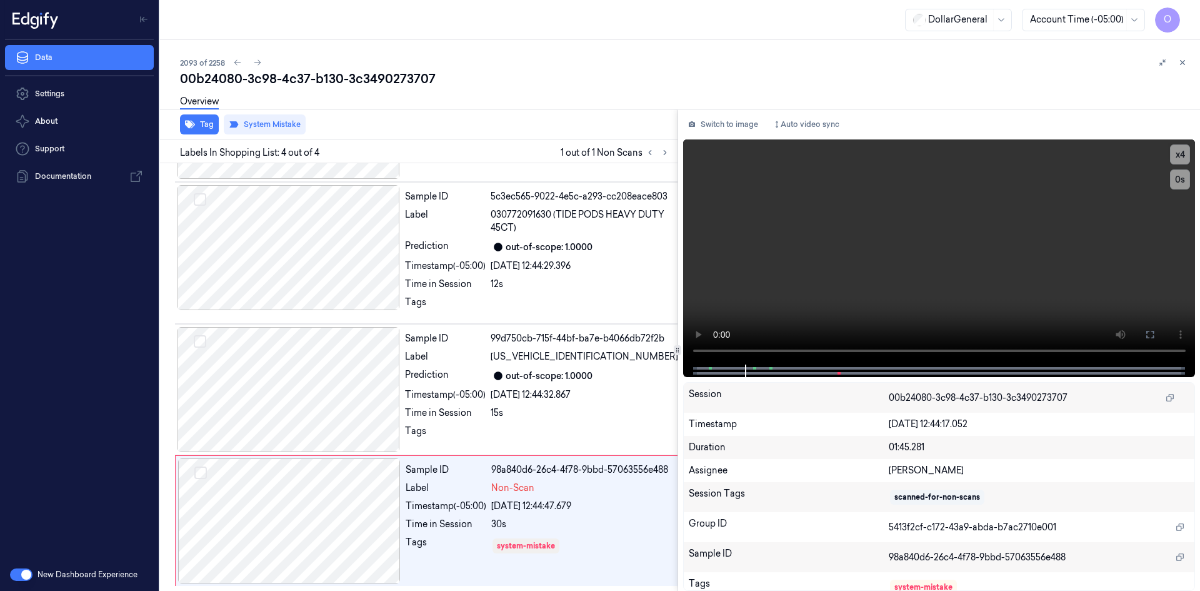
click at [485, 78] on div "00b24080-3c98-4c37-b130-3c3490273707" at bounding box center [685, 79] width 1010 height 18
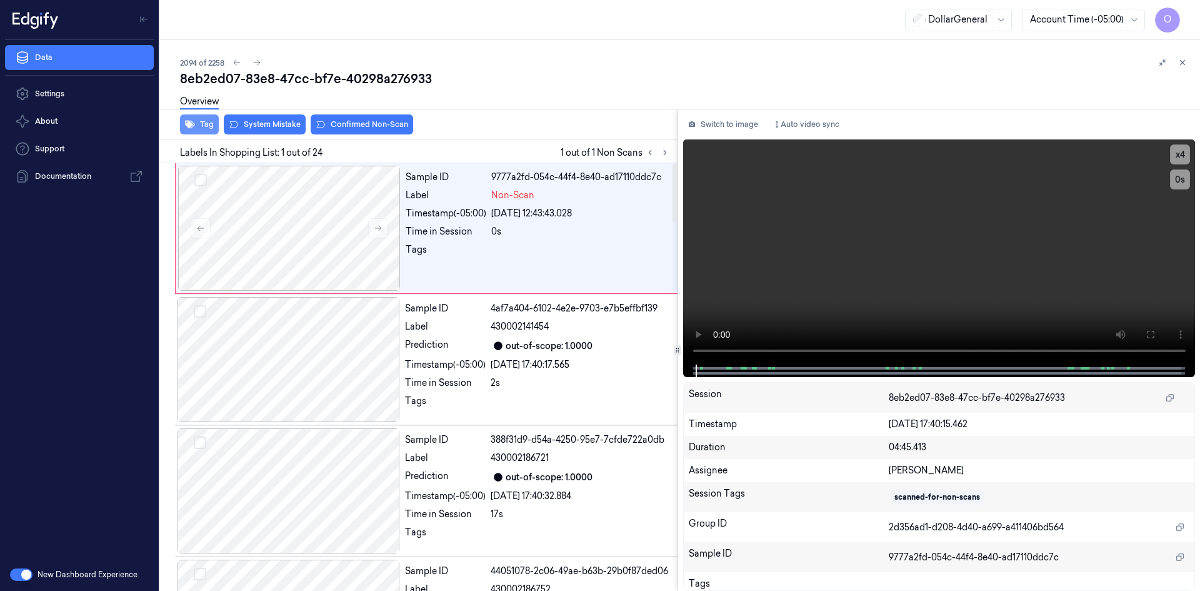
click at [213, 123] on button "Tag" at bounding box center [199, 124] width 39 height 20
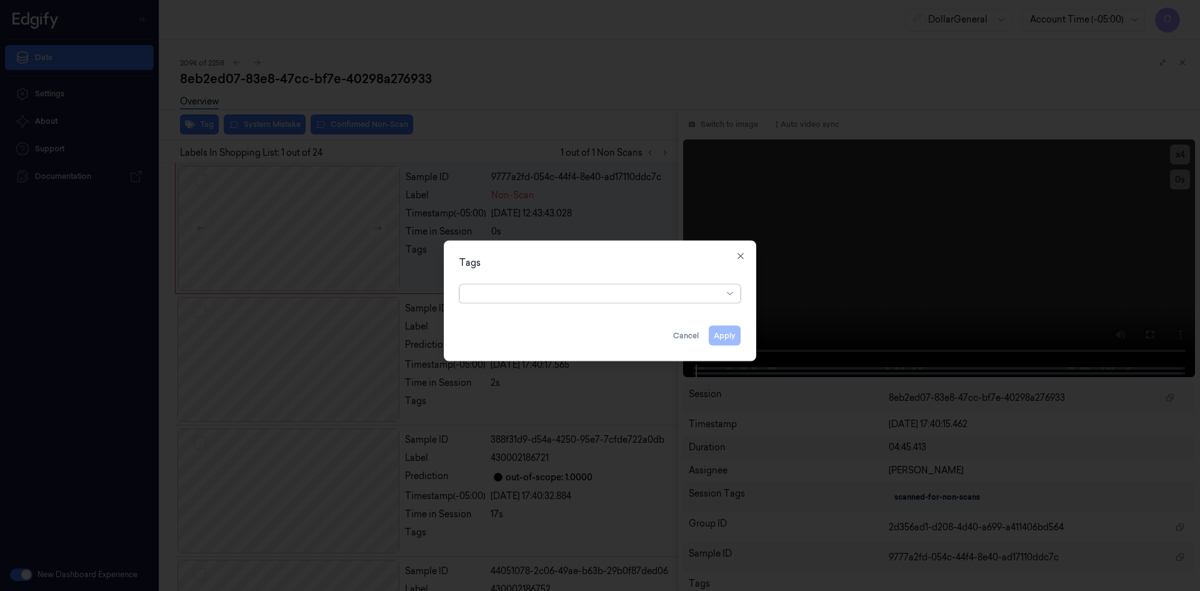
click at [575, 296] on div at bounding box center [595, 293] width 255 height 13
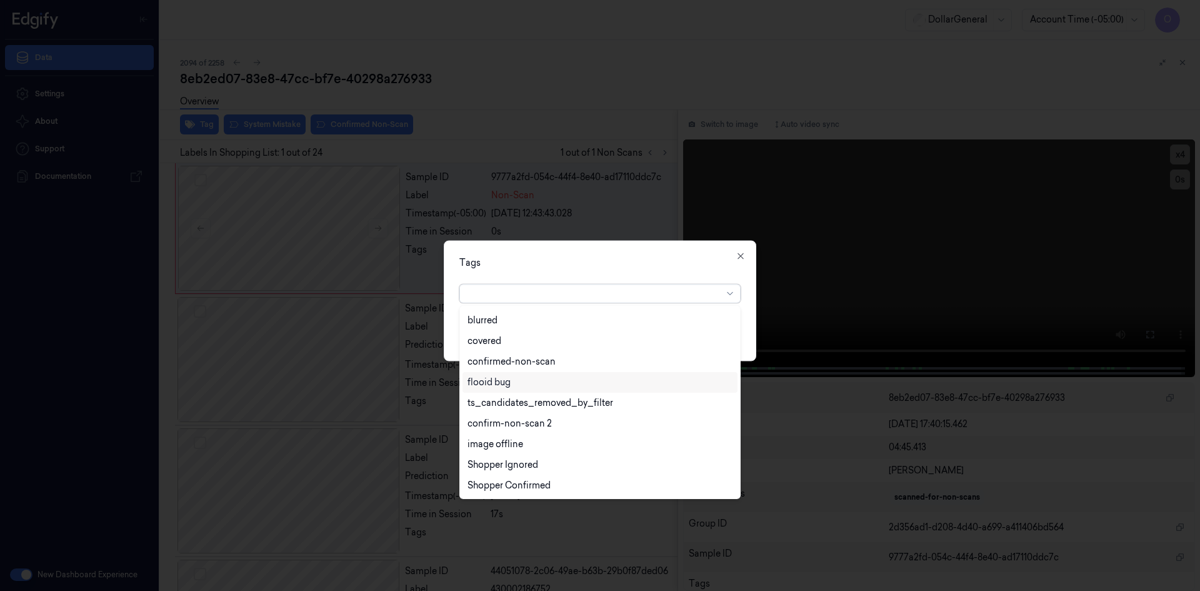
click at [558, 383] on div "flooid bug" at bounding box center [600, 382] width 265 height 13
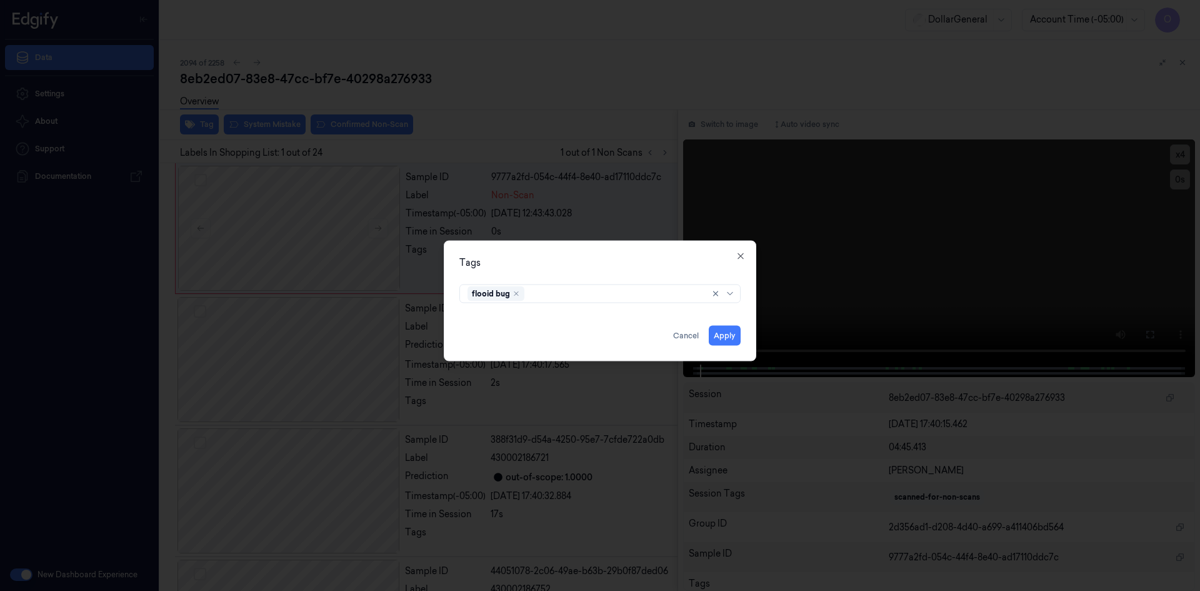
click at [622, 257] on div "Tags" at bounding box center [599, 262] width 281 height 13
click at [735, 335] on button "Apply" at bounding box center [725, 335] width 32 height 20
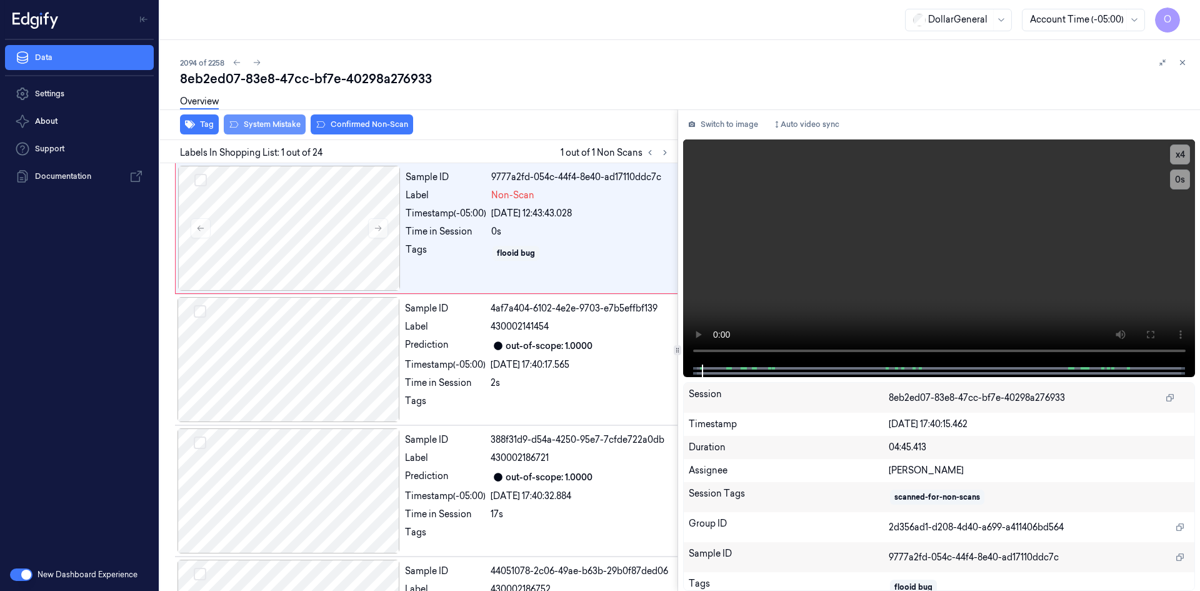
click at [245, 124] on button "System Mistake" at bounding box center [265, 124] width 82 height 20
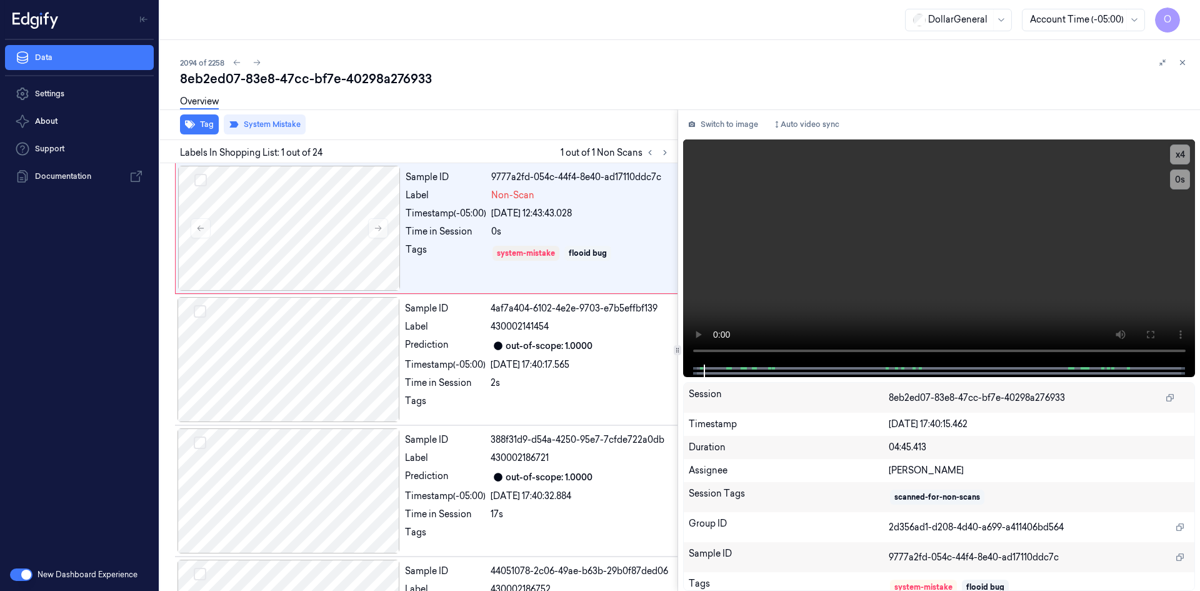
click at [533, 86] on div "8eb2ed07-83e8-47cc-bf7e-40298a276933" at bounding box center [685, 79] width 1010 height 18
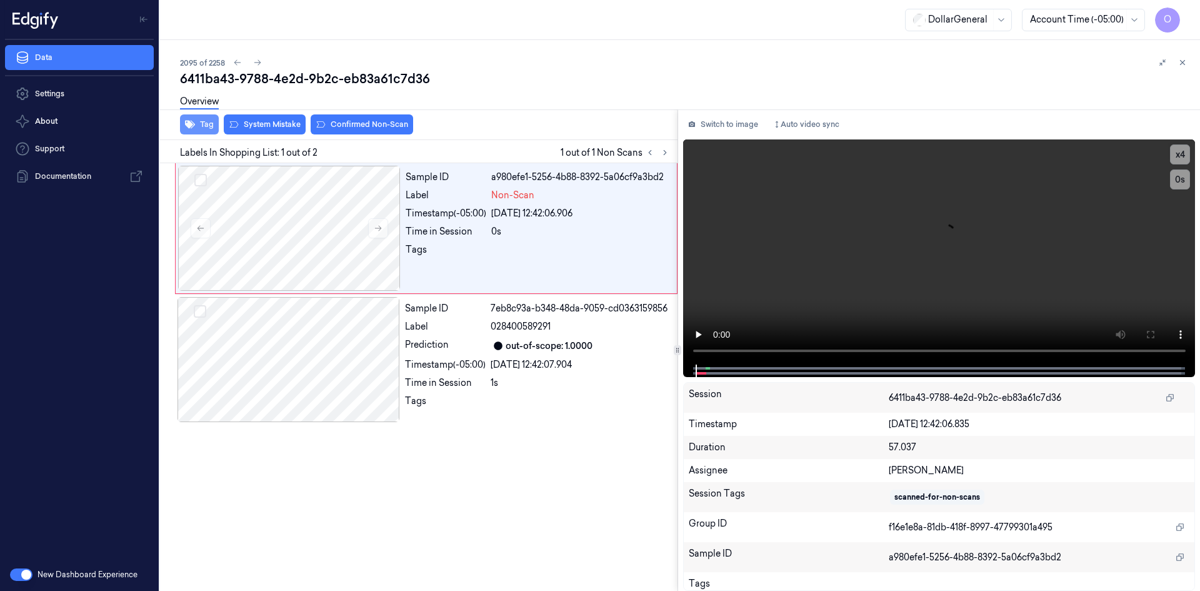
click at [202, 121] on button "Tag" at bounding box center [199, 124] width 39 height 20
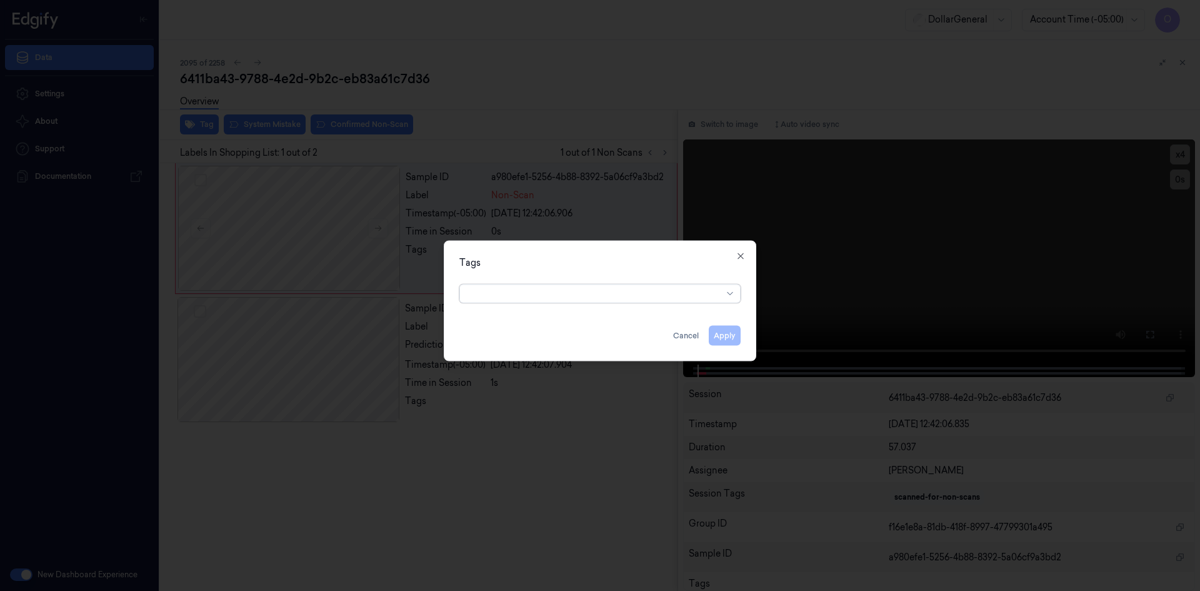
click at [566, 301] on div at bounding box center [595, 293] width 255 height 18
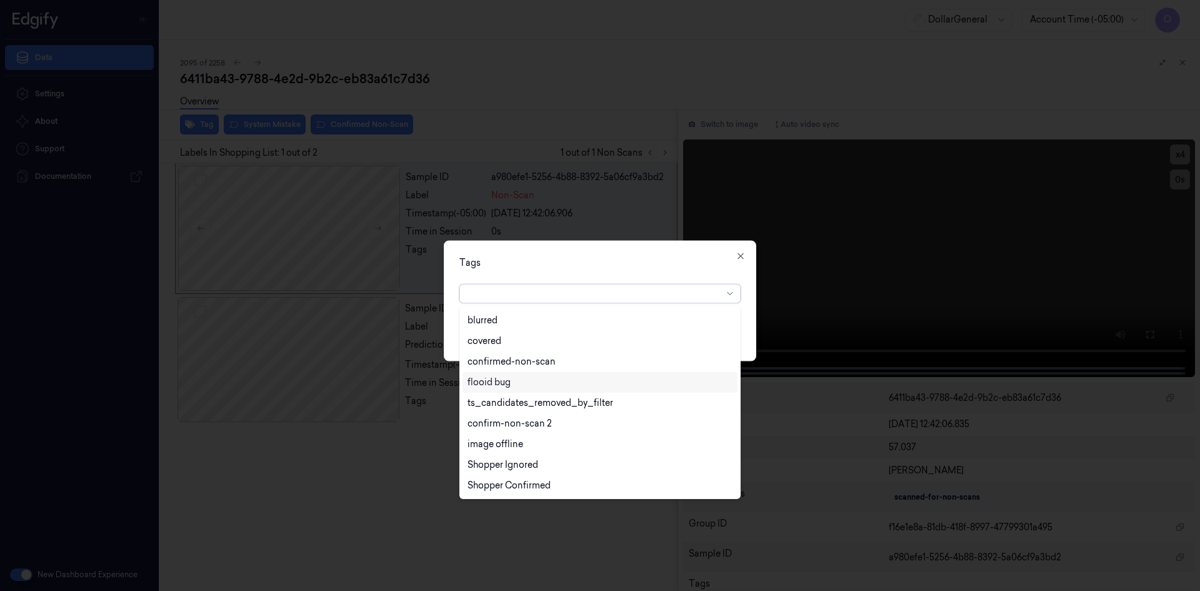
click at [563, 377] on div "flooid bug" at bounding box center [600, 382] width 265 height 13
click at [659, 264] on div "Tags" at bounding box center [599, 262] width 281 height 13
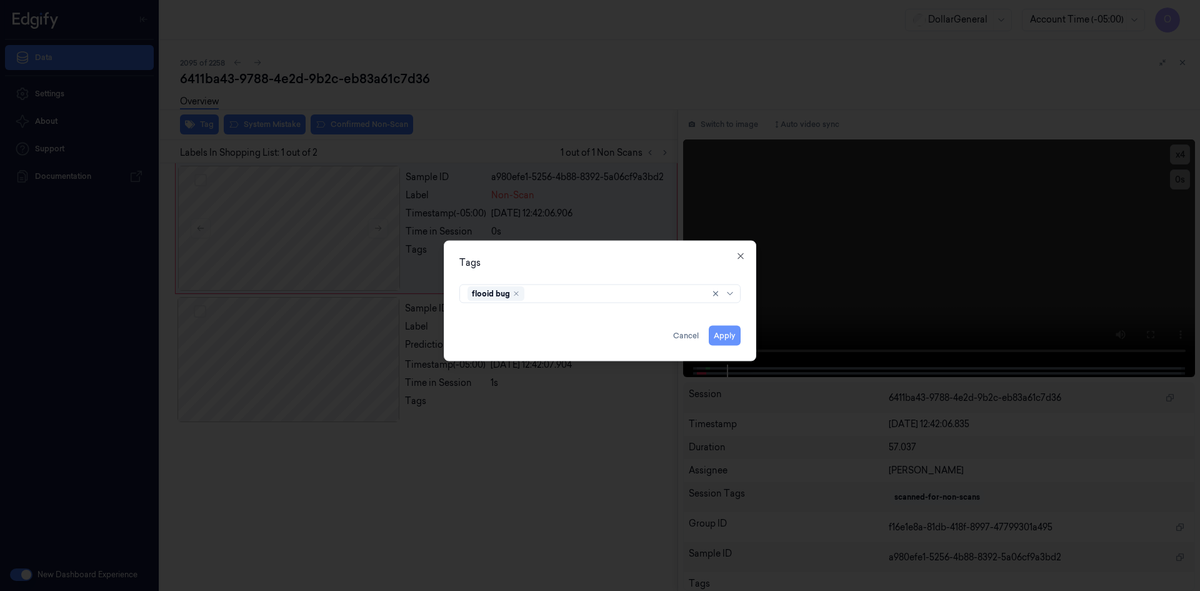
click at [725, 328] on button "Apply" at bounding box center [725, 335] width 32 height 20
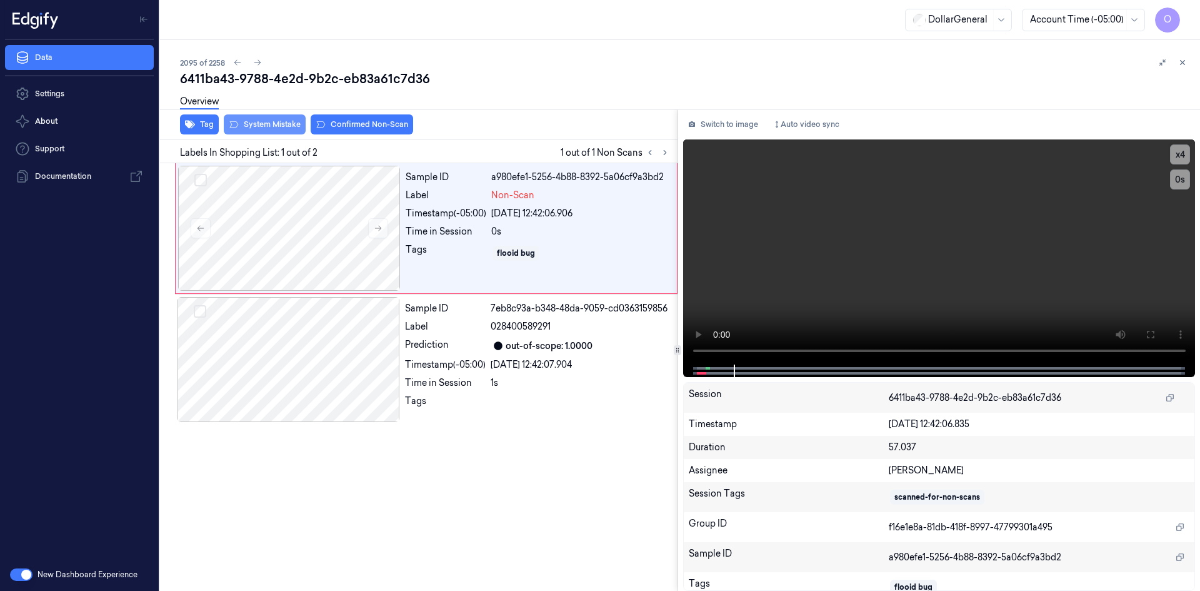
click at [280, 128] on button "System Mistake" at bounding box center [265, 124] width 82 height 20
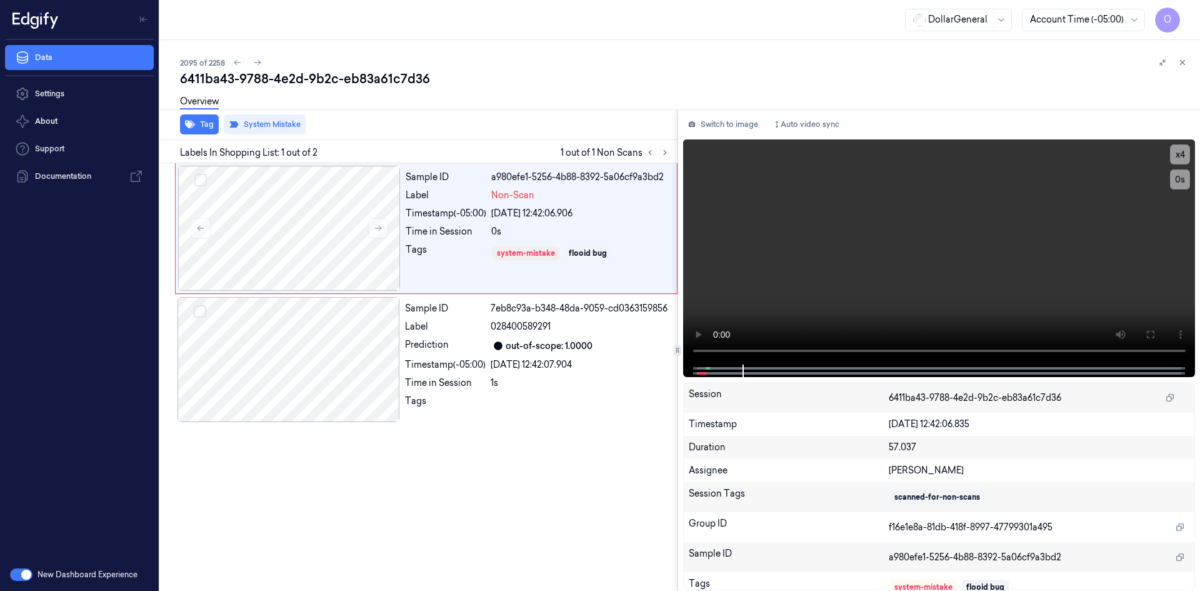
click at [488, 104] on div "Overview" at bounding box center [685, 104] width 1010 height 32
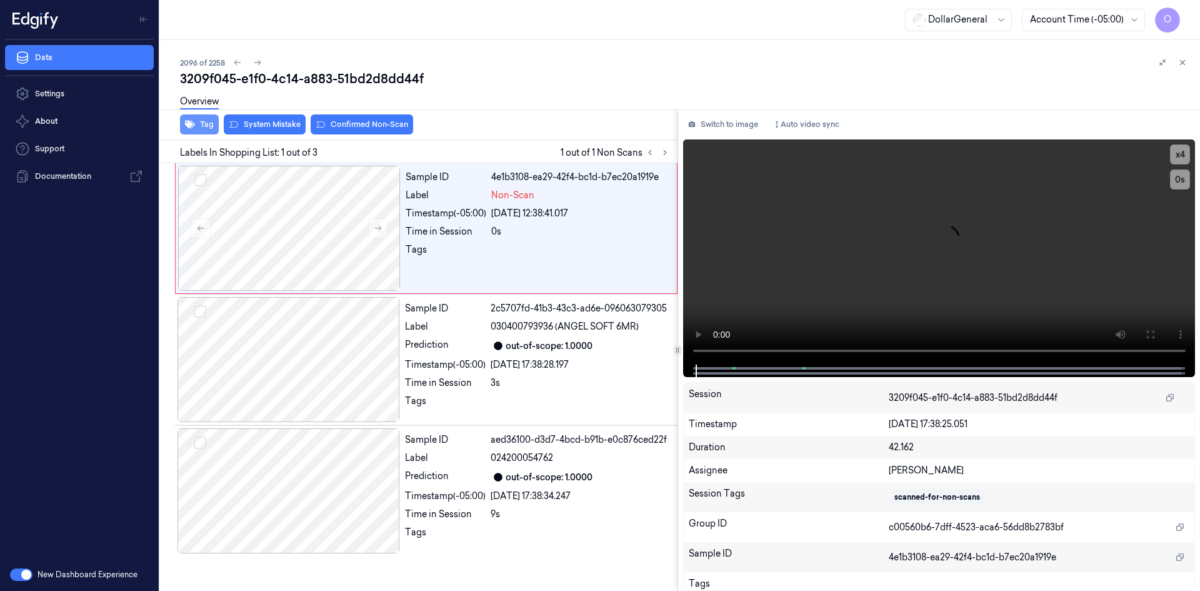
click at [200, 121] on button "Tag" at bounding box center [199, 124] width 39 height 20
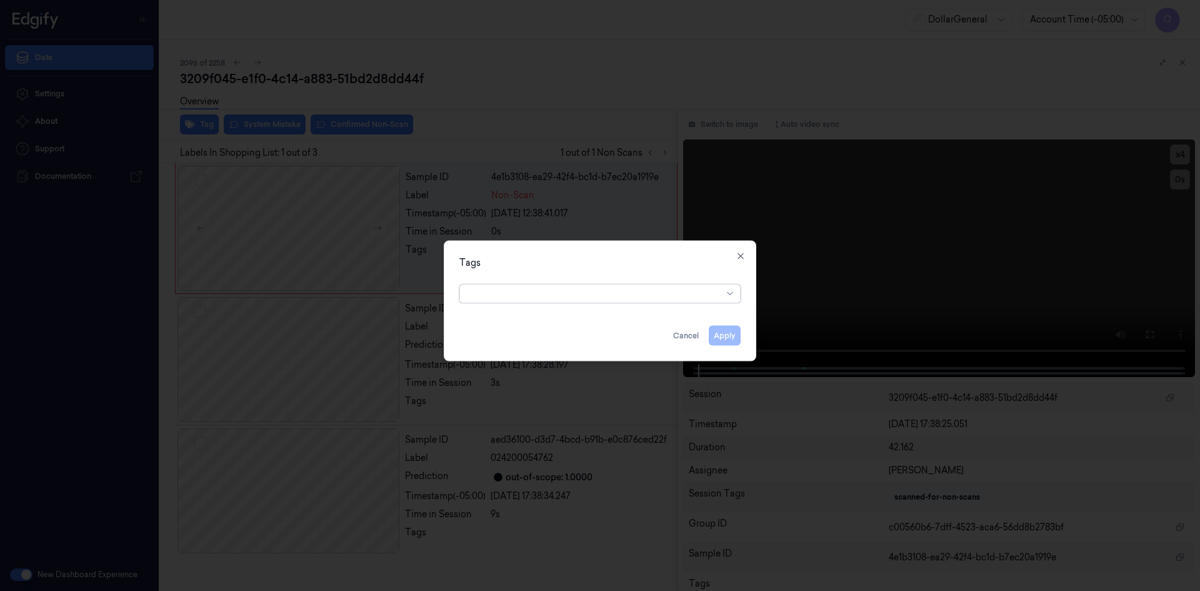
click at [501, 289] on div at bounding box center [595, 293] width 255 height 13
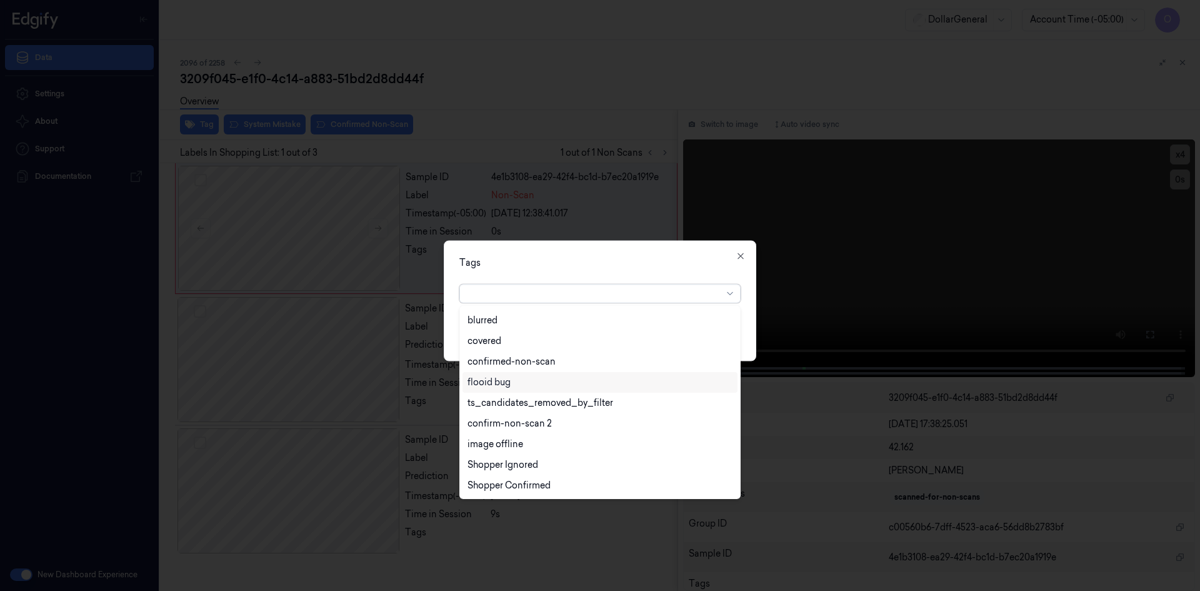
click at [553, 389] on div "flooid bug" at bounding box center [600, 382] width 275 height 21
click at [641, 274] on div "Tags option flooid bug , selected. 22 results available. Use Up and Down to cho…" at bounding box center [600, 300] width 313 height 121
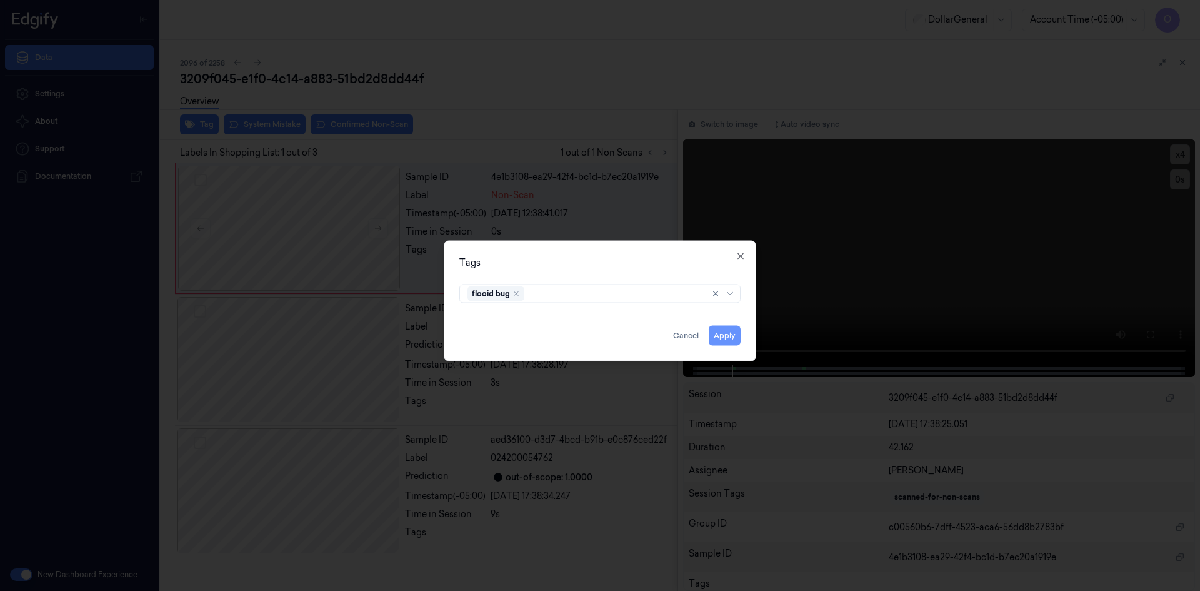
click at [722, 337] on button "Apply" at bounding box center [725, 335] width 32 height 20
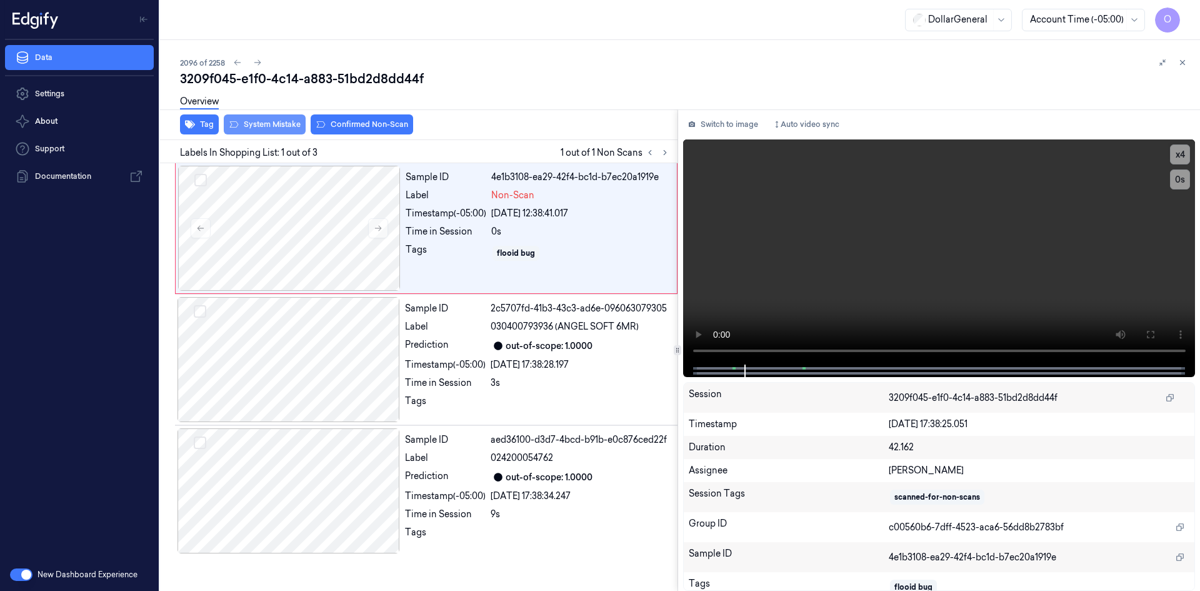
click at [294, 121] on button "System Mistake" at bounding box center [265, 124] width 82 height 20
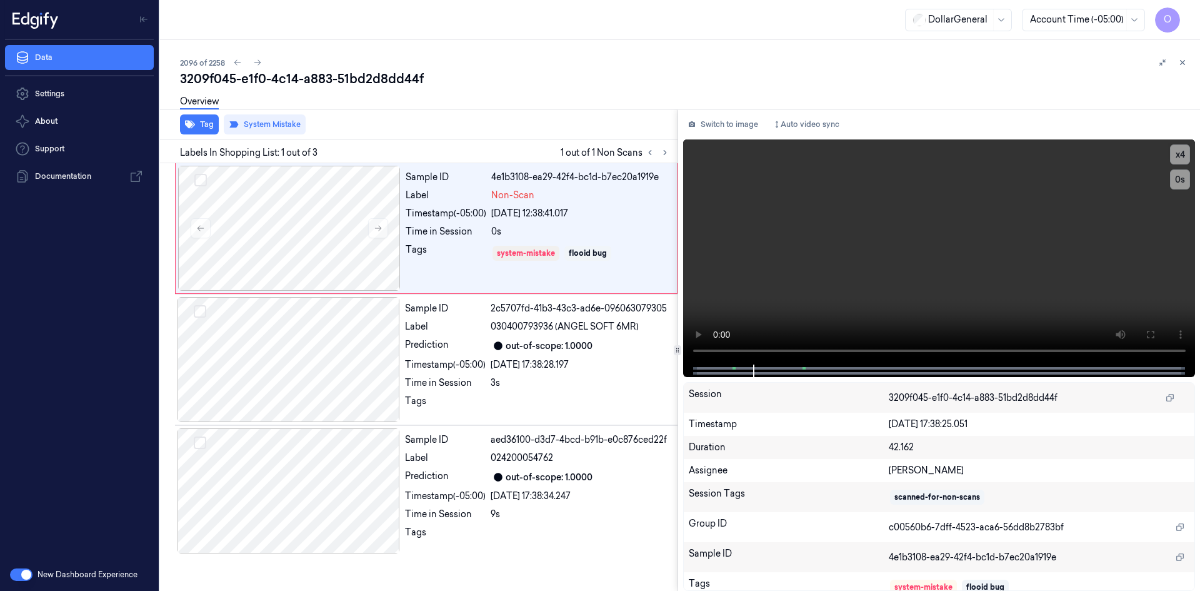
click at [599, 132] on div "Tag System Mistake" at bounding box center [416, 124] width 523 height 31
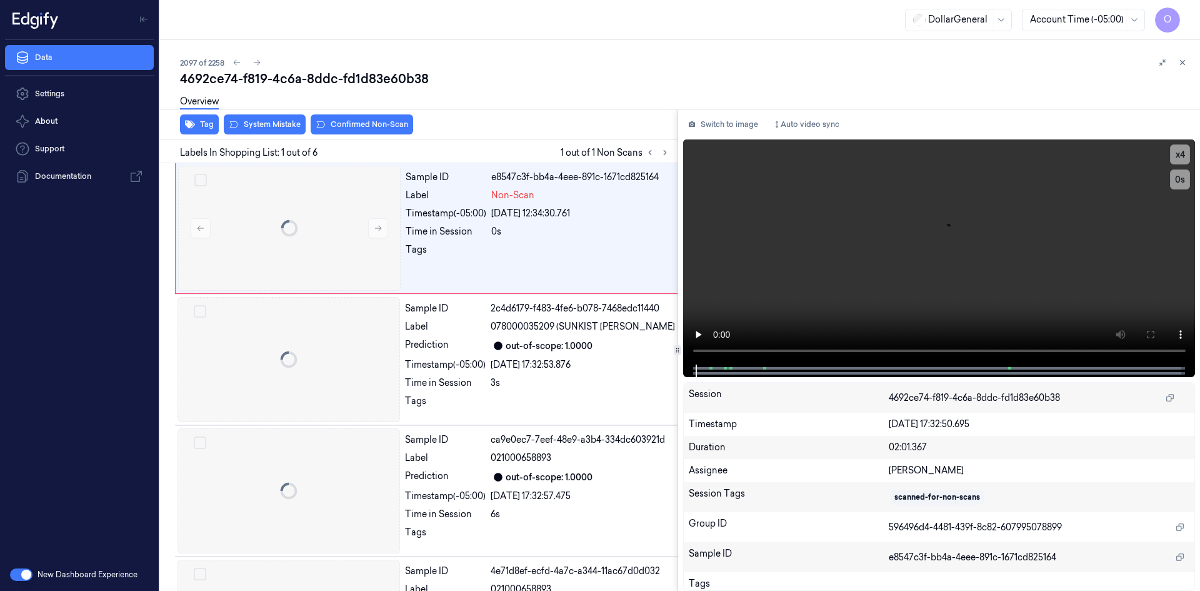
scroll to position [0, 20]
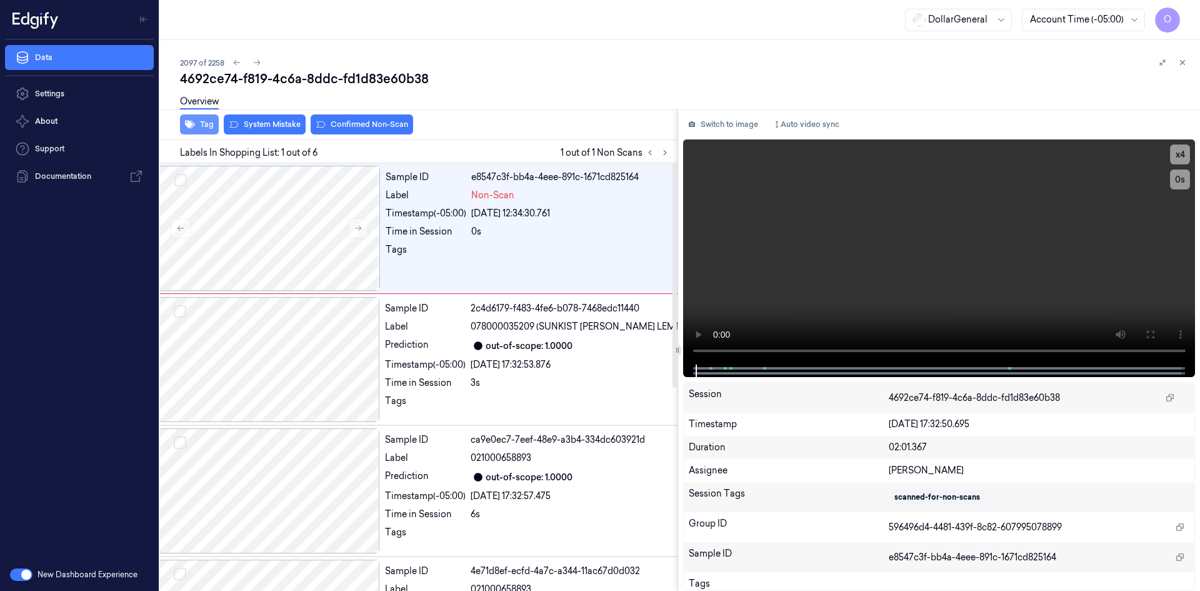
click at [203, 123] on button "Tag" at bounding box center [199, 124] width 39 height 20
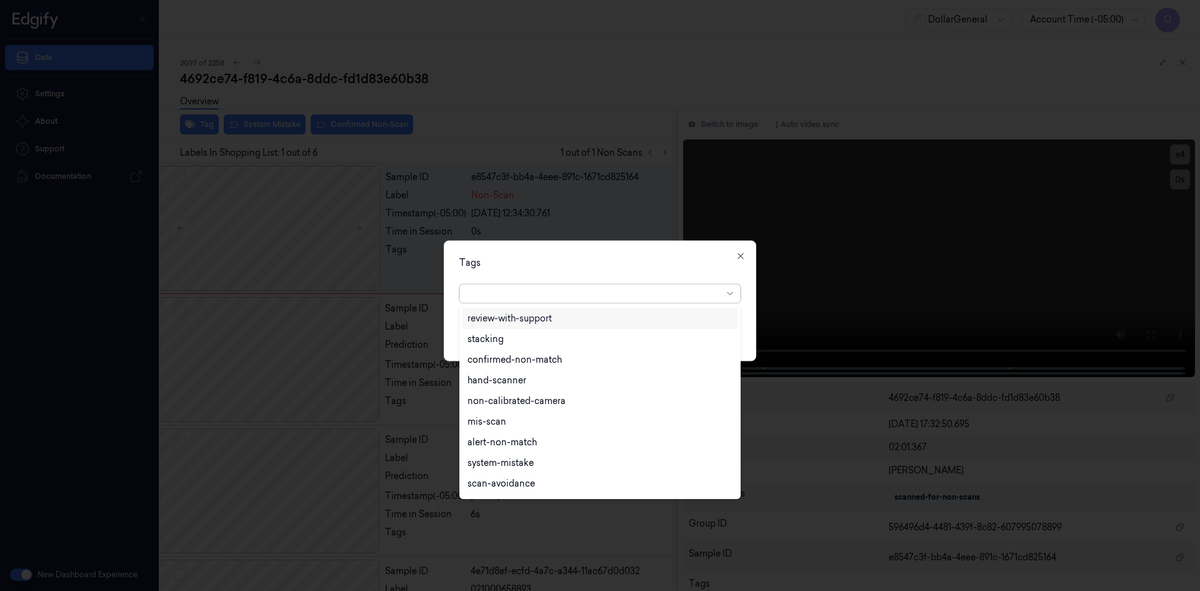
click at [551, 291] on div at bounding box center [595, 293] width 255 height 13
click at [583, 379] on div "flooid bug" at bounding box center [600, 382] width 265 height 13
click at [653, 272] on div "Tags option flooid bug , selected. 22 results available. Use Up and Down to cho…" at bounding box center [600, 300] width 313 height 121
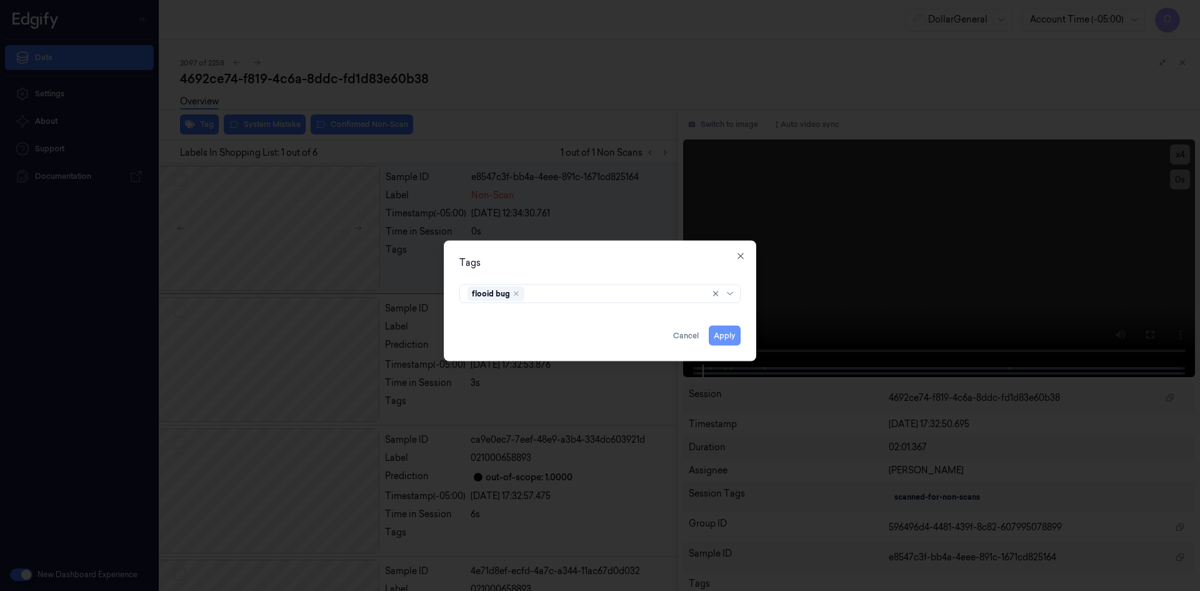
click at [731, 334] on button "Apply" at bounding box center [725, 335] width 32 height 20
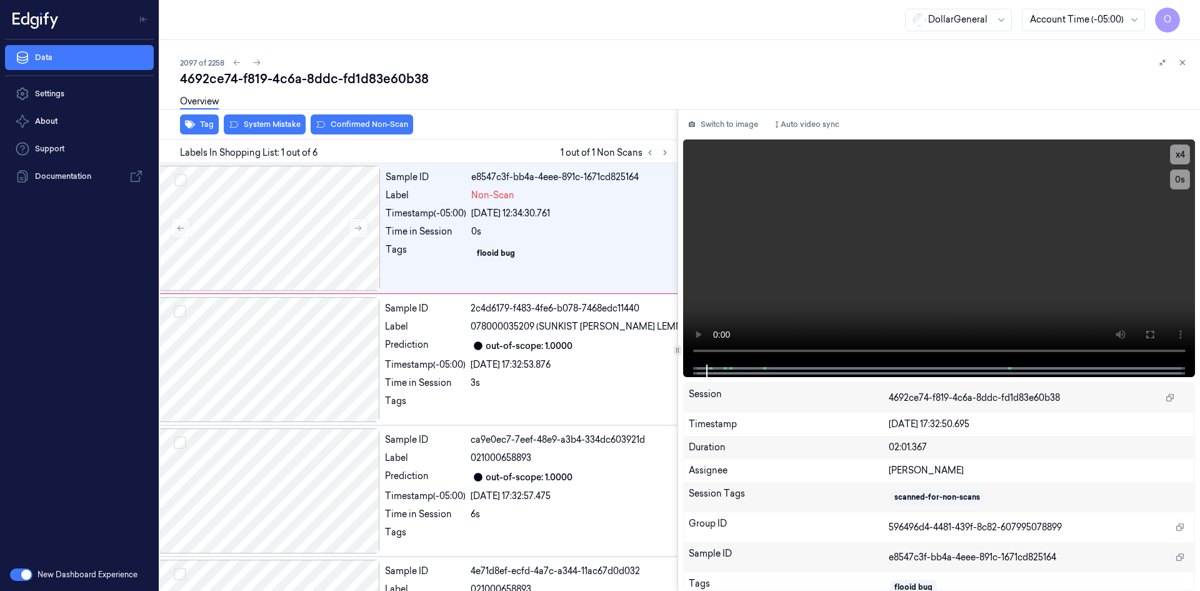
click at [273, 118] on div "Overview" at bounding box center [685, 104] width 1010 height 32
click at [276, 123] on button "System Mistake" at bounding box center [265, 124] width 82 height 20
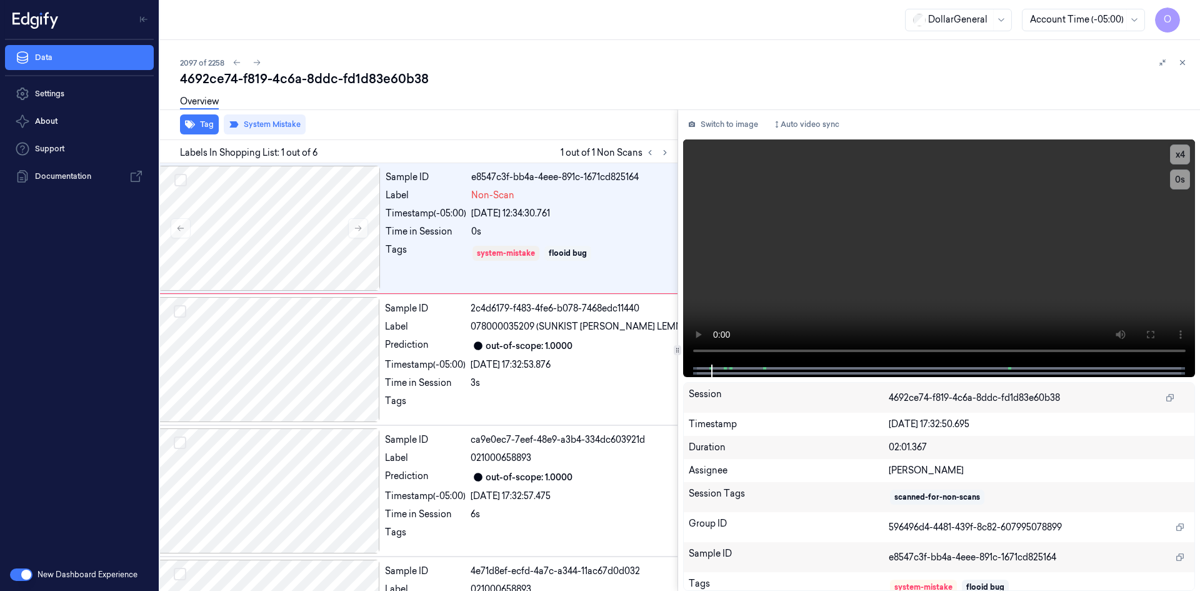
click at [400, 101] on div "Overview" at bounding box center [685, 104] width 1010 height 32
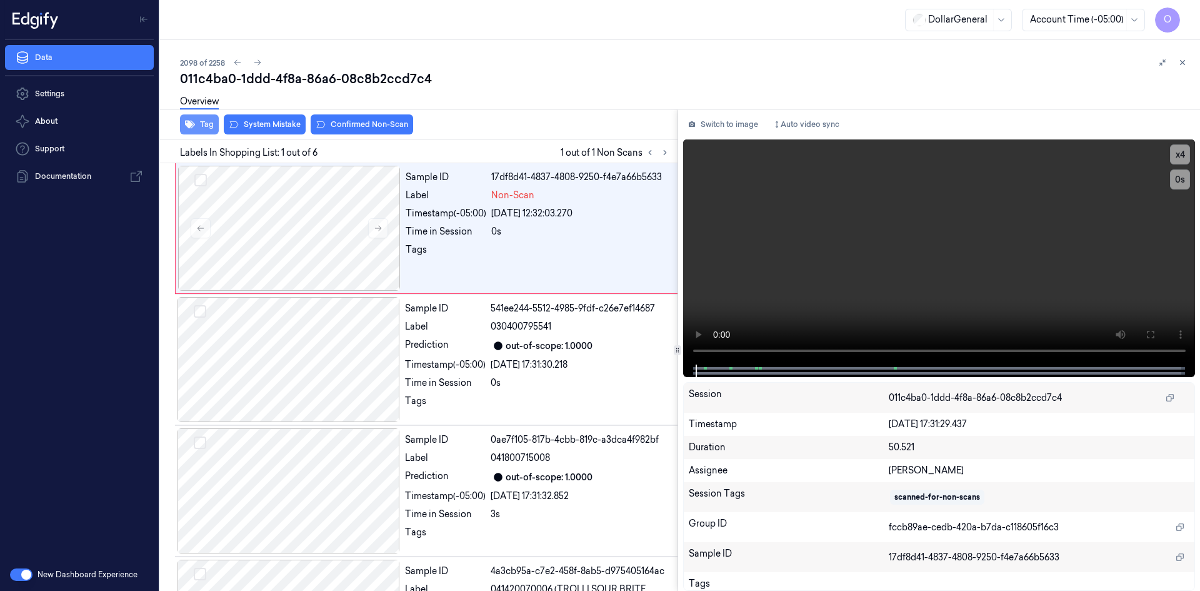
click at [212, 119] on button "Tag" at bounding box center [199, 124] width 39 height 20
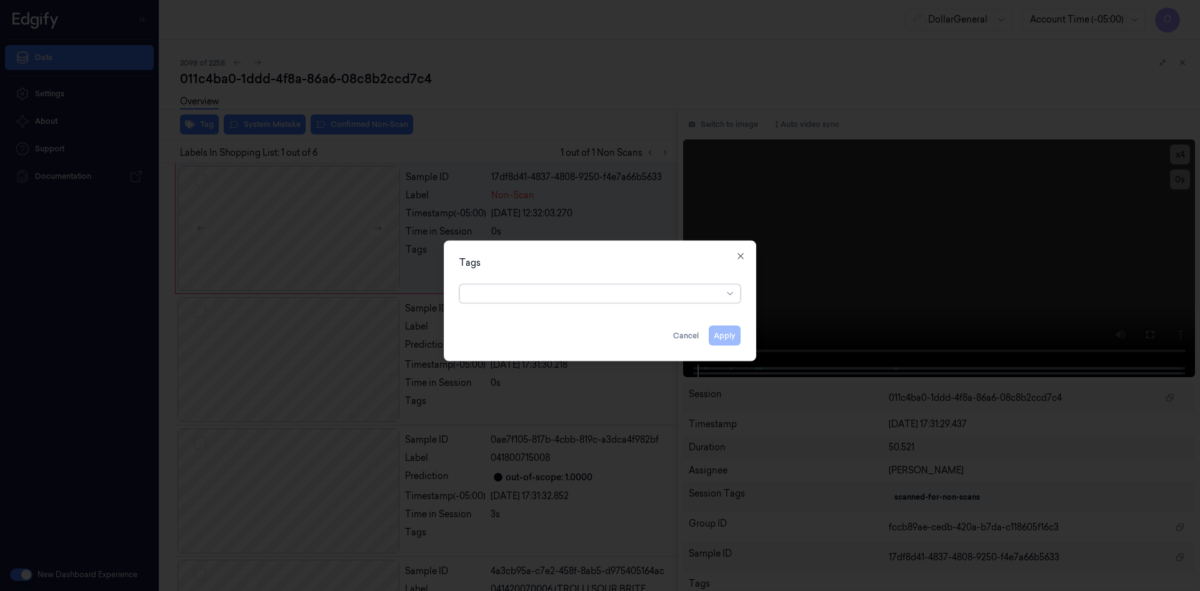
click at [555, 287] on div at bounding box center [595, 293] width 255 height 13
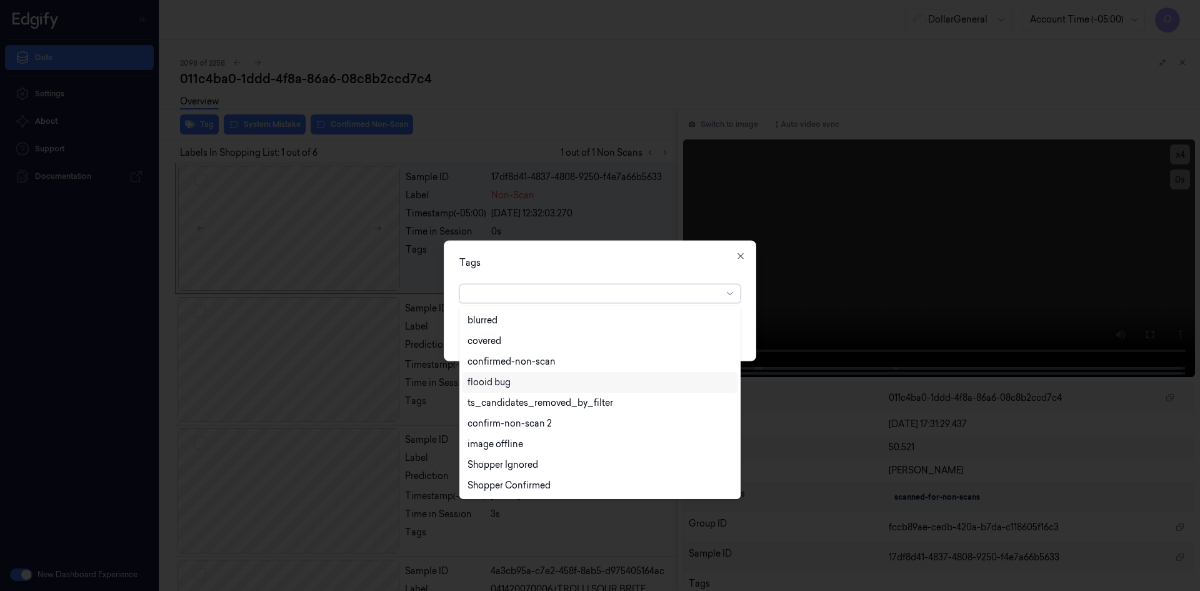
click at [551, 389] on div "flooid bug" at bounding box center [600, 382] width 275 height 21
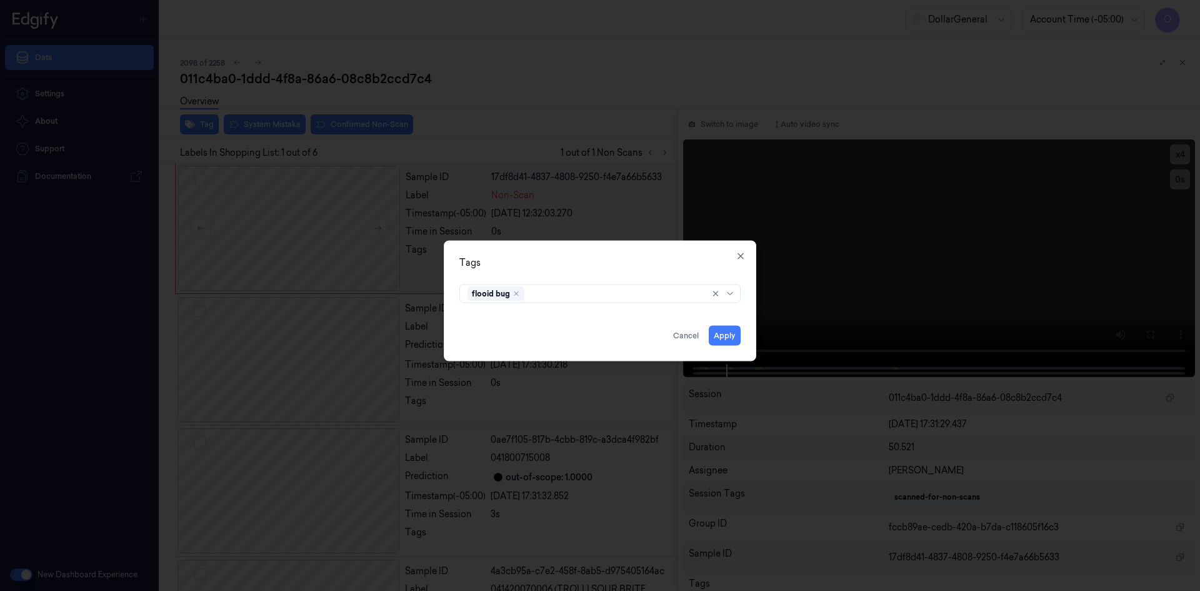
click at [607, 269] on div "Tags flooid bug Apply Cancel Close" at bounding box center [600, 300] width 313 height 121
click at [730, 334] on button "Apply" at bounding box center [725, 335] width 32 height 20
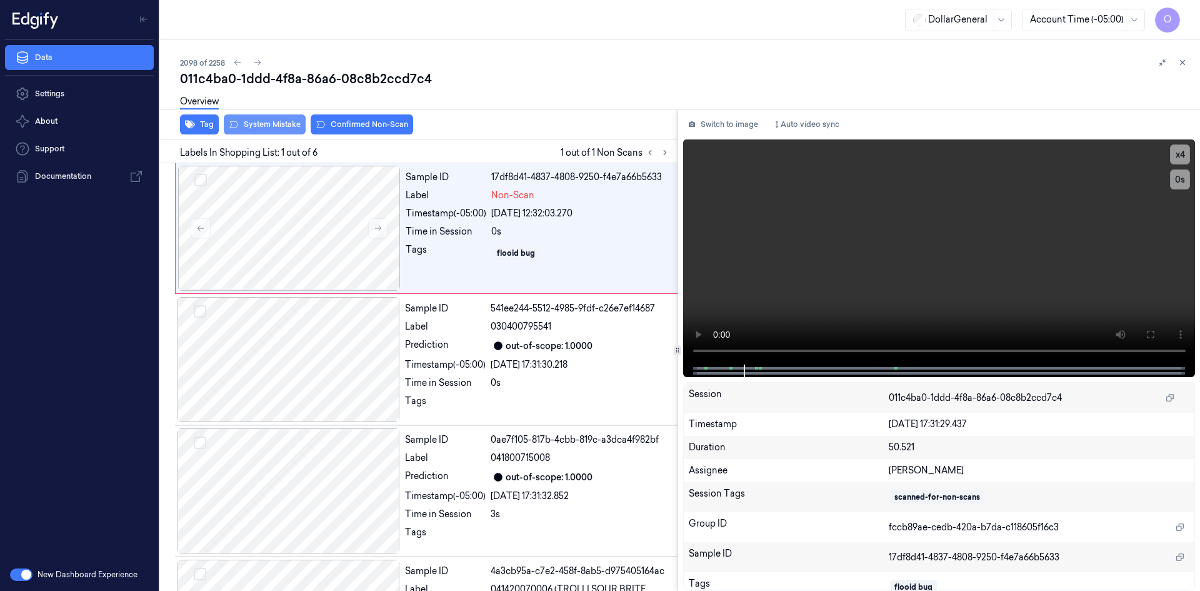
click at [273, 120] on button "System Mistake" at bounding box center [265, 124] width 82 height 20
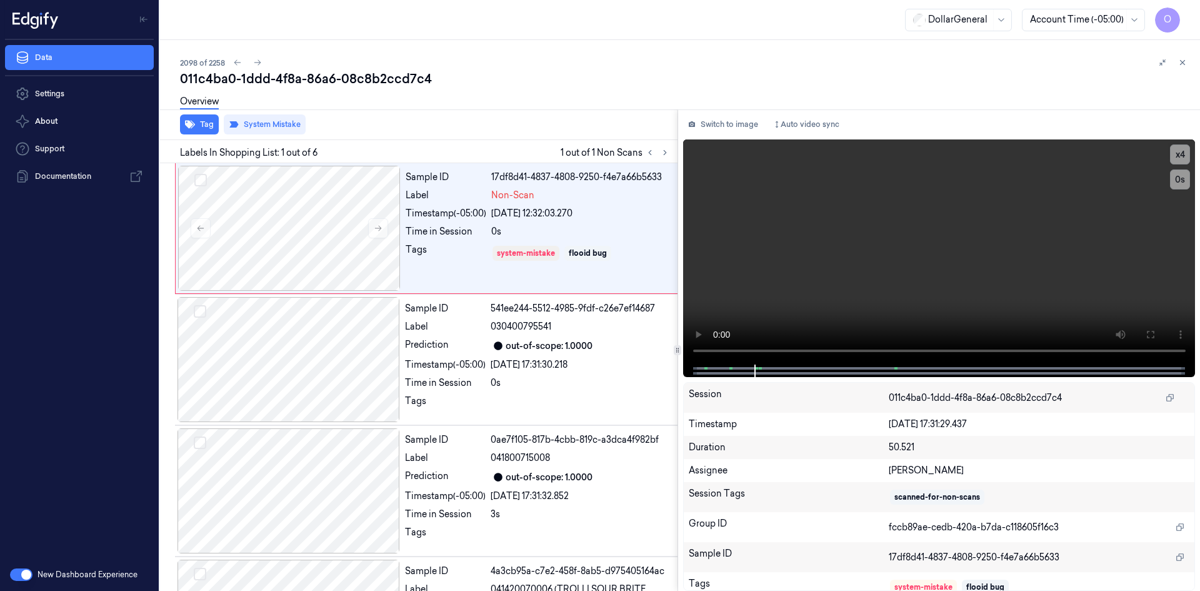
click at [505, 112] on div "Overview" at bounding box center [685, 104] width 1010 height 32
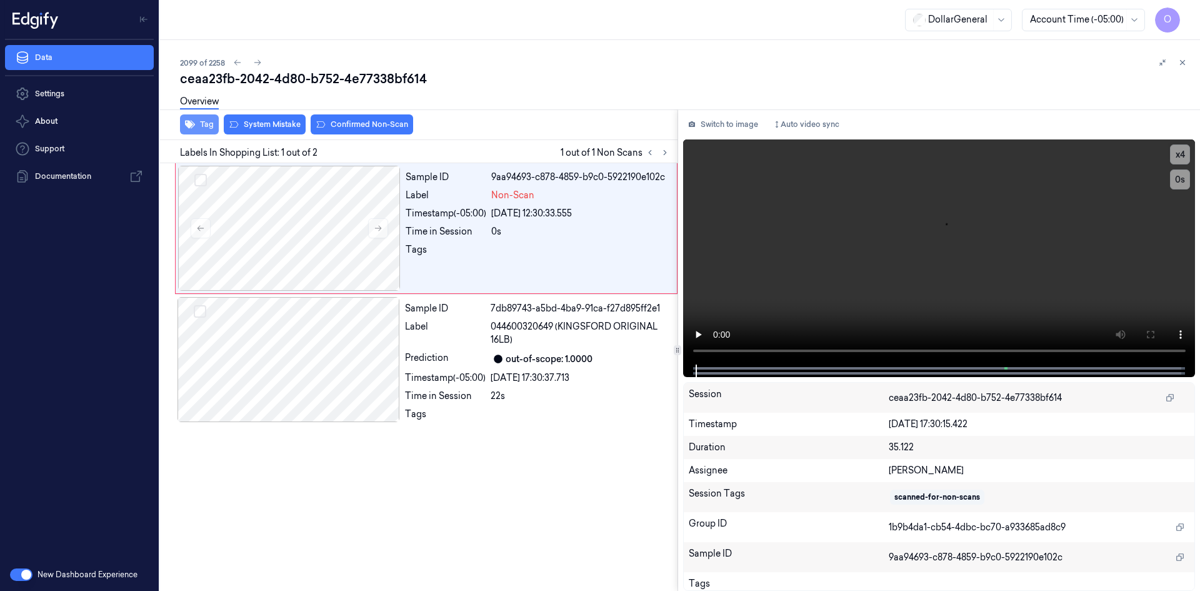
click at [208, 121] on button "Tag" at bounding box center [199, 124] width 39 height 20
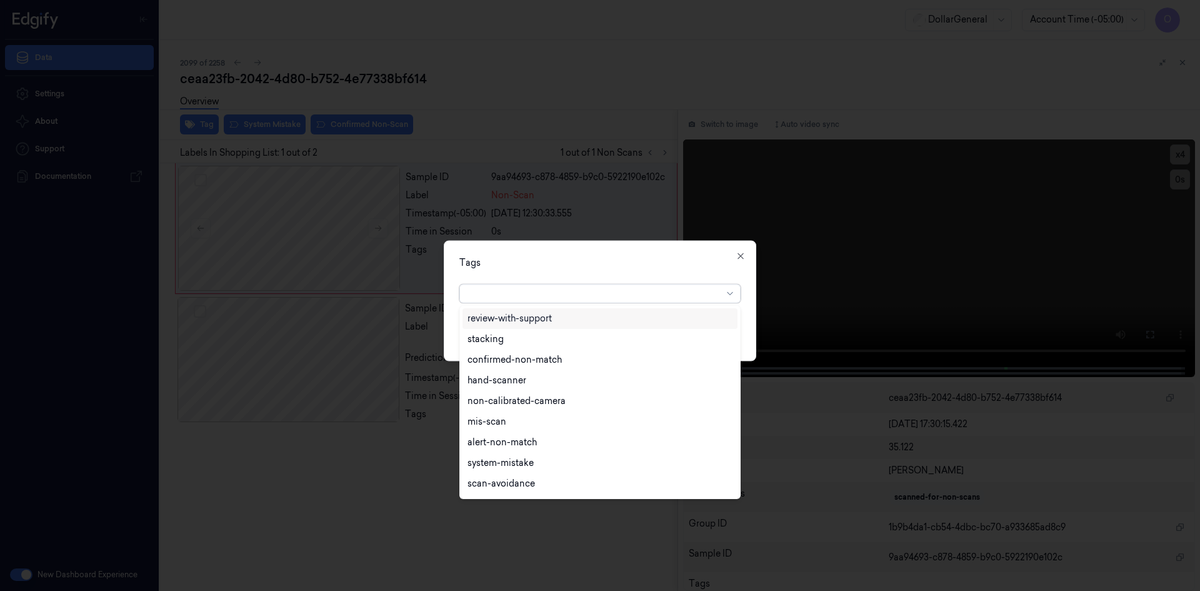
click at [608, 296] on div at bounding box center [595, 293] width 255 height 13
click at [596, 389] on div "flooid bug" at bounding box center [600, 382] width 275 height 21
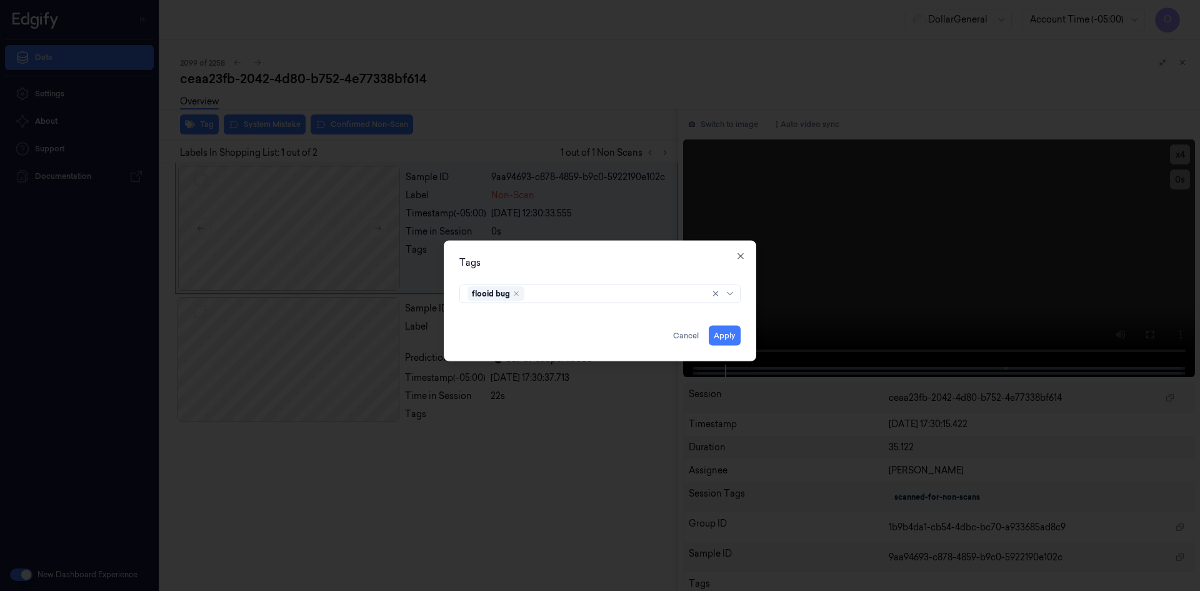
click at [690, 251] on div "Tags flooid bug Apply Cancel Close" at bounding box center [600, 300] width 313 height 121
click at [729, 325] on button "Apply" at bounding box center [725, 335] width 32 height 20
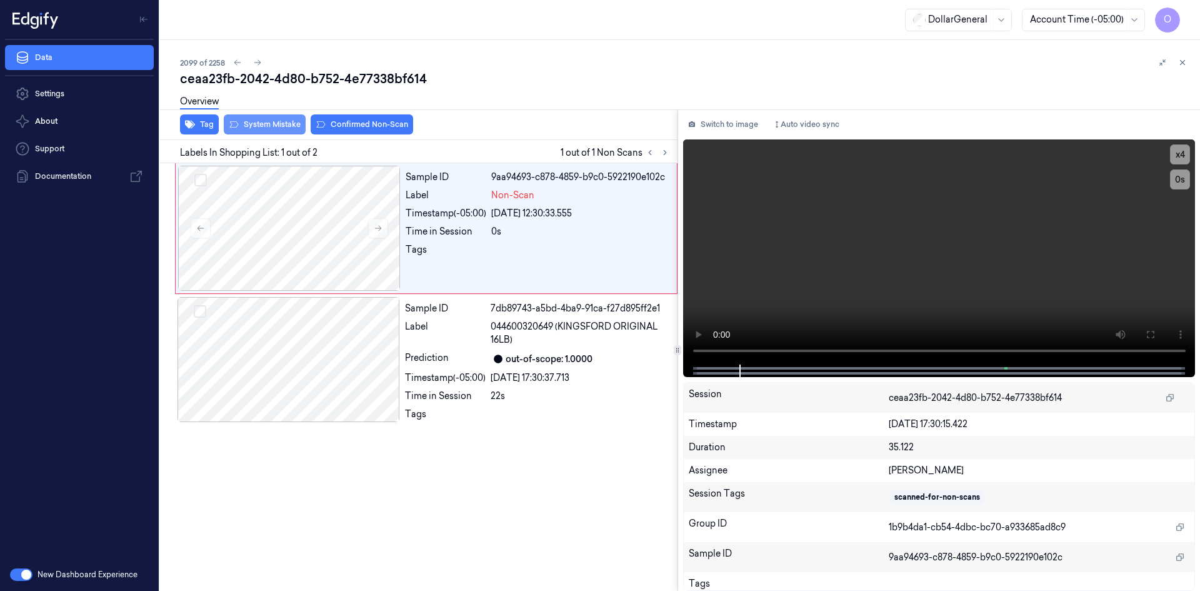
click at [301, 131] on button "System Mistake" at bounding box center [265, 124] width 82 height 20
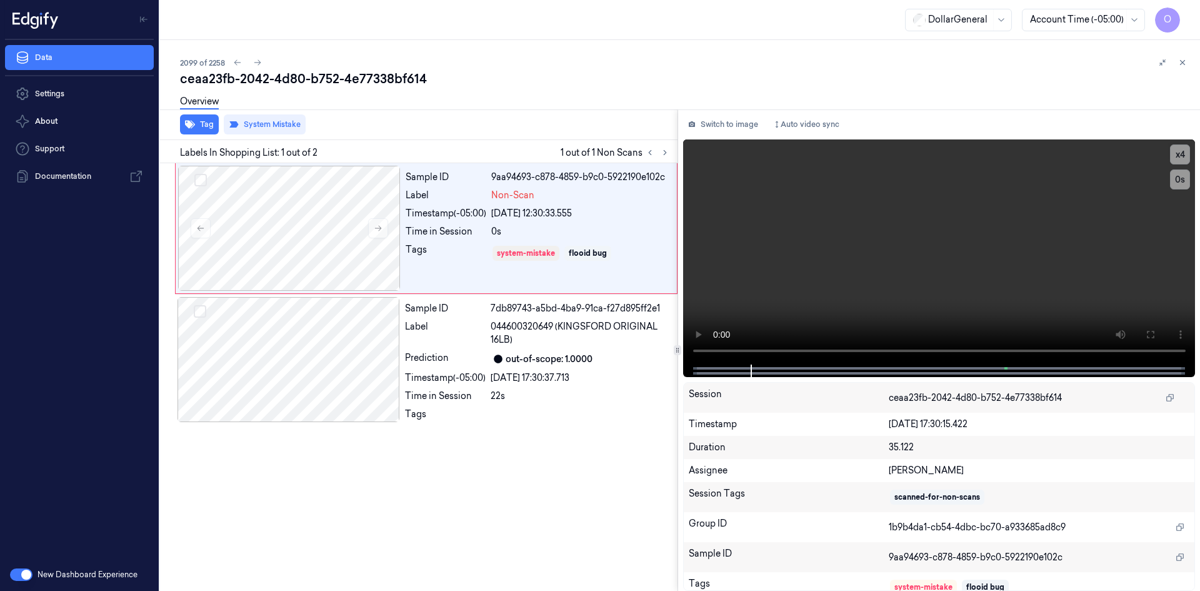
click at [475, 123] on div "Tag System Mistake" at bounding box center [416, 124] width 523 height 31
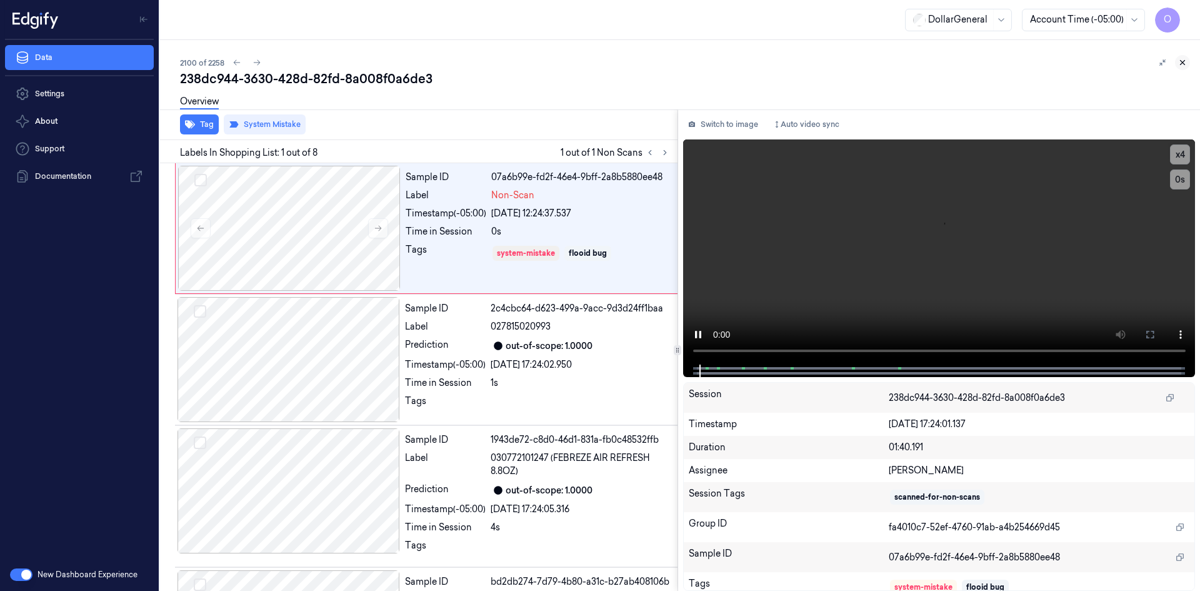
click at [1185, 61] on icon at bounding box center [1182, 62] width 9 height 9
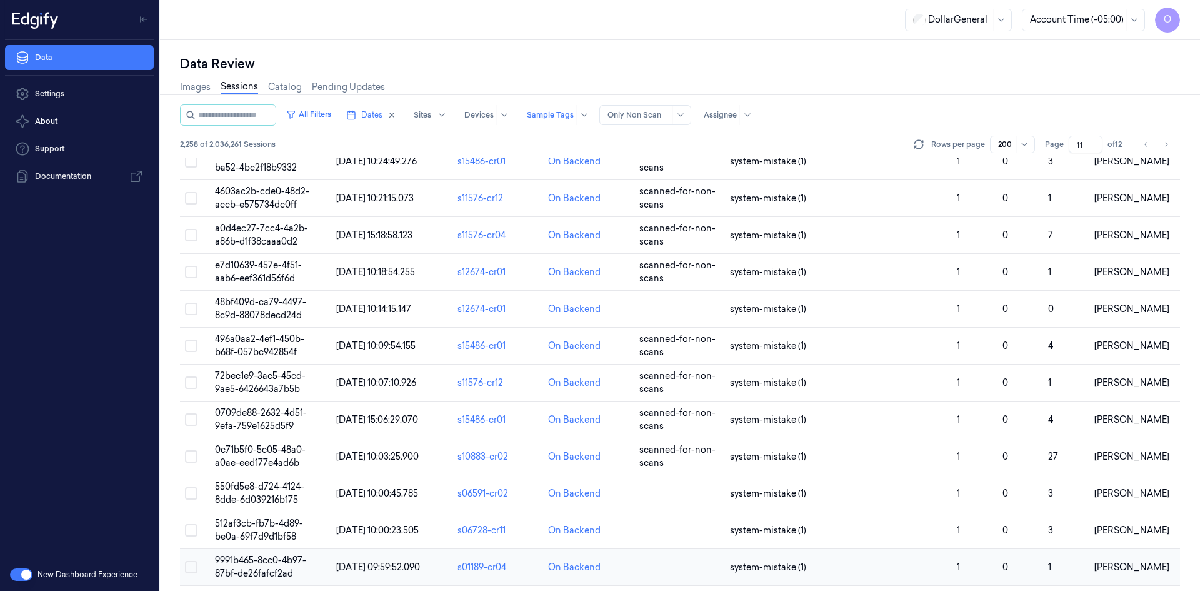
scroll to position [5875, 0]
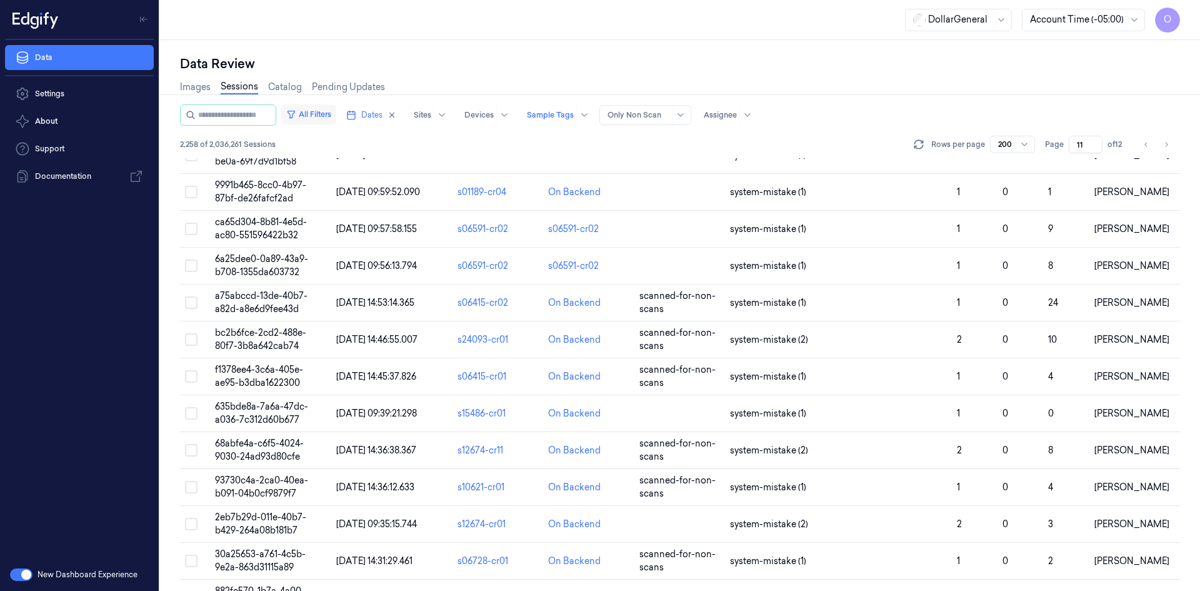
click at [321, 112] on button "All Filters" at bounding box center [308, 114] width 55 height 20
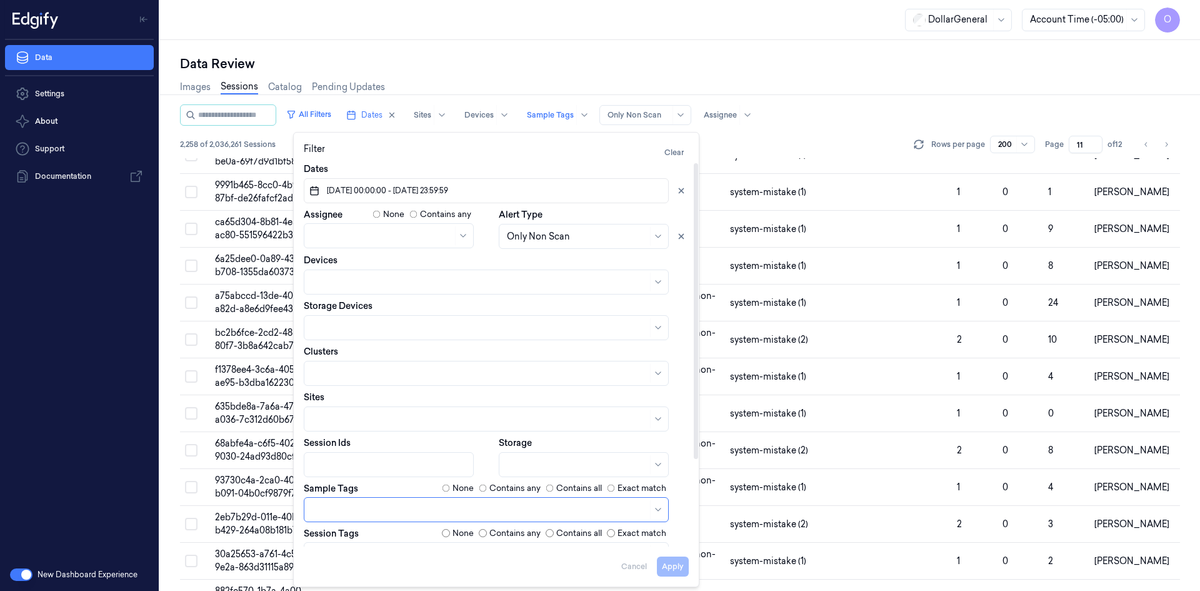
click at [469, 488] on label "None" at bounding box center [463, 488] width 21 height 13
click at [682, 574] on button "Apply" at bounding box center [673, 566] width 32 height 20
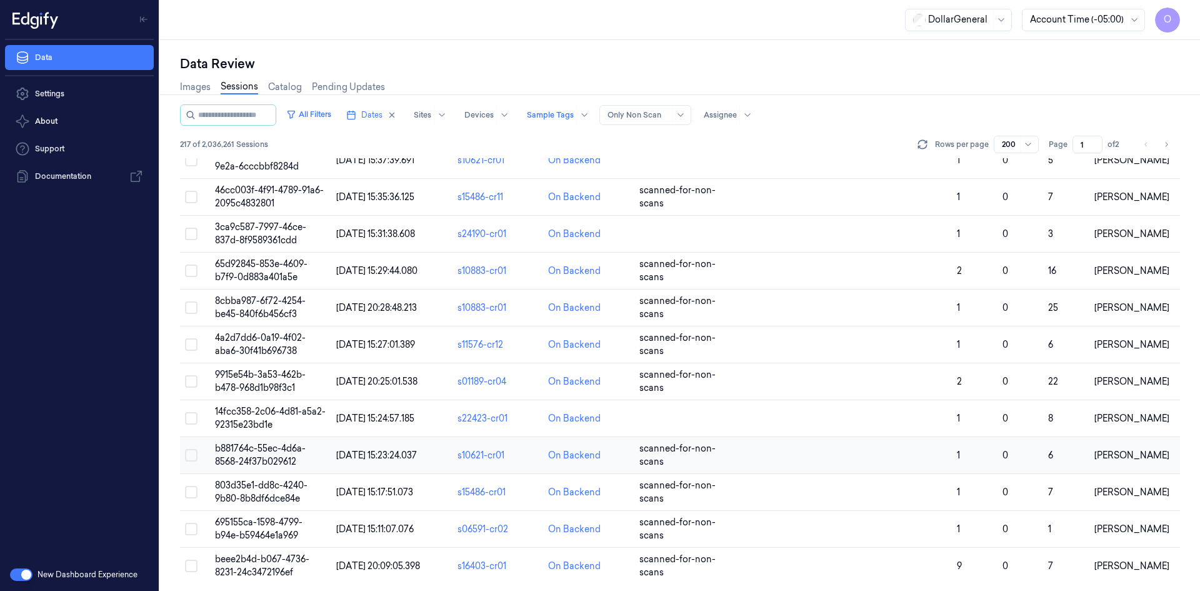
scroll to position [6979, 0]
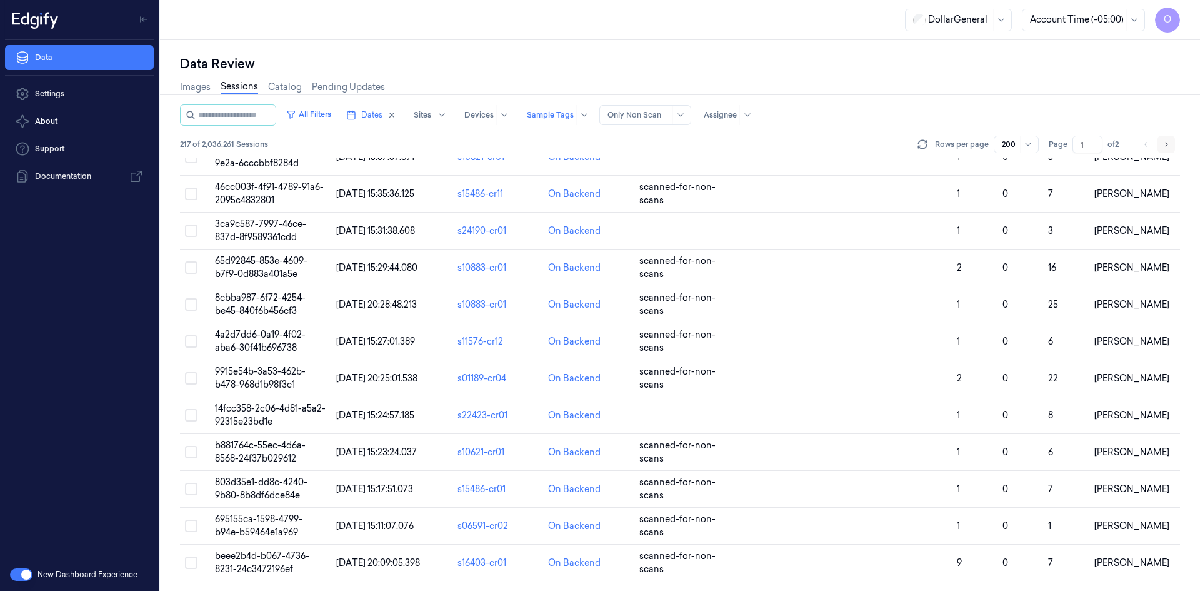
click at [1161, 141] on button "Go to next page" at bounding box center [1167, 145] width 18 height 18
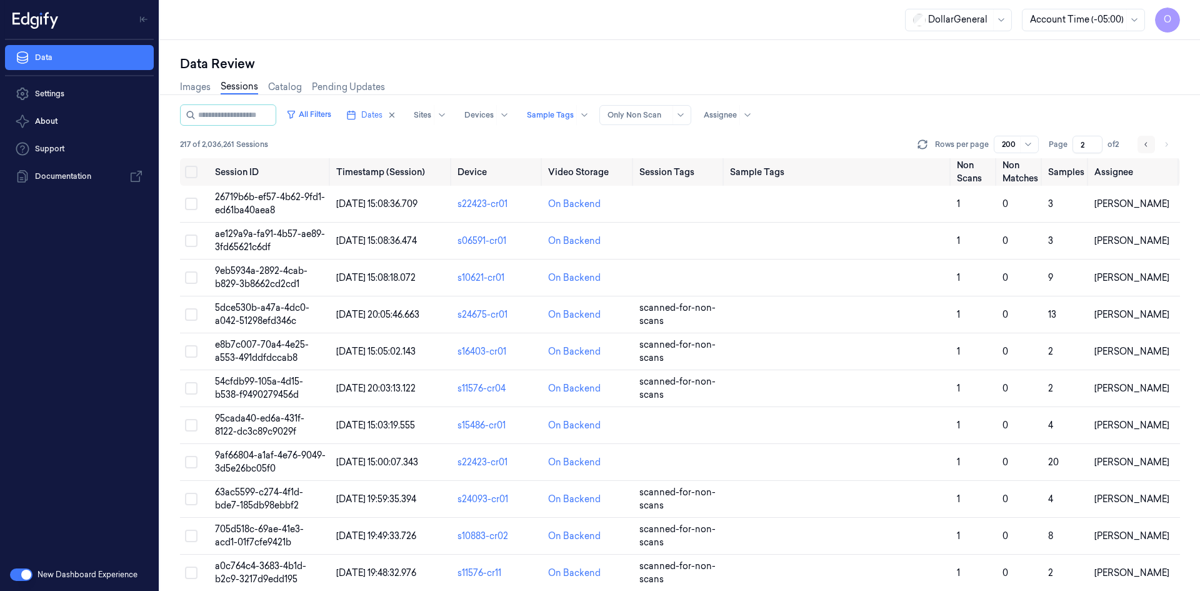
click at [1143, 141] on icon "Go to previous page" at bounding box center [1147, 144] width 8 height 10
type input "1"
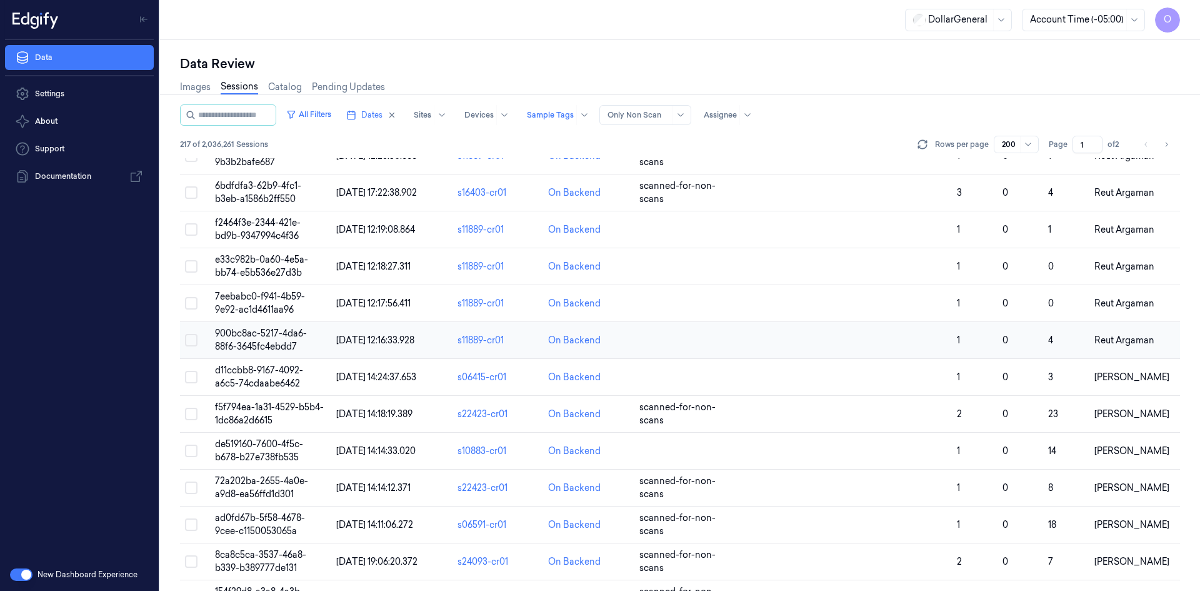
scroll to position [4250, 0]
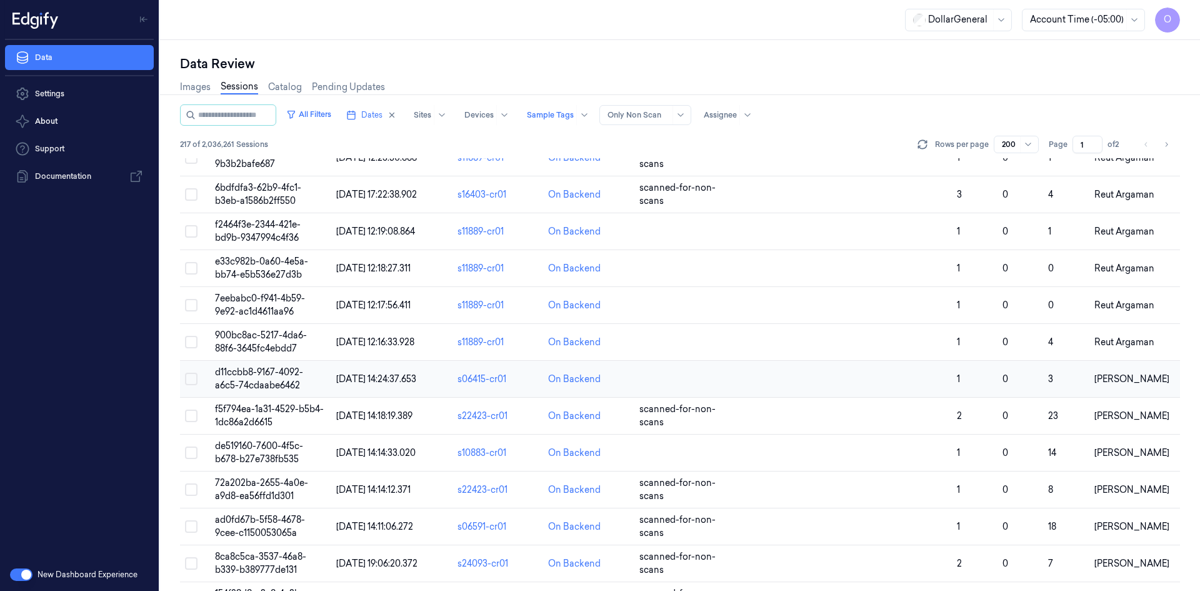
click at [778, 383] on td at bounding box center [838, 379] width 227 height 37
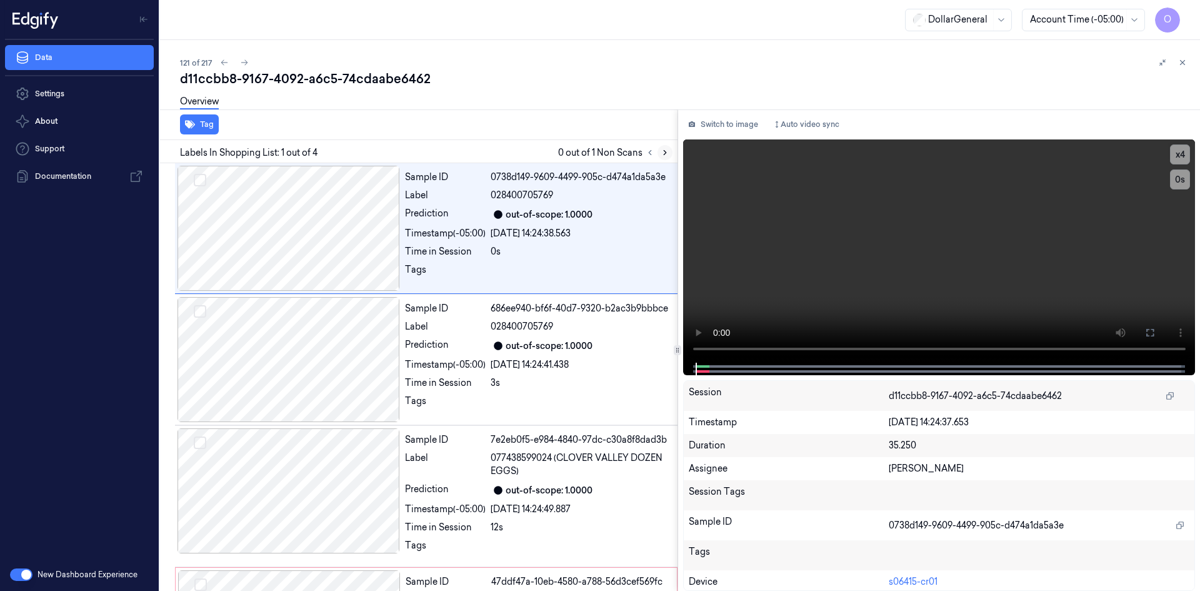
click at [665, 155] on icon at bounding box center [665, 152] width 9 height 9
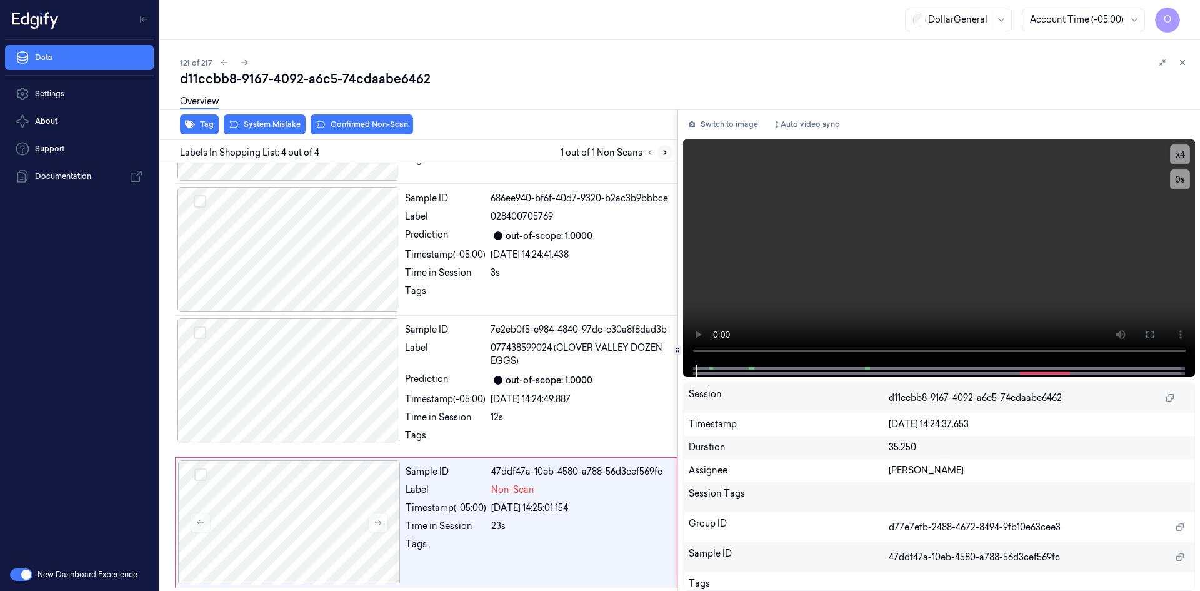
scroll to position [112, 0]
click at [467, 534] on div "Sample ID 47ddf47a-10eb-4580-a788-56d3cef569fc Label Non-Scan Timestamp (-05:00…" at bounding box center [538, 520] width 274 height 125
click at [467, 527] on div "Time in Session" at bounding box center [446, 524] width 81 height 13
click at [468, 524] on div "Time in Session" at bounding box center [446, 524] width 81 height 13
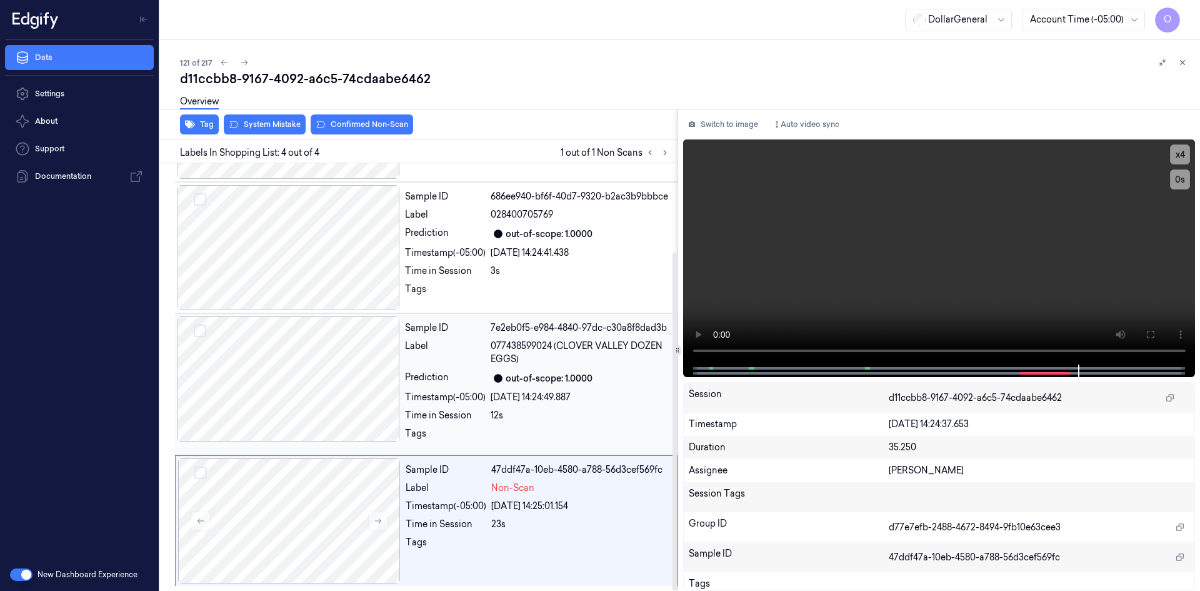
click at [532, 404] on div "Sample ID 7e2eb0f5-e984-4840-97dc-c30a8f8dad3b Label 077438599024 (CLOVER VALLE…" at bounding box center [537, 384] width 275 height 136
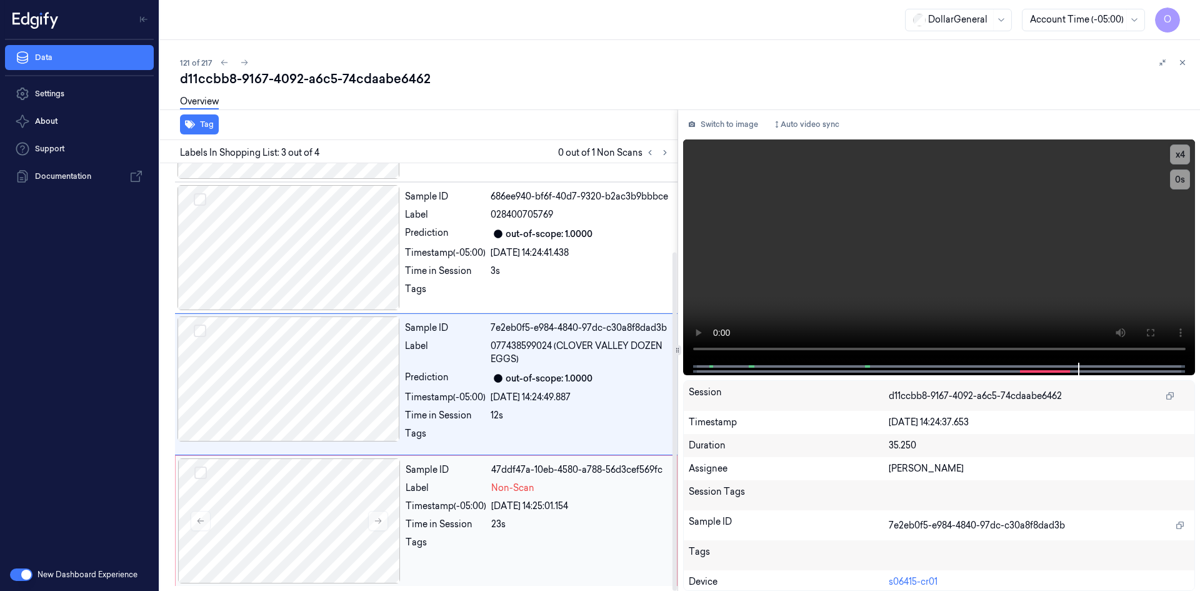
click at [488, 529] on div "Time in Session 23s" at bounding box center [538, 524] width 264 height 13
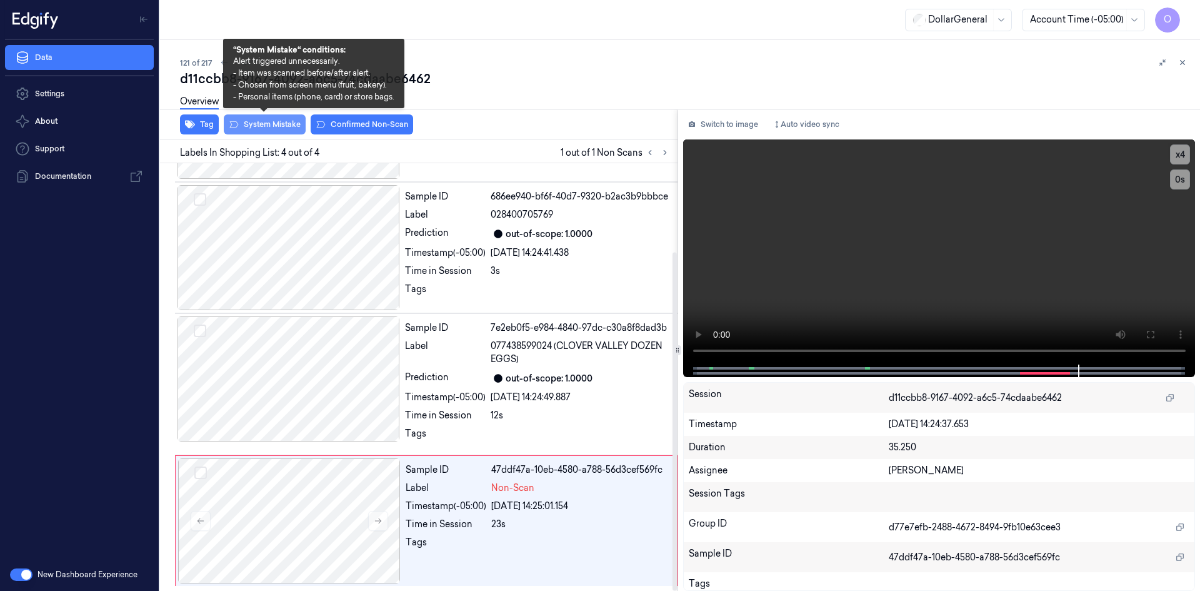
click at [276, 124] on button "System Mistake" at bounding box center [265, 124] width 82 height 20
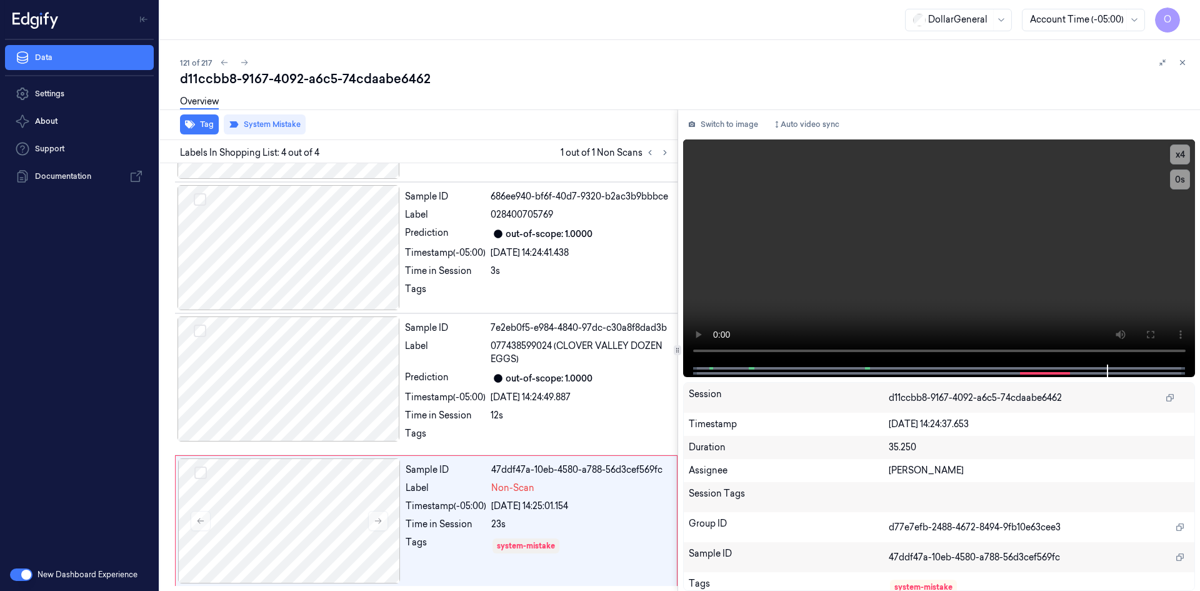
click at [1178, 60] on button at bounding box center [1182, 62] width 15 height 15
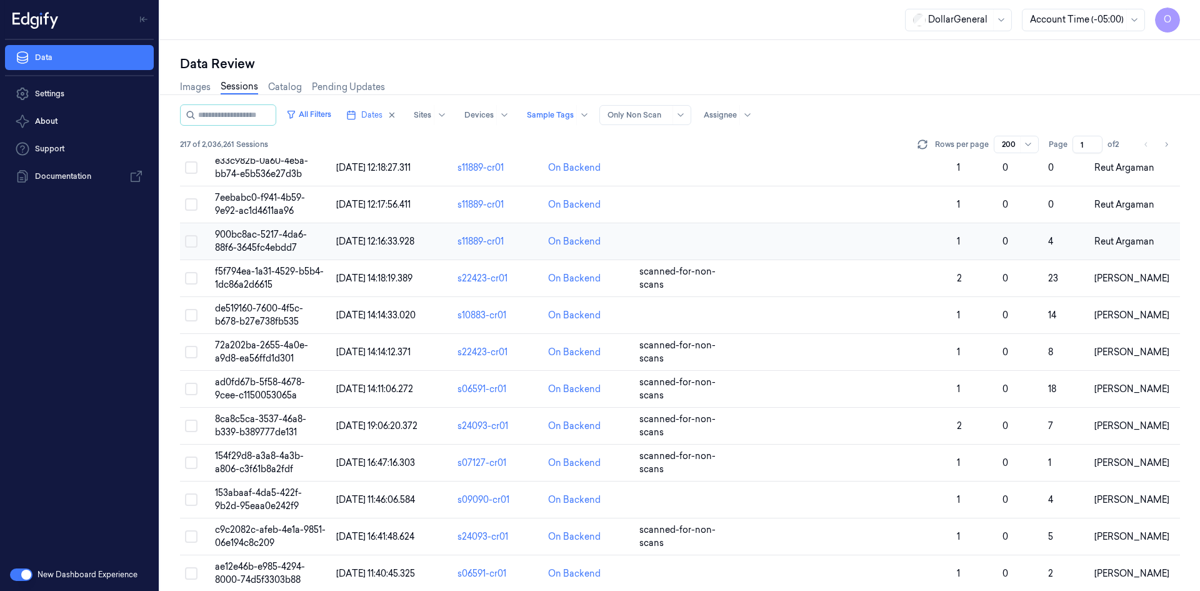
scroll to position [4313, 0]
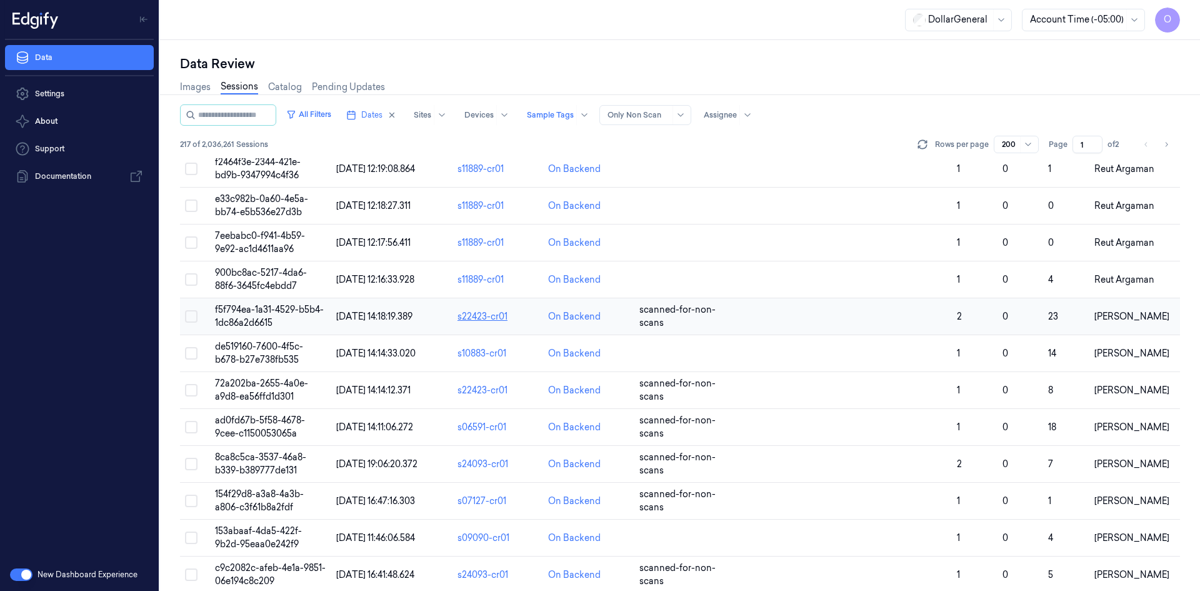
drag, startPoint x: 1037, startPoint y: 320, endPoint x: 481, endPoint y: 317, distance: 556.3
drag, startPoint x: 481, startPoint y: 317, endPoint x: 495, endPoint y: 316, distance: 14.4
drag, startPoint x: 495, startPoint y: 316, endPoint x: 234, endPoint y: 316, distance: 260.6
click at [234, 316] on td "f5f794ea-1a31-4529-b5b4-1dc86a2d6615" at bounding box center [270, 316] width 121 height 37
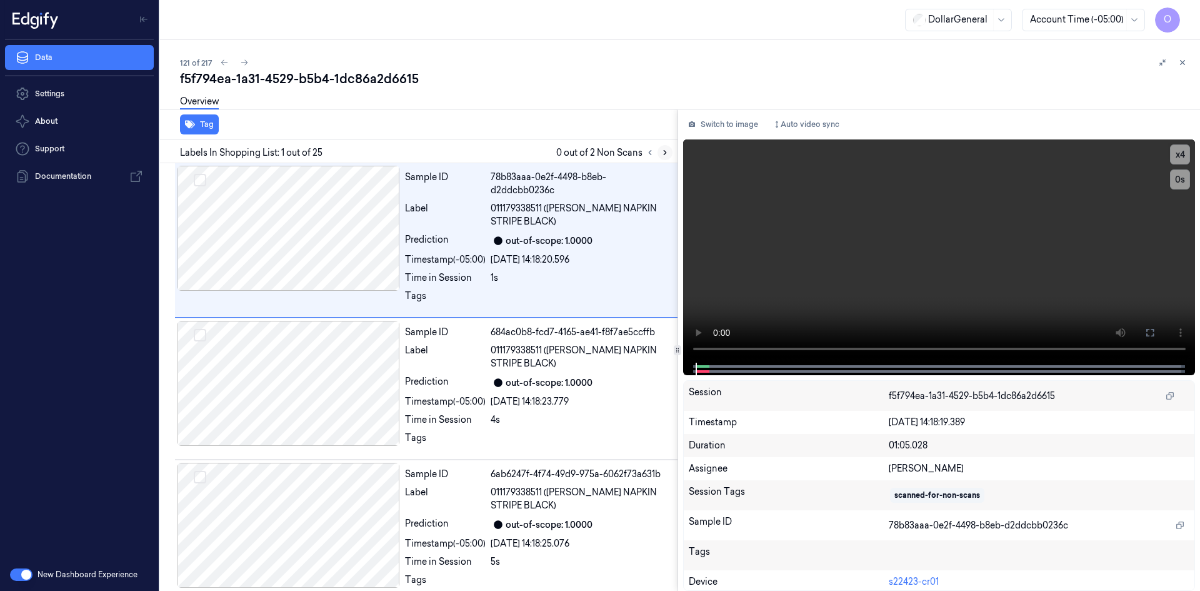
click at [668, 151] on icon at bounding box center [665, 152] width 9 height 9
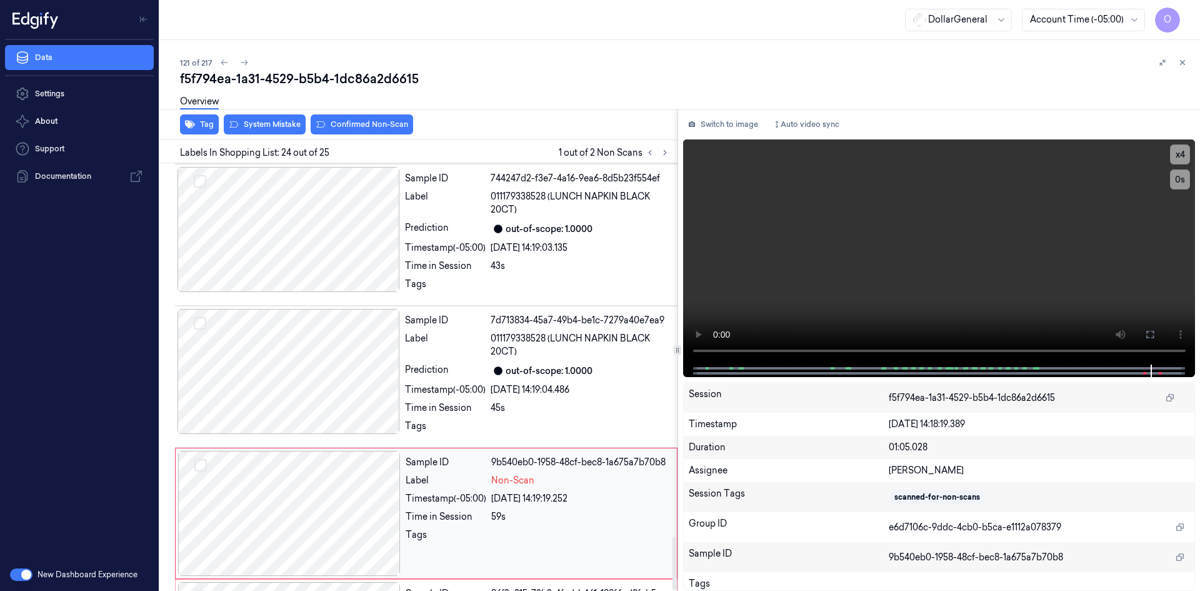
scroll to position [2996, 0]
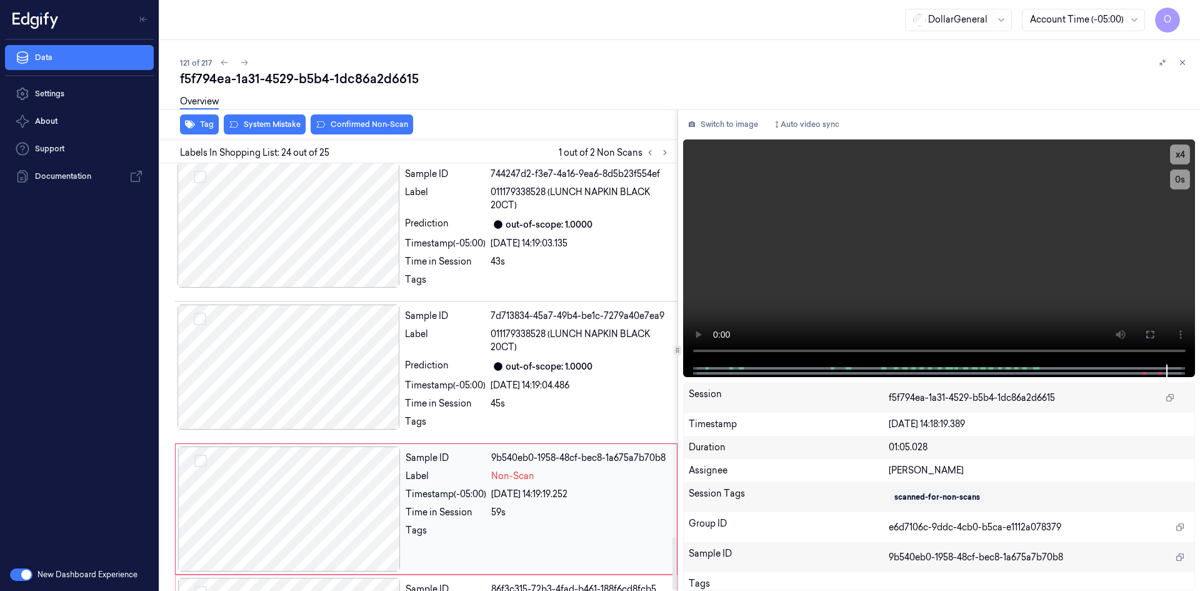
click at [426, 524] on div "Tags" at bounding box center [446, 534] width 81 height 20
click at [472, 359] on div "Prediction" at bounding box center [445, 366] width 81 height 15
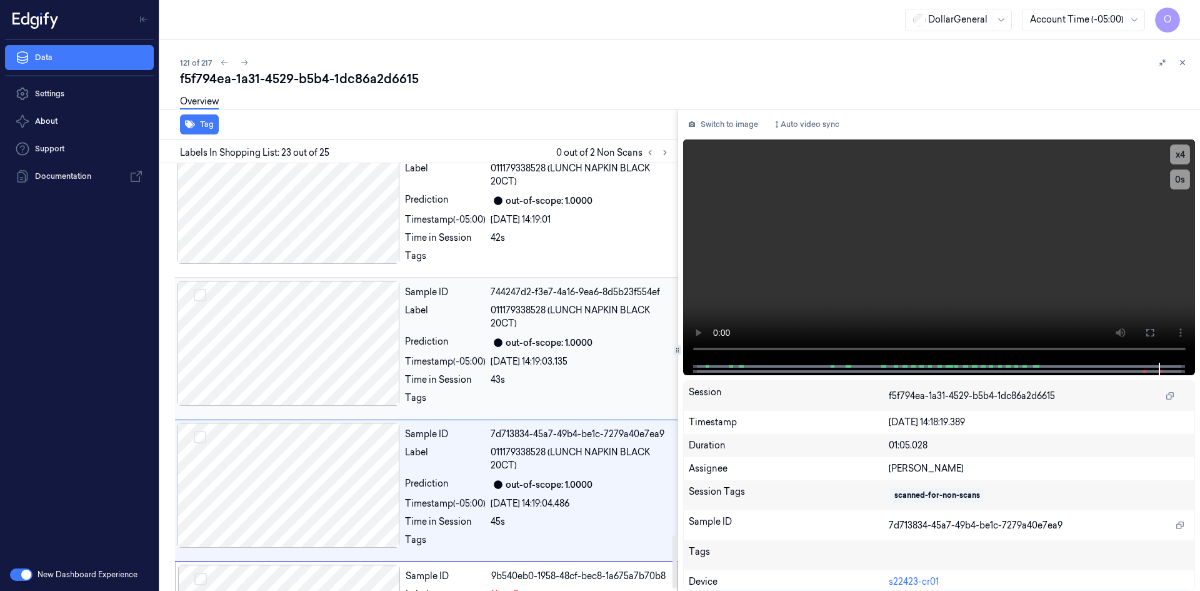
scroll to position [2872, 0]
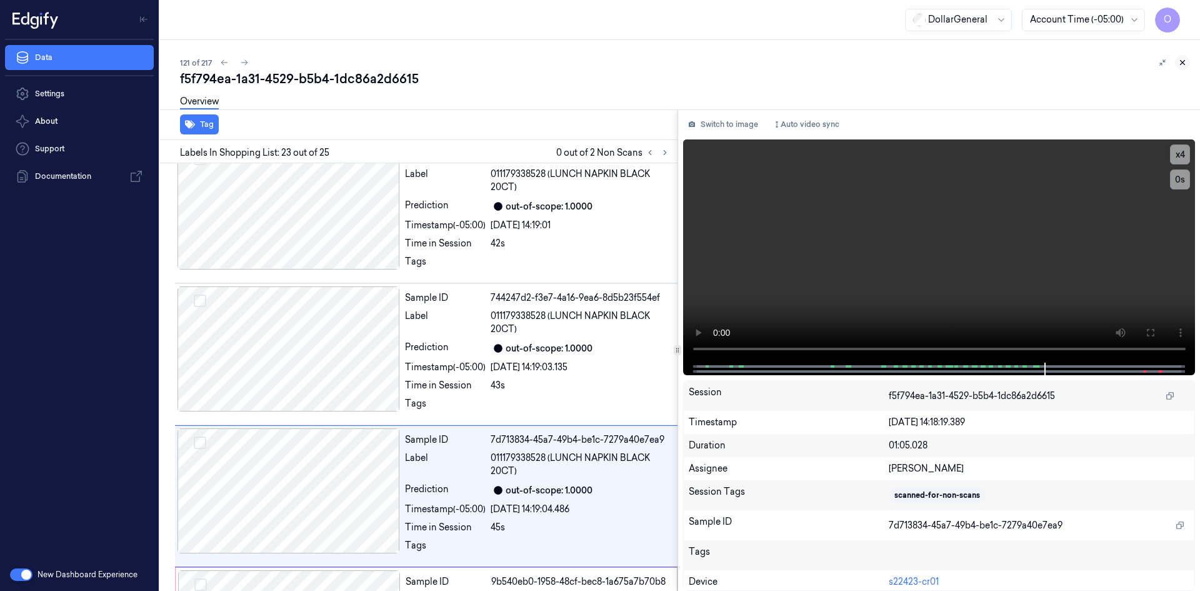
click at [1178, 68] on button at bounding box center [1182, 62] width 15 height 15
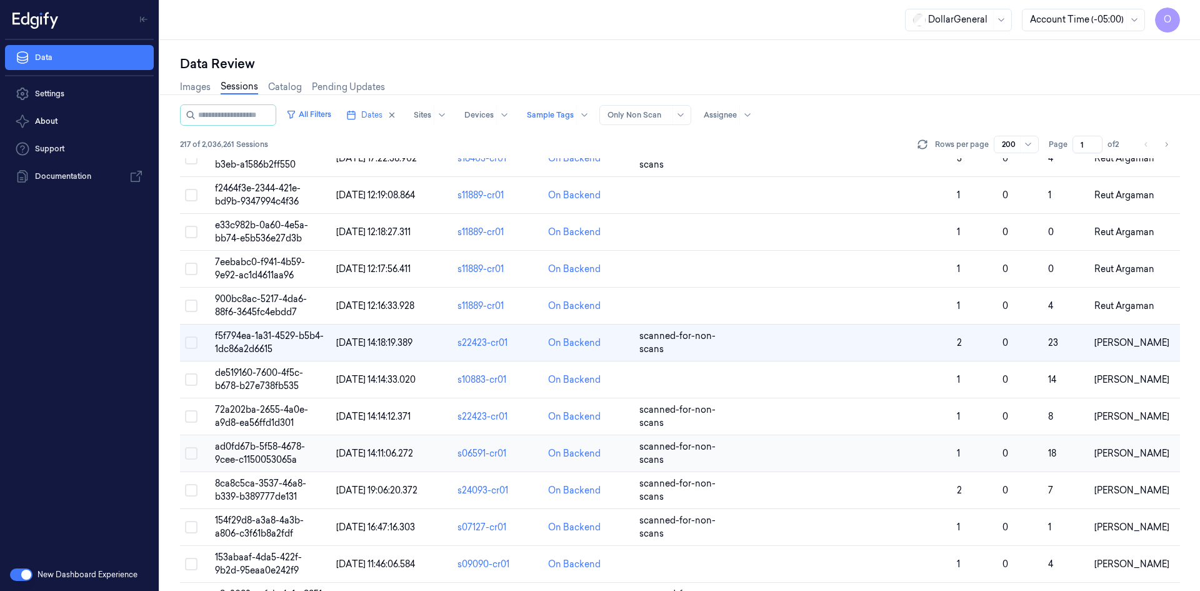
scroll to position [4317, 0]
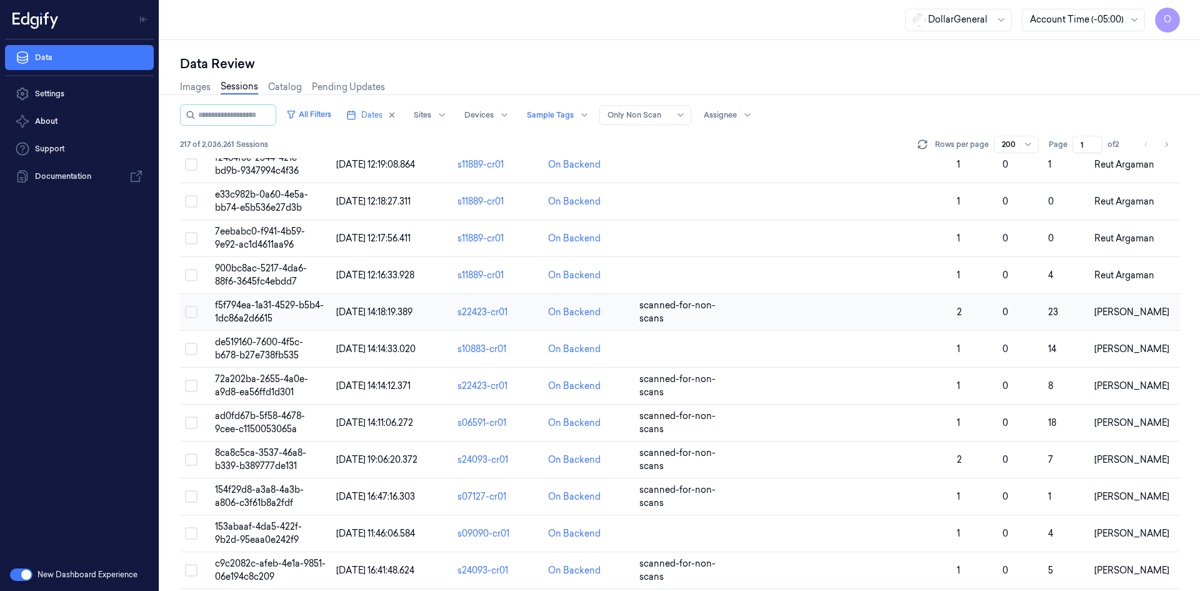
click at [361, 306] on span "[DATE] 14:18:19.389" at bounding box center [374, 311] width 76 height 11
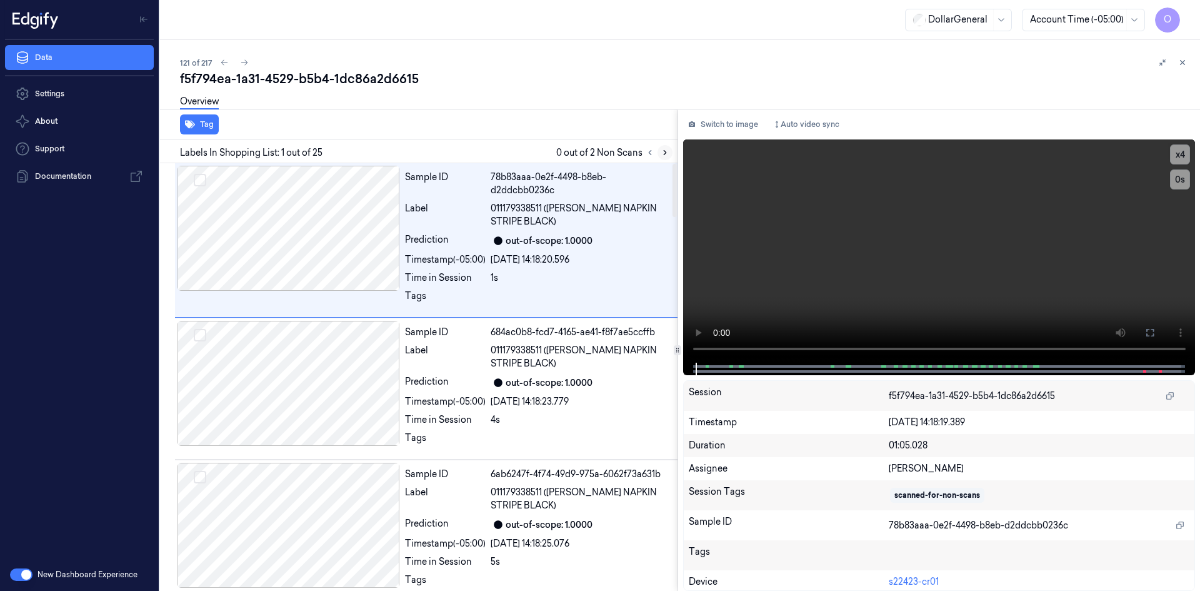
click at [663, 153] on icon at bounding box center [665, 152] width 9 height 9
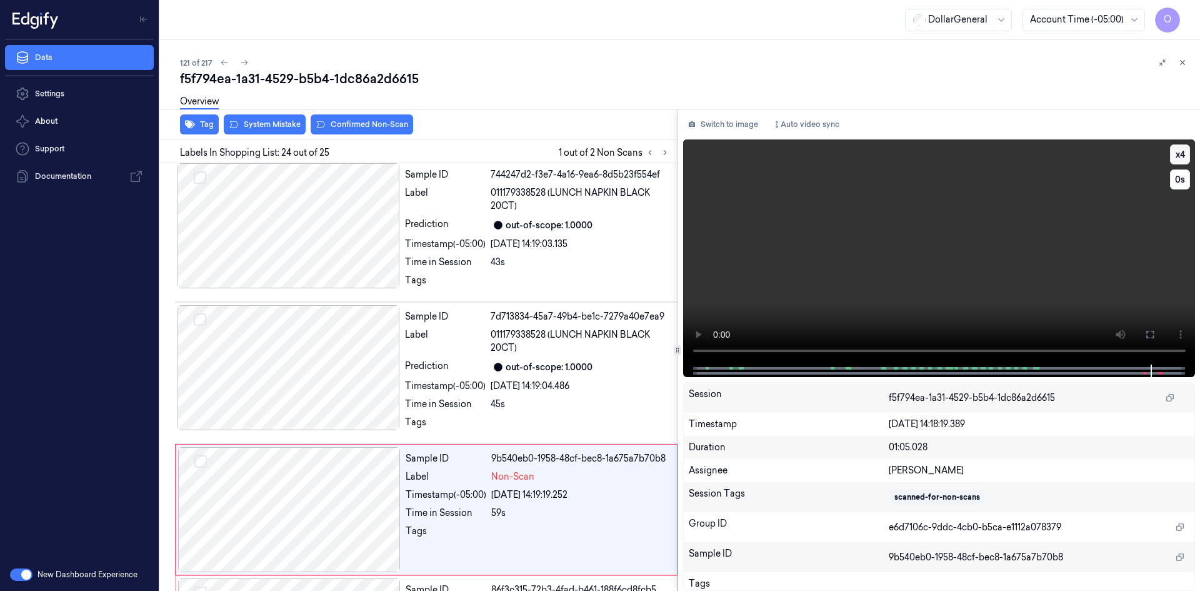
scroll to position [2996, 0]
click at [1178, 153] on button "x 4" at bounding box center [1180, 154] width 20 height 20
click at [501, 524] on div at bounding box center [580, 534] width 178 height 20
click at [582, 304] on div "Sample ID 7d713834-45a7-49b4-be1c-7279a40e7ea9 Label 011179338528 (LUNCH NAPKIN…" at bounding box center [537, 372] width 275 height 136
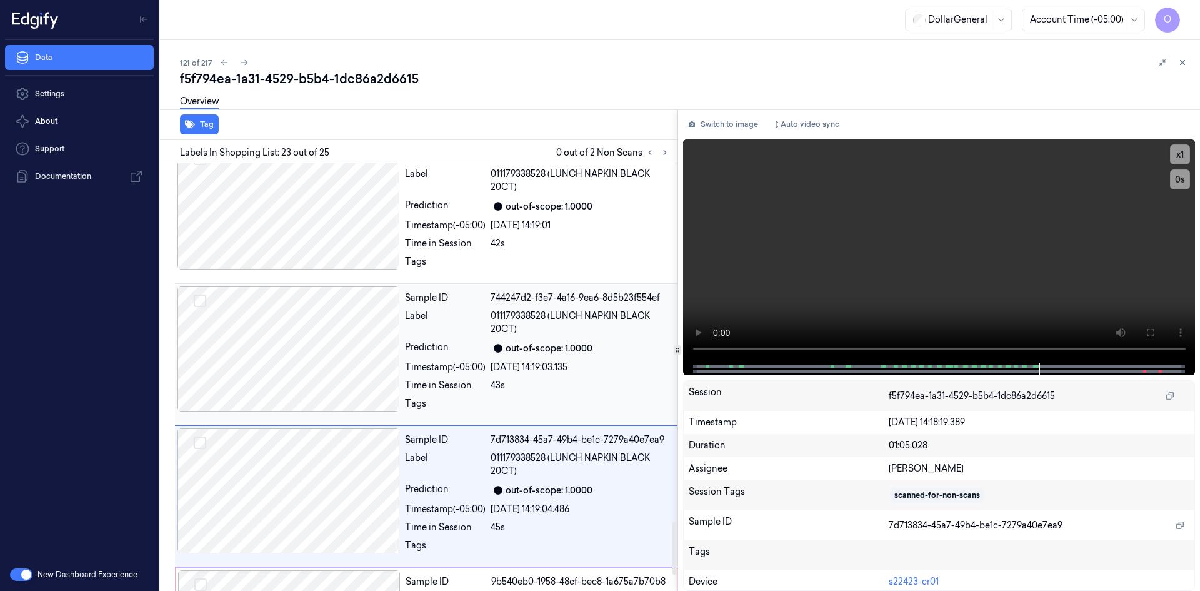
click at [555, 301] on div "Sample ID 744247d2-f3e7-4a16-9ea6-8d5b23f554ef Label 011179338528 (LUNCH NAPKIN…" at bounding box center [537, 354] width 275 height 136
click at [546, 301] on div "Sample ID ec182f72-8aed-426e-90bd-9a1e5431f87c Label 011179338528 (LUNCH NAPKIN…" at bounding box center [537, 354] width 275 height 136
click at [550, 286] on div "Sample ID 06edcccf-bc66-4316-a4c6-5514240dfa0d Label 011179338528 (LUNCH NAPKIN…" at bounding box center [537, 354] width 275 height 136
click at [550, 286] on div "Sample ID 1cc7eb24-37fc-408b-a1d4-9434c78bac1a Label 011179338528 (LUNCH NAPKIN…" at bounding box center [537, 354] width 275 height 136
click at [550, 286] on div "Sample ID c965c6f2-7482-4365-9904-ab98aafaa486 Label 011179338528 (LUNCH NAPKIN…" at bounding box center [537, 354] width 275 height 136
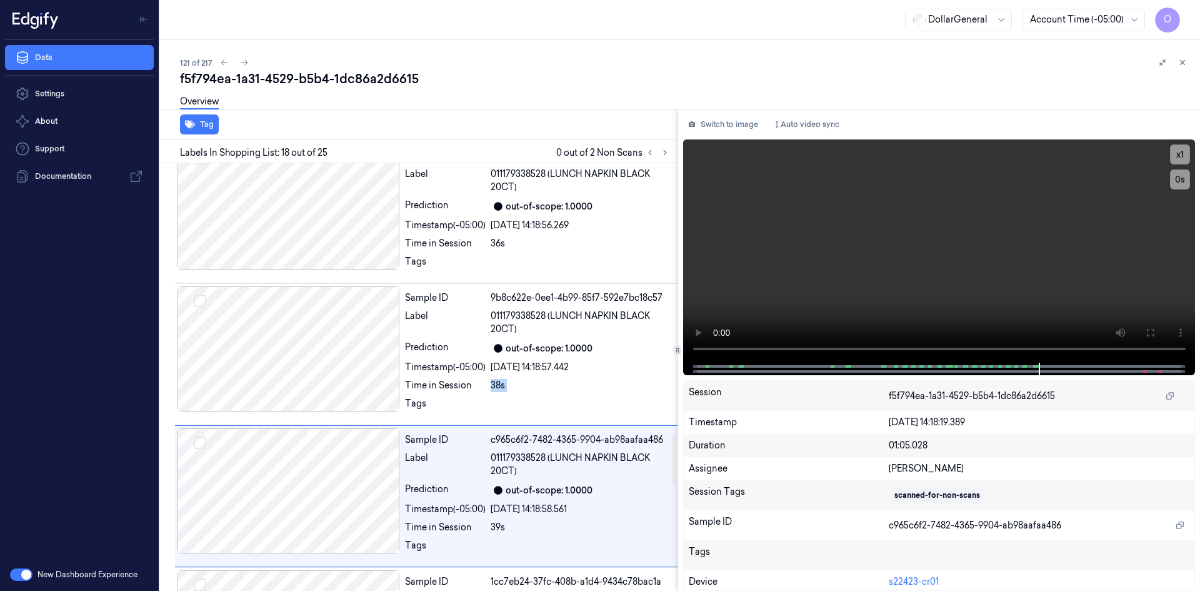
click at [550, 286] on div "Sample ID 9b8c622e-0ee1-4b99-85f7-592e7bc18c57 Label 011179338528 (LUNCH NAPKIN…" at bounding box center [537, 354] width 275 height 136
click at [550, 286] on div "Sample ID 5e1e15c0-8079-438a-b41d-42980e8c4576 Label 011179338528 (LUNCH NAPKIN…" at bounding box center [537, 354] width 275 height 136
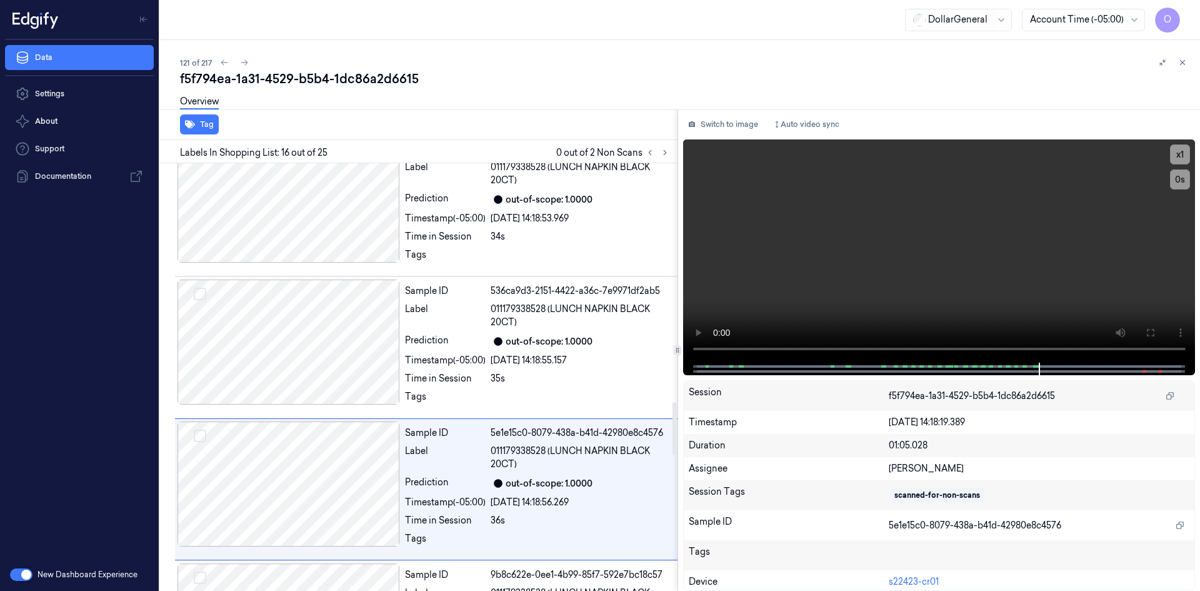
click at [550, 279] on div "Sample ID 536ca9d3-2151-4422-a36c-7e9971df2ab5 Label 011179338528 (LUNCH NAPKIN…" at bounding box center [537, 347] width 275 height 136
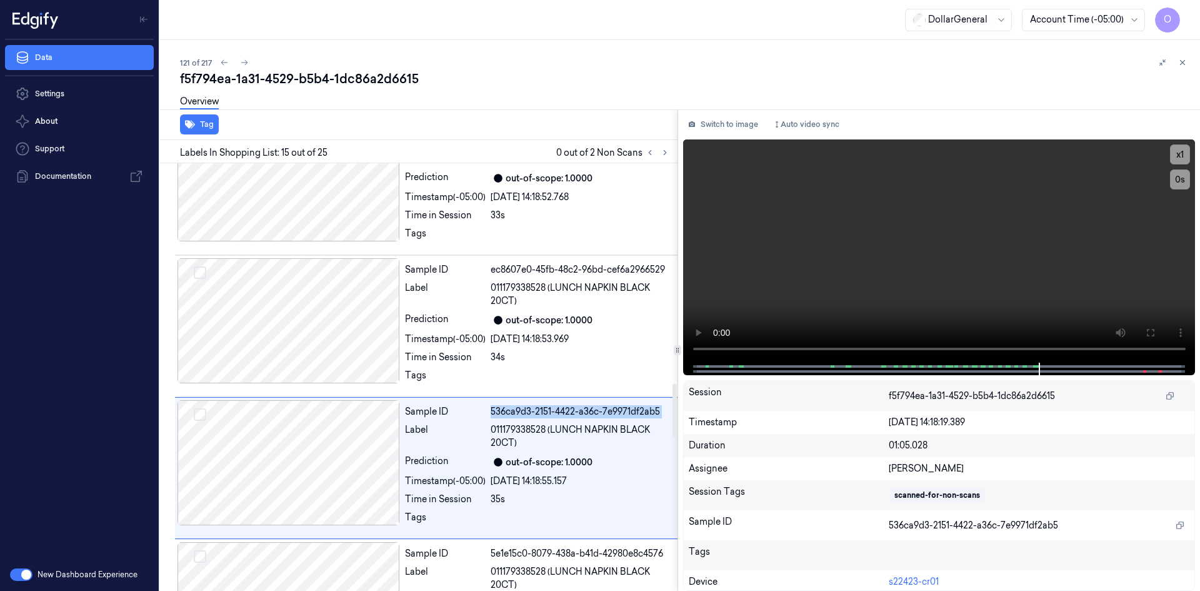
click at [550, 273] on div "Sample ID 78b83aaa-0e2f-4498-b8eb-d2ddcbb0236c Label 011179338511 ([PERSON_NAME…" at bounding box center [416, 169] width 523 height 3543
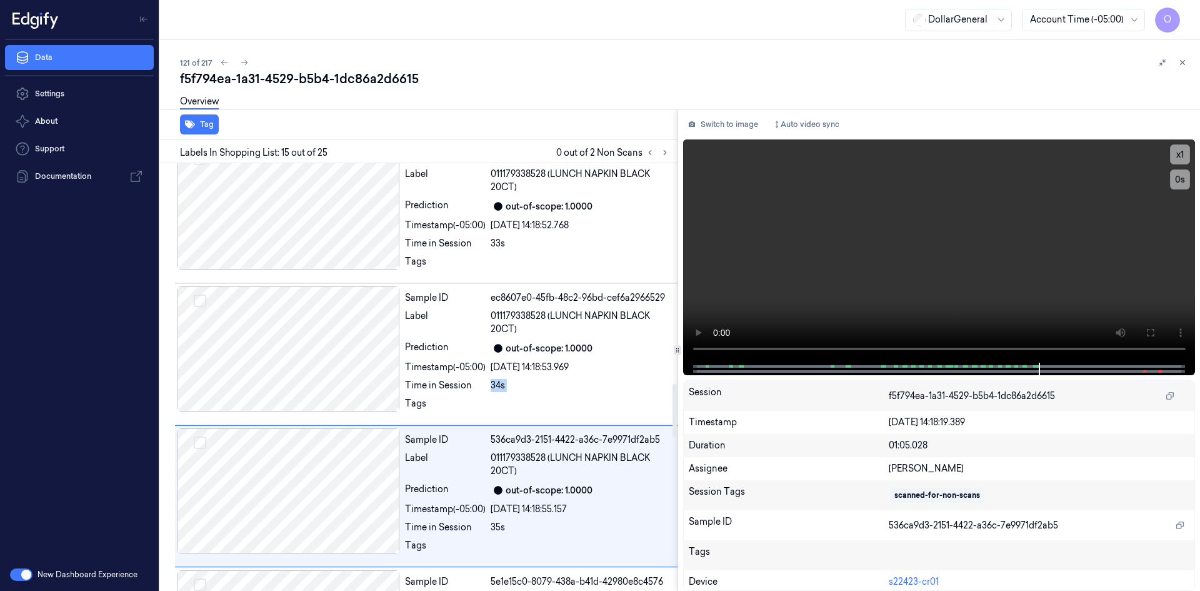
click at [550, 286] on div "Sample ID ec8607e0-45fb-48c2-96bd-cef6a2966529 Label 011179338528 (LUNCH NAPKIN…" at bounding box center [537, 354] width 275 height 136
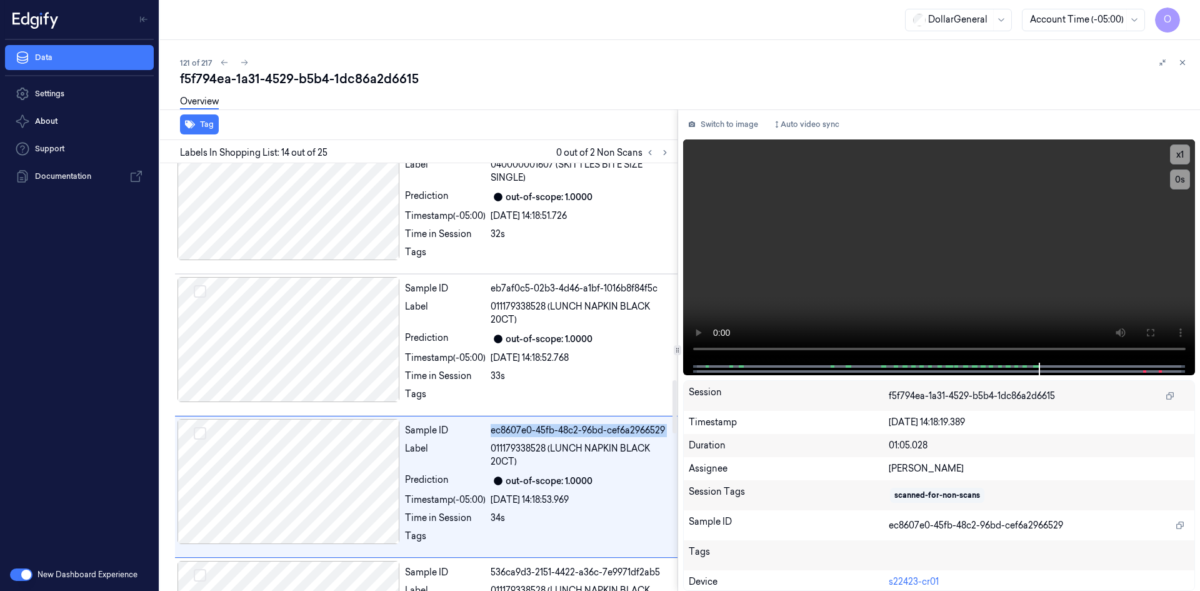
click at [550, 273] on div "Sample ID 78b83aaa-0e2f-4498-b8eb-d2ddcbb0236c Label 011179338511 ([PERSON_NAME…" at bounding box center [416, 330] width 523 height 3543
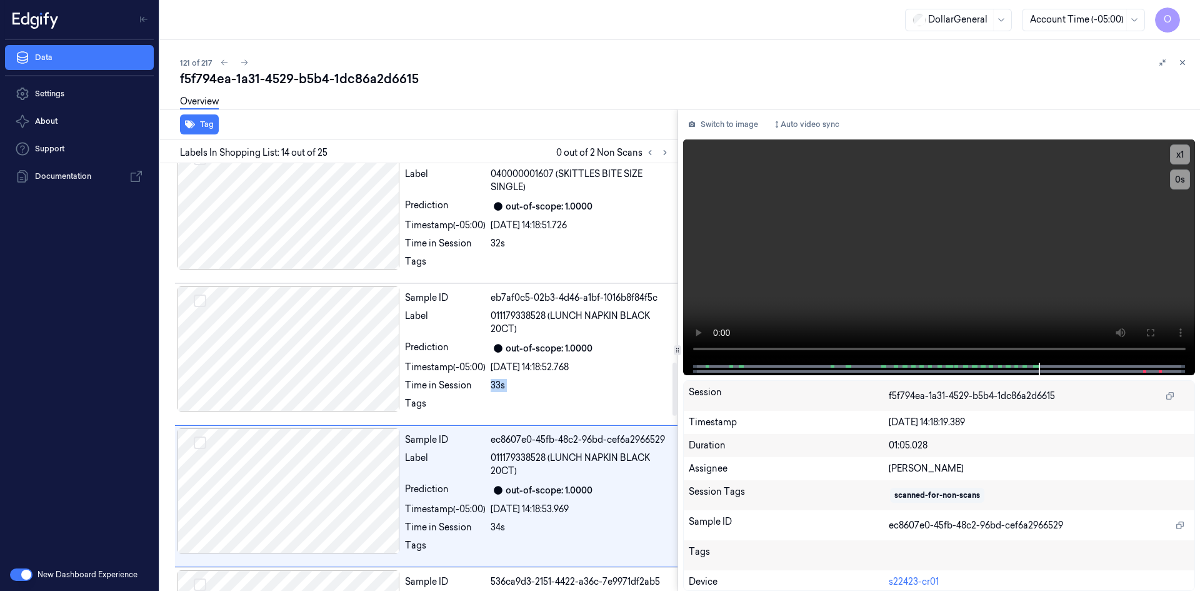
click at [550, 286] on div "Sample ID eb7af0c5-02b3-4d46-a1bf-1016b8f84f5c Label 011179338528 (LUNCH NAPKIN…" at bounding box center [537, 354] width 275 height 136
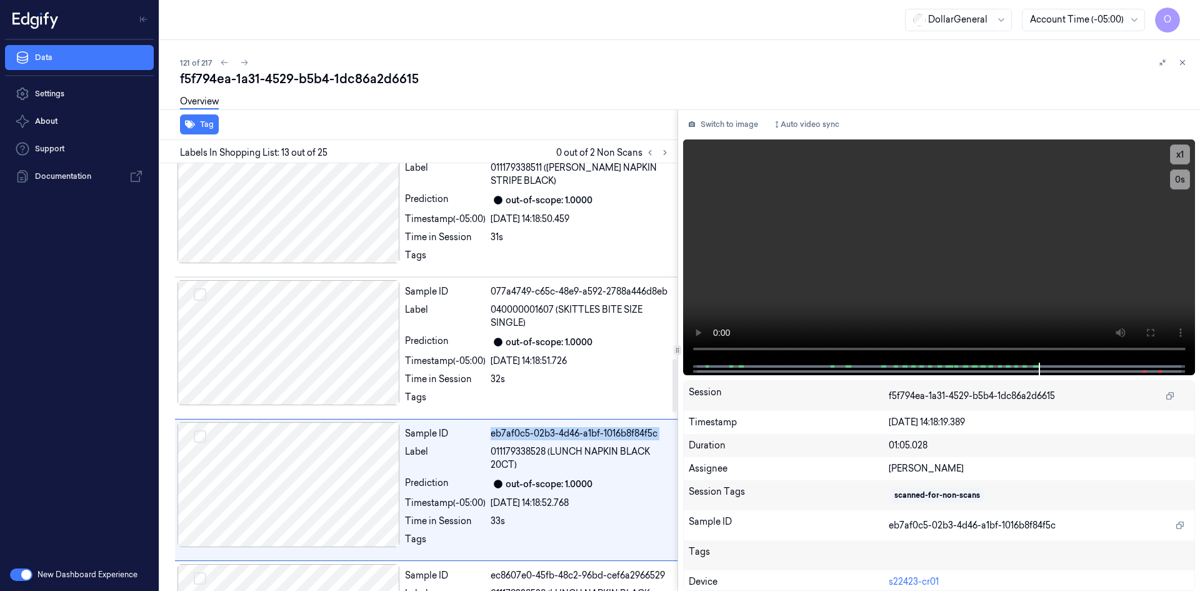
click at [550, 273] on div "Sample ID 78b83aaa-0e2f-4498-b8eb-d2ddcbb0236c Label 011179338511 ([PERSON_NAME…" at bounding box center [416, 475] width 523 height 3543
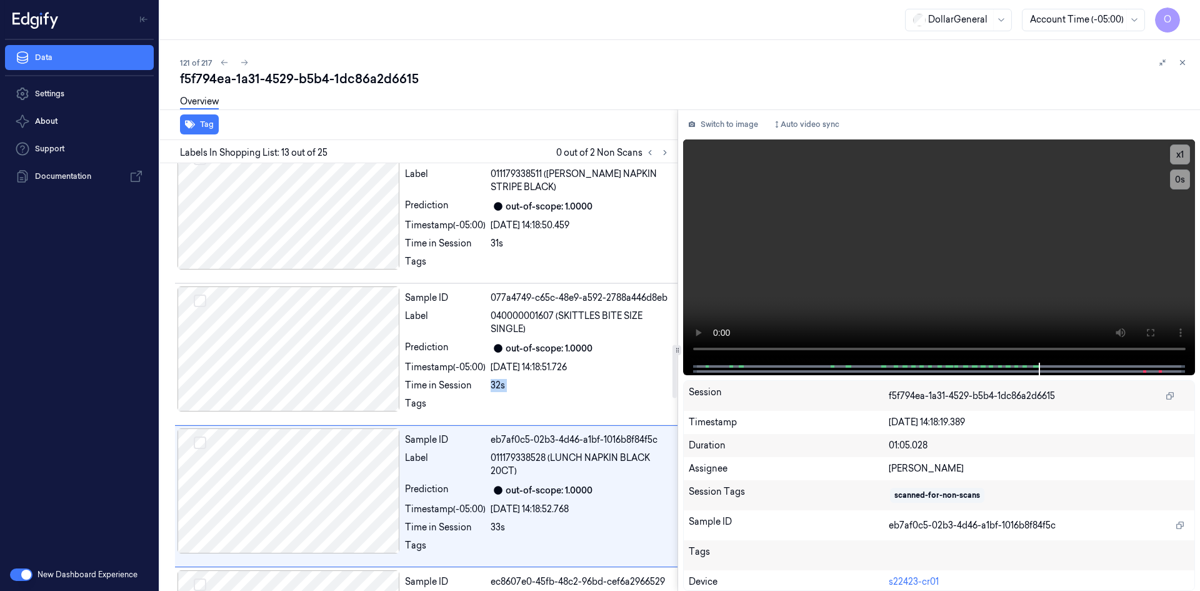
click at [550, 286] on div "Sample ID 077a4749-c65c-48e9-a592-2788a446d8eb Label 040000001607 (SKITTLES BIT…" at bounding box center [537, 354] width 275 height 136
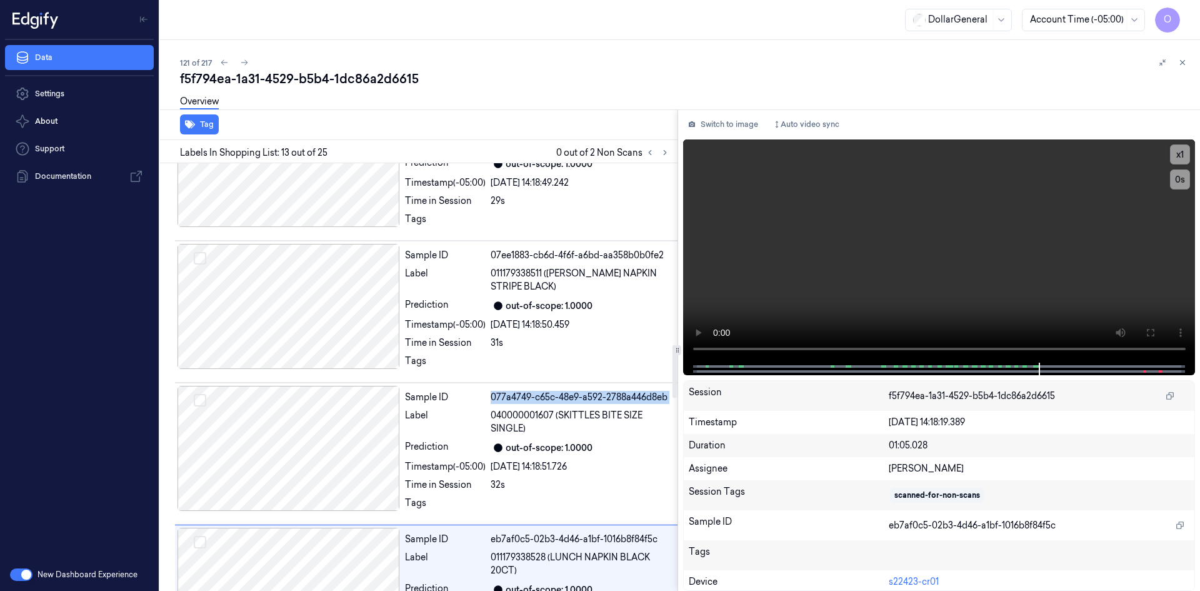
click at [550, 273] on div "Sample ID 78b83aaa-0e2f-4498-b8eb-d2ddcbb0236c Label 011179338511 ([PERSON_NAME…" at bounding box center [416, 580] width 523 height 3543
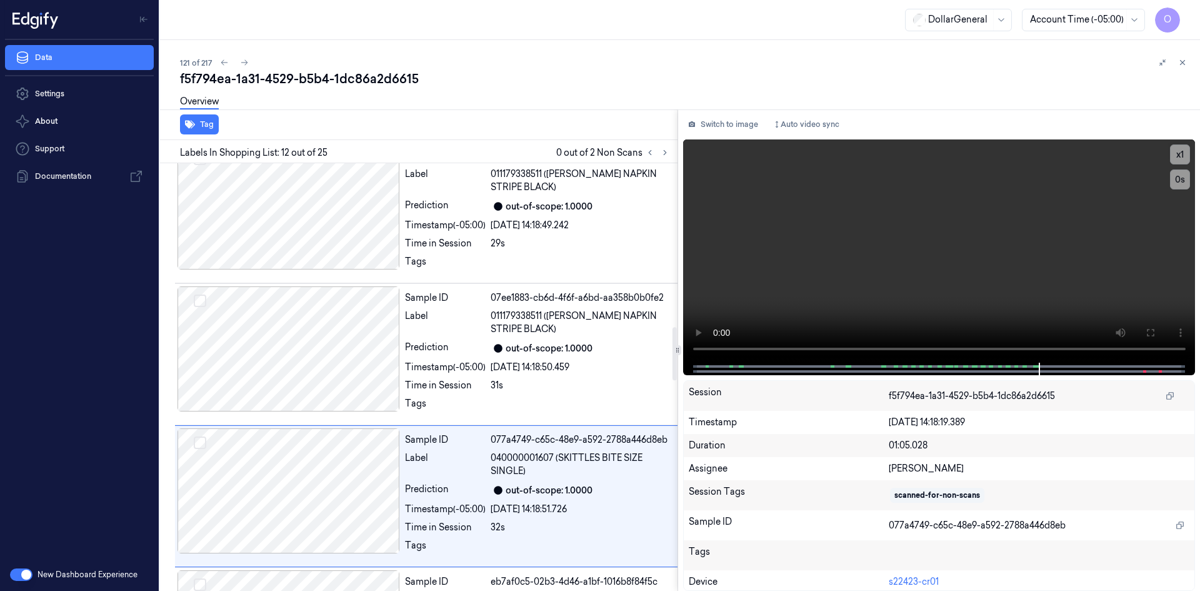
click at [550, 286] on div "Sample ID 07ee1883-cb6d-4f6f-a6bd-aa358b0b0fe2 Label 011179338511 ([PERSON_NAME…" at bounding box center [537, 354] width 275 height 136
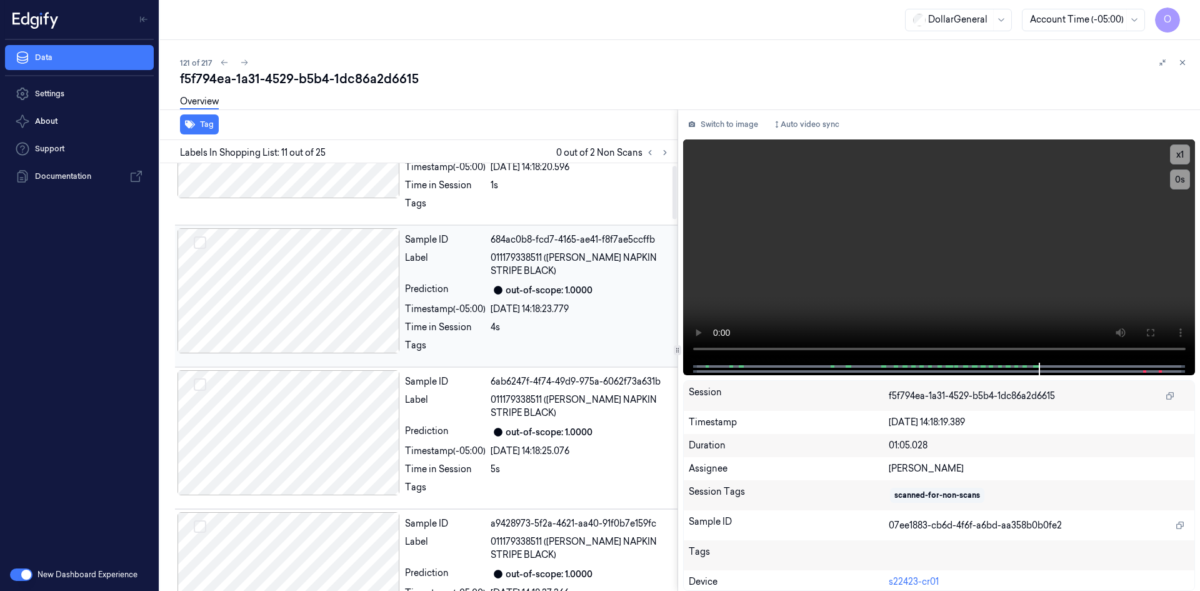
scroll to position [0, 0]
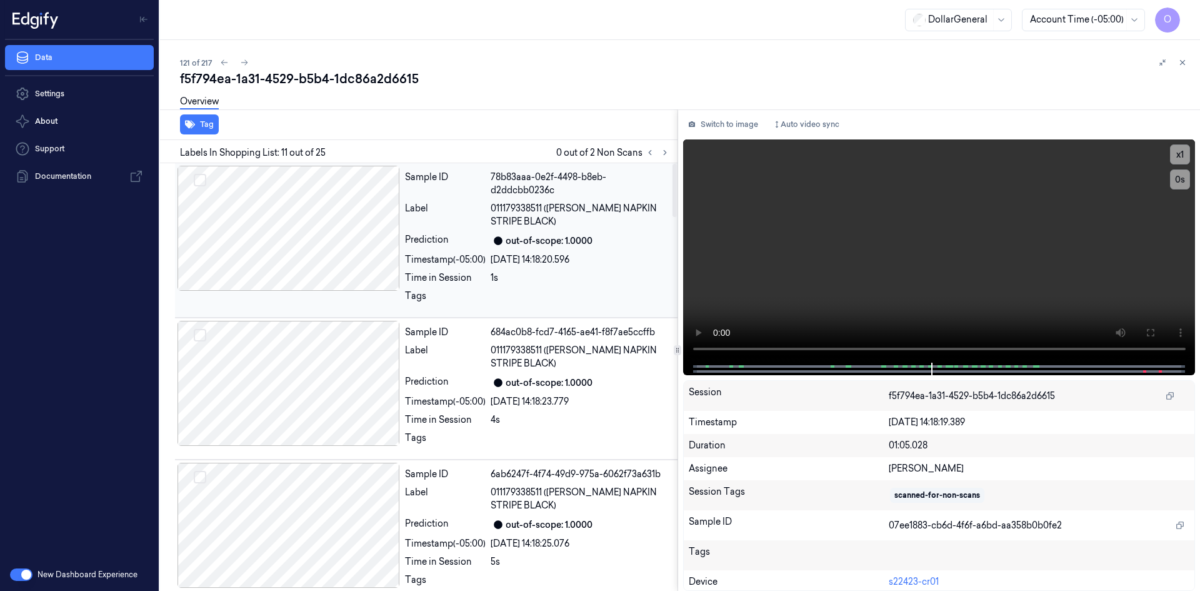
click at [528, 234] on div "out-of-scope: 1.0000" at bounding box center [549, 240] width 87 height 13
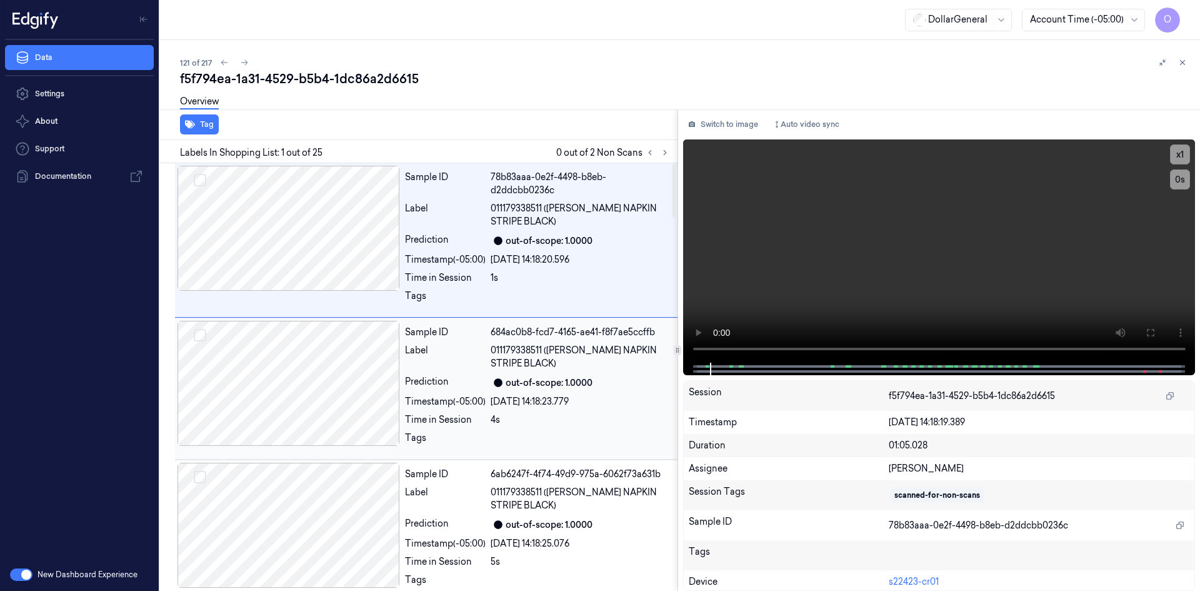
click at [543, 366] on div "Sample ID 684ac0b8-fcd7-4165-ae41-f8f7ae5ccffb Label 011179338511 ([PERSON_NAME…" at bounding box center [537, 389] width 275 height 136
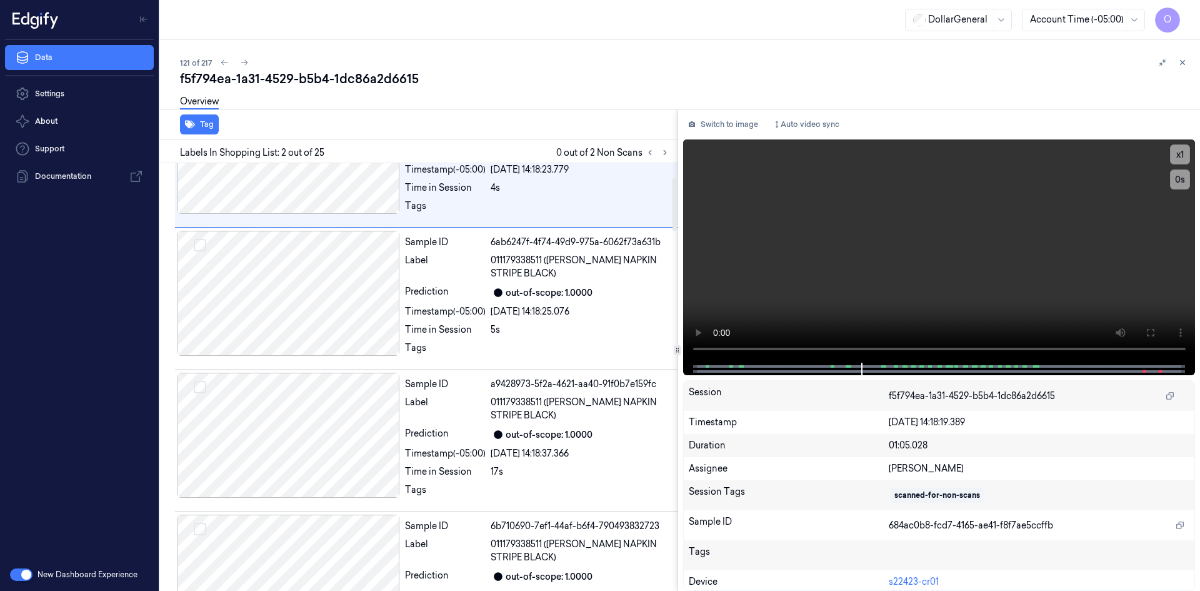
scroll to position [250, 0]
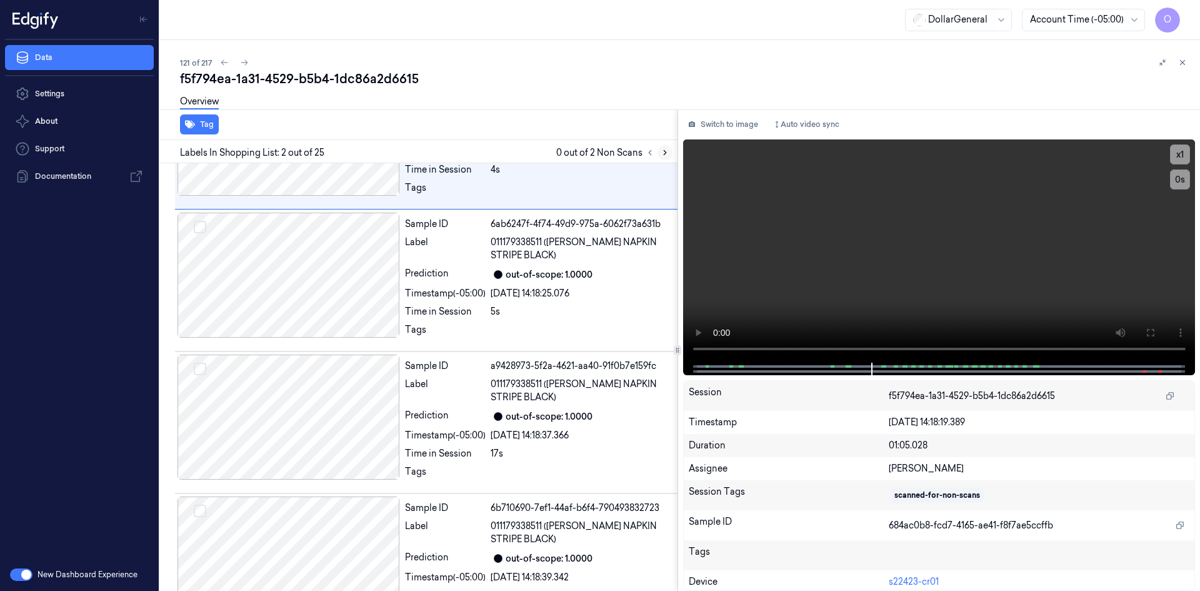
click at [666, 156] on icon at bounding box center [665, 152] width 9 height 9
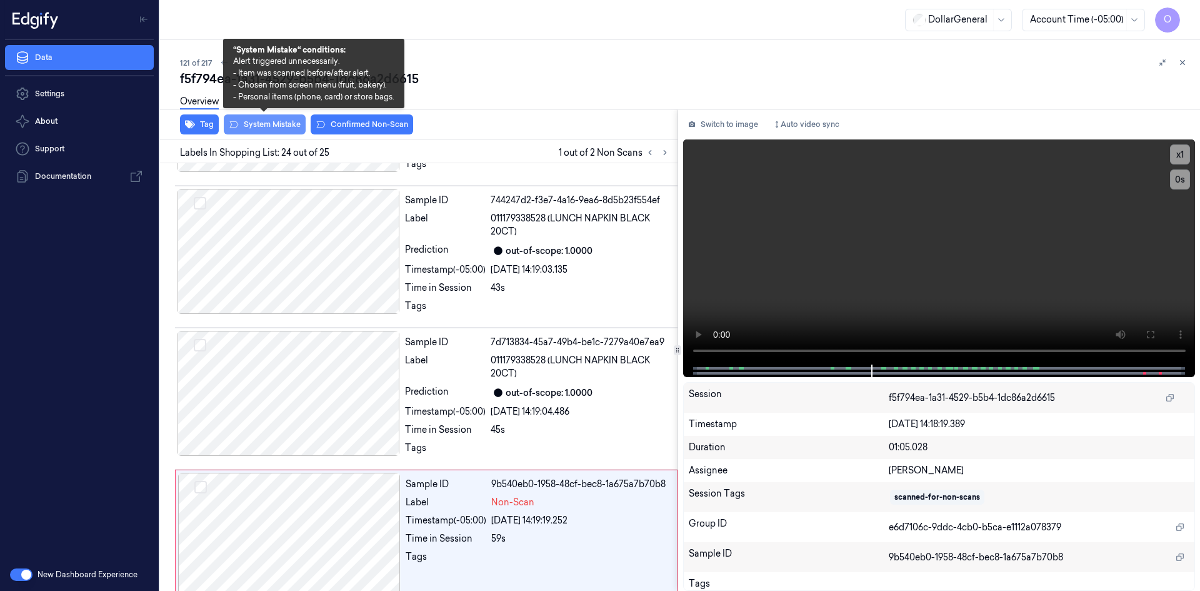
scroll to position [2996, 0]
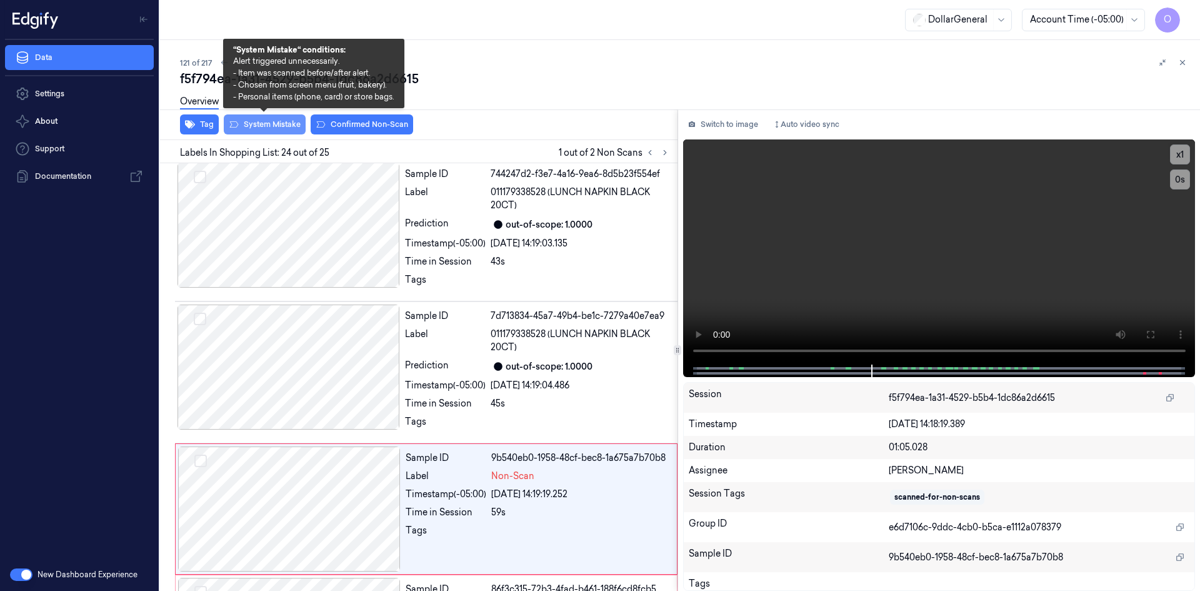
click at [268, 124] on button "System Mistake" at bounding box center [265, 124] width 82 height 20
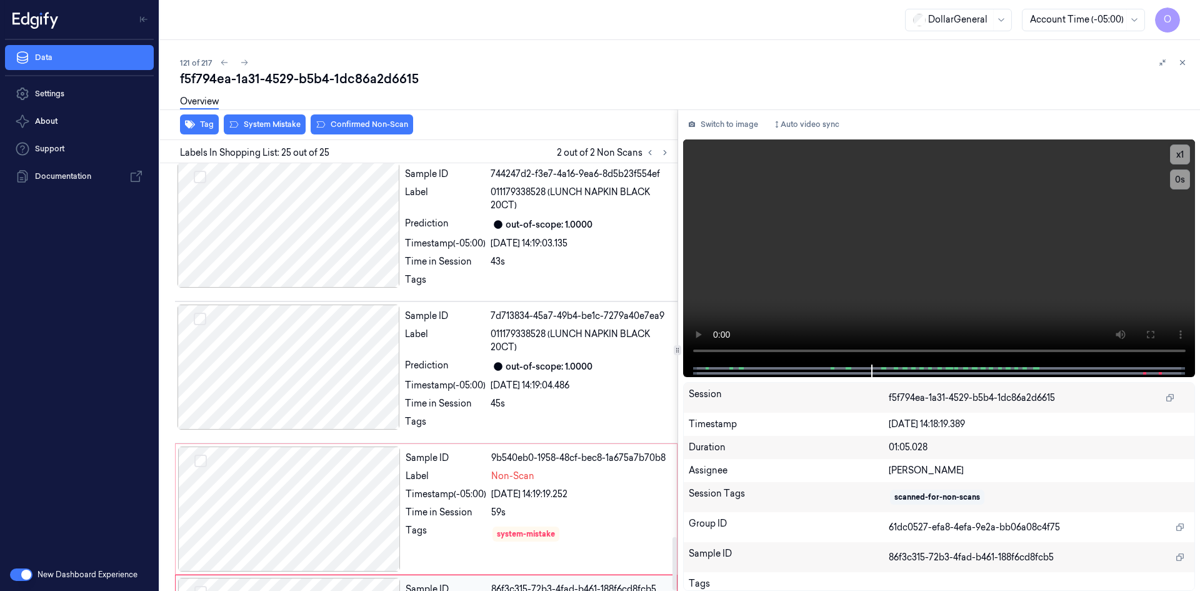
click at [534, 443] on div "Sample ID 9b540eb0-1958-48cf-bec8-1a675a7b70b8 Label Non-Scan Timestamp (-05:00…" at bounding box center [426, 508] width 503 height 131
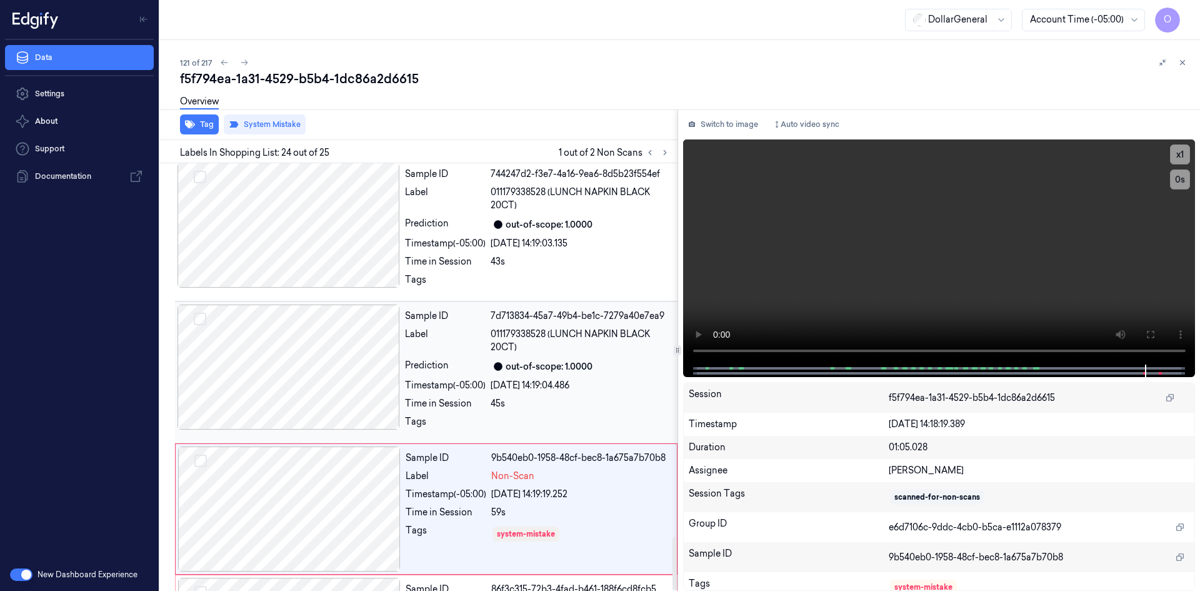
click at [570, 397] on div "45s" at bounding box center [580, 403] width 179 height 13
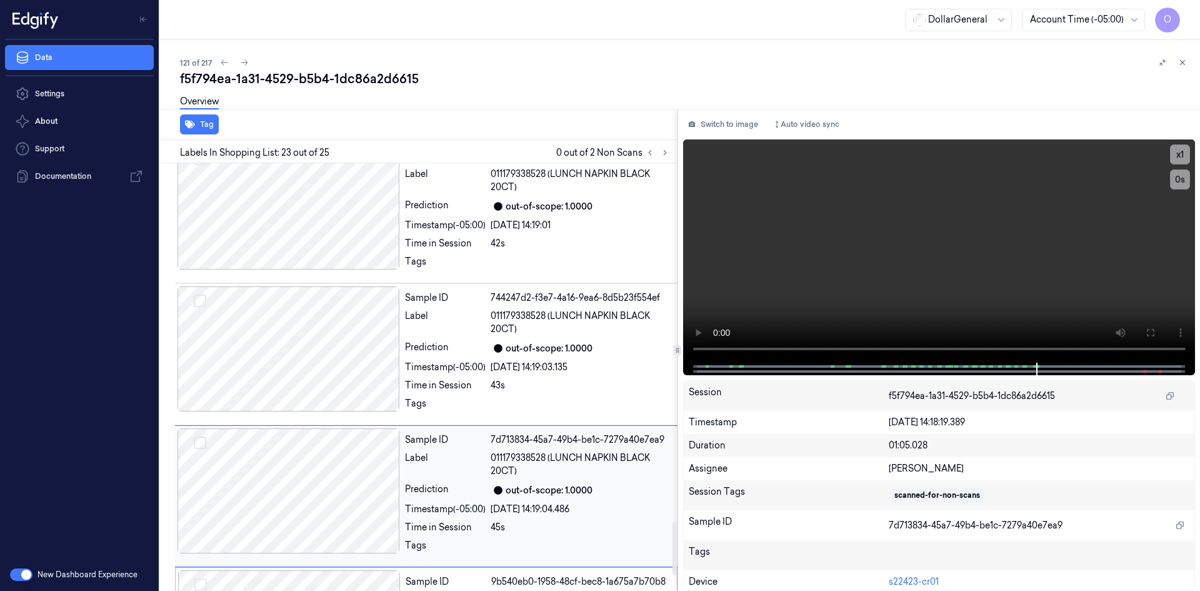
click at [570, 397] on div at bounding box center [580, 407] width 179 height 20
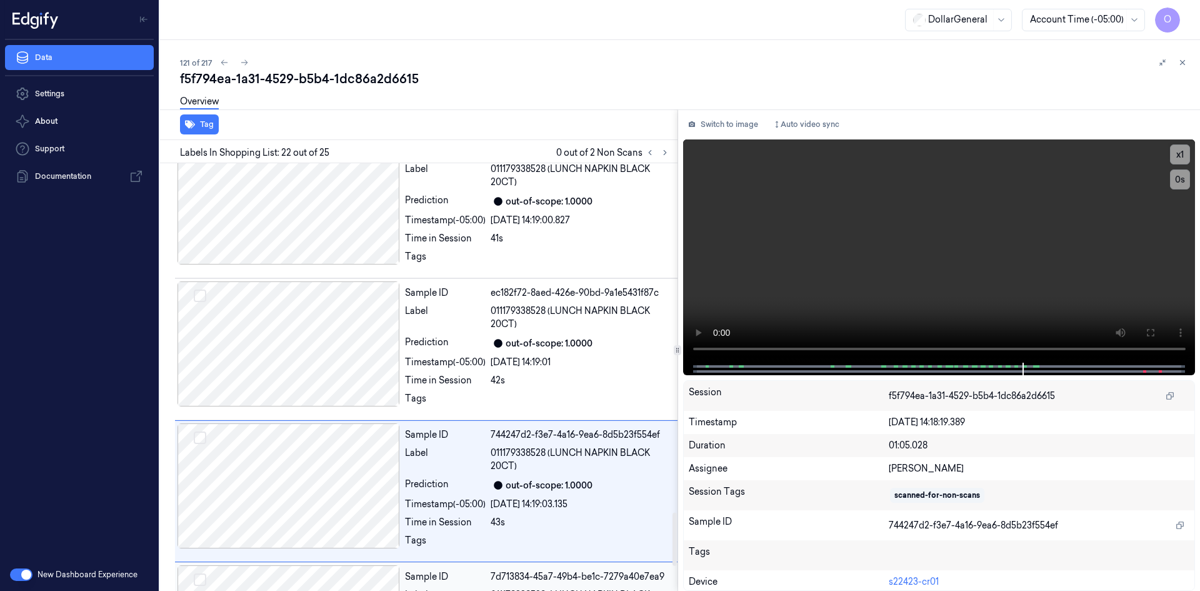
scroll to position [2730, 0]
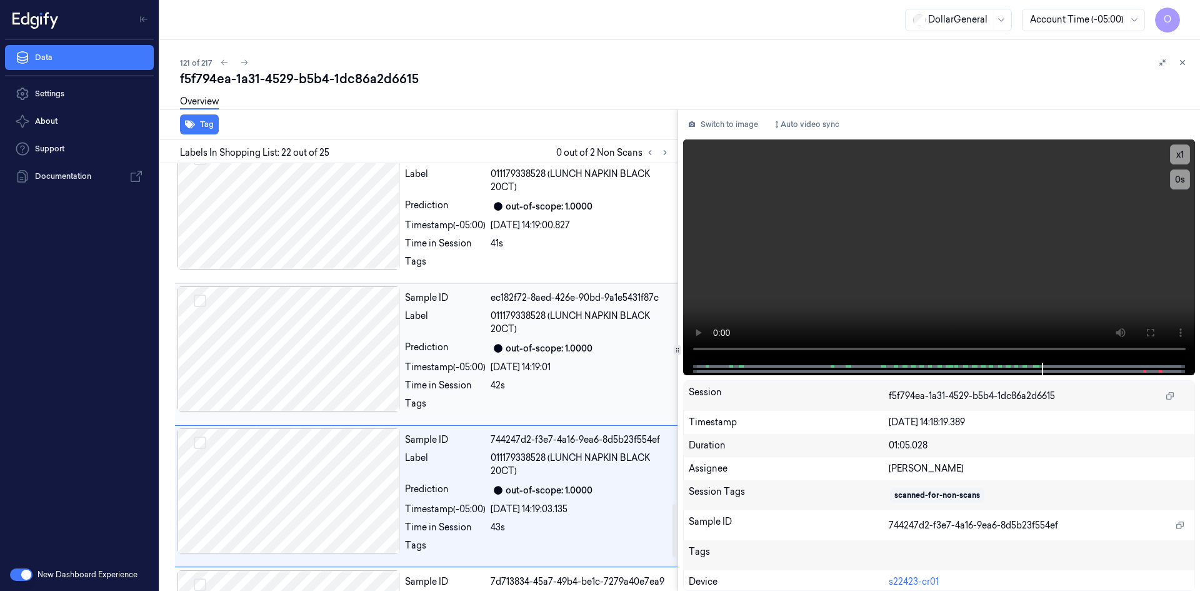
click at [580, 379] on div "42s" at bounding box center [580, 385] width 179 height 13
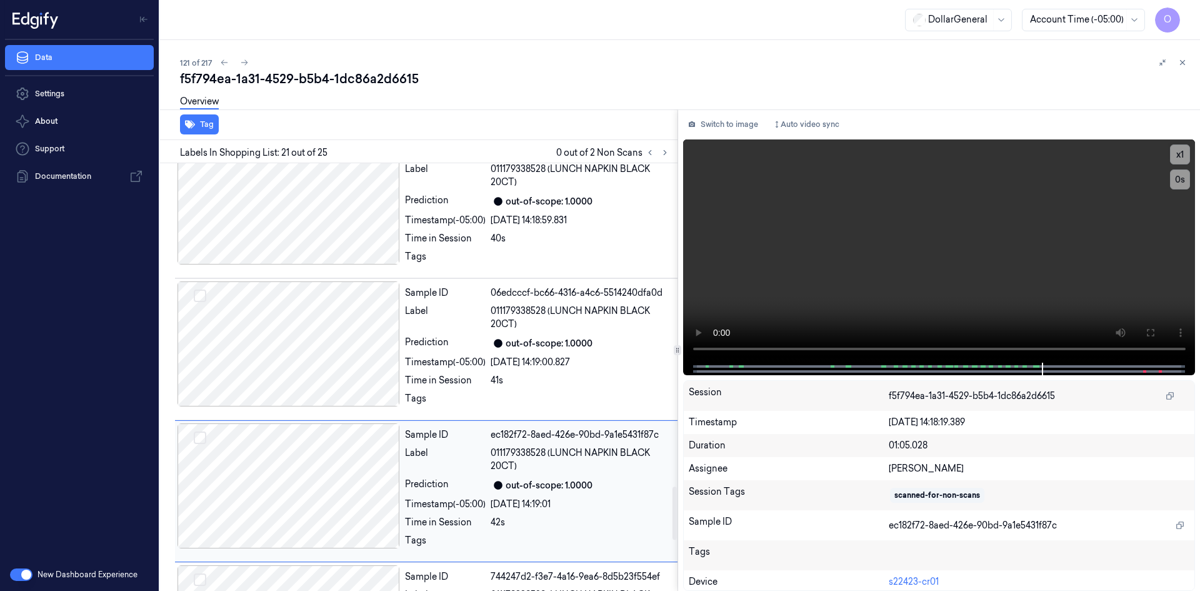
scroll to position [2588, 0]
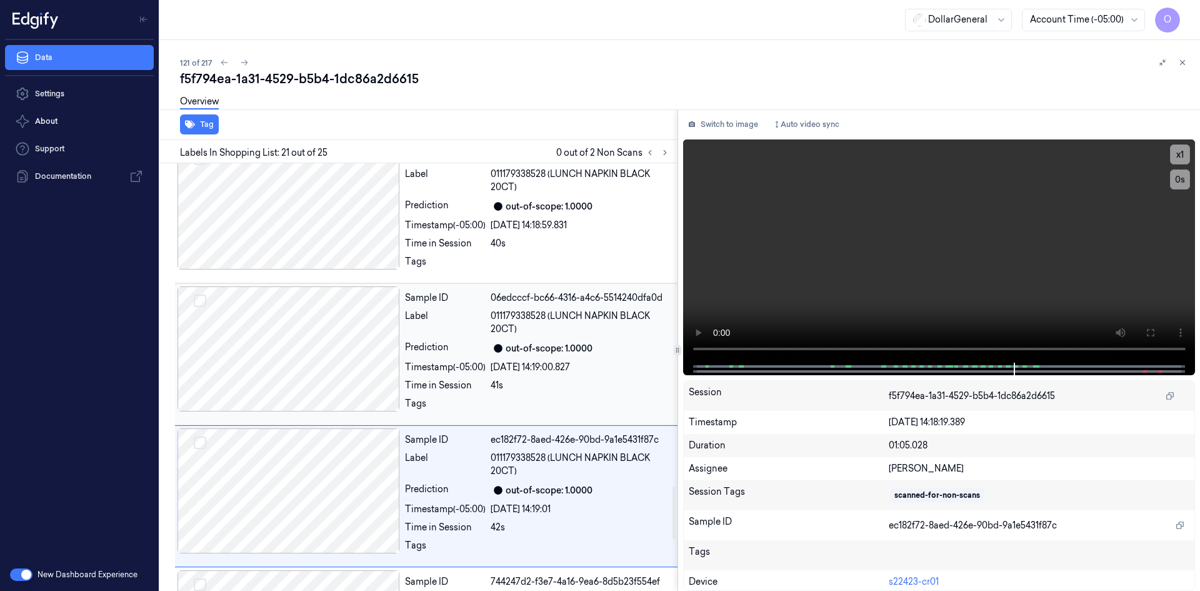
click at [576, 379] on div "41s" at bounding box center [580, 385] width 179 height 13
click at [576, 379] on div "40s" at bounding box center [580, 385] width 179 height 13
click at [576, 379] on div "39s" at bounding box center [580, 385] width 179 height 13
click at [573, 379] on div "38s" at bounding box center [580, 385] width 179 height 13
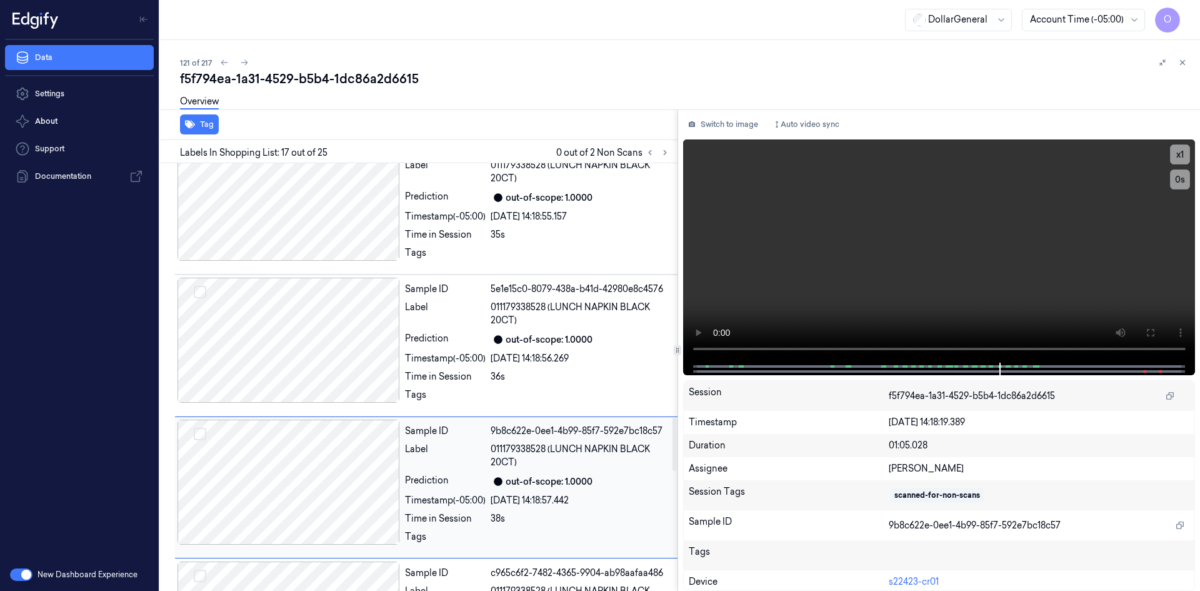
scroll to position [2021, 0]
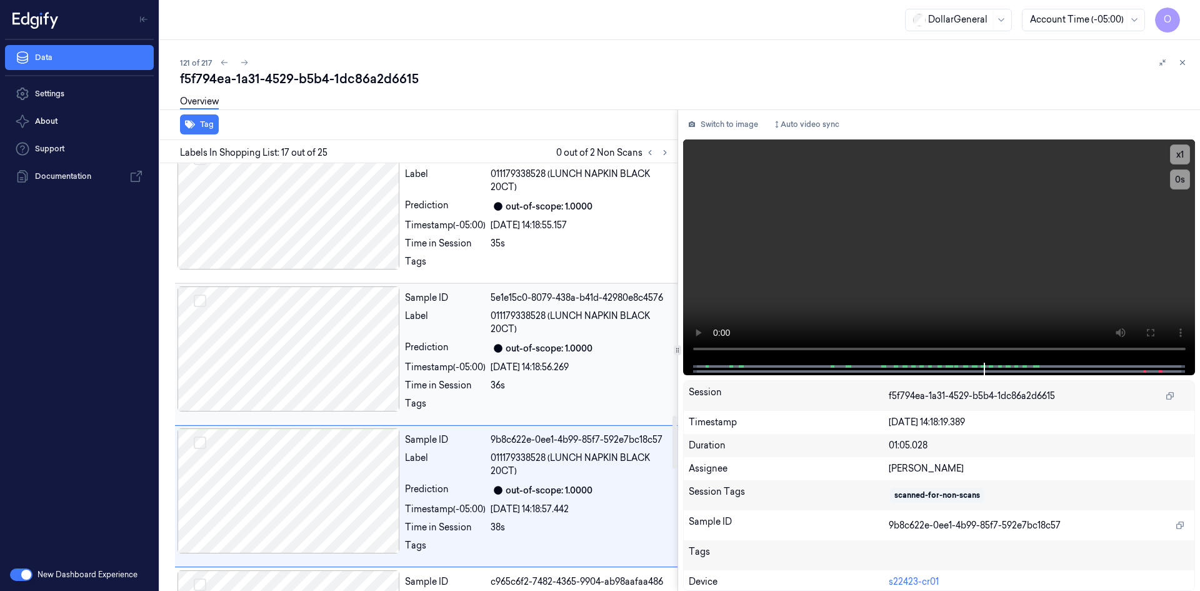
click at [572, 379] on div "36s" at bounding box center [580, 385] width 179 height 13
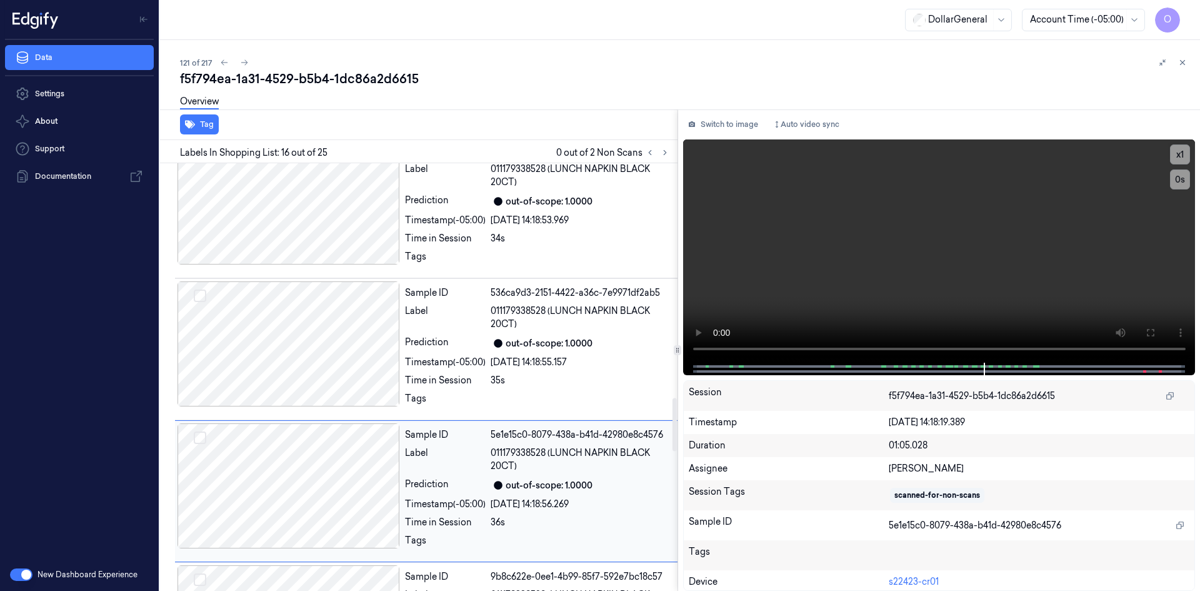
scroll to position [1879, 0]
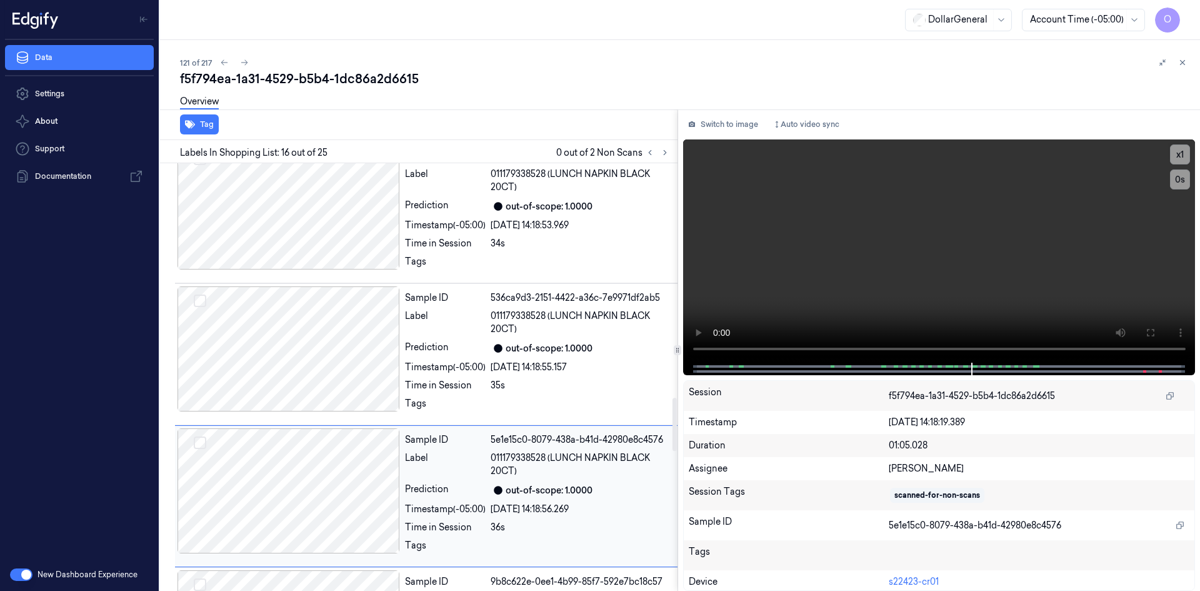
click at [572, 379] on div "35s" at bounding box center [580, 385] width 179 height 13
click at [571, 379] on div "34s" at bounding box center [580, 385] width 179 height 13
click at [571, 379] on div "33s" at bounding box center [580, 385] width 179 height 13
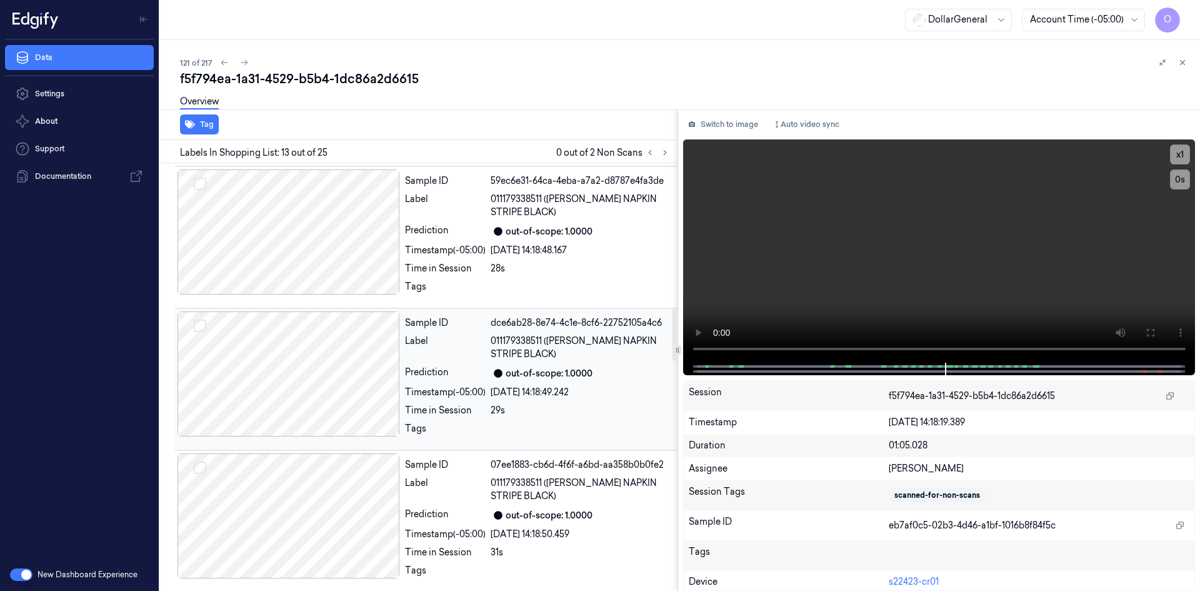
scroll to position [1141, 0]
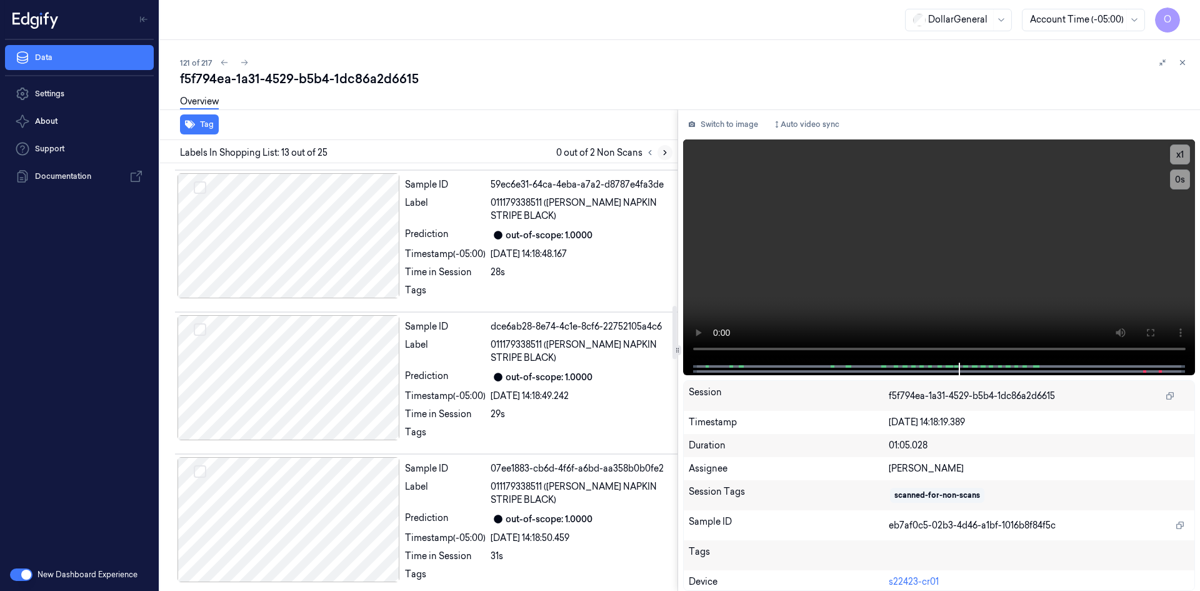
click at [663, 155] on icon at bounding box center [665, 152] width 9 height 9
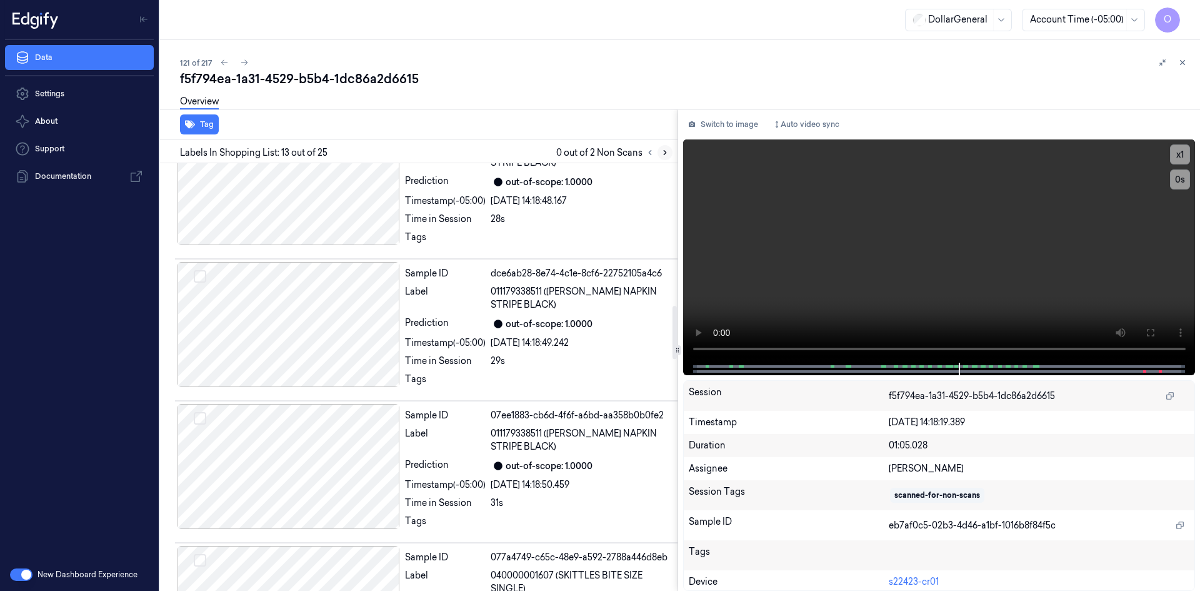
click at [661, 156] on icon at bounding box center [665, 152] width 9 height 9
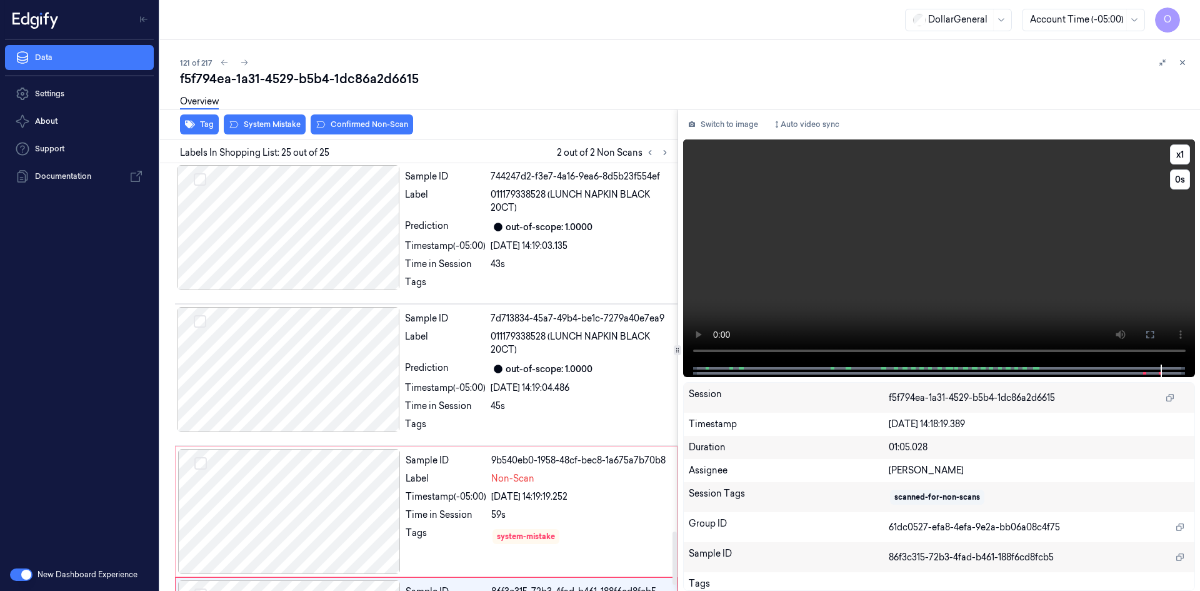
scroll to position [2996, 0]
click at [905, 228] on video at bounding box center [939, 251] width 513 height 225
click at [928, 279] on video at bounding box center [939, 251] width 513 height 225
click at [882, 238] on video at bounding box center [939, 251] width 513 height 225
click at [671, 148] on button at bounding box center [665, 152] width 15 height 15
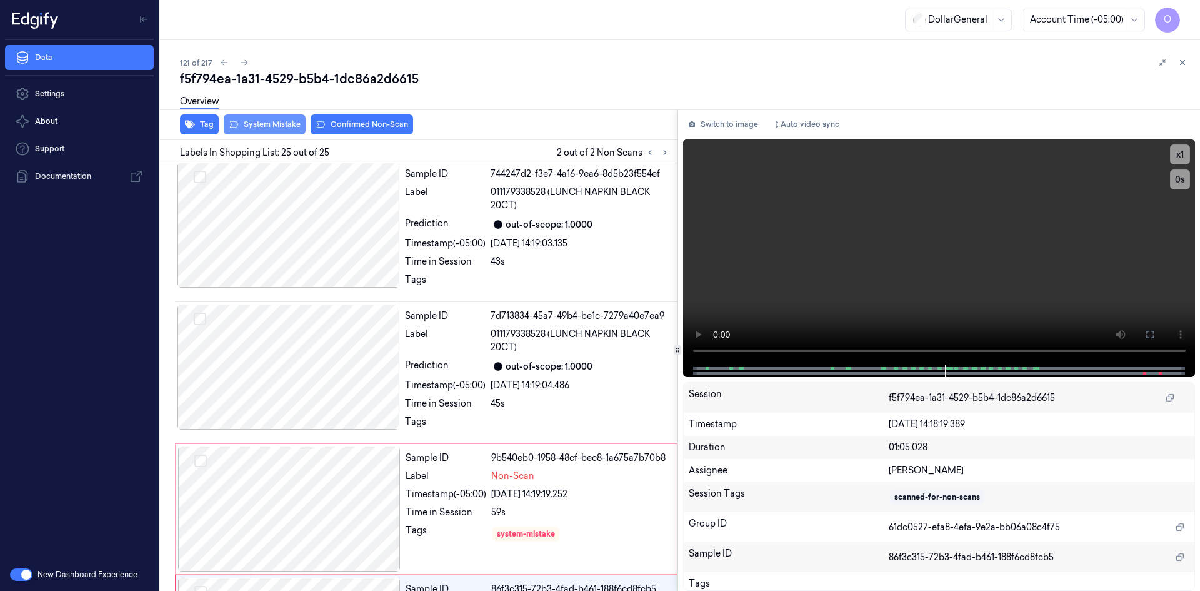
click at [272, 124] on button "System Mistake" at bounding box center [265, 124] width 82 height 20
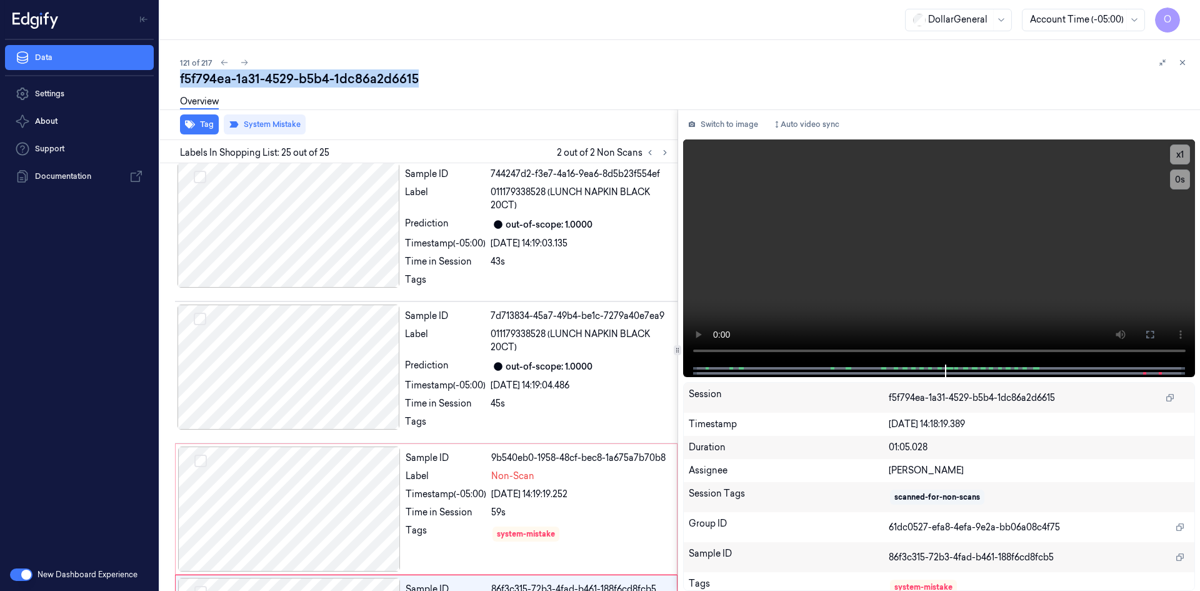
click at [1173, 71] on div "121 of 217 f5f794ea-1a31-4529-b5b4-1dc86a2d6615 Overview Tag System Mistake Lab…" at bounding box center [680, 315] width 1040 height 551
click at [1183, 66] on icon at bounding box center [1182, 62] width 9 height 9
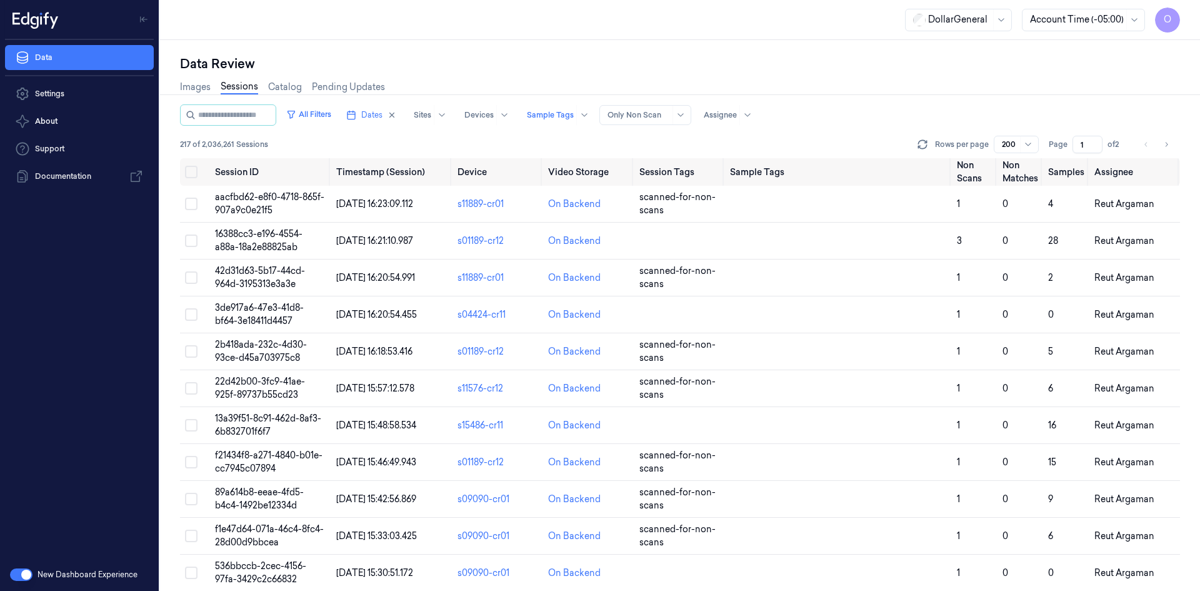
click at [1164, 144] on icon "Go to next page" at bounding box center [1167, 144] width 8 height 10
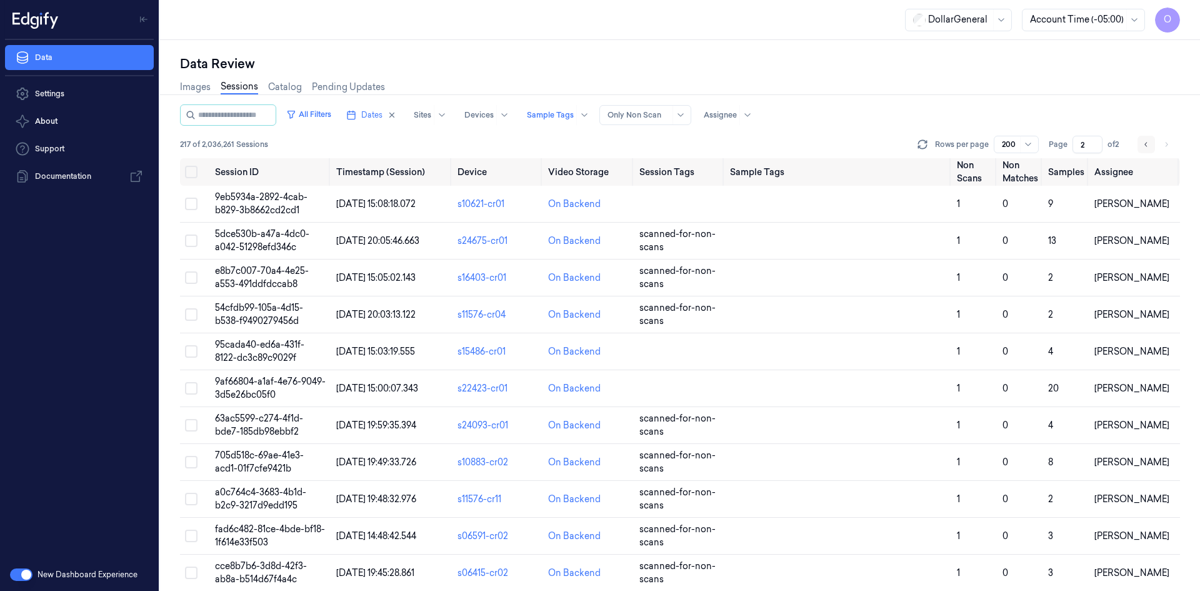
click at [1151, 139] on button "Go to previous page" at bounding box center [1147, 145] width 18 height 18
type input "1"
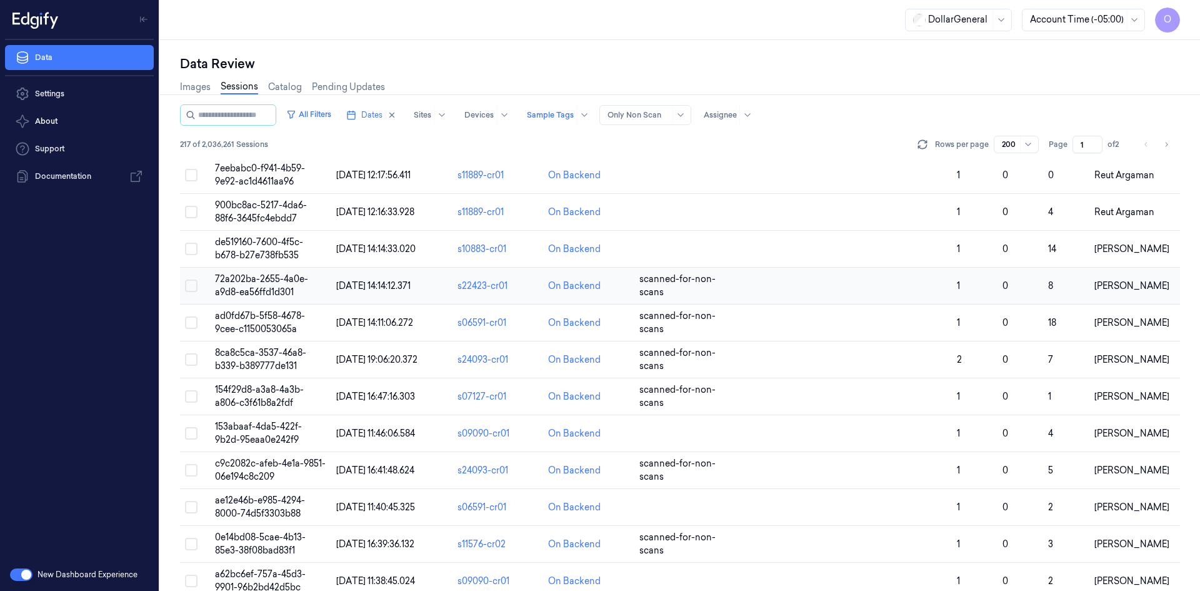
scroll to position [4375, 0]
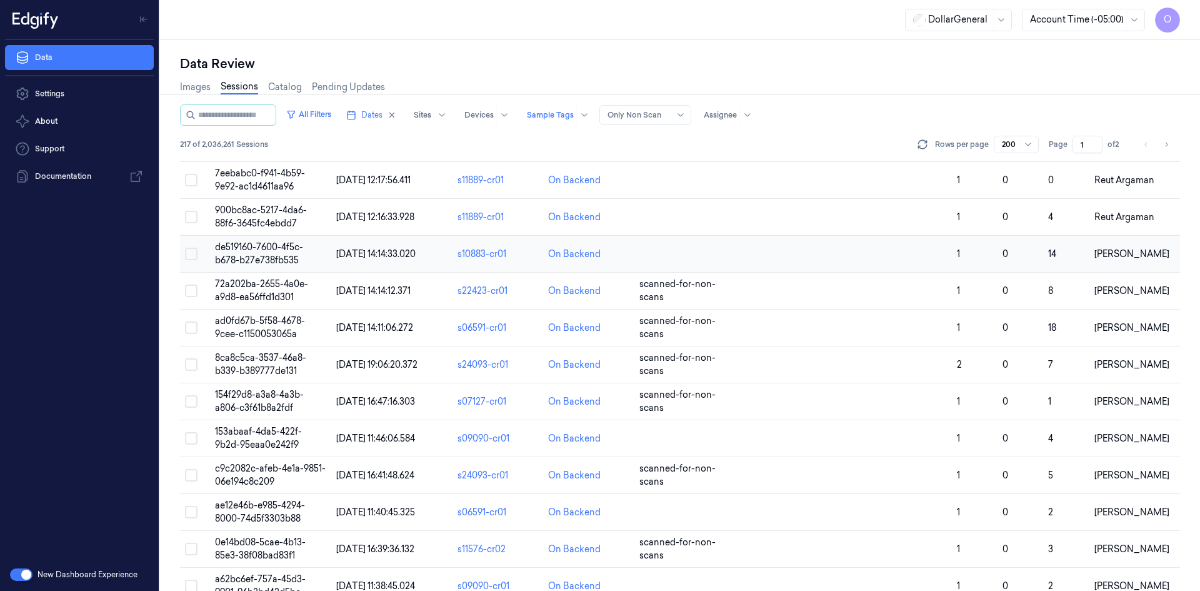
click at [1103, 251] on span "[PERSON_NAME]" at bounding box center [1131, 253] width 75 height 11
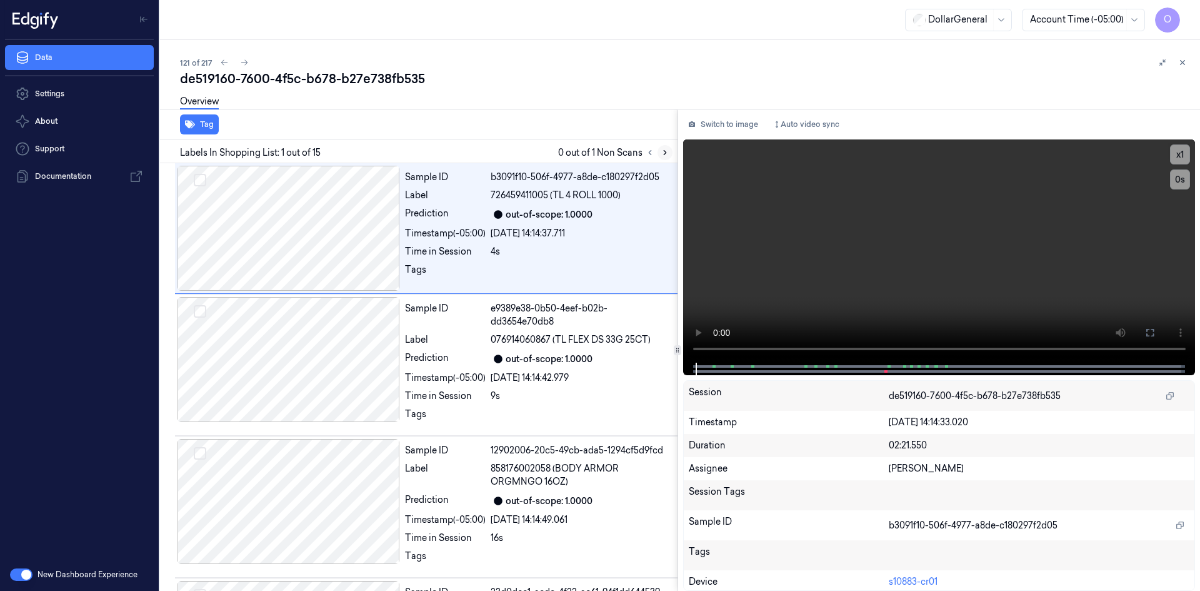
click at [669, 152] on icon at bounding box center [665, 152] width 9 height 9
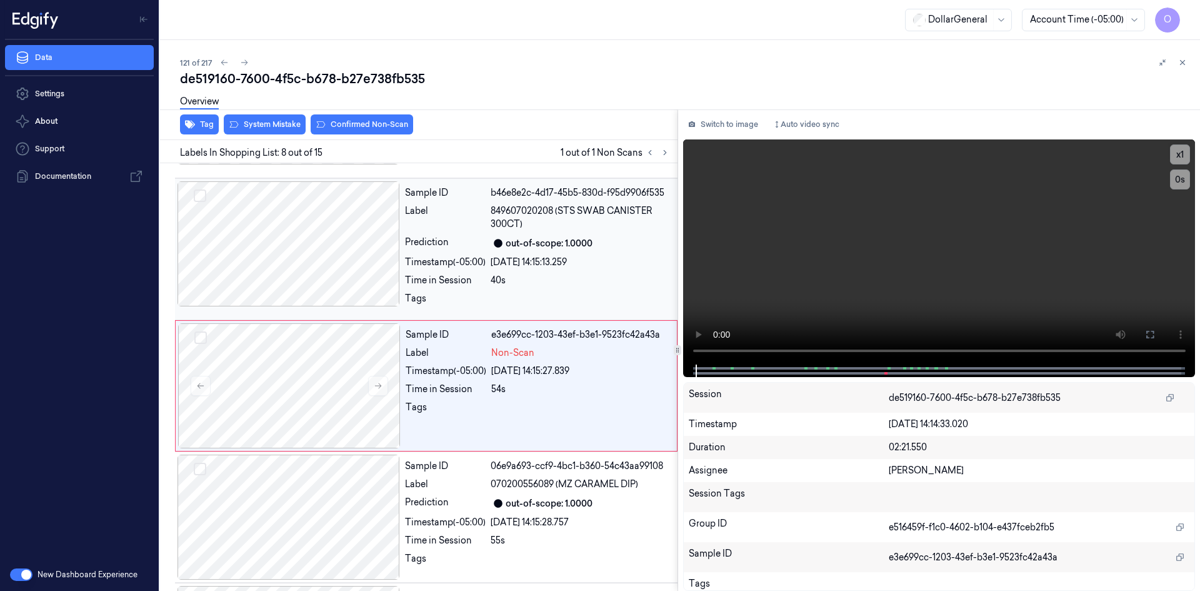
scroll to position [813, 0]
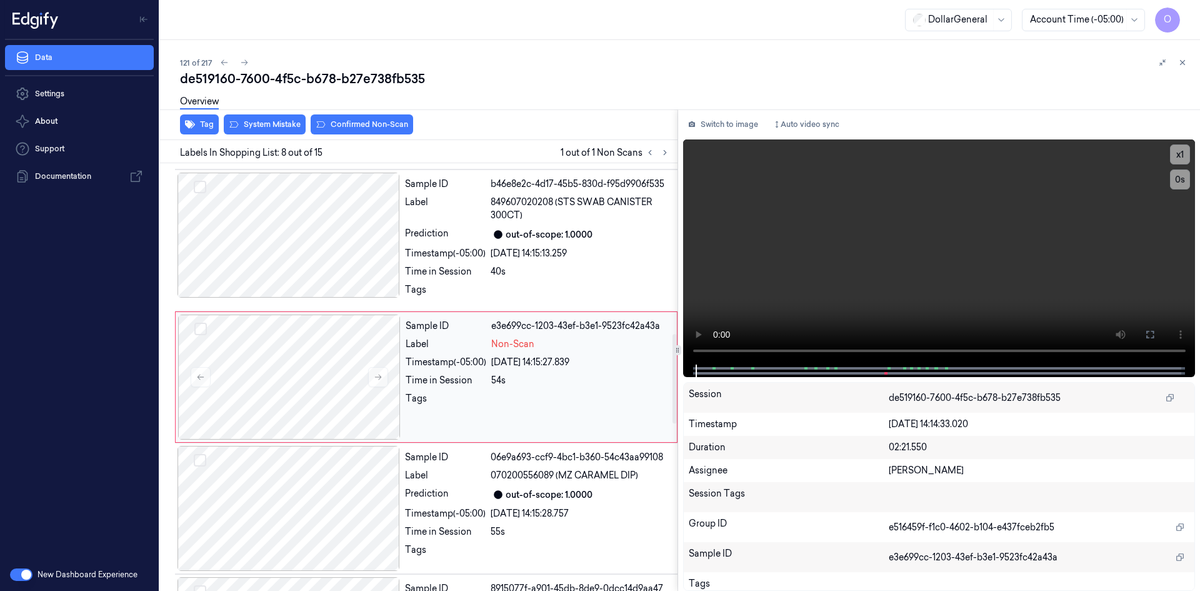
click at [448, 391] on div "Sample ID e3e699cc-1203-43ef-b3e1-9523fc42a43a Label Non-Scan Timestamp (-05:00…" at bounding box center [538, 376] width 274 height 125
click at [919, 258] on video at bounding box center [939, 251] width 513 height 225
click at [913, 261] on video at bounding box center [939, 251] width 513 height 225
drag, startPoint x: 571, startPoint y: 266, endPoint x: 578, endPoint y: 265, distance: 6.9
click at [571, 266] on div "40s" at bounding box center [580, 271] width 179 height 13
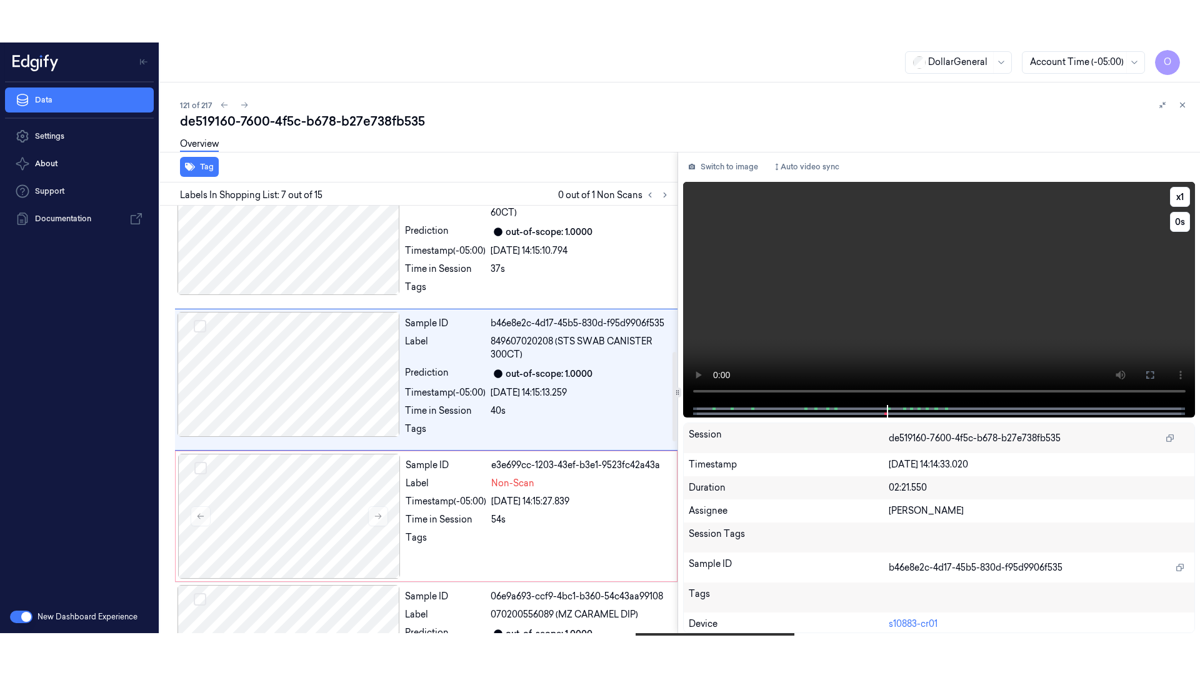
scroll to position [676, 0]
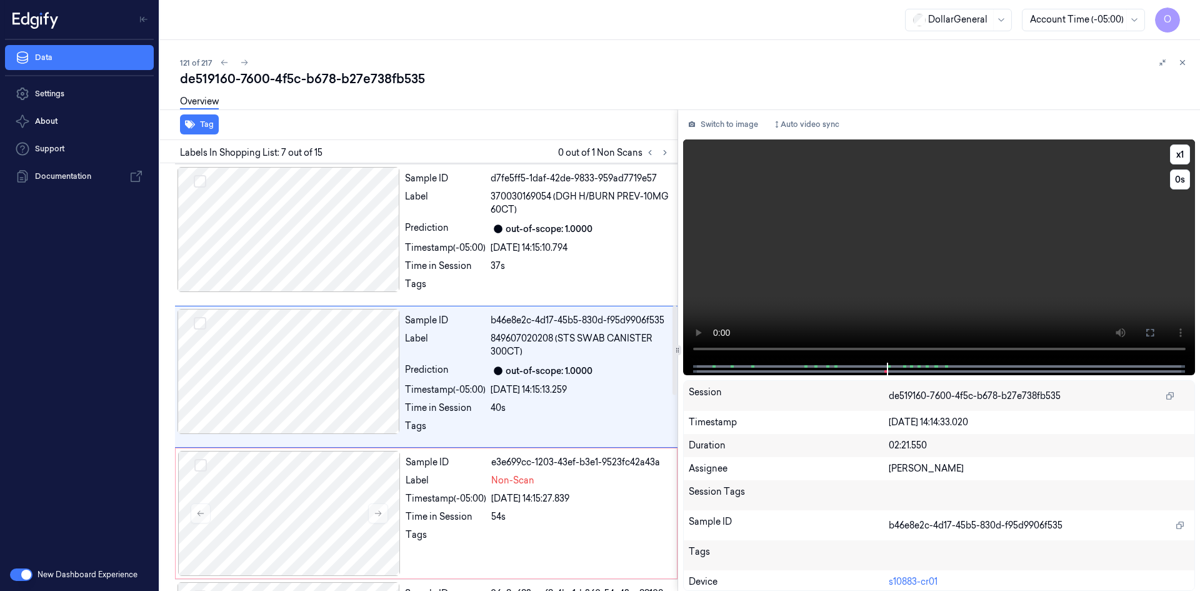
click at [894, 279] on video at bounding box center [939, 250] width 513 height 223
click at [1000, 278] on video at bounding box center [939, 250] width 513 height 223
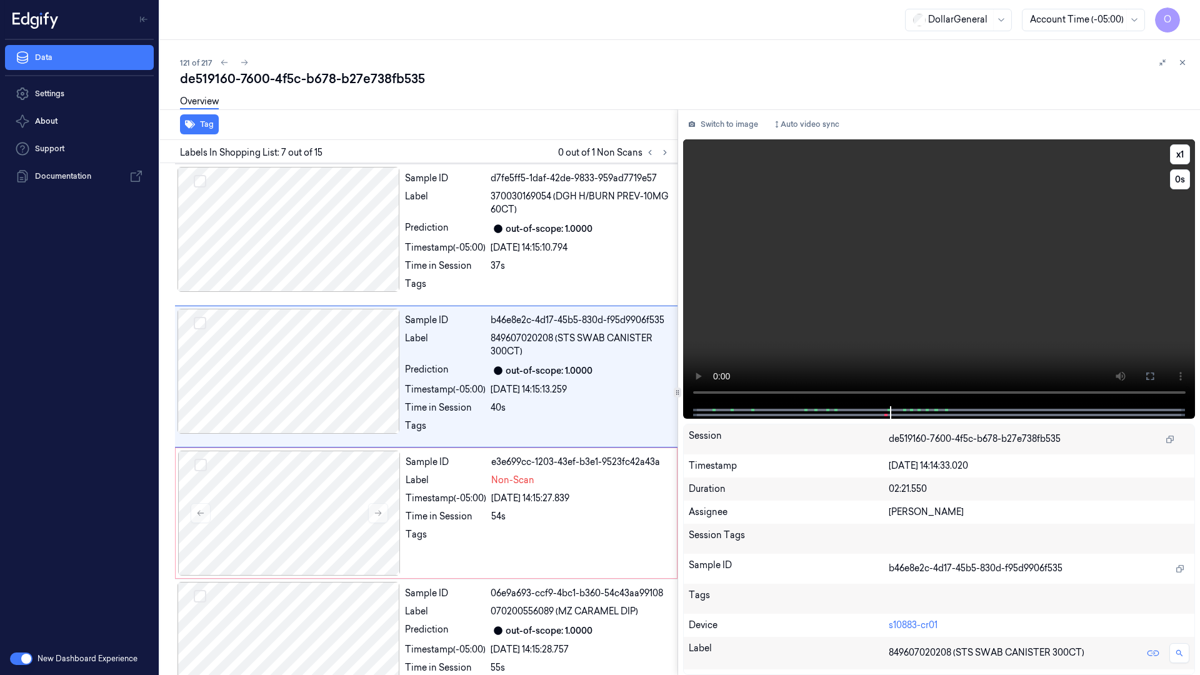
click at [986, 351] on video at bounding box center [939, 272] width 513 height 267
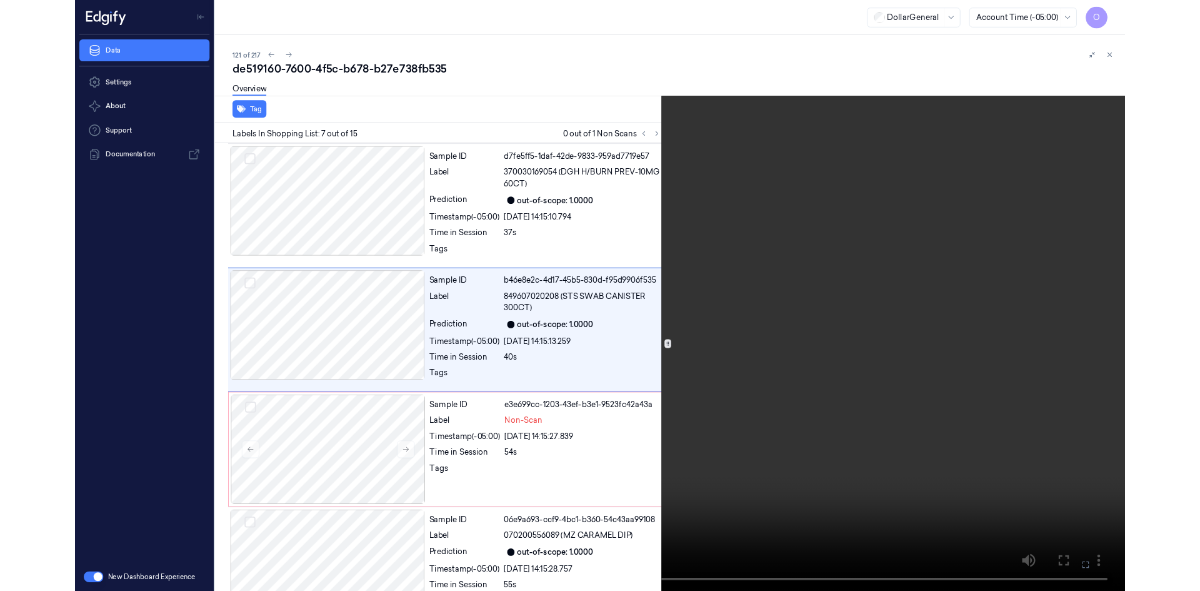
scroll to position [634, 0]
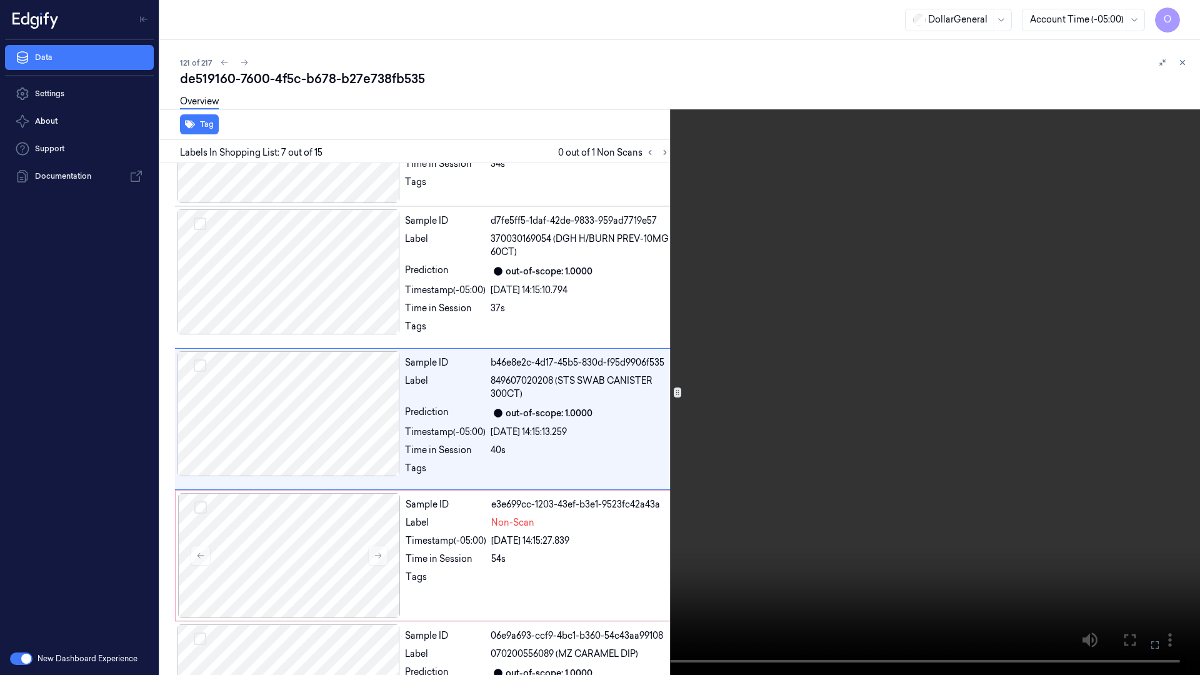
click at [963, 348] on video at bounding box center [600, 337] width 1200 height 675
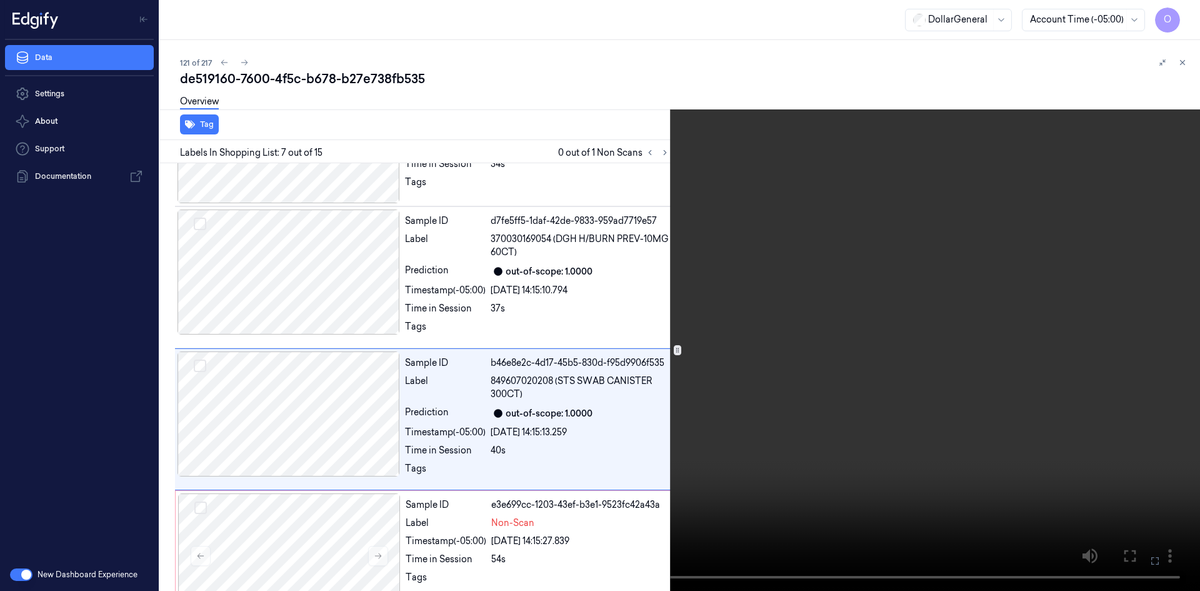
click at [923, 308] on video at bounding box center [600, 295] width 1200 height 591
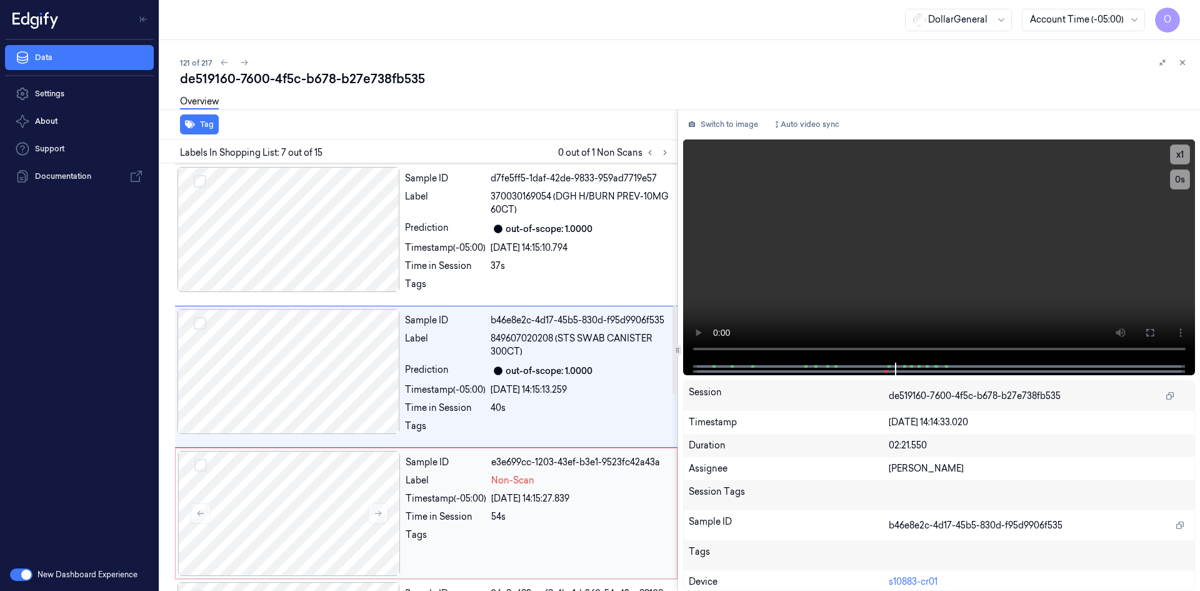
click at [562, 488] on div "Sample ID e3e699cc-1203-43ef-b3e1-9523fc42a43a Label Non-Scan Timestamp (-05:00…" at bounding box center [538, 513] width 274 height 125
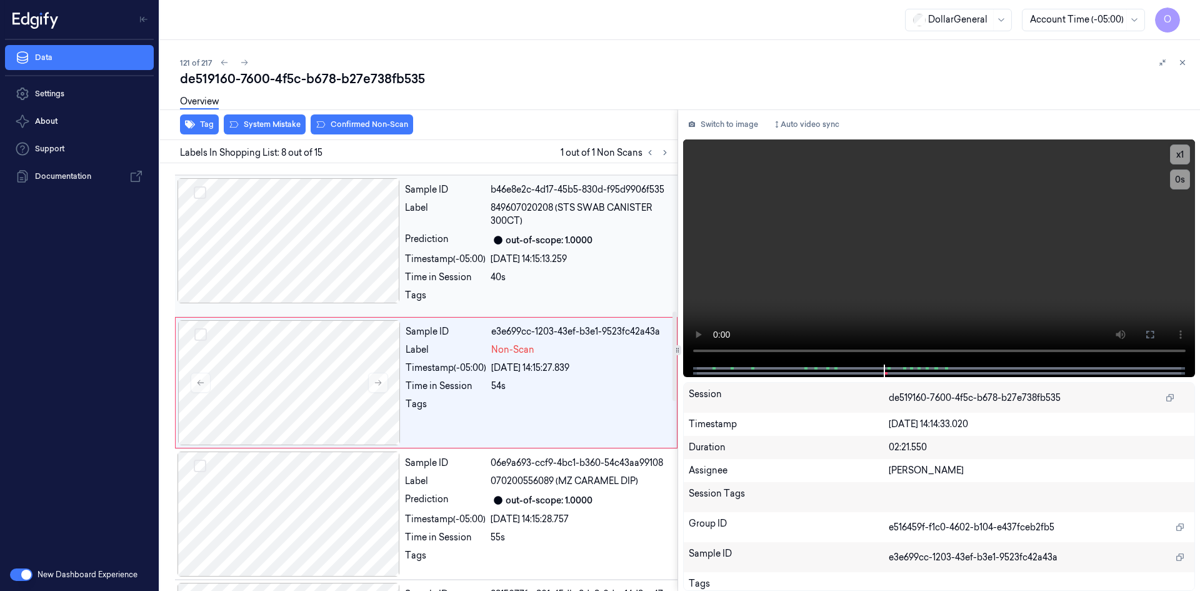
scroll to position [813, 0]
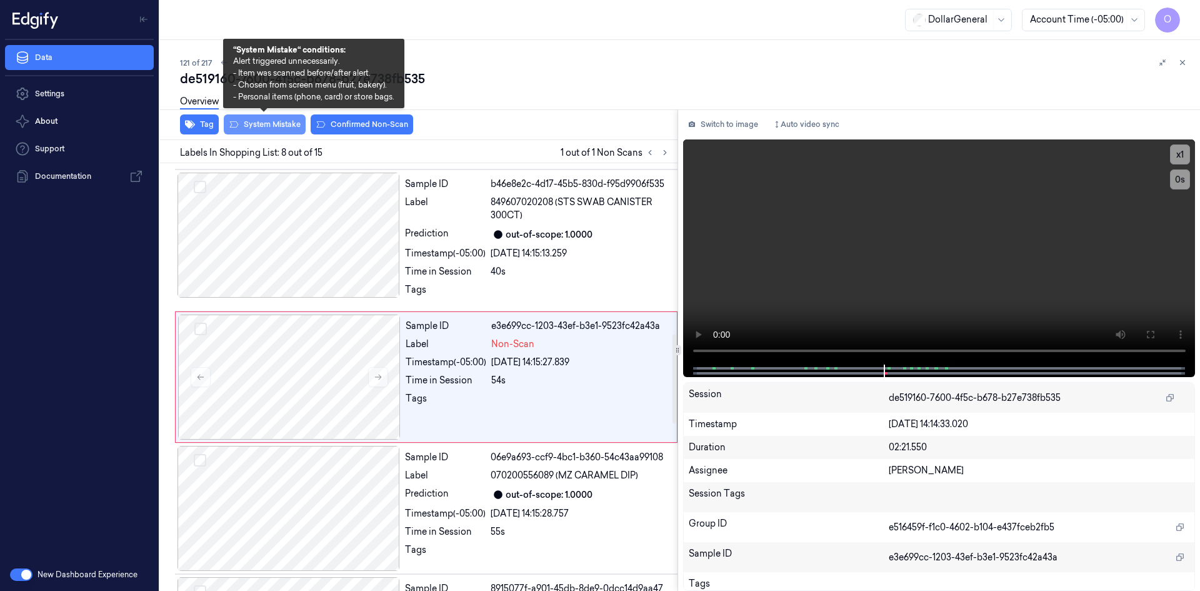
click at [279, 124] on button "System Mistake" at bounding box center [265, 124] width 82 height 20
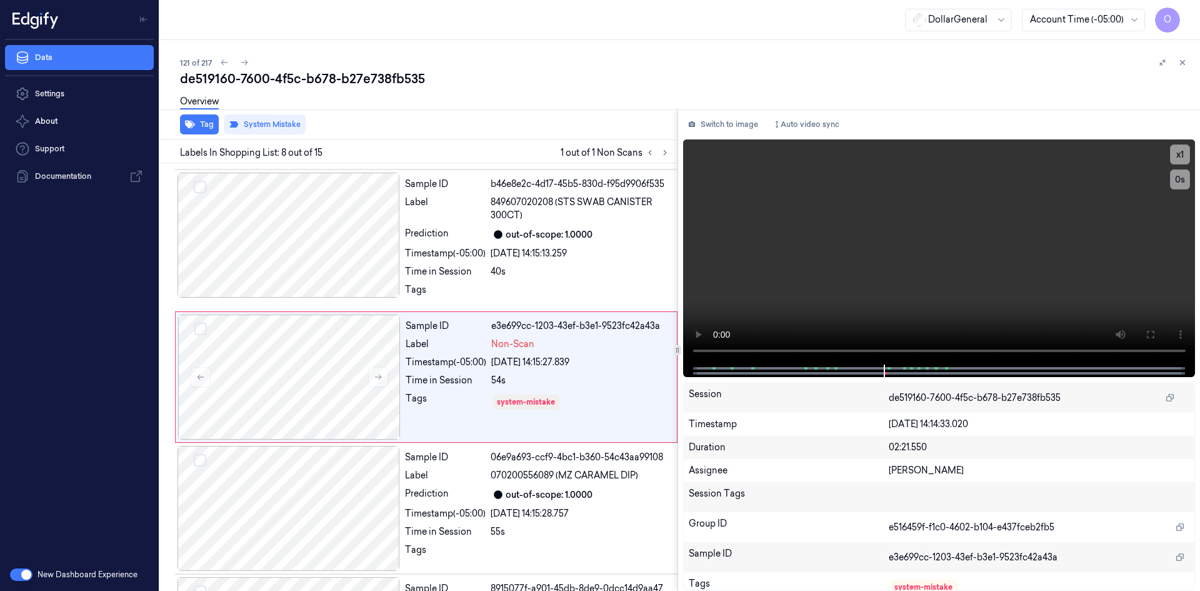
click at [1186, 61] on icon at bounding box center [1182, 62] width 9 height 9
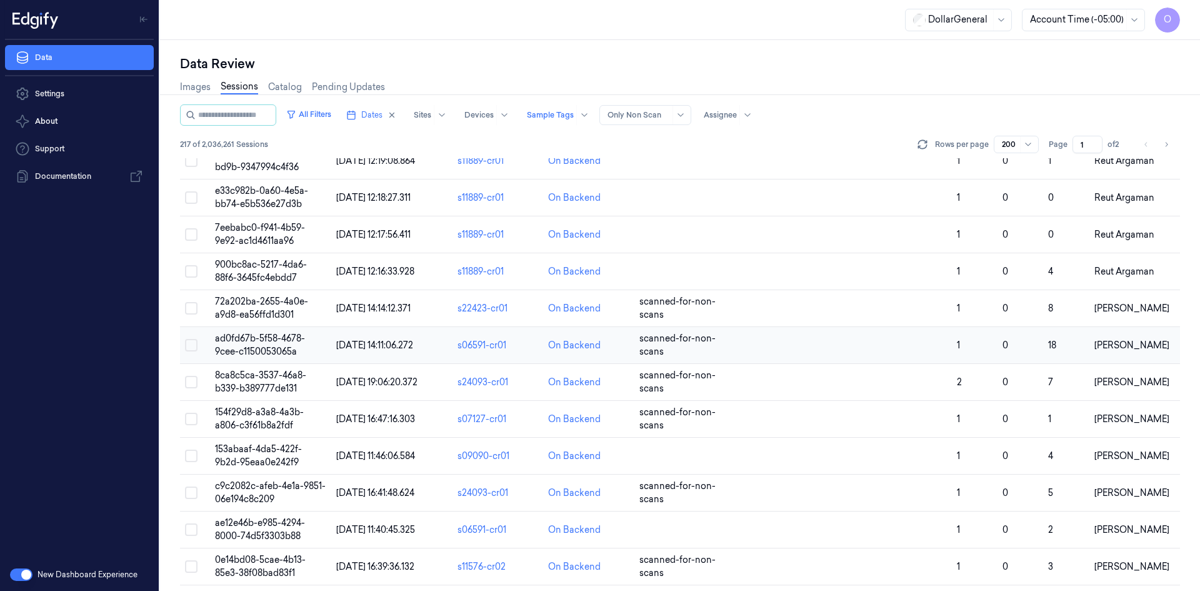
scroll to position [4313, 0]
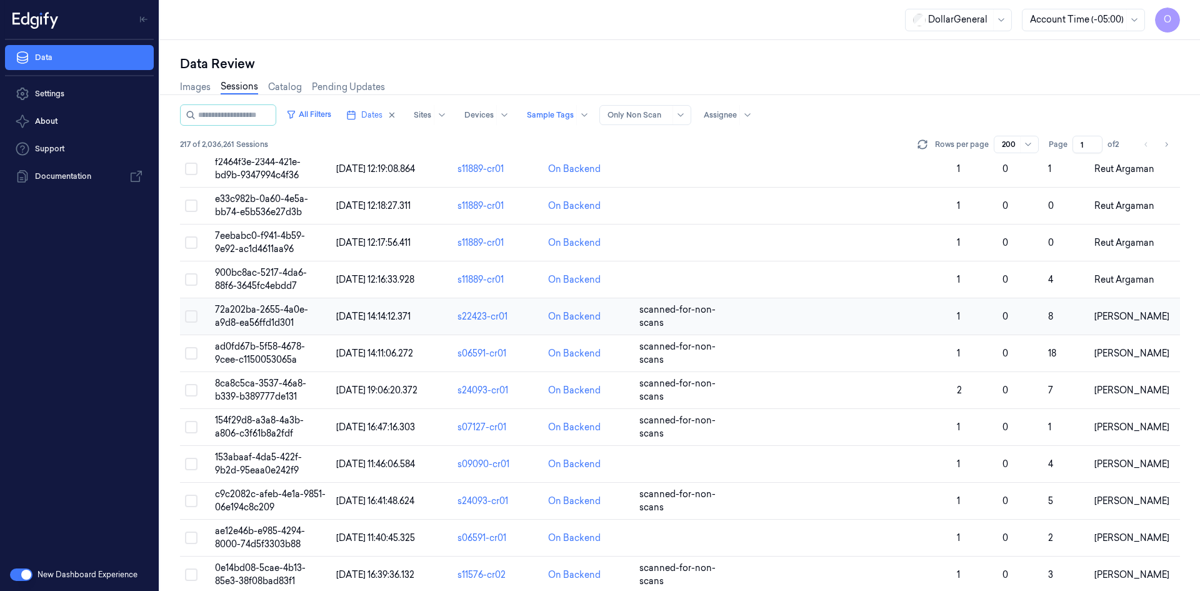
click at [1121, 309] on td "[PERSON_NAME]" at bounding box center [1134, 316] width 91 height 37
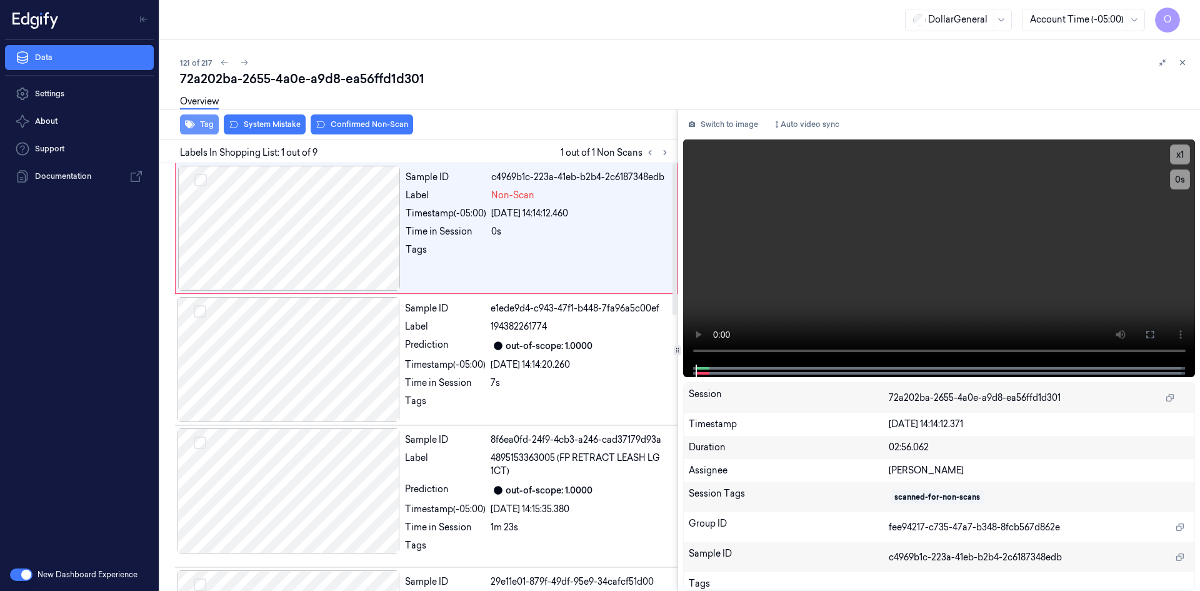
click at [198, 129] on button "Tag" at bounding box center [199, 124] width 39 height 20
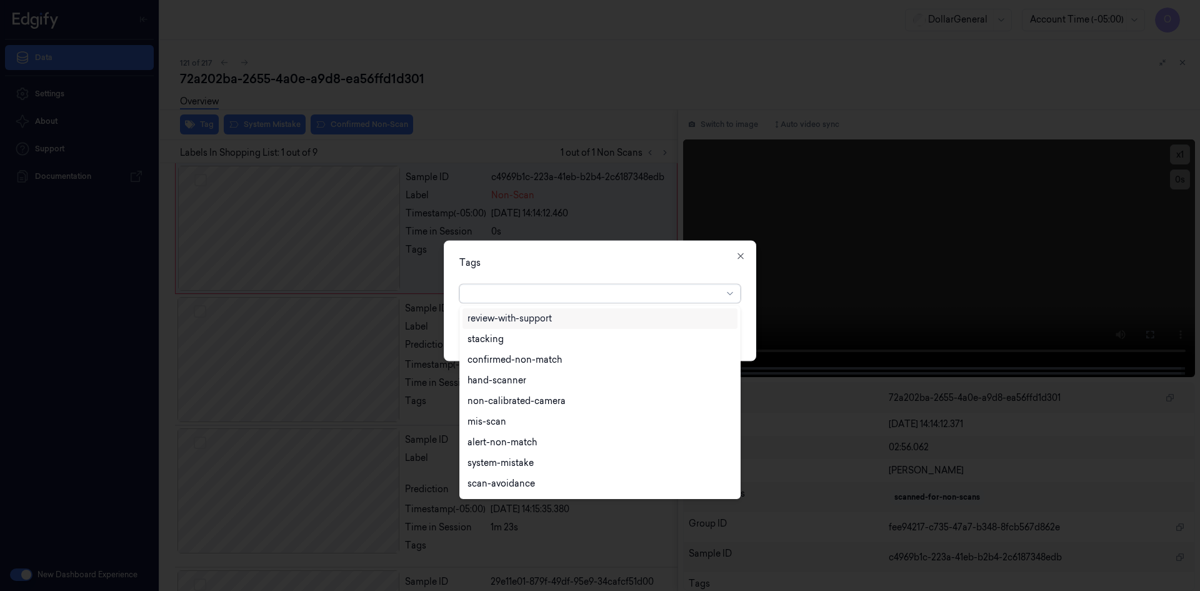
click at [542, 294] on div at bounding box center [595, 293] width 255 height 13
click at [505, 438] on div "flooid bug" at bounding box center [489, 444] width 43 height 13
click at [601, 267] on div "Tags" at bounding box center [599, 262] width 281 height 13
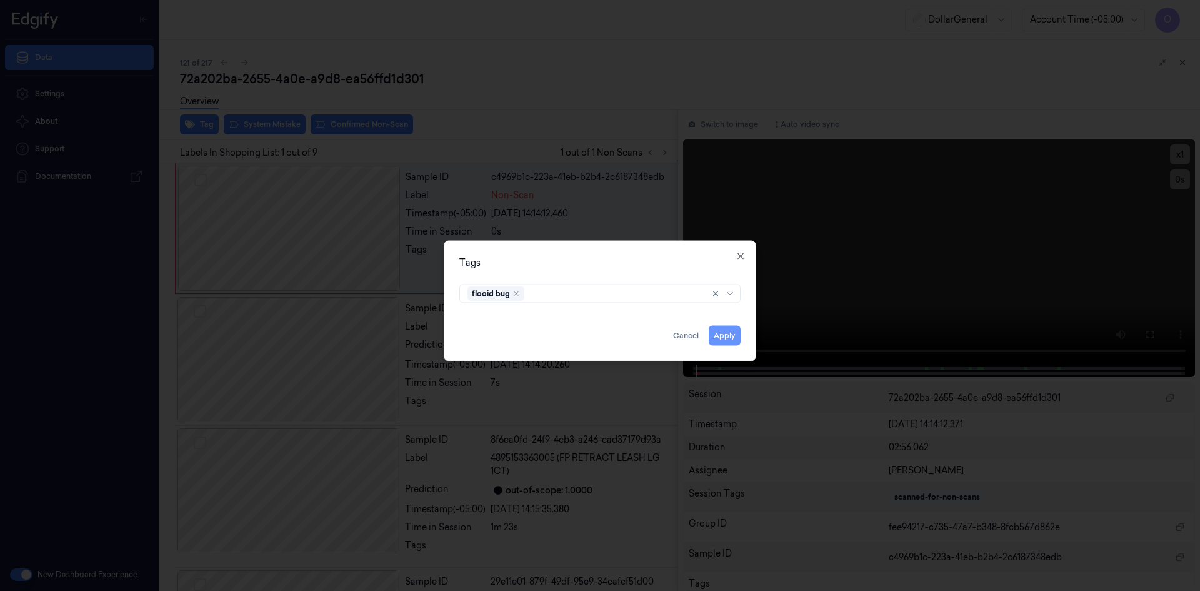
click at [721, 340] on button "Apply" at bounding box center [725, 335] width 32 height 20
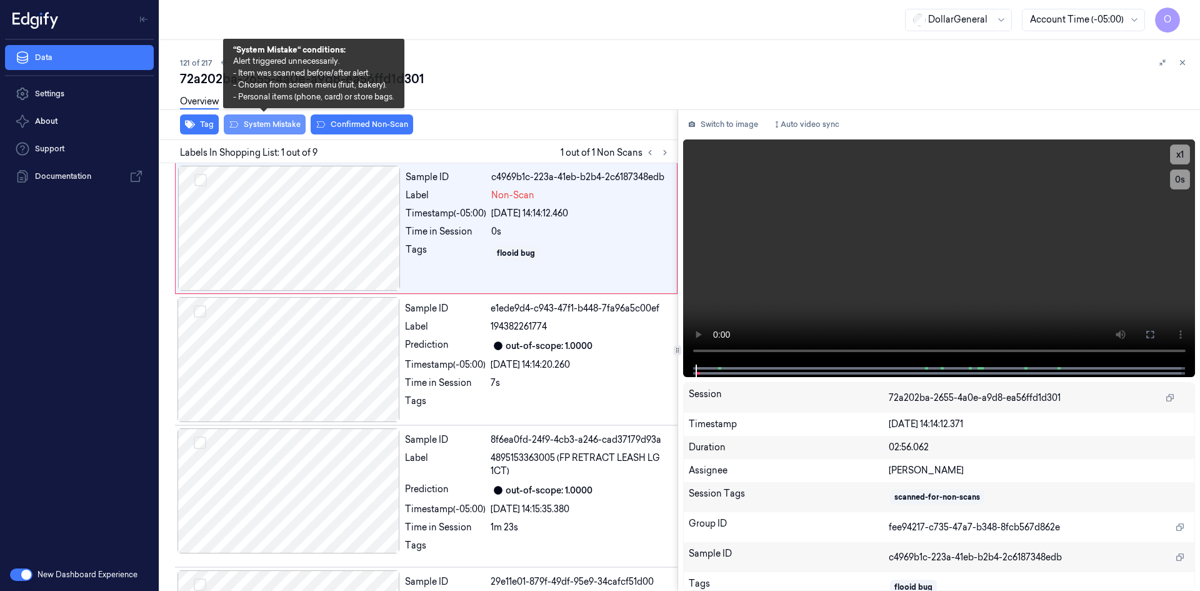
click at [264, 127] on button "System Mistake" at bounding box center [265, 124] width 82 height 20
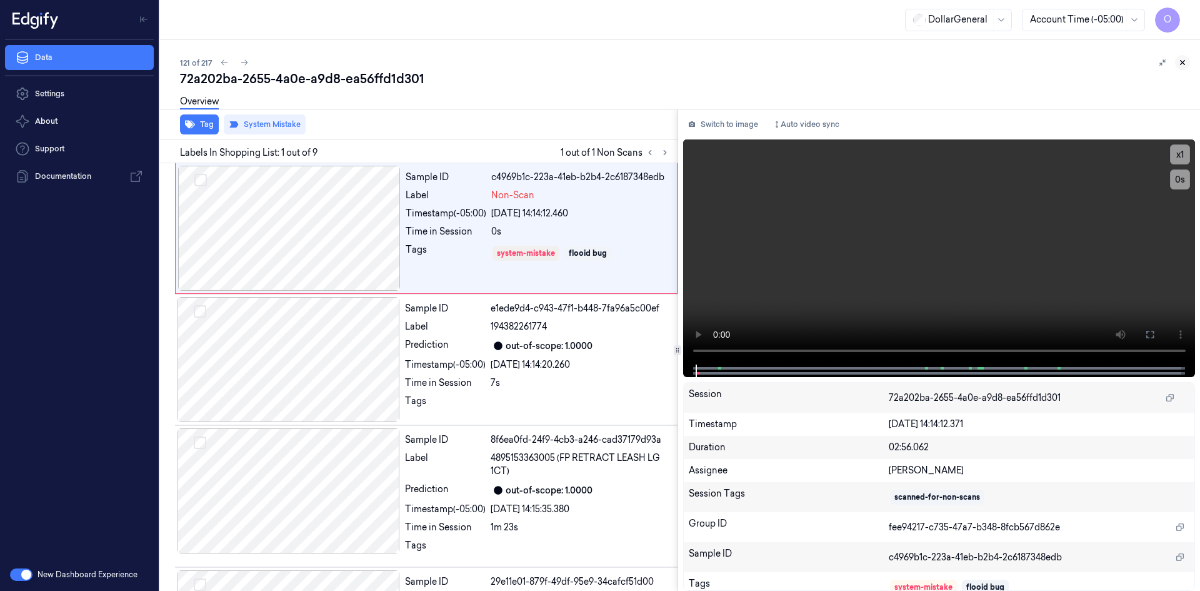
click at [1181, 59] on icon at bounding box center [1182, 62] width 9 height 9
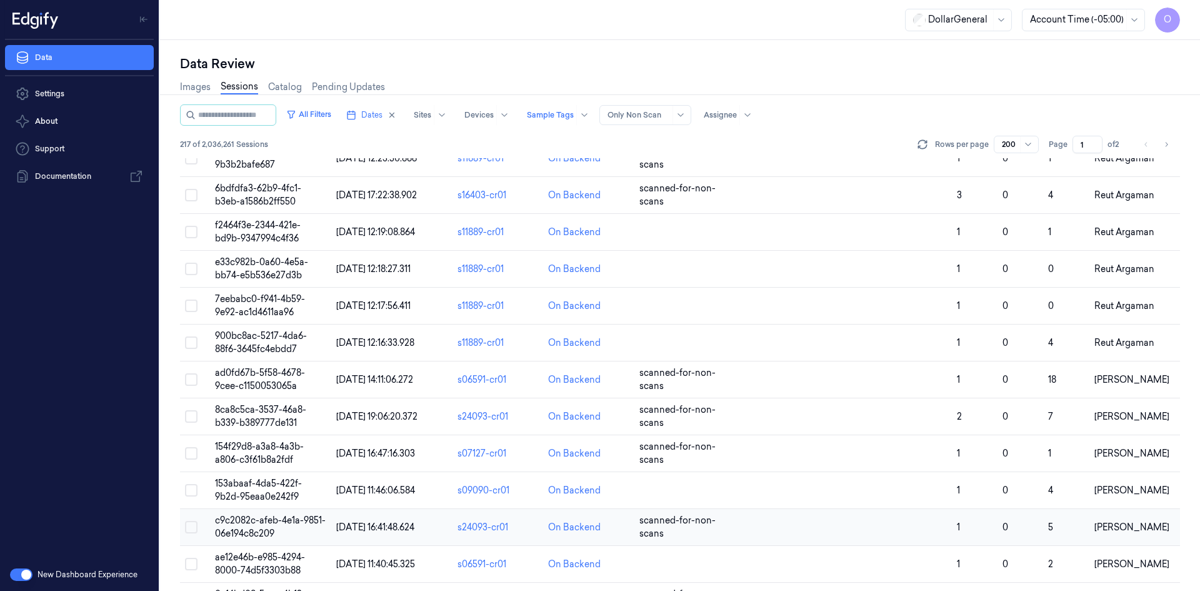
scroll to position [4188, 0]
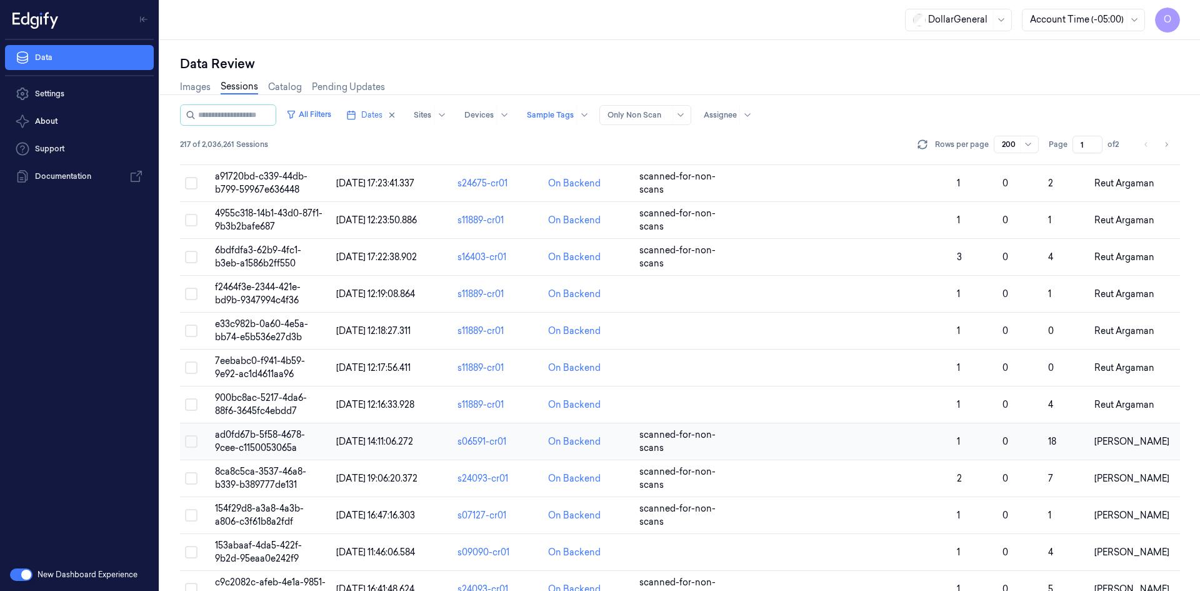
click at [1071, 434] on td "18" at bounding box center [1066, 441] width 46 height 37
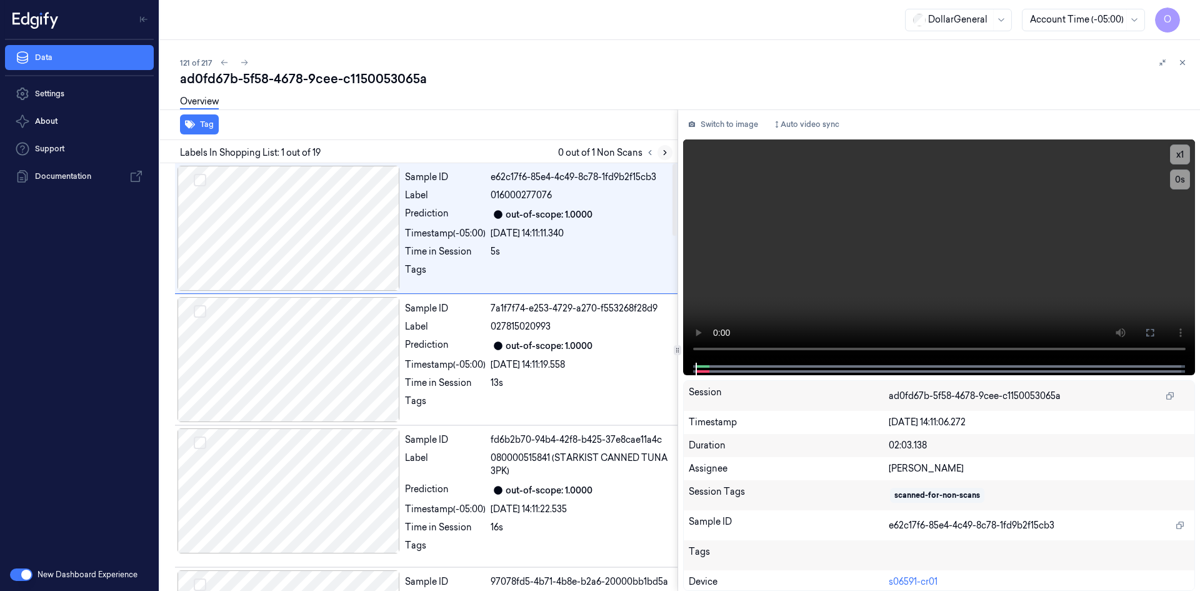
click at [668, 157] on button at bounding box center [665, 152] width 15 height 15
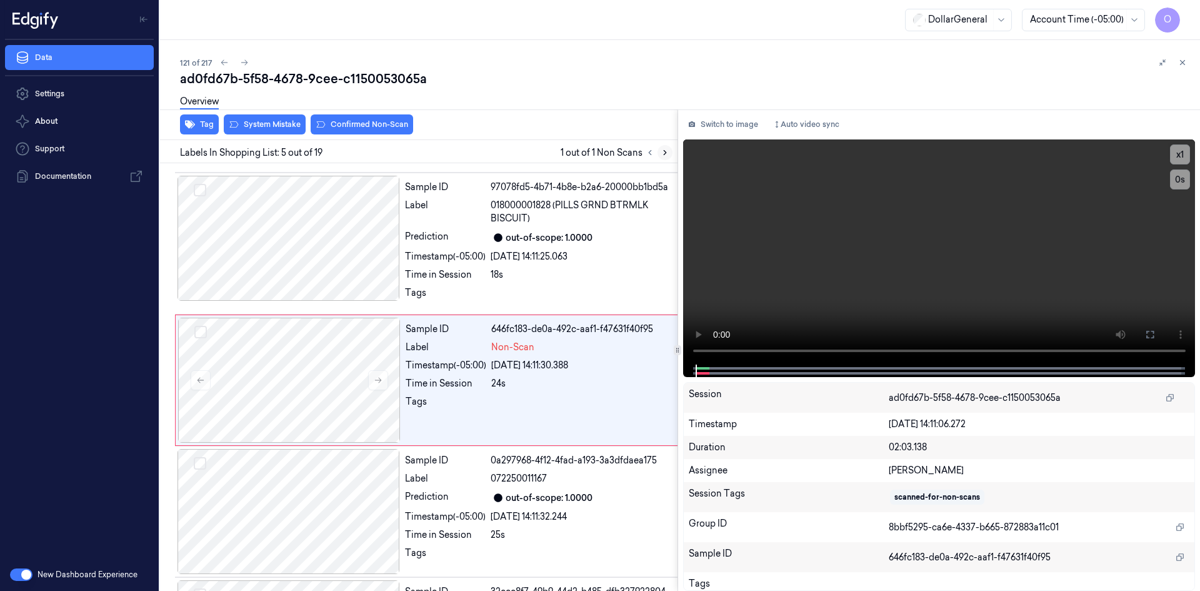
scroll to position [398, 0]
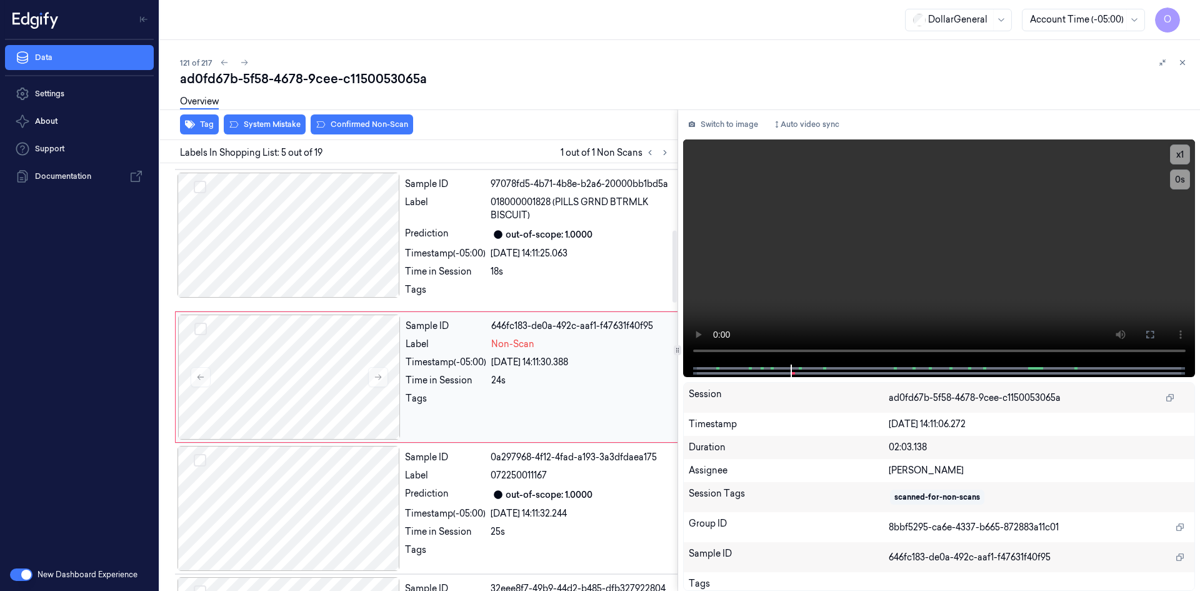
click at [593, 348] on div "Non-Scan" at bounding box center [584, 344] width 186 height 13
click at [873, 208] on video at bounding box center [939, 251] width 513 height 225
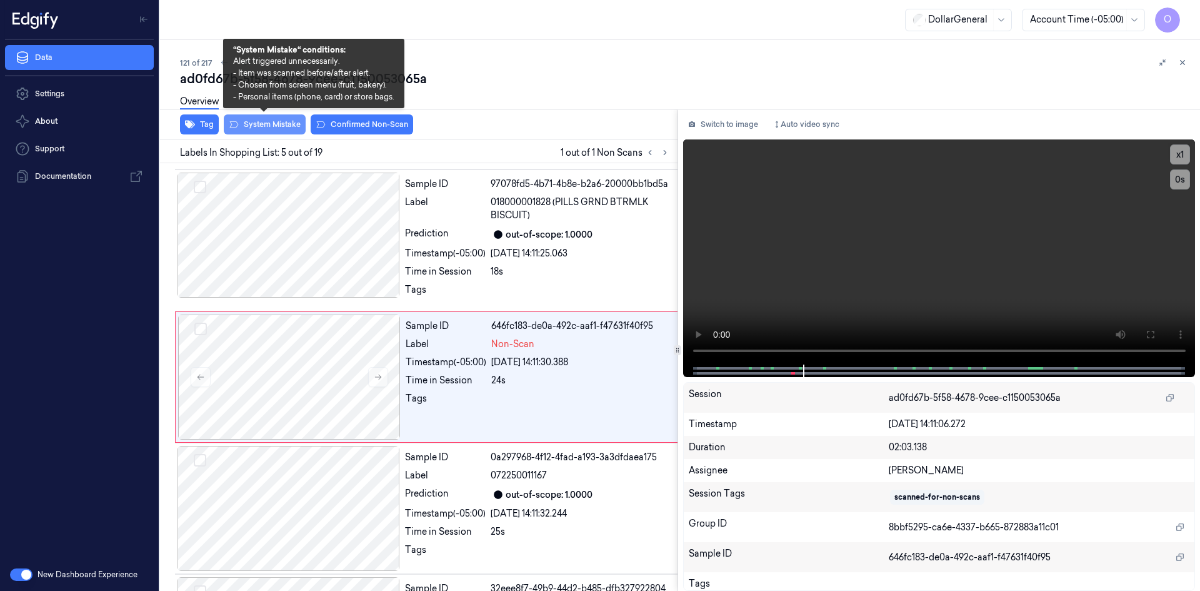
click at [285, 129] on button "System Mistake" at bounding box center [265, 124] width 82 height 20
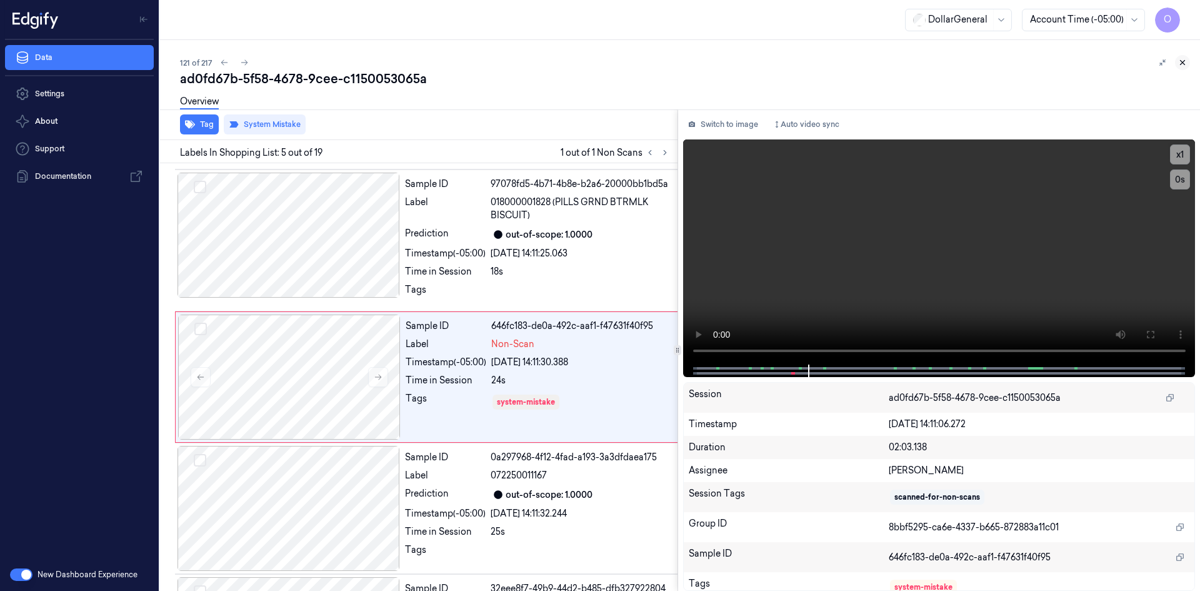
click at [1186, 62] on icon at bounding box center [1182, 62] width 9 height 9
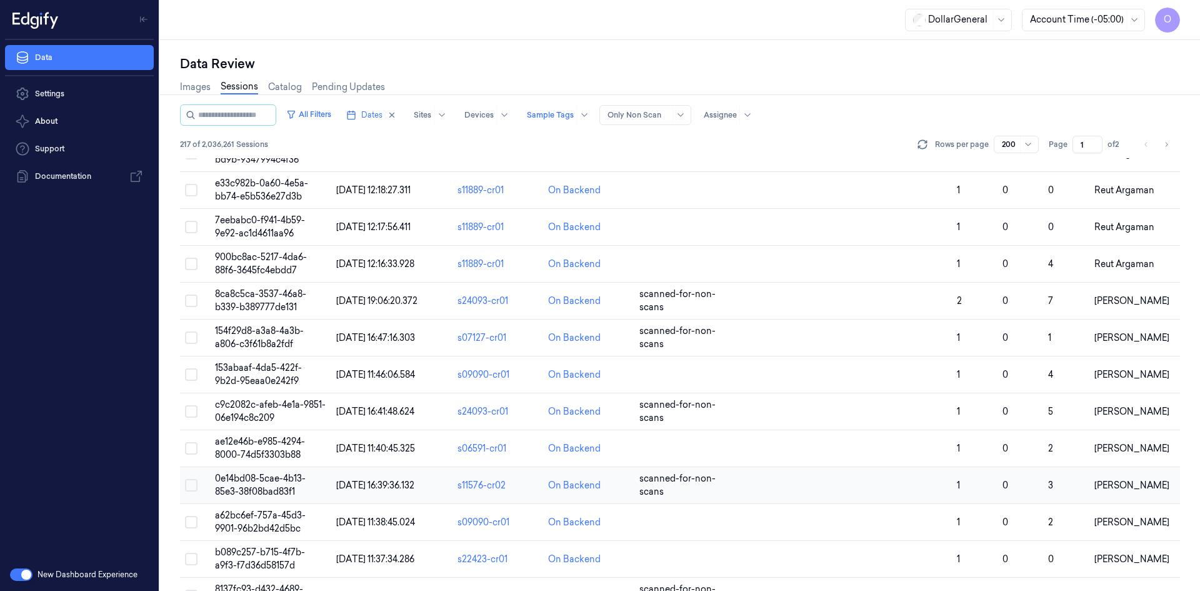
scroll to position [4313, 0]
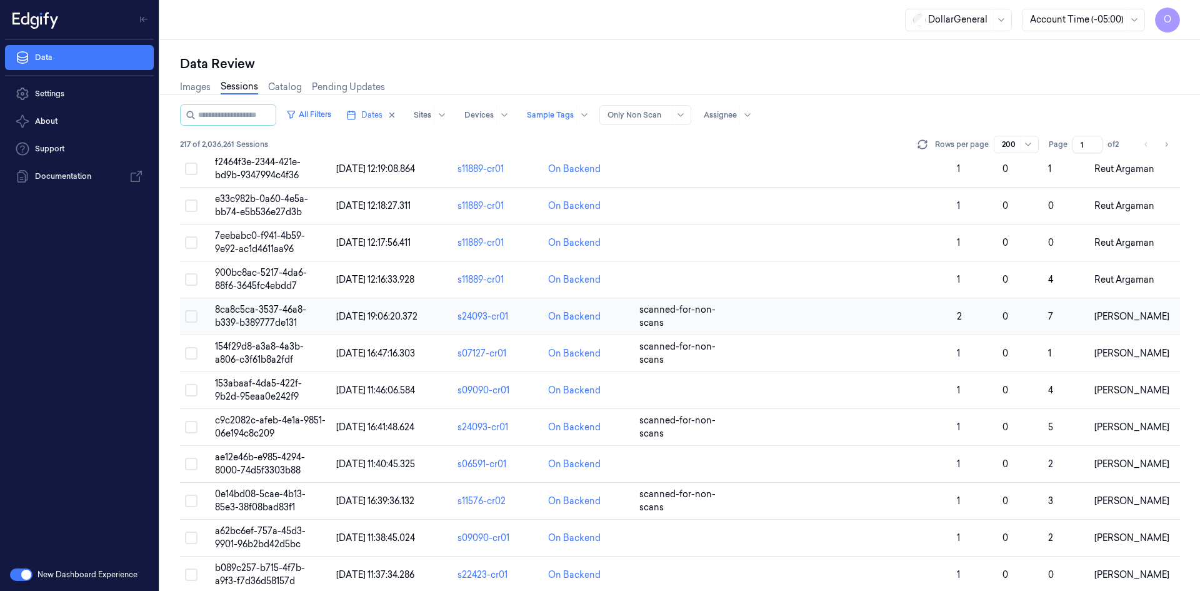
click at [1044, 308] on td "7" at bounding box center [1066, 316] width 46 height 37
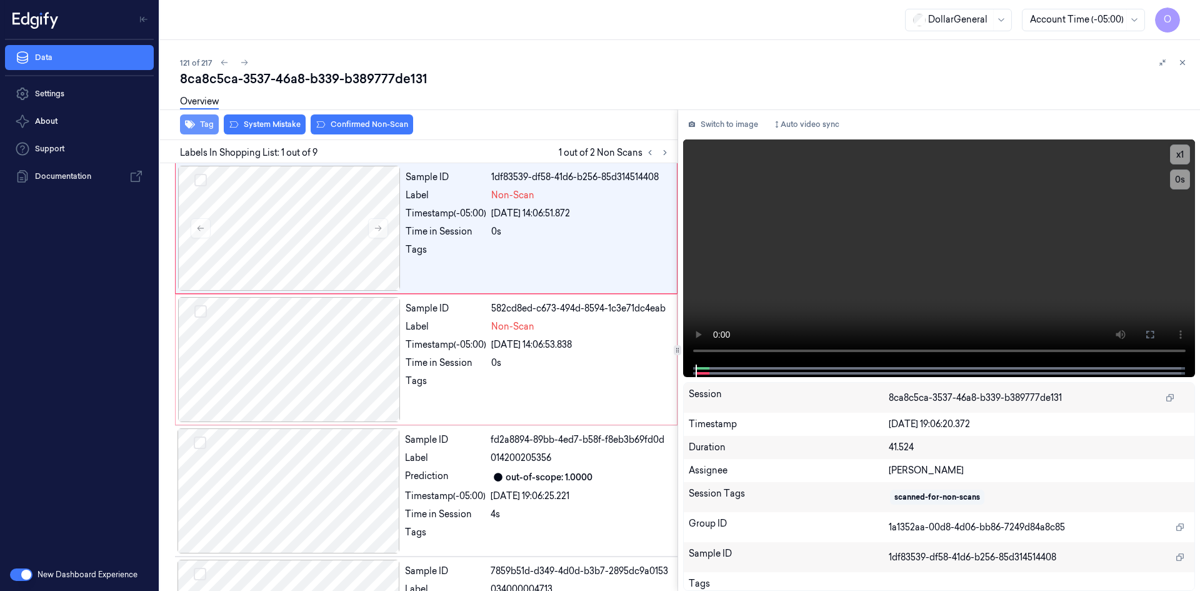
click at [197, 121] on button "Tag" at bounding box center [199, 124] width 39 height 20
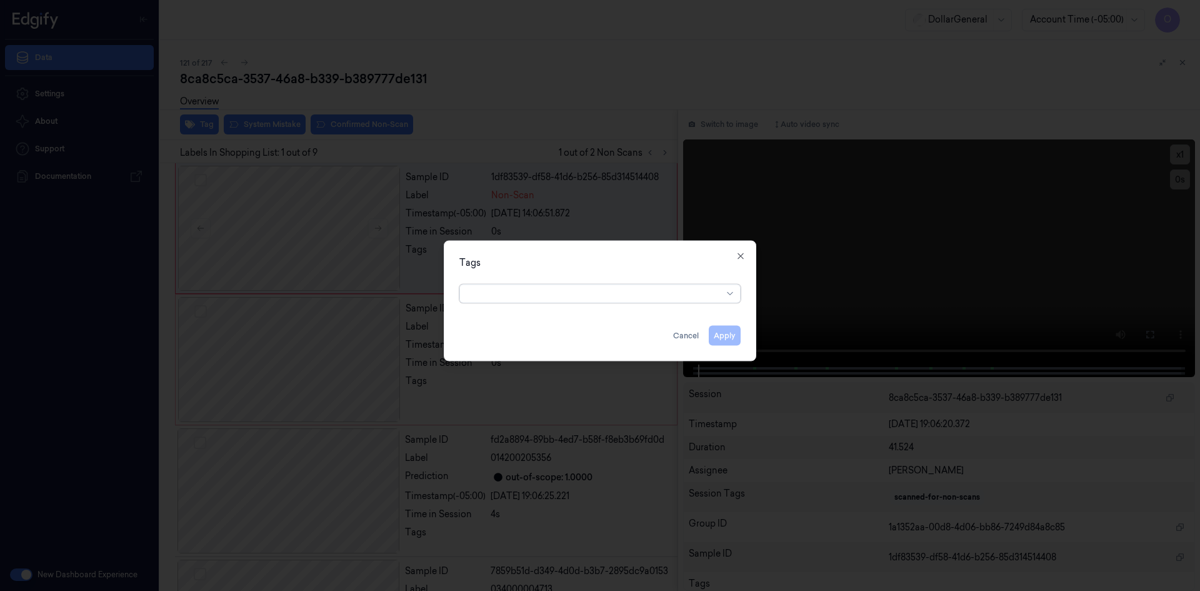
click at [583, 289] on div at bounding box center [595, 293] width 255 height 13
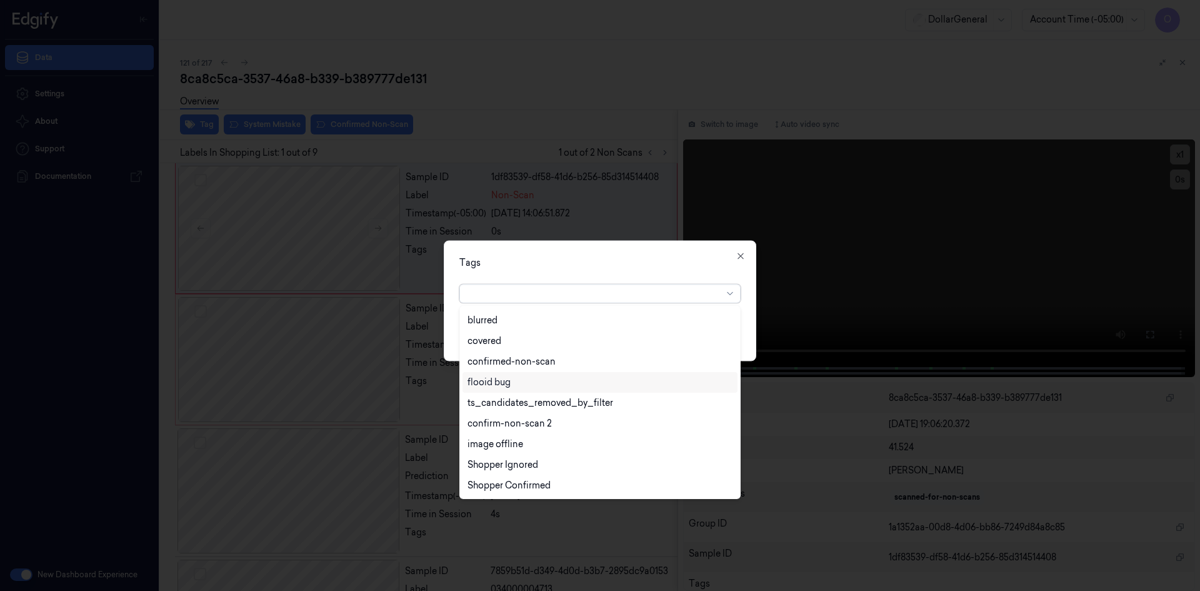
click at [509, 384] on div "flooid bug" at bounding box center [489, 382] width 43 height 13
click at [599, 273] on div "Tags option flooid bug , selected. 22 results available. Use Up and Down to cho…" at bounding box center [600, 300] width 313 height 121
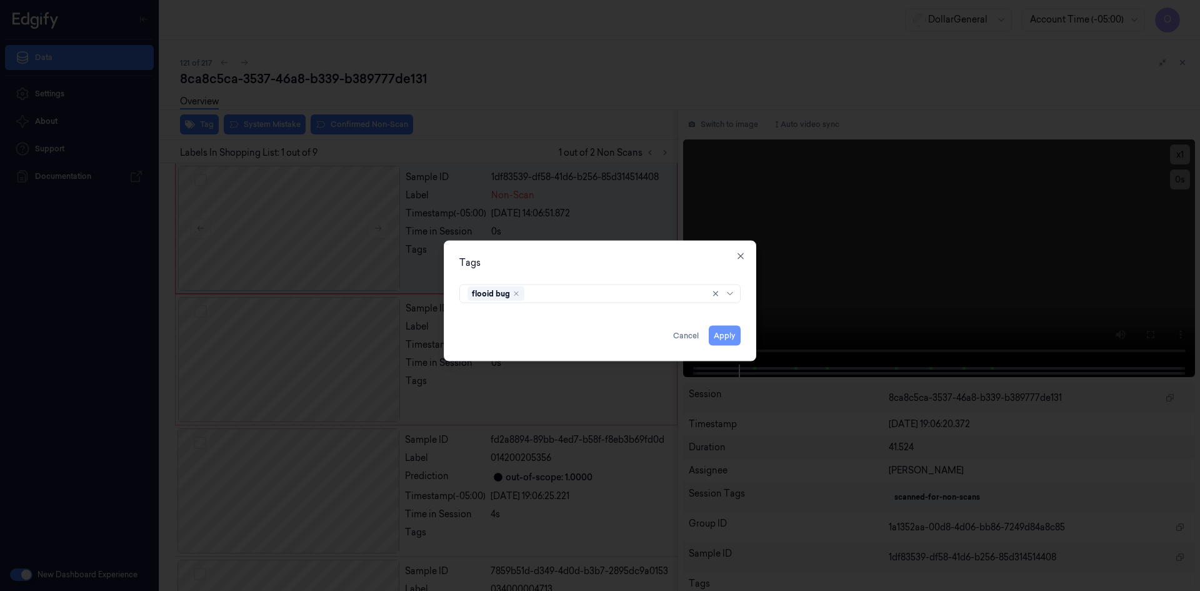
click at [720, 332] on button "Apply" at bounding box center [725, 335] width 32 height 20
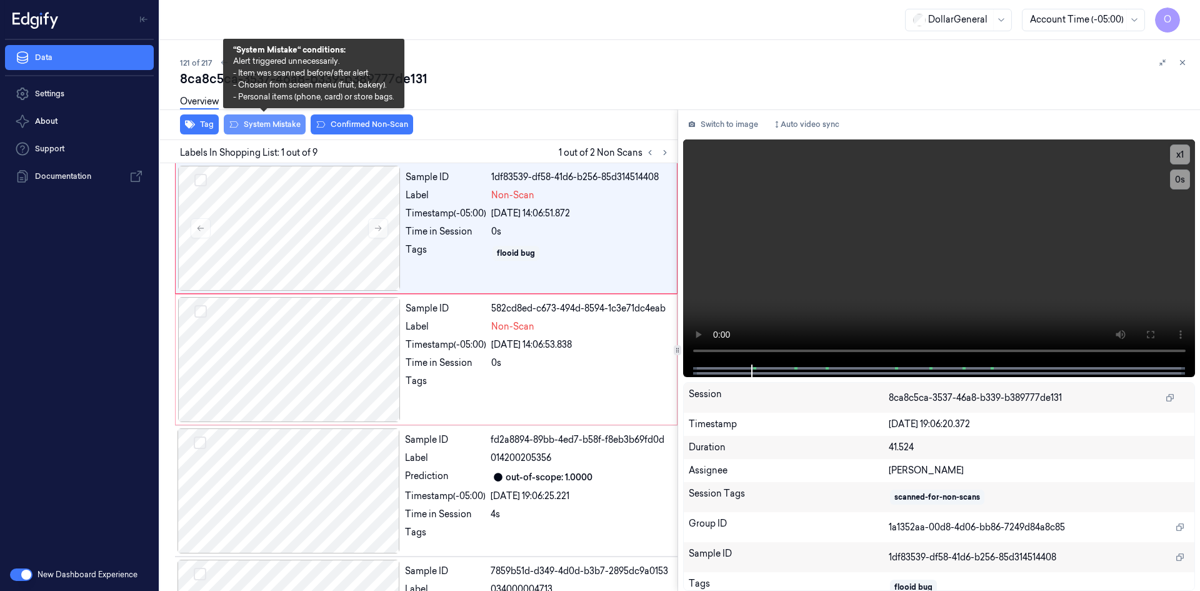
click at [271, 127] on button "System Mistake" at bounding box center [265, 124] width 82 height 20
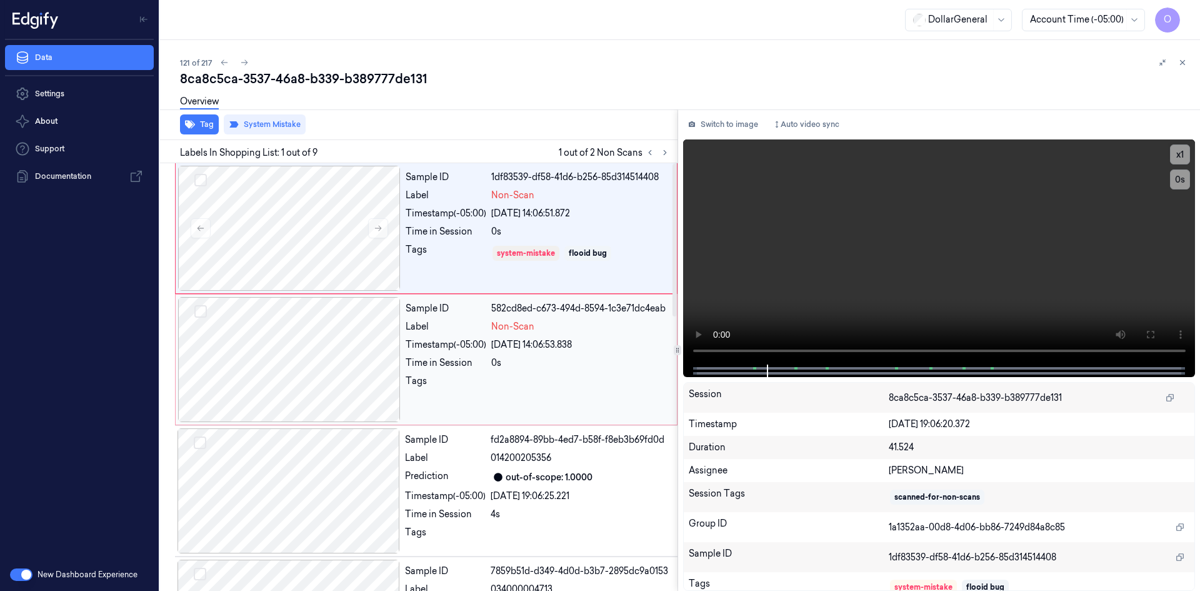
click at [416, 343] on div "Timestamp (-05:00)" at bounding box center [446, 344] width 81 height 13
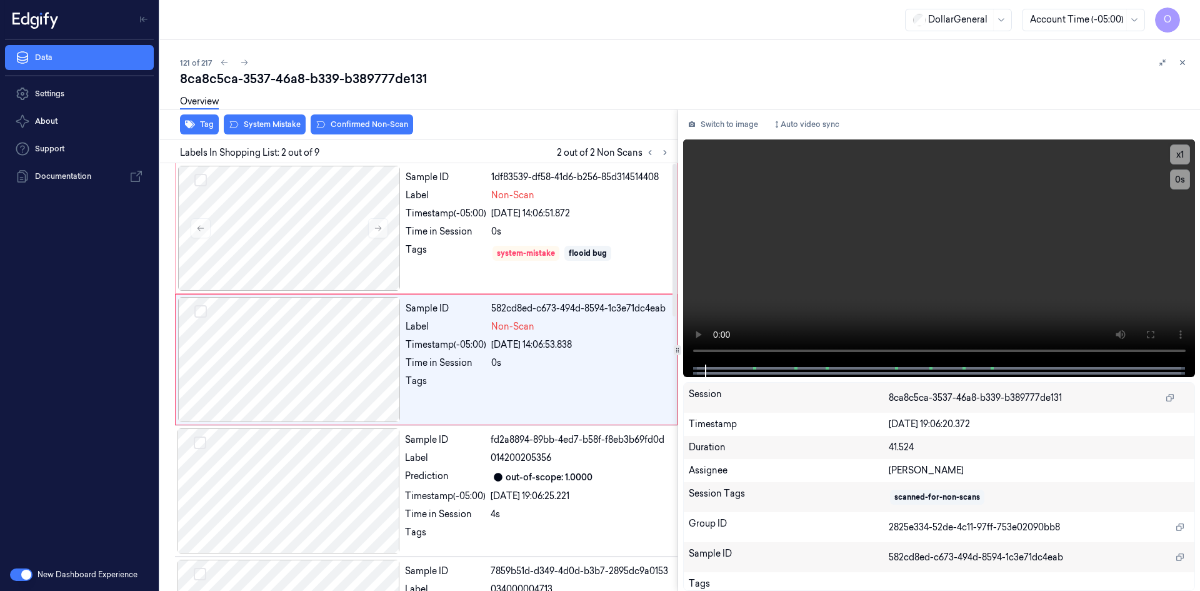
click at [199, 119] on div "Overview" at bounding box center [199, 104] width 39 height 32
click at [204, 126] on button "Tag" at bounding box center [199, 124] width 39 height 20
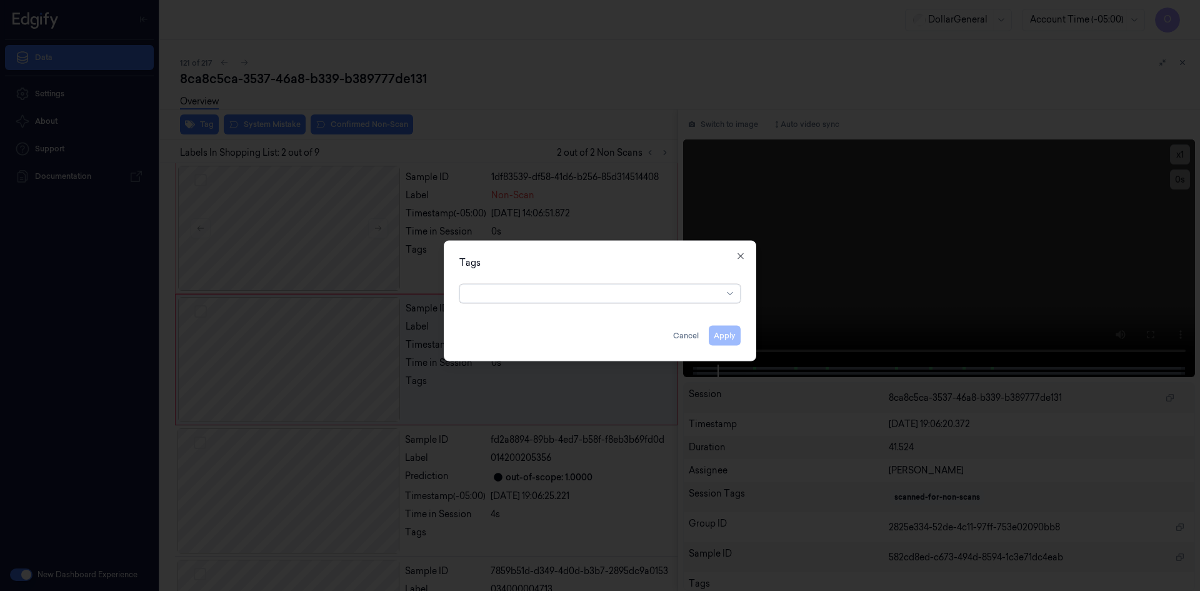
click at [592, 294] on div at bounding box center [595, 293] width 255 height 13
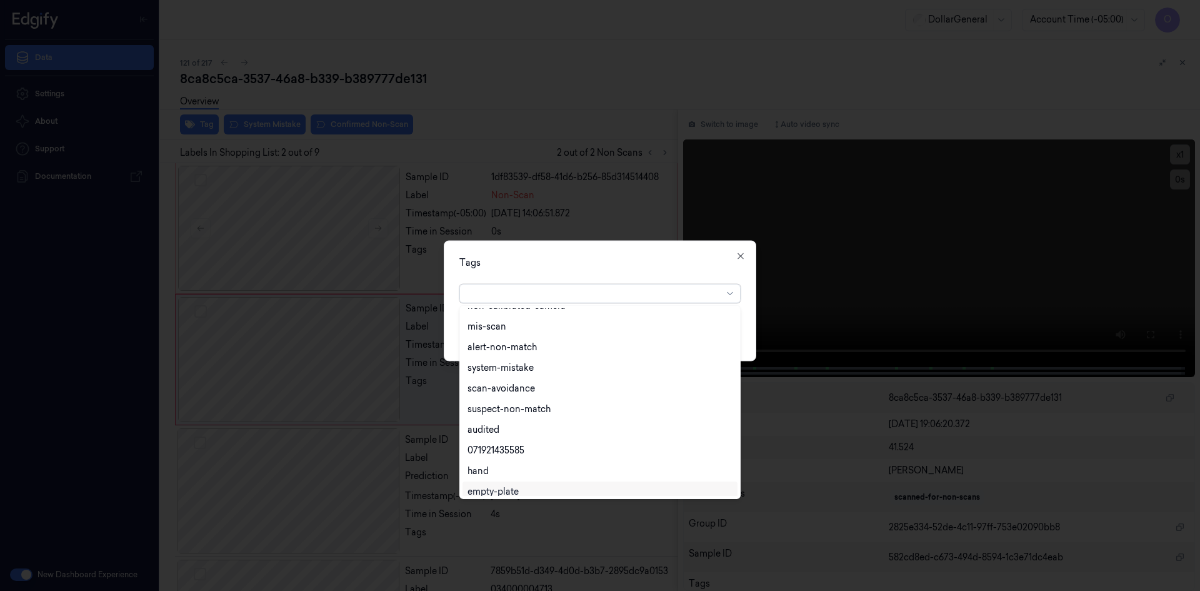
scroll to position [225, 0]
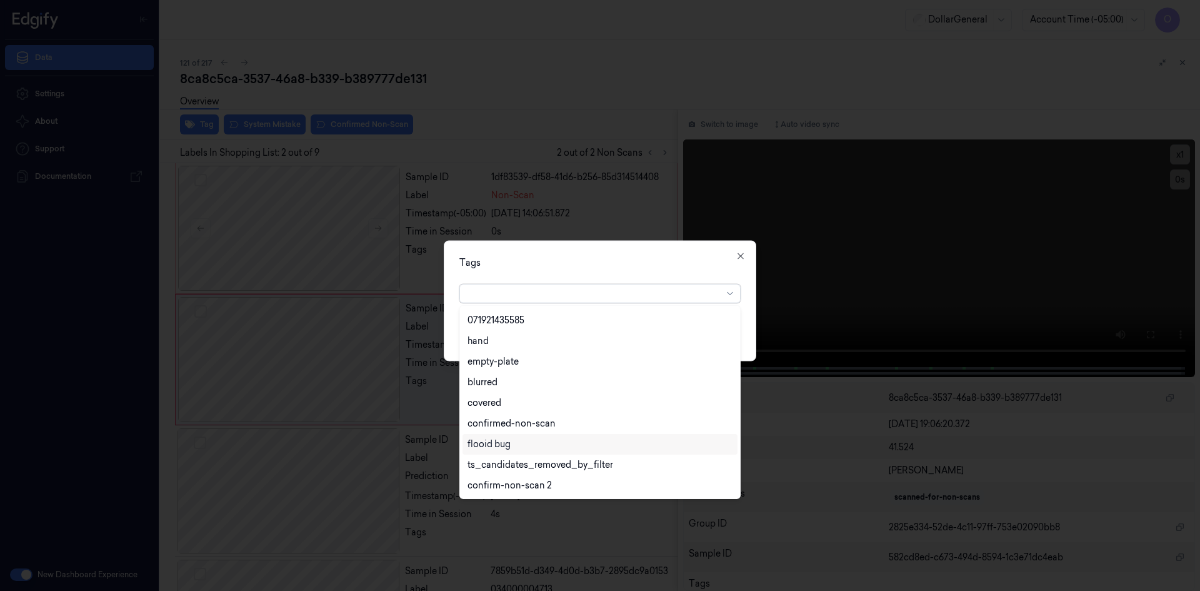
click at [514, 438] on div "flooid bug" at bounding box center [600, 444] width 265 height 13
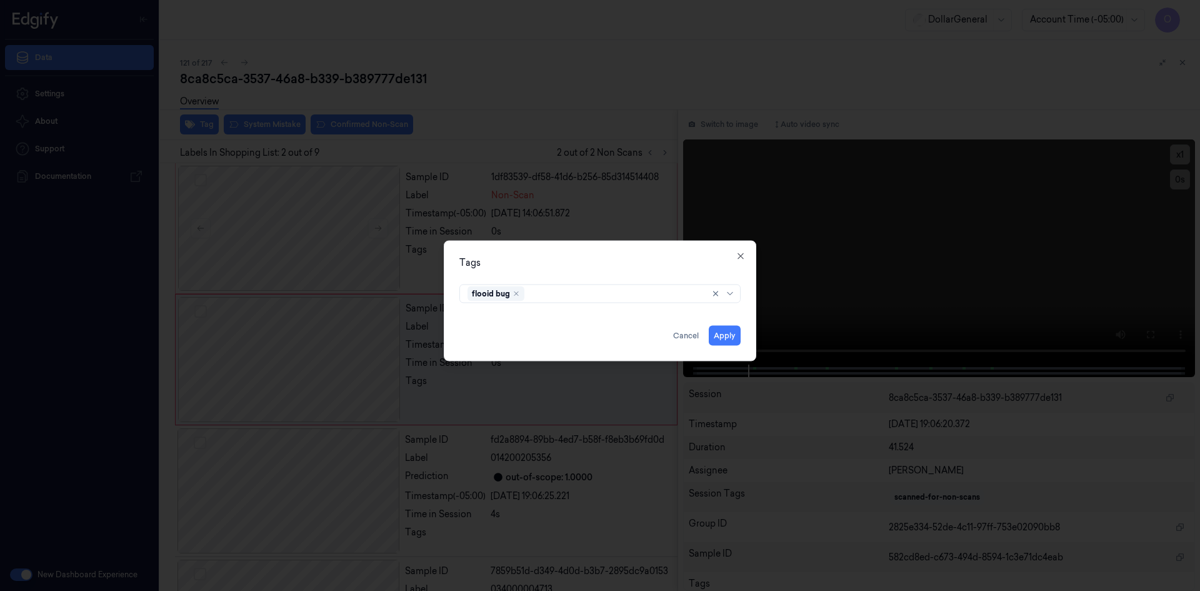
click at [653, 278] on div "Tags flooid bug Apply Cancel Close" at bounding box center [600, 300] width 313 height 121
click at [722, 331] on button "Apply" at bounding box center [725, 335] width 32 height 20
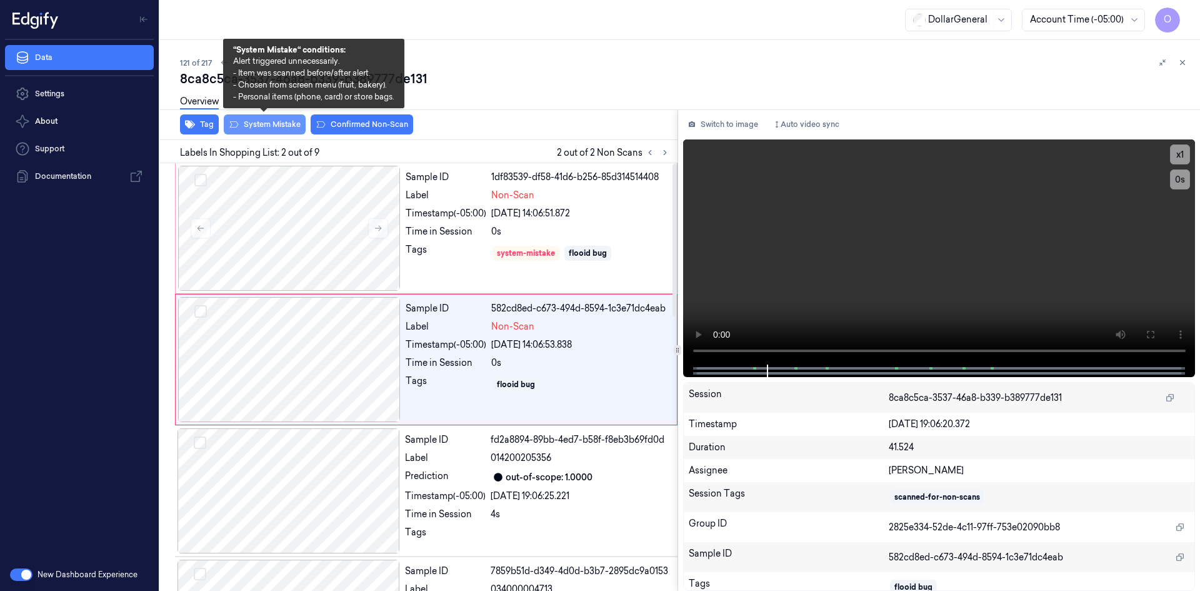
click at [276, 129] on button "System Mistake" at bounding box center [265, 124] width 82 height 20
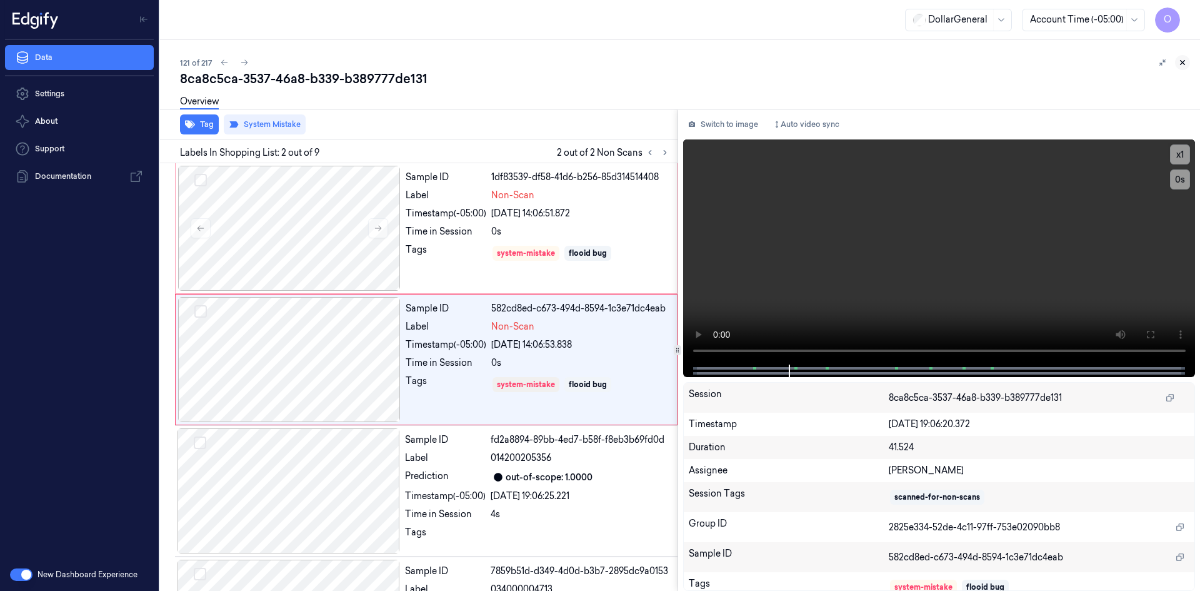
click at [1186, 64] on icon at bounding box center [1182, 62] width 9 height 9
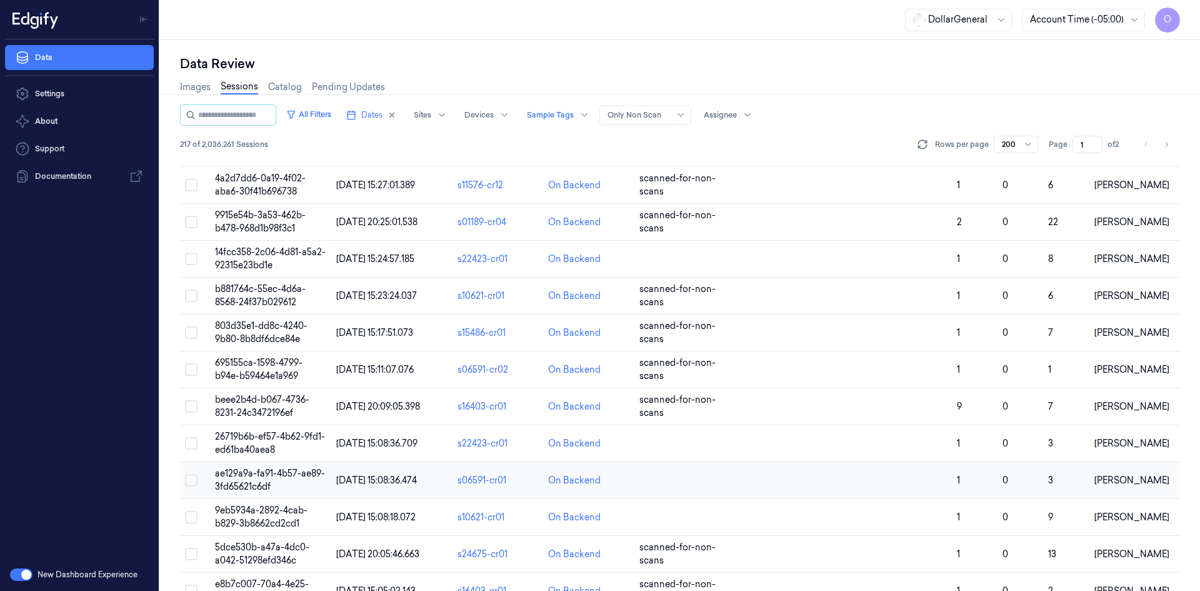
scroll to position [6979, 0]
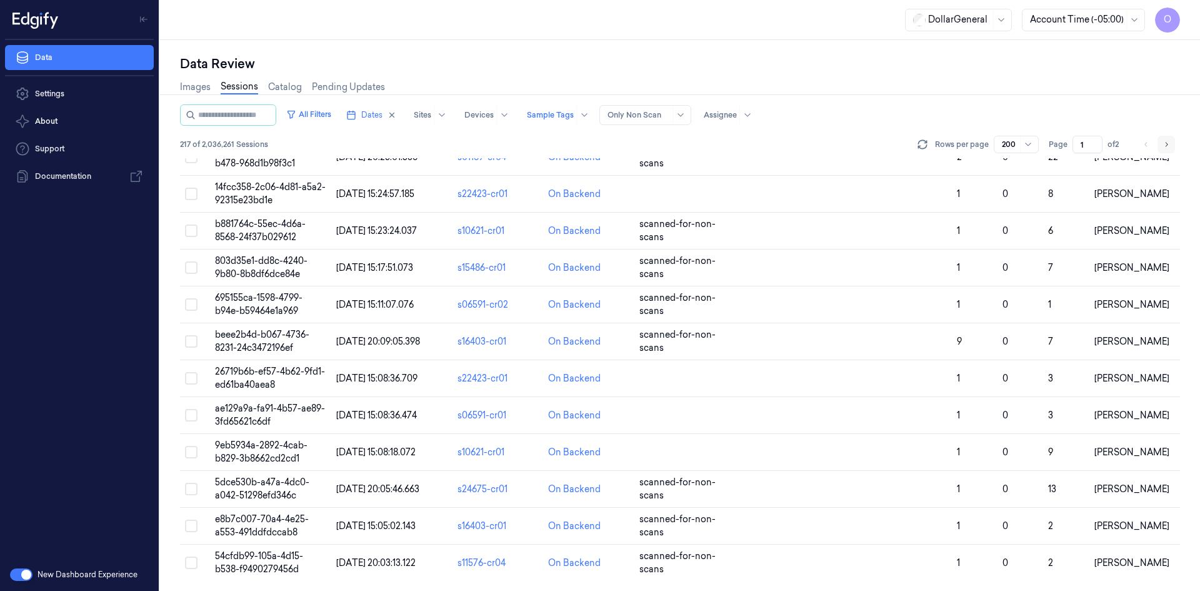
click at [1164, 148] on icon "Go to next page" at bounding box center [1167, 144] width 8 height 10
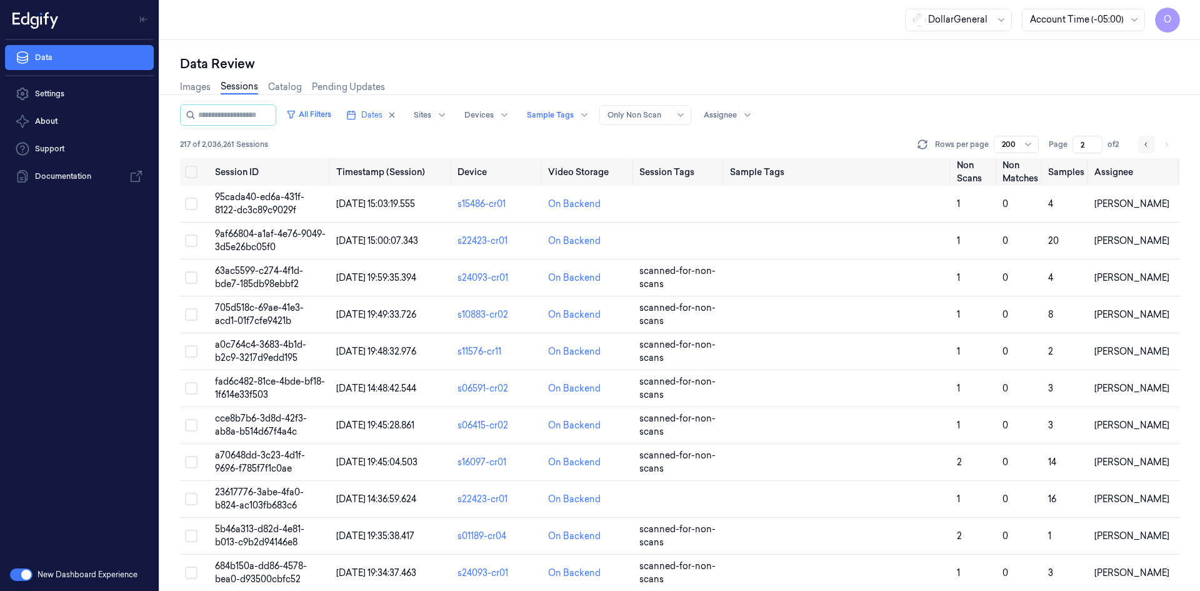
click at [1148, 144] on icon "Go to previous page" at bounding box center [1147, 144] width 8 height 10
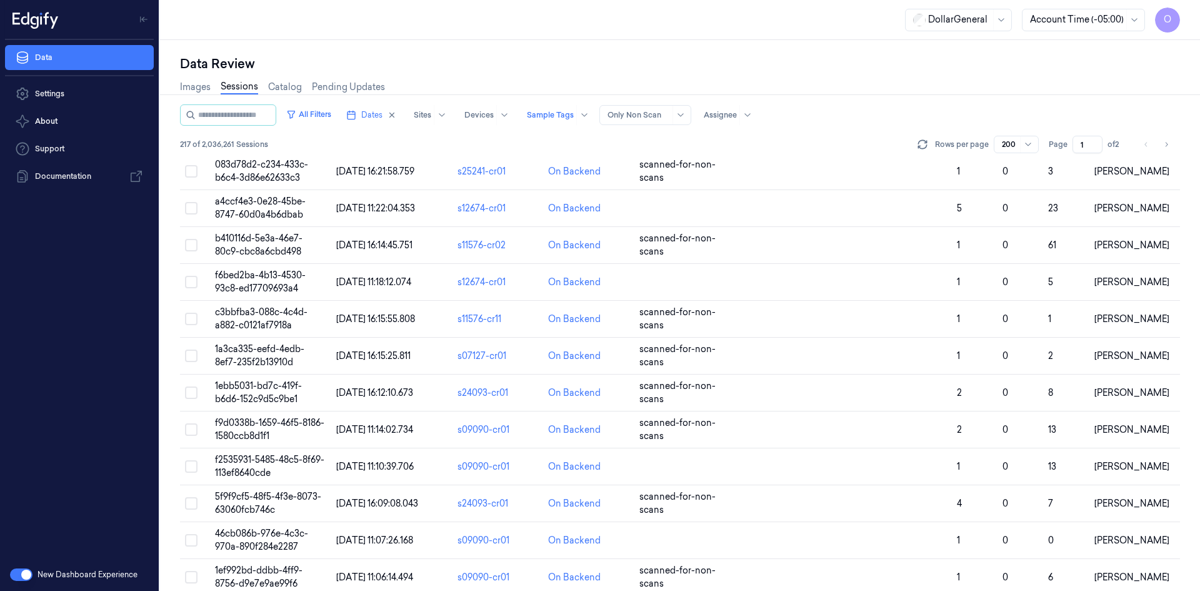
scroll to position [4542, 0]
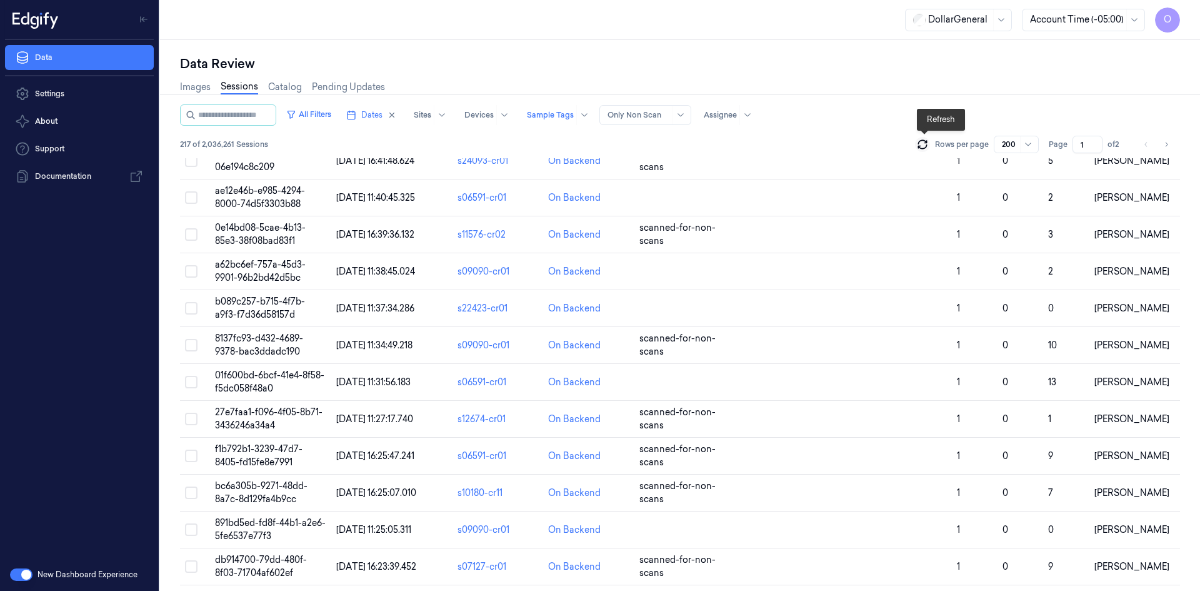
click at [928, 149] on icon at bounding box center [922, 144] width 13 height 13
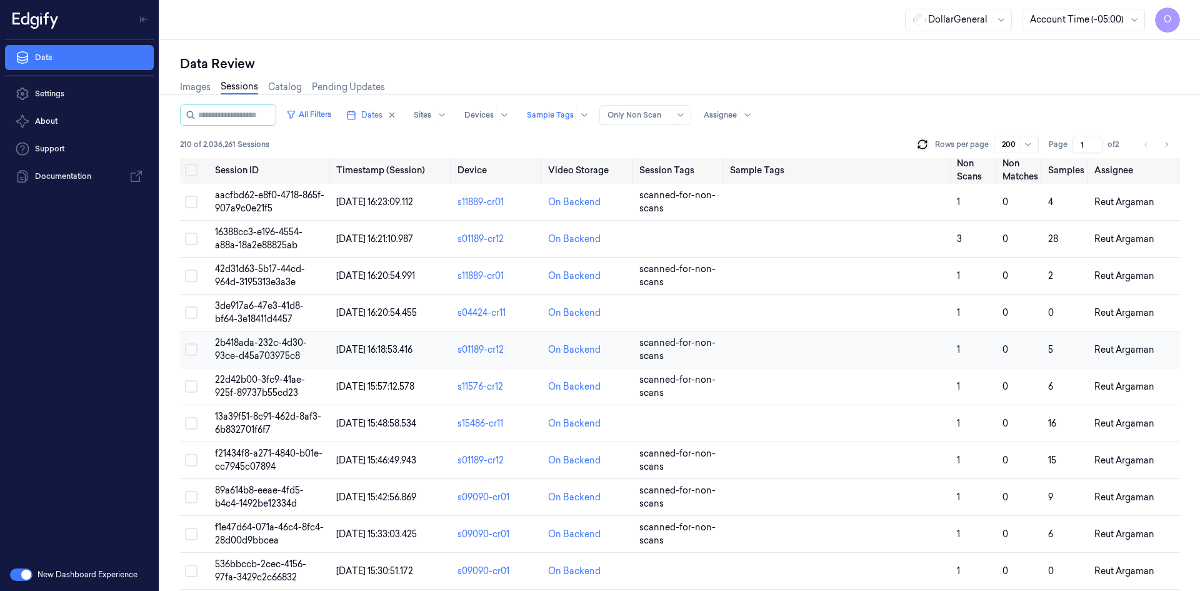
scroll to position [0, 0]
click at [720, 113] on div at bounding box center [720, 114] width 33 height 11
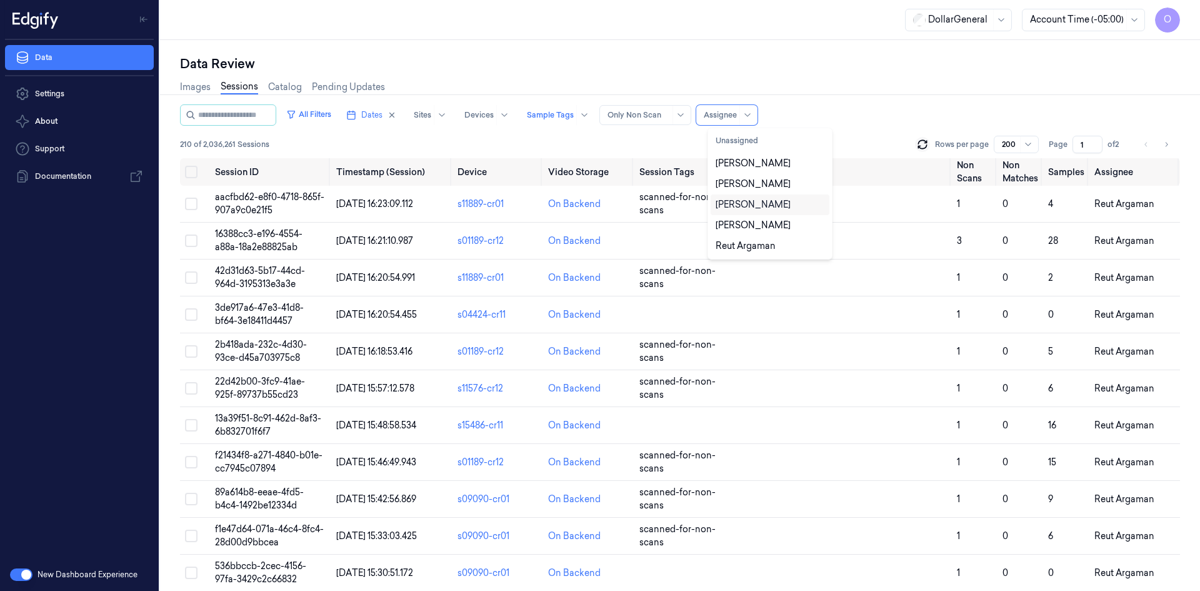
click at [758, 203] on div "[PERSON_NAME]" at bounding box center [753, 204] width 75 height 13
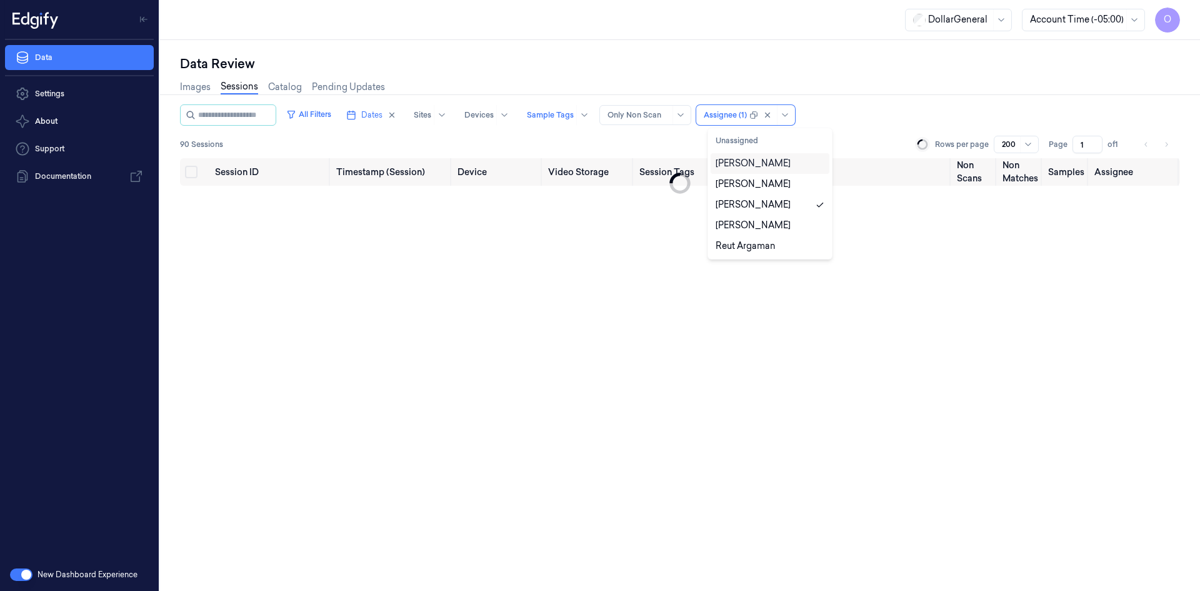
click at [890, 109] on div "All Filters Dates Sites Devices Sample Tags Alert Type Only Non Scan option [PE…" at bounding box center [680, 114] width 1000 height 21
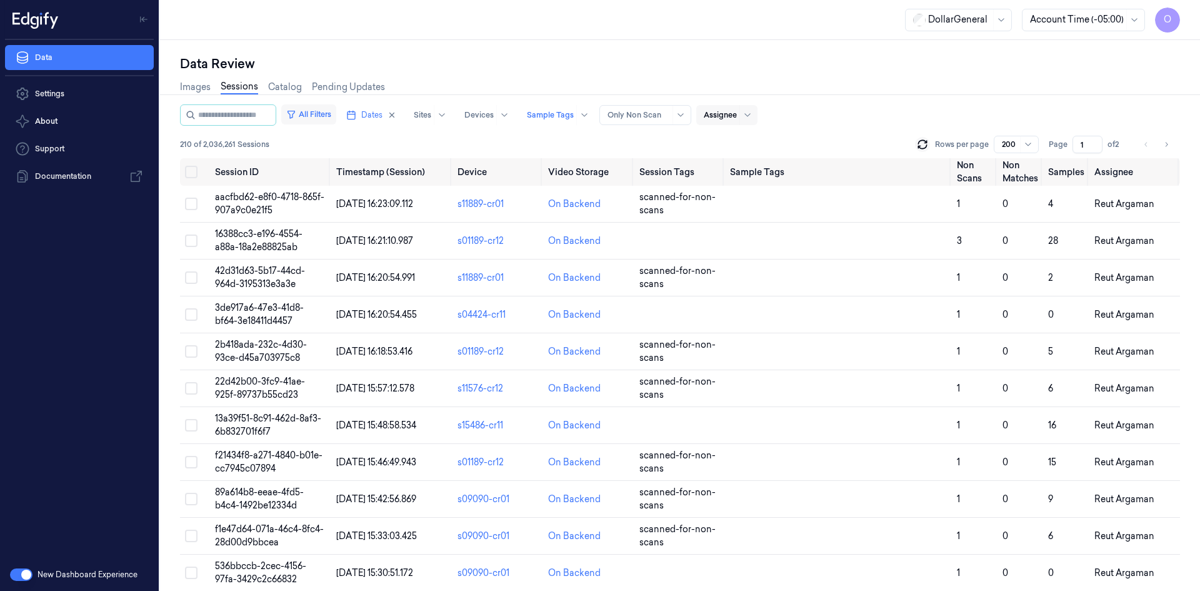
click at [333, 118] on button "All Filters" at bounding box center [308, 114] width 55 height 20
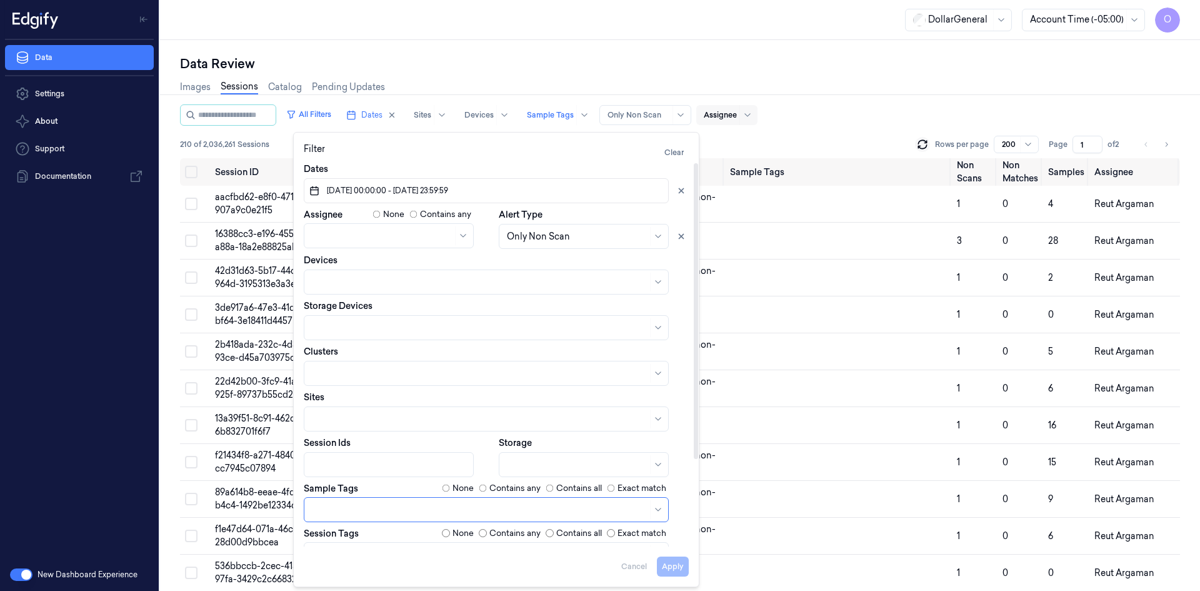
click at [558, 84] on div "Images Sessions Catalog Pending Updates" at bounding box center [680, 89] width 1000 height 32
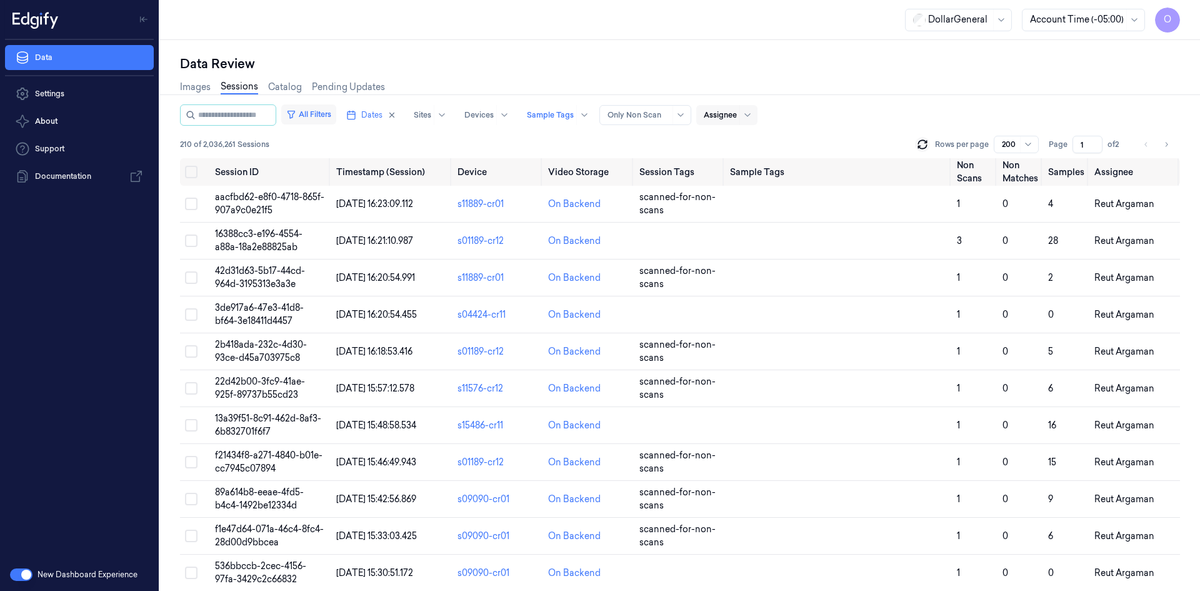
click at [336, 112] on button "All Filters" at bounding box center [308, 114] width 55 height 20
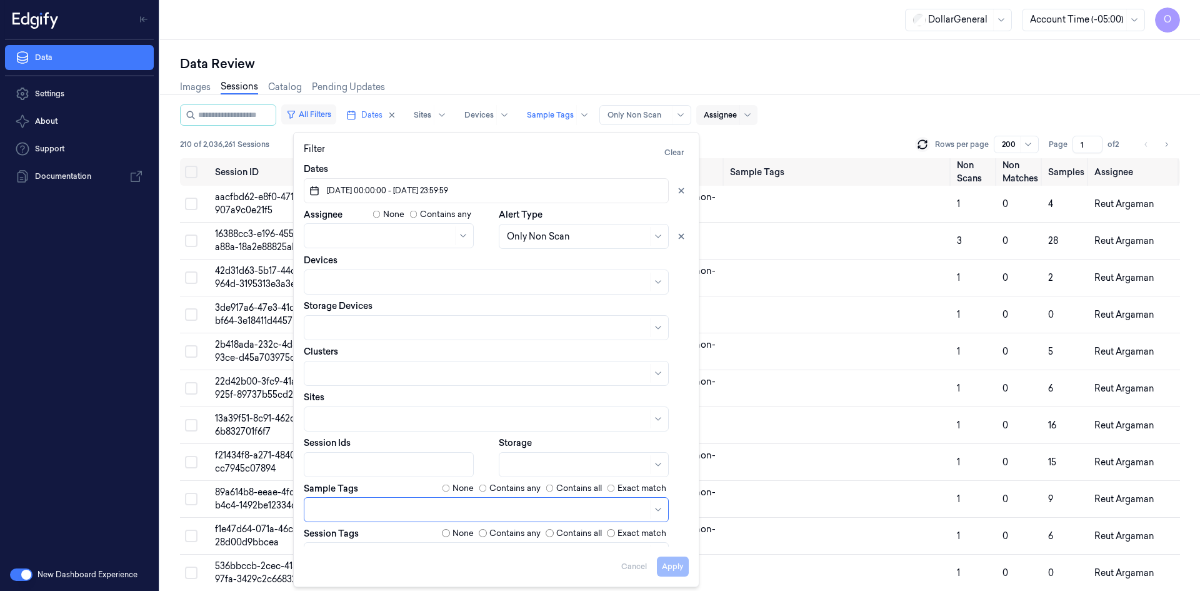
click at [328, 116] on button "All Filters" at bounding box center [308, 114] width 55 height 20
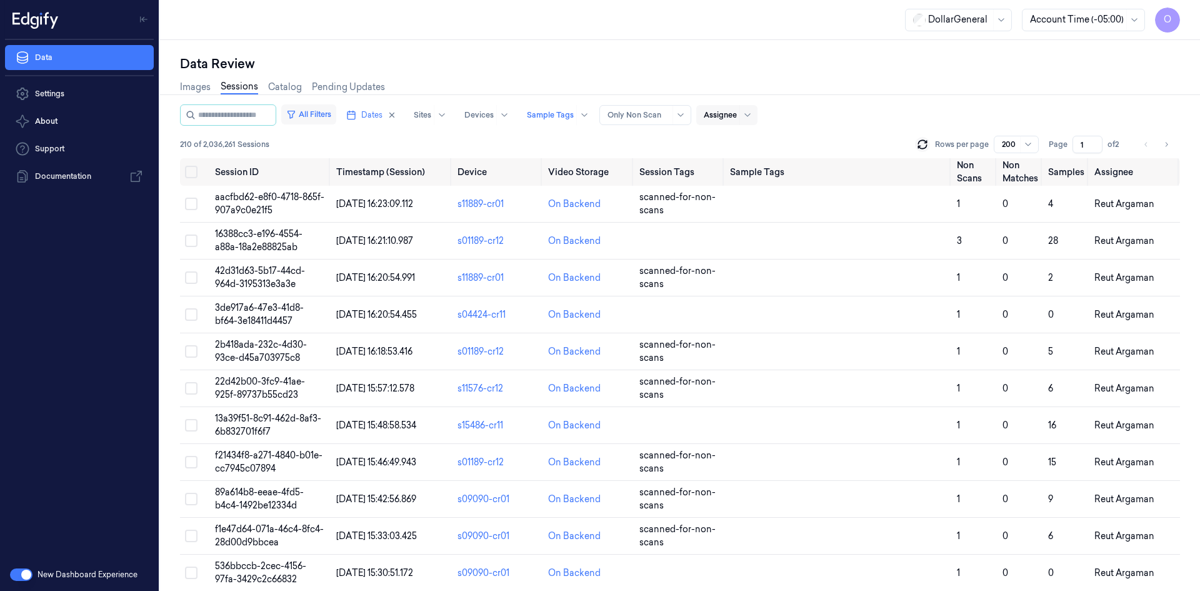
click at [326, 116] on button "All Filters" at bounding box center [308, 114] width 55 height 20
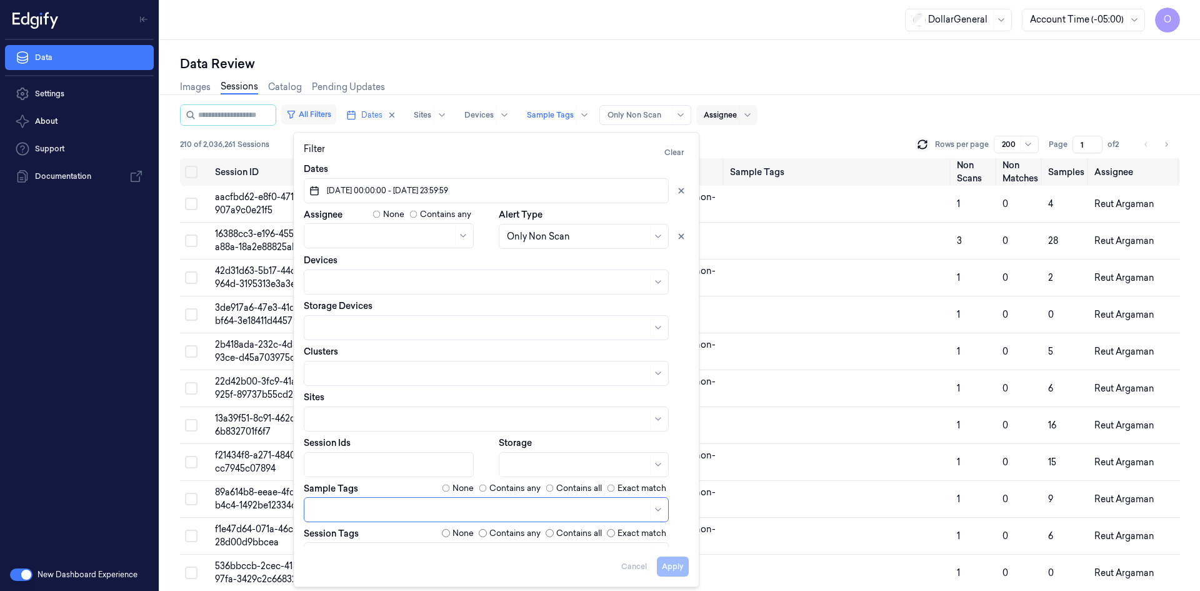
click at [321, 117] on button "All Filters" at bounding box center [308, 114] width 55 height 20
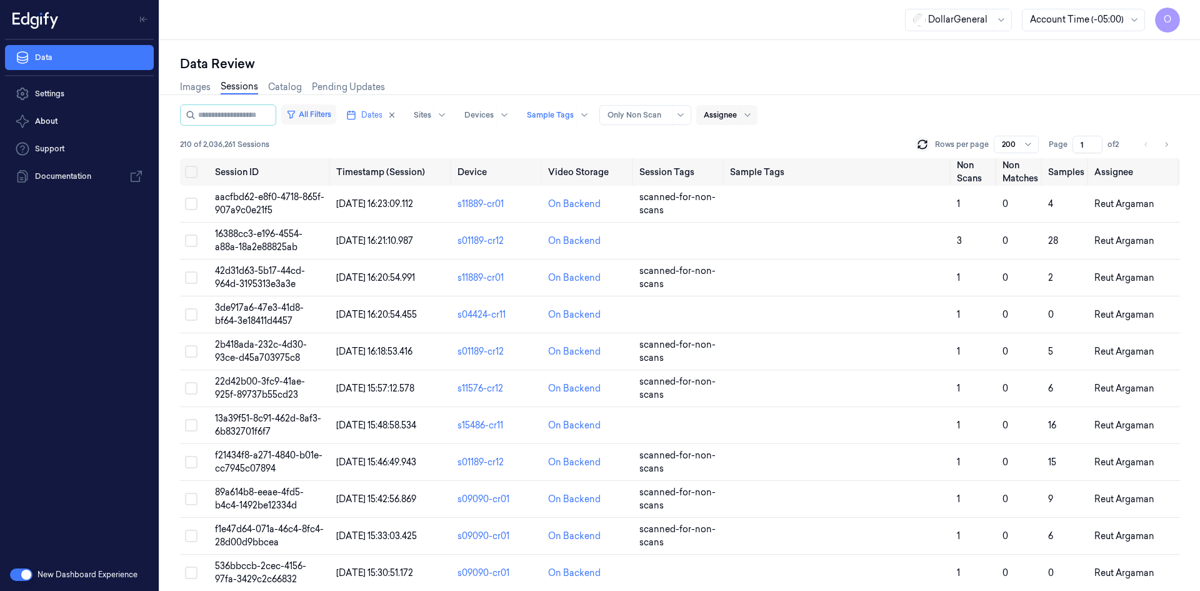
click at [321, 117] on button "All Filters" at bounding box center [308, 114] width 55 height 20
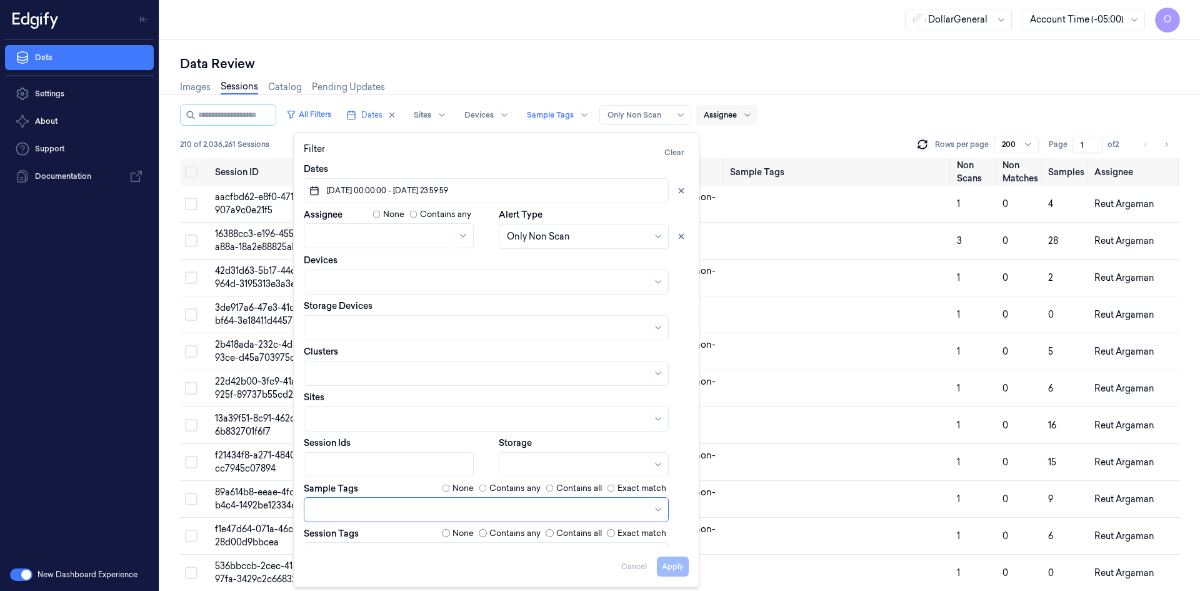
click at [737, 60] on div "Data Review" at bounding box center [680, 64] width 1000 height 18
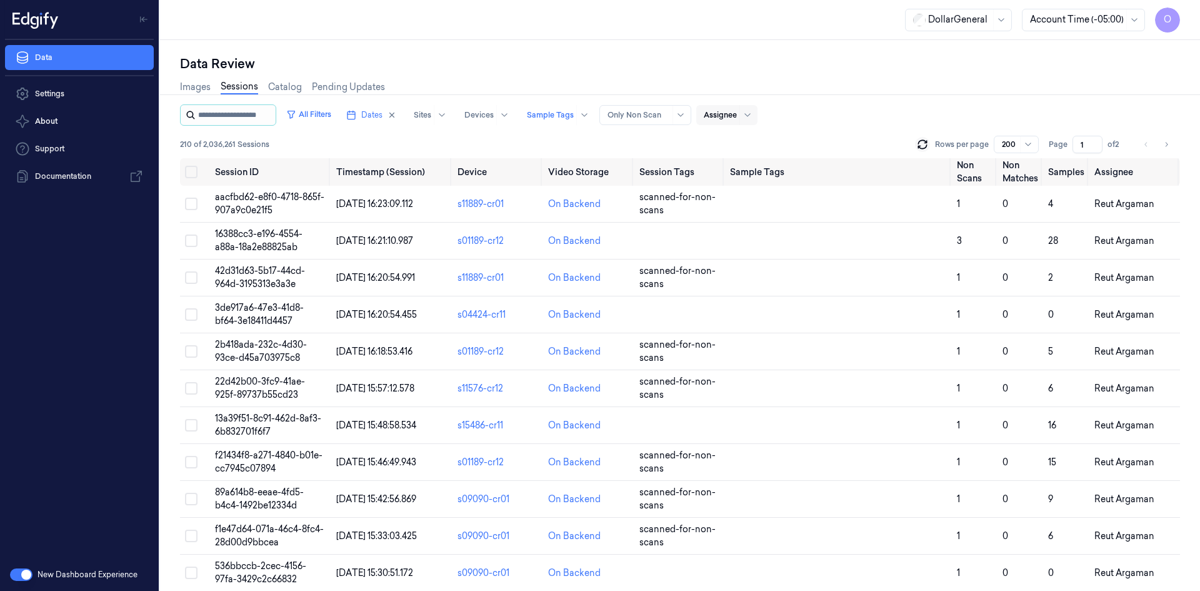
click at [221, 112] on input "string" at bounding box center [235, 115] width 75 height 20
click at [490, 59] on div "Data Review" at bounding box center [680, 64] width 1000 height 18
click at [752, 97] on div "Images Sessions Catalog Pending Updates" at bounding box center [680, 89] width 1000 height 32
click at [737, 116] on div at bounding box center [720, 114] width 33 height 11
click at [766, 93] on div "Images Sessions Catalog Pending Updates" at bounding box center [680, 89] width 1000 height 32
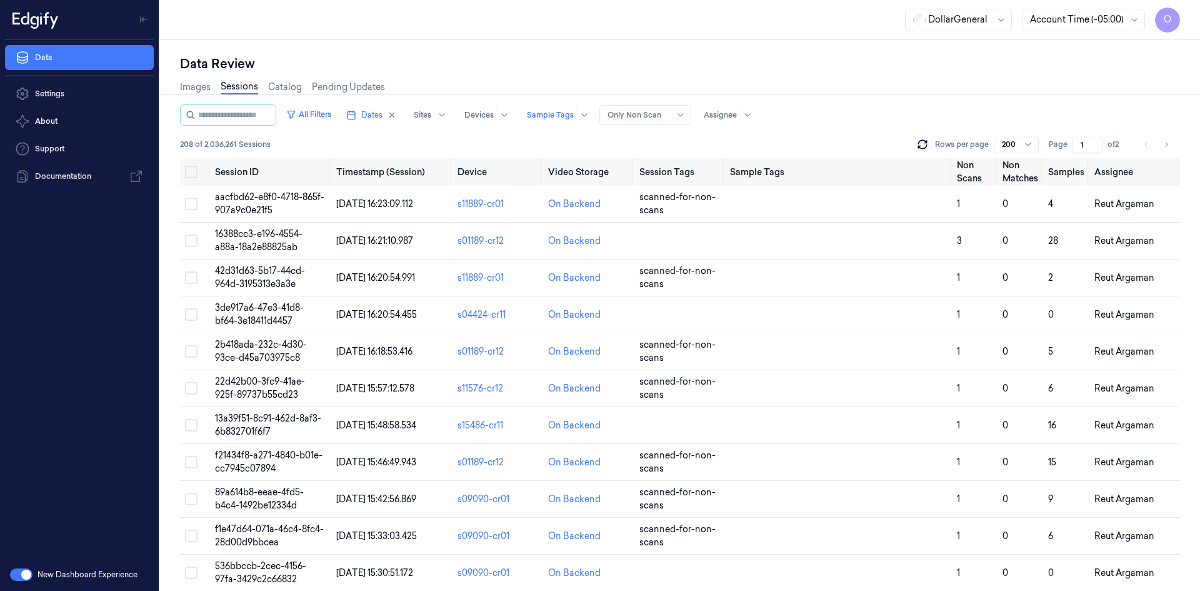
click at [916, 143] on div "Rows per page 200" at bounding box center [977, 145] width 124 height 18
click at [929, 141] on icon at bounding box center [922, 144] width 13 height 13
click at [928, 146] on icon at bounding box center [922, 144] width 13 height 13
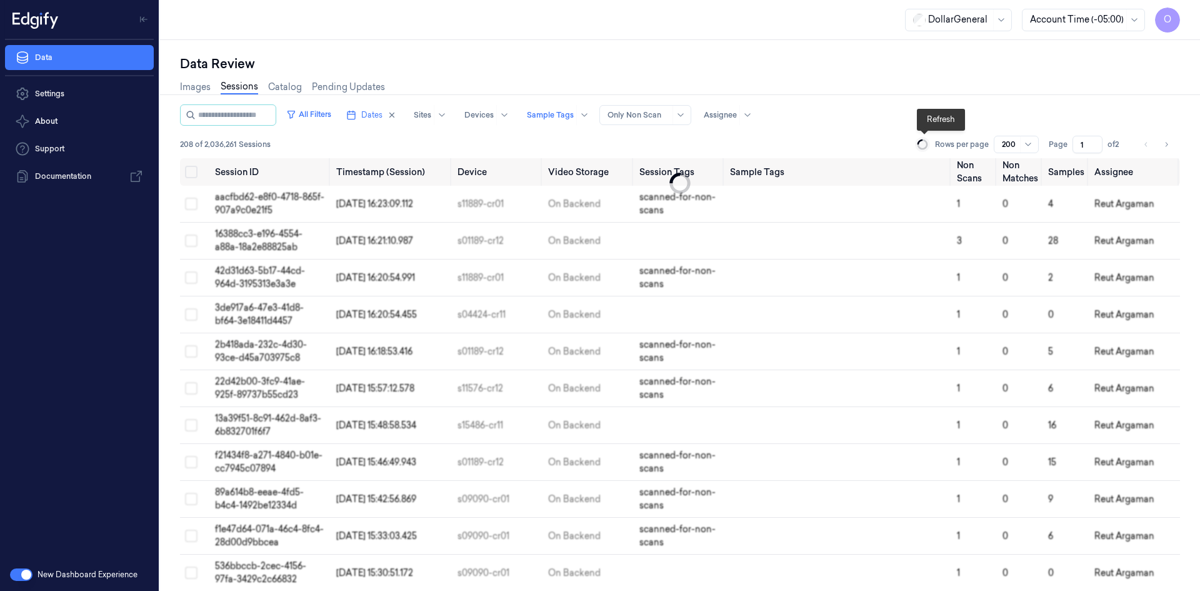
click at [928, 146] on icon at bounding box center [922, 144] width 13 height 13
click at [928, 146] on icon at bounding box center [922, 144] width 16 height 16
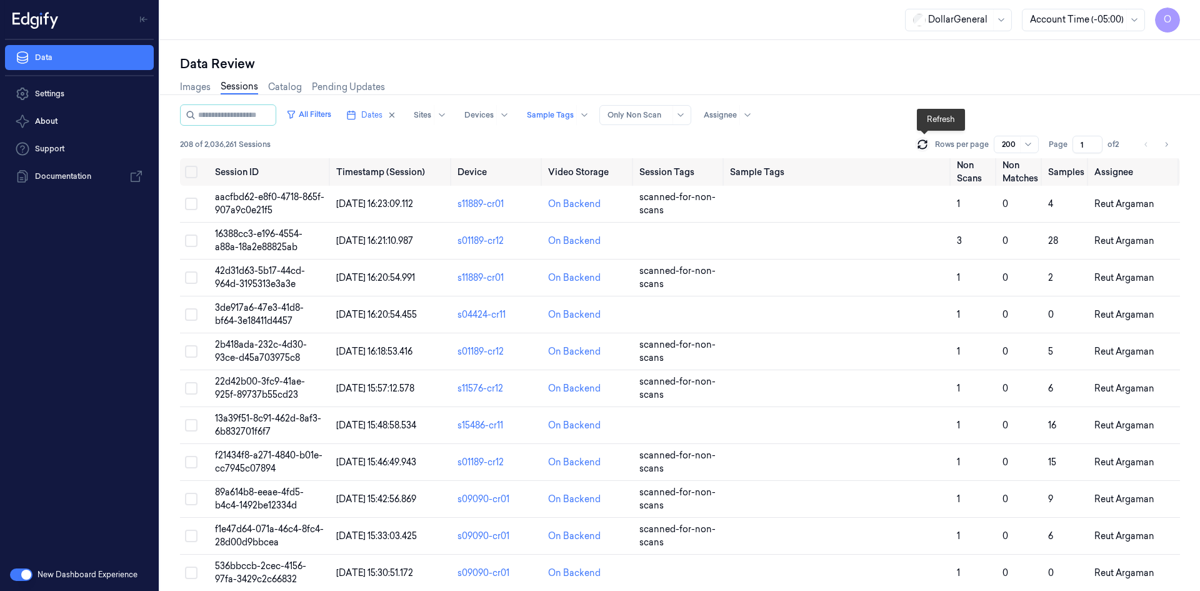
click at [927, 146] on icon at bounding box center [922, 144] width 13 height 13
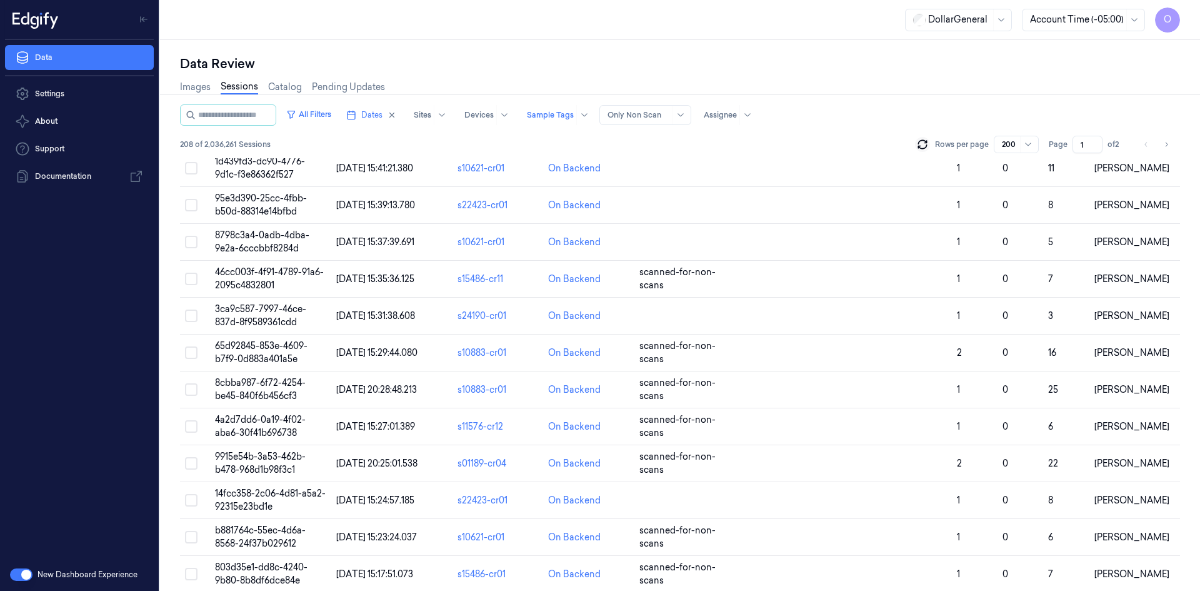
scroll to position [6979, 0]
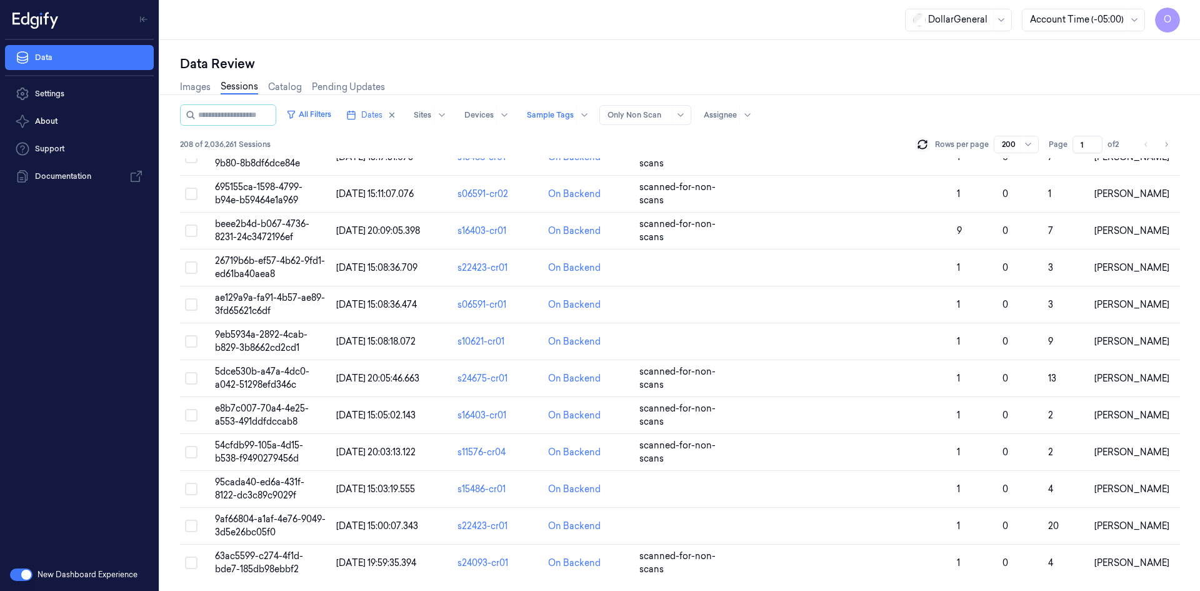
click at [1169, 148] on icon "Go to next page" at bounding box center [1167, 144] width 8 height 10
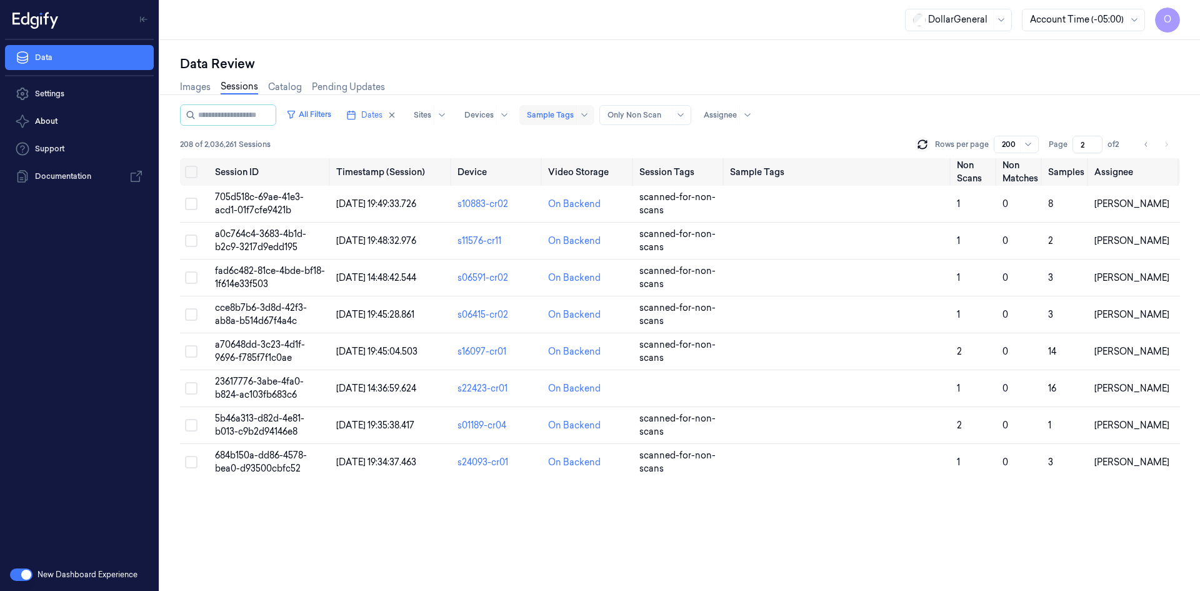
click at [563, 119] on div at bounding box center [550, 114] width 47 height 11
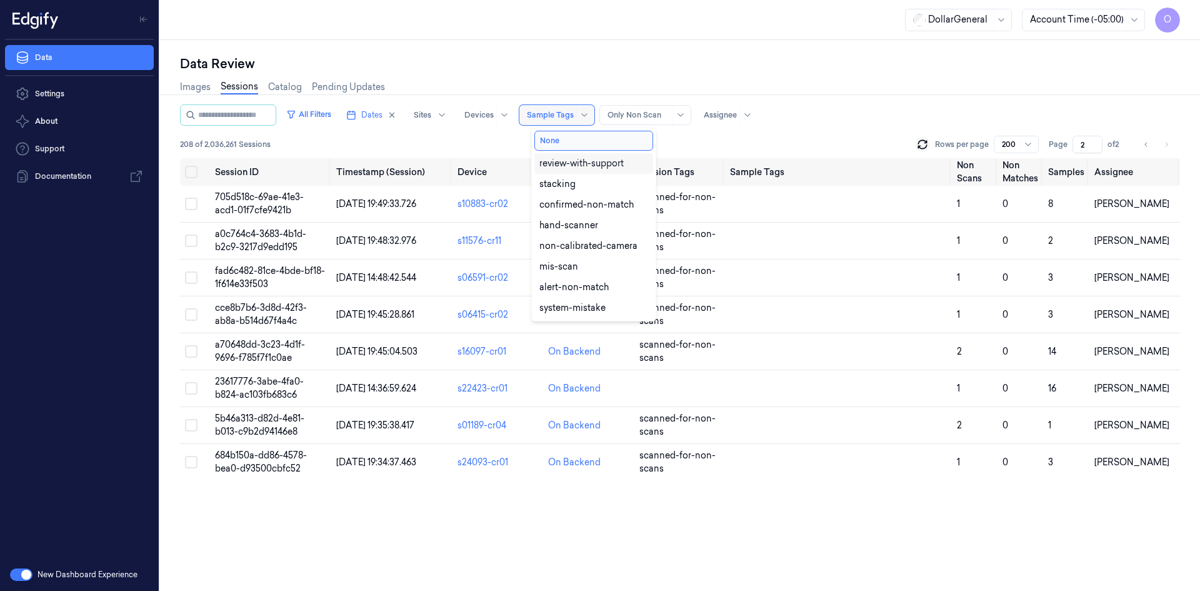
click at [563, 119] on div at bounding box center [550, 114] width 47 height 11
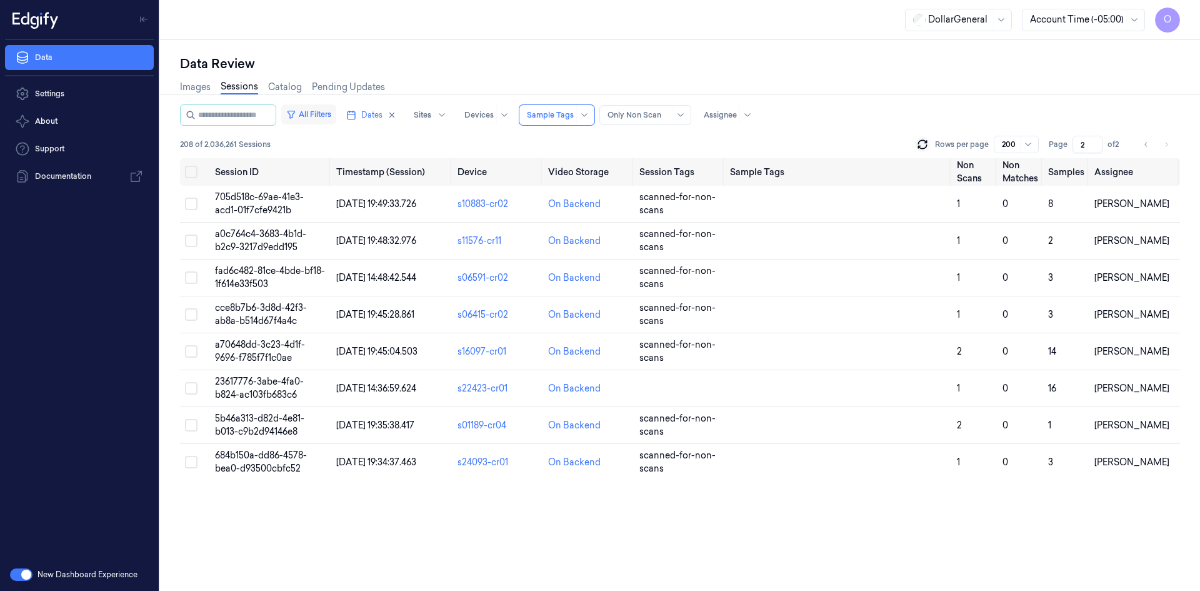
click at [313, 110] on button "All Filters" at bounding box center [308, 114] width 55 height 20
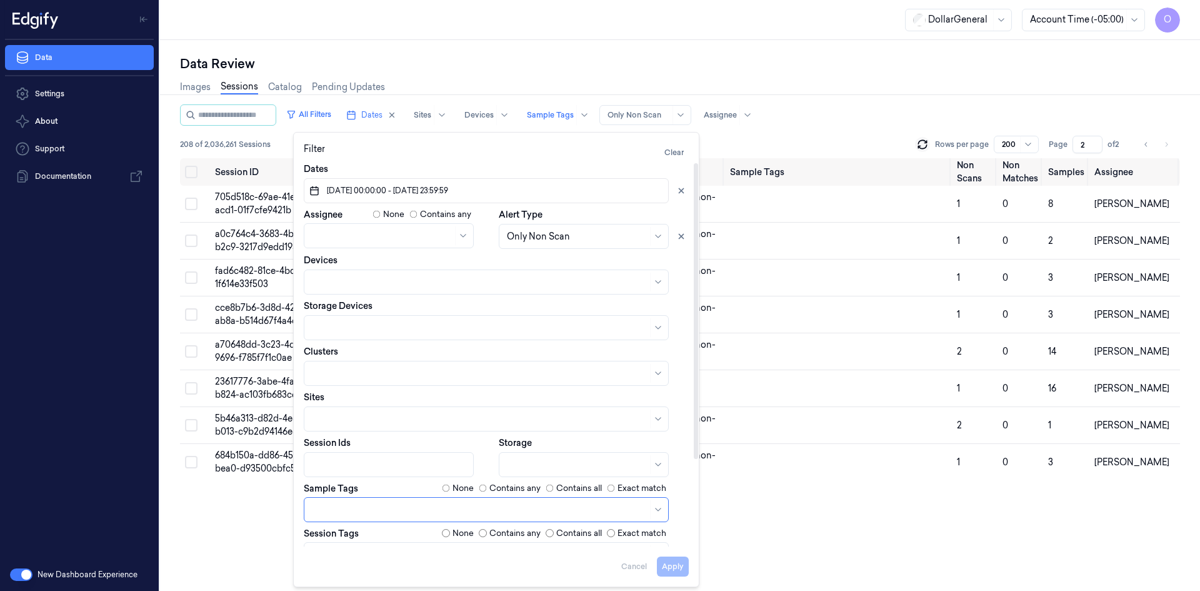
click at [519, 484] on label "Contains any" at bounding box center [514, 488] width 51 height 13
click at [669, 566] on button "Apply" at bounding box center [673, 566] width 32 height 20
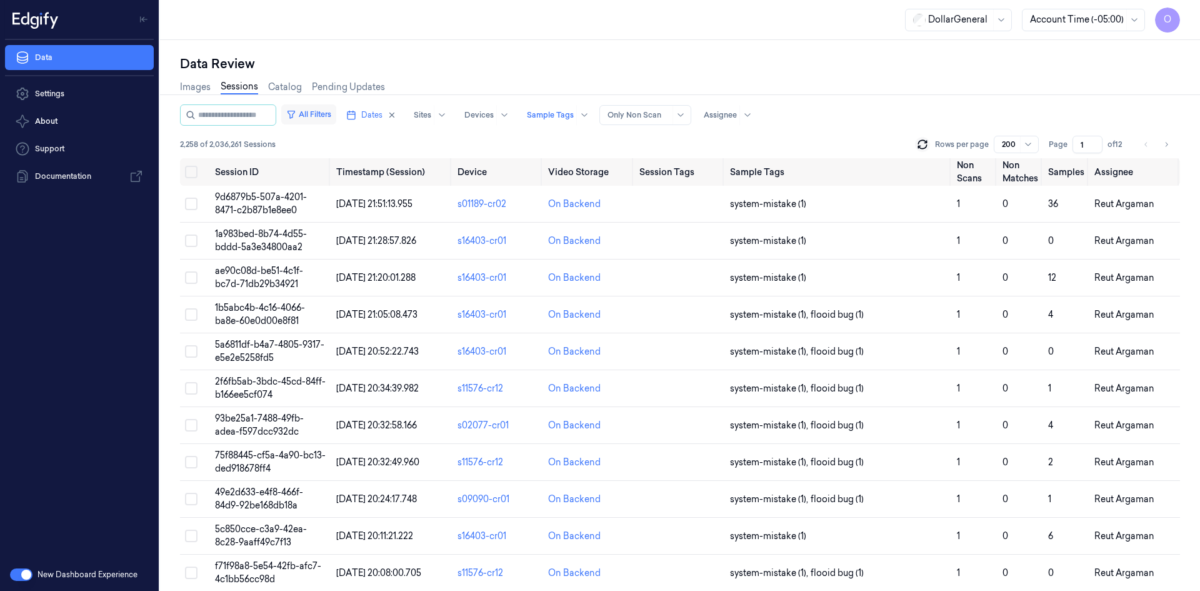
click at [308, 109] on button "All Filters" at bounding box center [308, 114] width 55 height 20
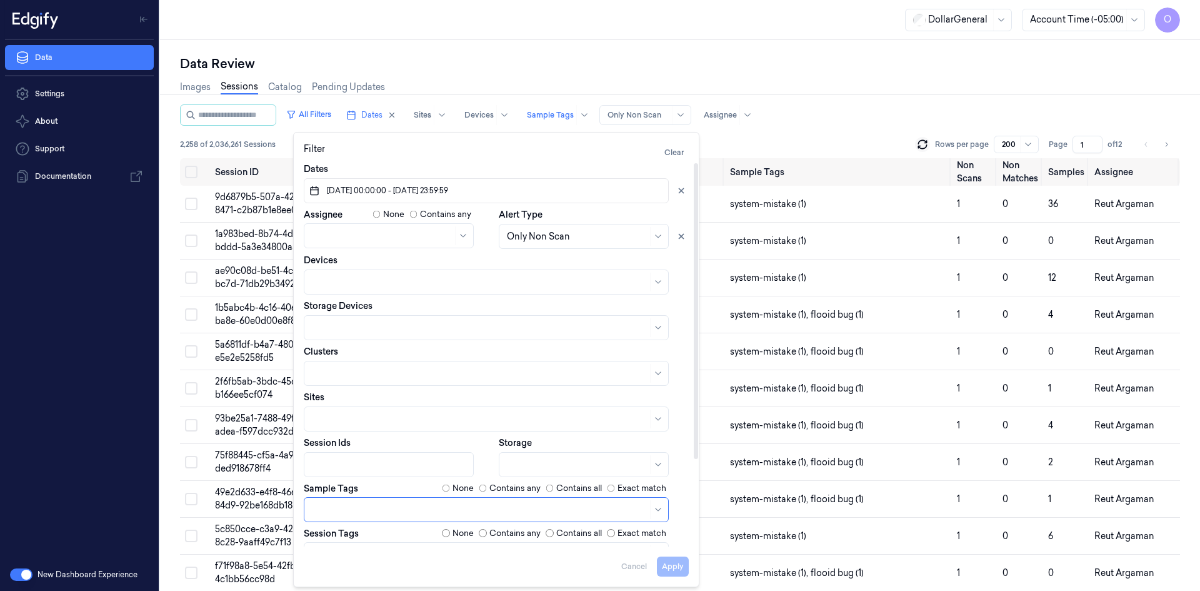
click at [448, 493] on div "None" at bounding box center [458, 488] width 32 height 13
drag, startPoint x: 685, startPoint y: 565, endPoint x: 679, endPoint y: 571, distance: 8.4
click at [686, 564] on button "Apply" at bounding box center [673, 566] width 32 height 20
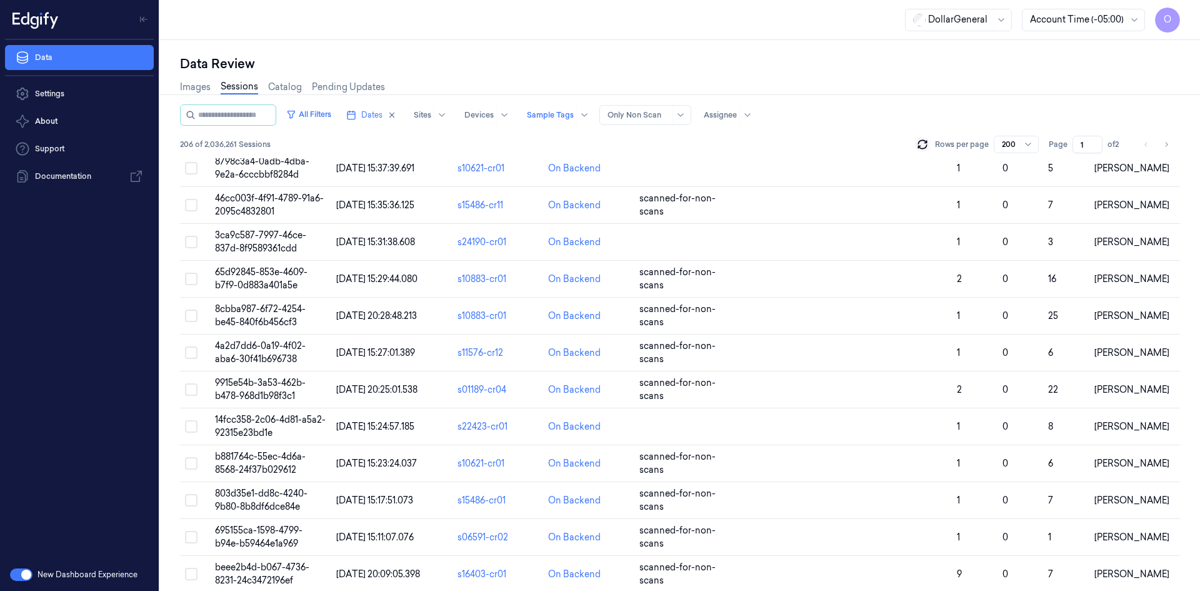
scroll to position [6979, 0]
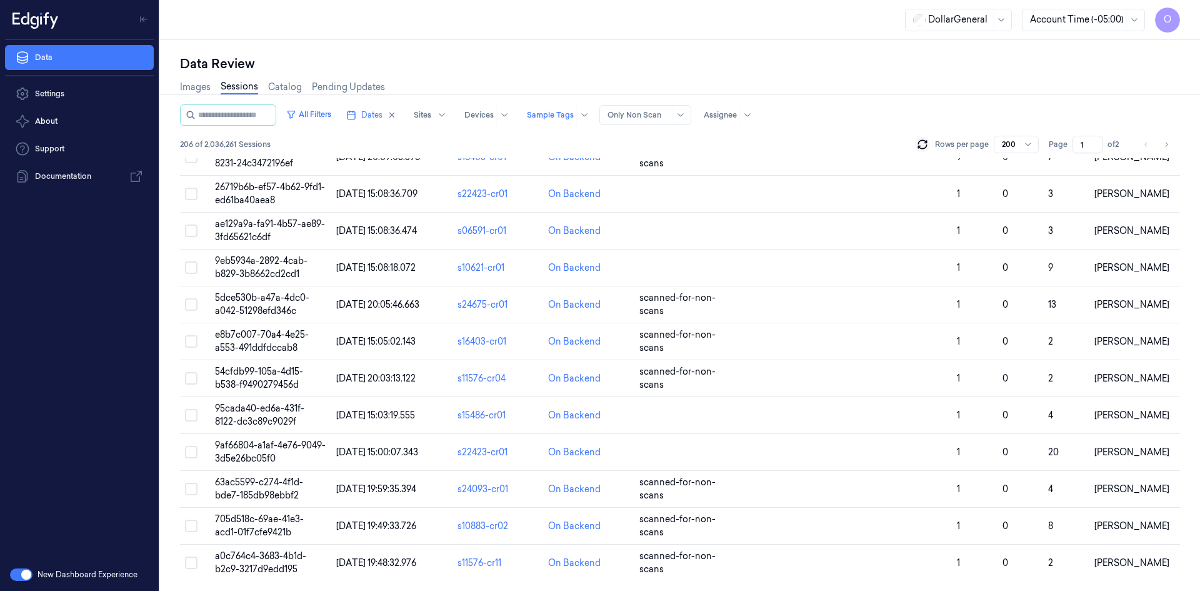
click at [1166, 138] on button "Go to next page" at bounding box center [1167, 145] width 18 height 18
type input "2"
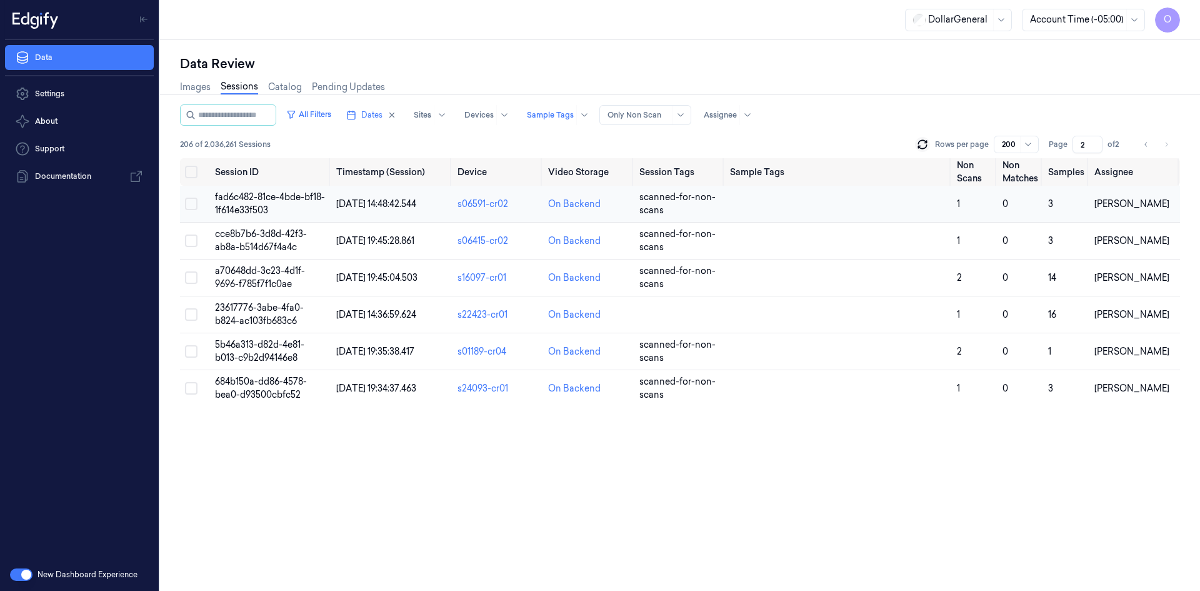
click at [789, 203] on td at bounding box center [838, 204] width 227 height 37
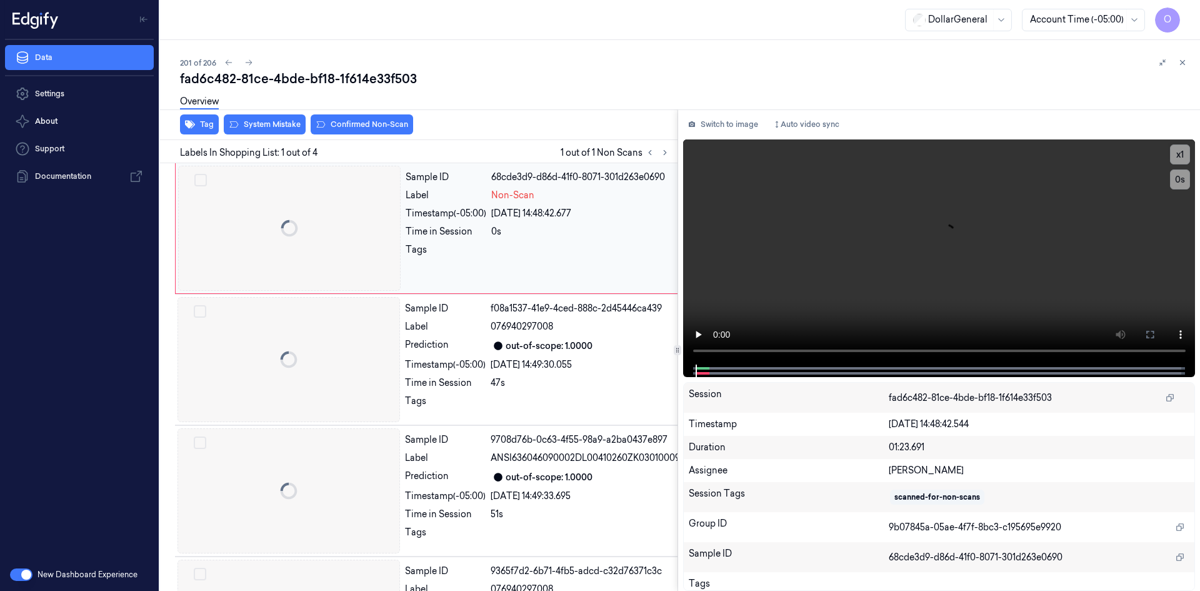
scroll to position [0, 20]
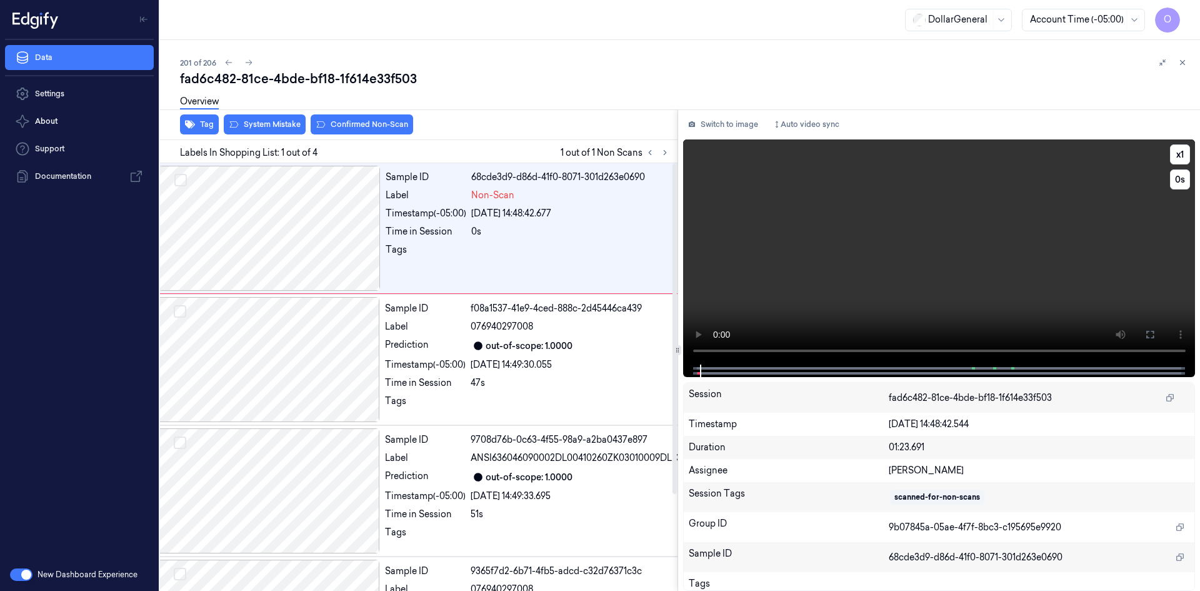
click at [933, 308] on video at bounding box center [939, 251] width 513 height 225
click at [1184, 68] on button at bounding box center [1182, 62] width 15 height 15
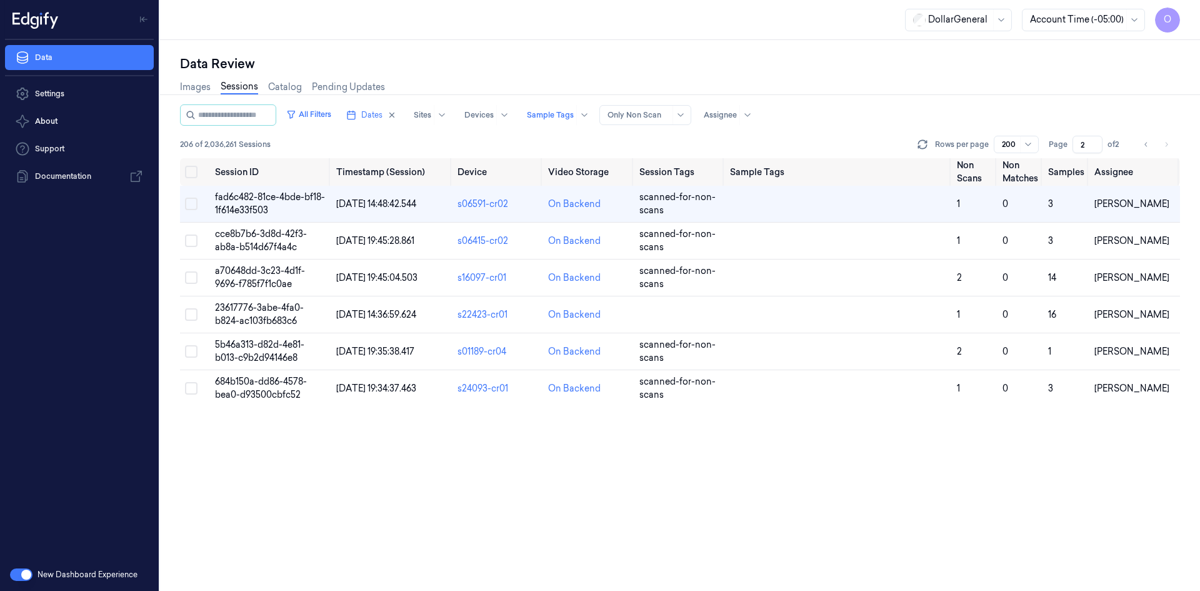
click at [916, 145] on div "Rows per page 200" at bounding box center [977, 145] width 124 height 18
click at [930, 141] on button at bounding box center [922, 144] width 15 height 15
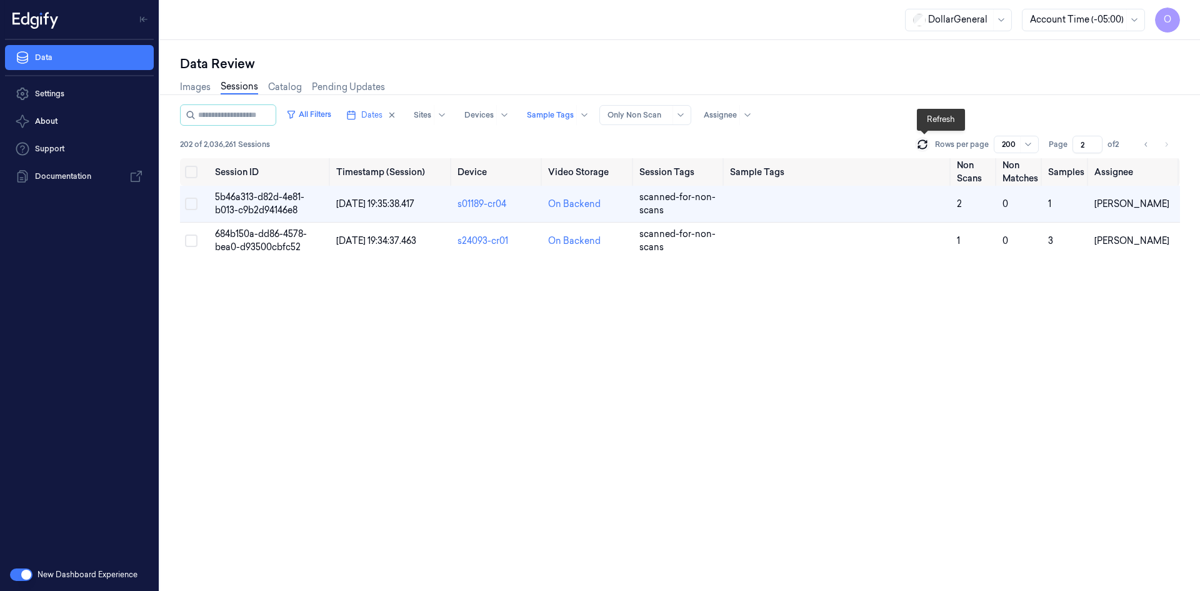
click at [923, 144] on icon at bounding box center [922, 144] width 13 height 13
click at [1144, 146] on icon "Go to previous page" at bounding box center [1147, 144] width 8 height 10
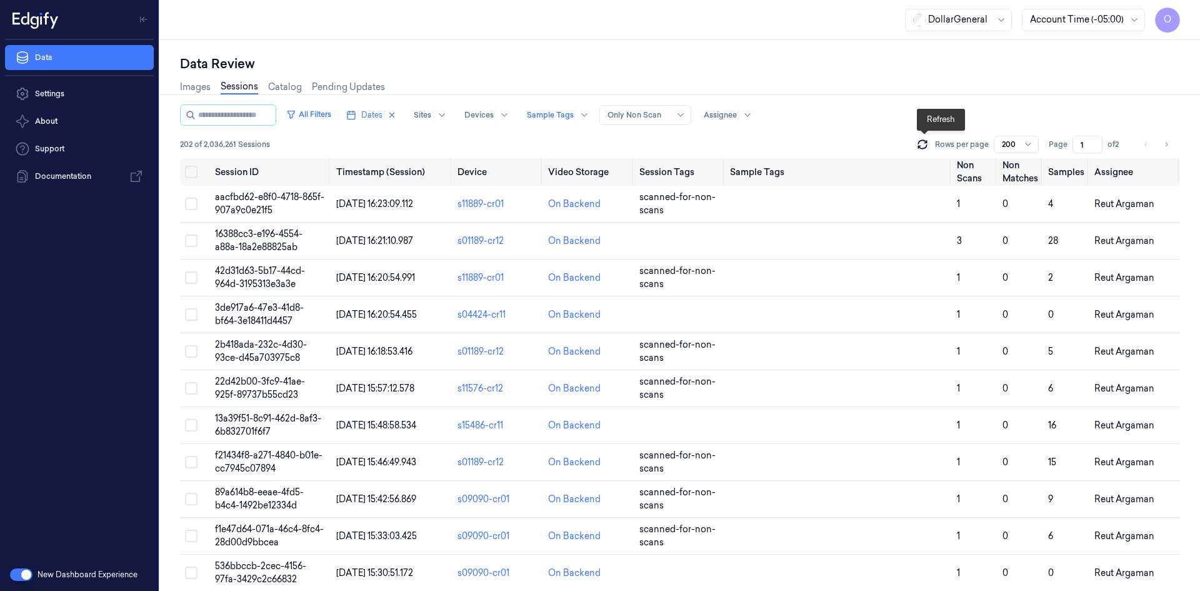
click at [923, 147] on icon at bounding box center [922, 144] width 13 height 13
click at [920, 146] on icon at bounding box center [922, 147] width 8 height 4
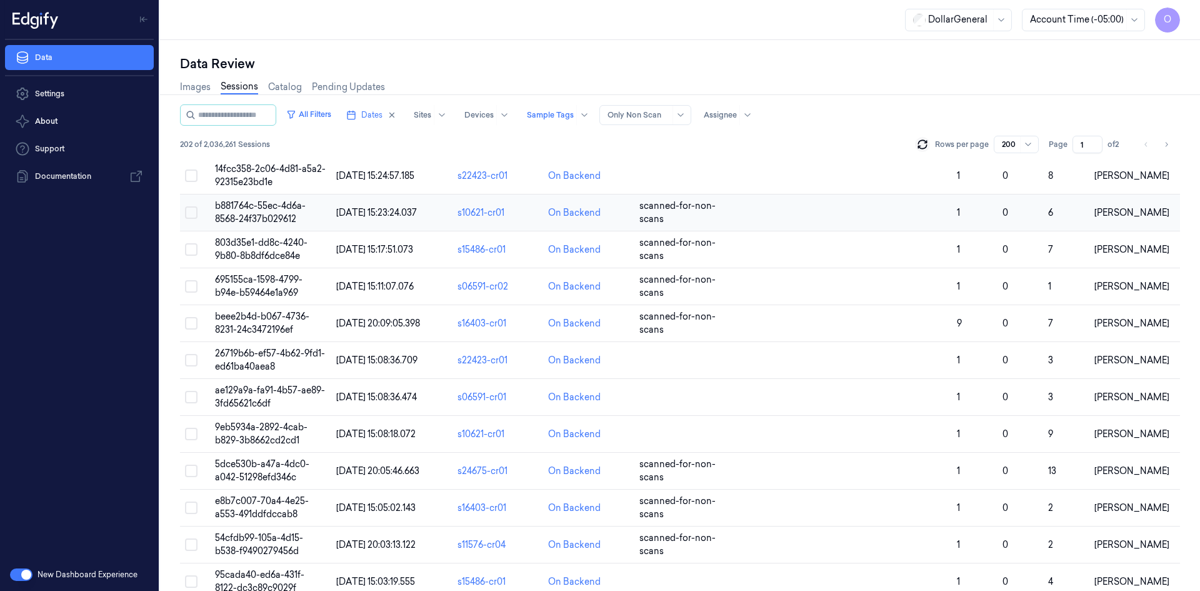
scroll to position [6979, 0]
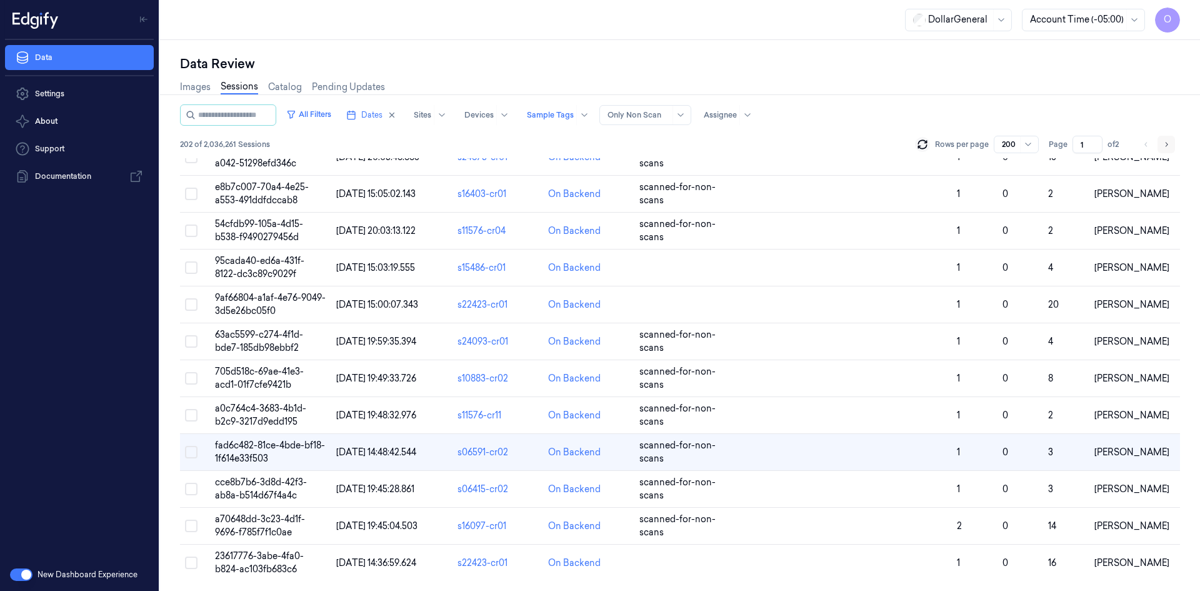
click at [1159, 137] on button "Go to next page" at bounding box center [1167, 145] width 18 height 18
type input "2"
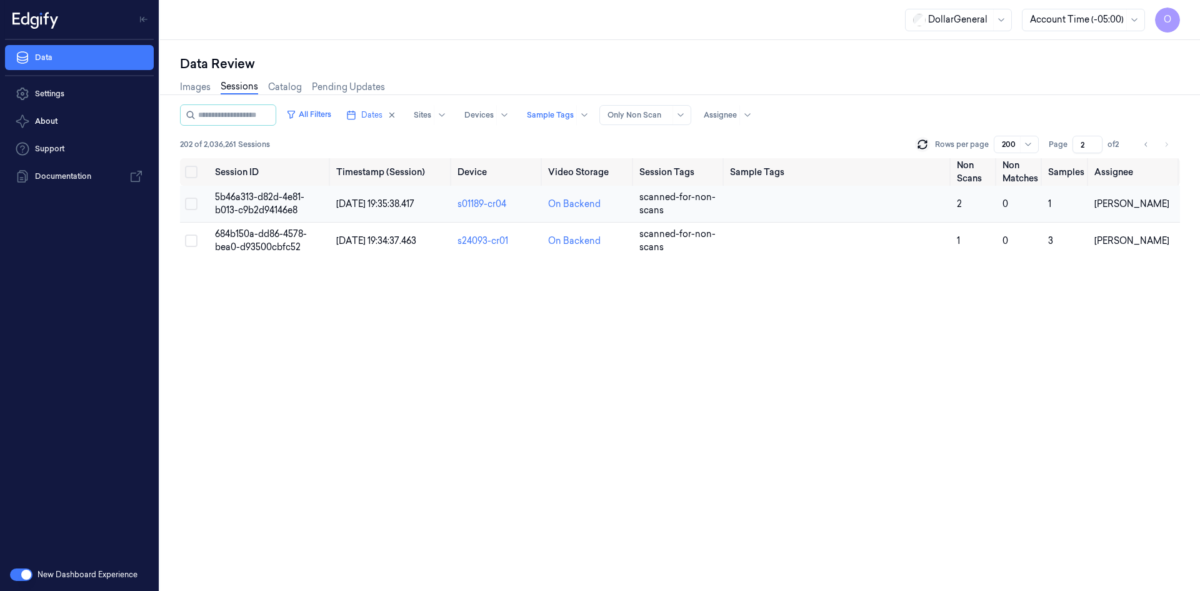
click at [731, 204] on td at bounding box center [838, 204] width 227 height 37
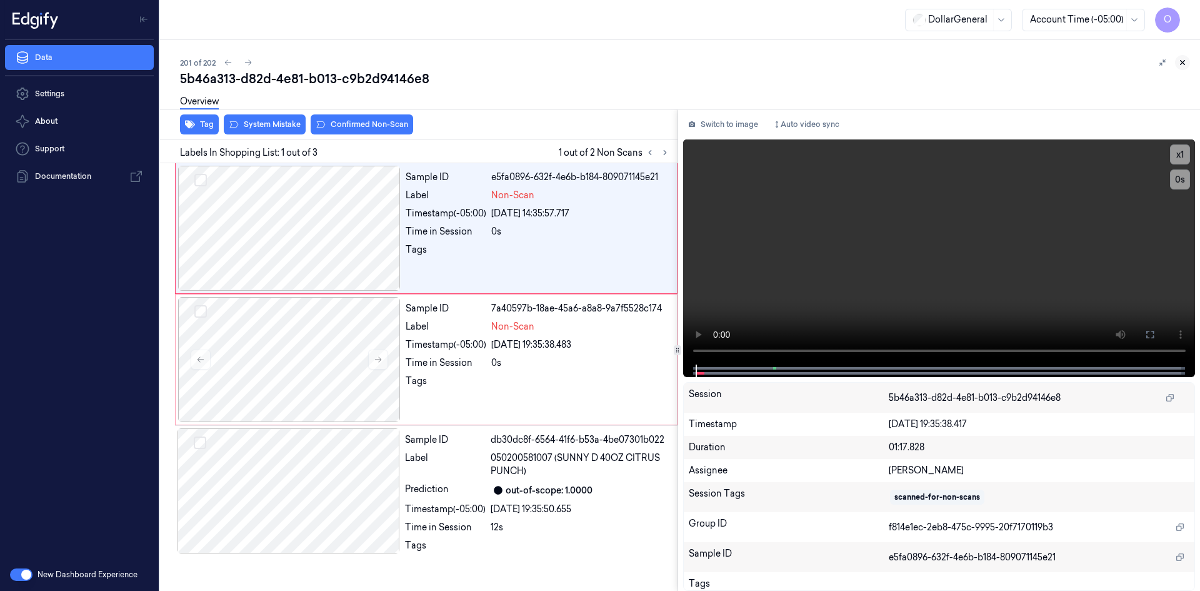
click at [1180, 66] on icon at bounding box center [1182, 62] width 9 height 9
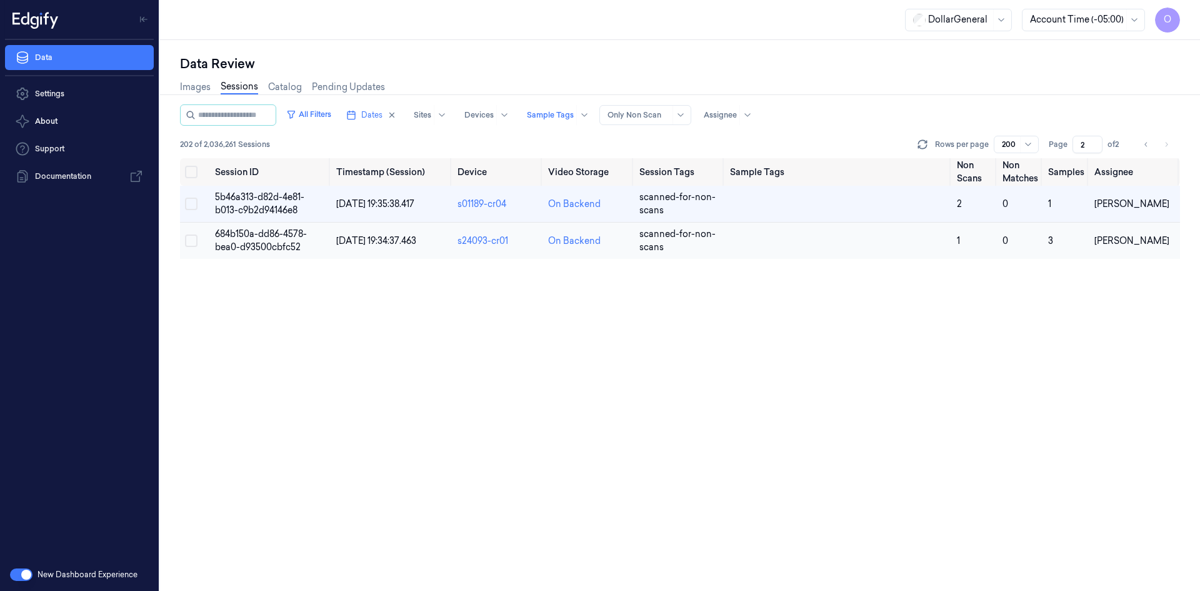
click at [1019, 231] on td "0" at bounding box center [1021, 241] width 46 height 37
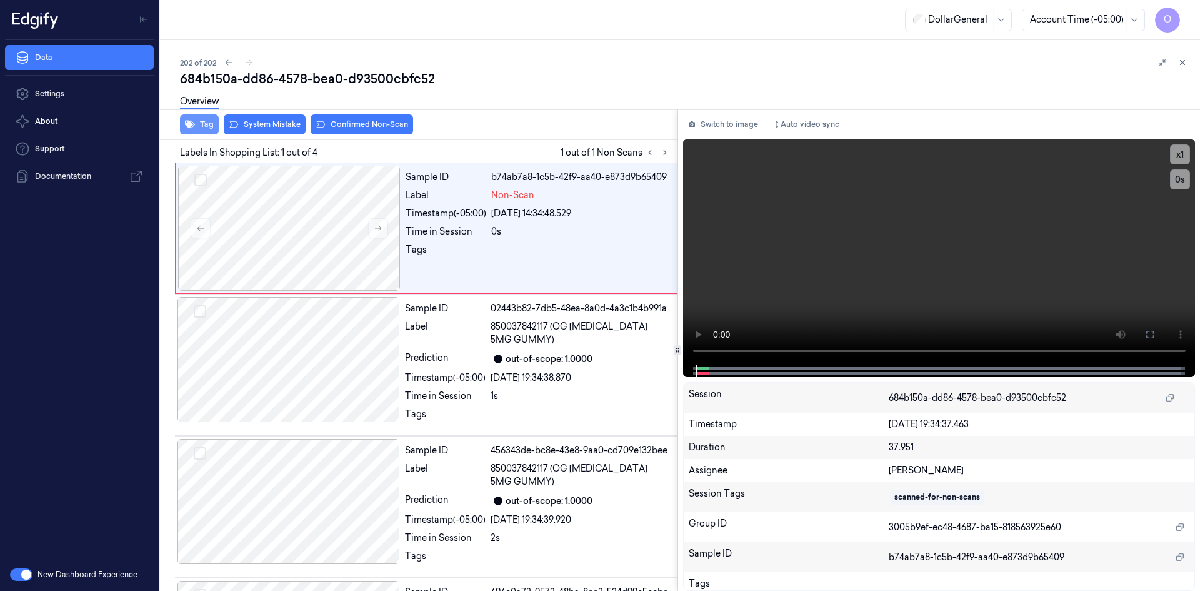
click at [215, 124] on button "Tag" at bounding box center [199, 124] width 39 height 20
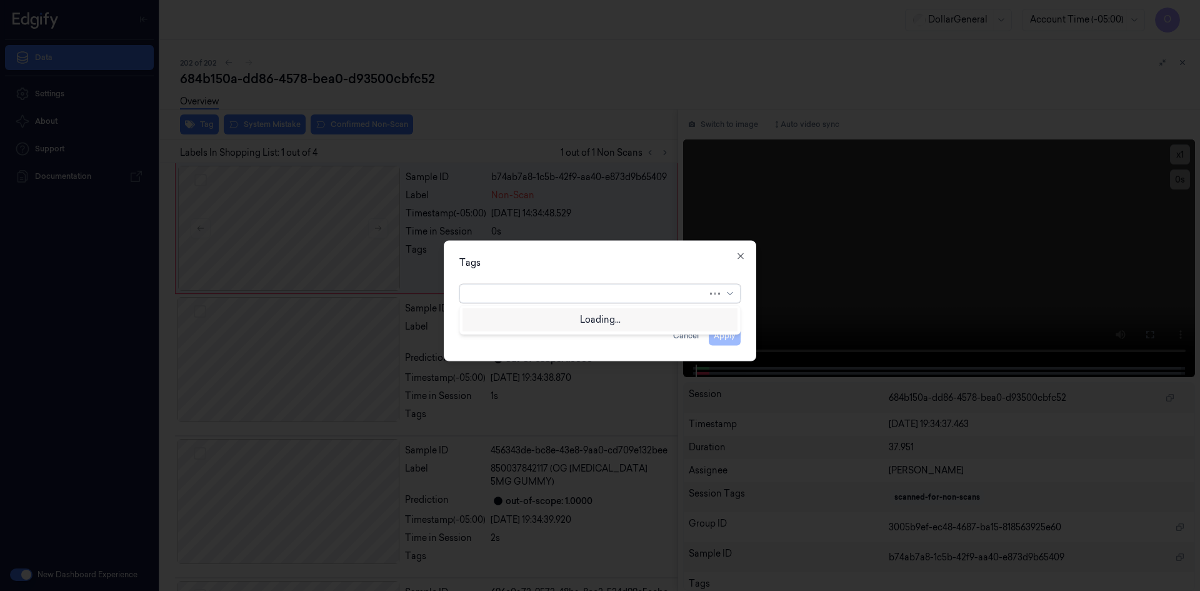
click at [519, 288] on div at bounding box center [588, 293] width 240 height 13
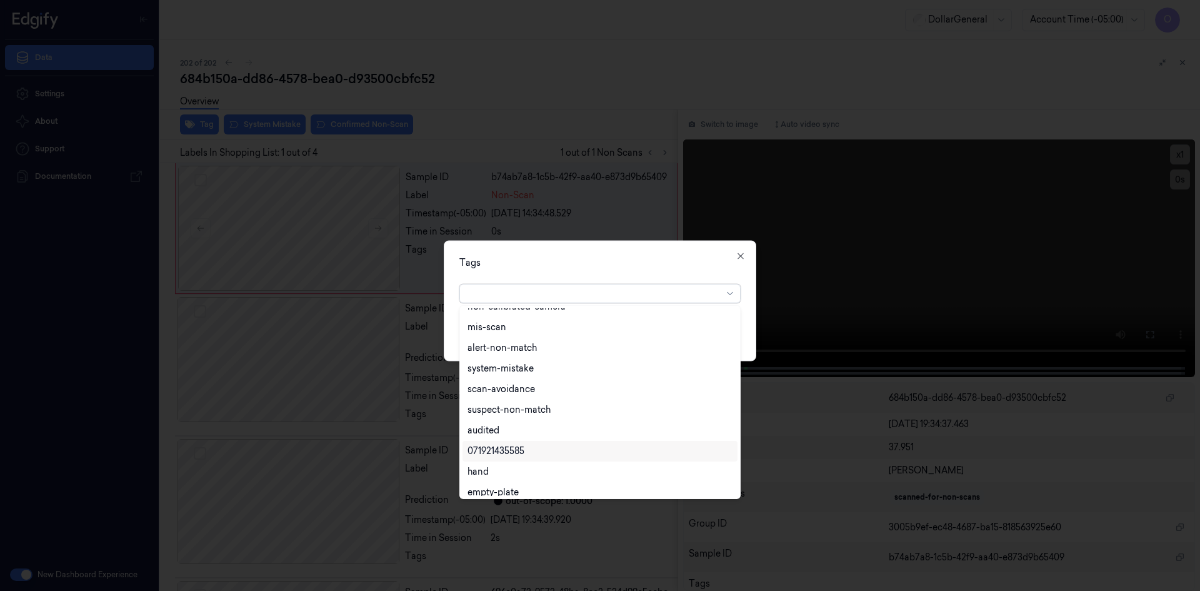
scroll to position [225, 0]
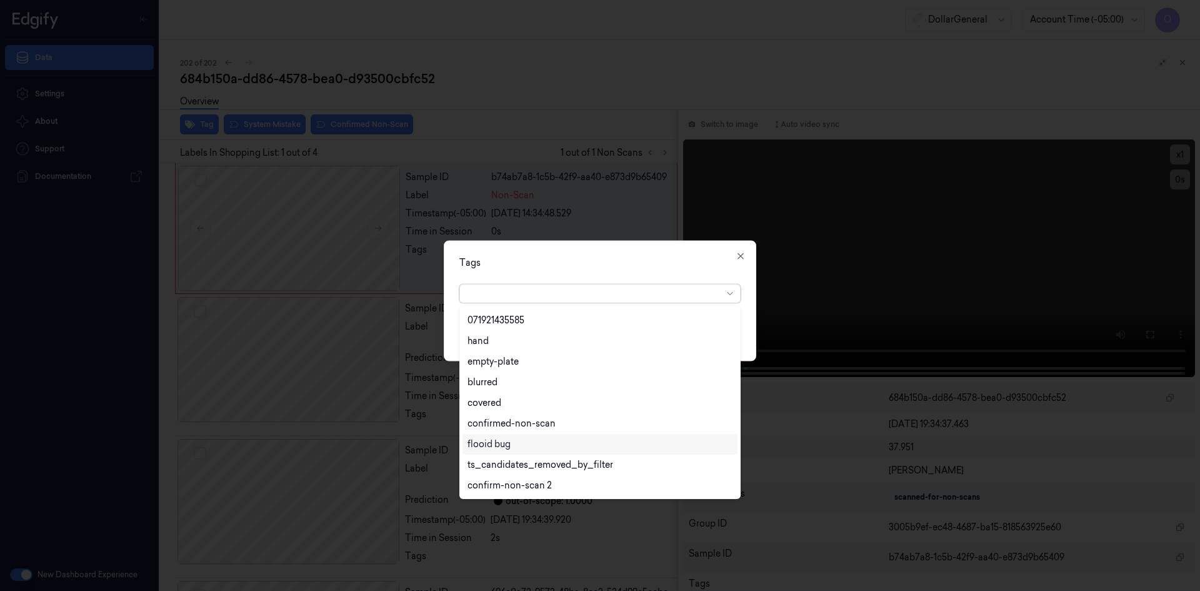
click at [504, 444] on div "flooid bug" at bounding box center [489, 444] width 43 height 13
click at [604, 269] on div "Tags option flooid bug , selected. 22 results available. Use Up and Down to cho…" at bounding box center [600, 300] width 313 height 121
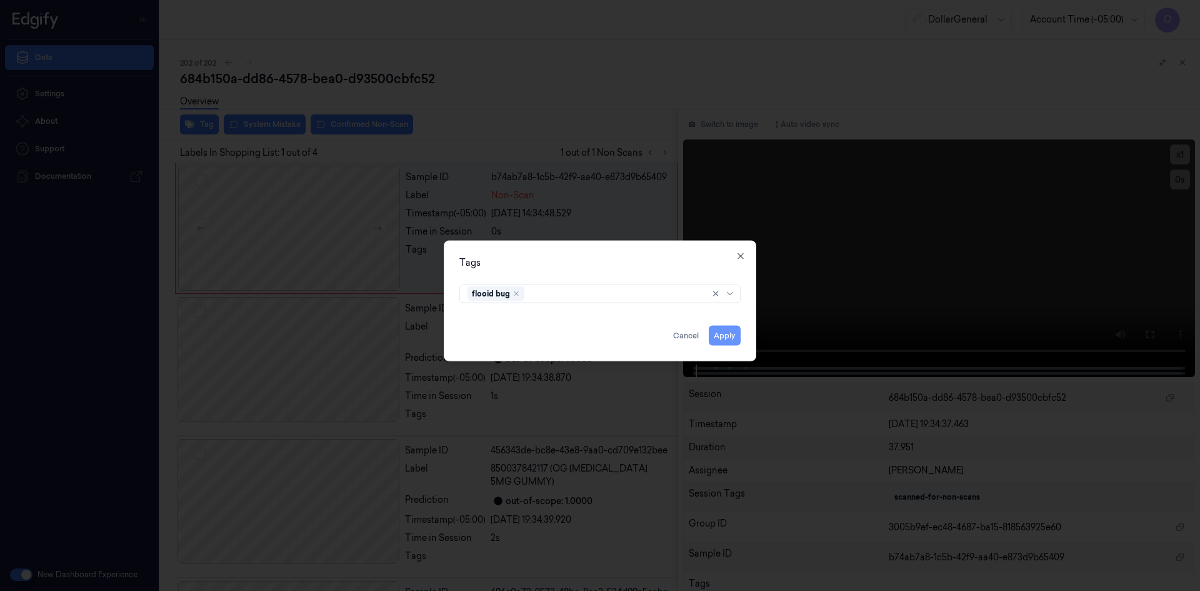
click at [713, 340] on button "Apply" at bounding box center [725, 335] width 32 height 20
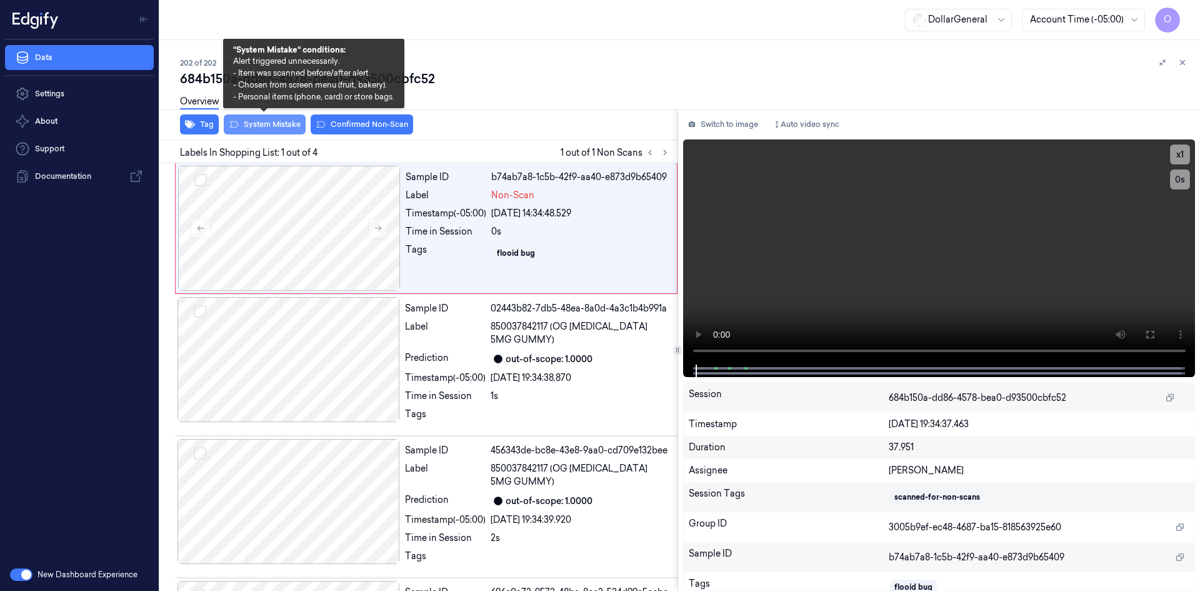
click at [280, 129] on button "System Mistake" at bounding box center [265, 124] width 82 height 20
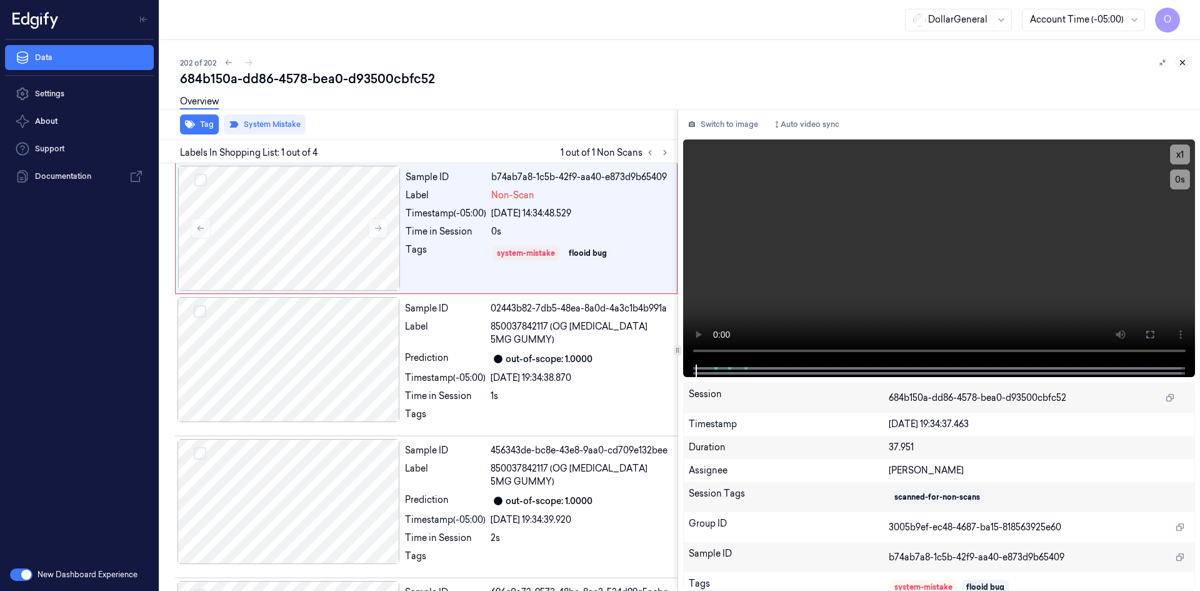
click at [1186, 61] on icon at bounding box center [1182, 62] width 9 height 9
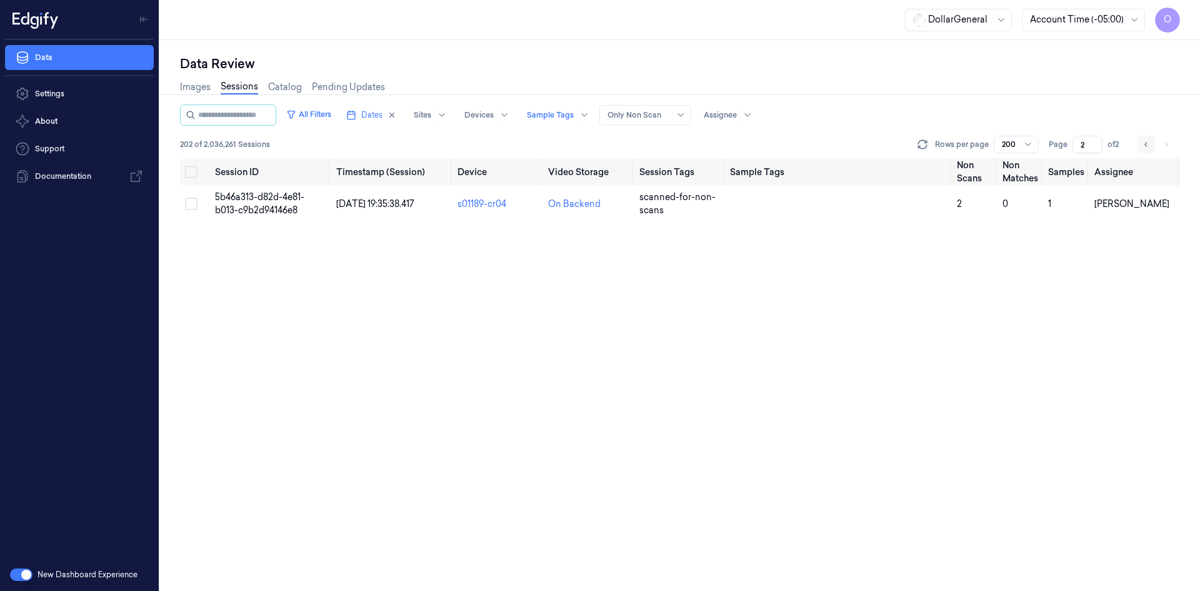
click at [1151, 143] on button "Go to previous page" at bounding box center [1147, 145] width 18 height 18
type input "1"
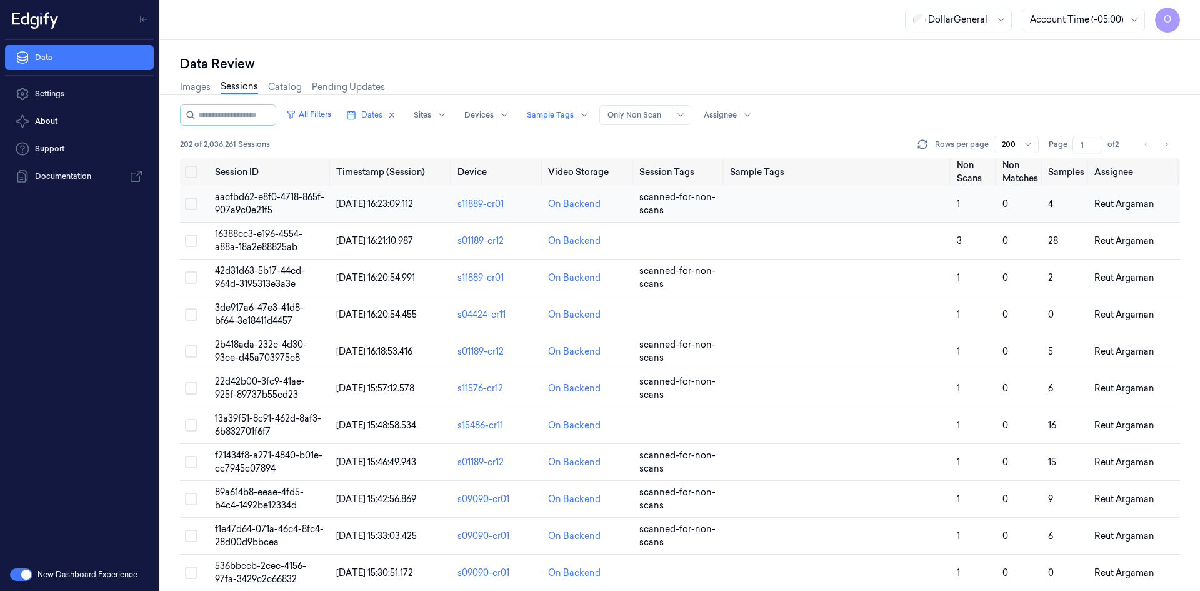
click at [1027, 216] on td "0" at bounding box center [1021, 204] width 46 height 37
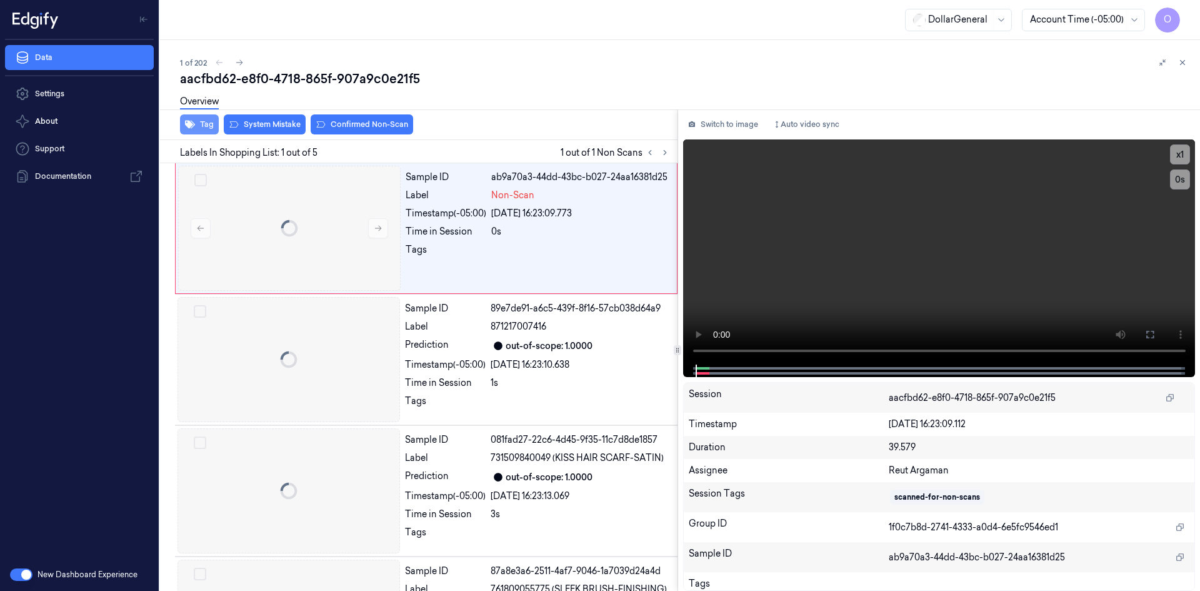
click at [211, 128] on button "Tag" at bounding box center [199, 124] width 39 height 20
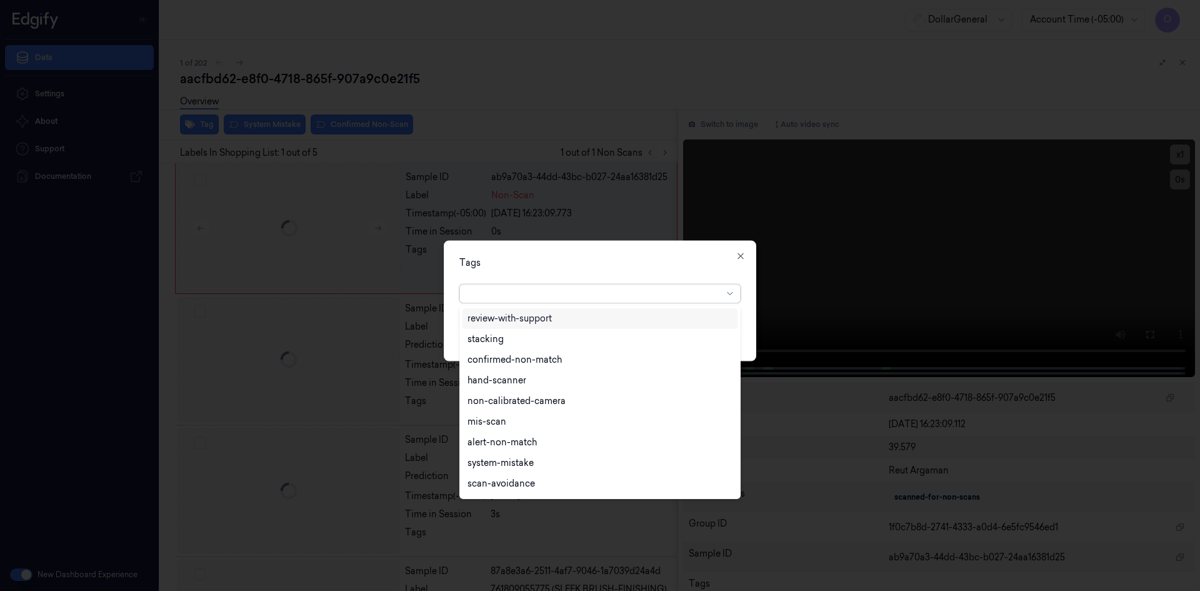
click at [514, 294] on div at bounding box center [595, 293] width 255 height 13
click at [489, 382] on div "flooid bug" at bounding box center [489, 382] width 43 height 13
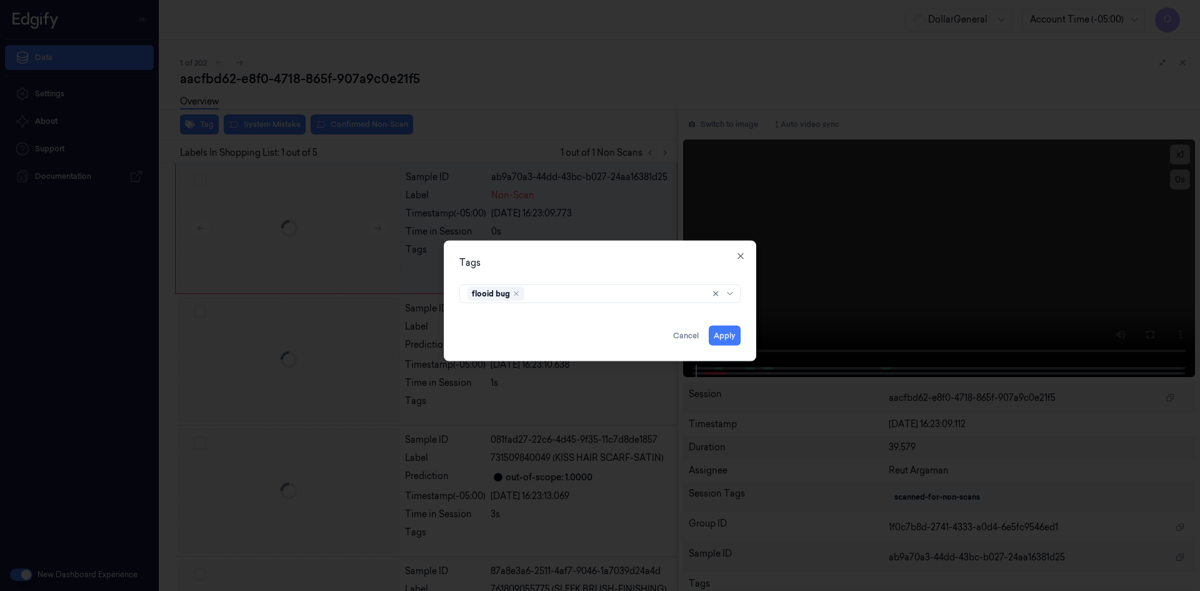
click at [617, 275] on div "Tags flooid bug Apply Cancel Close" at bounding box center [600, 300] width 313 height 121
click at [728, 331] on button "Apply" at bounding box center [725, 335] width 32 height 20
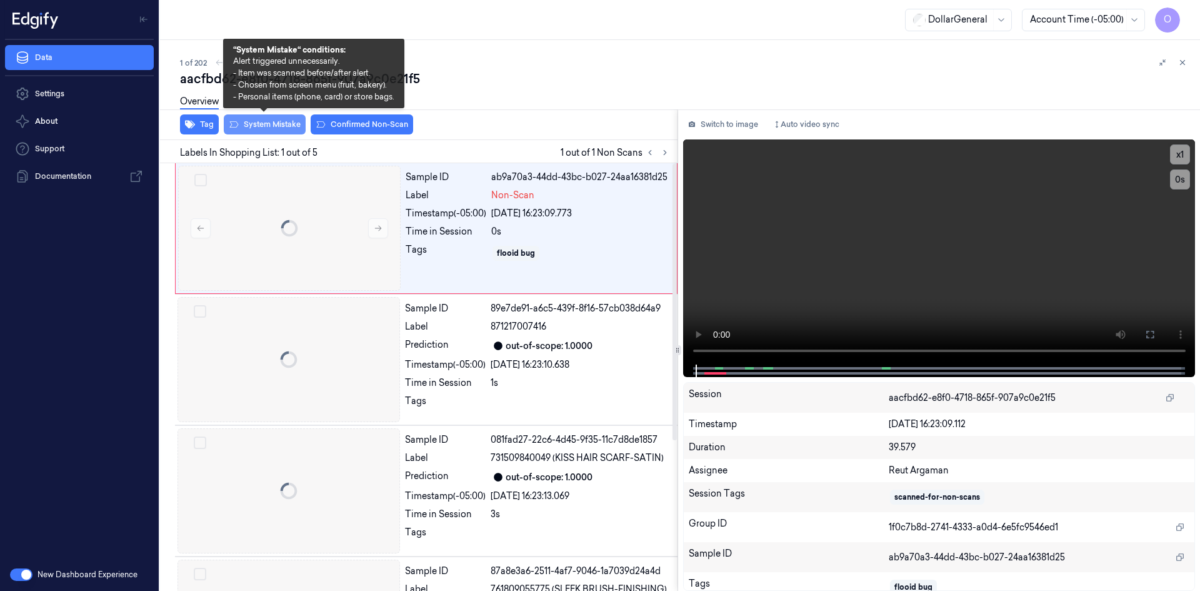
click at [266, 119] on button "System Mistake" at bounding box center [265, 124] width 82 height 20
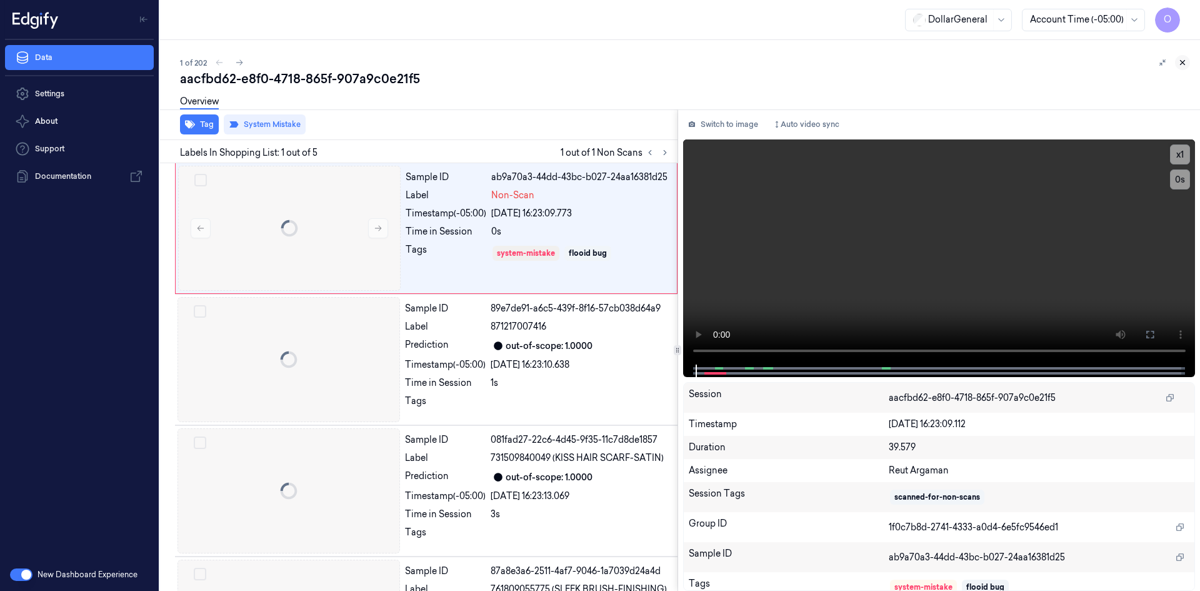
click at [1189, 61] on button at bounding box center [1182, 62] width 15 height 15
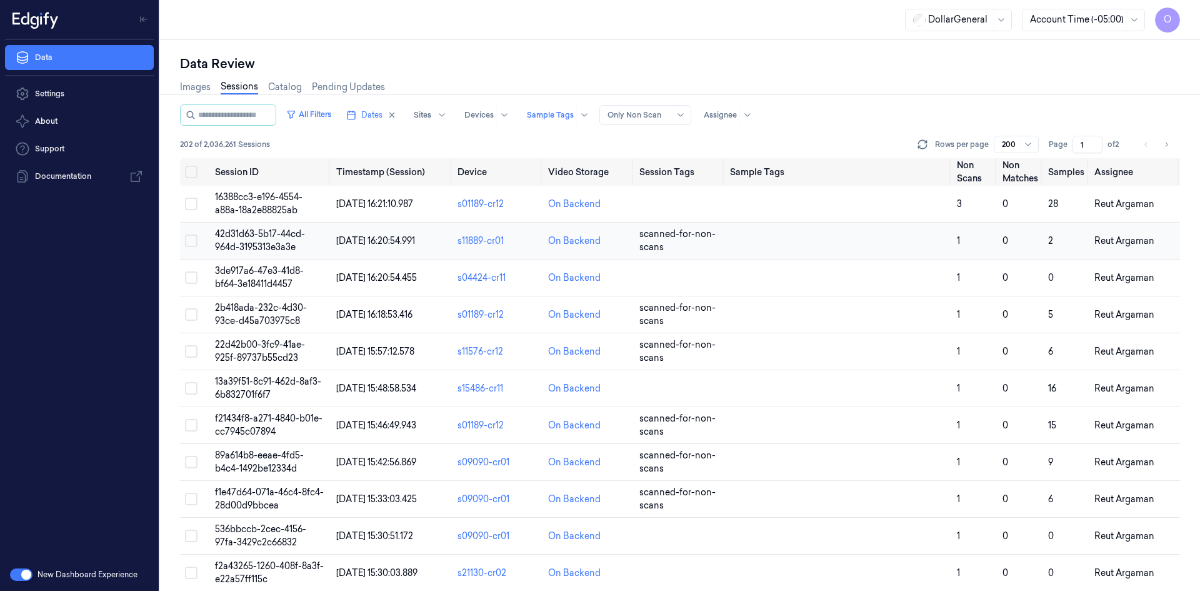
click at [975, 232] on td "1" at bounding box center [975, 241] width 46 height 37
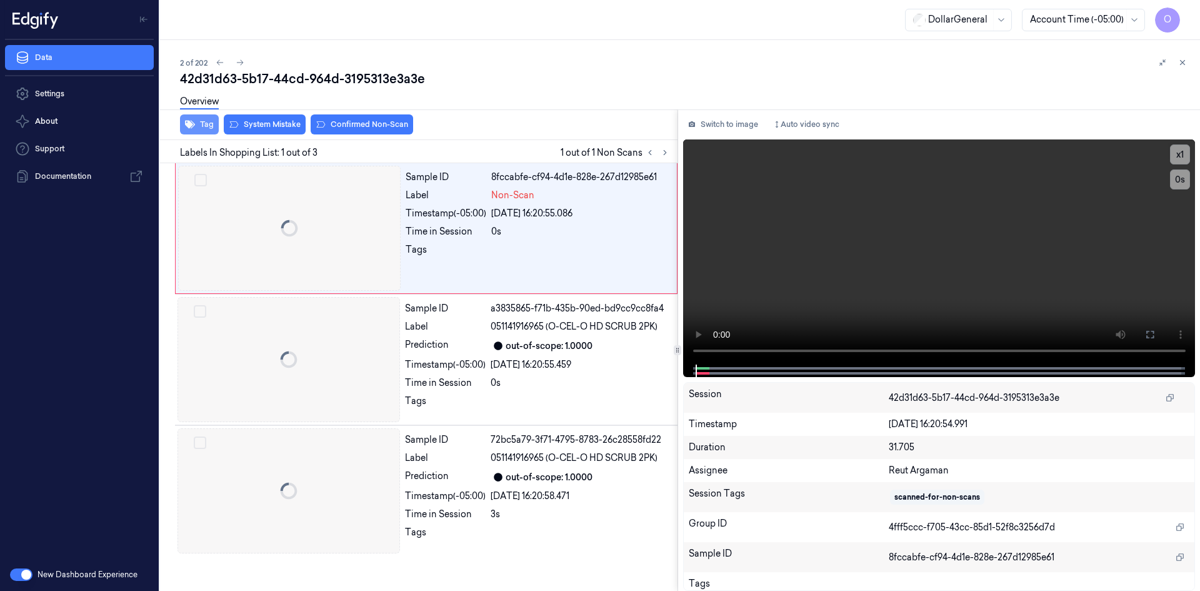
click at [200, 126] on button "Tag" at bounding box center [199, 124] width 39 height 20
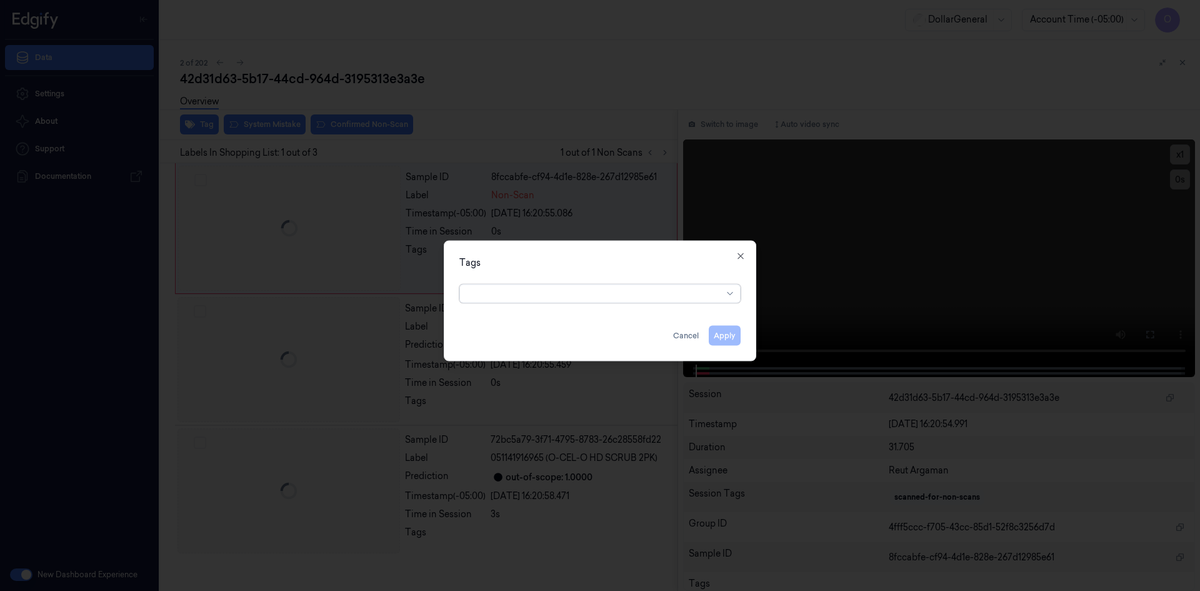
click at [571, 298] on div at bounding box center [595, 293] width 255 height 13
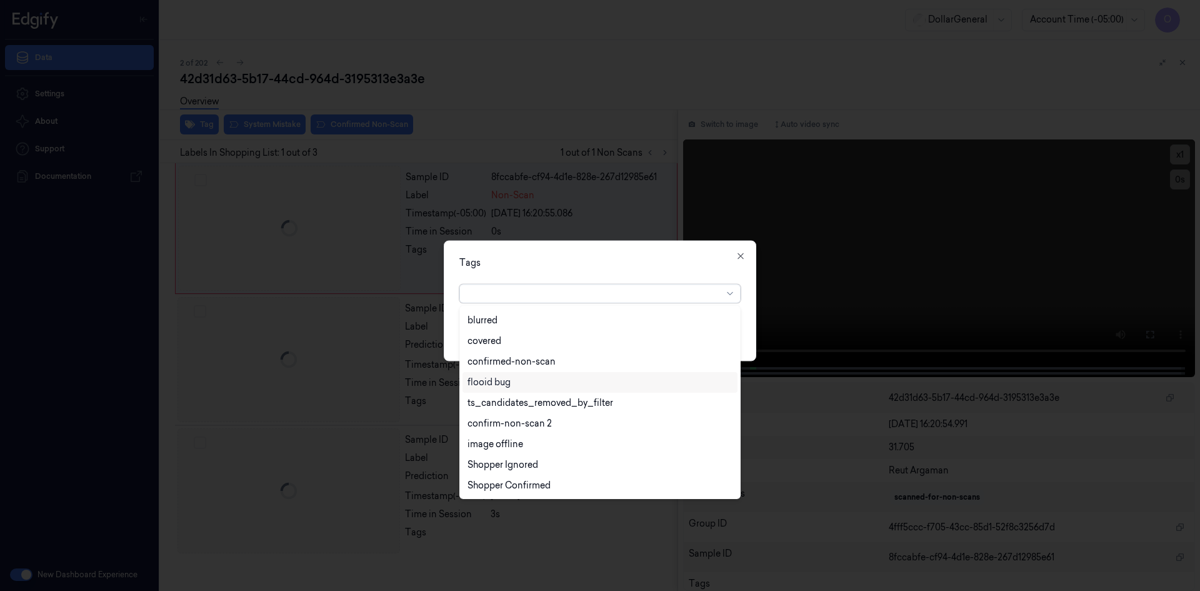
click at [576, 388] on div "flooid bug" at bounding box center [600, 382] width 265 height 13
click at [633, 250] on div "Tags option flooid bug , selected. 22 results available. Use Up and Down to cho…" at bounding box center [600, 300] width 313 height 121
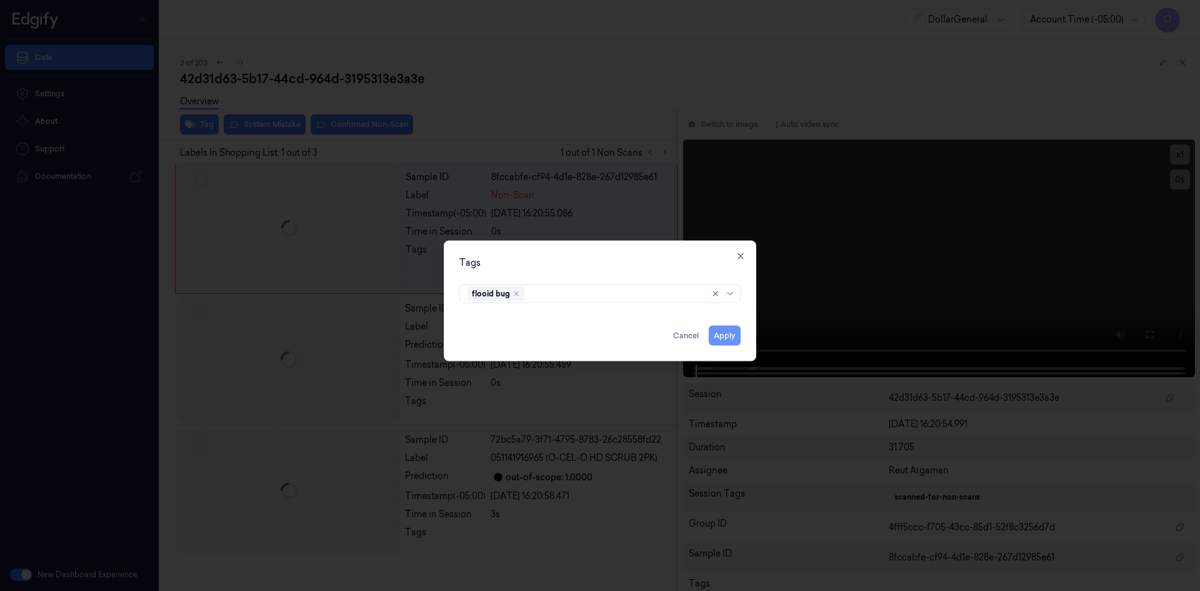
click at [728, 334] on button "Apply" at bounding box center [725, 335] width 32 height 20
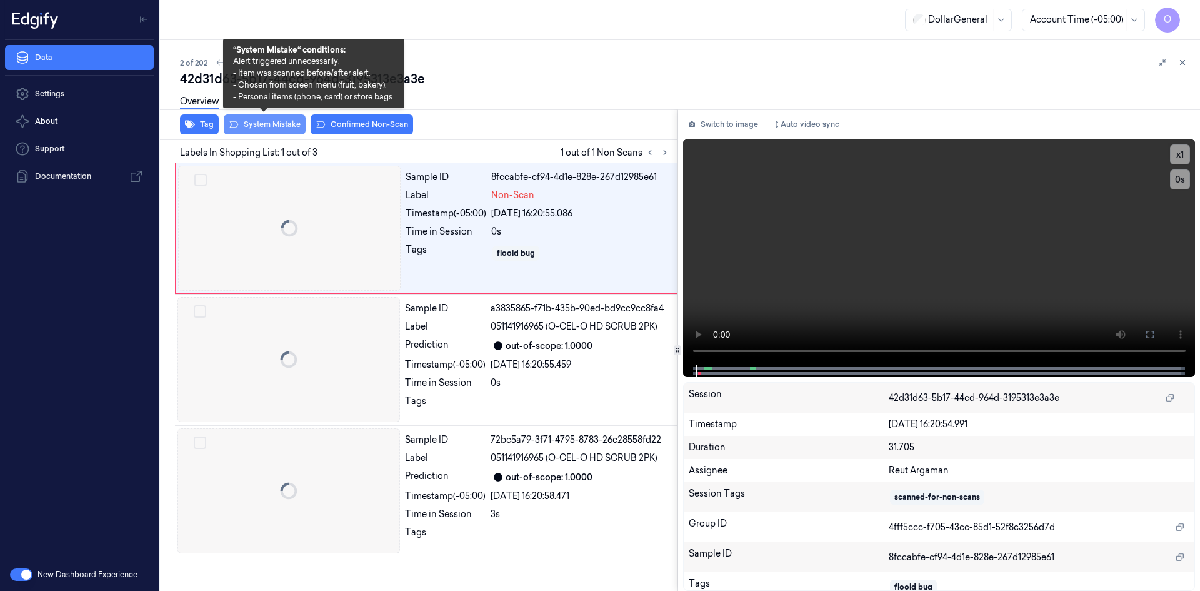
click at [254, 126] on button "System Mistake" at bounding box center [265, 124] width 82 height 20
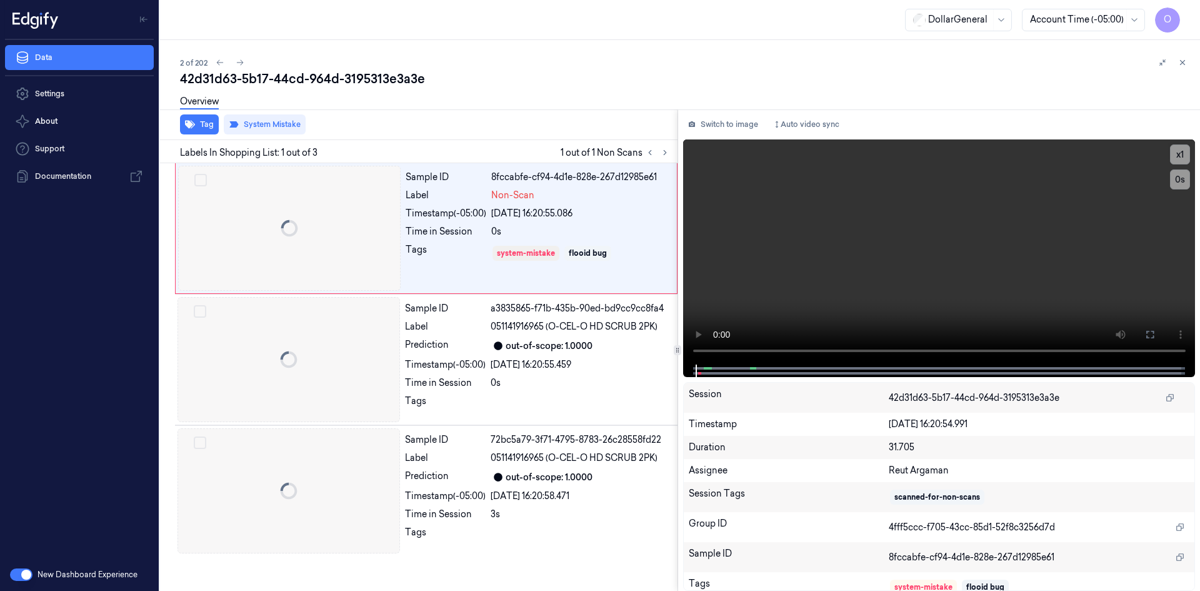
click at [411, 112] on div "Overview" at bounding box center [685, 104] width 1010 height 32
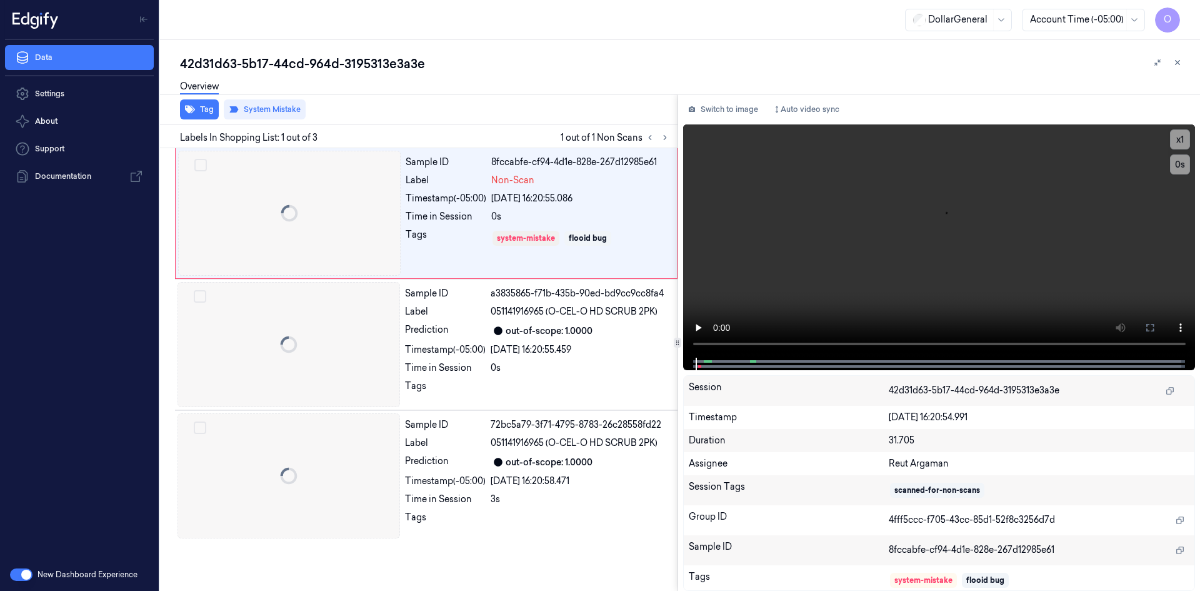
click at [1186, 65] on div "42d31d63-5b17-44cd-964d-3195313e3a3e" at bounding box center [685, 64] width 1010 height 18
click at [1179, 66] on icon at bounding box center [1177, 62] width 9 height 9
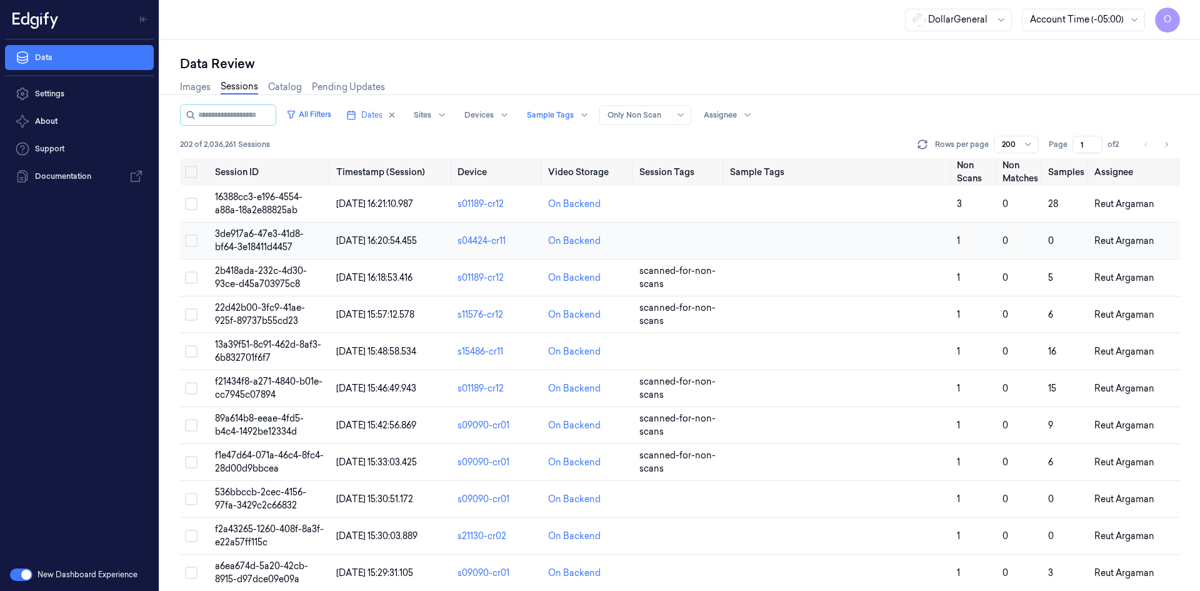
click at [910, 246] on td at bounding box center [838, 241] width 227 height 37
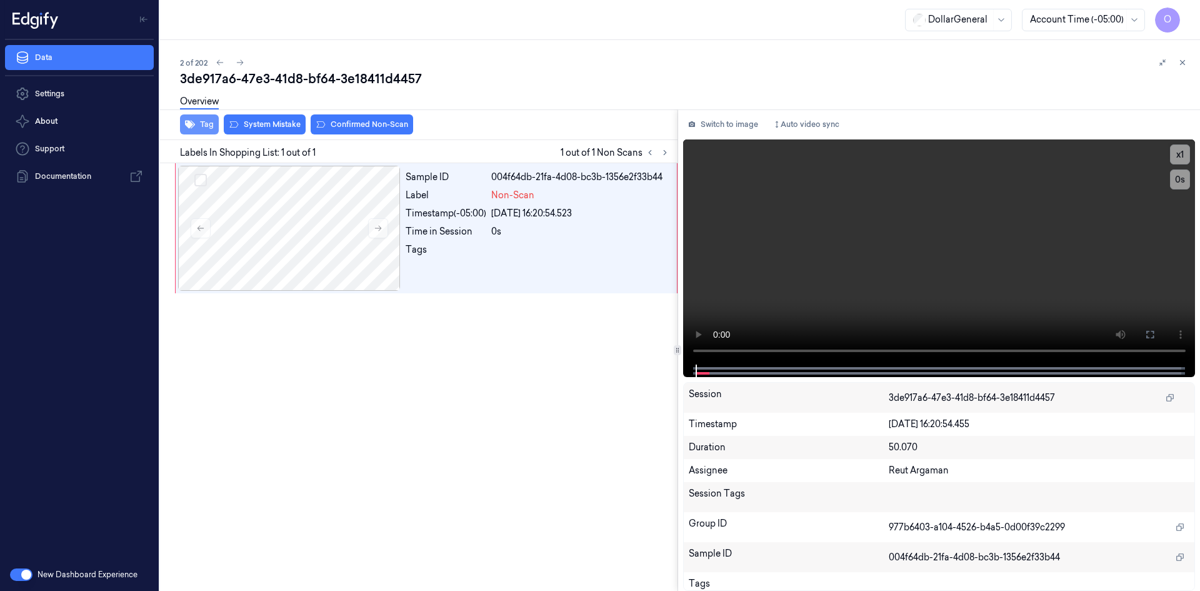
click at [204, 131] on button "Tag" at bounding box center [199, 124] width 39 height 20
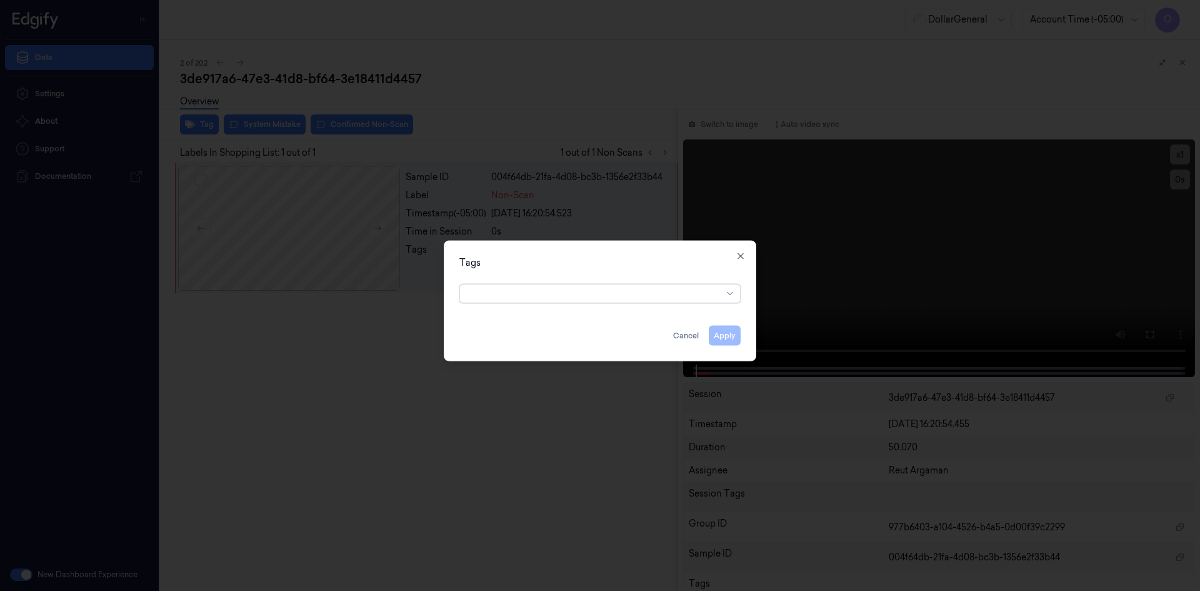
click at [629, 303] on div "option , selected. Select is focused ,type to refine list, press Down to open t…" at bounding box center [599, 292] width 301 height 26
click at [637, 294] on div at bounding box center [595, 293] width 255 height 13
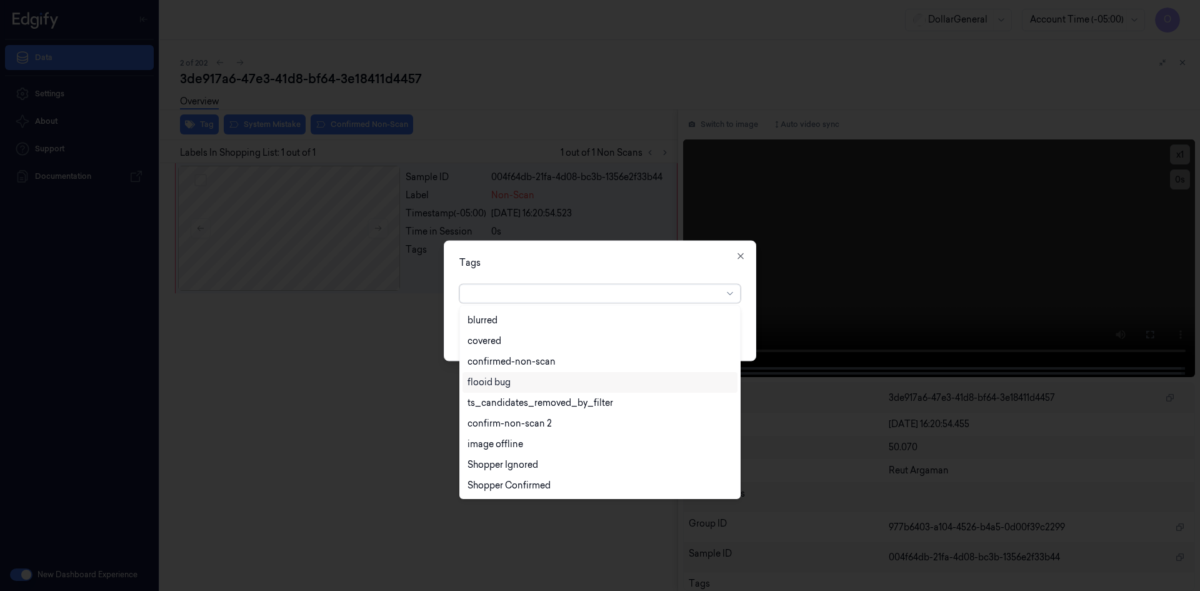
click at [574, 390] on div "flooid bug" at bounding box center [600, 382] width 275 height 21
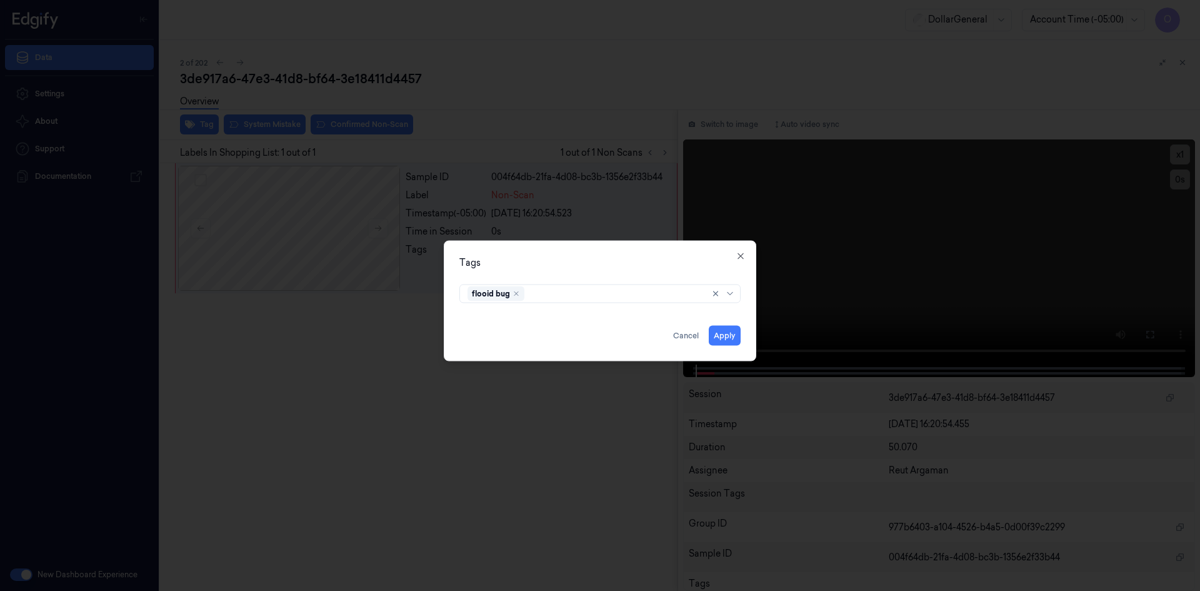
click at [651, 271] on div "Tags flooid bug Apply Cancel Close" at bounding box center [600, 300] width 313 height 121
click at [729, 333] on button "Apply" at bounding box center [725, 335] width 32 height 20
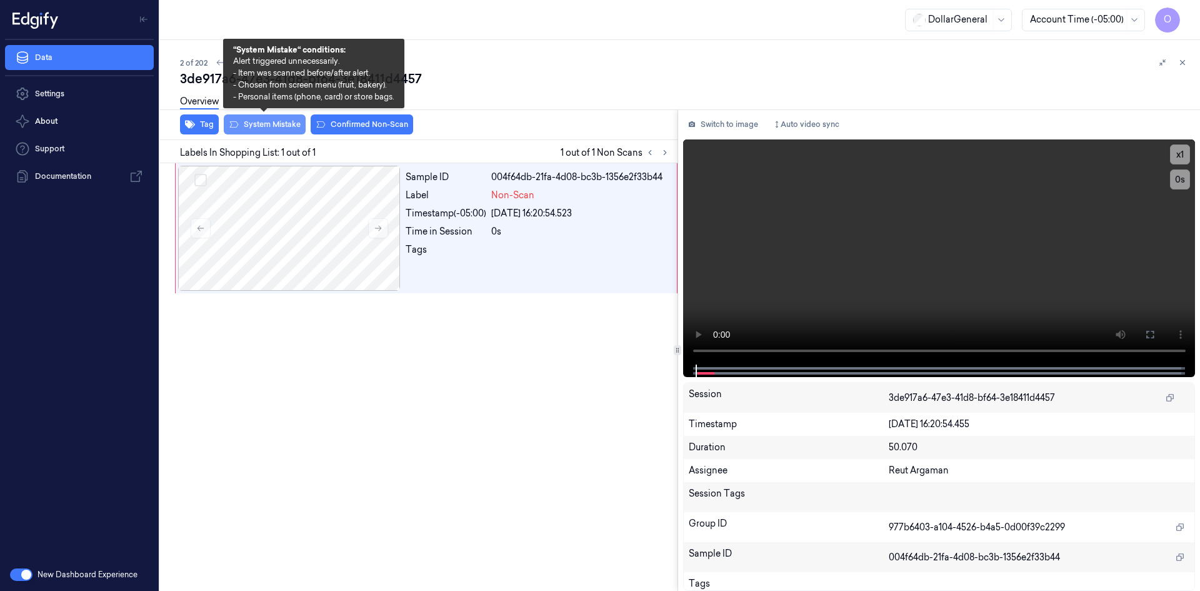
click at [256, 126] on button "System Mistake" at bounding box center [265, 124] width 82 height 20
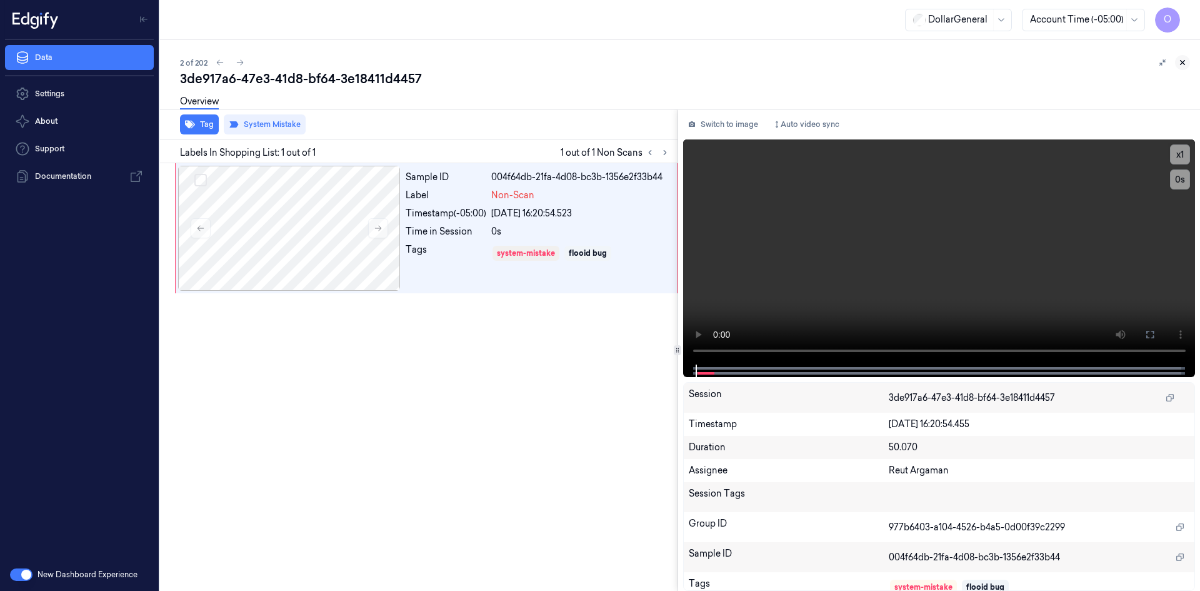
click at [1187, 66] on button at bounding box center [1182, 62] width 15 height 15
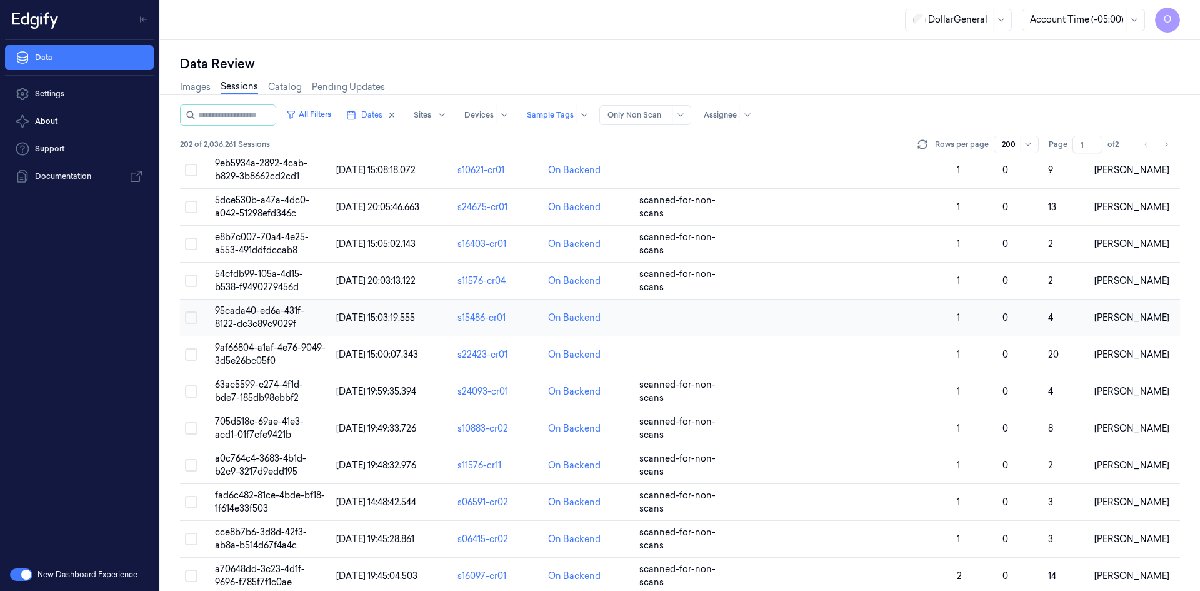
scroll to position [6869, 0]
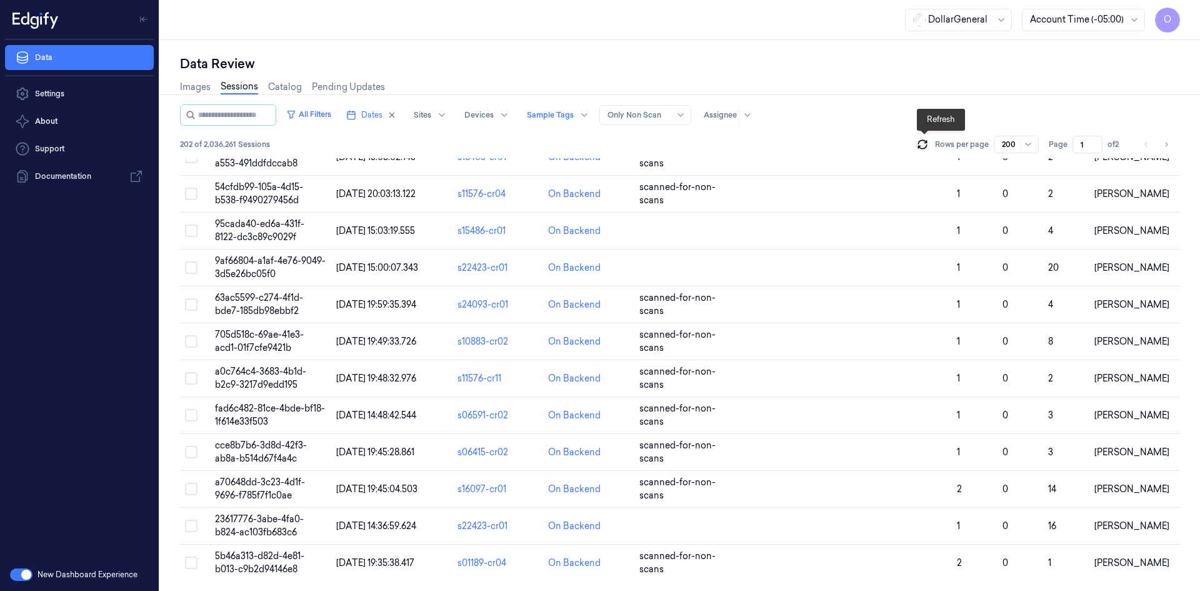
click at [924, 141] on icon at bounding box center [922, 142] width 8 height 4
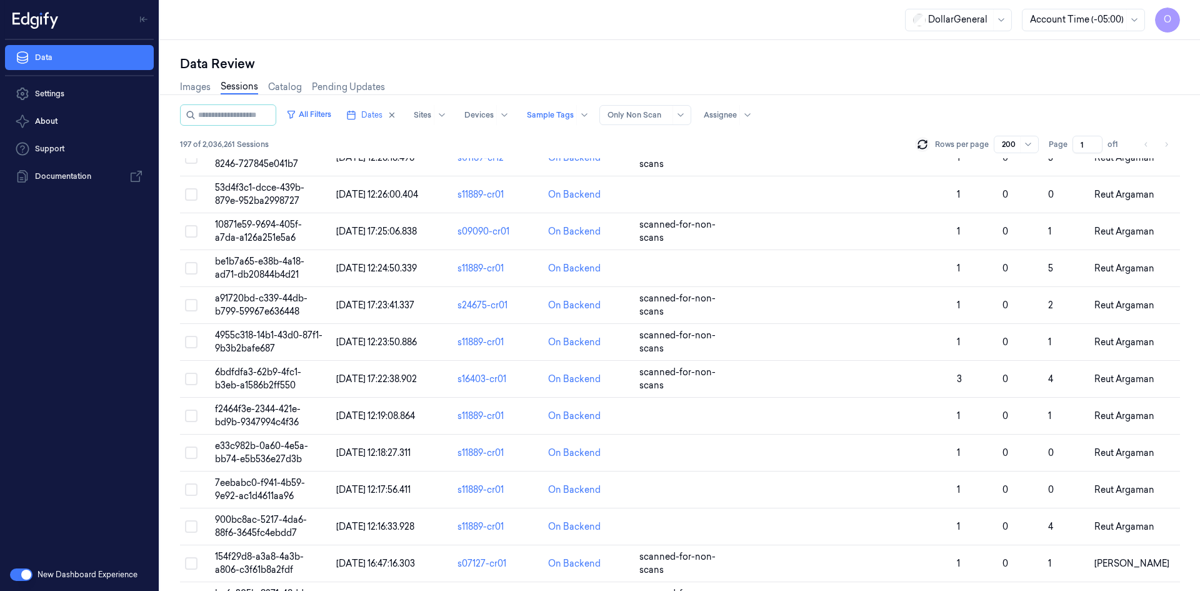
scroll to position [3619, 0]
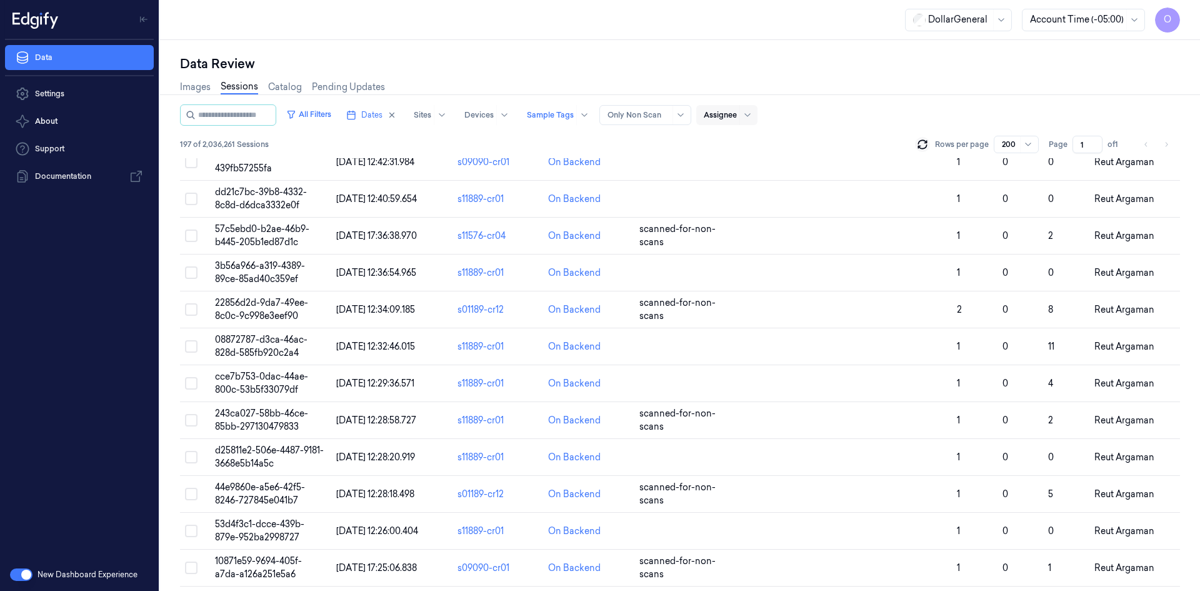
click at [722, 116] on div at bounding box center [720, 114] width 33 height 11
click at [753, 208] on div "[PERSON_NAME]" at bounding box center [753, 204] width 75 height 13
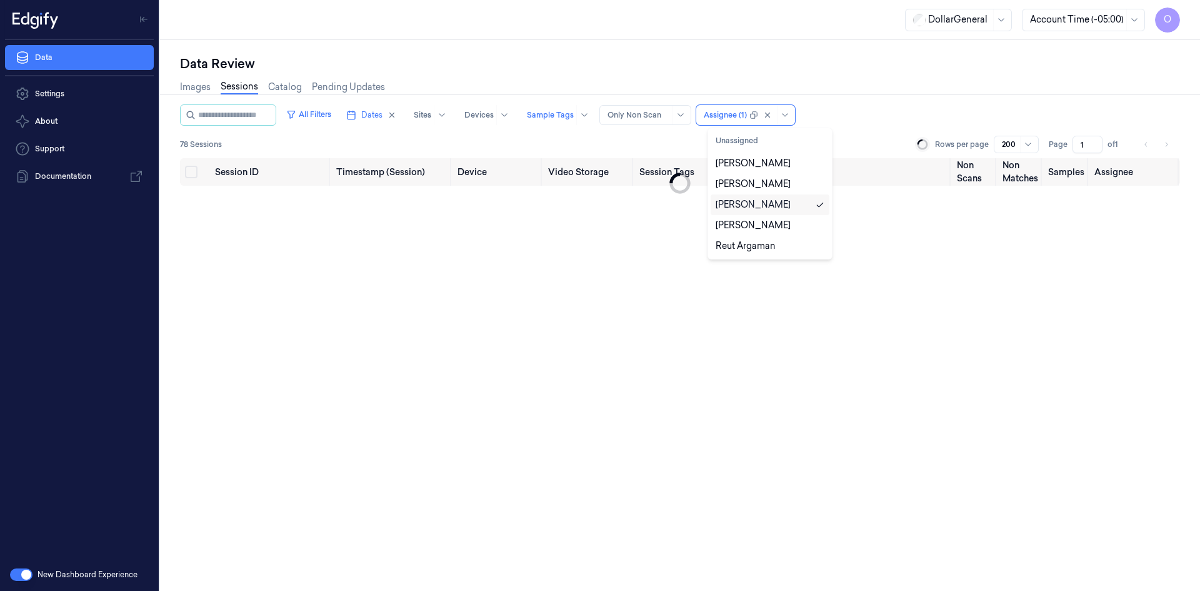
click at [764, 206] on div "[PERSON_NAME]" at bounding box center [753, 204] width 75 height 13
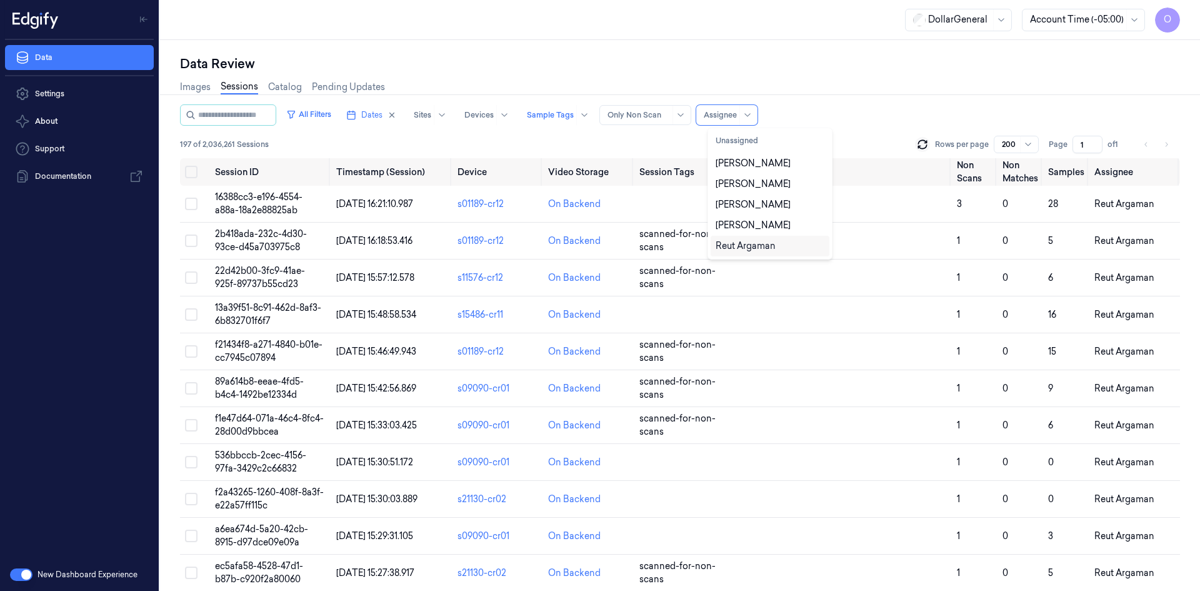
click at [771, 238] on div "Reut Argaman" at bounding box center [770, 246] width 119 height 21
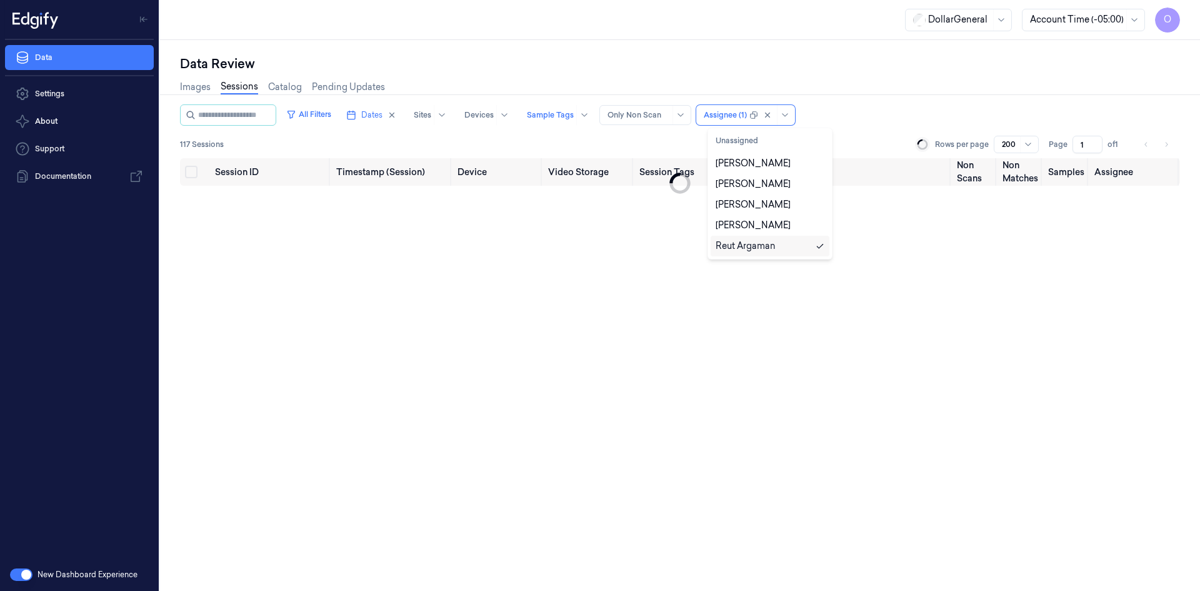
click at [755, 246] on div "Reut Argaman" at bounding box center [746, 245] width 60 height 13
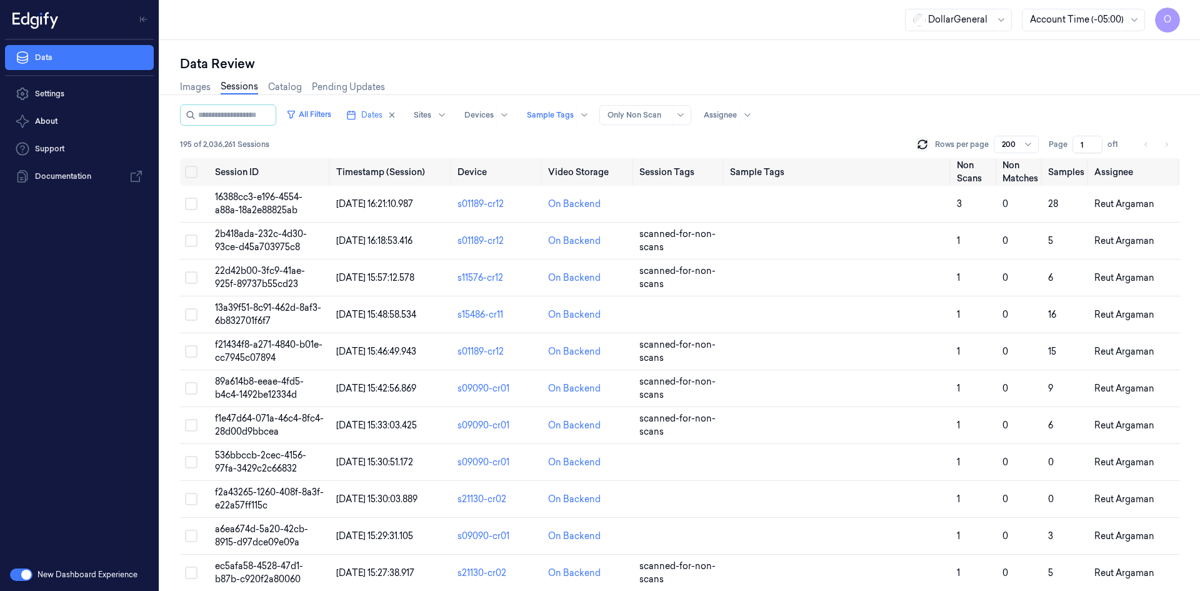
click at [921, 104] on div "Images Sessions Catalog Pending Updates" at bounding box center [680, 89] width 1000 height 32
